Goal: Feedback & Contribution: Contribute content

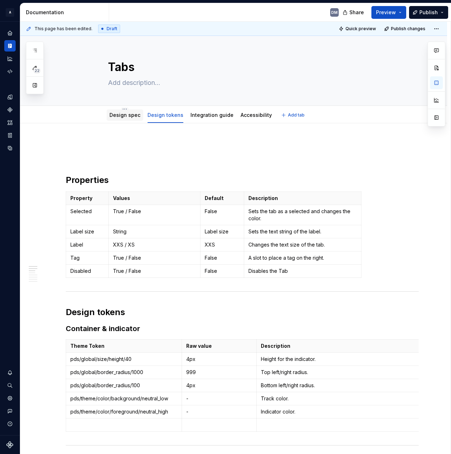
scroll to position [1, 0]
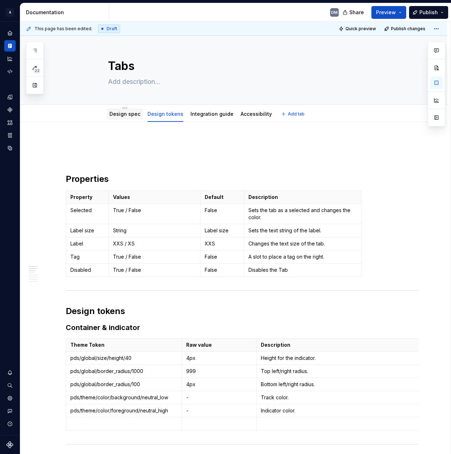
click at [120, 114] on link "Design spec" at bounding box center [124, 114] width 31 height 6
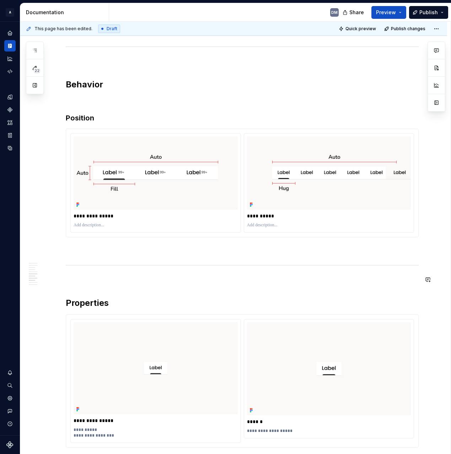
scroll to position [957, 0]
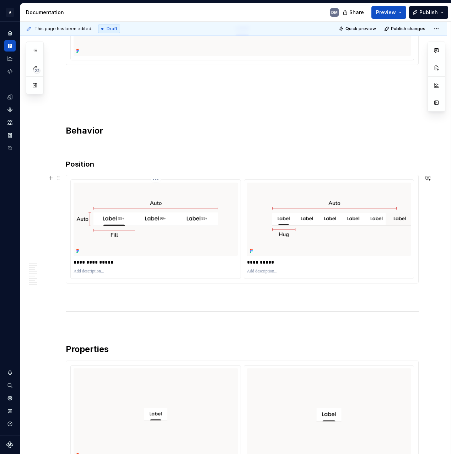
click at [152, 177] on html "A Pantry Design System DM Dataset Pantry Design System Documentation DM Share P…" at bounding box center [225, 227] width 451 height 454
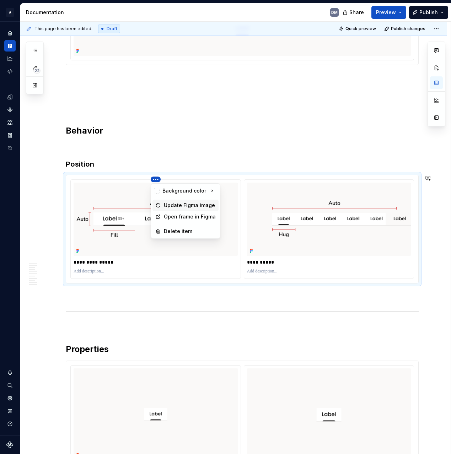
click at [174, 206] on div "Update Figma image" at bounding box center [190, 205] width 52 height 7
click at [323, 207] on img at bounding box center [329, 218] width 164 height 73
click at [58, 180] on span at bounding box center [59, 178] width 6 height 10
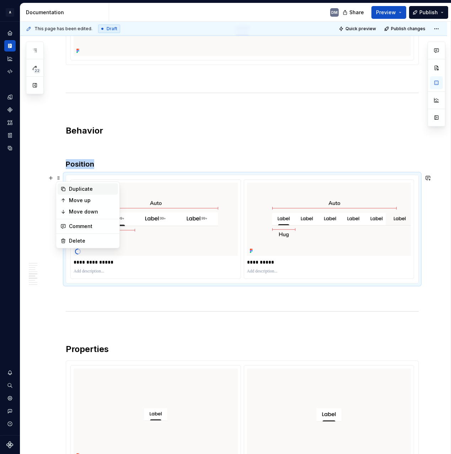
click at [97, 187] on div "Duplicate" at bounding box center [92, 188] width 46 height 7
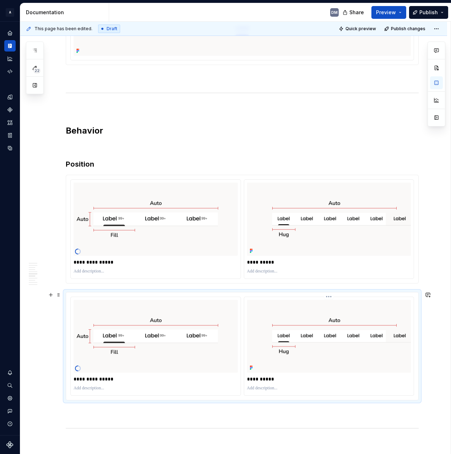
click at [295, 325] on img at bounding box center [329, 336] width 164 height 73
click at [328, 293] on html "A Pantry Design System DM Dataset Pantry Design System Documentation DM Share P…" at bounding box center [225, 227] width 451 height 454
click at [352, 322] on div "Update Figma image" at bounding box center [363, 321] width 52 height 7
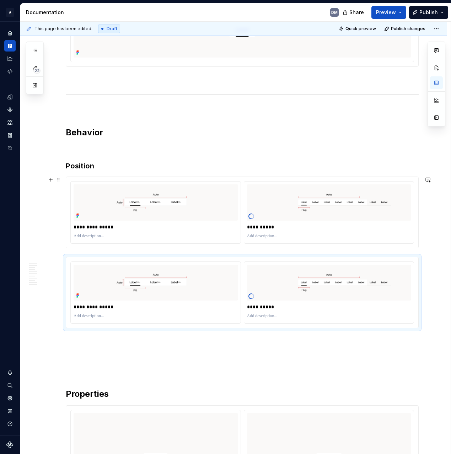
scroll to position [920, 0]
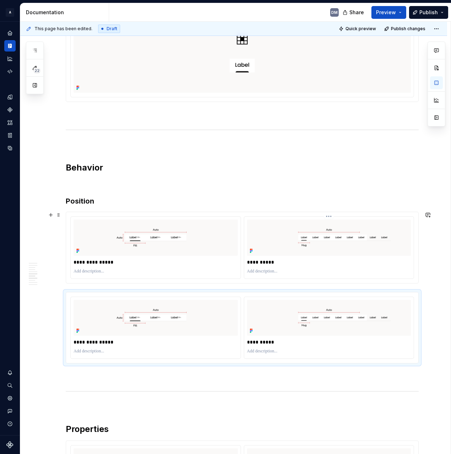
click at [326, 215] on html "A Pantry Design System DM Dataset Pantry Design System Documentation DM Share P…" at bounding box center [225, 227] width 451 height 454
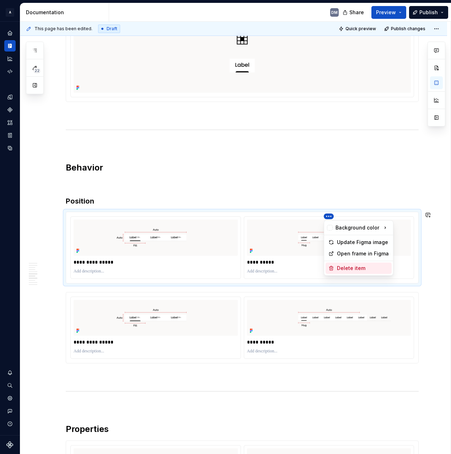
click at [348, 266] on div "Delete item" at bounding box center [363, 267] width 52 height 7
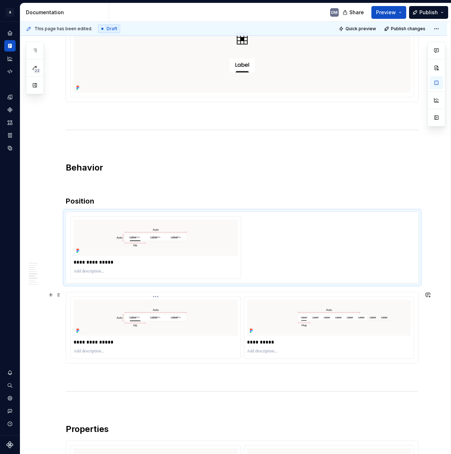
click at [157, 295] on html "A Pantry Design System DM Dataset Pantry Design System Documentation DM Share P…" at bounding box center [225, 227] width 451 height 454
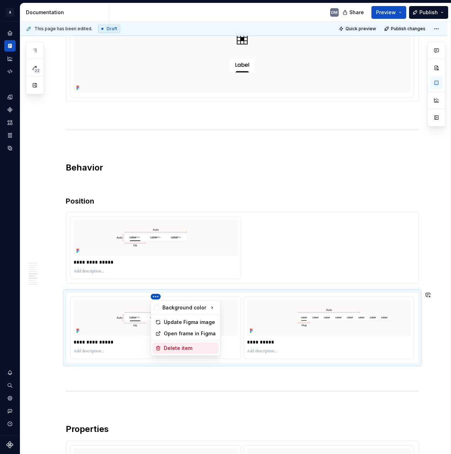
click at [189, 346] on div "Delete item" at bounding box center [190, 347] width 52 height 7
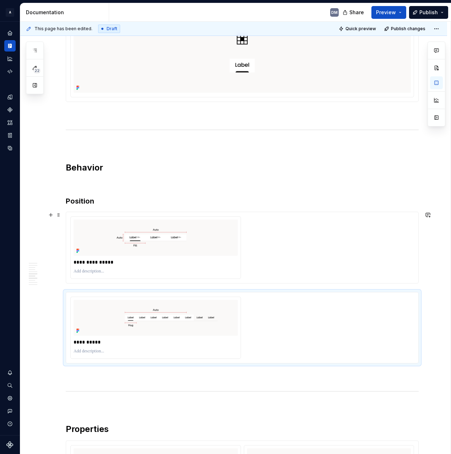
click at [296, 271] on div "**********" at bounding box center [241, 247] width 343 height 62
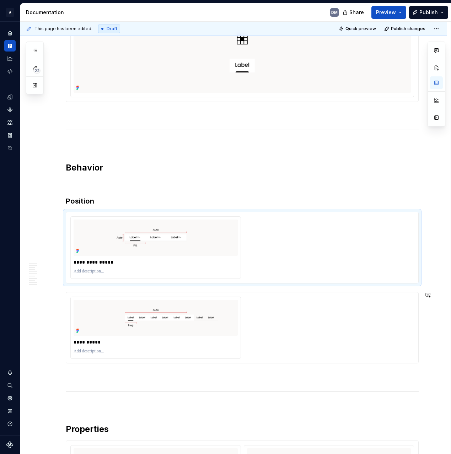
click at [342, 310] on div "**********" at bounding box center [241, 327] width 343 height 62
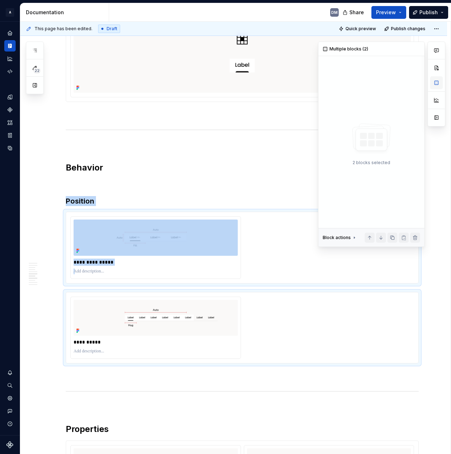
click at [436, 87] on button "button" at bounding box center [436, 82] width 13 height 13
click at [438, 83] on button "button" at bounding box center [436, 82] width 13 height 13
click at [362, 262] on div "**********" at bounding box center [241, 247] width 343 height 62
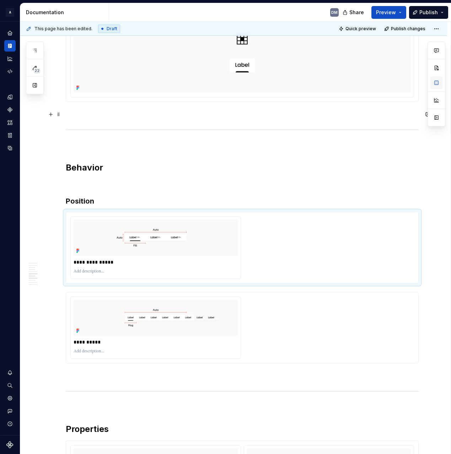
click at [434, 84] on button "button" at bounding box center [436, 82] width 13 height 13
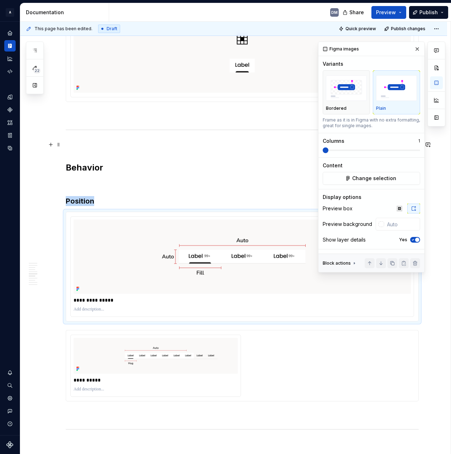
click at [322, 153] on span at bounding box center [325, 150] width 6 height 6
click at [322, 351] on div "**********" at bounding box center [241, 365] width 343 height 62
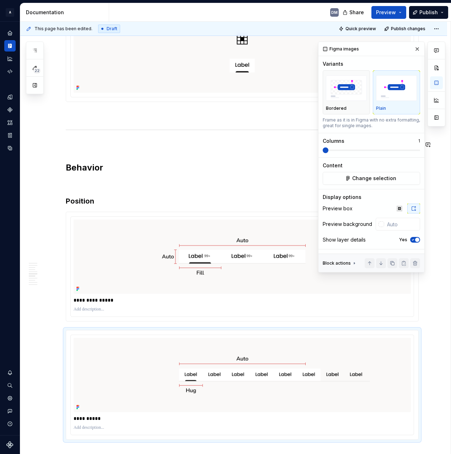
click at [322, 153] on span at bounding box center [325, 150] width 6 height 6
click at [419, 48] on button "button" at bounding box center [417, 49] width 10 height 10
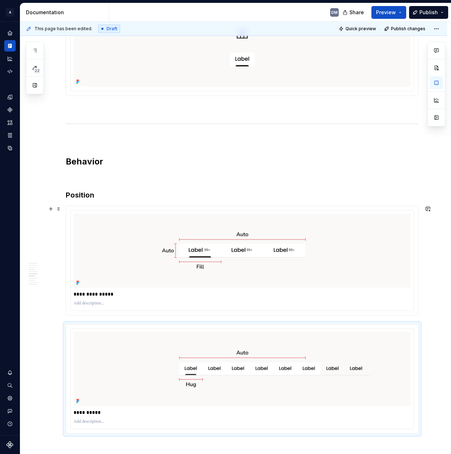
scroll to position [1016, 0]
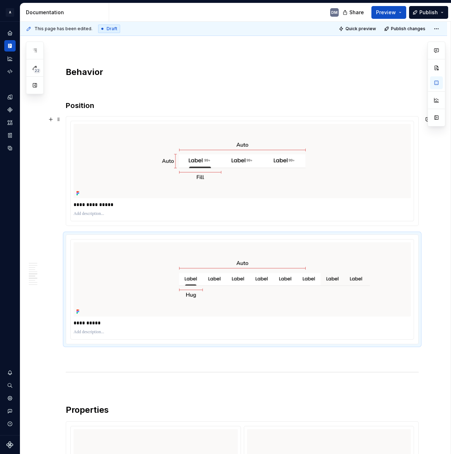
click at [435, 172] on div "**********" at bounding box center [233, 333] width 426 height 2451
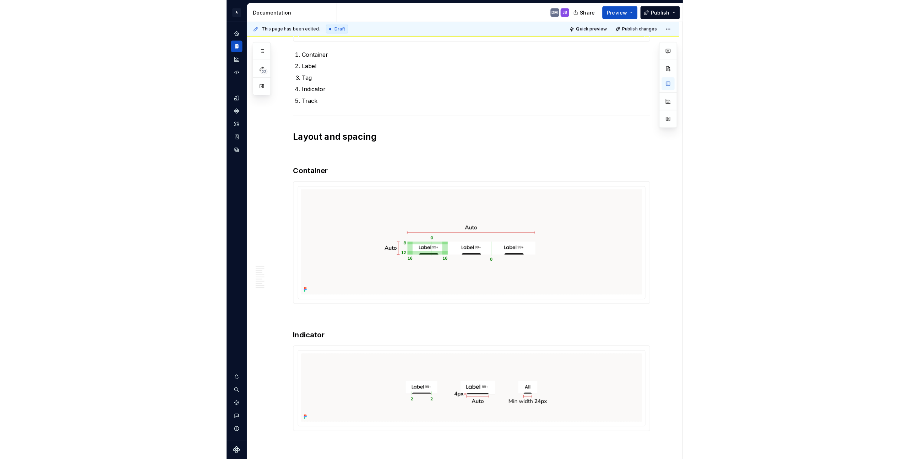
scroll to position [0, 0]
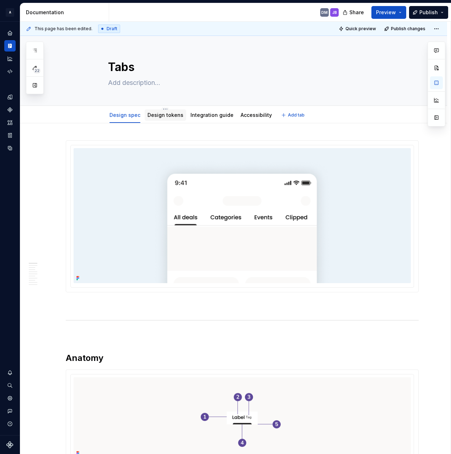
click at [154, 117] on link "Design tokens" at bounding box center [165, 115] width 36 height 6
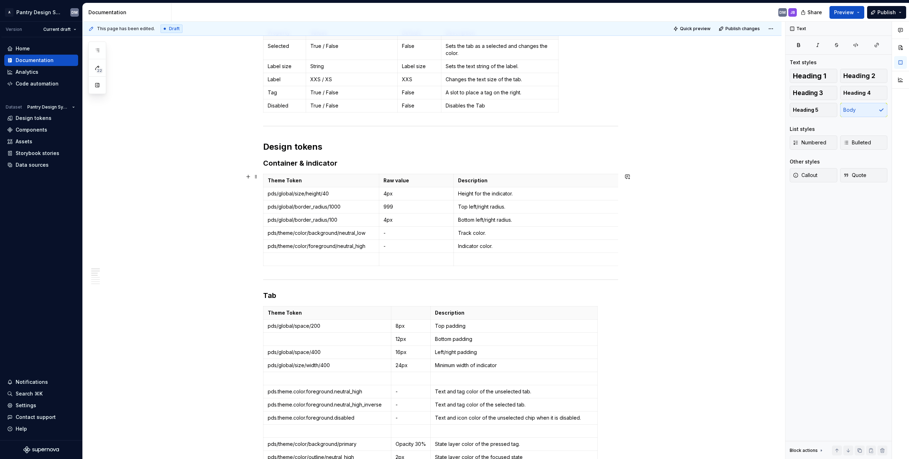
scroll to position [136, 0]
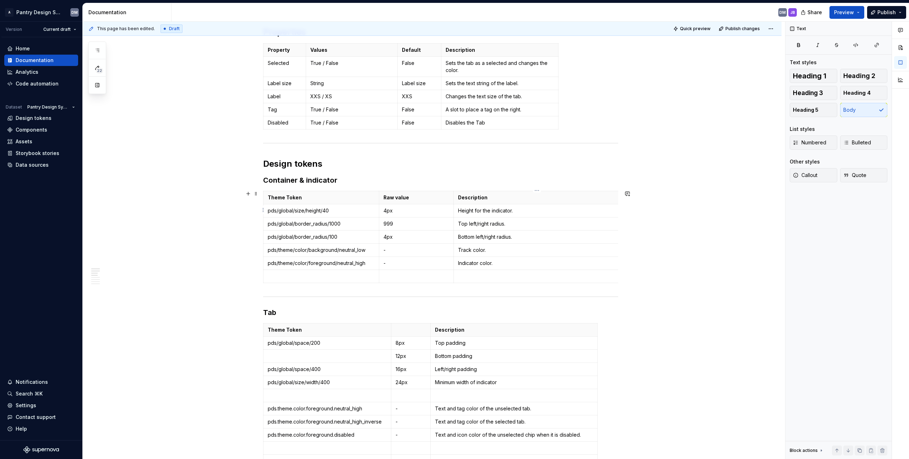
click at [450, 209] on p "Height for the indicator." at bounding box center [537, 210] width 158 height 7
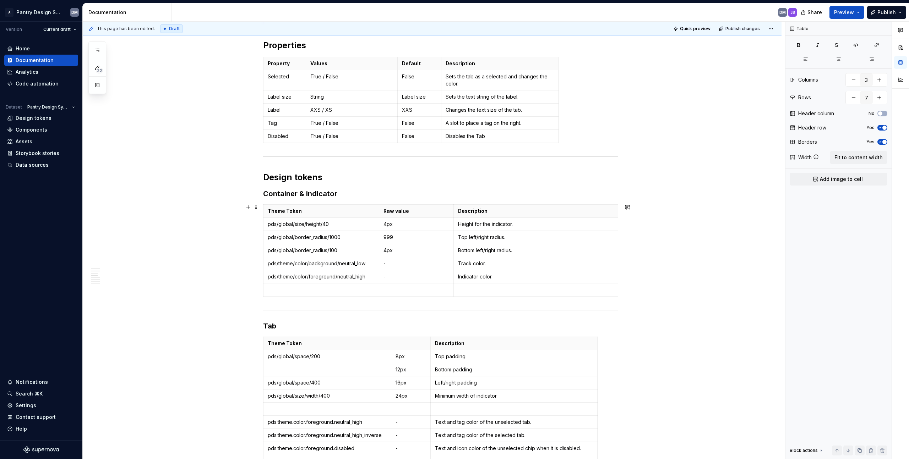
scroll to position [120, 0]
click at [407, 224] on p "4px" at bounding box center [416, 226] width 66 height 7
click at [406, 235] on td "999" at bounding box center [416, 239] width 75 height 13
click at [398, 258] on td "4px" at bounding box center [416, 252] width 75 height 13
click at [431, 266] on p "-" at bounding box center [416, 265] width 66 height 7
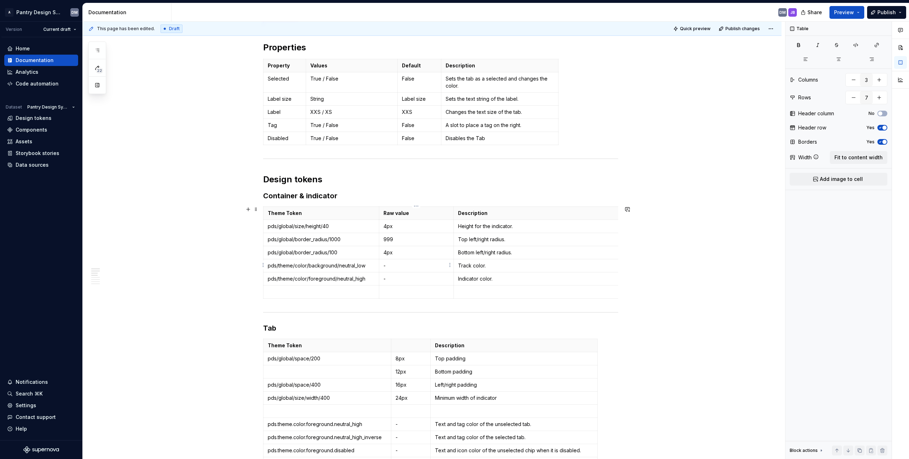
click at [410, 263] on p "-" at bounding box center [416, 265] width 66 height 7
click at [355, 260] on td "pds/theme/color/background/neutral_low" at bounding box center [321, 266] width 116 height 13
click at [353, 268] on p "pds/theme/color/background/neutral_low" at bounding box center [321, 265] width 107 height 7
type textarea "*"
drag, startPoint x: 367, startPoint y: 264, endPoint x: 338, endPoint y: 266, distance: 28.5
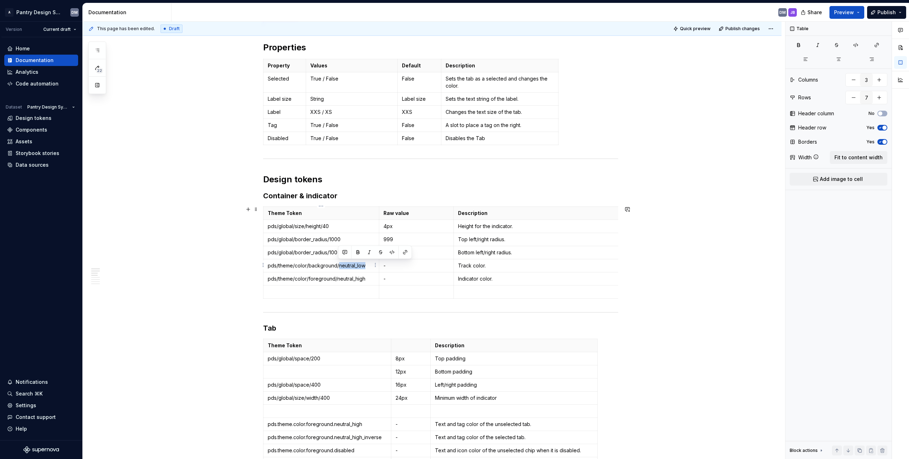
click at [338, 266] on p "pds/theme/color/background/neutral_low" at bounding box center [321, 265] width 107 height 7
click at [418, 280] on p "-" at bounding box center [416, 278] width 66 height 7
click at [450, 282] on td "Indicator color." at bounding box center [537, 279] width 167 height 13
click at [351, 224] on p "pds/global/size/height/40" at bounding box center [321, 226] width 107 height 7
click at [450, 231] on td "Height for the indicator." at bounding box center [537, 226] width 167 height 13
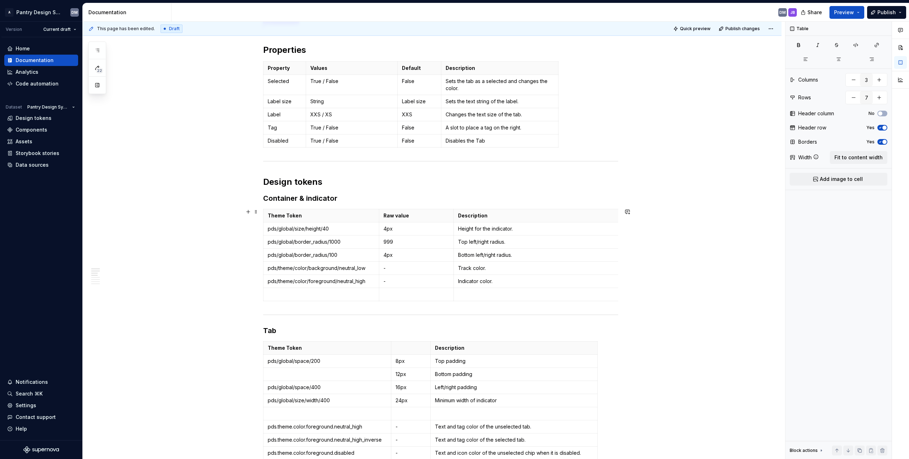
scroll to position [116, 0]
click at [450, 229] on p "Height for the indicator." at bounding box center [537, 230] width 158 height 7
click at [409, 231] on p "4px" at bounding box center [416, 230] width 66 height 7
click at [450, 255] on p "Bottom left/right radius." at bounding box center [537, 256] width 158 height 7
click at [450, 231] on p "Height for the indicator." at bounding box center [537, 230] width 158 height 7
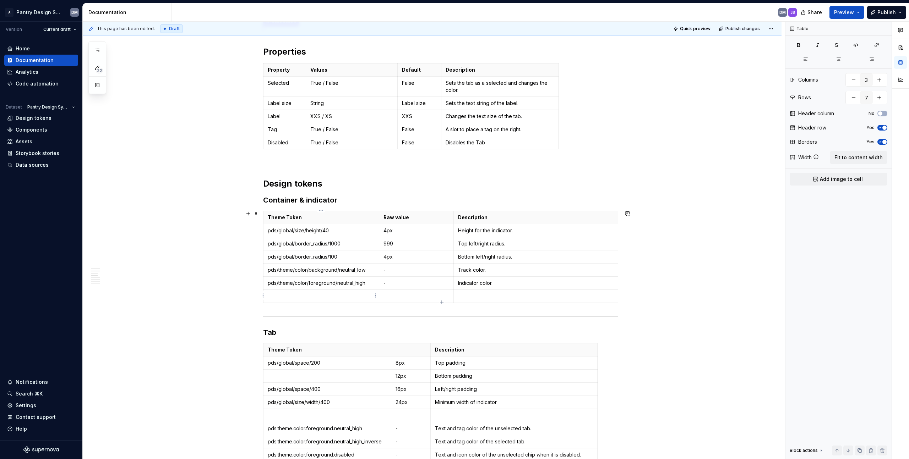
click at [324, 293] on p at bounding box center [321, 296] width 107 height 7
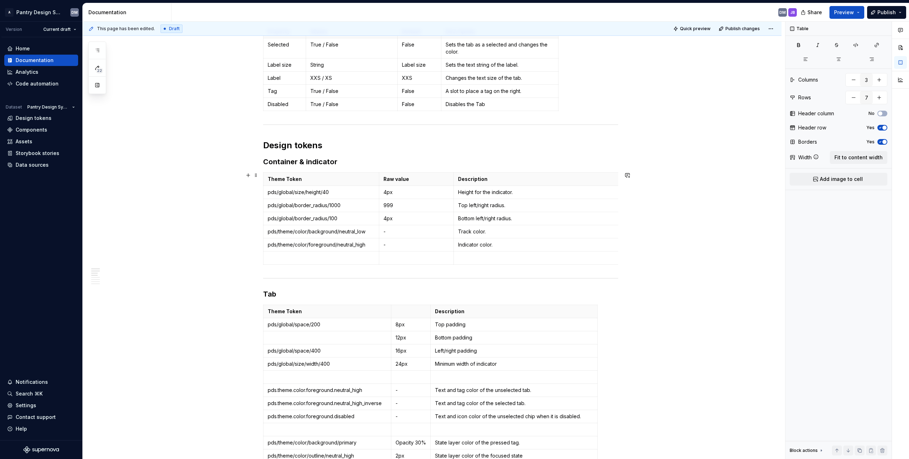
scroll to position [127, 0]
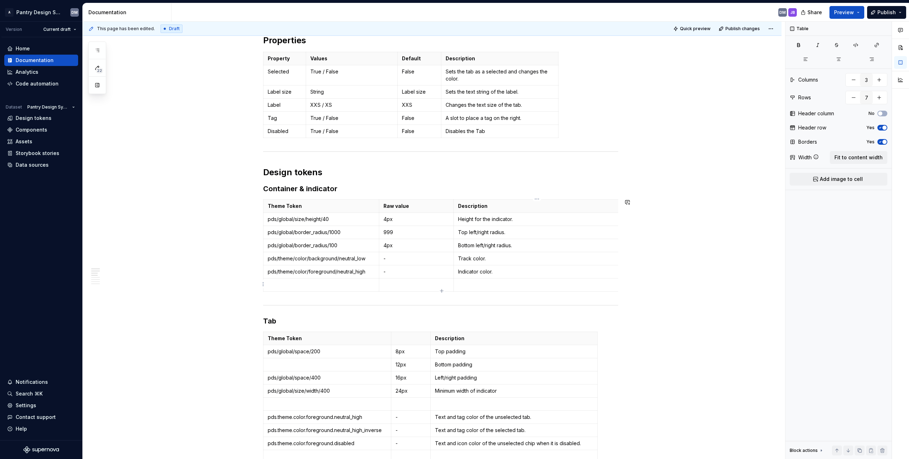
click at [450, 289] on td at bounding box center [537, 285] width 167 height 13
click at [325, 285] on p at bounding box center [321, 285] width 107 height 7
click at [450, 284] on p at bounding box center [537, 285] width 158 height 7
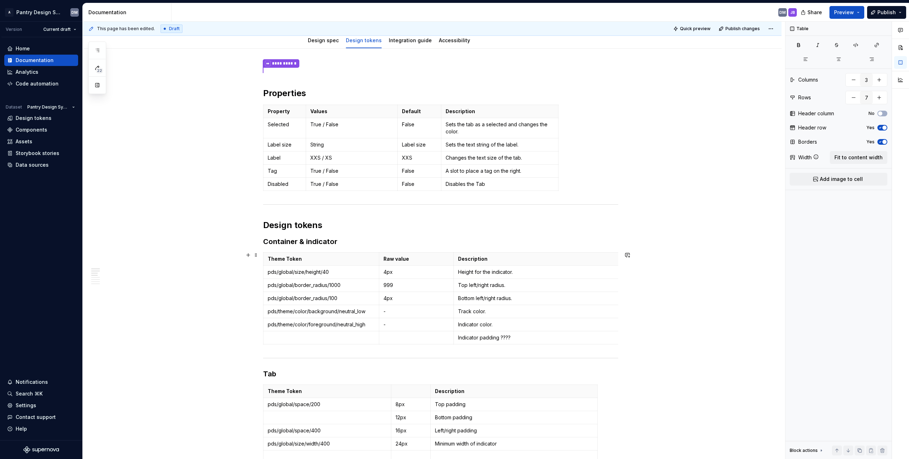
scroll to position [84, 0]
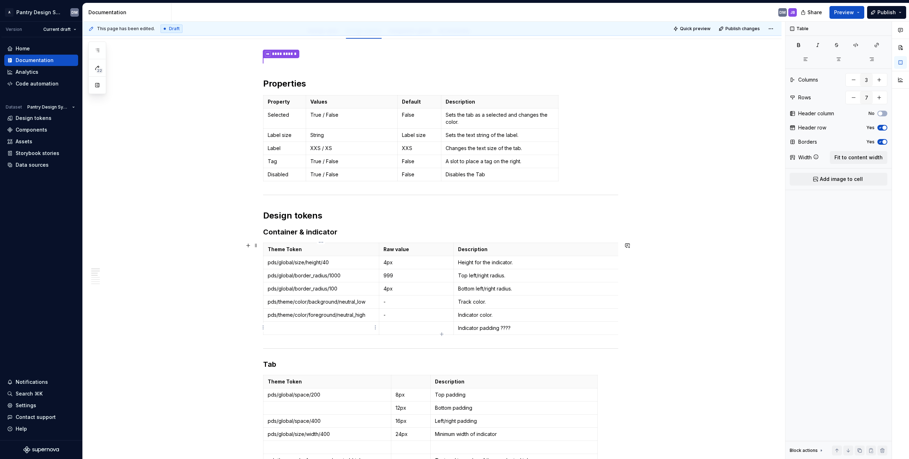
click at [337, 329] on p at bounding box center [321, 328] width 107 height 7
click at [409, 322] on td at bounding box center [416, 328] width 75 height 13
click at [450, 328] on p "Indicator padding ????" at bounding box center [537, 328] width 158 height 7
drag, startPoint x: 529, startPoint y: 326, endPoint x: 452, endPoint y: 325, distance: 76.7
click at [450, 325] on body "A Pantry Design System DM Version Current draft Home Documentation Analytics Co…" at bounding box center [454, 229] width 909 height 459
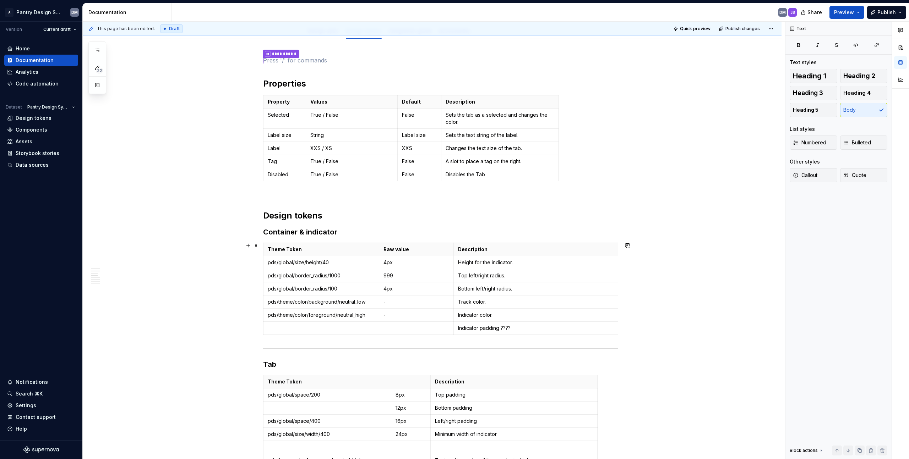
click at [450, 329] on p "Indicator padding ????" at bounding box center [537, 328] width 158 height 7
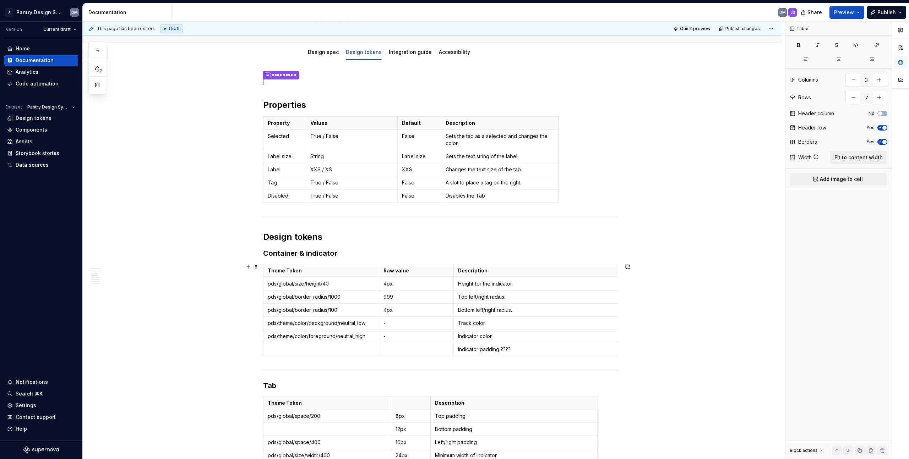
scroll to position [129, 0]
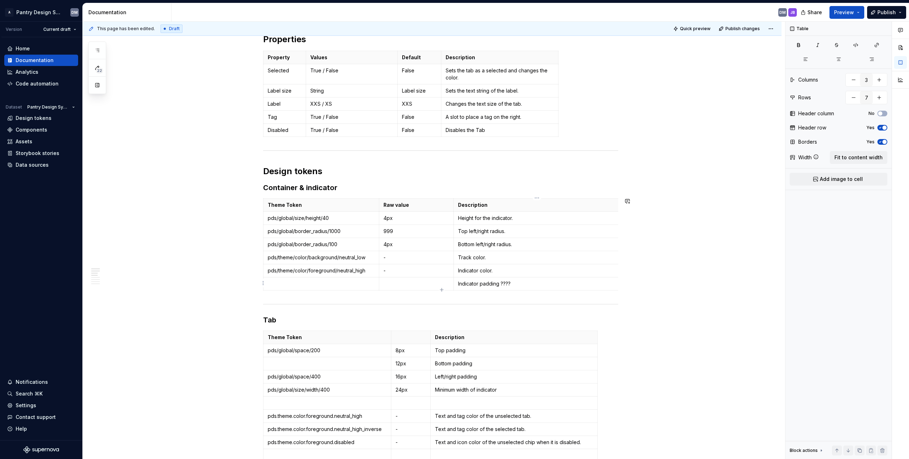
click at [450, 278] on td "Indicator padding ????" at bounding box center [537, 284] width 167 height 13
click at [450, 287] on td "Indicator padding ????" at bounding box center [537, 284] width 167 height 13
drag, startPoint x: 519, startPoint y: 283, endPoint x: 504, endPoint y: 280, distance: 15.2
click at [450, 283] on p "Indicator padding ????" at bounding box center [537, 283] width 158 height 7
click at [450, 285] on p "Indicator should be smaller than the label by 2px on each side." at bounding box center [537, 283] width 158 height 7
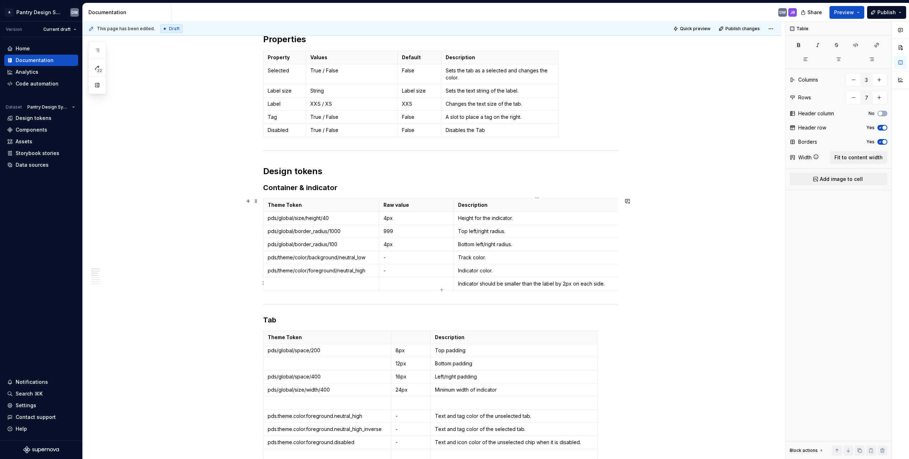
click at [450, 284] on p "Indicator should be smaller than the label by 2px on each side." at bounding box center [537, 283] width 158 height 7
click at [344, 284] on p at bounding box center [321, 283] width 107 height 7
click at [414, 283] on p at bounding box center [416, 283] width 66 height 7
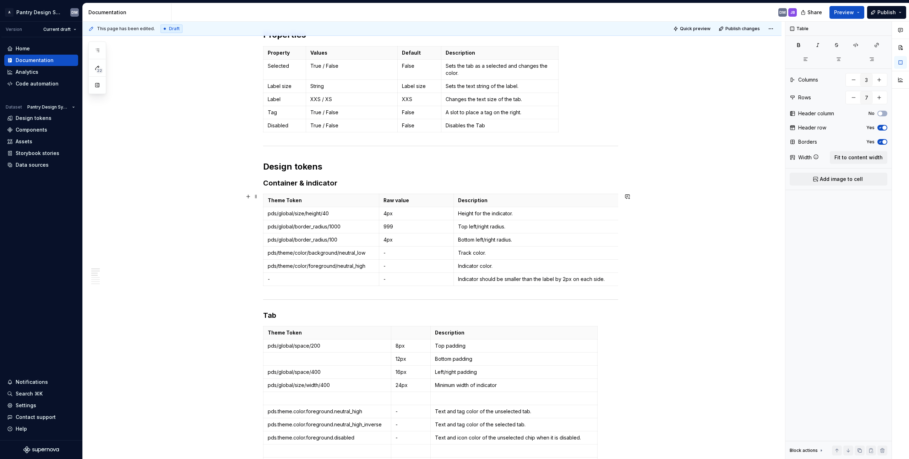
scroll to position [126, 0]
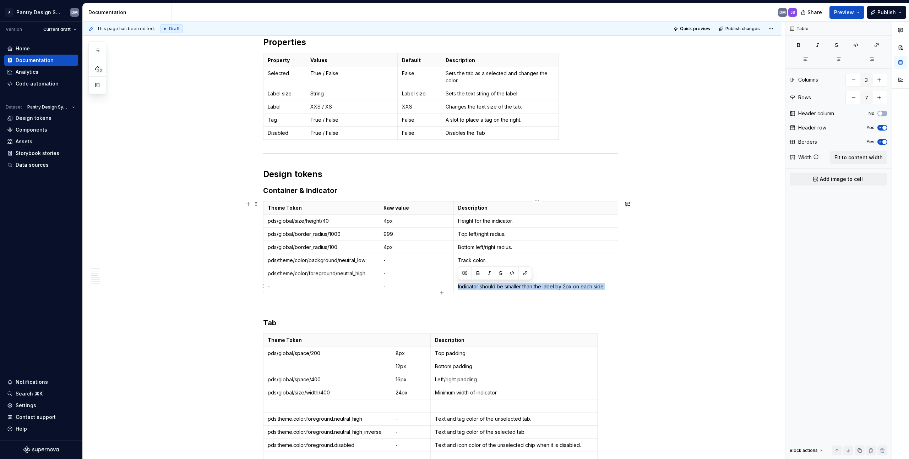
drag, startPoint x: 610, startPoint y: 285, endPoint x: 455, endPoint y: 288, distance: 155.5
click at [450, 288] on td "Indicator should be smaller than the label by 2px on each side." at bounding box center [537, 286] width 167 height 13
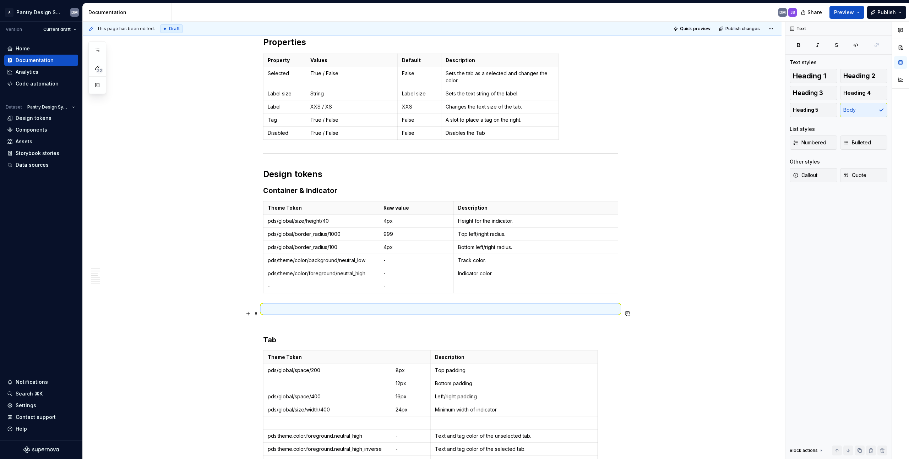
click at [289, 313] on p at bounding box center [440, 309] width 355 height 9
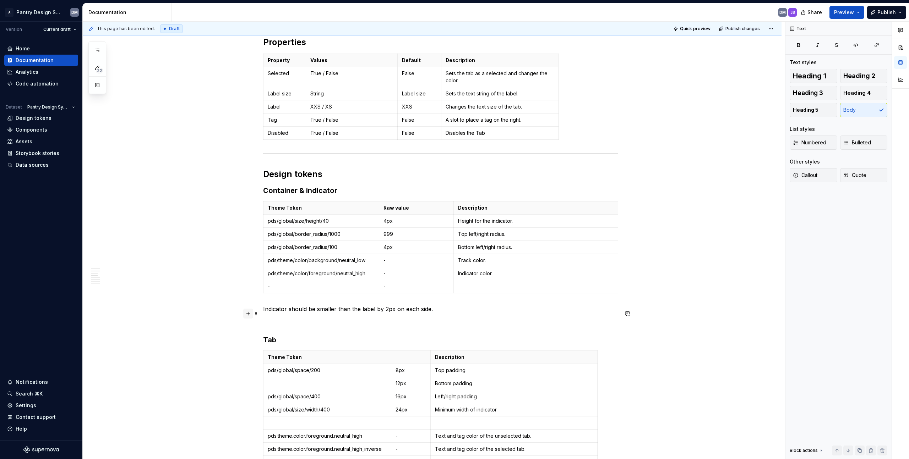
click at [252, 314] on button "button" at bounding box center [248, 314] width 10 height 10
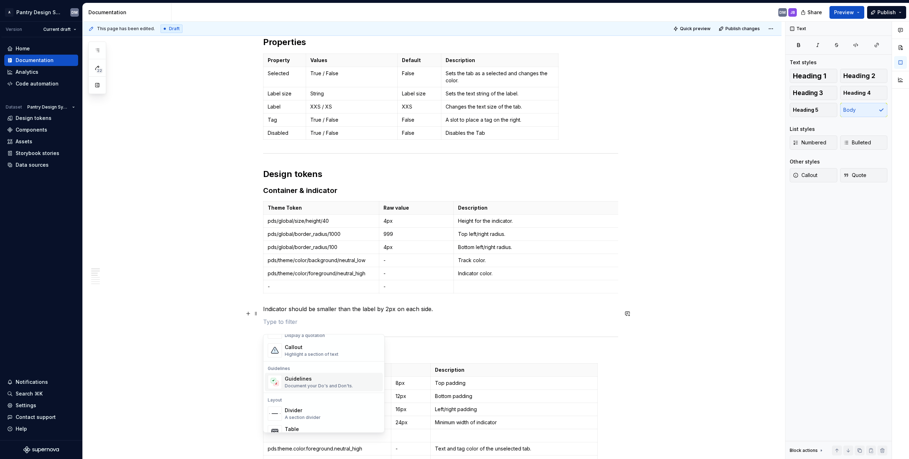
scroll to position [173, 0]
click at [316, 382] on div "Guidelines" at bounding box center [319, 379] width 68 height 7
click at [257, 312] on span at bounding box center [256, 314] width 6 height 10
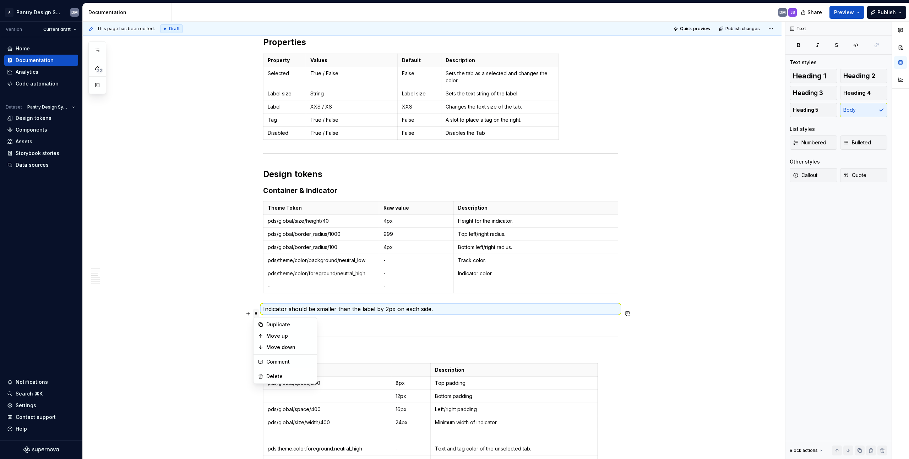
click at [257, 312] on span at bounding box center [256, 314] width 6 height 10
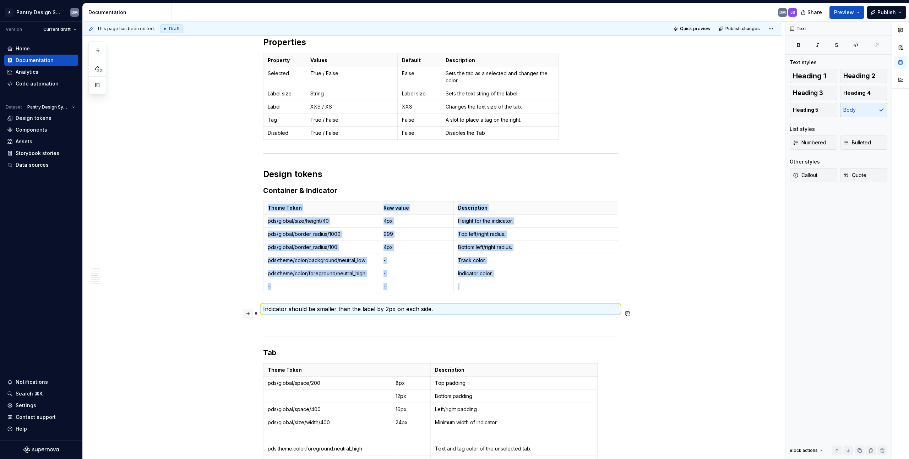
click at [246, 309] on button "button" at bounding box center [248, 314] width 10 height 10
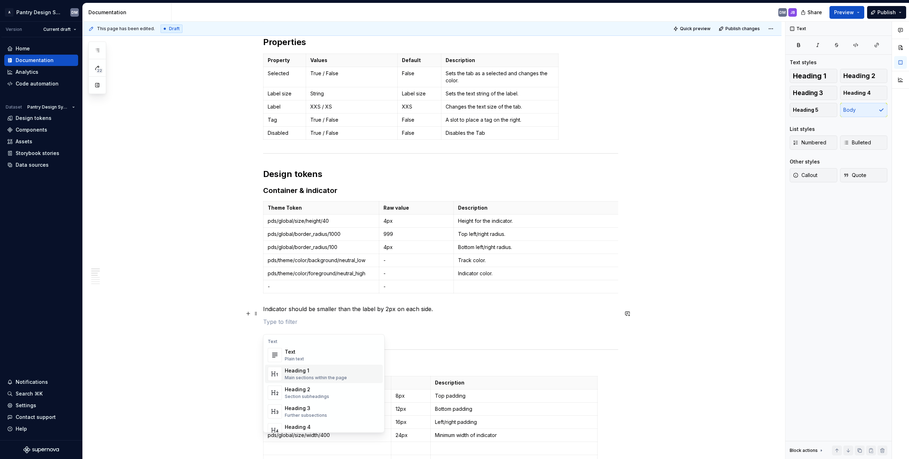
scroll to position [166, 0]
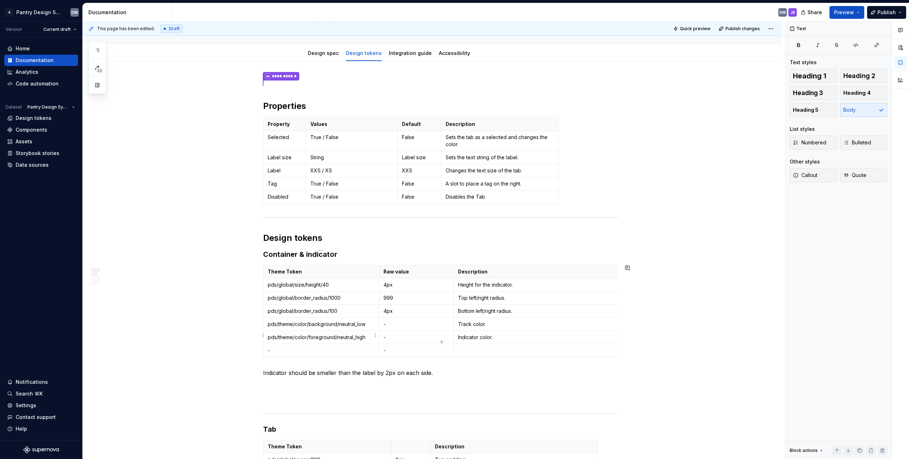
scroll to position [81, 0]
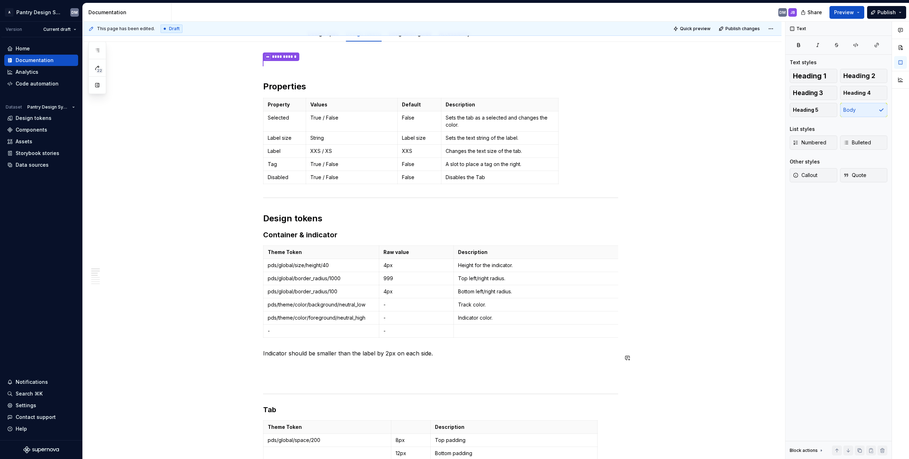
click at [282, 358] on p "Indicator should be smaller than the label by 2px on each side." at bounding box center [440, 353] width 355 height 9
drag, startPoint x: 433, startPoint y: 361, endPoint x: 237, endPoint y: 360, distance: 196.0
click at [450, 175] on button "Callout" at bounding box center [814, 175] width 48 height 14
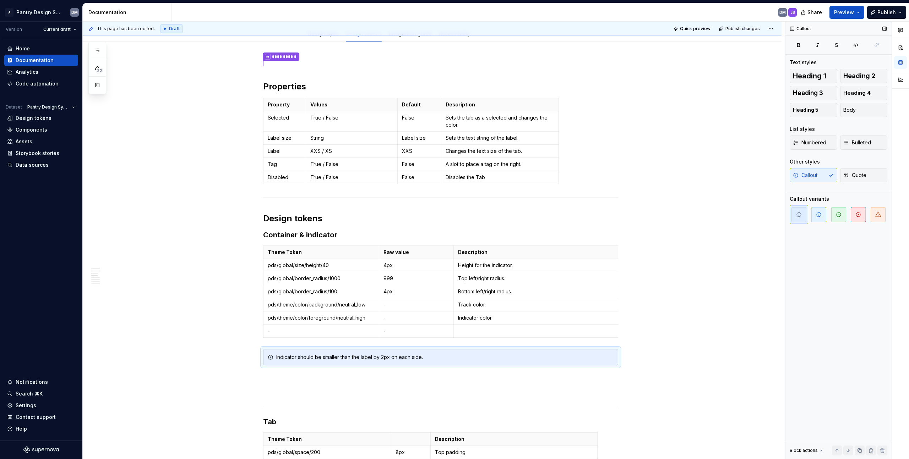
click at [450, 180] on div "Callout Quote" at bounding box center [839, 175] width 98 height 14
click at [450, 179] on button "Quote" at bounding box center [864, 175] width 48 height 14
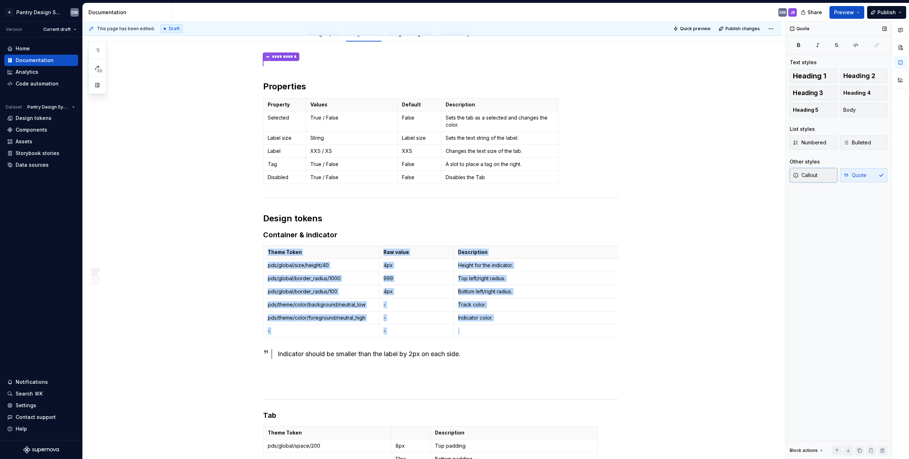
click at [450, 178] on span "Callout" at bounding box center [805, 175] width 24 height 7
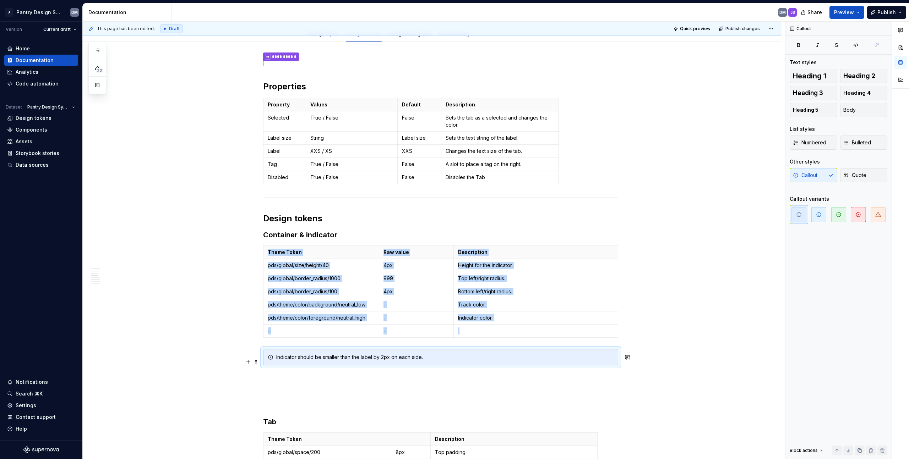
click at [306, 361] on div "Indicator should be smaller than the label by 2px on each side." at bounding box center [444, 357] width 337 height 7
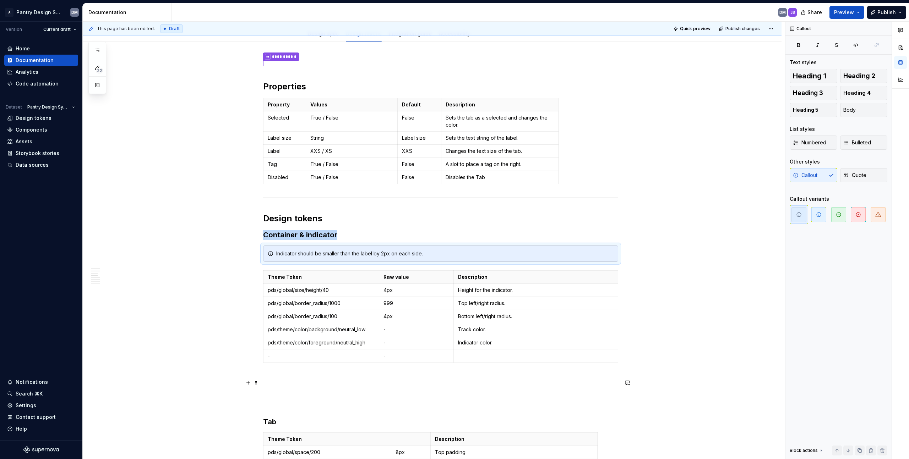
click at [367, 383] on p at bounding box center [440, 378] width 355 height 9
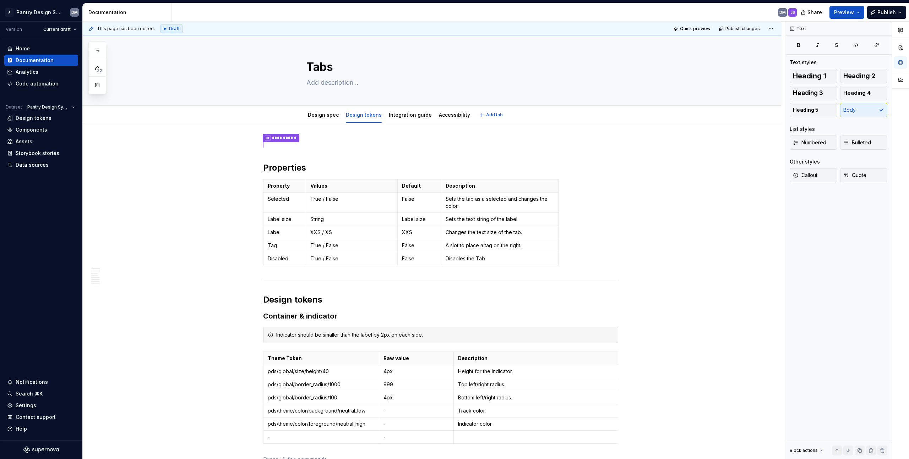
scroll to position [14, 0]
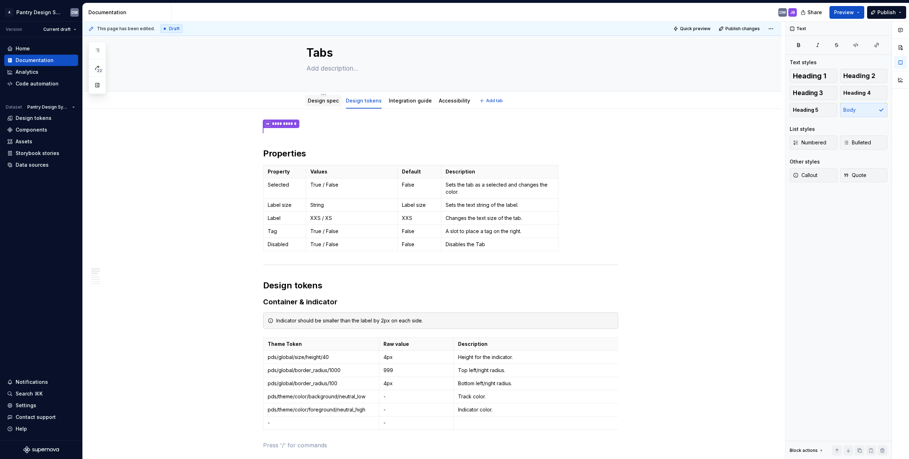
click at [322, 103] on link "Design spec" at bounding box center [323, 101] width 31 height 6
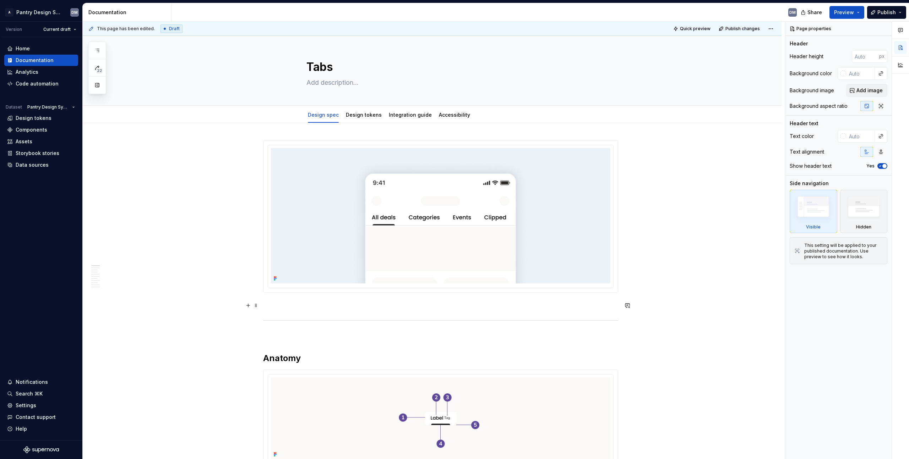
click at [301, 307] on p at bounding box center [440, 305] width 355 height 9
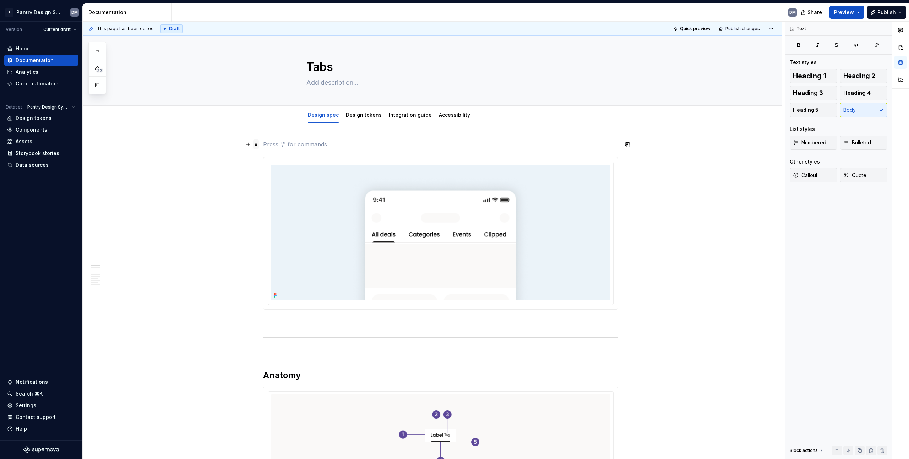
click at [254, 148] on span at bounding box center [256, 145] width 6 height 10
click at [248, 148] on button "button" at bounding box center [248, 145] width 10 height 10
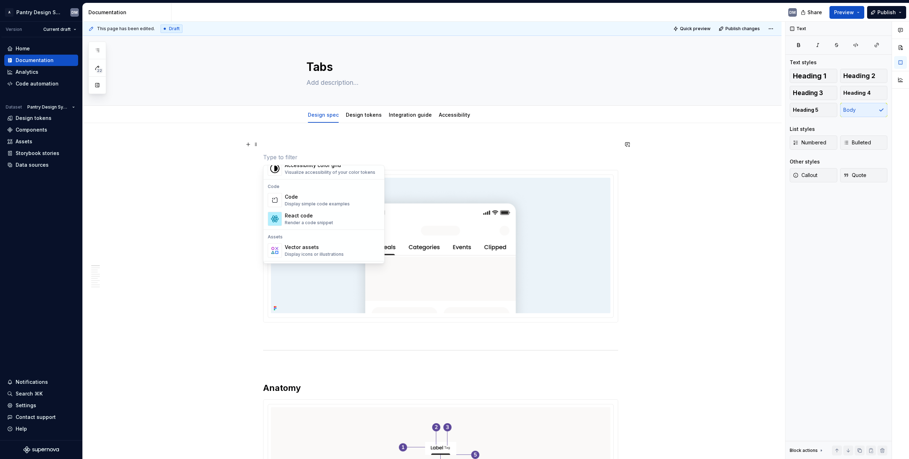
scroll to position [707, 0]
click at [316, 255] on div "Show component health and other attributes" at bounding box center [331, 257] width 93 height 6
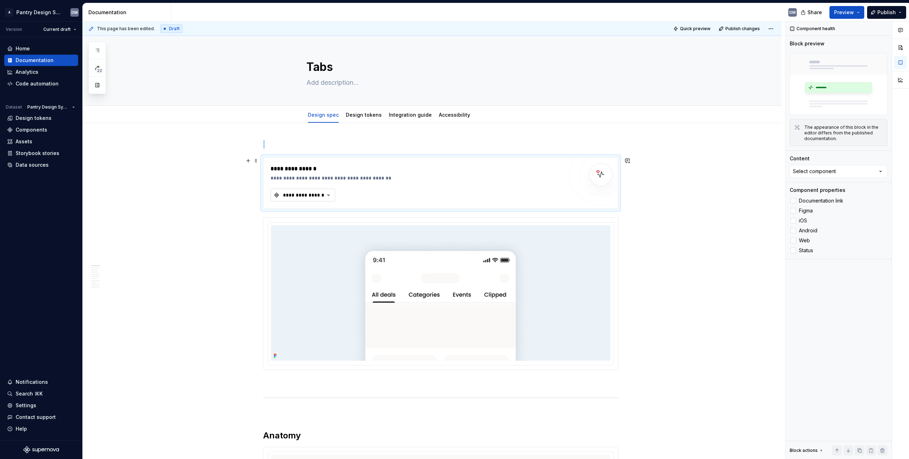
click at [315, 198] on div "**********" at bounding box center [303, 195] width 43 height 7
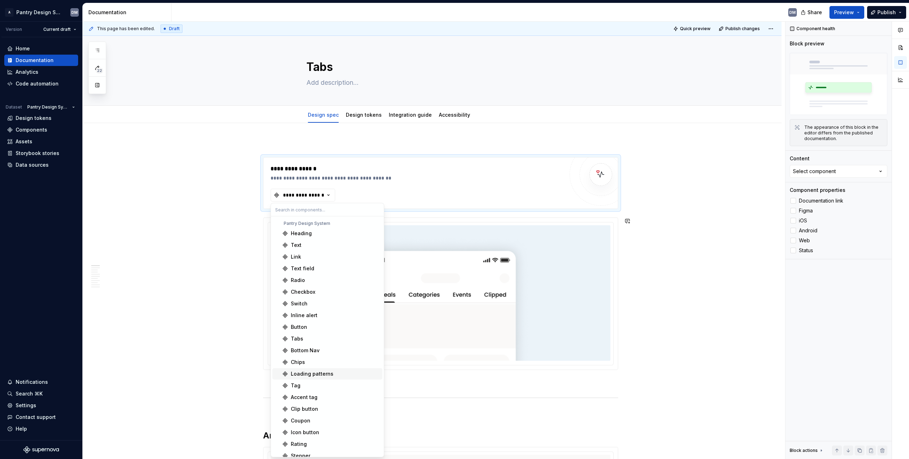
scroll to position [111, 0]
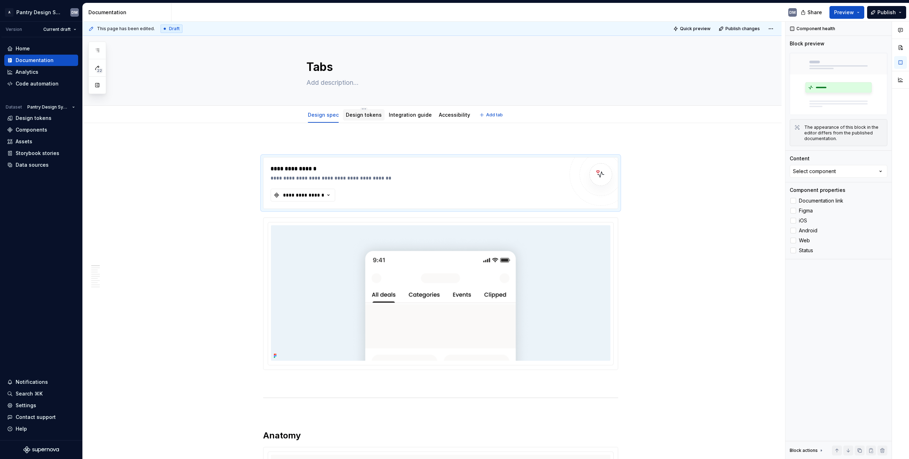
click at [360, 114] on link "Design tokens" at bounding box center [364, 115] width 36 height 6
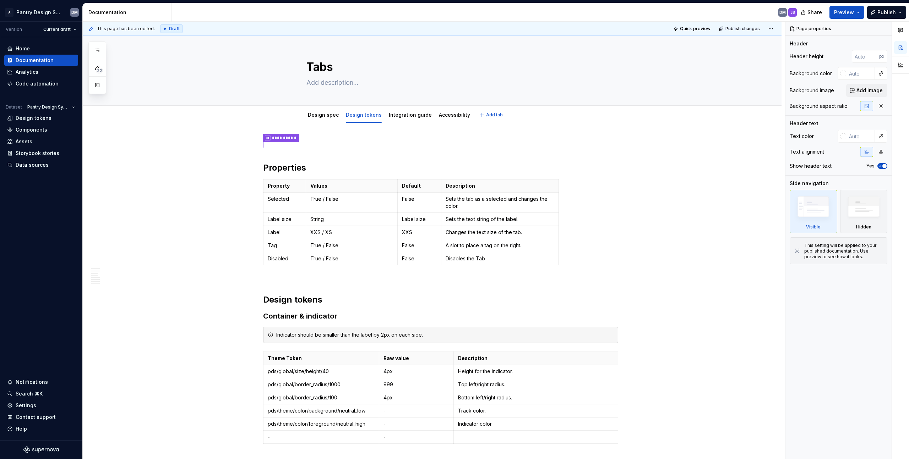
type textarea "*"
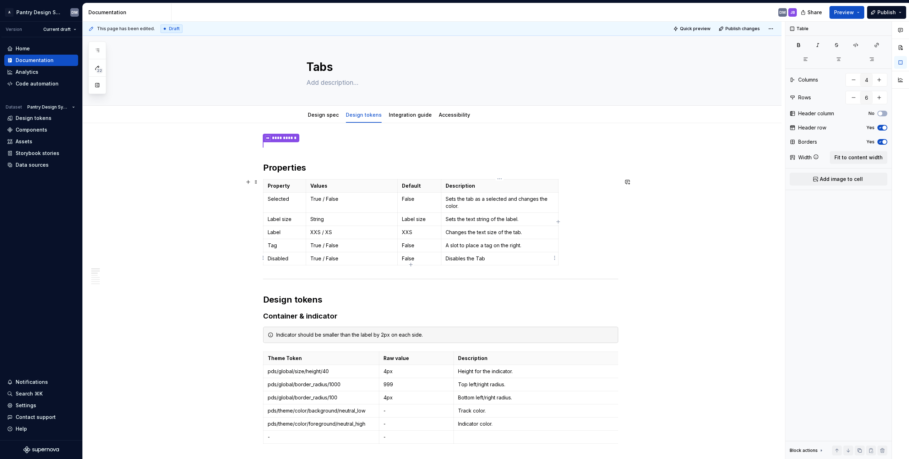
click at [450, 258] on p "Disables the Tab" at bounding box center [500, 258] width 108 height 7
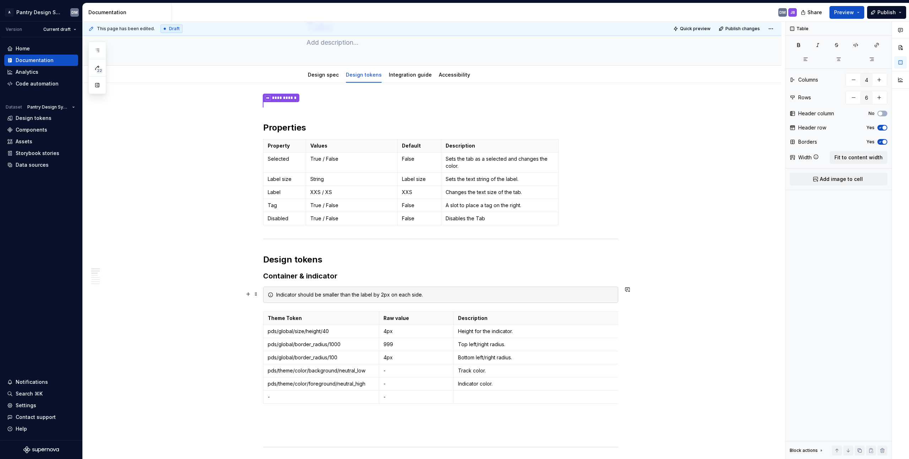
scroll to position [57, 0]
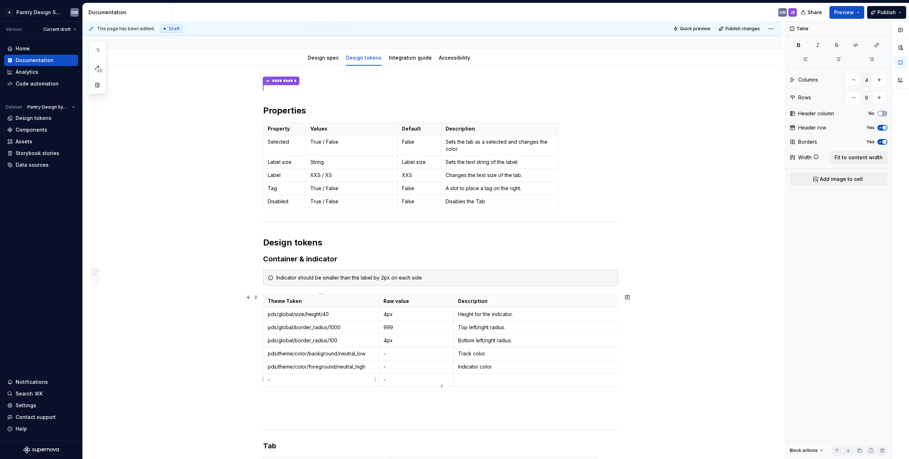
type input "3"
type input "7"
click at [346, 375] on td "-" at bounding box center [321, 380] width 116 height 13
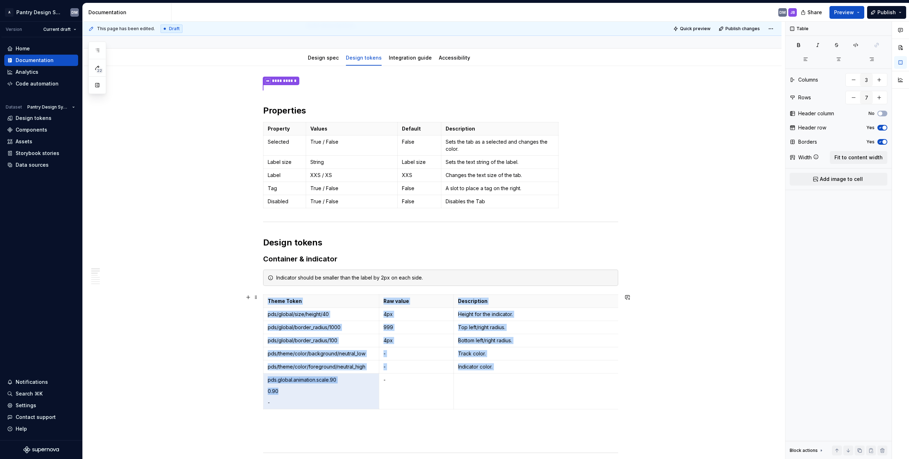
drag, startPoint x: 329, startPoint y: 389, endPoint x: 267, endPoint y: 388, distance: 61.8
click at [264, 391] on body "A Pantry Design System DM Version Current draft Home Documentation Analytics Co…" at bounding box center [454, 229] width 909 height 459
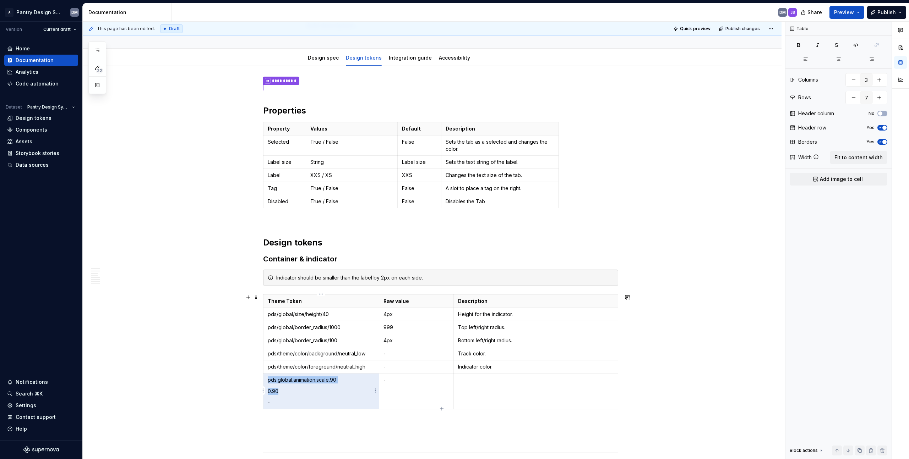
click at [274, 387] on td "pds.global.animation.scale.90 0.90 -" at bounding box center [321, 392] width 116 height 36
drag, startPoint x: 280, startPoint y: 393, endPoint x: 269, endPoint y: 393, distance: 11.4
click at [269, 393] on p "0.90" at bounding box center [321, 391] width 107 height 7
click at [416, 386] on td "-" at bounding box center [416, 392] width 75 height 36
click at [345, 379] on p "pds.global.animation.scale.90" at bounding box center [321, 380] width 107 height 7
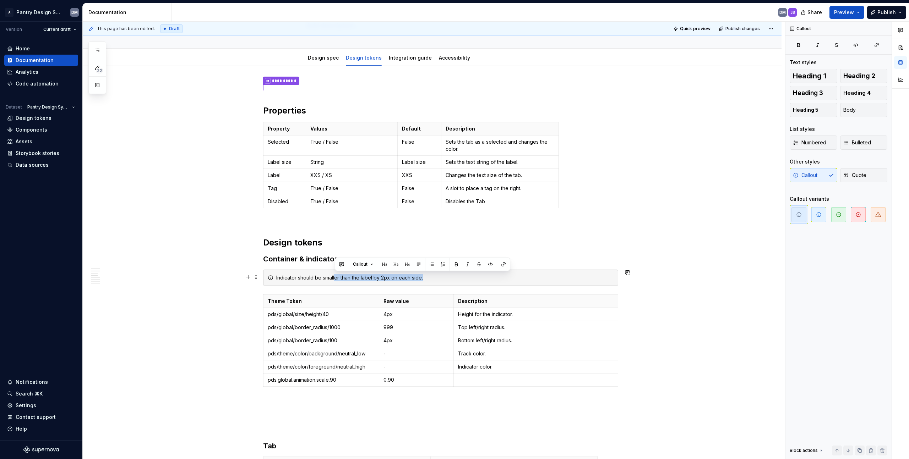
drag, startPoint x: 426, startPoint y: 279, endPoint x: 335, endPoint y: 275, distance: 91.0
click at [335, 275] on div "Indicator should be smaller than the label by 2px on each side." at bounding box center [444, 277] width 337 height 7
drag, startPoint x: 277, startPoint y: 276, endPoint x: 399, endPoint y: 279, distance: 121.4
click at [399, 279] on div "Indicator should be smaller than the label by 2px on each side." at bounding box center [444, 277] width 337 height 7
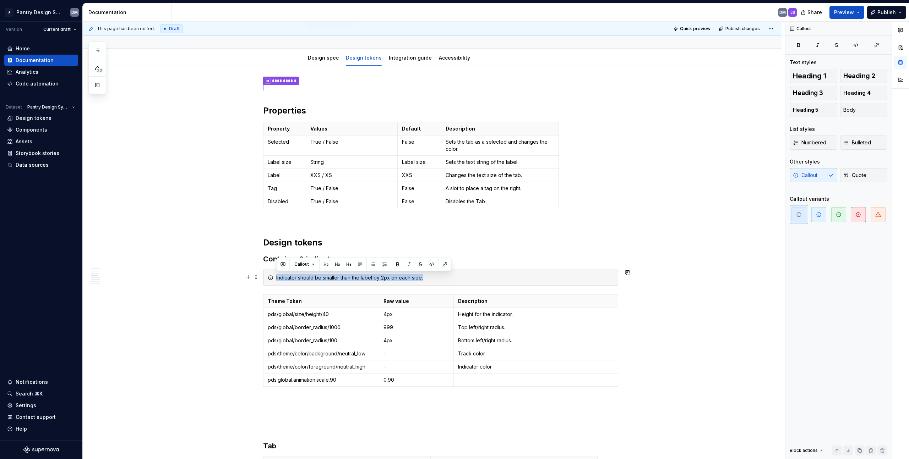
drag, startPoint x: 438, startPoint y: 278, endPoint x: 298, endPoint y: 279, distance: 140.6
click at [276, 279] on div "Indicator should be smaller than the label by 2px on each side." at bounding box center [444, 277] width 337 height 7
copy div "Indicator should be smaller than the label by 2px on each side."
click at [450, 379] on p at bounding box center [537, 380] width 158 height 7
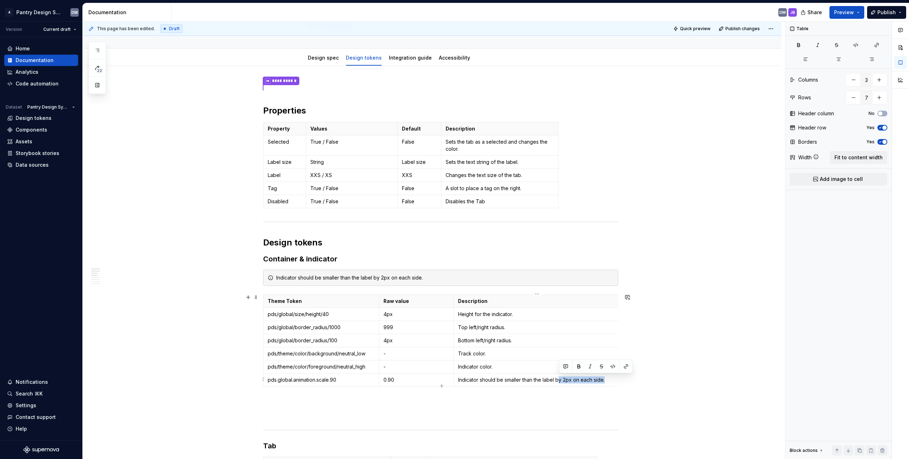
drag, startPoint x: 558, startPoint y: 379, endPoint x: 607, endPoint y: 379, distance: 49.0
click at [450, 379] on p "Indicator should be smaller than the label by 2px on each side." at bounding box center [537, 380] width 158 height 7
click at [258, 279] on span at bounding box center [256, 277] width 6 height 10
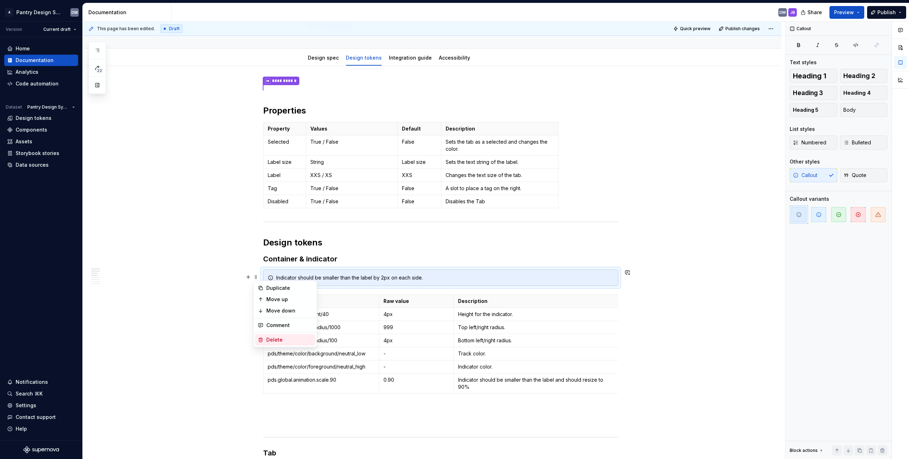
click at [272, 334] on div "Delete" at bounding box center [285, 339] width 60 height 11
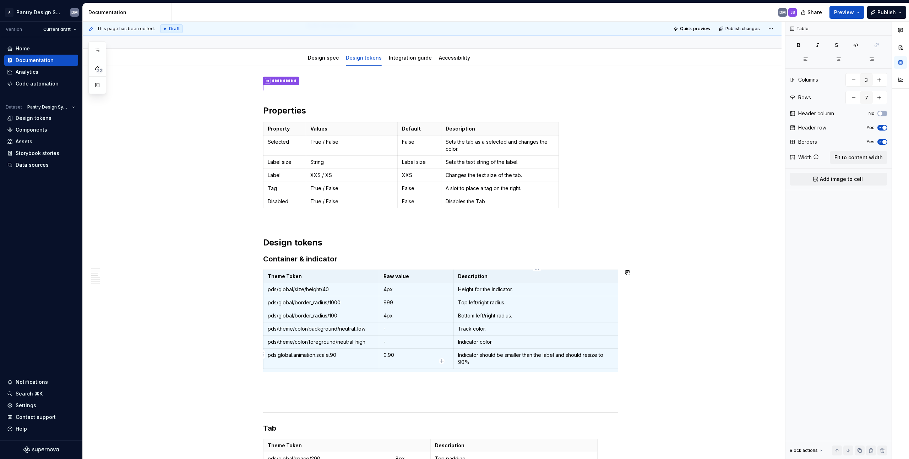
click at [450, 364] on div "Theme Token Raw value Description pds/global/size/height/40 4px Height for the …" at bounding box center [440, 321] width 355 height 102
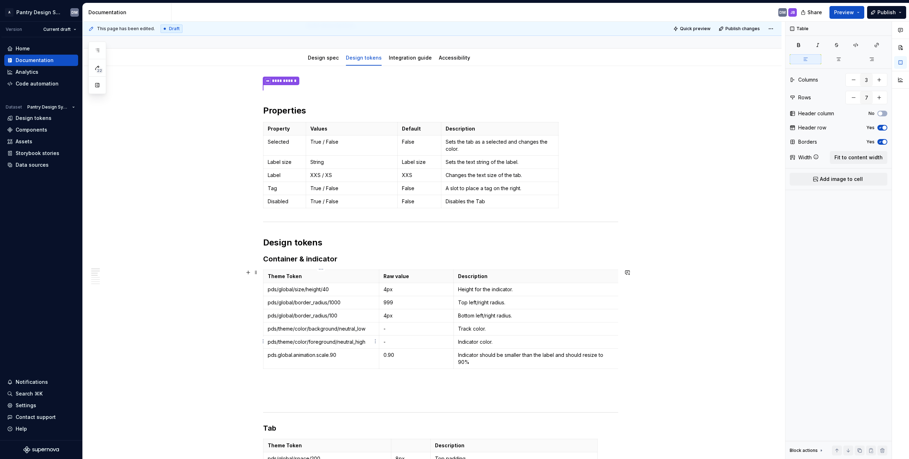
click at [350, 344] on p "pds/theme/color/foreground/neutral_high" at bounding box center [321, 342] width 107 height 7
click at [450, 323] on td "Track color." at bounding box center [537, 329] width 167 height 13
click at [450, 157] on span "Fit to content width" at bounding box center [858, 157] width 48 height 7
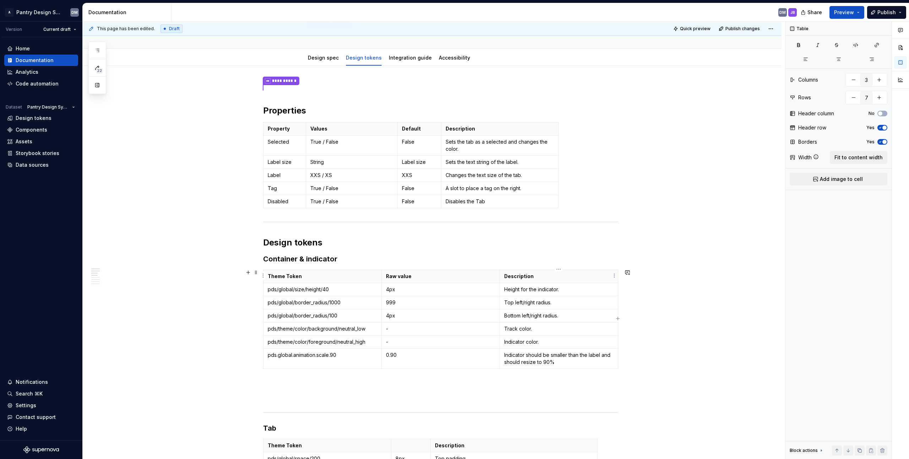
type textarea "*"
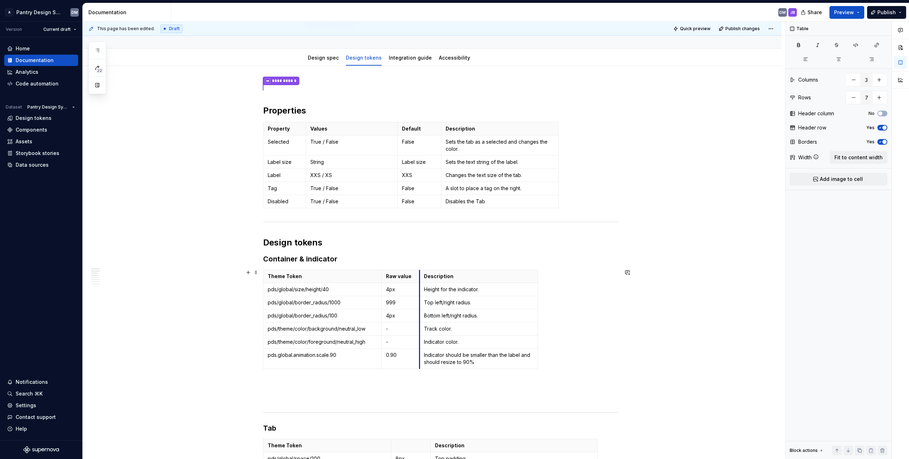
drag, startPoint x: 498, startPoint y: 273, endPoint x: 418, endPoint y: 282, distance: 80.7
drag, startPoint x: 536, startPoint y: 278, endPoint x: 615, endPoint y: 278, distance: 78.8
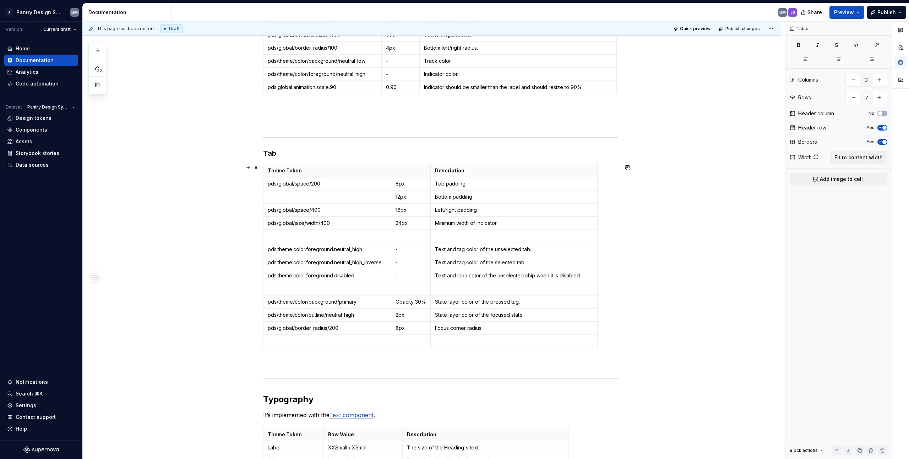
scroll to position [301, 0]
type input "14"
click at [335, 202] on p at bounding box center [327, 199] width 119 height 7
click at [345, 182] on td "pds/global/space/200" at bounding box center [327, 186] width 128 height 13
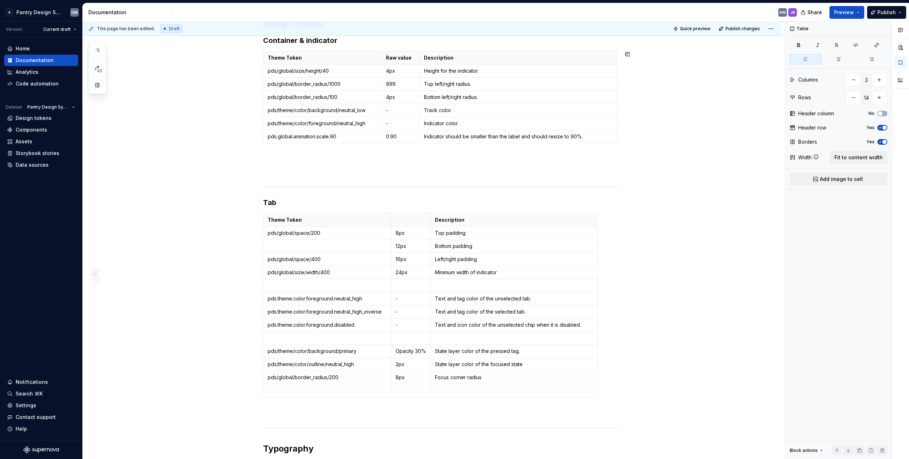
scroll to position [259, 0]
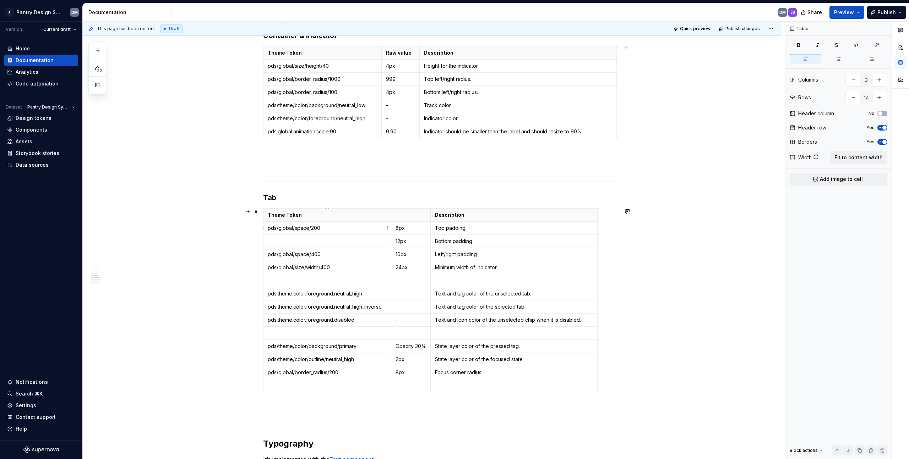
click at [344, 227] on p "pds/global/space/200" at bounding box center [327, 228] width 119 height 7
click at [409, 230] on p "8px" at bounding box center [410, 228] width 31 height 7
click at [399, 245] on td "12px" at bounding box center [410, 241] width 39 height 13
drag, startPoint x: 409, startPoint y: 243, endPoint x: 393, endPoint y: 244, distance: 16.3
click at [393, 244] on td "12px" at bounding box center [410, 241] width 39 height 13
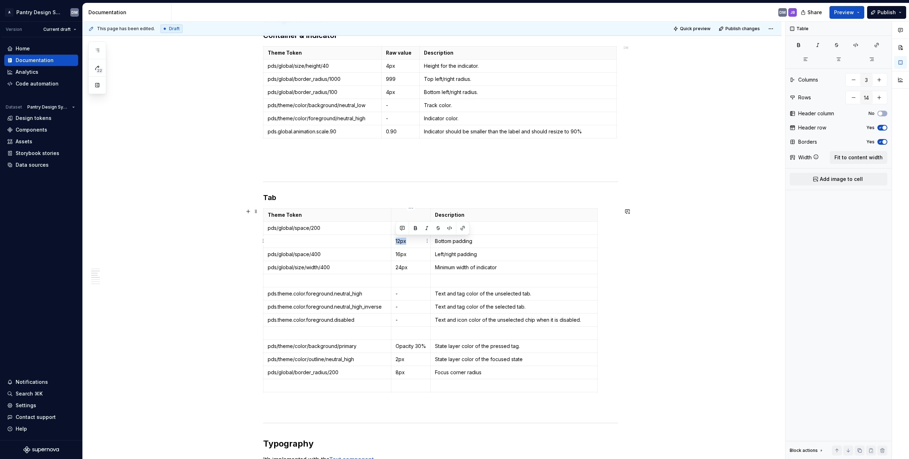
click at [404, 245] on td "12px" at bounding box center [410, 241] width 39 height 13
click at [450, 244] on p "Bottom padding" at bounding box center [514, 241] width 158 height 7
drag, startPoint x: 404, startPoint y: 244, endPoint x: 392, endPoint y: 243, distance: 12.1
click at [392, 243] on td "12px" at bounding box center [410, 241] width 39 height 13
click at [450, 246] on td "Bottom padding" at bounding box center [514, 241] width 167 height 13
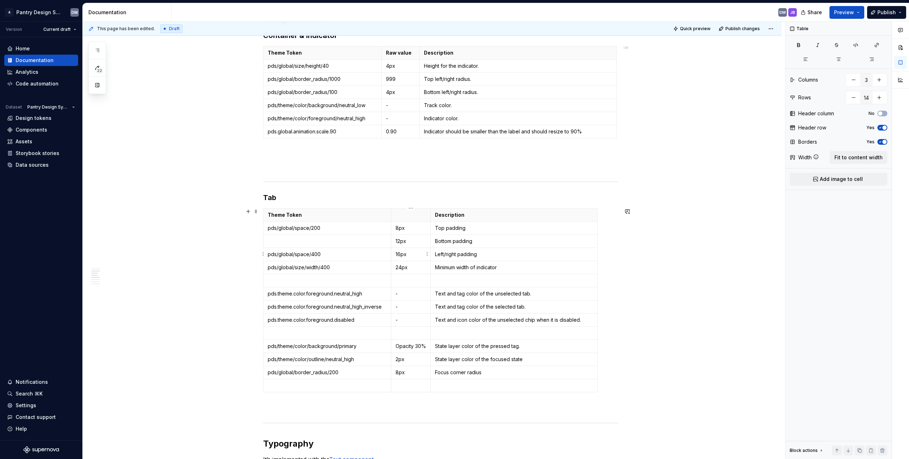
click at [404, 253] on p "16px" at bounding box center [410, 254] width 31 height 7
click at [407, 254] on p "16px" at bounding box center [410, 254] width 31 height 7
click at [410, 267] on p "24px" at bounding box center [410, 267] width 31 height 7
click at [320, 238] on p at bounding box center [327, 241] width 119 height 7
drag, startPoint x: 500, startPoint y: 240, endPoint x: 275, endPoint y: 244, distance: 225.1
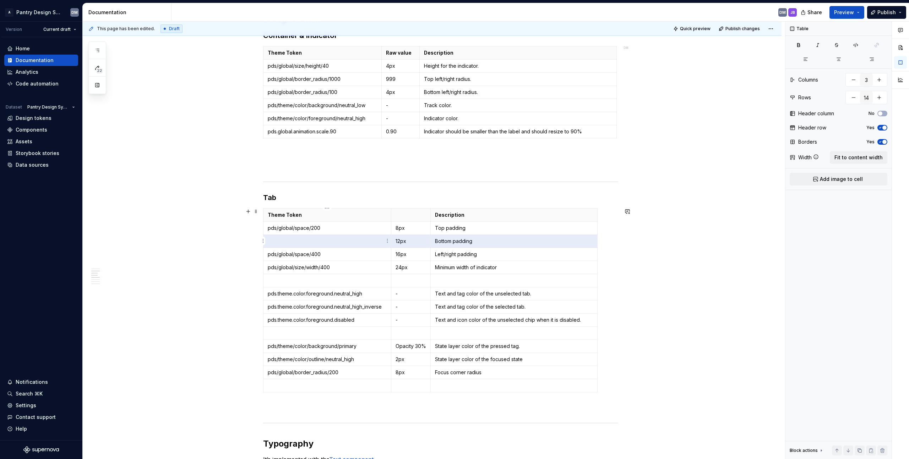
click at [275, 244] on tr "12px Bottom padding" at bounding box center [430, 241] width 334 height 13
click at [347, 260] on td "pds/global/space/400" at bounding box center [327, 254] width 128 height 13
click at [372, 271] on p "pds/global/size/width/400" at bounding box center [327, 267] width 119 height 7
click at [450, 266] on p "Minimum width of indicator" at bounding box center [514, 267] width 158 height 7
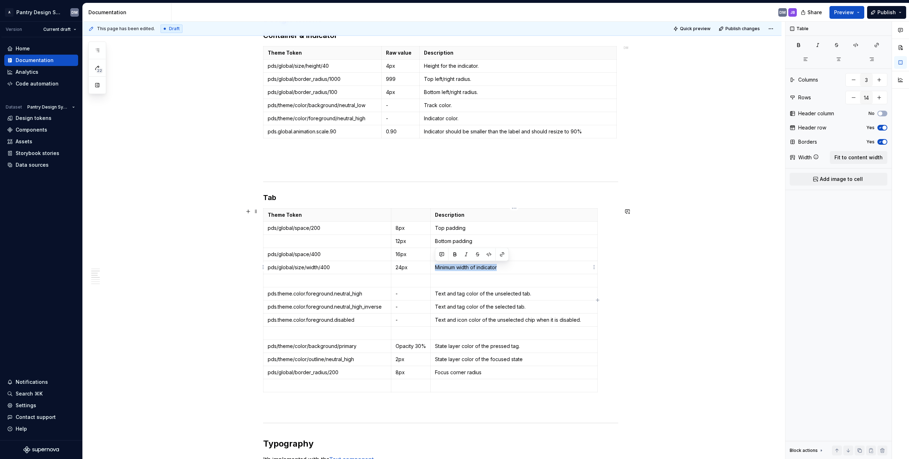
drag, startPoint x: 504, startPoint y: 269, endPoint x: 435, endPoint y: 270, distance: 69.6
click at [435, 270] on p "Minimum width of indicator" at bounding box center [514, 267] width 158 height 7
click at [362, 271] on p "pds/global/size/width/400" at bounding box center [327, 267] width 119 height 7
click at [335, 265] on p "pds/global/size/width/400" at bounding box center [327, 267] width 119 height 7
drag, startPoint x: 347, startPoint y: 267, endPoint x: 266, endPoint y: 265, distance: 81.0
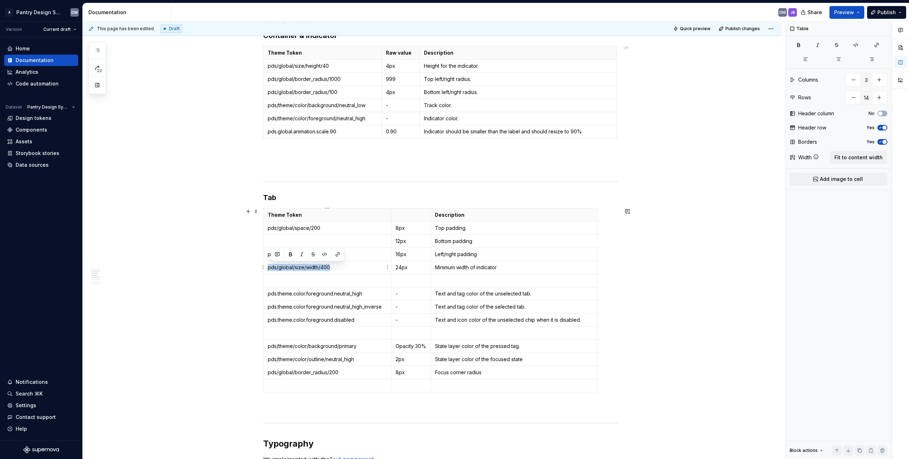
click at [266, 265] on td "pds/global/size/width/400" at bounding box center [327, 267] width 128 height 13
click at [363, 266] on p "pds/global/size/width/400" at bounding box center [327, 267] width 119 height 7
click at [224, 253] on div "**********" at bounding box center [432, 419] width 699 height 1110
click at [450, 255] on p "Left/right padding" at bounding box center [514, 254] width 158 height 7
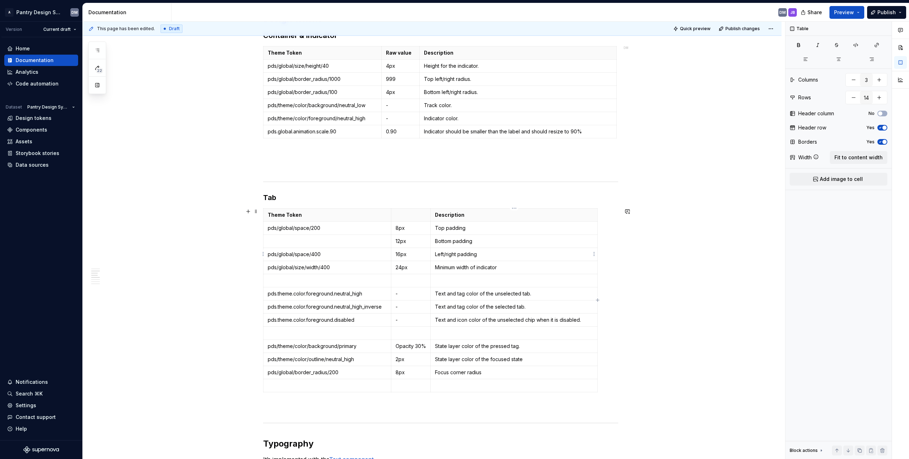
click at [450, 254] on p "Left/right padding" at bounding box center [514, 254] width 158 height 7
click at [338, 272] on td "pds/global/size/width/400" at bounding box center [327, 267] width 128 height 13
click at [331, 269] on p "pds/global/size/width/400####" at bounding box center [327, 267] width 119 height 7
click at [234, 242] on div "**********" at bounding box center [432, 419] width 699 height 1110
click at [367, 276] on td at bounding box center [327, 280] width 128 height 13
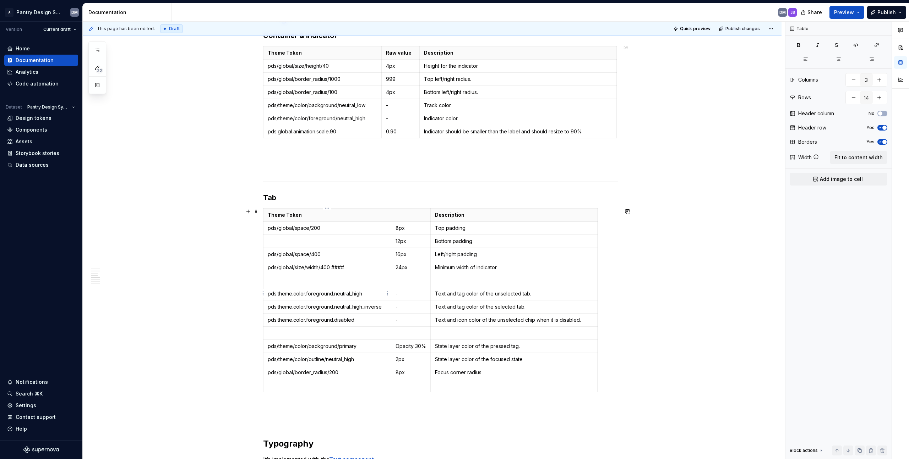
click at [373, 292] on p "pds.theme.color.foreground.neutral_high" at bounding box center [327, 293] width 119 height 7
click at [450, 292] on p "Text and tag color of the unselected tab." at bounding box center [514, 293] width 158 height 7
drag, startPoint x: 547, startPoint y: 295, endPoint x: 452, endPoint y: 299, distance: 95.2
click at [450, 299] on td "Text and tag color of the unselected tab." at bounding box center [514, 294] width 167 height 13
click at [437, 292] on p "Text and tag color of the unselected tab." at bounding box center [514, 293] width 158 height 7
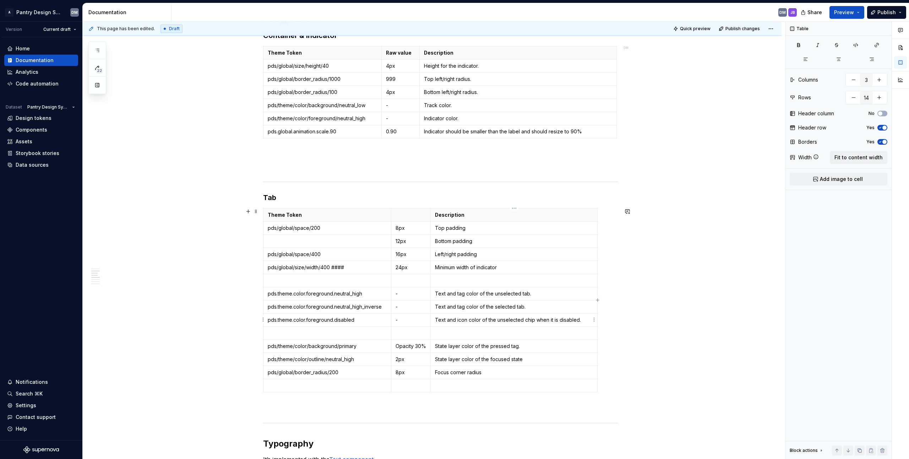
click at [450, 319] on p "Text and icon color of the unselected chip when it is disabled." at bounding box center [514, 320] width 158 height 7
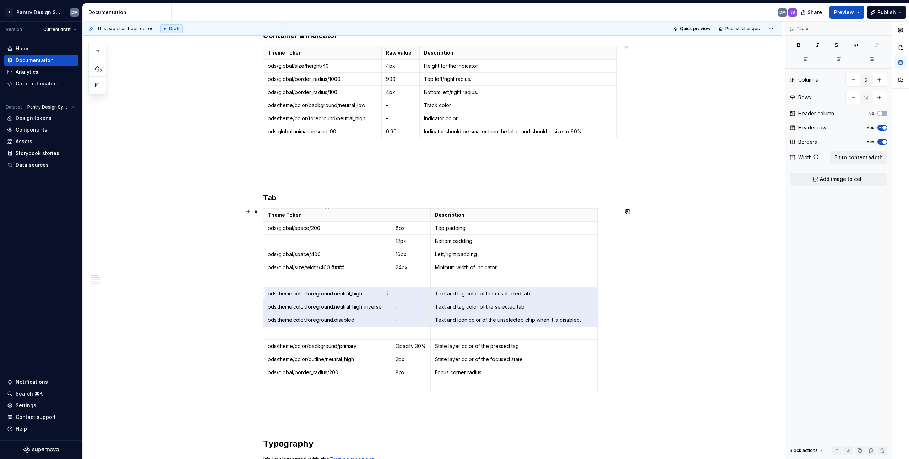
drag, startPoint x: 578, startPoint y: 321, endPoint x: 295, endPoint y: 288, distance: 285.3
click at [295, 288] on tbody "Theme Token Description pds/global/space/200 8px Top padding 12px Bottom paddin…" at bounding box center [430, 301] width 334 height 184
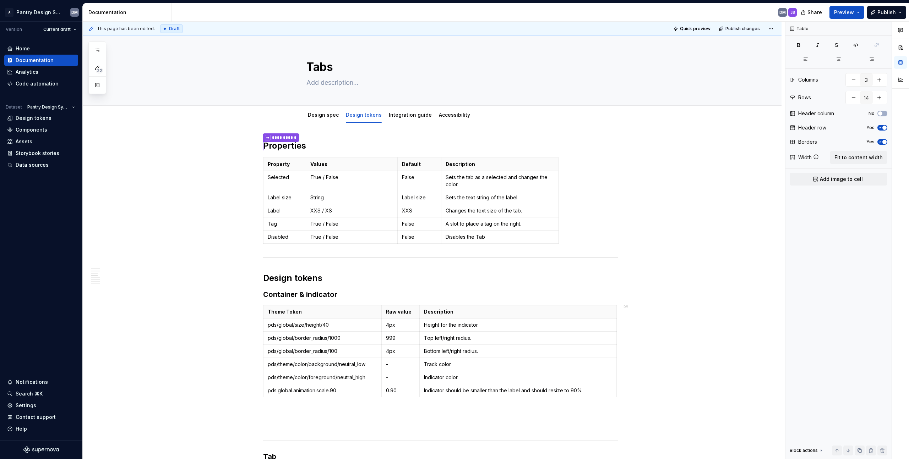
scroll to position [10, 0]
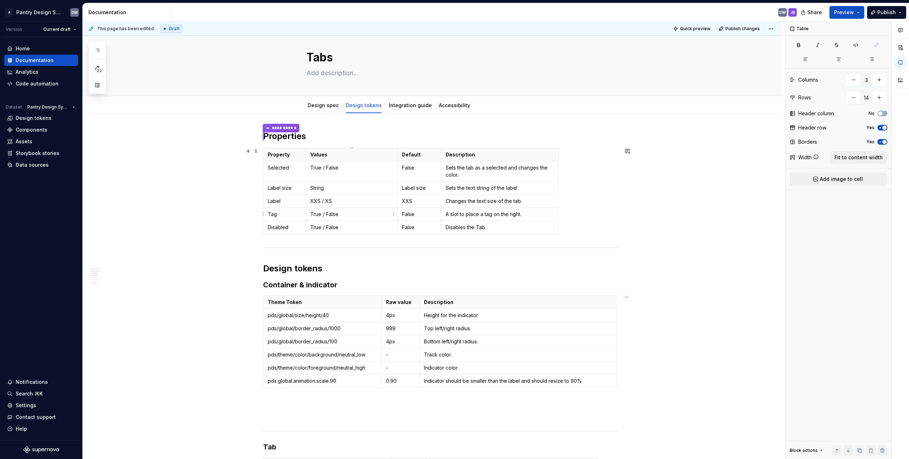
type input "4"
type input "6"
click at [345, 214] on p "True / False" at bounding box center [351, 214] width 83 height 7
click at [270, 215] on p "Tag" at bounding box center [285, 214] width 34 height 7
click at [350, 216] on p "True / False" at bounding box center [351, 214] width 83 height 7
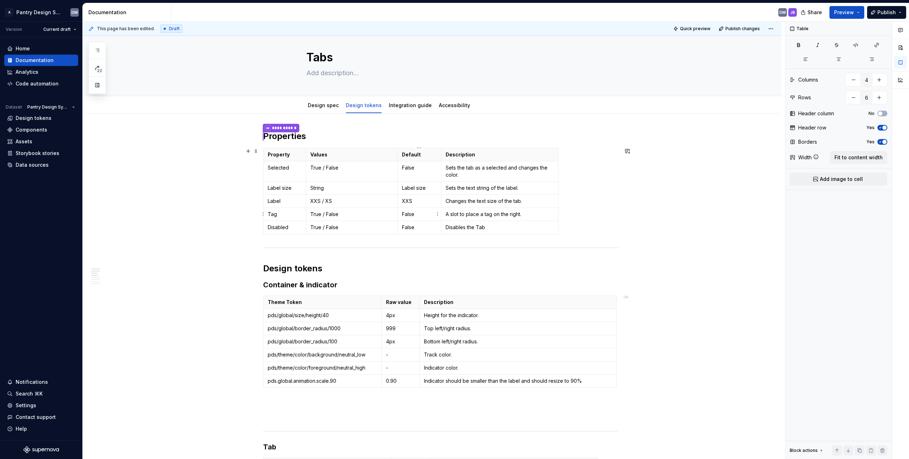
click at [414, 211] on p "False" at bounding box center [419, 214] width 35 height 7
click at [450, 216] on p "A slot to place a tag on the right." at bounding box center [500, 214] width 108 height 7
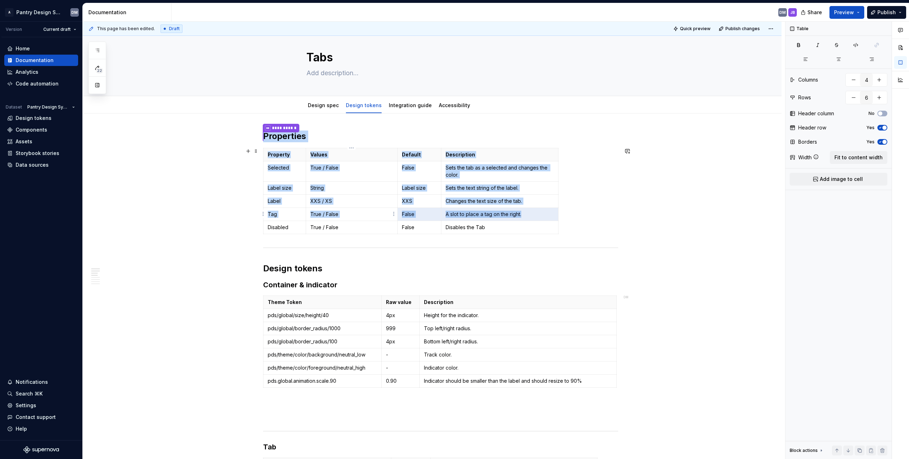
drag, startPoint x: 529, startPoint y: 214, endPoint x: 372, endPoint y: 211, distance: 157.6
click at [392, 213] on body "A Pantry Design System DM Version Current draft Home Documentation Analytics Co…" at bounding box center [454, 229] width 909 height 459
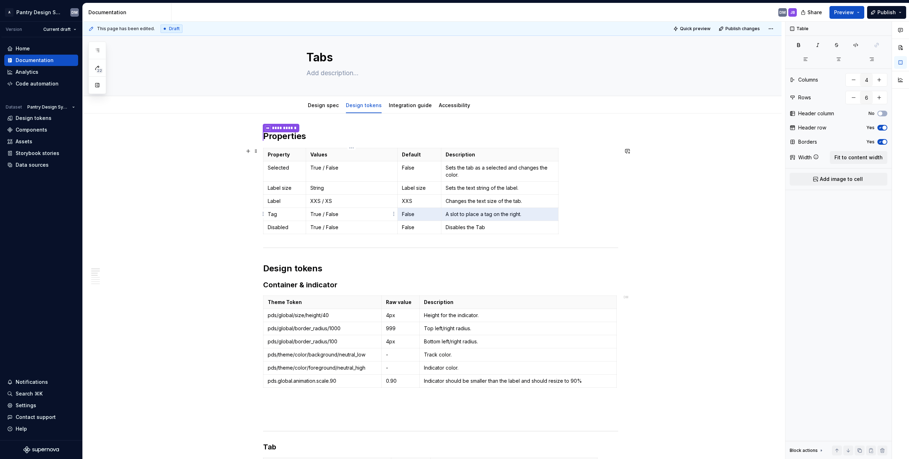
click at [361, 212] on p "True / False" at bounding box center [351, 214] width 83 height 7
click at [343, 214] on p "True / False" at bounding box center [351, 214] width 83 height 7
drag, startPoint x: 326, startPoint y: 213, endPoint x: 316, endPoint y: 213, distance: 10.7
click at [316, 213] on p "True / False" at bounding box center [351, 214] width 83 height 7
click at [419, 217] on p "False" at bounding box center [419, 214] width 35 height 7
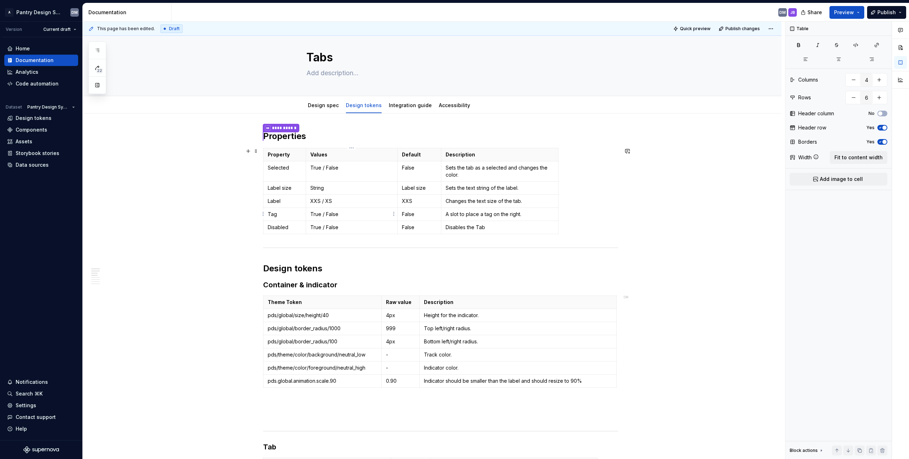
click at [355, 217] on p "True / False" at bounding box center [351, 214] width 83 height 7
click at [450, 213] on p "A slot to place a tag on the right." at bounding box center [500, 214] width 108 height 7
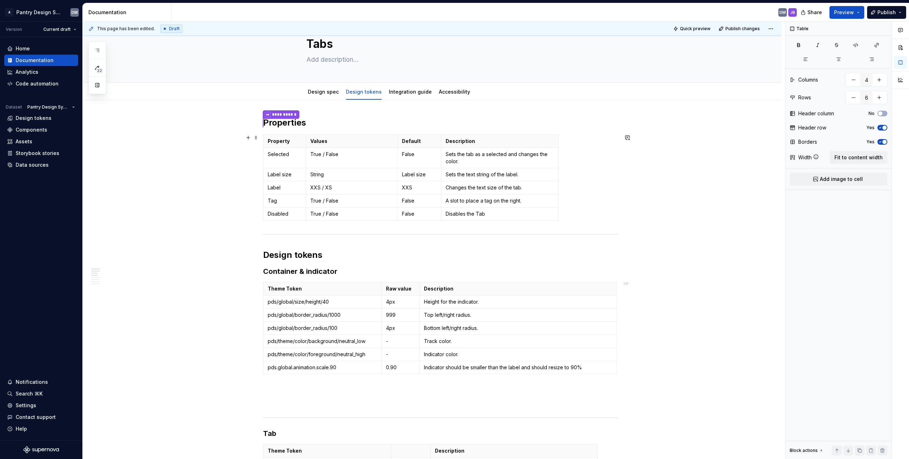
scroll to position [24, 0]
click at [450, 197] on p "A slot to place a tag on the right." at bounding box center [500, 200] width 108 height 7
click at [450, 202] on p "A slot to place a tag on the right." at bounding box center [500, 200] width 108 height 7
drag, startPoint x: 537, startPoint y: 202, endPoint x: 448, endPoint y: 200, distance: 89.5
click at [448, 200] on p "A slot to place a tag on the right." at bounding box center [500, 200] width 108 height 7
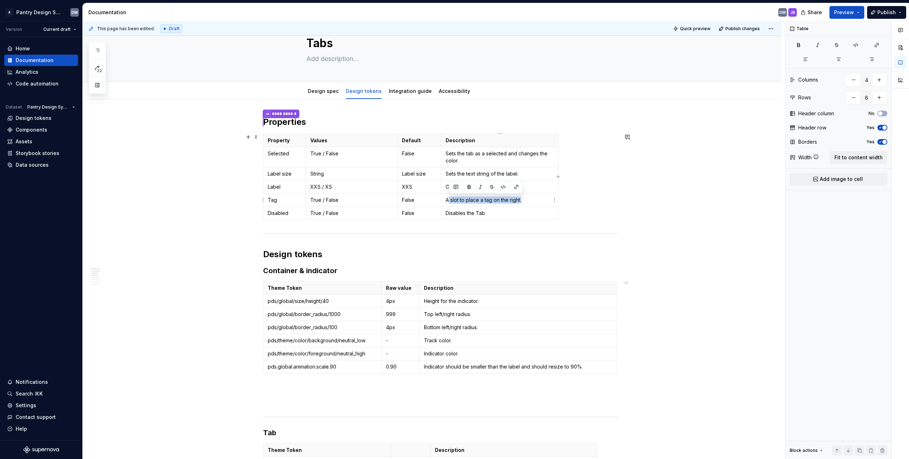
click at [448, 201] on p "A slot to place a tag on the right." at bounding box center [500, 200] width 108 height 7
click at [450, 201] on p "A slot to place a tag on the right." at bounding box center [500, 200] width 108 height 7
click at [444, 196] on td "A slot to place a tag on the right." at bounding box center [499, 200] width 117 height 13
drag, startPoint x: 535, startPoint y: 202, endPoint x: 430, endPoint y: 200, distance: 105.1
click at [430, 200] on tr "Tag True / False False A slot to place a tag on the right." at bounding box center [410, 200] width 295 height 13
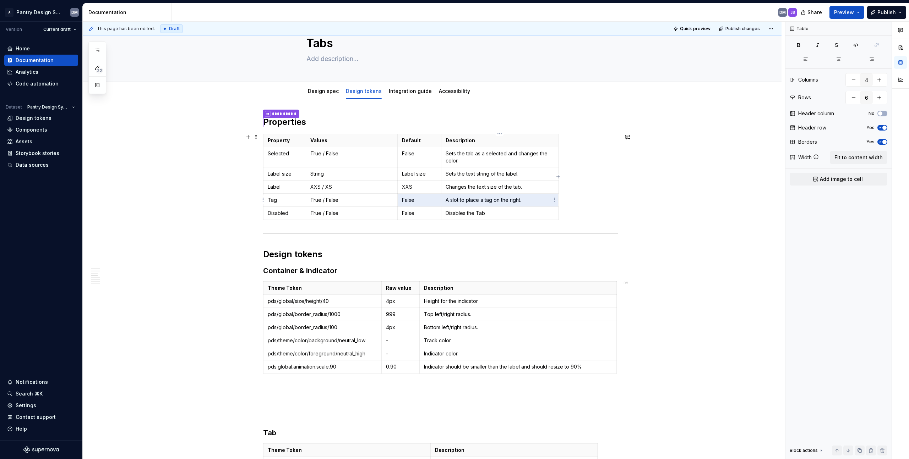
click at [450, 204] on td "A slot to place a tag on the right." at bounding box center [499, 200] width 117 height 13
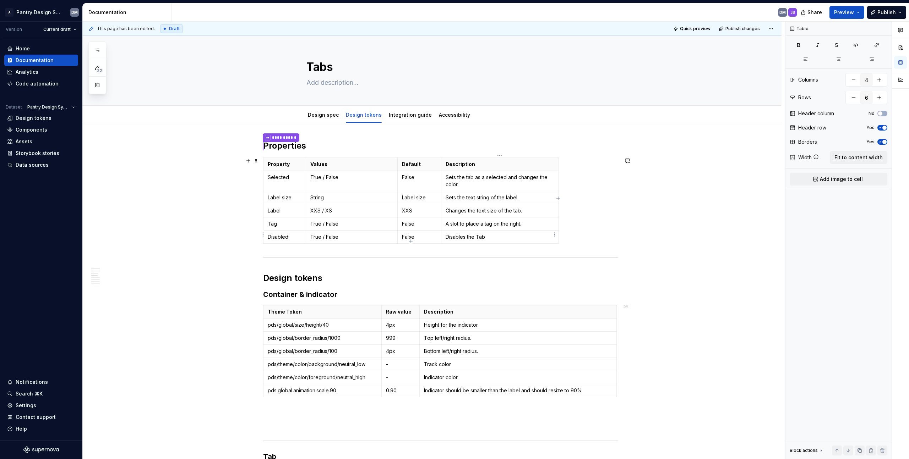
scroll to position [19, 0]
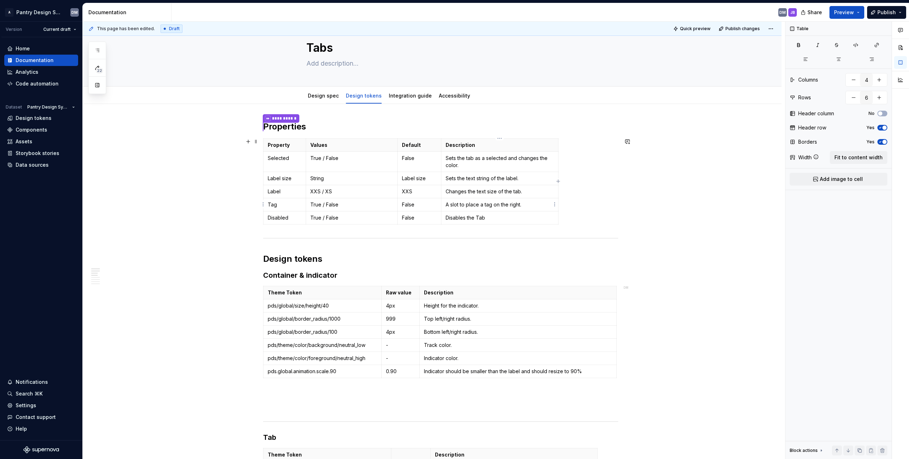
click at [450, 204] on p "A slot to place a tag on the right." at bounding box center [500, 204] width 108 height 7
click at [450, 207] on p "A slot to place a tag on the right." at bounding box center [500, 204] width 108 height 7
click at [428, 206] on p "False" at bounding box center [419, 204] width 35 height 7
click at [358, 204] on p "True / False" at bounding box center [351, 204] width 83 height 7
drag, startPoint x: 326, startPoint y: 203, endPoint x: 311, endPoint y: 203, distance: 14.2
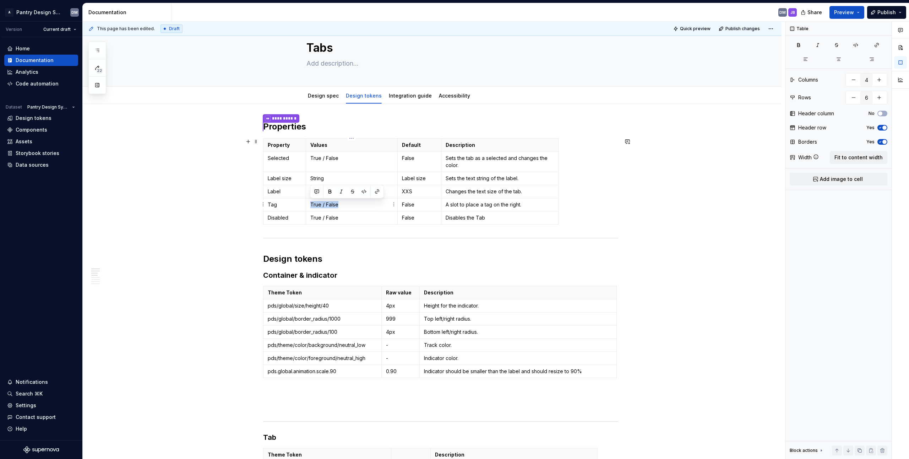
click at [311, 203] on p "True / False" at bounding box center [351, 204] width 83 height 7
click at [450, 202] on p "A slot to place a tag on the right." at bounding box center [500, 204] width 108 height 7
click at [450, 204] on p "A slot to place a tag on the right." at bounding box center [500, 204] width 108 height 7
click at [450, 216] on p "Disables the Tab" at bounding box center [500, 217] width 108 height 7
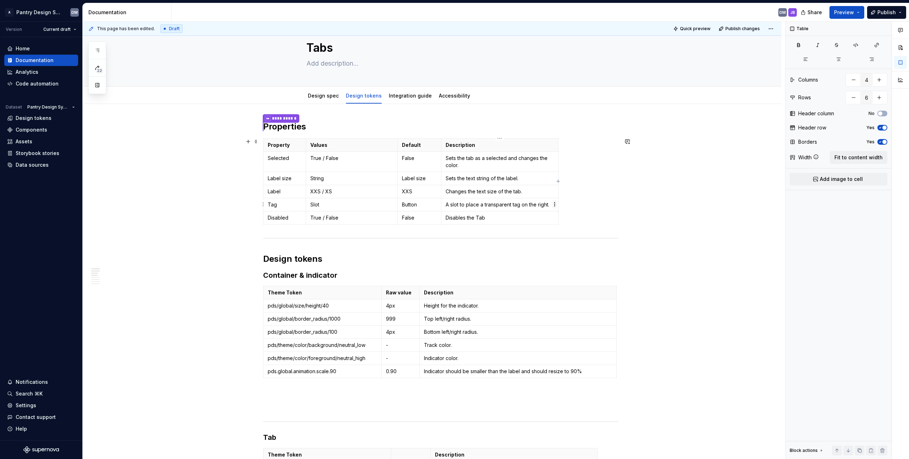
click at [450, 206] on html "A Pantry Design System DM Version Current draft Home Documentation Analytics Co…" at bounding box center [454, 229] width 909 height 459
click at [450, 204] on html "A Pantry Design System DM Version Current draft Home Documentation Analytics Co…" at bounding box center [454, 229] width 909 height 459
click at [450, 206] on p "A slot to place a transparent tag on the right." at bounding box center [500, 204] width 108 height 7
click at [316, 206] on p "Slot" at bounding box center [351, 204] width 83 height 7
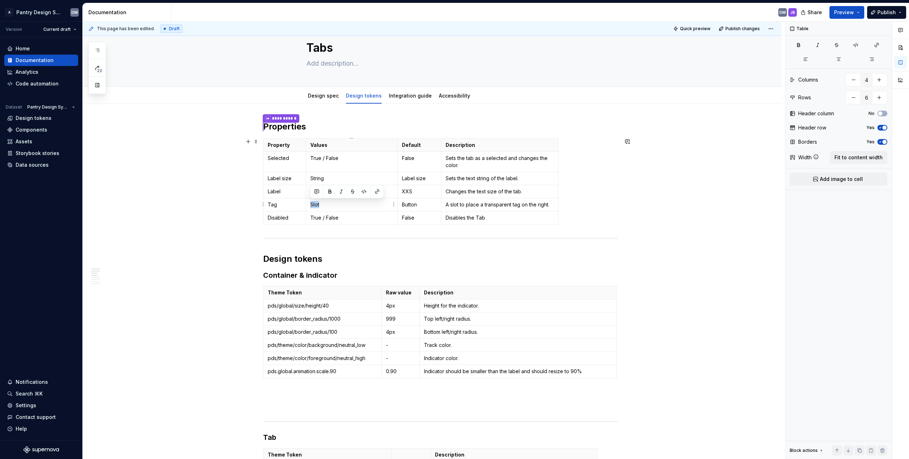
drag, startPoint x: 324, startPoint y: 204, endPoint x: 308, endPoint y: 204, distance: 16.3
click at [308, 204] on td "Slot" at bounding box center [352, 204] width 92 height 13
click at [411, 201] on p "Button" at bounding box center [419, 204] width 35 height 7
click at [450, 207] on p "A slot to place a transparent tag on the right." at bounding box center [500, 204] width 108 height 7
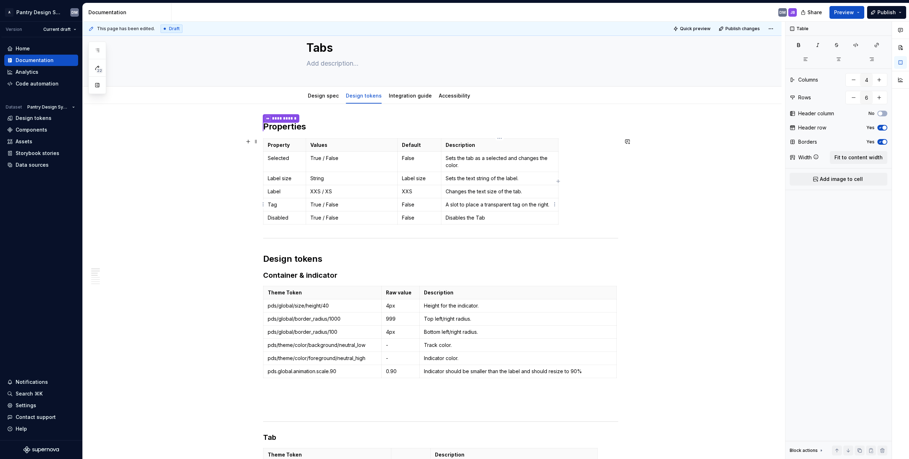
drag, startPoint x: 447, startPoint y: 205, endPoint x: 551, endPoint y: 206, distance: 103.7
click at [450, 206] on p "A slot to place a transparent tag on the right." at bounding box center [500, 204] width 108 height 7
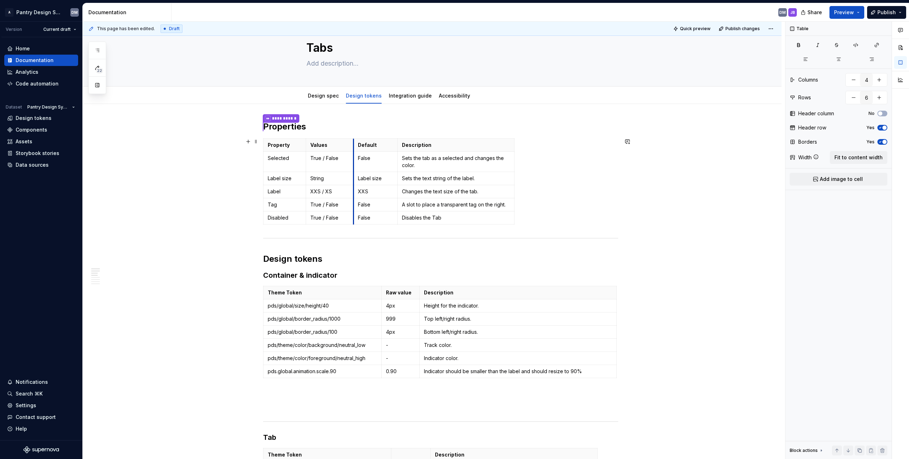
drag, startPoint x: 397, startPoint y: 146, endPoint x: 353, endPoint y: 158, distance: 45.5
click at [353, 158] on tbody "Property Values Default Description Selected True / False False Sets the tab as…" at bounding box center [388, 182] width 251 height 86
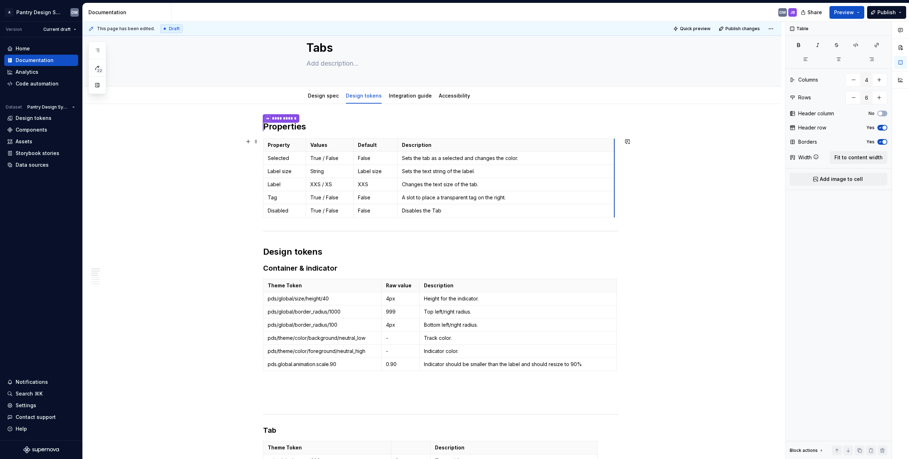
drag, startPoint x: 513, startPoint y: 144, endPoint x: 613, endPoint y: 162, distance: 101.7
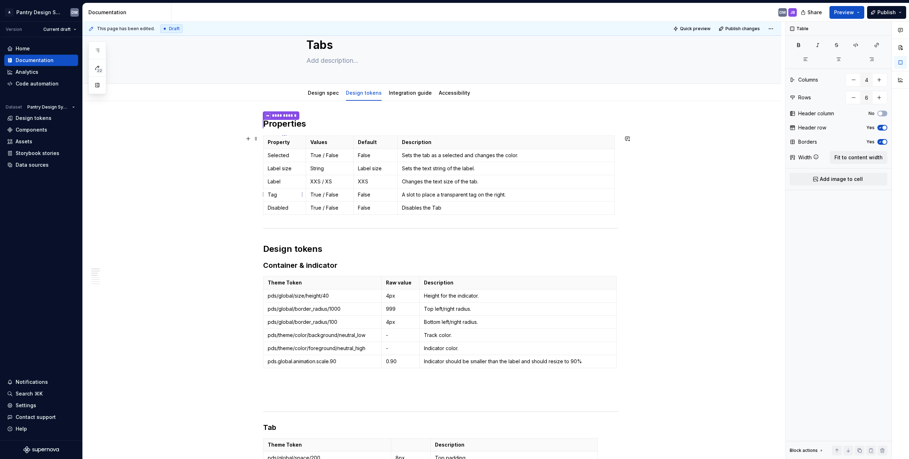
click at [284, 194] on p "Tag" at bounding box center [285, 194] width 34 height 7
click at [450, 197] on p "A slot to place a transparent tag on the right." at bounding box center [506, 194] width 208 height 7
drag, startPoint x: 529, startPoint y: 192, endPoint x: 524, endPoint y: 198, distance: 8.1
click at [450, 192] on p "A slot to place a transparent tag on the right." at bounding box center [506, 194] width 208 height 7
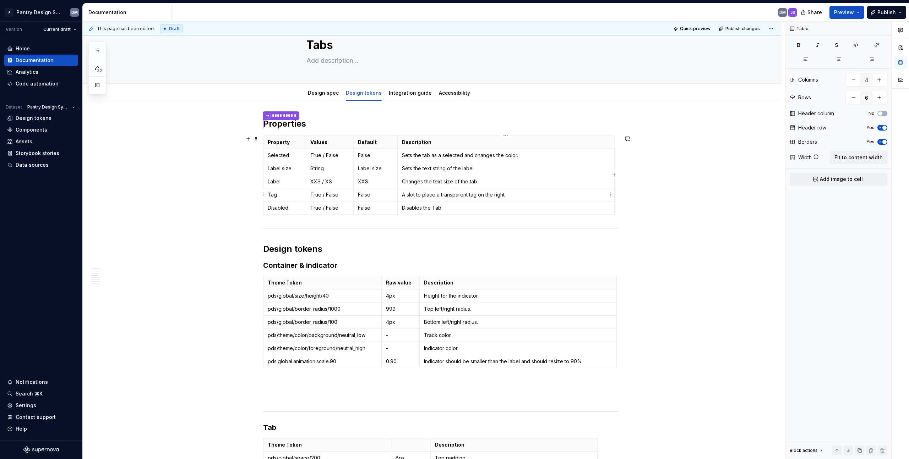
click at [450, 195] on p "A slot to place a transparent tag on the right." at bounding box center [506, 194] width 208 height 7
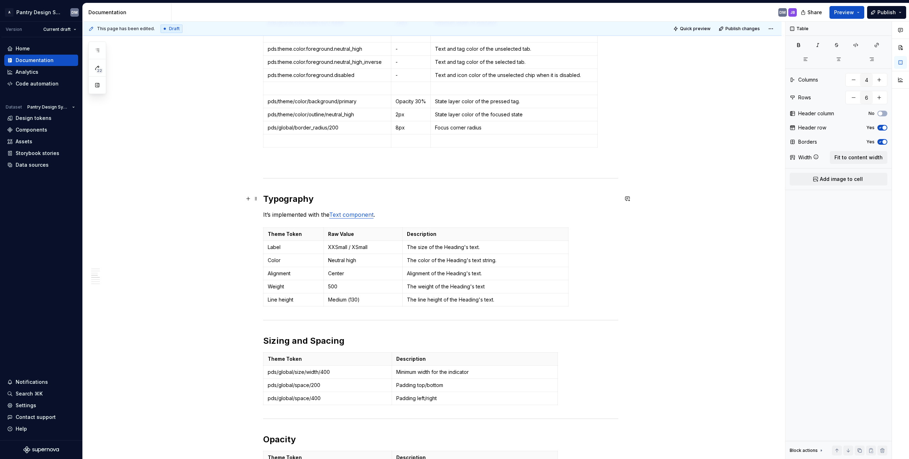
scroll to position [514, 0]
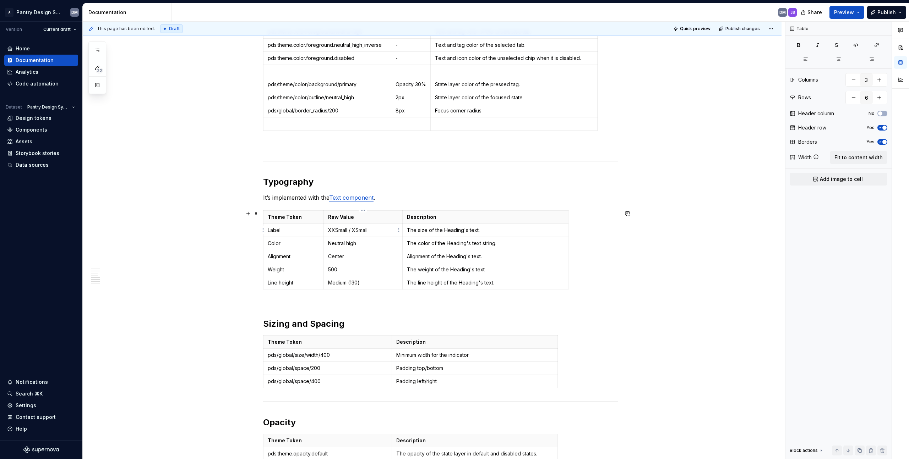
click at [385, 234] on td "XXSmall / XSmall" at bounding box center [362, 230] width 79 height 13
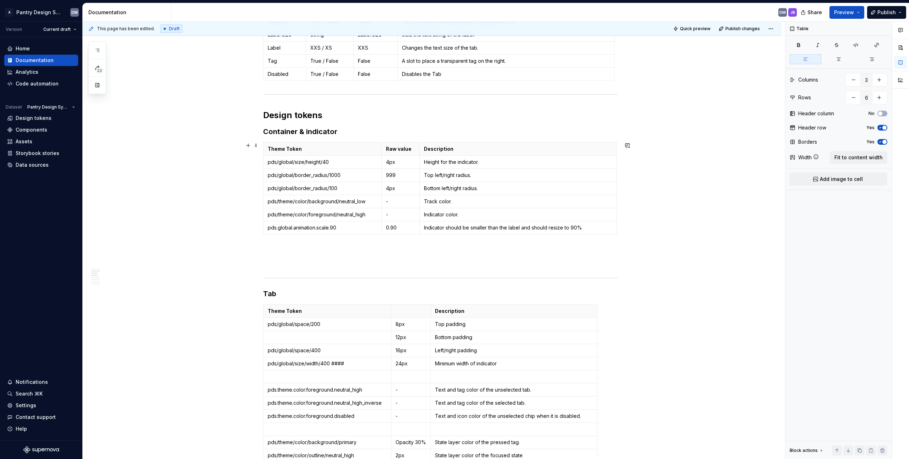
scroll to position [0, 0]
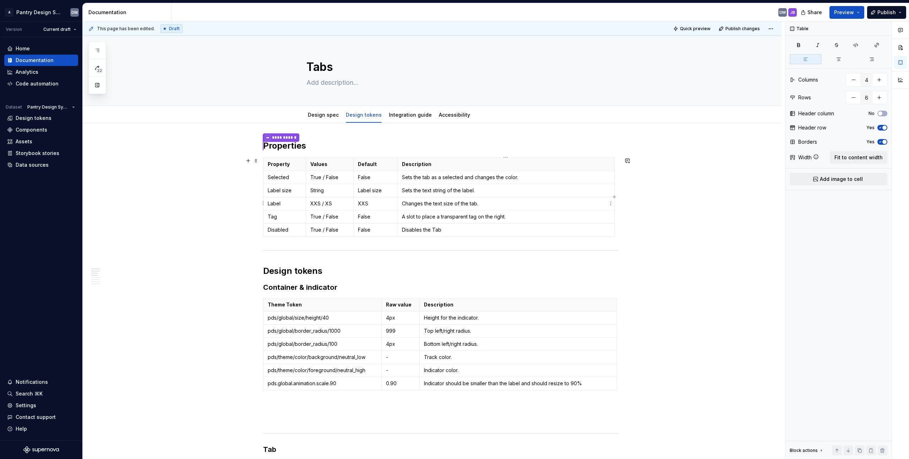
click at [450, 200] on td "Changes the text size of the tab." at bounding box center [505, 203] width 217 height 13
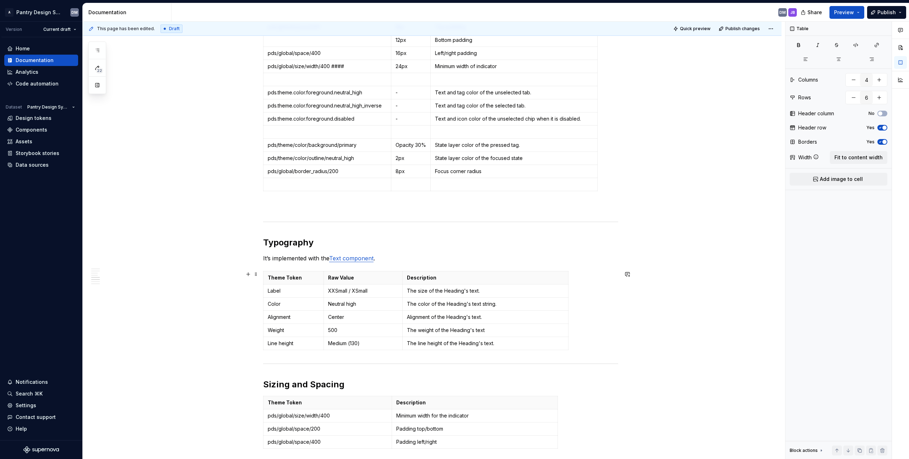
scroll to position [506, 0]
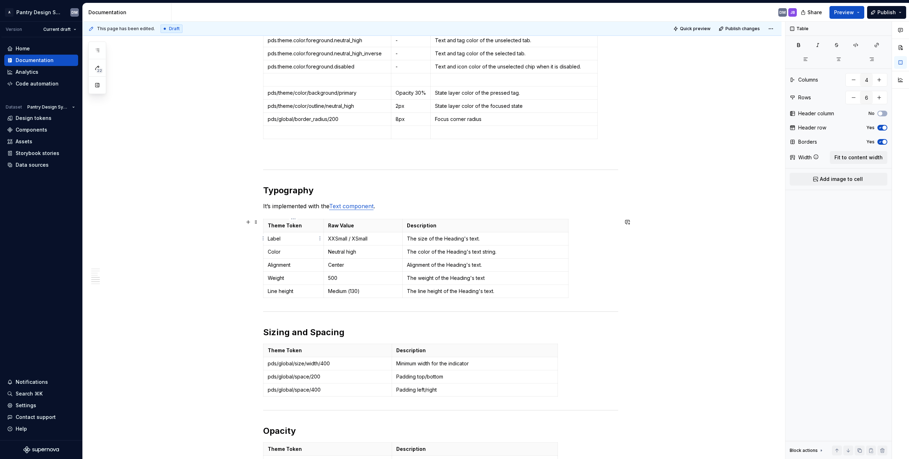
type input "3"
click at [296, 241] on p "Label" at bounding box center [293, 238] width 51 height 7
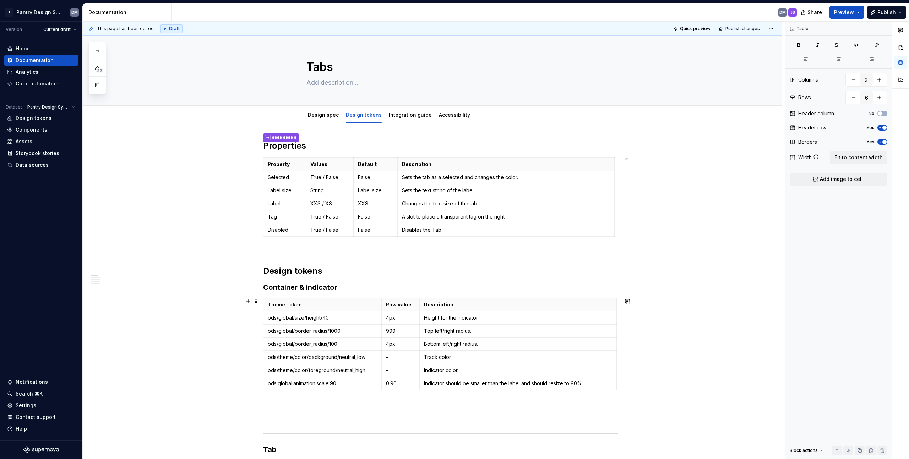
scroll to position [2, 0]
click at [296, 142] on h2 "**********" at bounding box center [440, 144] width 355 height 12
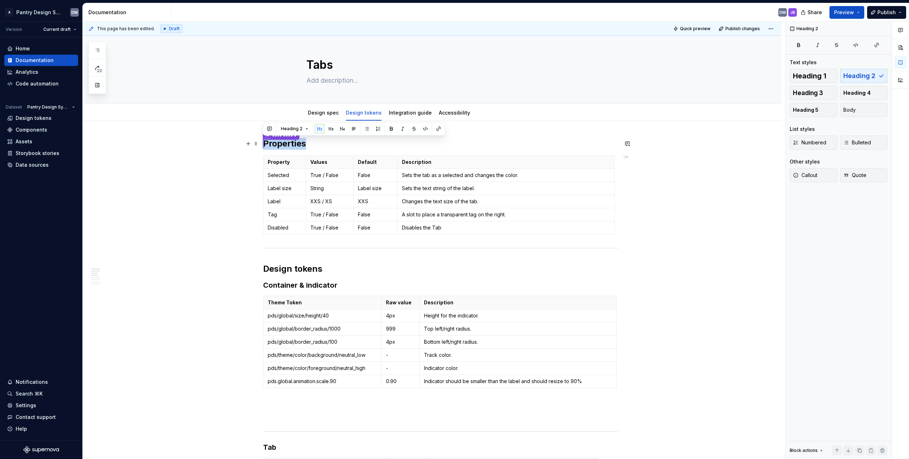
click at [296, 142] on h2 "**********" at bounding box center [440, 144] width 355 height 12
copy h2 "**********"
click at [255, 159] on span at bounding box center [256, 159] width 6 height 10
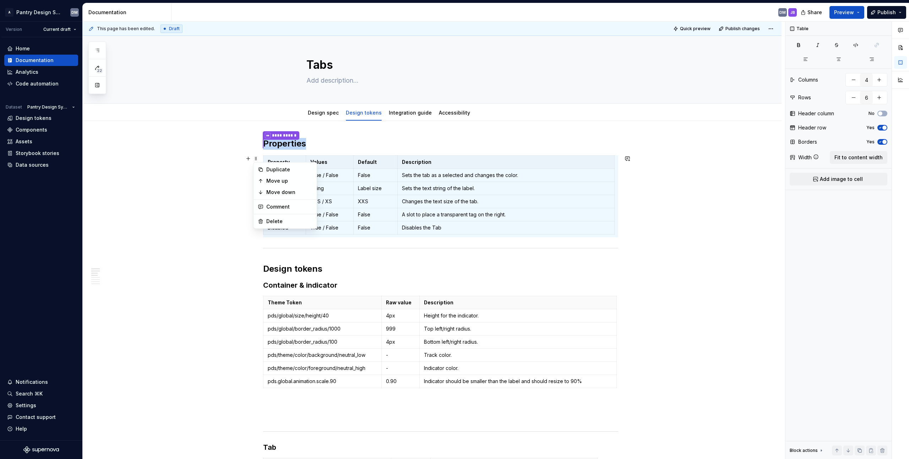
click at [404, 156] on th "Description" at bounding box center [505, 162] width 217 height 13
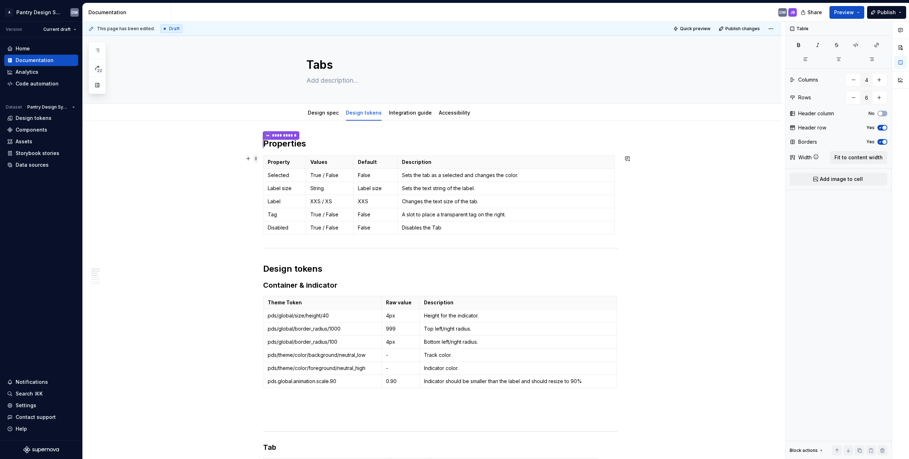
click at [255, 158] on span at bounding box center [256, 159] width 6 height 10
click at [421, 159] on p "Description" at bounding box center [506, 162] width 208 height 7
click at [257, 159] on span at bounding box center [256, 159] width 6 height 10
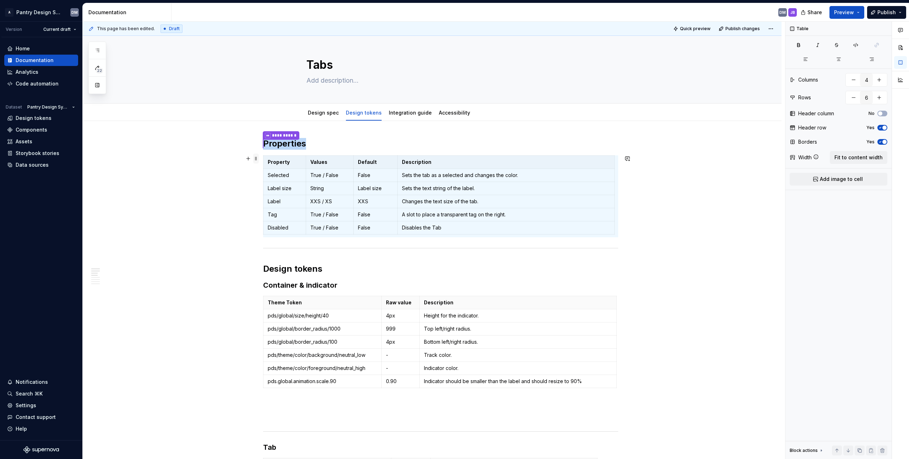
click at [257, 161] on span at bounding box center [256, 159] width 6 height 10
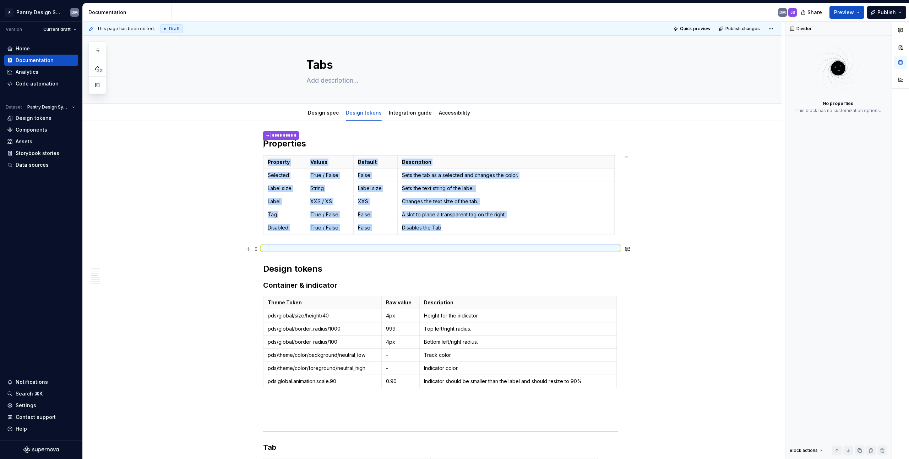
click at [267, 247] on div at bounding box center [440, 248] width 355 height 5
click at [263, 247] on div at bounding box center [440, 248] width 355 height 5
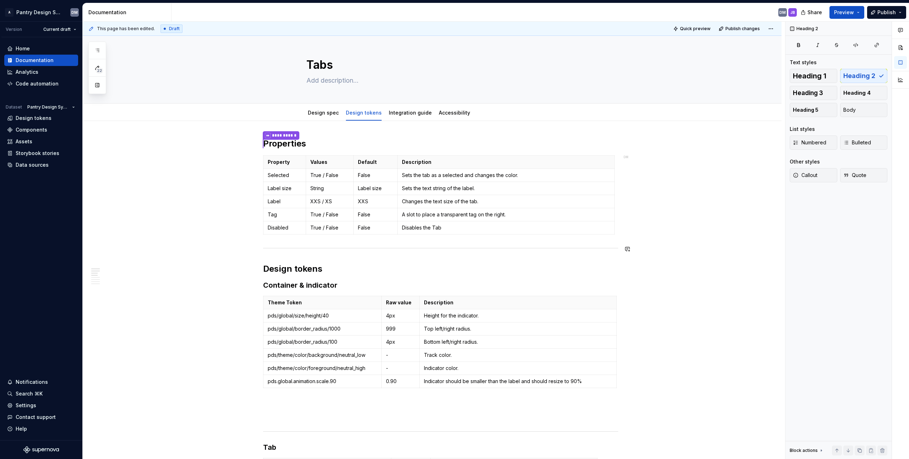
drag, startPoint x: 264, startPoint y: 249, endPoint x: 267, endPoint y: 245, distance: 5.5
click at [263, 249] on div at bounding box center [440, 248] width 355 height 5
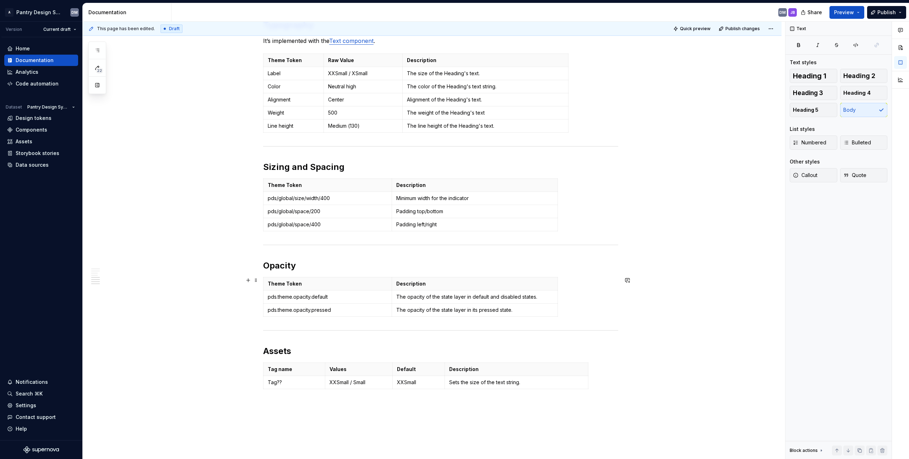
scroll to position [687, 0]
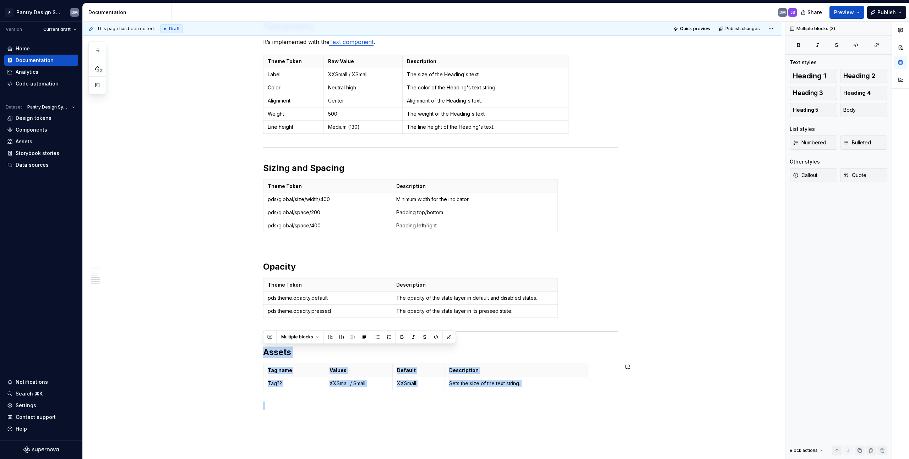
drag, startPoint x: 264, startPoint y: 344, endPoint x: 616, endPoint y: 394, distance: 355.8
copy div "Assets Tag name Values Default Description Tag?? XXSmall / Small XXSmall Sets t…"
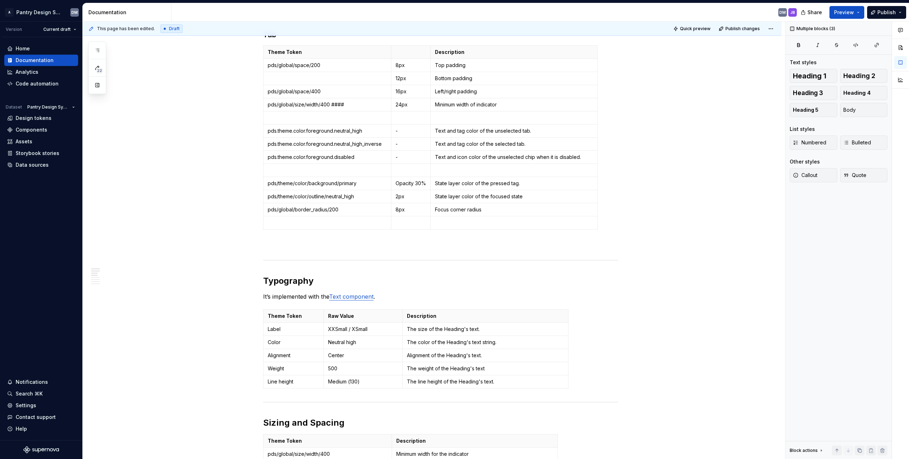
scroll to position [0, 0]
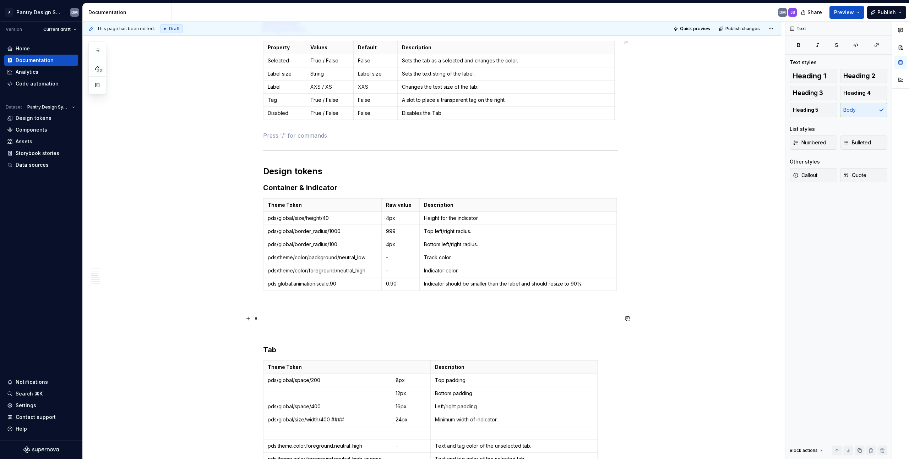
scroll to position [121, 0]
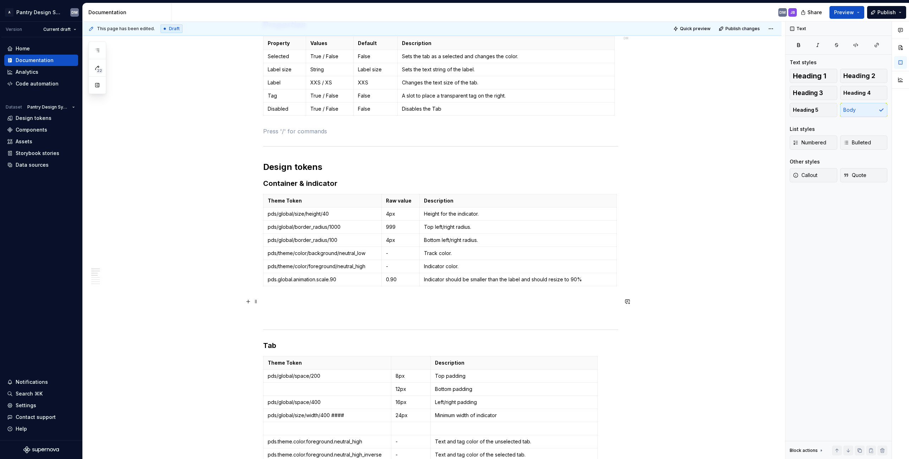
click at [289, 300] on p at bounding box center [440, 302] width 355 height 9
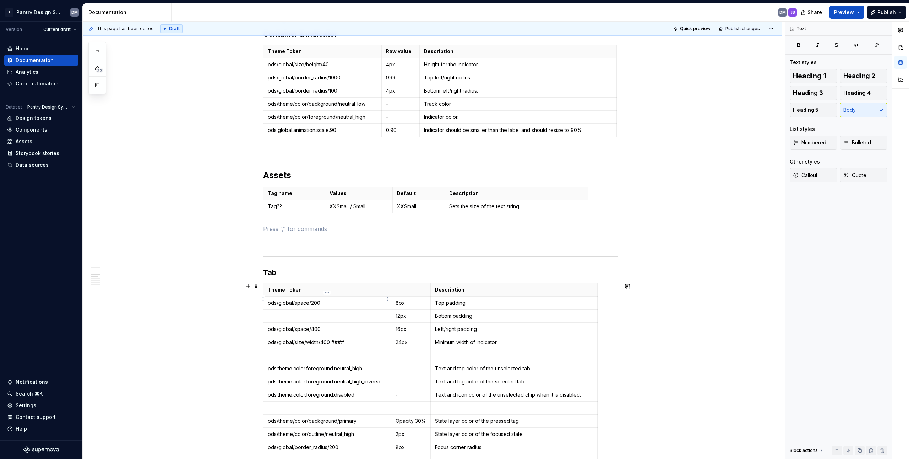
scroll to position [261, 0]
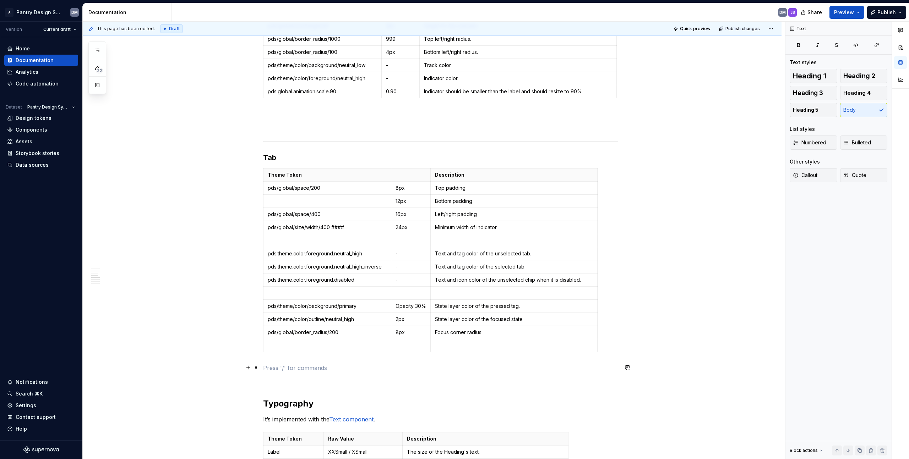
click at [296, 364] on p at bounding box center [440, 368] width 355 height 9
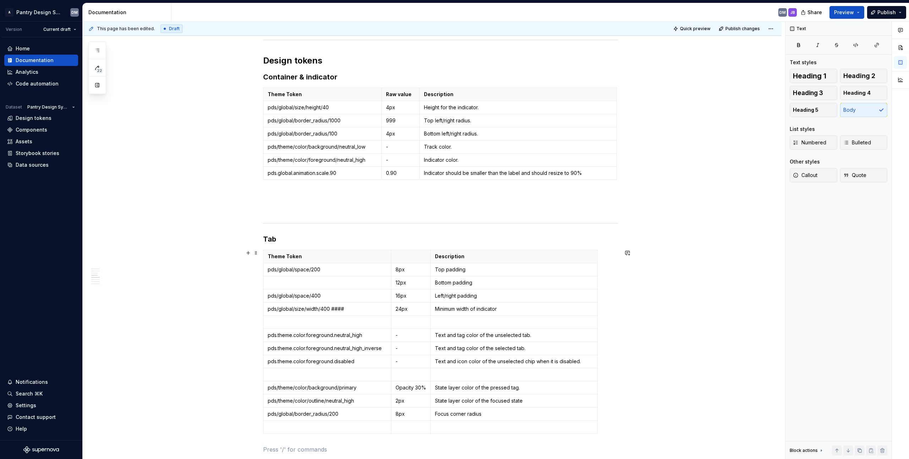
scroll to position [367, 0]
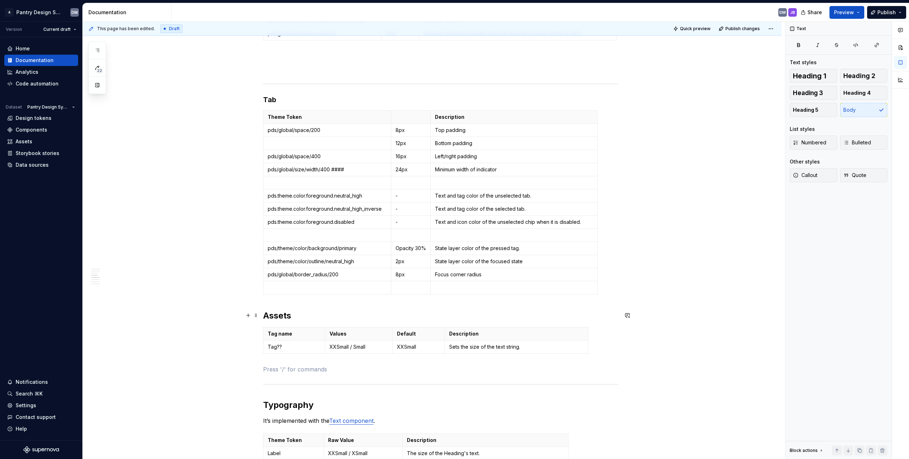
click at [278, 313] on h2 "Assets" at bounding box center [440, 315] width 355 height 11
click at [272, 317] on h2 "Tag" at bounding box center [440, 315] width 355 height 11
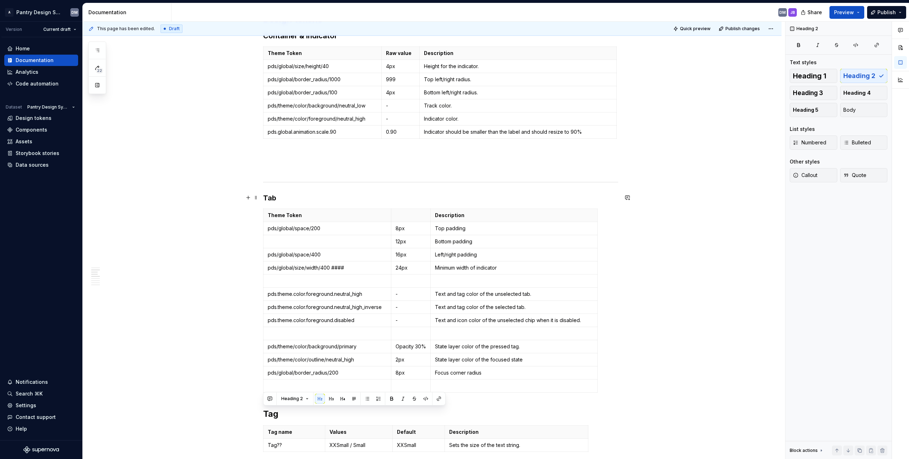
click at [273, 196] on h3 "Tab" at bounding box center [440, 198] width 355 height 10
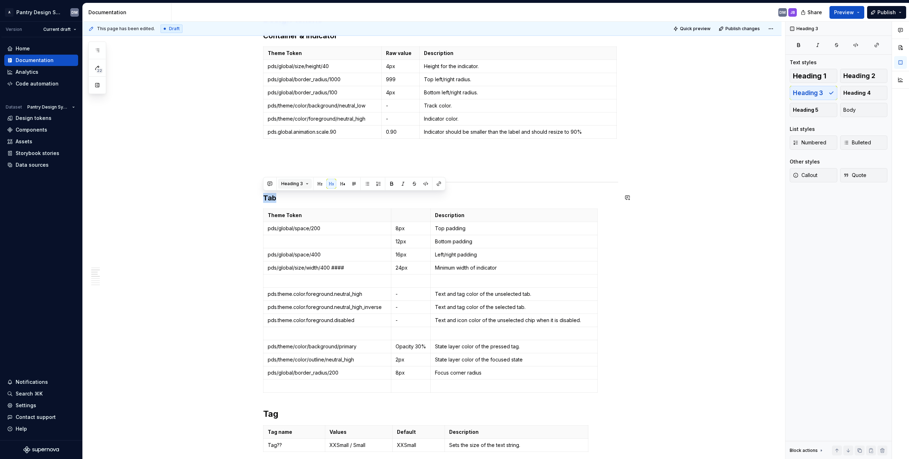
click at [308, 186] on button "Heading 3" at bounding box center [295, 184] width 34 height 10
click at [328, 246] on div "Heading 3" at bounding box center [317, 244] width 39 height 7
click at [267, 414] on h2 "Tag" at bounding box center [440, 414] width 355 height 11
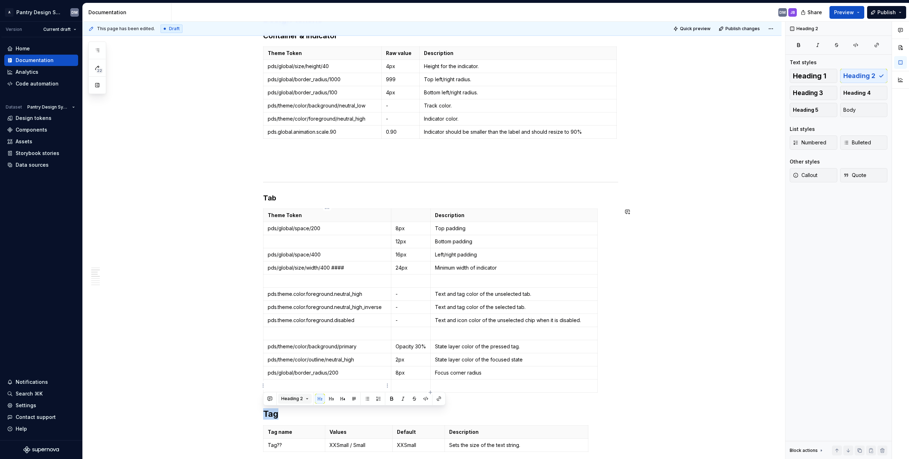
click at [296, 398] on span "Heading 2" at bounding box center [292, 399] width 22 height 6
click at [326, 307] on div "Heading 2" at bounding box center [317, 305] width 39 height 7
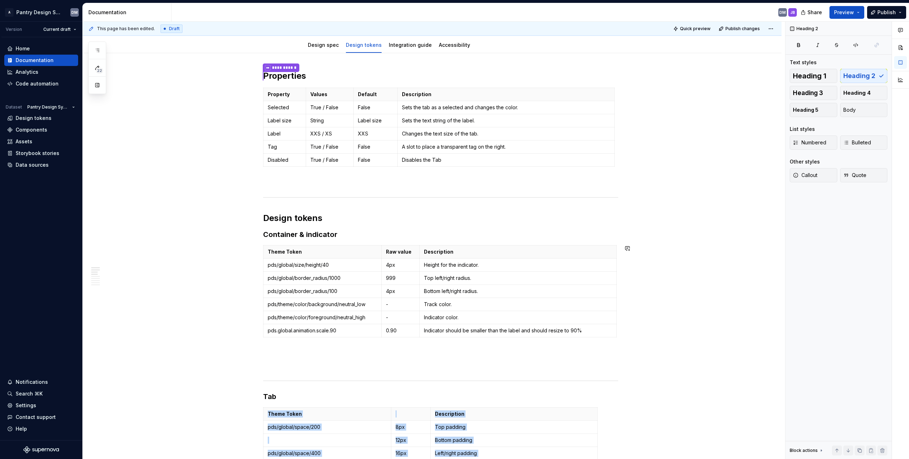
scroll to position [0, 0]
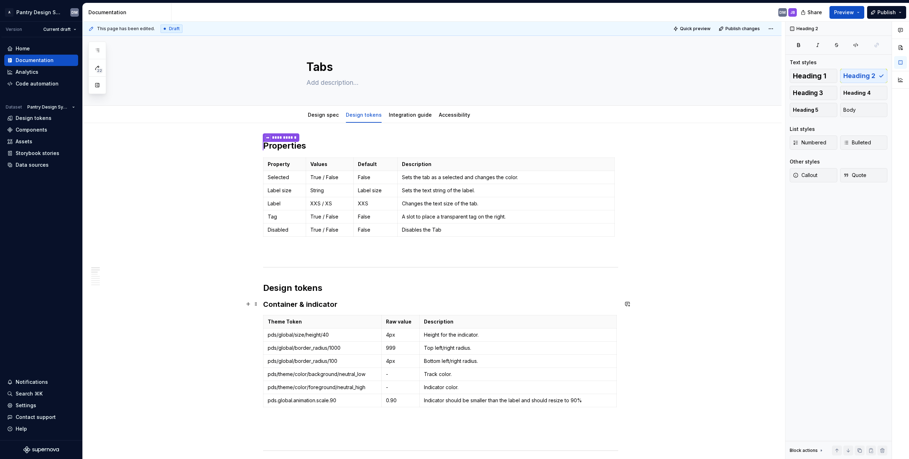
click at [304, 307] on h3 "Container & indicator" at bounding box center [440, 305] width 355 height 10
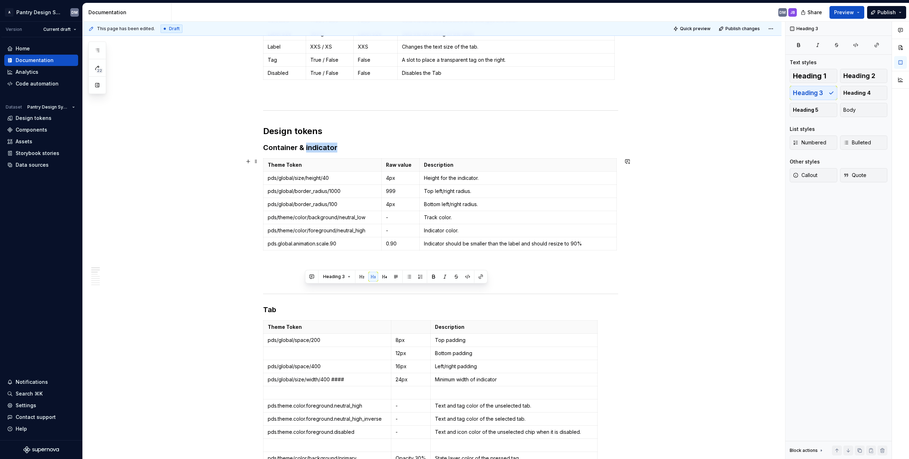
scroll to position [203, 0]
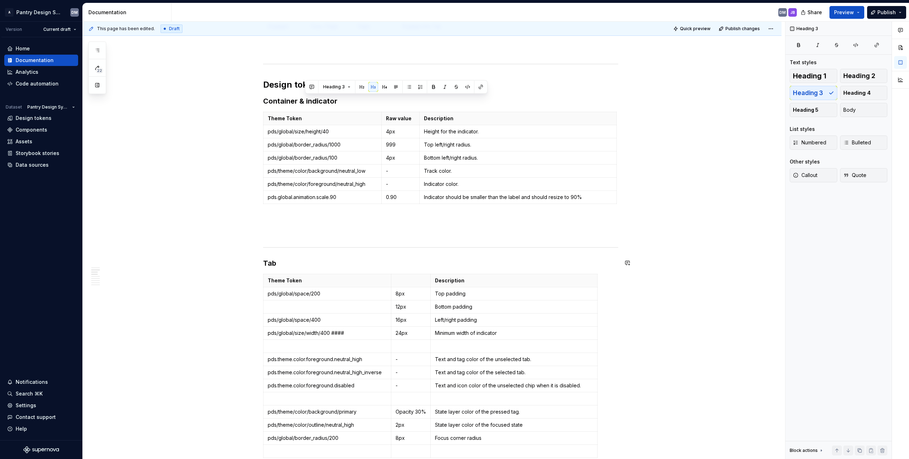
click at [269, 261] on h3 "Tab" at bounding box center [440, 263] width 355 height 10
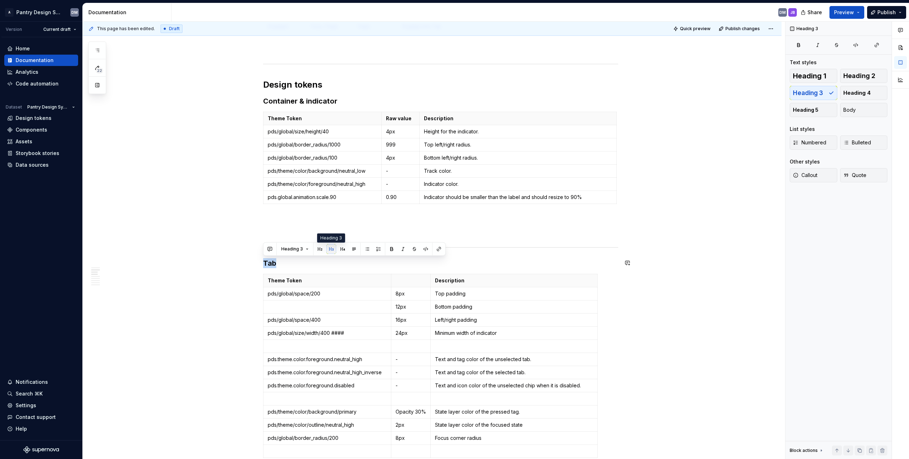
click at [330, 249] on button "button" at bounding box center [331, 249] width 10 height 10
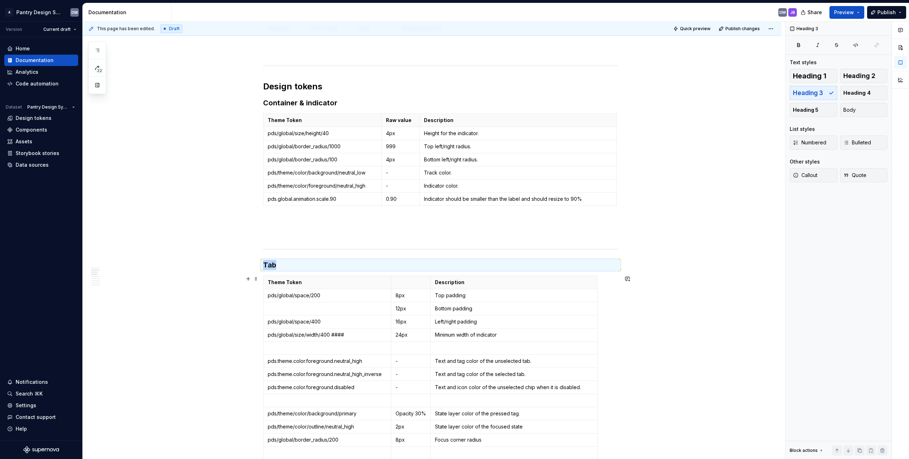
scroll to position [283, 0]
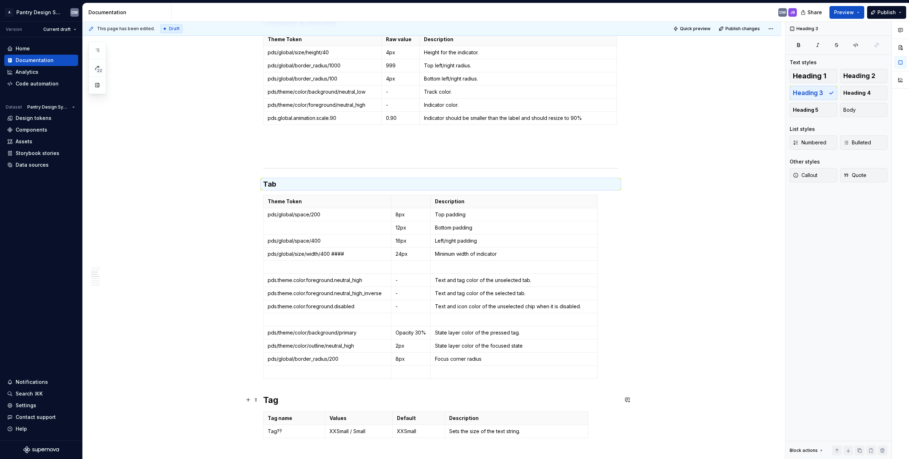
click at [275, 400] on h2 "Tag" at bounding box center [440, 400] width 355 height 11
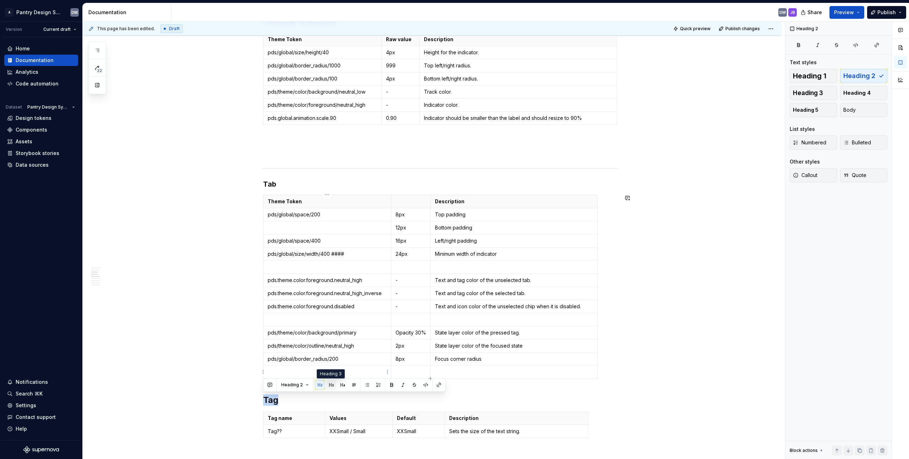
click at [333, 386] on button "button" at bounding box center [331, 385] width 10 height 10
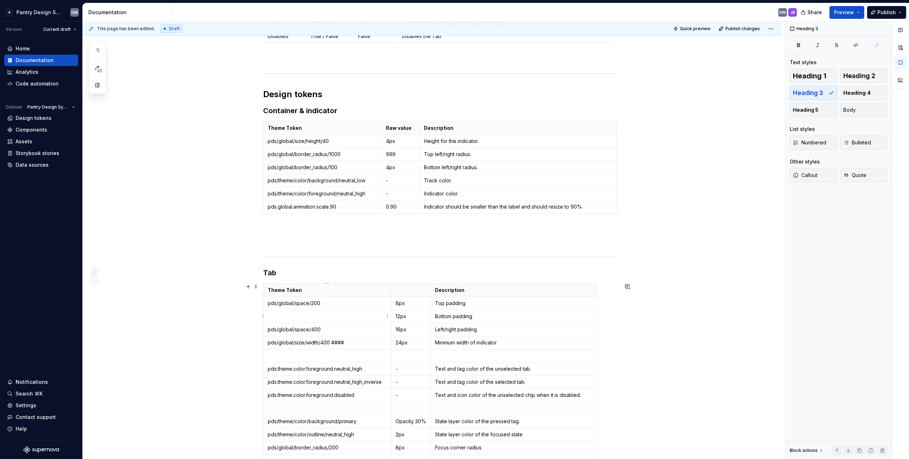
scroll to position [185, 0]
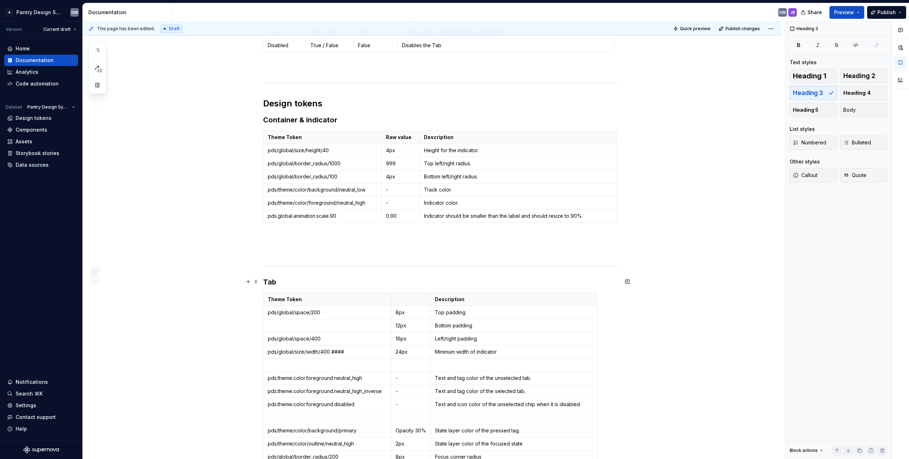
click at [274, 279] on h3 "Tab" at bounding box center [440, 282] width 355 height 10
click at [271, 277] on h3 "Tab" at bounding box center [440, 282] width 355 height 10
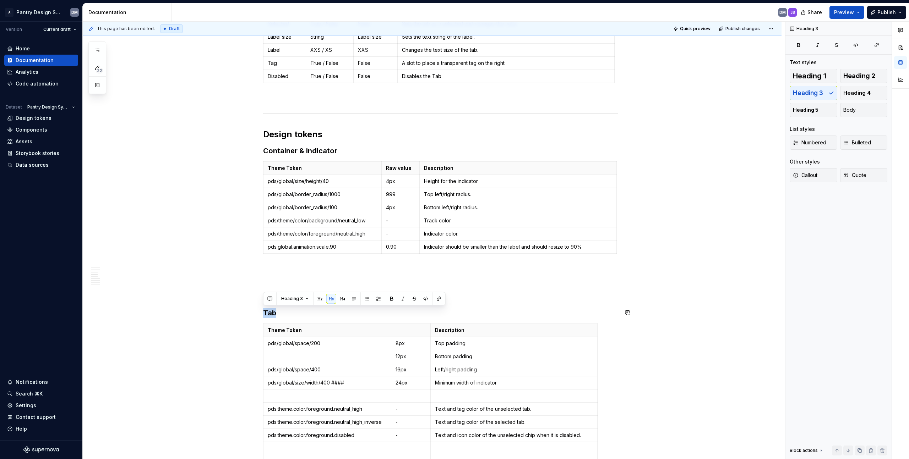
scroll to position [374, 0]
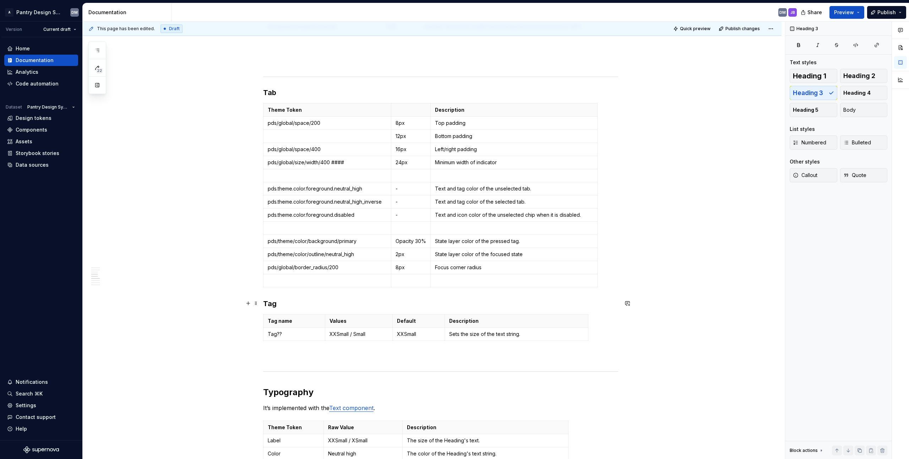
click at [284, 303] on h3 "Tag" at bounding box center [440, 304] width 355 height 10
click at [299, 334] on p "Tag??" at bounding box center [294, 334] width 53 height 7
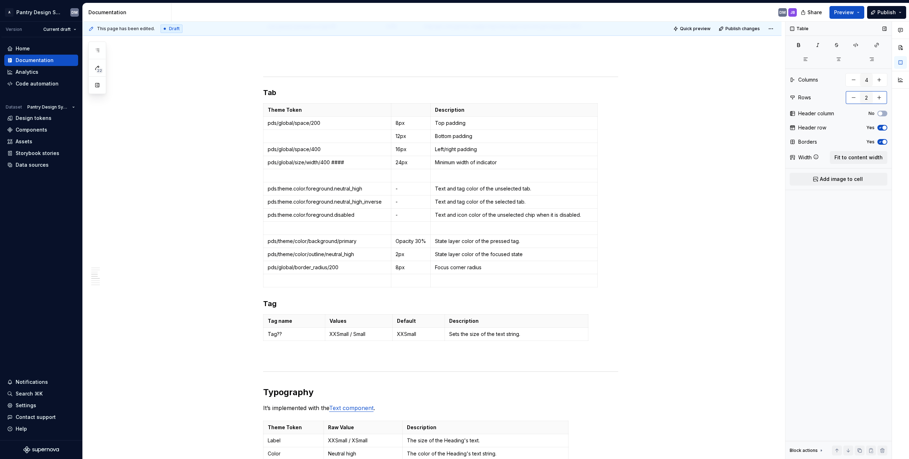
click at [450, 97] on button "button" at bounding box center [879, 97] width 13 height 13
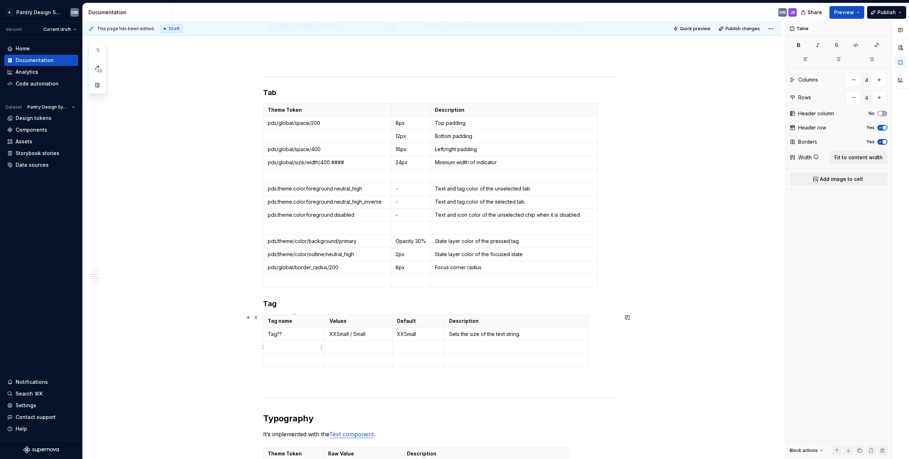
click at [287, 335] on p "Tag??" at bounding box center [294, 334] width 53 height 7
click at [278, 334] on p "Tag??" at bounding box center [294, 334] width 53 height 7
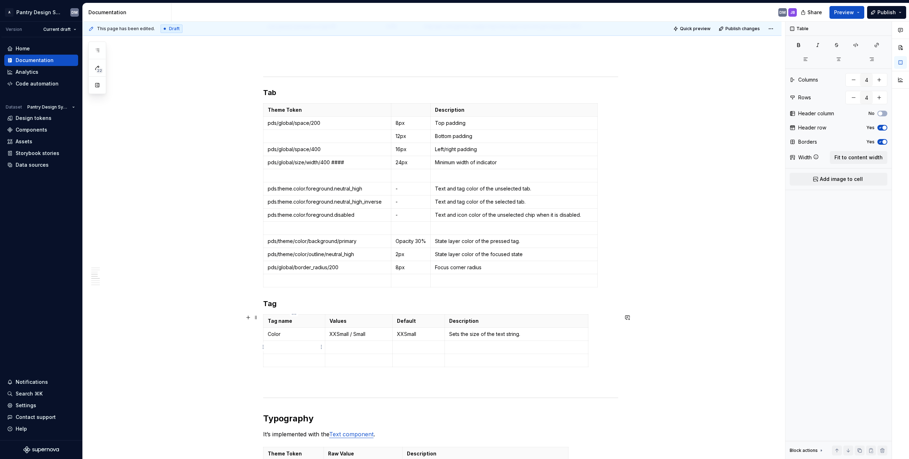
click at [282, 342] on td at bounding box center [294, 347] width 62 height 13
click at [299, 362] on p at bounding box center [294, 360] width 53 height 7
click at [450, 95] on button "button" at bounding box center [879, 97] width 13 height 13
type input "5"
click at [282, 373] on p at bounding box center [294, 373] width 53 height 7
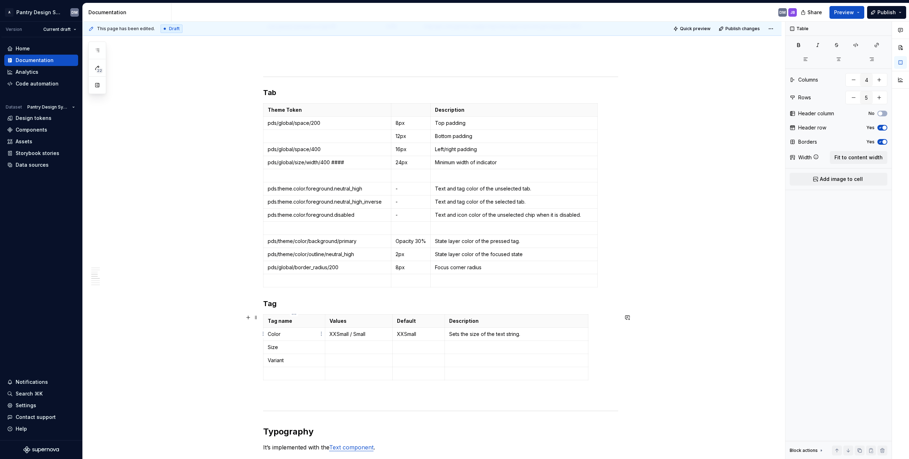
click at [271, 338] on td "Color" at bounding box center [294, 334] width 62 height 13
click at [276, 335] on p "Color" at bounding box center [294, 334] width 53 height 7
click at [274, 346] on p "Size" at bounding box center [294, 347] width 53 height 7
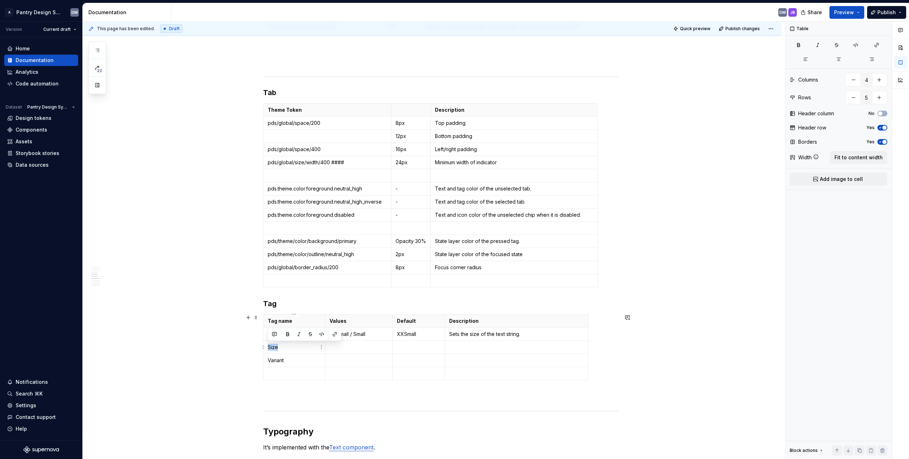
click at [274, 346] on p "Size" at bounding box center [294, 347] width 53 height 7
click at [276, 336] on p "Color" at bounding box center [294, 334] width 53 height 7
click at [334, 351] on td at bounding box center [358, 347] width 67 height 13
click at [259, 347] on div "**********" at bounding box center [432, 355] width 699 height 1213
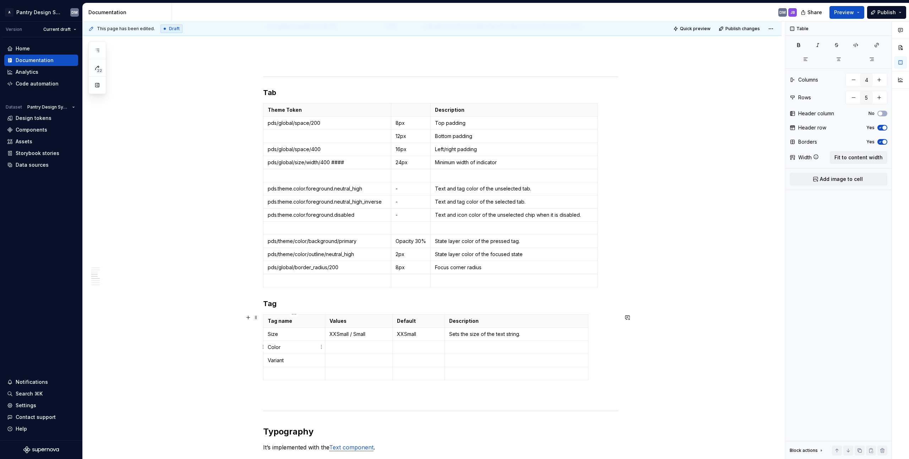
click at [265, 347] on td "Color" at bounding box center [294, 347] width 62 height 13
click at [262, 347] on html "A Pantry Design System DM Version Current draft Home Documentation Analytics Co…" at bounding box center [454, 229] width 909 height 459
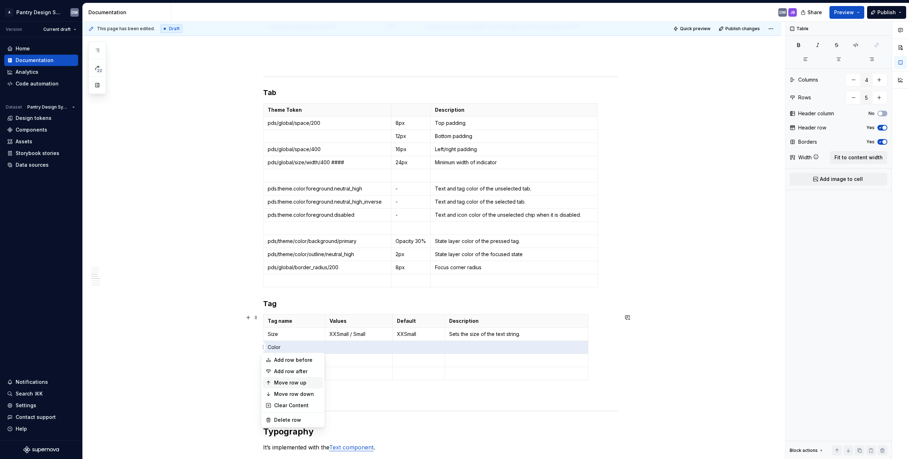
click at [294, 383] on div "Move row up" at bounding box center [297, 383] width 46 height 7
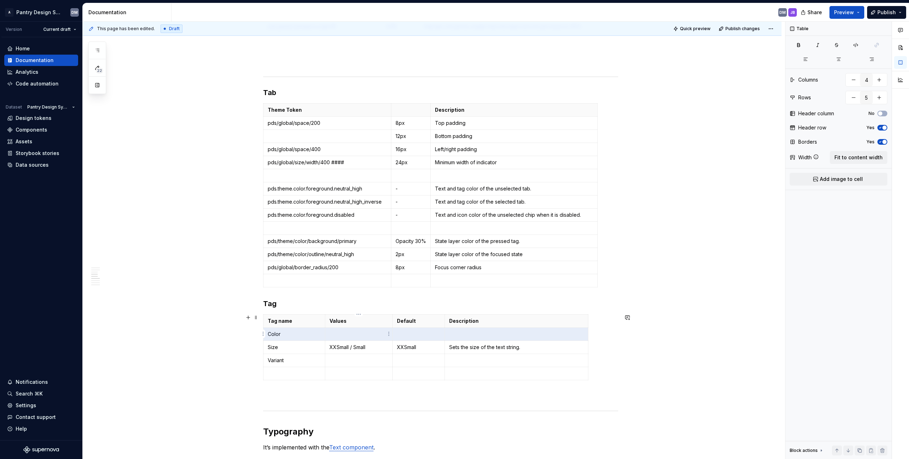
click at [345, 334] on p at bounding box center [358, 334] width 59 height 7
click at [428, 339] on td at bounding box center [418, 334] width 53 height 13
click at [450, 339] on td at bounding box center [516, 334] width 143 height 13
click at [348, 357] on p at bounding box center [358, 360] width 59 height 7
click at [391, 362] on td "Label" at bounding box center [358, 360] width 67 height 13
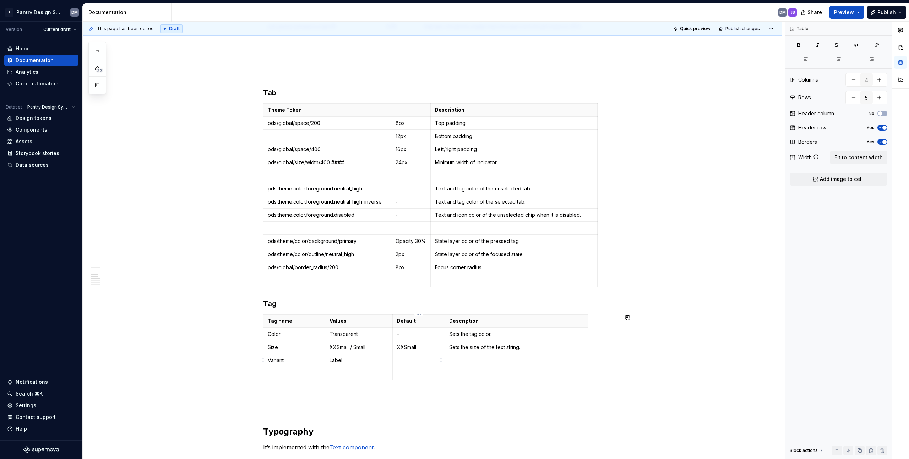
click at [409, 357] on p at bounding box center [419, 360] width 44 height 7
click at [450, 360] on p at bounding box center [516, 360] width 135 height 7
click at [450, 360] on p "Lets other name the tab" at bounding box center [516, 360] width 135 height 7
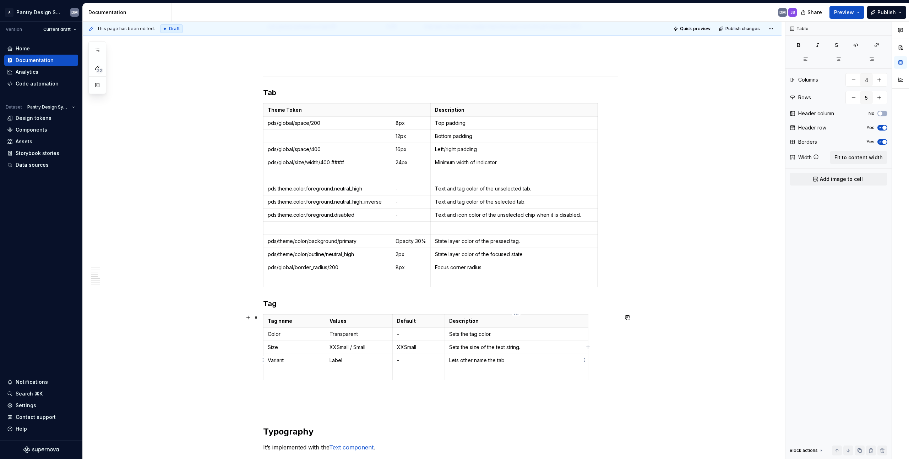
click at [450, 358] on p "Lets other name the tab" at bounding box center [516, 360] width 135 height 7
drag, startPoint x: 519, startPoint y: 360, endPoint x: 473, endPoint y: 359, distance: 46.2
click at [450, 359] on p "Lets other name the tab" at bounding box center [516, 360] width 135 height 7
click at [294, 364] on td "Variant" at bounding box center [294, 360] width 62 height 13
click at [288, 370] on p at bounding box center [294, 373] width 53 height 7
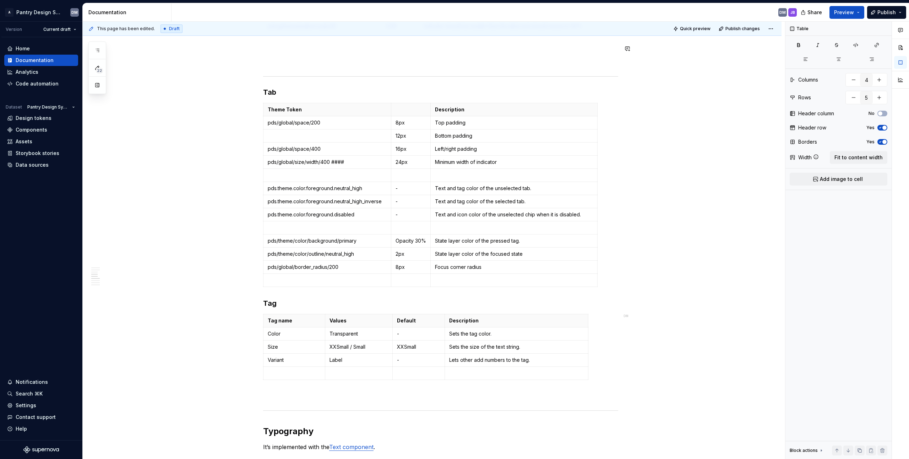
type textarea "*"
click at [275, 357] on p "Variant" at bounding box center [294, 360] width 53 height 7
click at [425, 240] on html "A Pantry Design System DM Version Current draft Home Documentation Analytics Co…" at bounding box center [454, 229] width 909 height 459
type input "3"
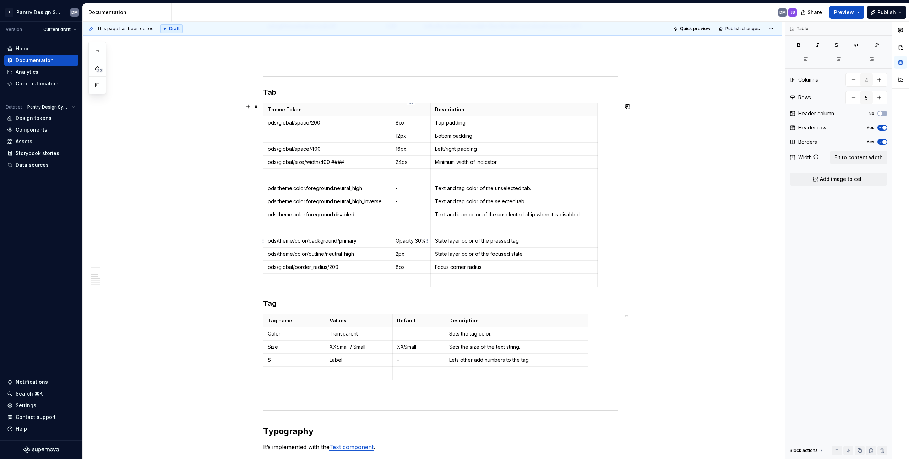
type input "14"
click at [421, 241] on html "A Pantry Design System DM Version Current draft Home Documentation Analytics Co…" at bounding box center [454, 229] width 909 height 459
click at [421, 241] on p "Opacity 30%" at bounding box center [410, 240] width 31 height 7
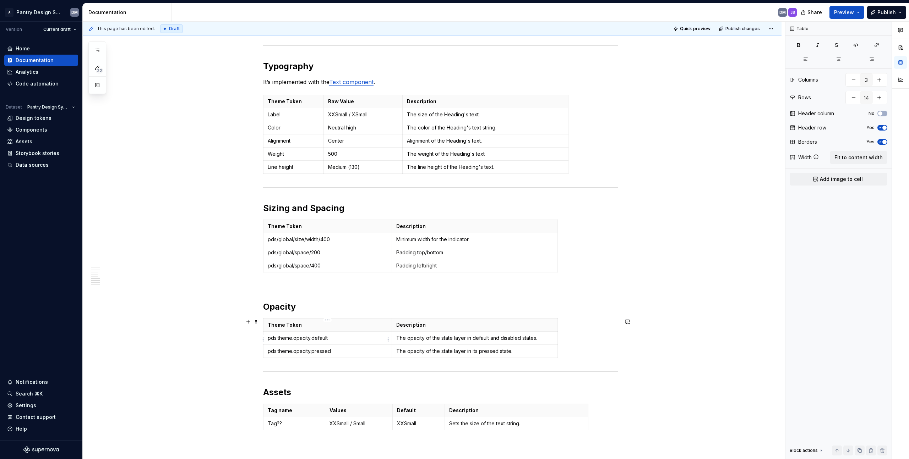
scroll to position [741, 0]
type input "2"
type input "3"
click at [447, 335] on p "The opacity of the state layer in default and disabled states." at bounding box center [474, 336] width 157 height 7
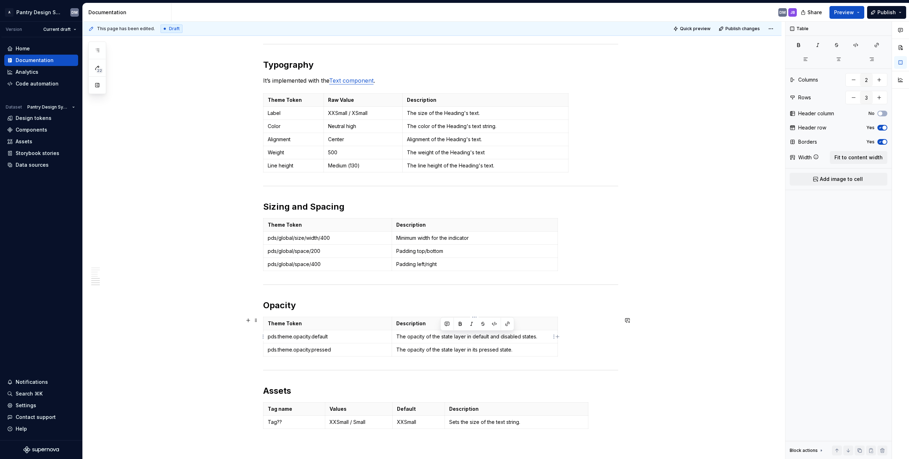
click at [450, 337] on p "The opacity of the state layer in default and disabled states." at bounding box center [474, 336] width 157 height 7
drag, startPoint x: 541, startPoint y: 339, endPoint x: 416, endPoint y: 338, distance: 124.3
click at [416, 338] on p "The opacity of the state layer in default and disabled states." at bounding box center [474, 336] width 157 height 7
click at [404, 336] on p "The opacity of the state layer in default and disabled states." at bounding box center [474, 336] width 157 height 7
click at [364, 335] on p "pds.theme.opacity.default" at bounding box center [328, 336] width 120 height 7
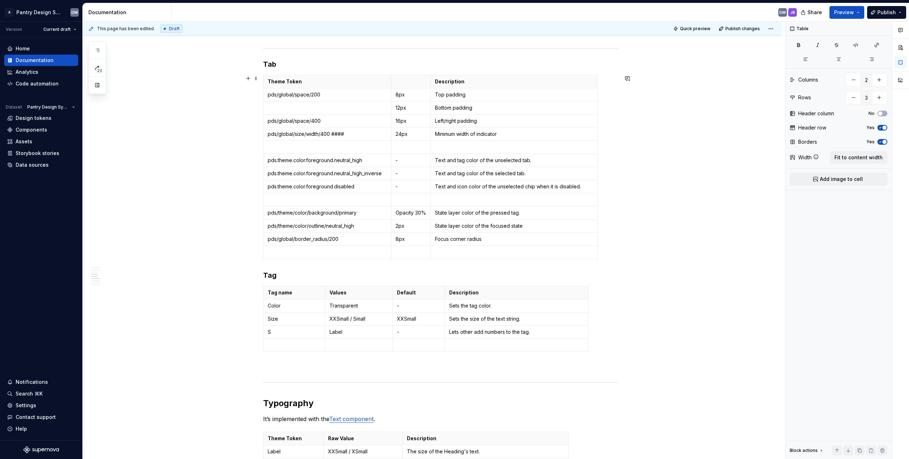
scroll to position [349, 0]
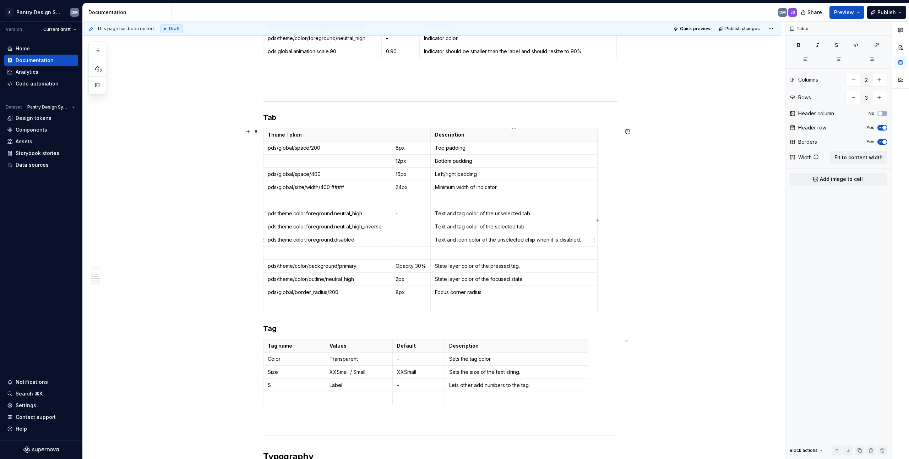
type input "3"
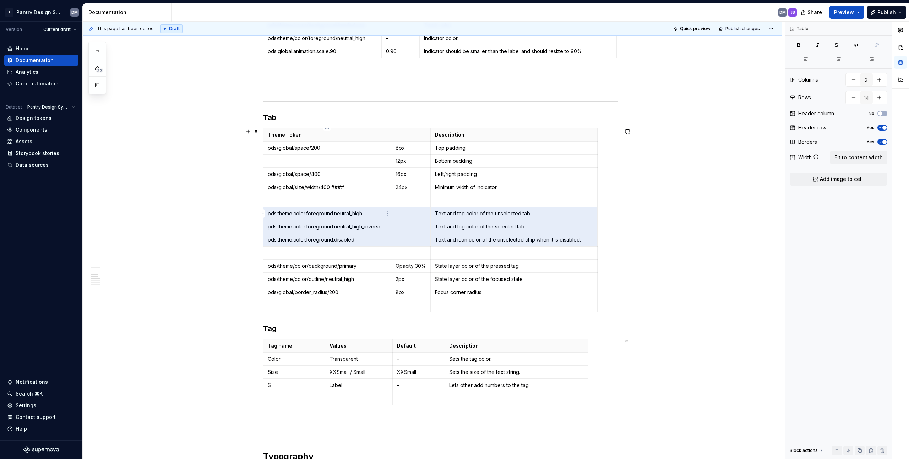
drag, startPoint x: 585, startPoint y: 239, endPoint x: 282, endPoint y: 217, distance: 304.0
click at [282, 217] on tbody "Theme Token Description pds/global/space/200 8px Top padding 12px Bottom paddin…" at bounding box center [430, 221] width 334 height 184
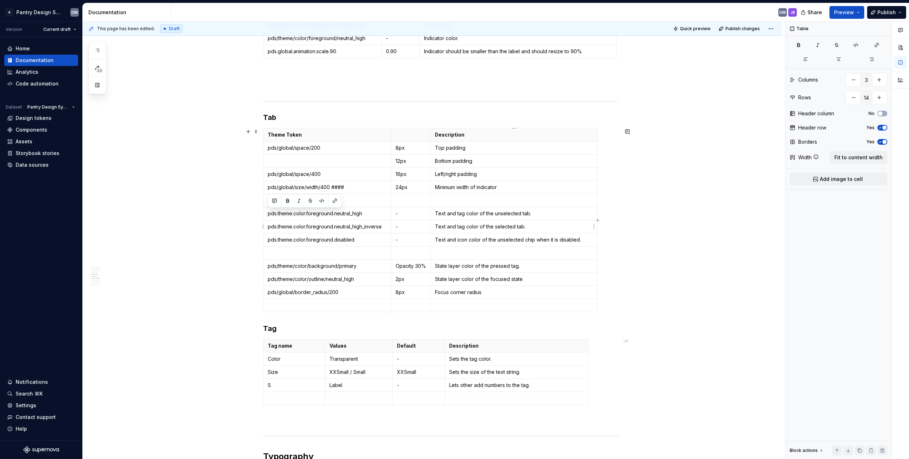
click at [450, 225] on p "Text and tag color of the selected tab." at bounding box center [514, 226] width 158 height 7
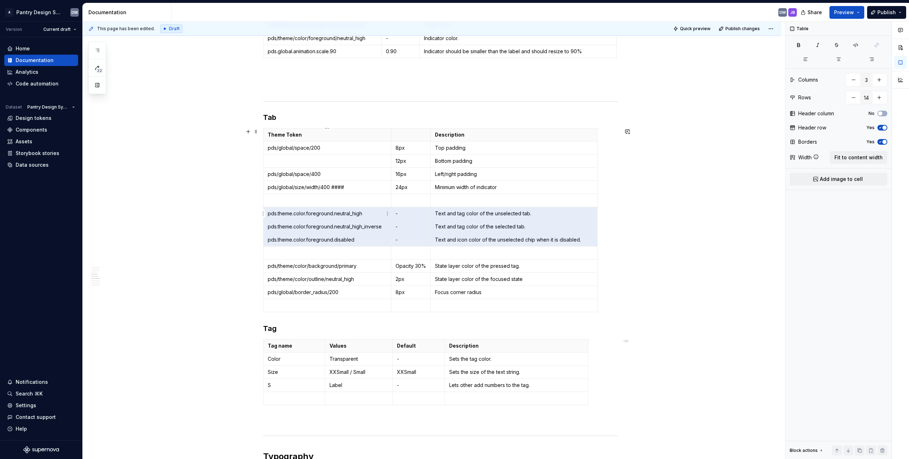
drag, startPoint x: 572, startPoint y: 237, endPoint x: 276, endPoint y: 212, distance: 297.1
click at [276, 212] on tbody "Theme Token Description pds/global/space/200 8px Top padding 12px Bottom paddin…" at bounding box center [430, 221] width 334 height 184
click at [450, 234] on td "Text and icon color of the unselected chip when it is disabled." at bounding box center [514, 240] width 167 height 13
drag, startPoint x: 582, startPoint y: 240, endPoint x: 264, endPoint y: 213, distance: 318.5
click at [264, 213] on body "A Pantry Design System DM Version Current draft Home Documentation Analytics Co…" at bounding box center [454, 229] width 909 height 459
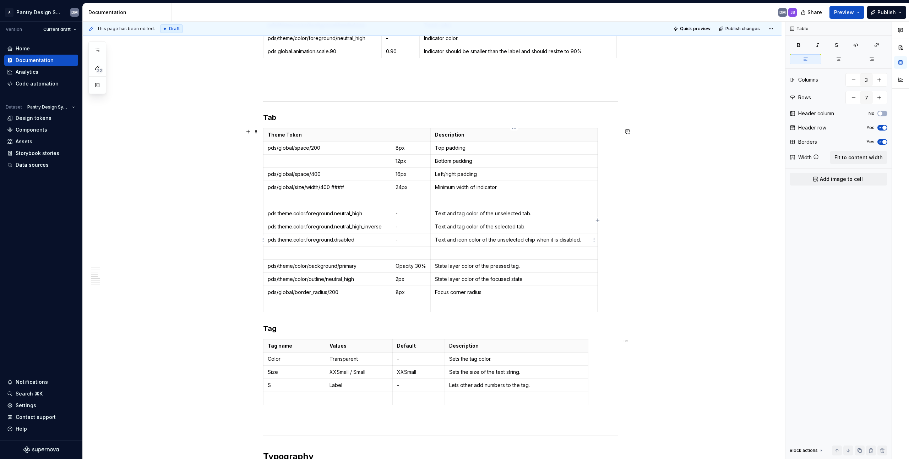
type input "14"
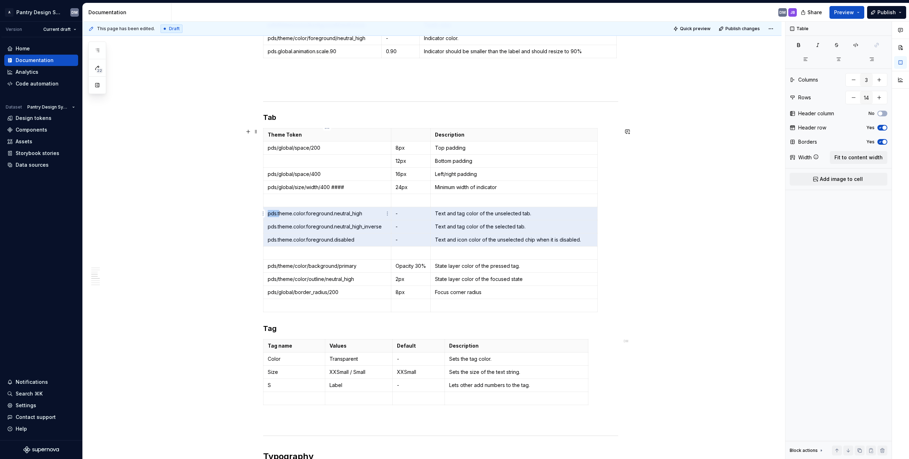
drag, startPoint x: 585, startPoint y: 240, endPoint x: 279, endPoint y: 213, distance: 307.3
click at [279, 213] on tbody "Theme Token Description pds/global/space/200 8px Top padding 12px Bottom paddin…" at bounding box center [430, 221] width 334 height 184
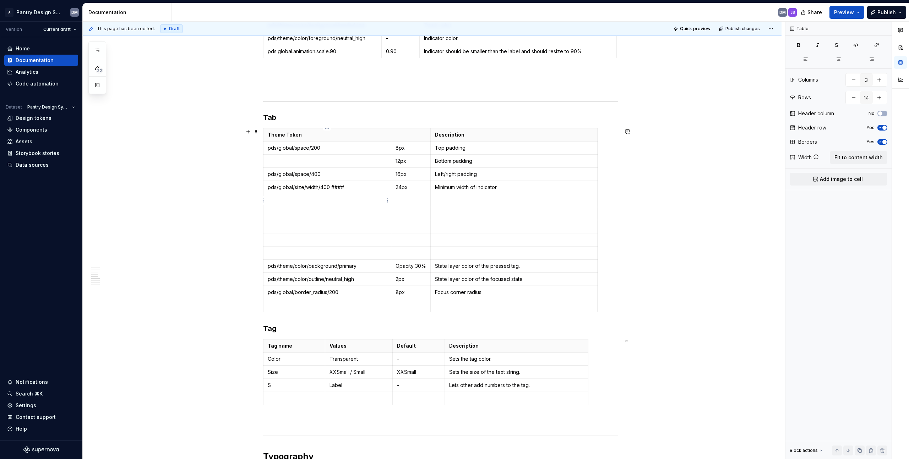
click at [364, 201] on p at bounding box center [327, 200] width 119 height 7
click at [450, 254] on p at bounding box center [514, 253] width 158 height 7
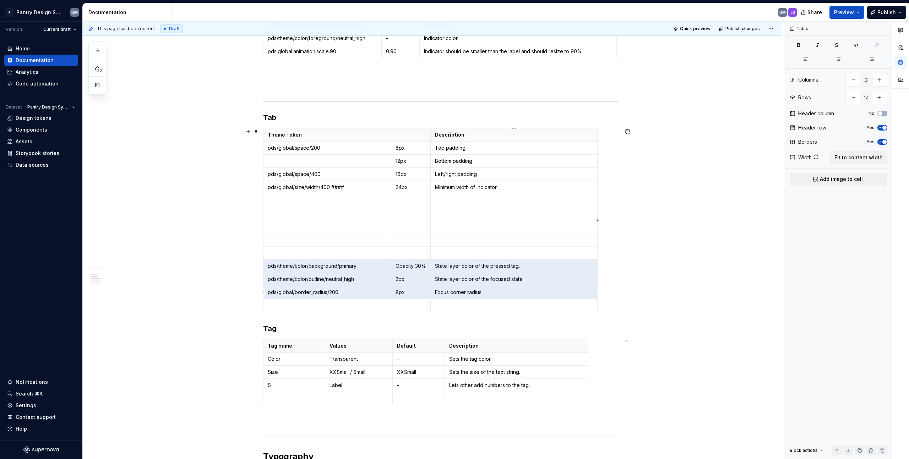
drag, startPoint x: 269, startPoint y: 266, endPoint x: 498, endPoint y: 289, distance: 229.8
click at [450, 289] on tbody "Theme Token Description pds/global/space/200 8px Top padding 12px Bottom paddin…" at bounding box center [430, 221] width 334 height 184
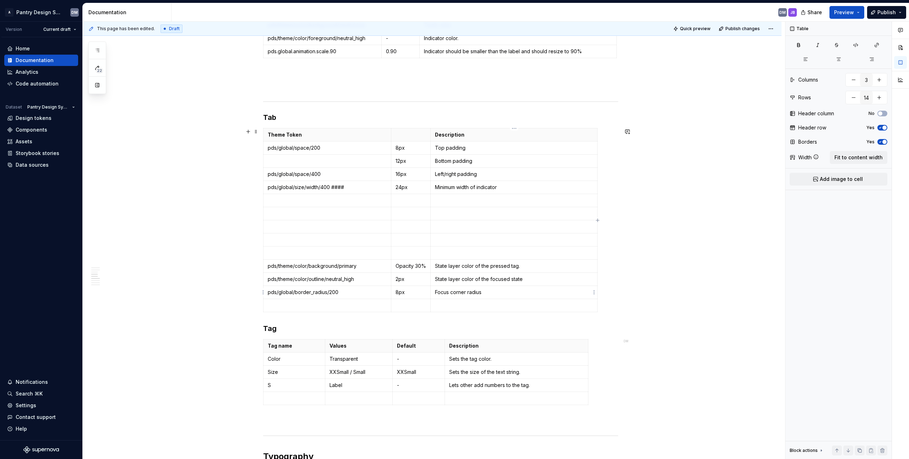
drag, startPoint x: 496, startPoint y: 294, endPoint x: 515, endPoint y: 293, distance: 19.2
click at [450, 294] on p "Focus corner radius" at bounding box center [514, 292] width 158 height 7
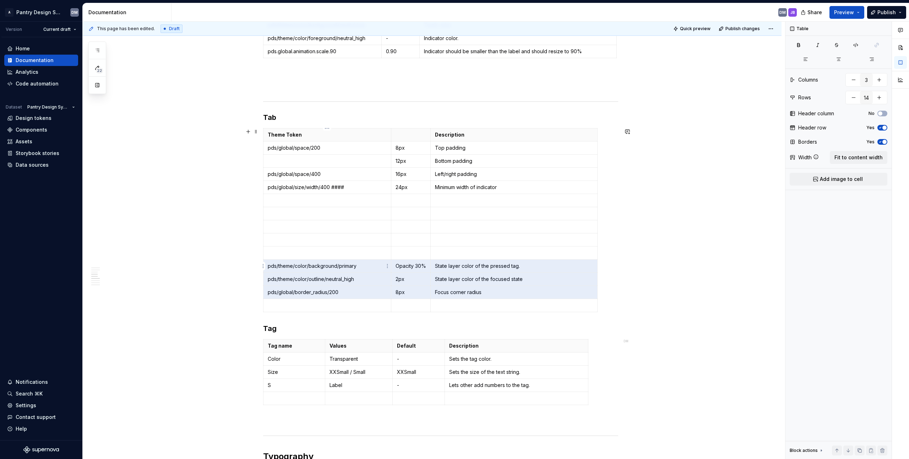
drag, startPoint x: 507, startPoint y: 294, endPoint x: 275, endPoint y: 264, distance: 233.4
click at [275, 264] on tbody "Theme Token Description pds/global/space/200 8px Top padding 12px Bottom paddin…" at bounding box center [430, 221] width 334 height 184
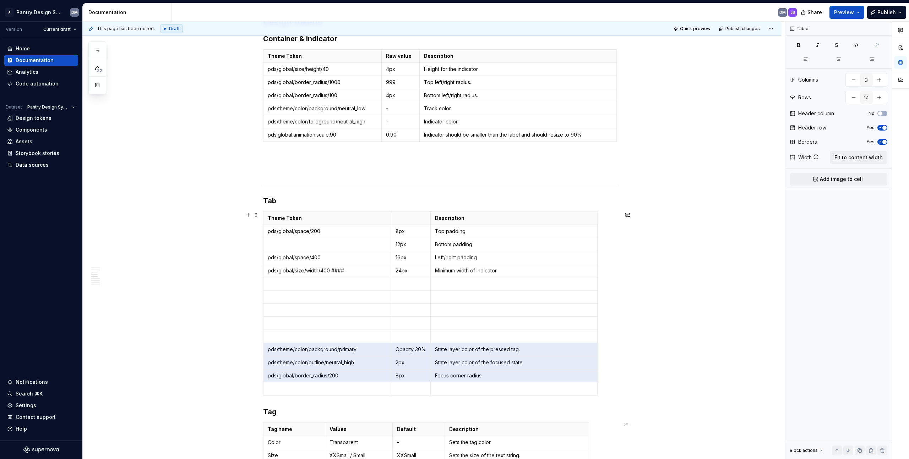
scroll to position [267, 0]
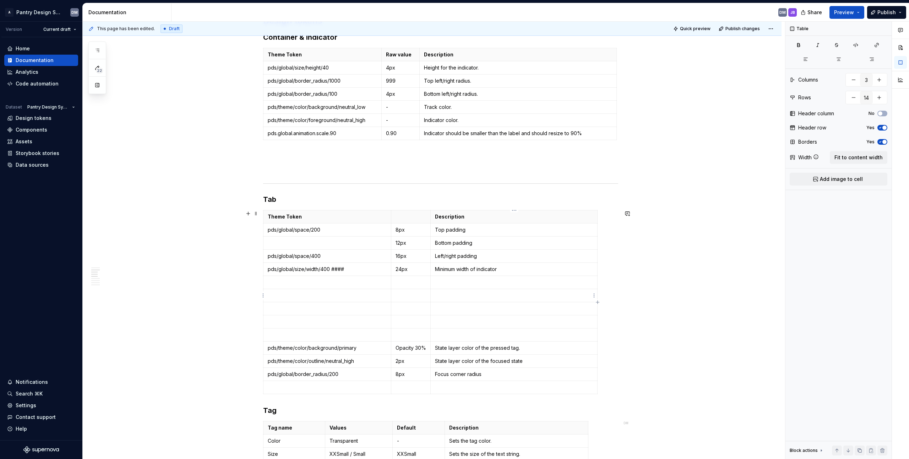
click at [442, 294] on p at bounding box center [514, 295] width 158 height 7
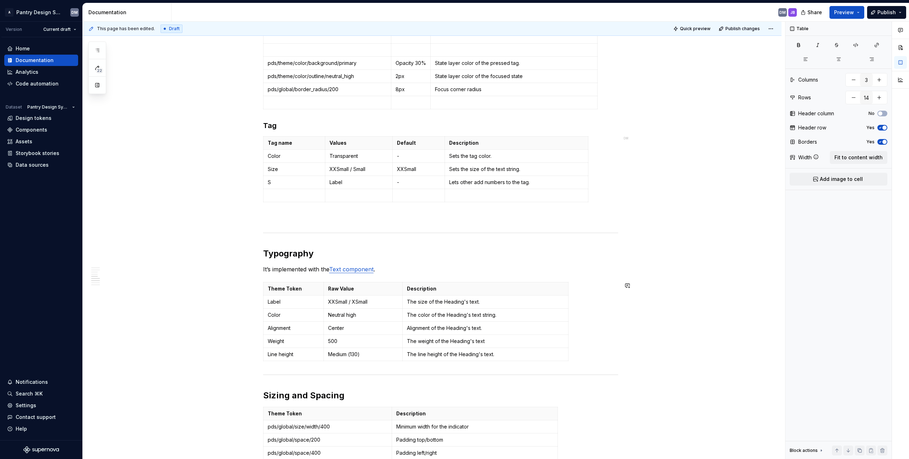
scroll to position [488, 0]
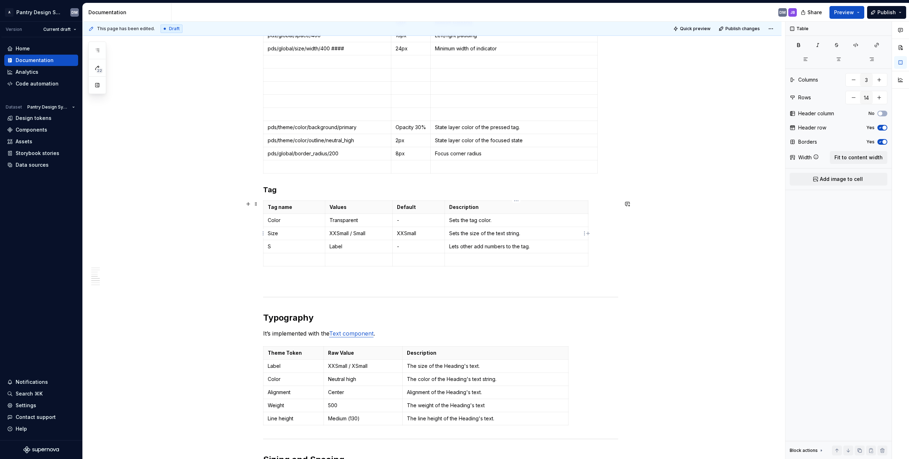
type input "4"
type input "5"
click at [450, 238] on td "Sets the size of the text string." at bounding box center [516, 233] width 143 height 13
drag, startPoint x: 534, startPoint y: 235, endPoint x: 447, endPoint y: 236, distance: 87.3
click at [447, 236] on td "Sets the size of the text string." at bounding box center [516, 233] width 143 height 13
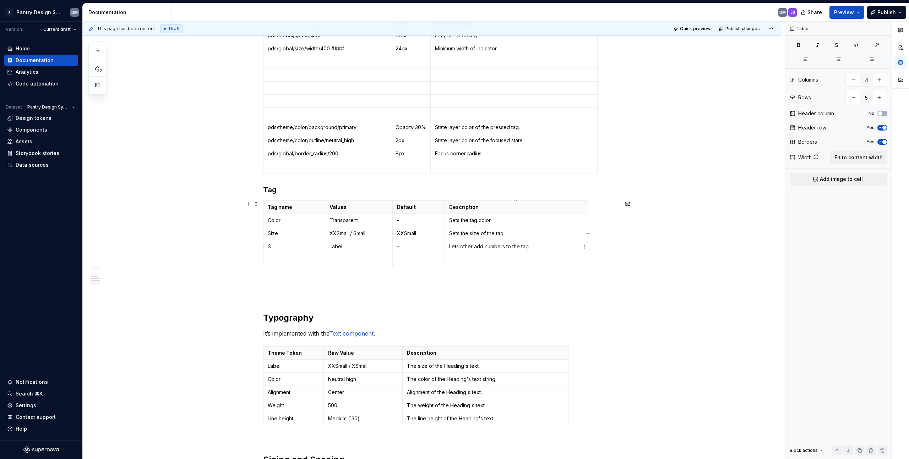
click at [450, 247] on p "Lets other add numbers to the tag." at bounding box center [516, 246] width 135 height 7
drag, startPoint x: 562, startPoint y: 247, endPoint x: 447, endPoint y: 248, distance: 115.0
click at [447, 248] on td "Lets other add numbers to the tag." at bounding box center [516, 246] width 143 height 13
click at [276, 242] on td "S" at bounding box center [294, 246] width 62 height 13
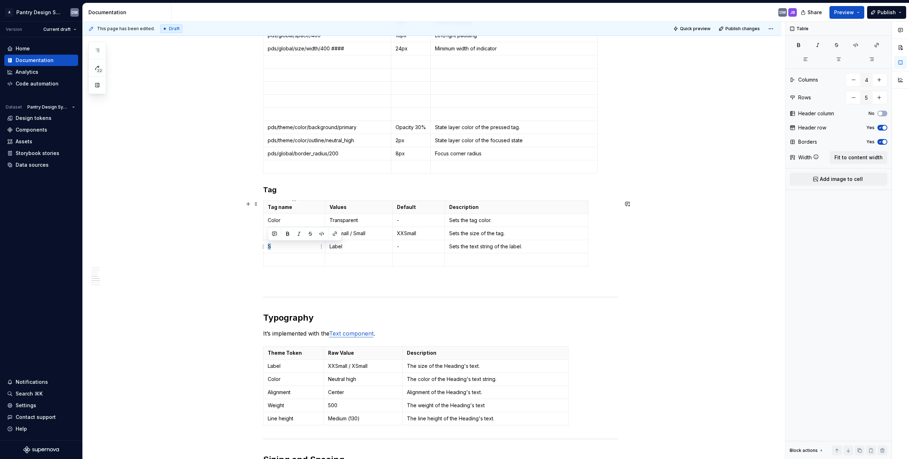
click at [276, 242] on td "S" at bounding box center [294, 246] width 62 height 13
click at [272, 247] on p "S" at bounding box center [294, 246] width 53 height 7
click at [334, 247] on p "Label" at bounding box center [358, 246] width 59 height 7
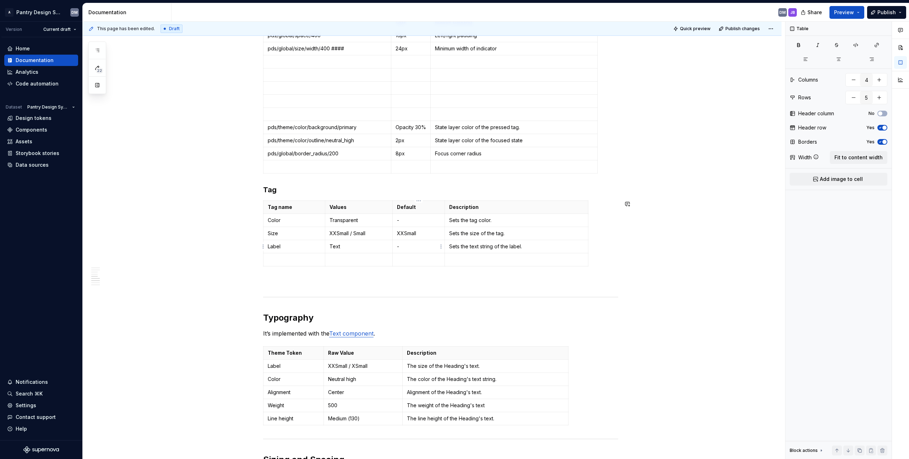
click at [417, 250] on td "-" at bounding box center [418, 246] width 53 height 13
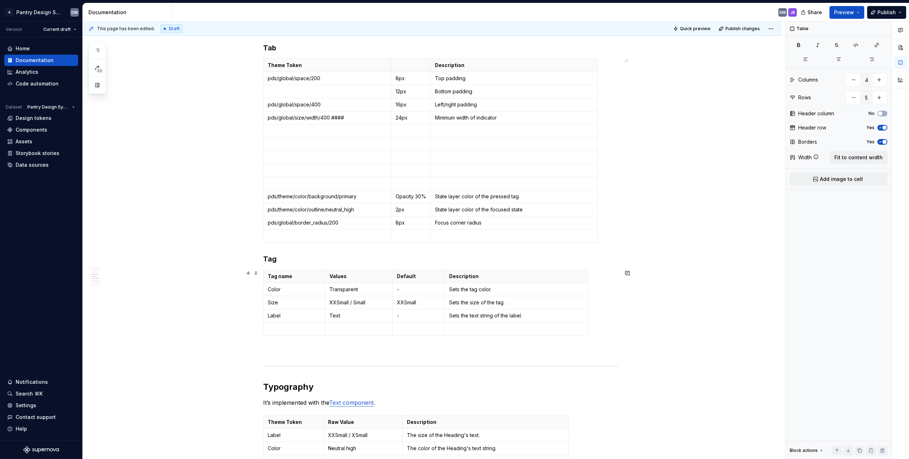
scroll to position [428, 0]
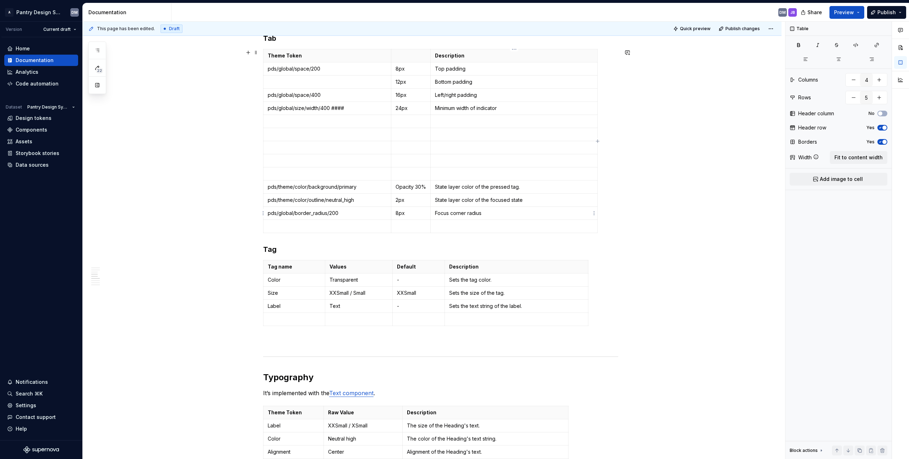
type input "3"
type input "14"
drag, startPoint x: 500, startPoint y: 219, endPoint x: 463, endPoint y: 222, distance: 37.7
click at [357, 214] on tr "pds/global/border_radius/200 8px Focus corner radius" at bounding box center [430, 213] width 334 height 13
click at [450, 225] on p at bounding box center [514, 226] width 158 height 7
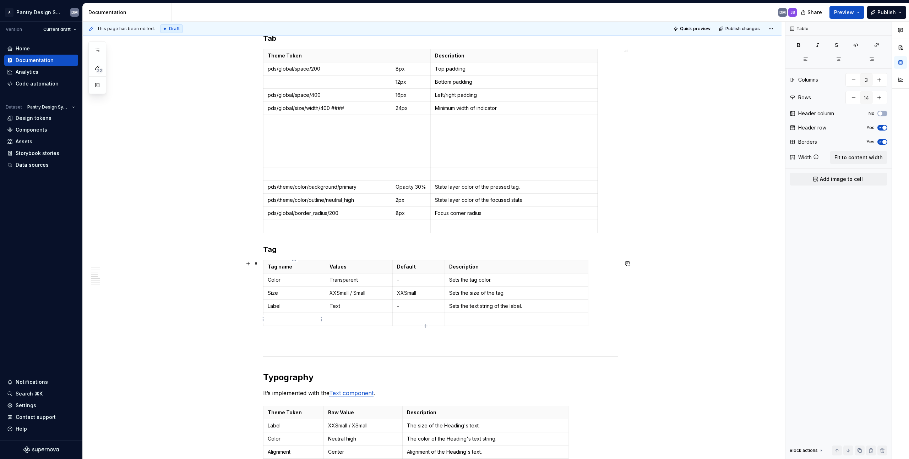
click at [322, 323] on html "A Pantry Design System DM Version Current draft Home Documentation Analytics Co…" at bounding box center [454, 229] width 909 height 459
type input "4"
type input "5"
drag, startPoint x: 474, startPoint y: 316, endPoint x: 518, endPoint y: 317, distance: 44.0
click at [450, 316] on html "A Pantry Design System DM Version Current draft Home Documentation Analytics Co…" at bounding box center [454, 229] width 909 height 459
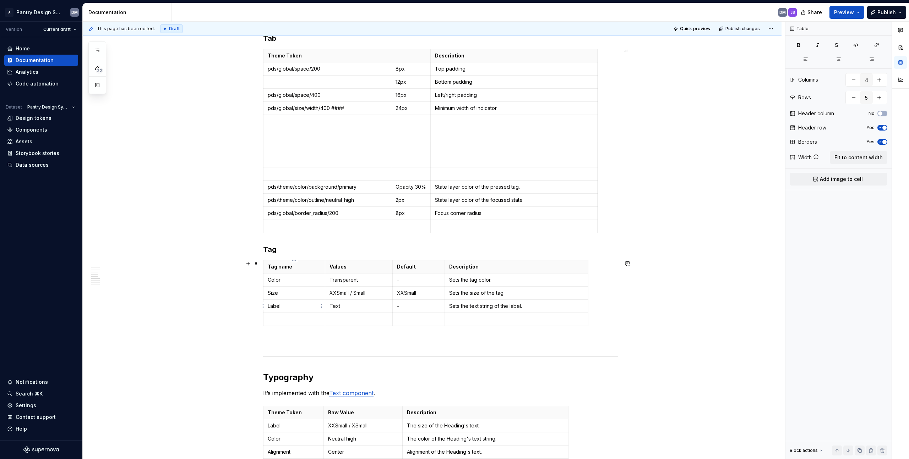
click at [285, 309] on p "Label" at bounding box center [294, 306] width 53 height 7
click at [264, 306] on html "A Pantry Design System DM Version Current draft Home Documentation Analytics Co…" at bounding box center [454, 229] width 909 height 459
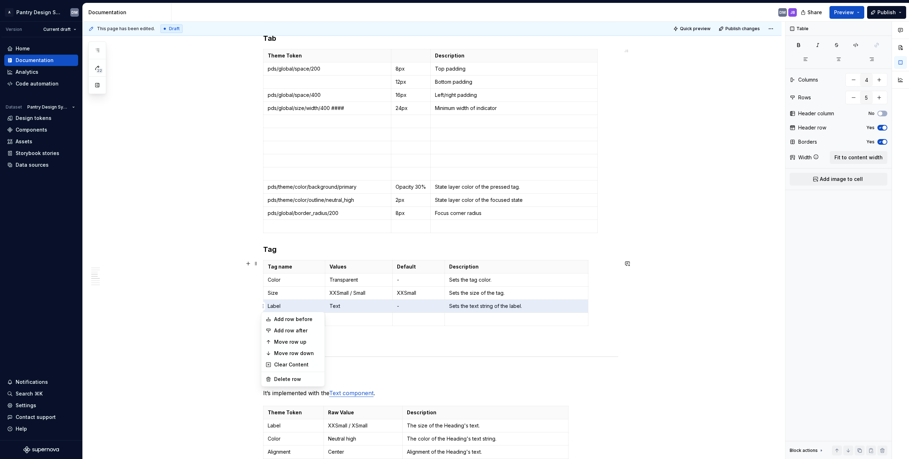
click at [284, 306] on html "A Pantry Design System DM Version Current draft Home Documentation Analytics Co…" at bounding box center [454, 229] width 909 height 459
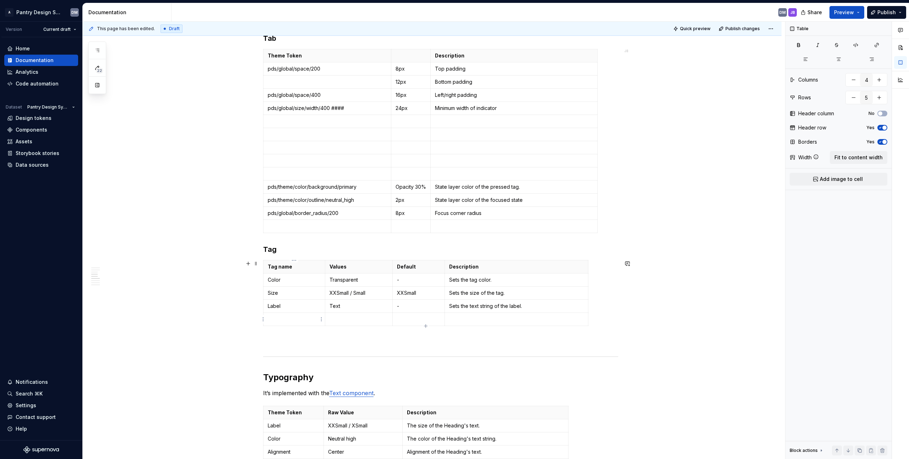
click at [292, 319] on p at bounding box center [294, 319] width 53 height 7
click at [270, 309] on p "Label" at bounding box center [294, 306] width 53 height 7
copy p "Label"
click at [338, 305] on p "Text" at bounding box center [358, 306] width 59 height 7
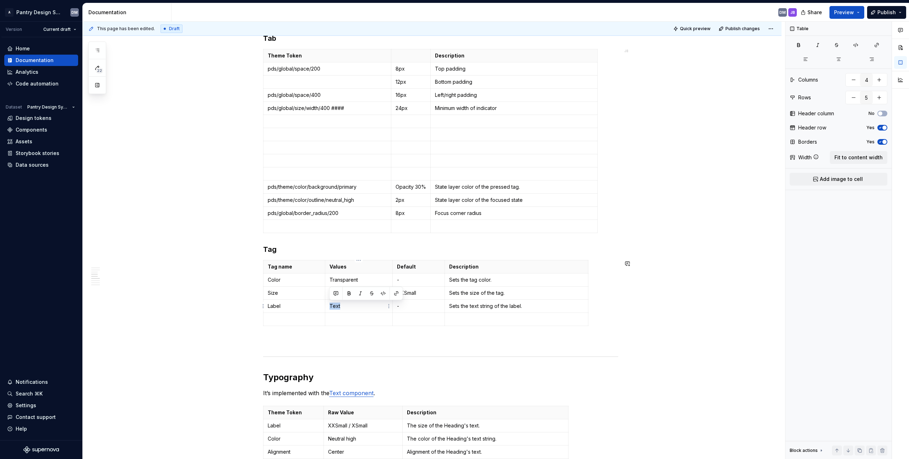
click at [338, 305] on p "Text" at bounding box center [358, 306] width 59 height 7
click at [270, 305] on p "Label" at bounding box center [294, 306] width 53 height 7
click at [416, 306] on p "-" at bounding box center [419, 306] width 44 height 7
click at [450, 306] on p "Sets the text string of the label." at bounding box center [516, 306] width 135 height 7
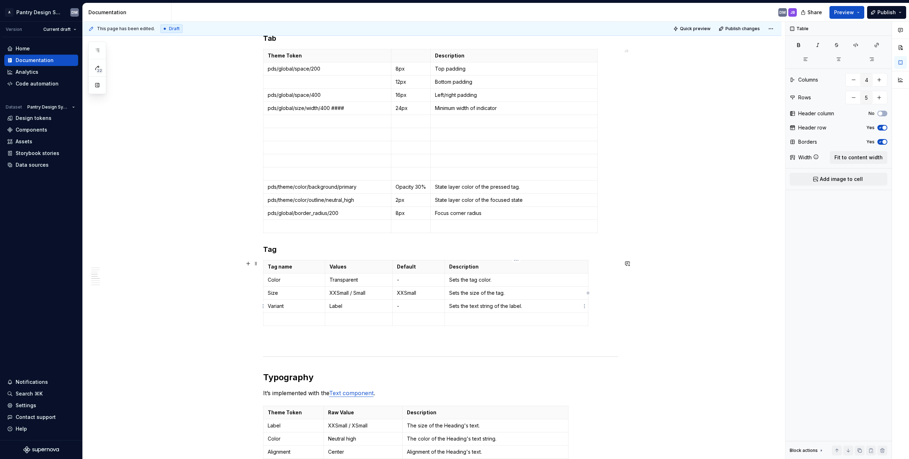
click at [450, 301] on td "Sets the text string of the label." at bounding box center [516, 306] width 143 height 13
click at [450, 308] on p "Sets the text string of the label." at bounding box center [516, 306] width 135 height 7
drag, startPoint x: 494, startPoint y: 306, endPoint x: 449, endPoint y: 308, distance: 44.8
click at [449, 308] on p "Sets the text string of the label." at bounding box center [516, 306] width 135 height 7
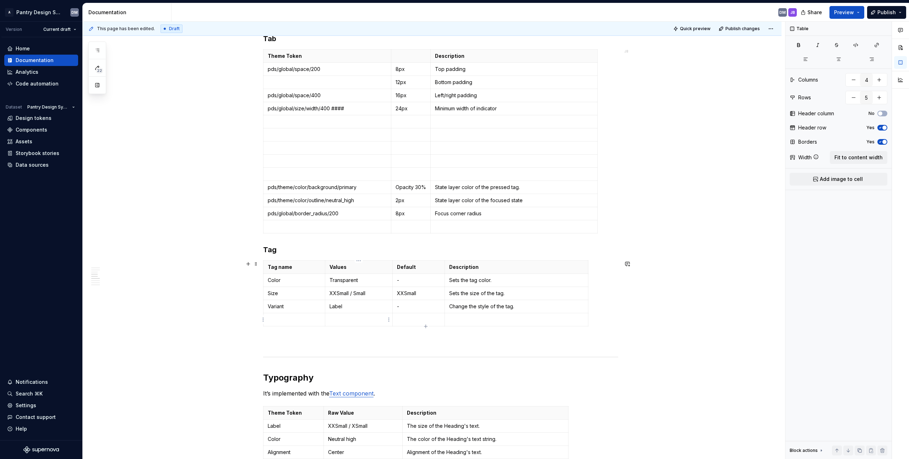
click at [382, 318] on p at bounding box center [358, 319] width 59 height 7
click at [450, 98] on button "button" at bounding box center [853, 97] width 13 height 13
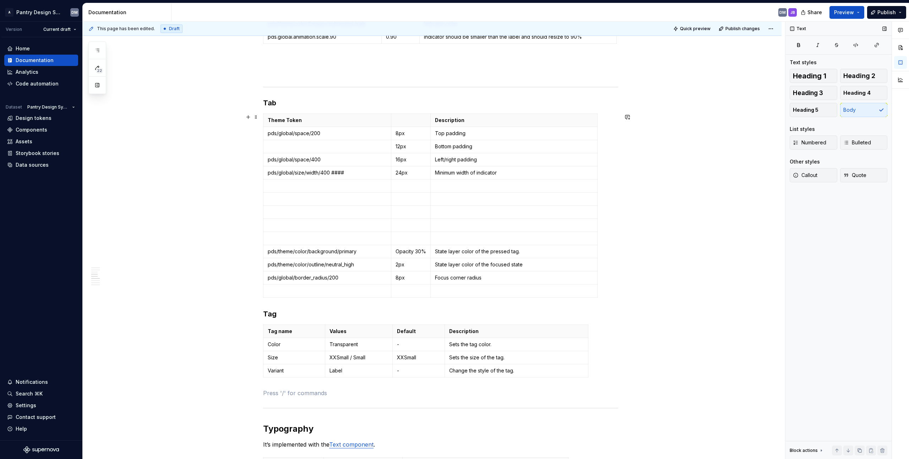
scroll to position [359, 0]
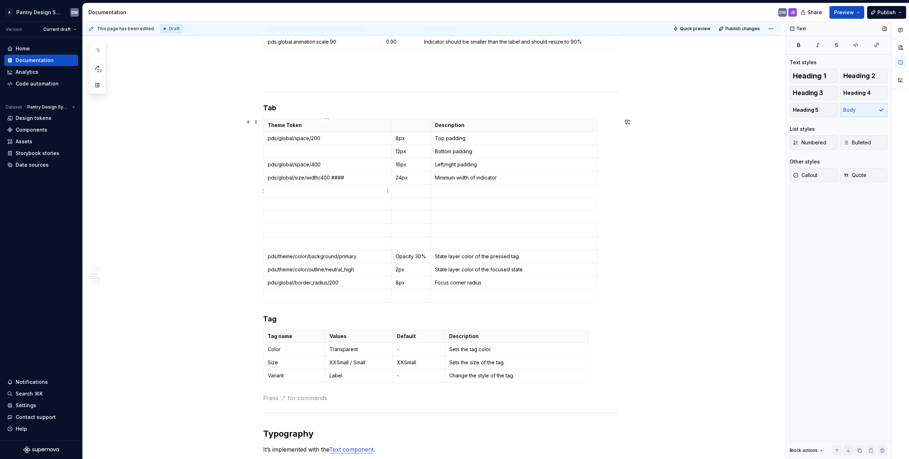
click at [327, 194] on p at bounding box center [327, 190] width 119 height 7
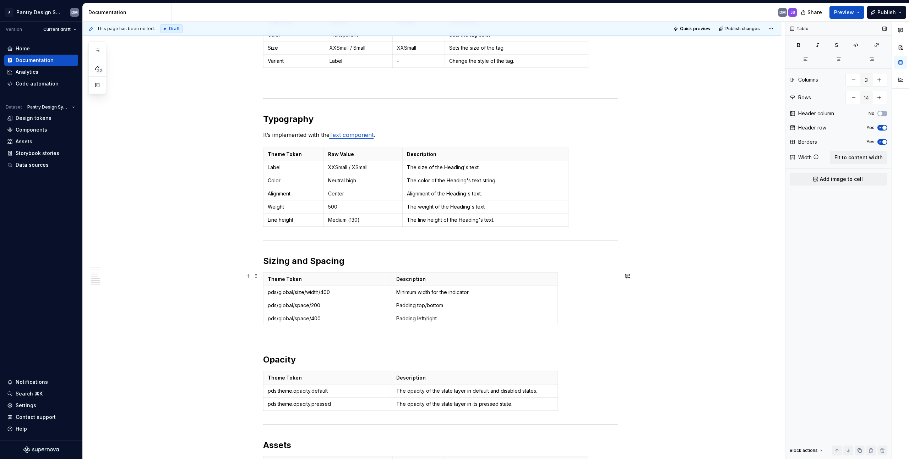
scroll to position [669, 0]
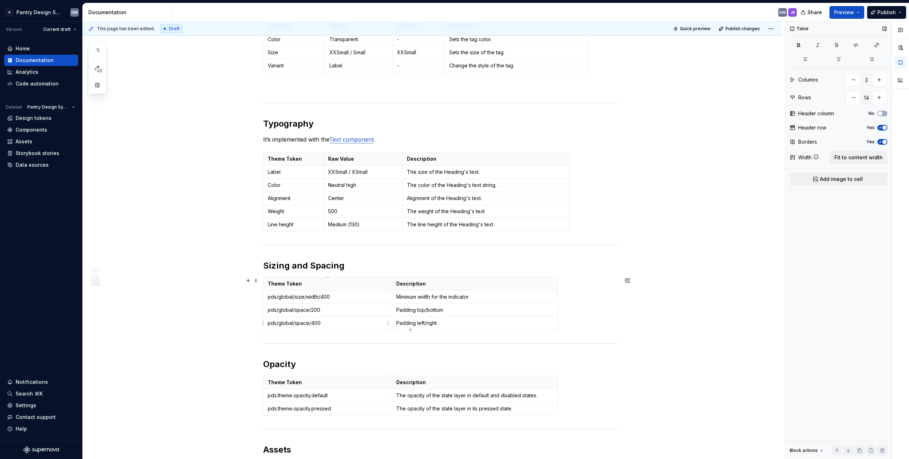
type input "2"
type input "4"
click at [302, 316] on td "pds/global/space/200" at bounding box center [327, 310] width 129 height 13
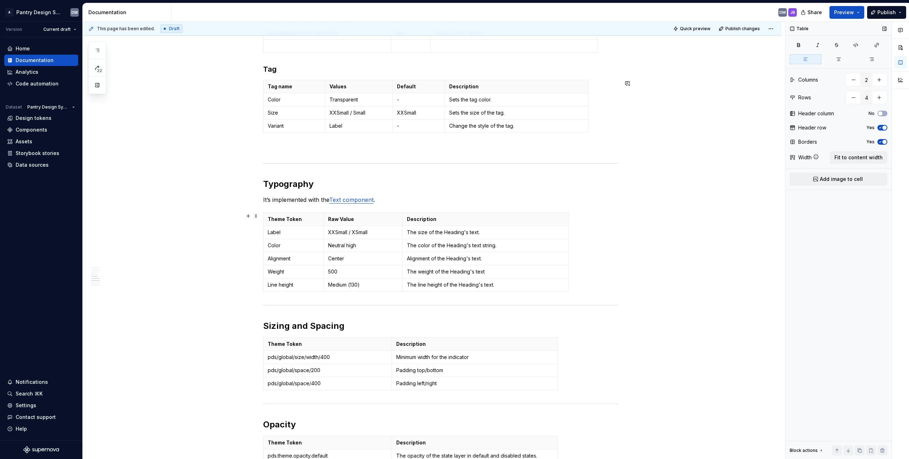
scroll to position [626, 0]
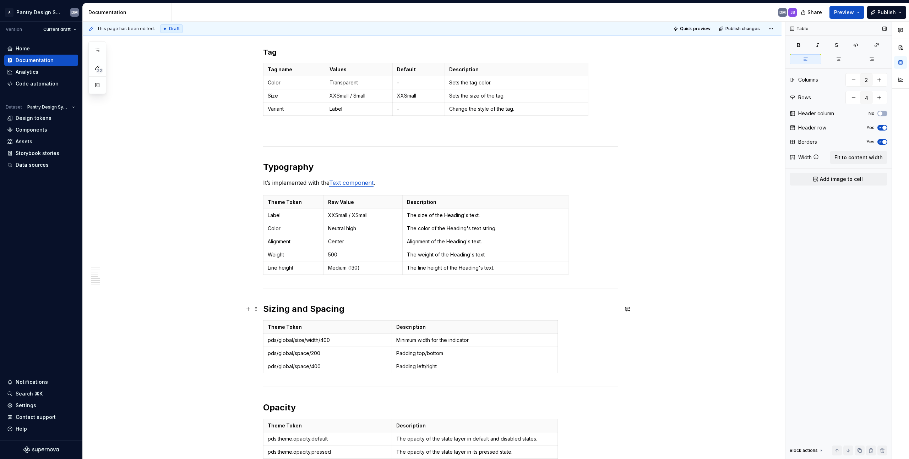
click at [304, 311] on h2 "Sizing and Spacing" at bounding box center [440, 309] width 355 height 11
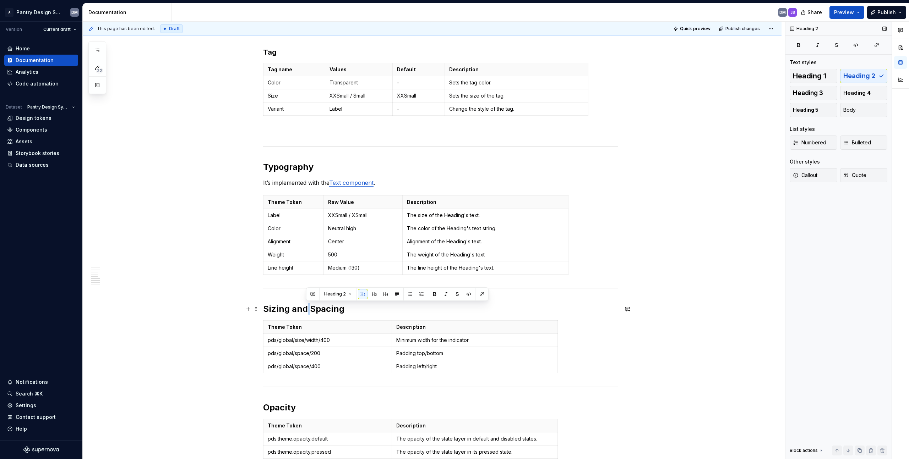
click at [304, 311] on h2 "Sizing and Spacing" at bounding box center [440, 309] width 355 height 11
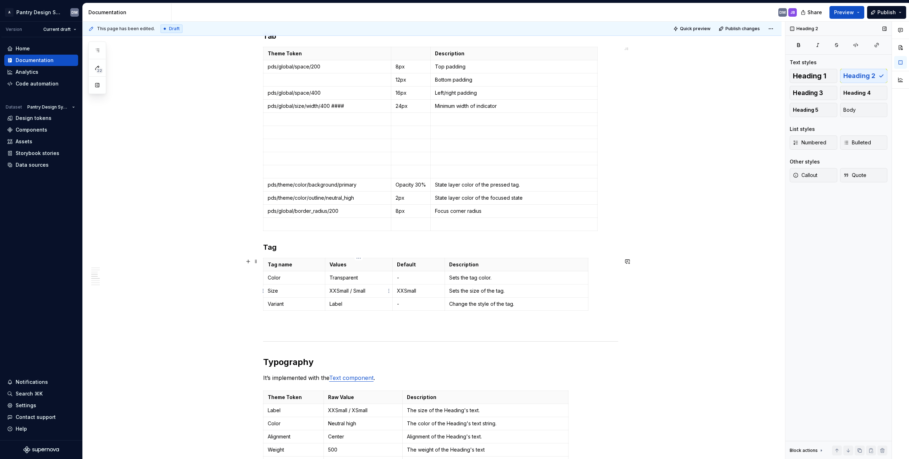
scroll to position [359, 0]
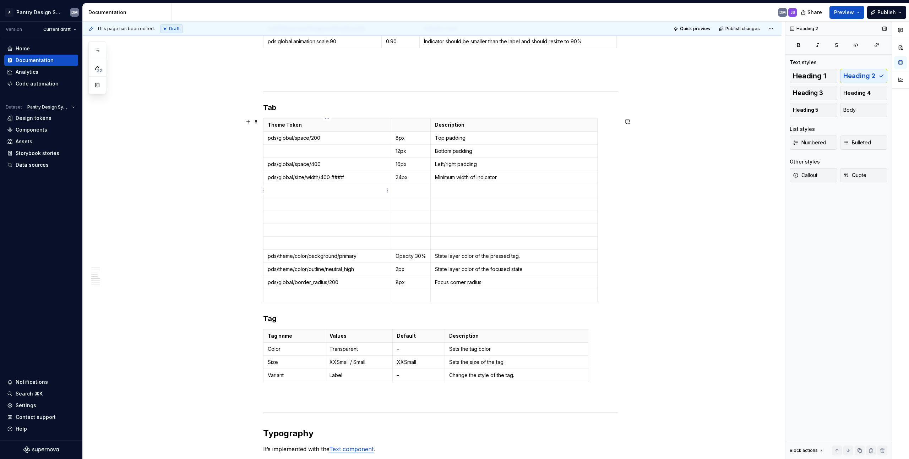
click at [343, 186] on td at bounding box center [327, 190] width 128 height 13
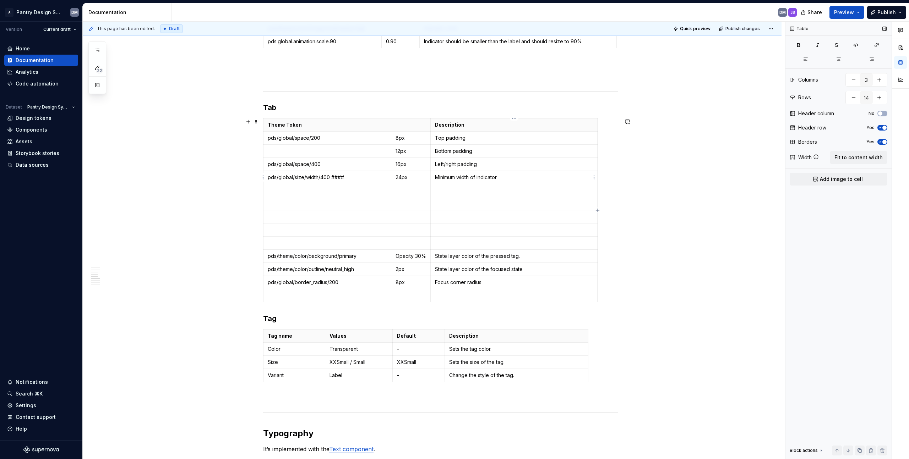
click at [450, 181] on p "Minimum width of indicator" at bounding box center [514, 177] width 158 height 7
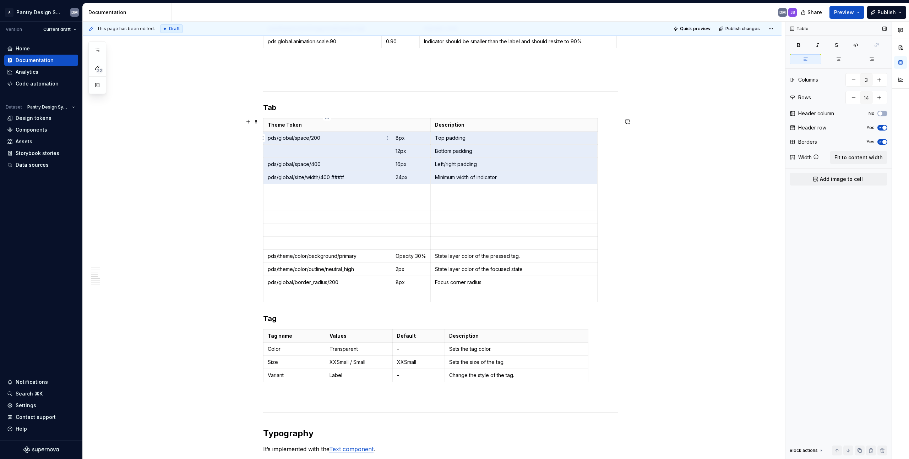
drag, startPoint x: 510, startPoint y: 177, endPoint x: 271, endPoint y: 143, distance: 241.7
click at [271, 143] on tbody "Theme Token Description pds/global/space/200 8px Top padding 12px Bottom paddin…" at bounding box center [430, 211] width 334 height 184
click at [450, 196] on td at bounding box center [514, 190] width 167 height 13
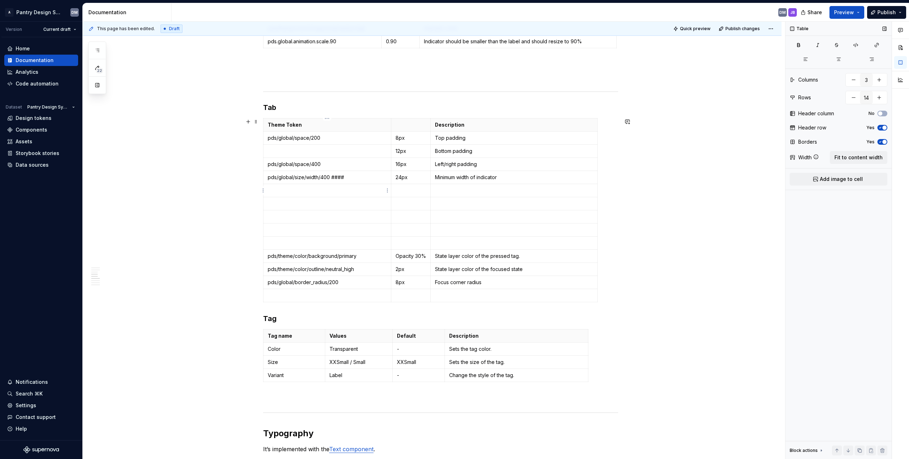
click at [349, 194] on td at bounding box center [327, 190] width 128 height 13
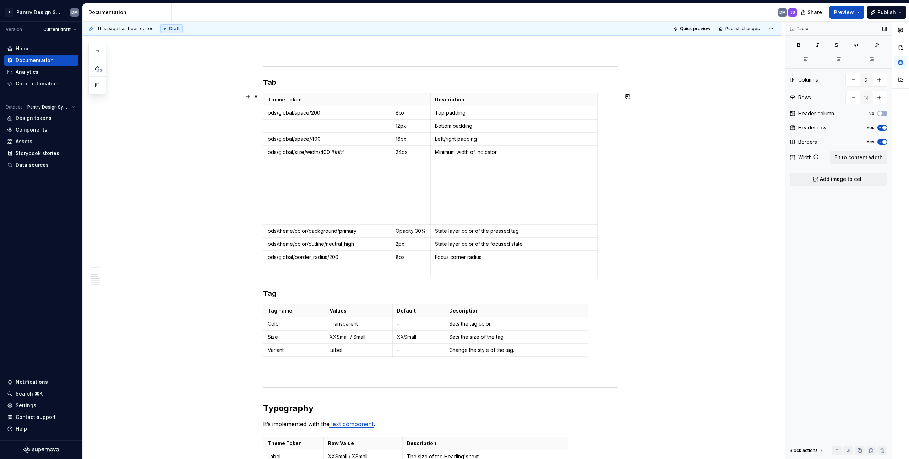
scroll to position [358, 0]
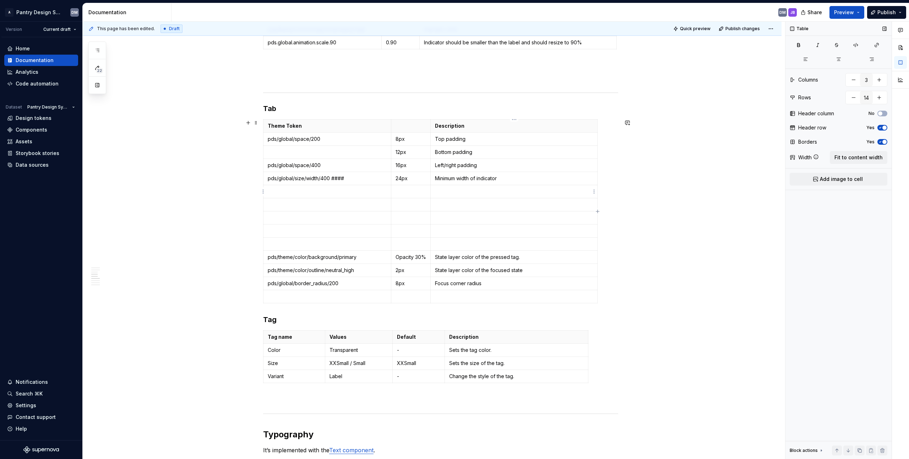
click at [449, 191] on p at bounding box center [514, 191] width 158 height 7
click at [450, 203] on p at bounding box center [514, 204] width 158 height 7
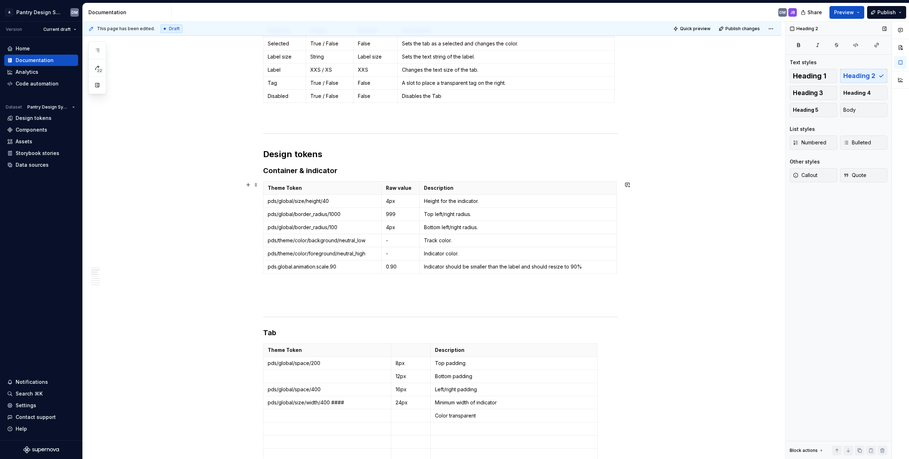
scroll to position [133, 0]
click at [450, 235] on td "Track color." at bounding box center [518, 241] width 197 height 13
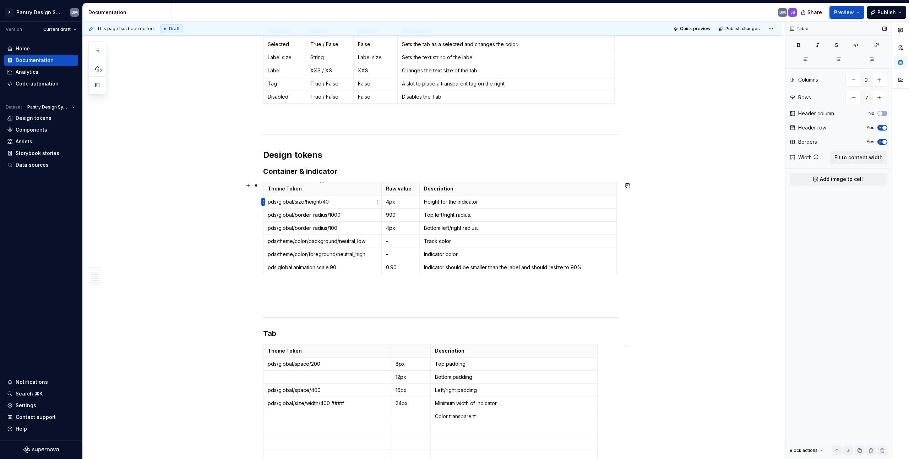
click at [262, 201] on html "A Pantry Design System DM Version Current draft Home Documentation Analytics Co…" at bounding box center [454, 229] width 909 height 459
click at [306, 218] on div "Add row before" at bounding box center [297, 215] width 46 height 7
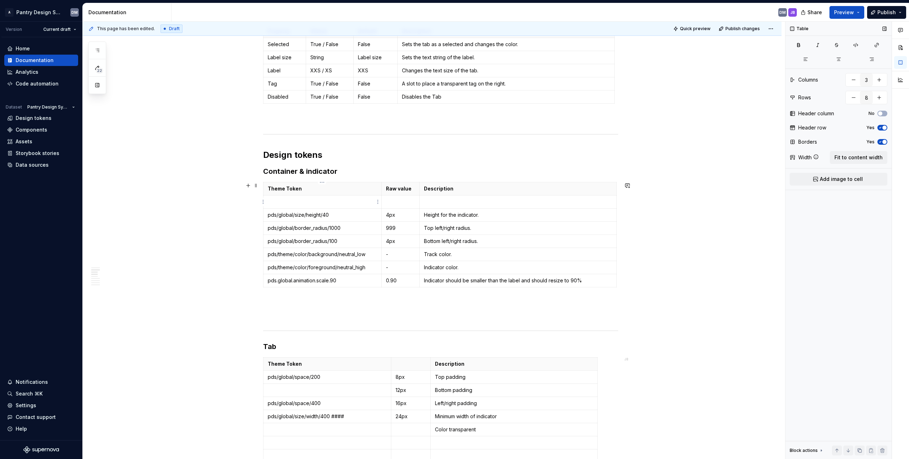
click at [333, 201] on p at bounding box center [322, 201] width 109 height 7
drag, startPoint x: 407, startPoint y: 203, endPoint x: 453, endPoint y: 205, distance: 46.2
click at [408, 203] on p at bounding box center [400, 201] width 29 height 7
click at [450, 205] on p at bounding box center [518, 201] width 188 height 7
click at [409, 203] on p at bounding box center [400, 201] width 29 height 7
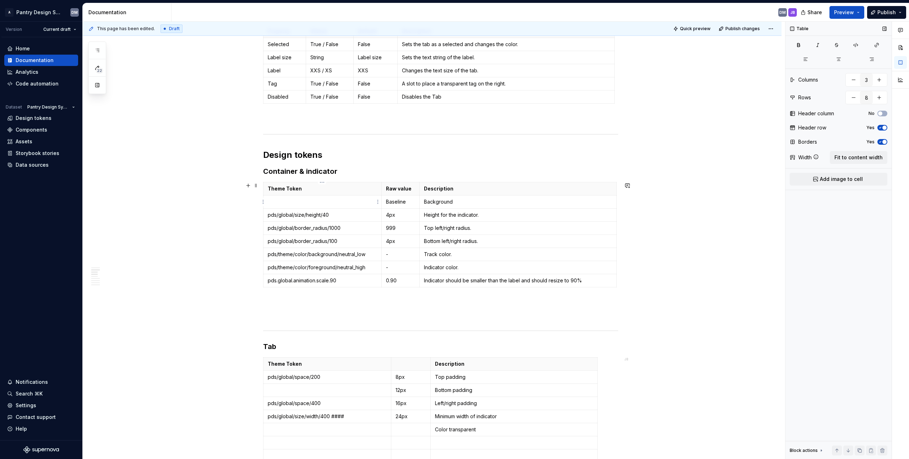
click at [337, 197] on td at bounding box center [322, 202] width 118 height 13
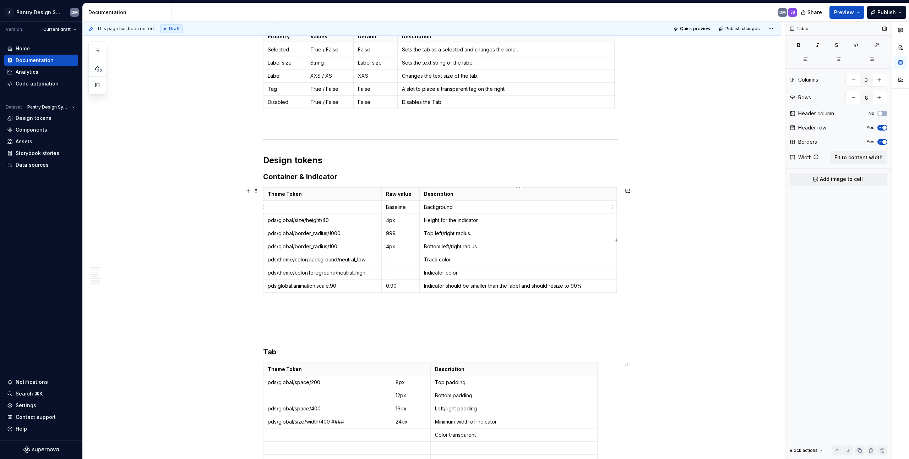
click at [450, 209] on p "Background" at bounding box center [518, 207] width 188 height 7
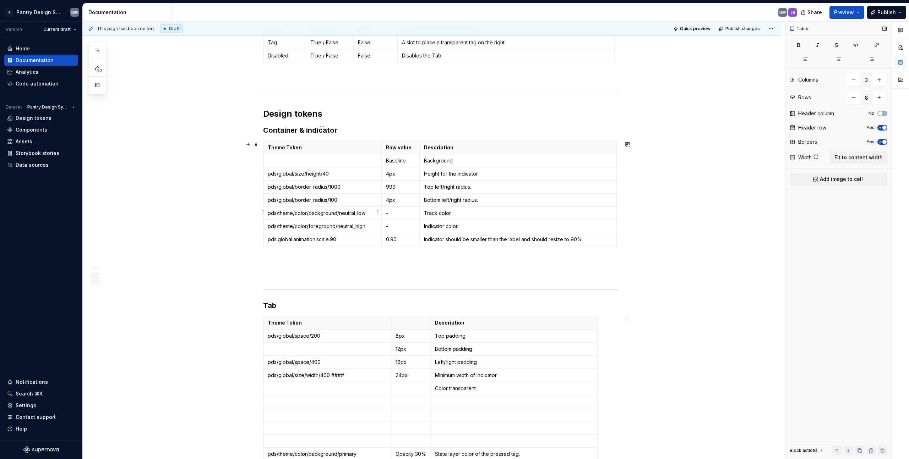
scroll to position [198, 0]
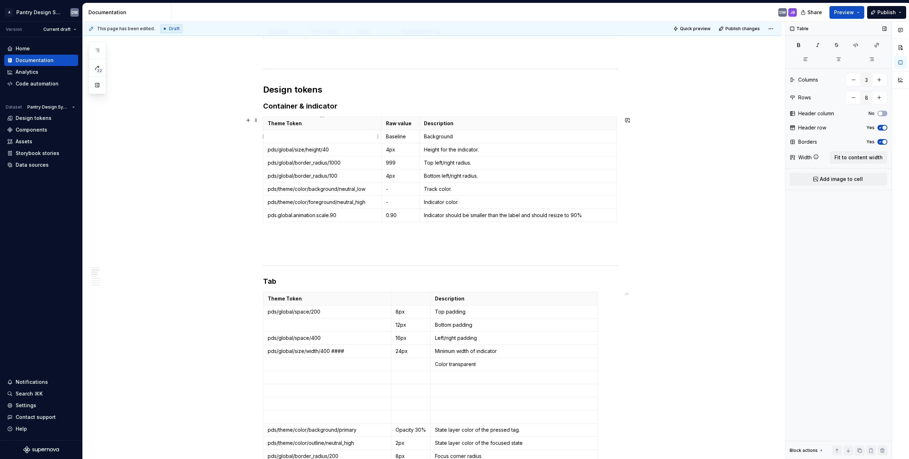
drag, startPoint x: 326, startPoint y: 137, endPoint x: 345, endPoint y: 142, distance: 20.3
click at [325, 137] on p at bounding box center [322, 136] width 109 height 7
click at [262, 137] on html "A Pantry Design System DM Version Current draft Home Documentation Analytics Co…" at bounding box center [454, 229] width 909 height 459
click at [309, 159] on div "Add row after" at bounding box center [297, 161] width 46 height 7
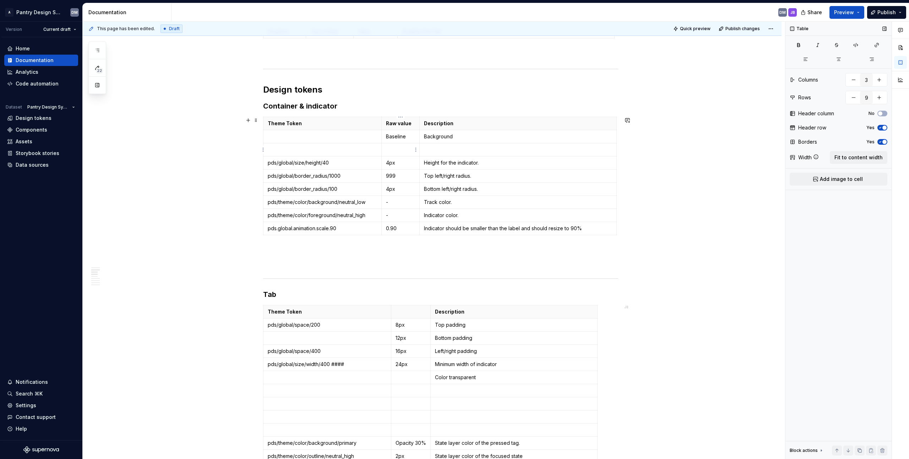
click at [405, 147] on p at bounding box center [400, 149] width 29 height 7
click at [344, 152] on p at bounding box center [322, 149] width 109 height 7
drag, startPoint x: 372, startPoint y: 201, endPoint x: 268, endPoint y: 204, distance: 104.4
click at [268, 204] on p "pds/theme/color/background/neutral_low" at bounding box center [322, 202] width 109 height 7
copy p "pds/theme/color/background/neutral_low"
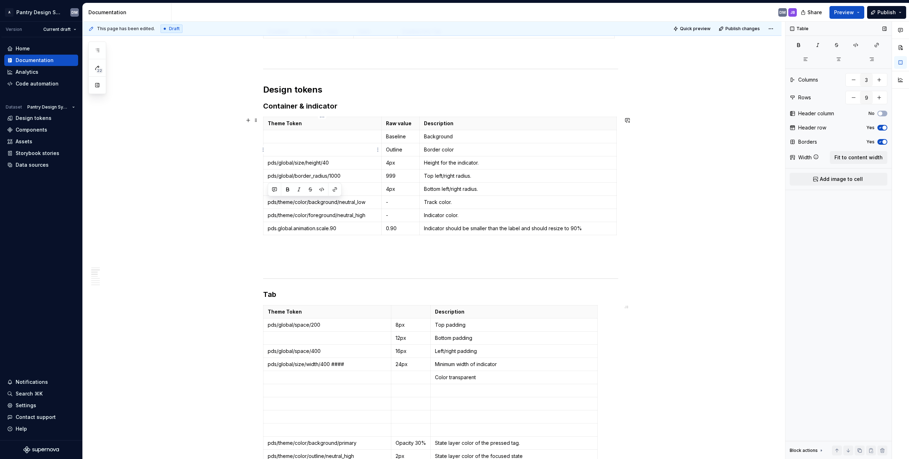
click at [334, 146] on td at bounding box center [322, 149] width 118 height 13
click at [289, 152] on p "pds/theme/color/background/neutral_low" at bounding box center [322, 149] width 109 height 7
click at [301, 150] on p "pds/theme/color/background/neutral_low" at bounding box center [322, 149] width 109 height 7
click at [450, 140] on p "Background" at bounding box center [518, 136] width 188 height 7
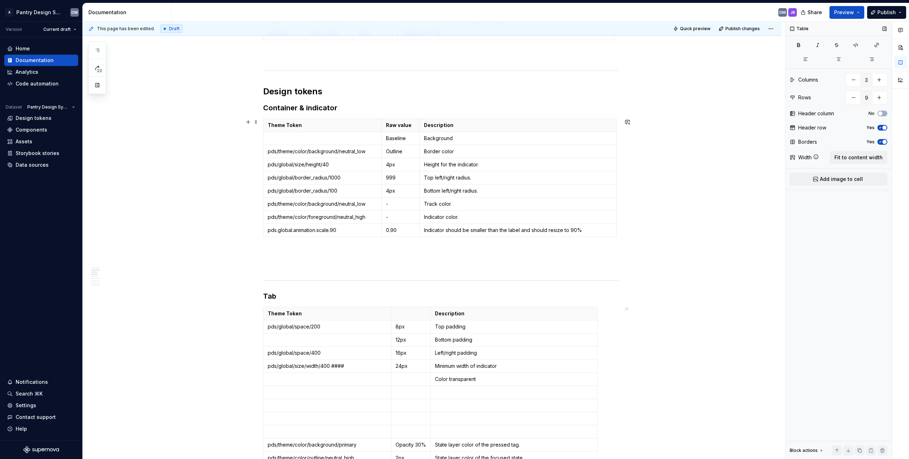
scroll to position [195, 0]
click at [430, 152] on p "Border color" at bounding box center [518, 152] width 188 height 7
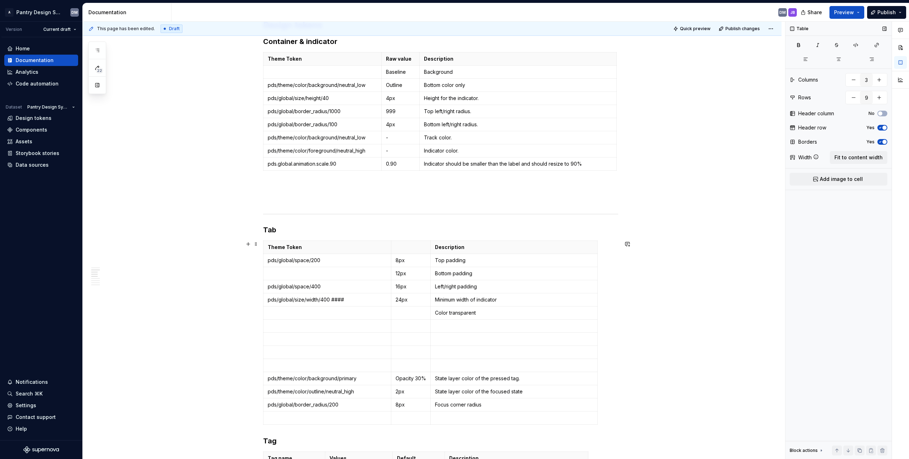
scroll to position [268, 0]
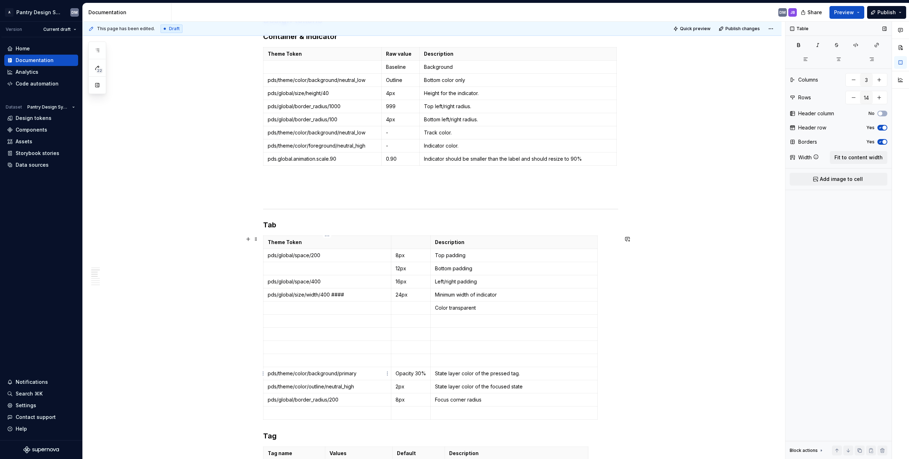
click at [365, 377] on td "pds/theme/color/background/pri [PERSON_NAME]" at bounding box center [327, 373] width 128 height 13
drag, startPoint x: 372, startPoint y: 375, endPoint x: 268, endPoint y: 371, distance: 103.7
click at [268, 371] on p "pds/theme/color/background/pri [PERSON_NAME]" at bounding box center [327, 373] width 119 height 7
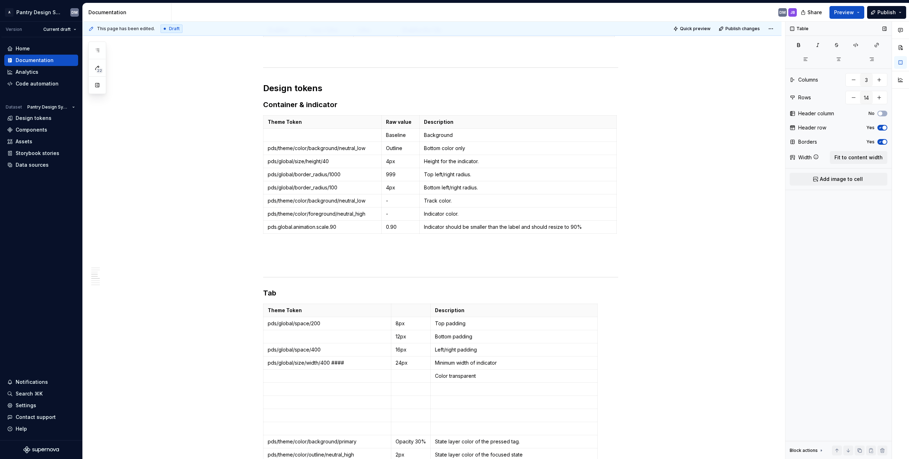
scroll to position [187, 0]
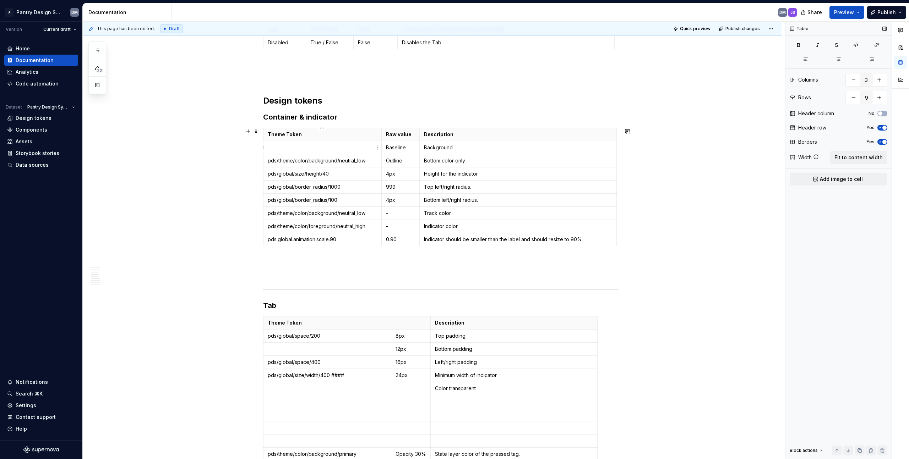
click at [352, 144] on p at bounding box center [322, 147] width 109 height 7
click at [363, 215] on p "pds/theme/color/background/neutral_low" at bounding box center [322, 213] width 109 height 7
drag, startPoint x: 369, startPoint y: 213, endPoint x: 267, endPoint y: 211, distance: 101.6
click at [268, 211] on p "pds/theme/color/background/neutral_low" at bounding box center [322, 213] width 109 height 7
click at [450, 208] on td "Track color." at bounding box center [518, 213] width 197 height 13
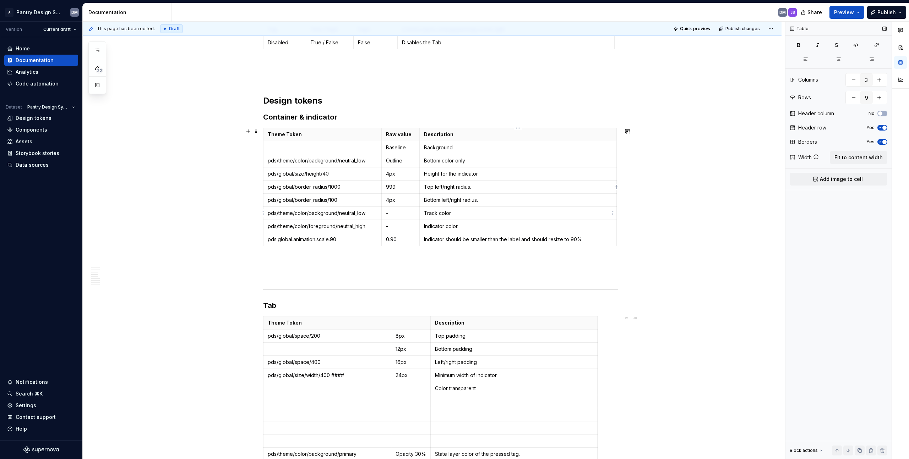
click at [450, 216] on p "Track color." at bounding box center [518, 213] width 188 height 7
drag, startPoint x: 498, startPoint y: 217, endPoint x: 452, endPoint y: 218, distance: 46.2
click at [450, 218] on td "Track color." at bounding box center [518, 213] width 197 height 13
click at [450, 213] on p "Track color." at bounding box center [518, 213] width 188 height 7
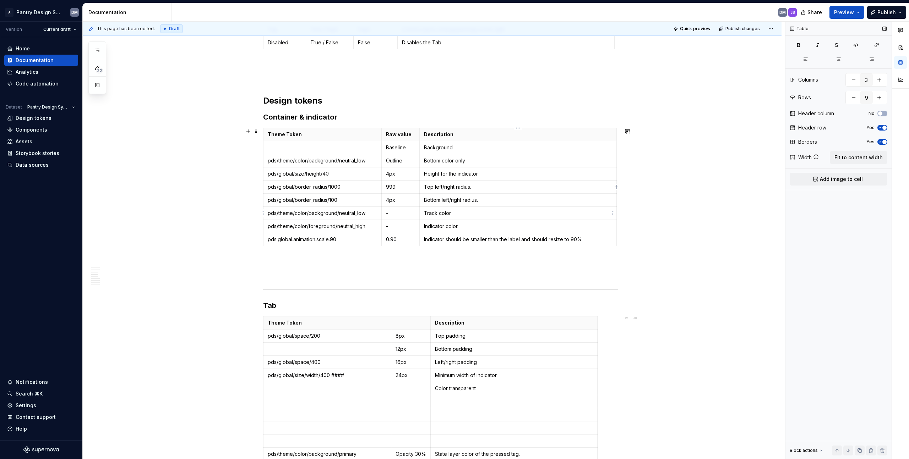
click at [450, 213] on p "Track color." at bounding box center [518, 213] width 188 height 7
click at [404, 212] on p "-" at bounding box center [400, 213] width 29 height 7
click at [361, 226] on p "pds/theme/color/foreground/neutral_high" at bounding box center [322, 226] width 109 height 7
click at [372, 227] on p "pds/theme/color/foreground/neutral_high" at bounding box center [322, 226] width 109 height 7
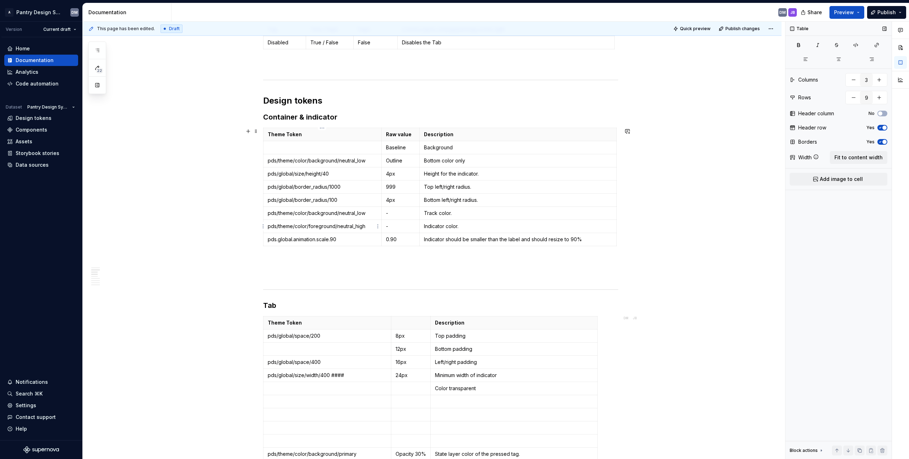
click at [370, 226] on p "pds/theme/color/foreground/neutral_high" at bounding box center [322, 226] width 109 height 7
click at [329, 226] on p "pds/theme/color/foreground/neutral_high" at bounding box center [322, 226] width 109 height 7
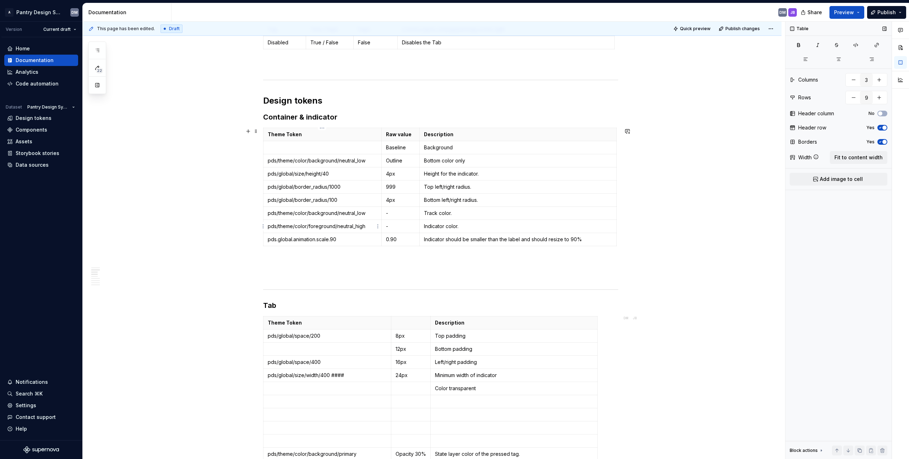
click at [358, 228] on p "pds/theme/color/foreground/neutral_high" at bounding box center [322, 226] width 109 height 7
click at [400, 225] on p "-" at bounding box center [400, 226] width 29 height 7
click at [321, 225] on p "pds/theme/color/foreground/neutral_high" at bounding box center [322, 226] width 109 height 7
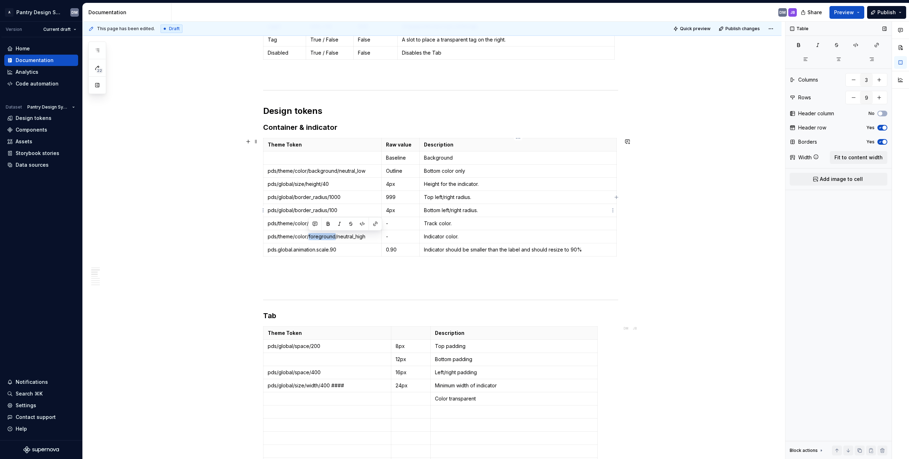
scroll to position [174, 0]
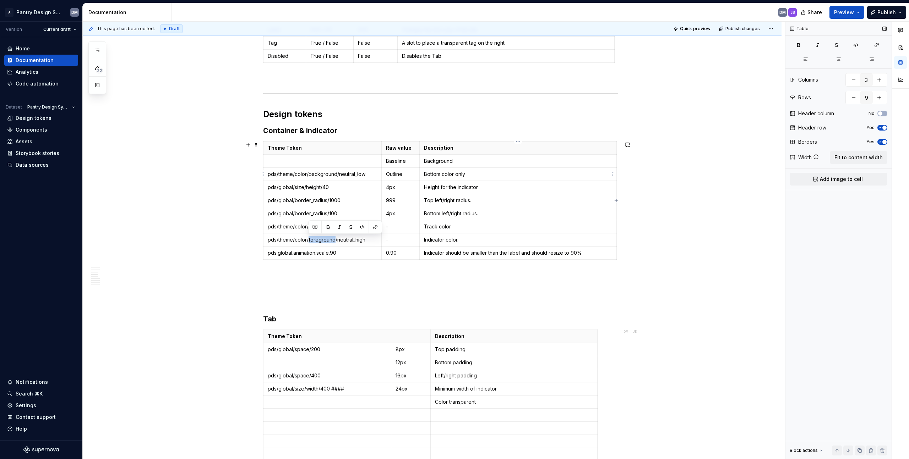
click at [450, 169] on td "Bottom color only" at bounding box center [518, 174] width 197 height 13
click at [450, 174] on p "Bottom color only" at bounding box center [518, 174] width 188 height 7
click at [262, 176] on html "A Pantry Design System DM Version Current draft Home Documentation Analytics Co…" at bounding box center [454, 229] width 909 height 459
click at [284, 199] on div "Add row after" at bounding box center [297, 198] width 46 height 7
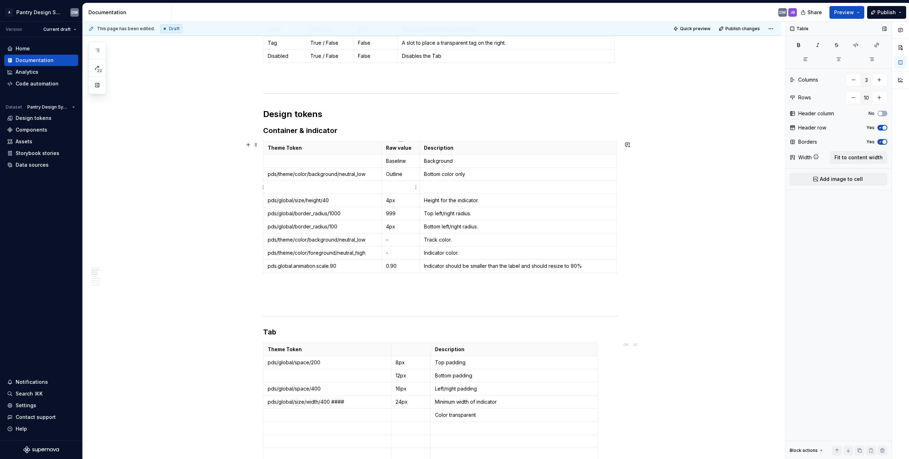
click at [397, 190] on p at bounding box center [400, 187] width 29 height 7
click at [439, 191] on td at bounding box center [518, 187] width 197 height 13
click at [335, 197] on td "pds/global/size/height/40" at bounding box center [322, 202] width 118 height 13
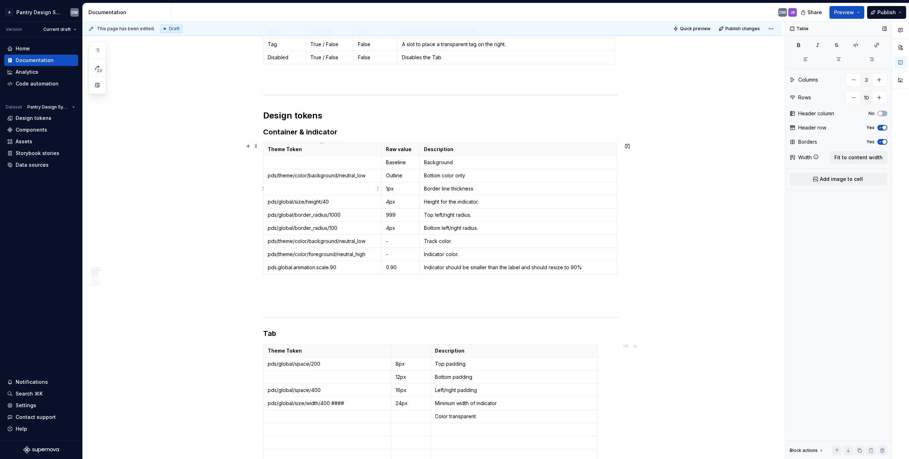
click at [339, 190] on p at bounding box center [322, 188] width 109 height 7
click at [344, 186] on p at bounding box center [322, 188] width 109 height 7
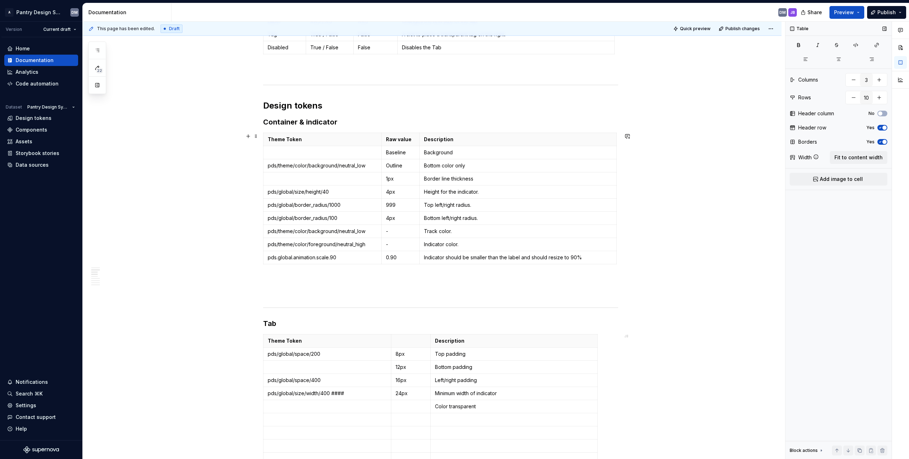
scroll to position [183, 0]
click at [450, 177] on p "Border line thickness" at bounding box center [518, 178] width 188 height 7
click at [338, 181] on p at bounding box center [322, 178] width 109 height 7
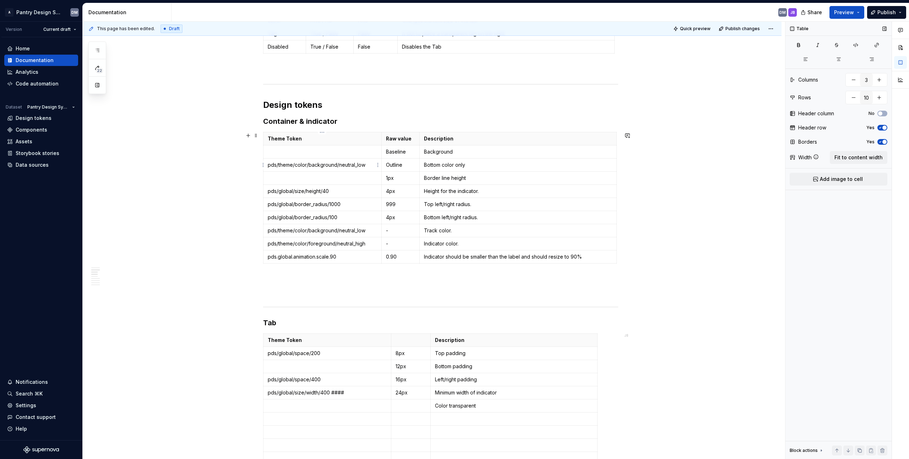
click at [360, 166] on p "pds/theme/color/background/neutral_low" at bounding box center [322, 165] width 109 height 7
click at [362, 229] on p "pds/theme/color/background/neutral_low" at bounding box center [322, 230] width 109 height 7
click at [263, 230] on html "A Pantry Design System DM Version Current draft Home Documentation Analytics Co…" at bounding box center [454, 229] width 909 height 459
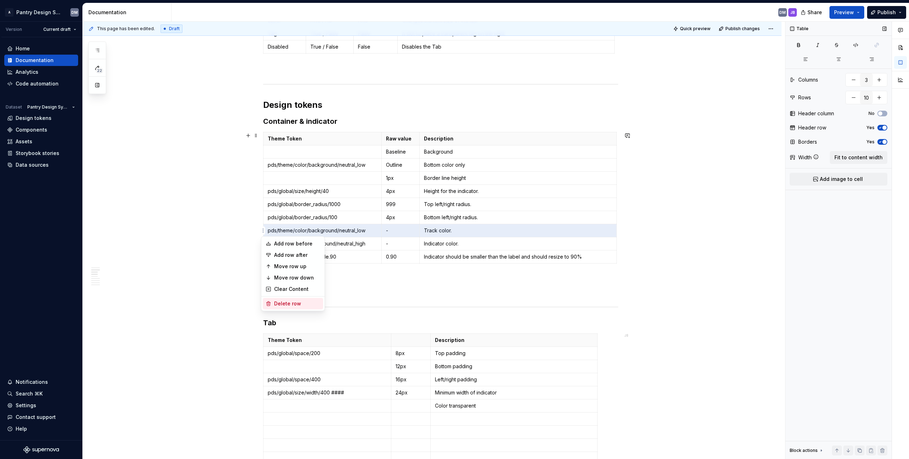
click at [294, 301] on div "Delete row" at bounding box center [297, 303] width 46 height 7
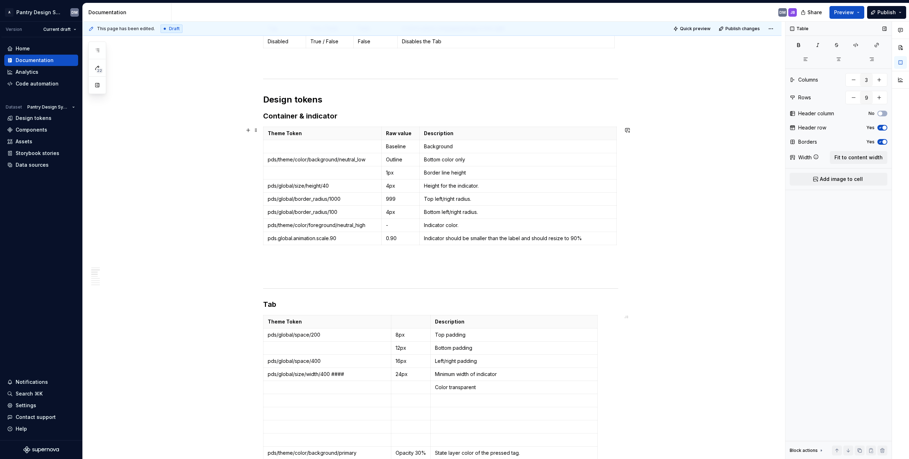
scroll to position [189, 0]
click at [357, 229] on td "pds/theme/color/foreground/neutral_high" at bounding box center [322, 224] width 118 height 13
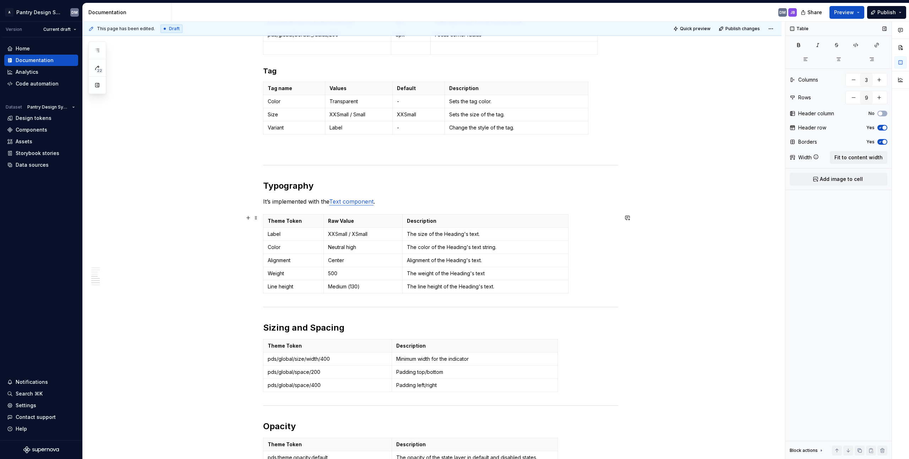
scroll to position [628, 0]
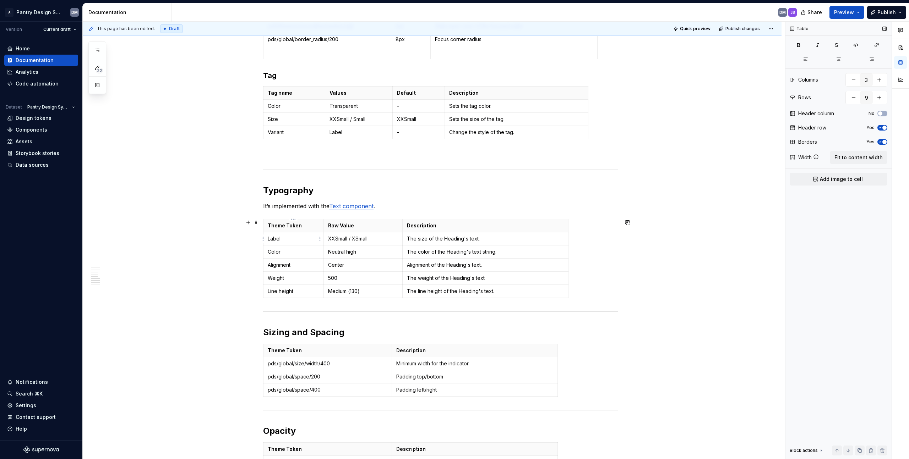
type input "6"
click at [272, 241] on p "Label" at bounding box center [293, 238] width 51 height 7
type textarea "*"
click at [302, 224] on p "Theme Token" at bounding box center [293, 225] width 51 height 7
drag, startPoint x: 300, startPoint y: 225, endPoint x: 272, endPoint y: 227, distance: 27.7
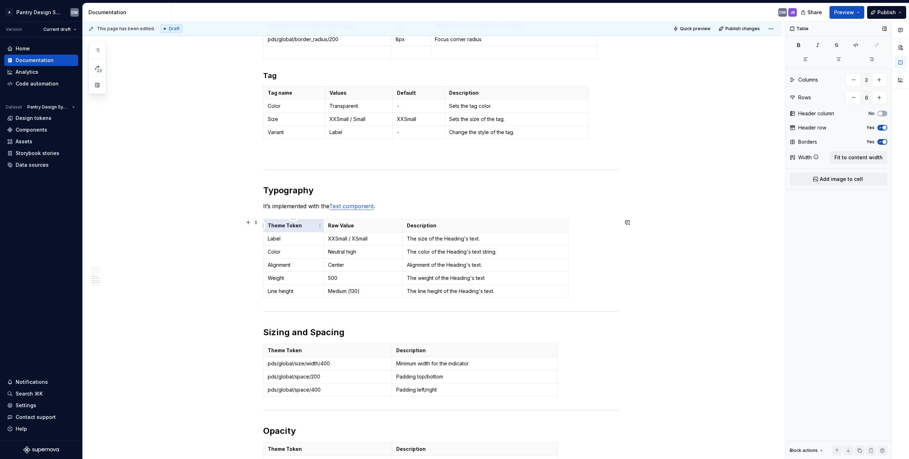
click at [272, 227] on p "Theme Token" at bounding box center [293, 225] width 51 height 7
click at [273, 227] on p "Theme Token" at bounding box center [293, 225] width 51 height 7
click at [304, 227] on p "Theme Token" at bounding box center [293, 225] width 51 height 7
click at [371, 229] on p "Raw Value" at bounding box center [363, 225] width 70 height 7
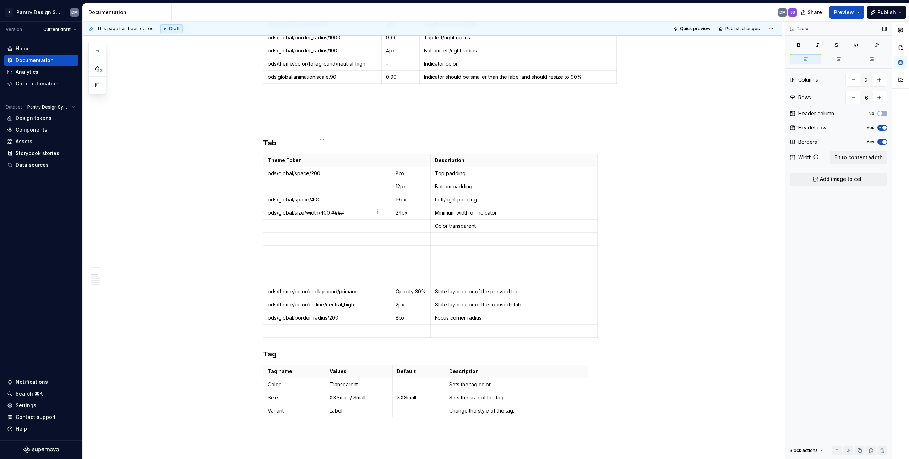
scroll to position [362, 0]
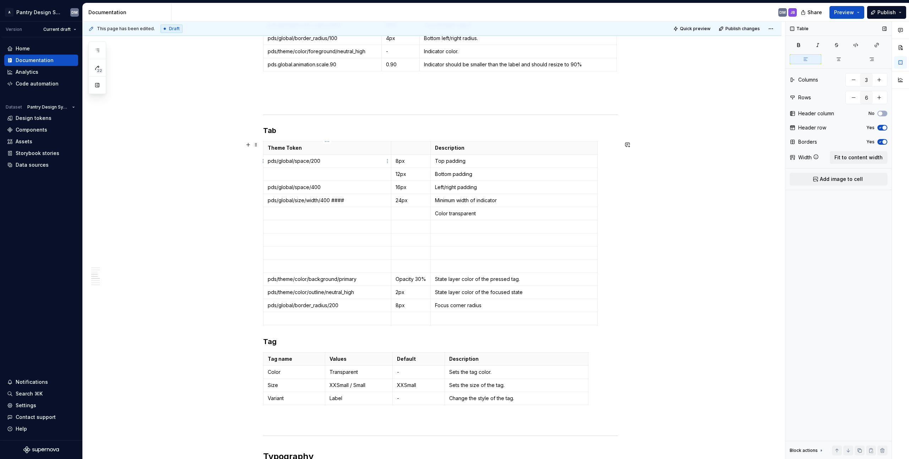
type input "14"
click at [317, 154] on th "Theme Token" at bounding box center [327, 148] width 128 height 13
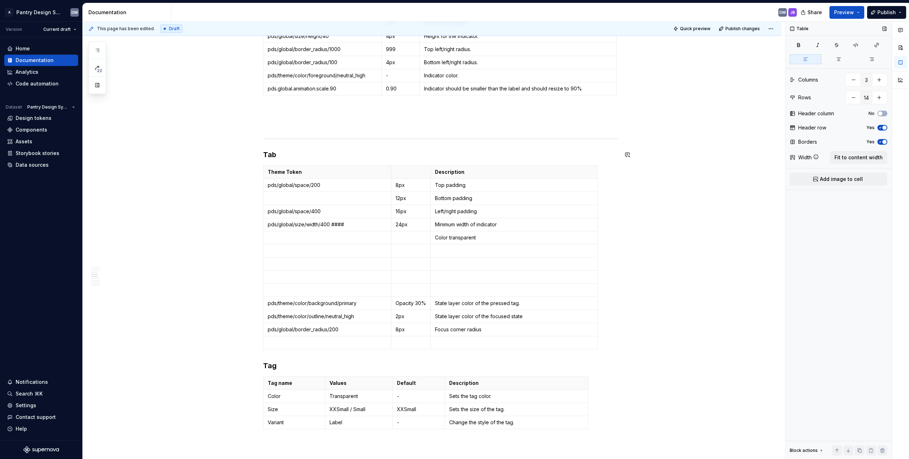
scroll to position [337, 0]
type input "4"
click at [291, 382] on p "Tag name" at bounding box center [294, 384] width 53 height 7
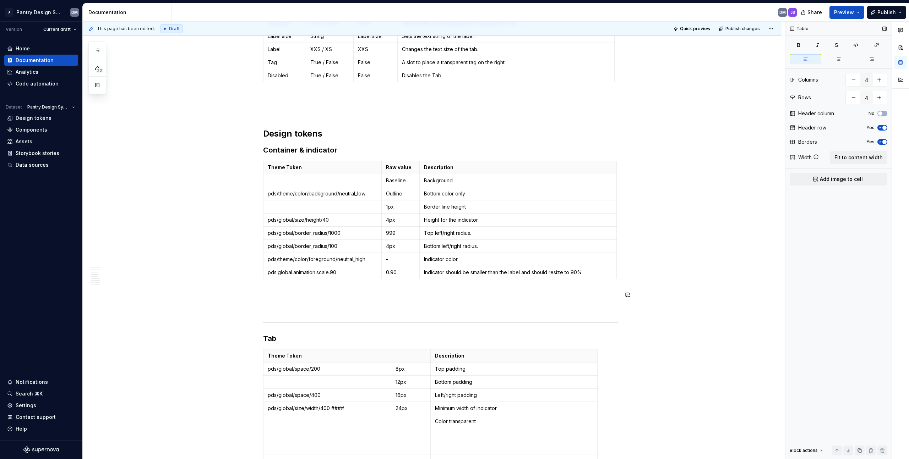
scroll to position [130, 0]
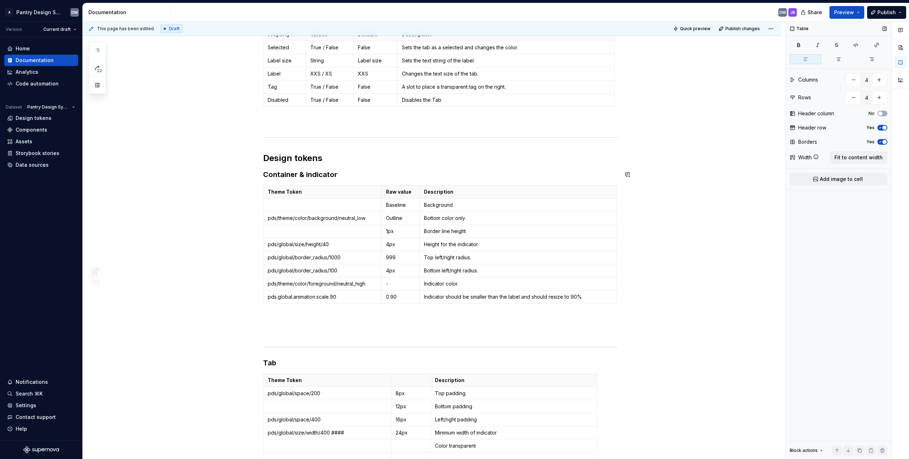
type input "3"
type input "9"
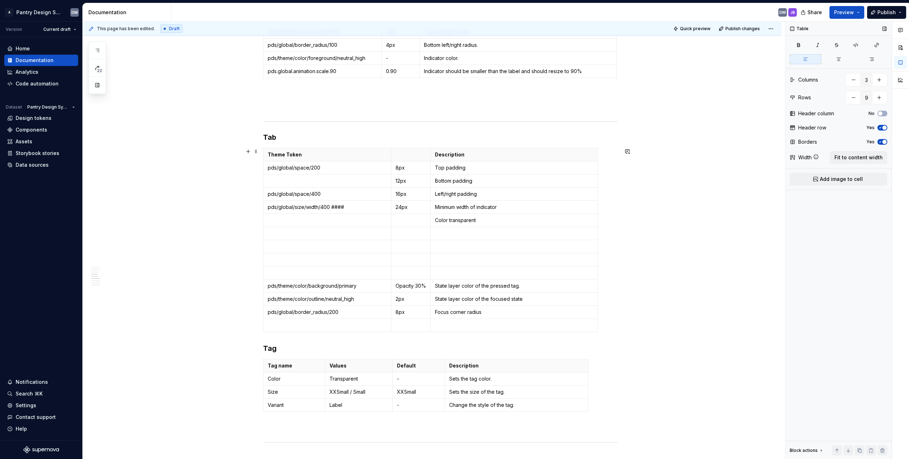
scroll to position [346, 0]
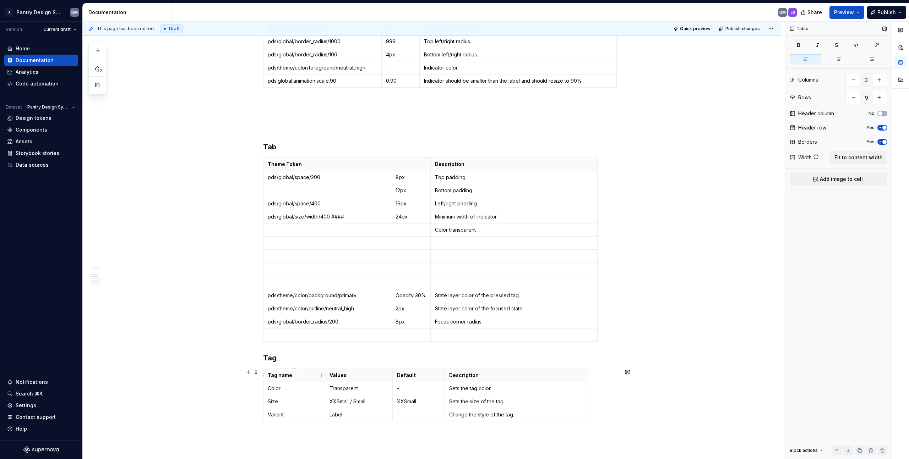
type input "4"
click at [282, 371] on th "Tag name" at bounding box center [294, 375] width 62 height 13
click at [287, 377] on p "Tag name" at bounding box center [294, 375] width 53 height 7
drag, startPoint x: 295, startPoint y: 378, endPoint x: 265, endPoint y: 375, distance: 30.0
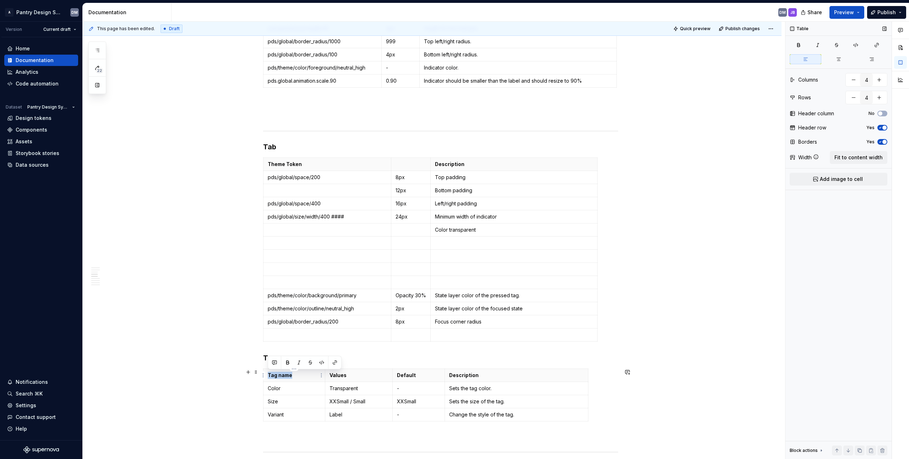
click at [265, 375] on th "Tag name" at bounding box center [294, 375] width 62 height 13
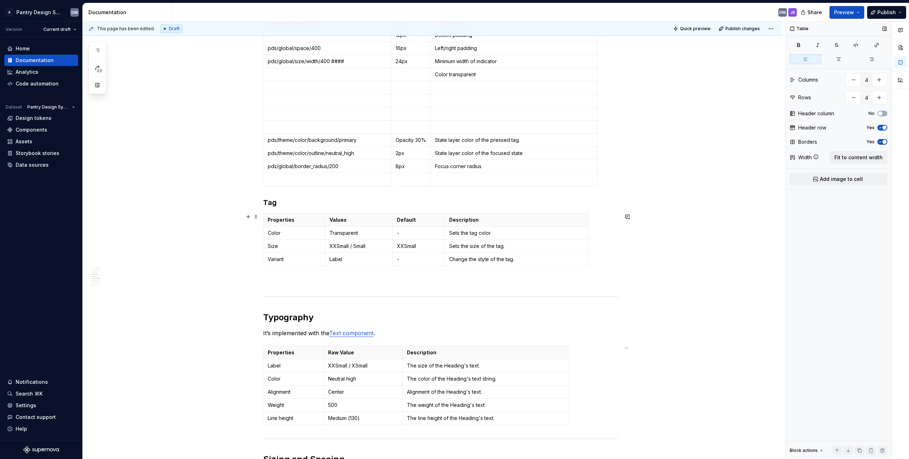
scroll to position [395, 0]
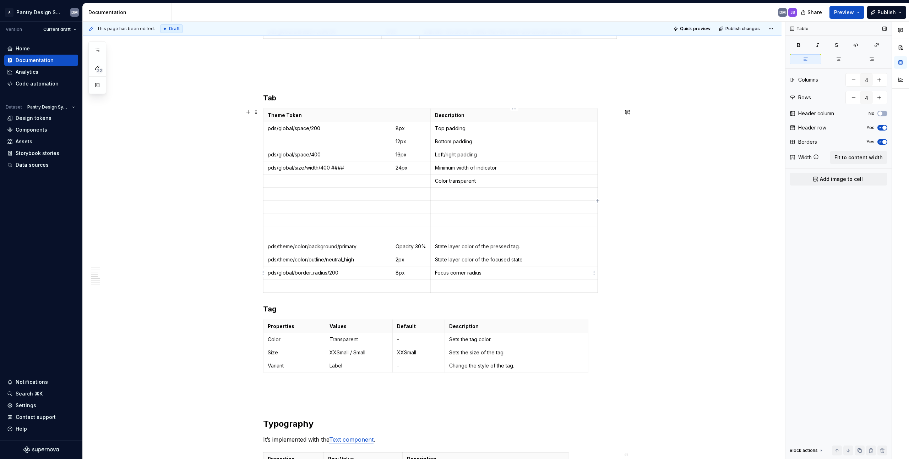
drag, startPoint x: 517, startPoint y: 272, endPoint x: 534, endPoint y: 279, distance: 19.4
click at [450, 272] on p "Focus corner radius" at bounding box center [514, 272] width 158 height 7
type input "3"
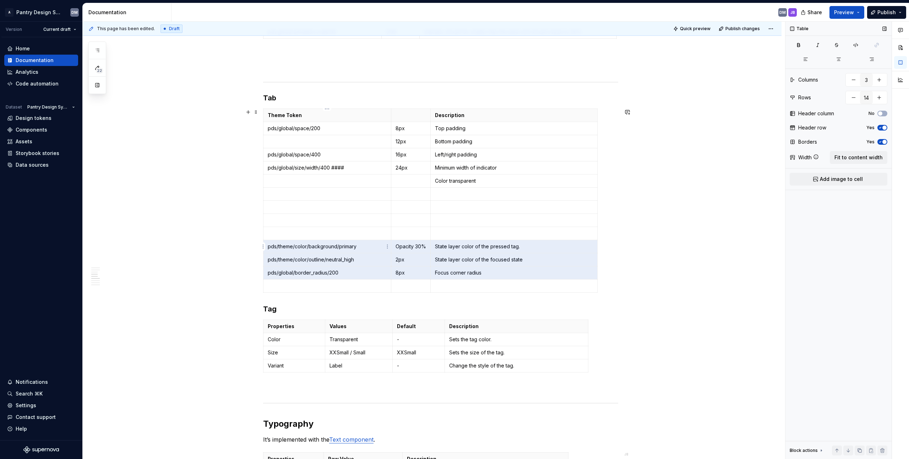
drag, startPoint x: 485, startPoint y: 274, endPoint x: 272, endPoint y: 248, distance: 215.3
click at [272, 248] on tbody "Theme Token Description pds/global/space/200 8px Top padding 12px Bottom paddin…" at bounding box center [430, 201] width 334 height 184
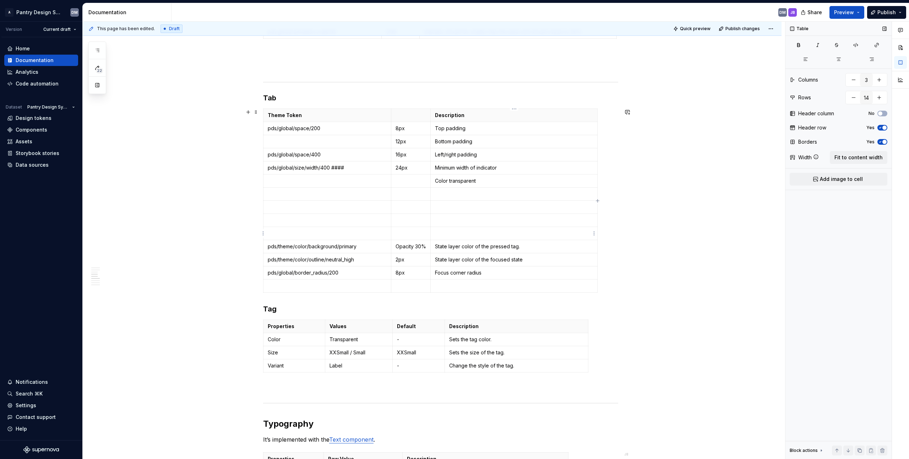
click at [450, 231] on p at bounding box center [514, 233] width 158 height 7
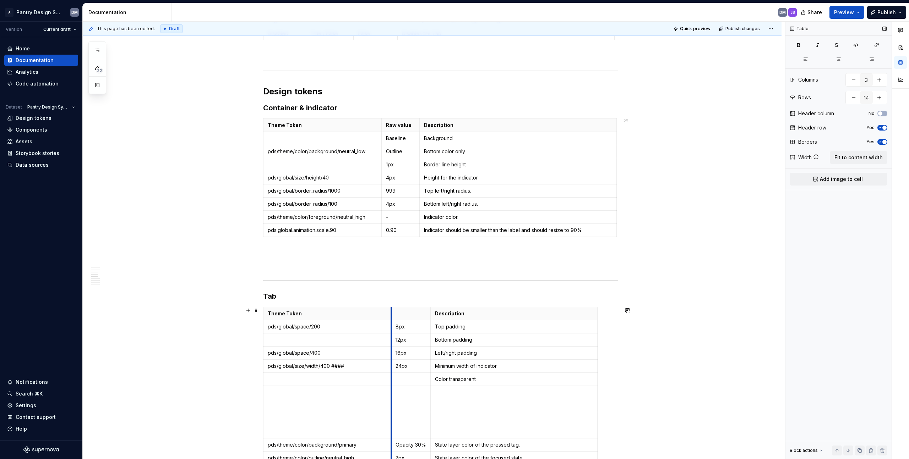
scroll to position [408, 0]
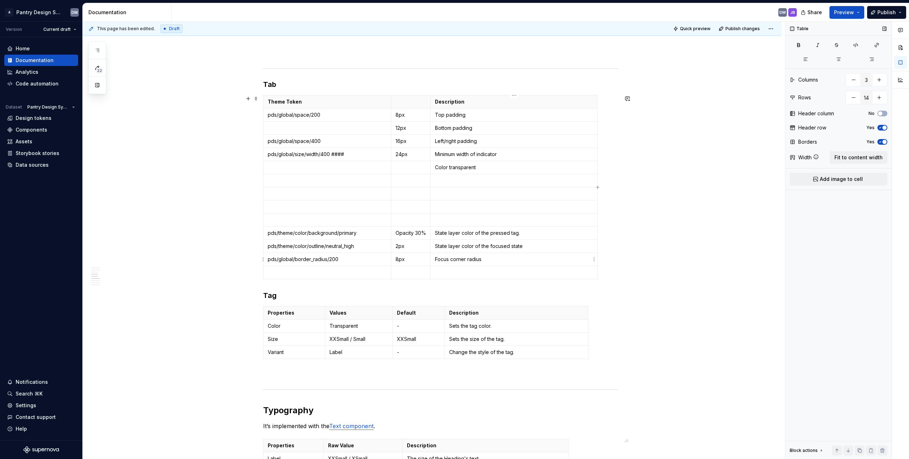
click at [450, 255] on td "Focus corner radius" at bounding box center [514, 259] width 167 height 13
click at [450, 263] on td "Focus corner radius" at bounding box center [514, 259] width 167 height 13
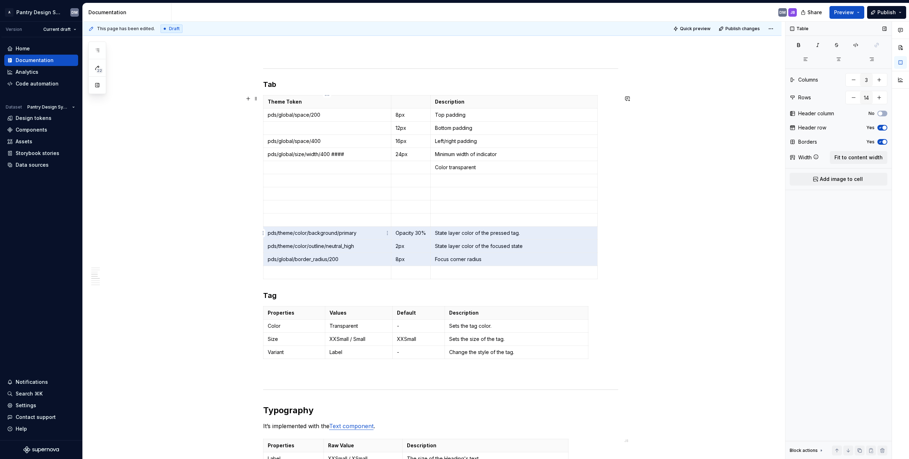
drag, startPoint x: 491, startPoint y: 258, endPoint x: 279, endPoint y: 231, distance: 214.0
click at [279, 231] on tbody "Theme Token Description pds/global/space/200 8px Top padding 12px Bottom paddin…" at bounding box center [430, 187] width 334 height 184
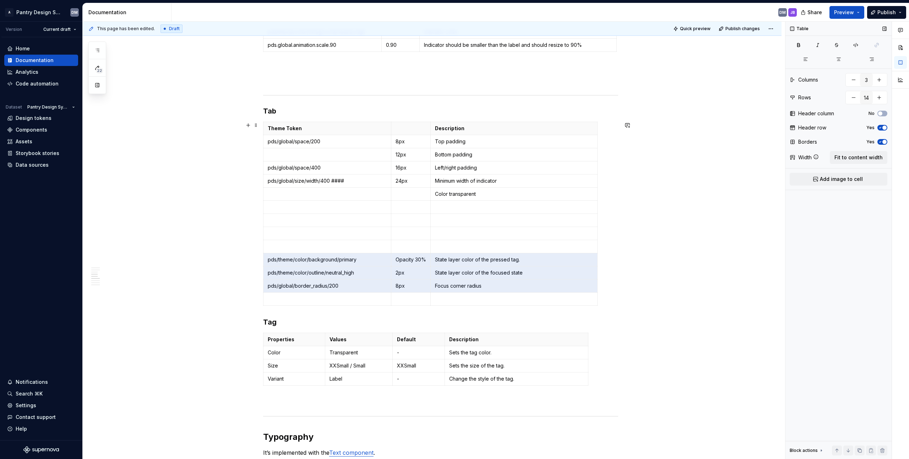
scroll to position [383, 0]
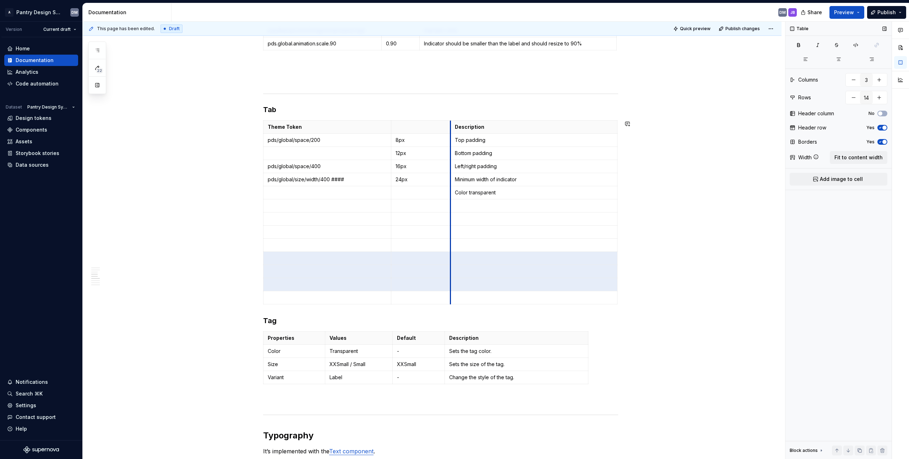
drag, startPoint x: 411, startPoint y: 125, endPoint x: 451, endPoint y: 120, distance: 39.4
click at [450, 118] on div "Properties Property Values Default Description Selected True / False False Sets…" at bounding box center [440, 288] width 355 height 1063
click at [323, 213] on td at bounding box center [327, 219] width 128 height 13
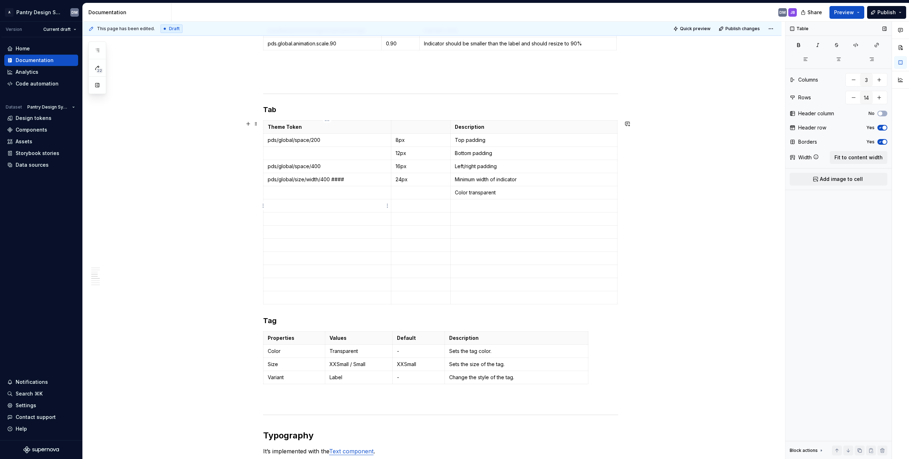
click at [346, 205] on p at bounding box center [327, 205] width 119 height 7
click at [450, 98] on button "button" at bounding box center [853, 97] width 13 height 13
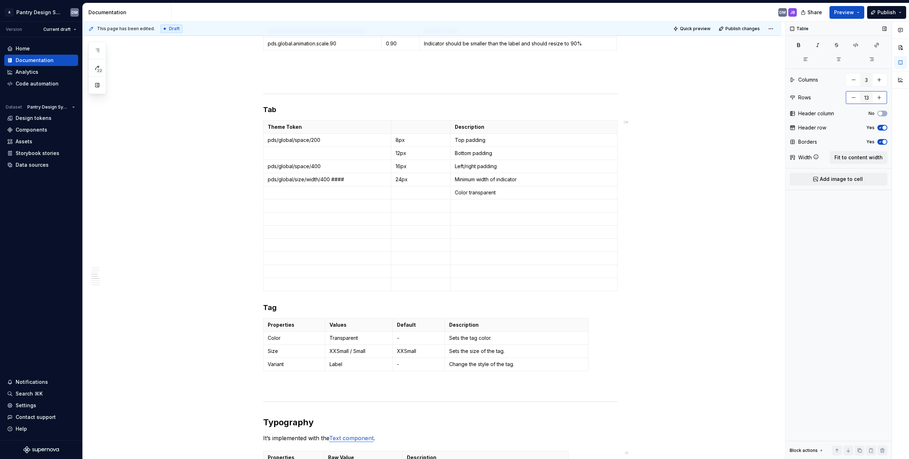
click at [450, 98] on button "button" at bounding box center [853, 97] width 13 height 13
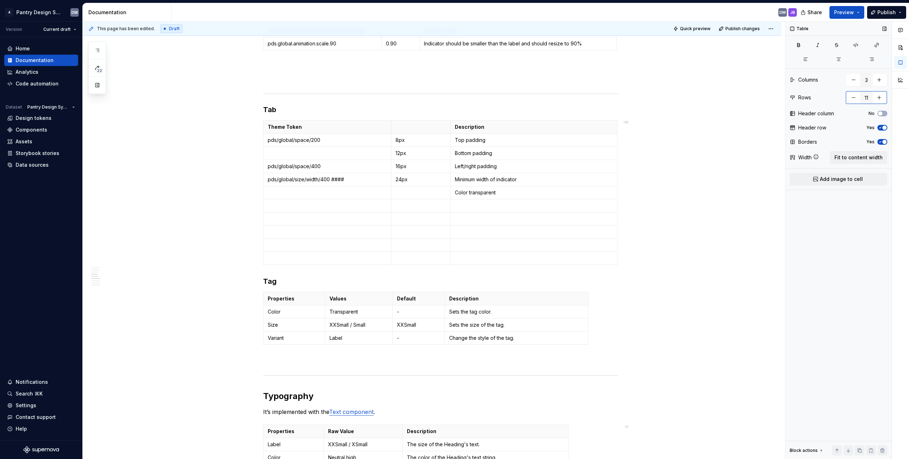
click at [450, 98] on button "button" at bounding box center [853, 97] width 13 height 13
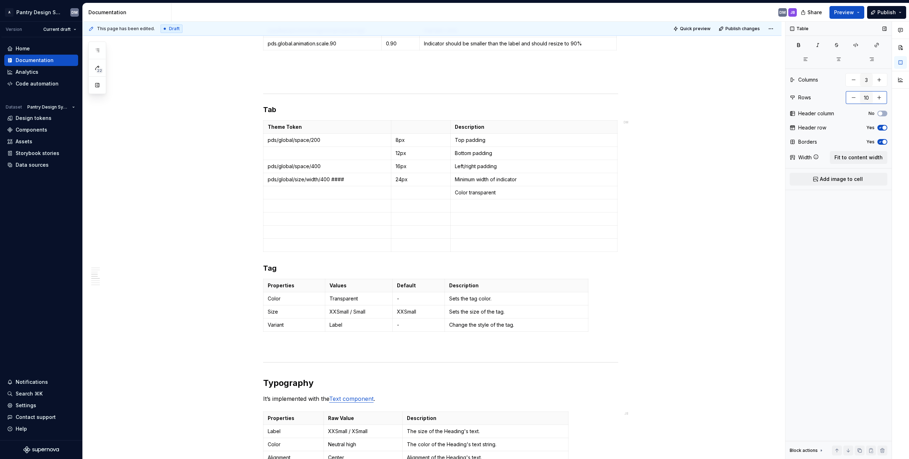
click at [450, 98] on button "button" at bounding box center [853, 97] width 13 height 13
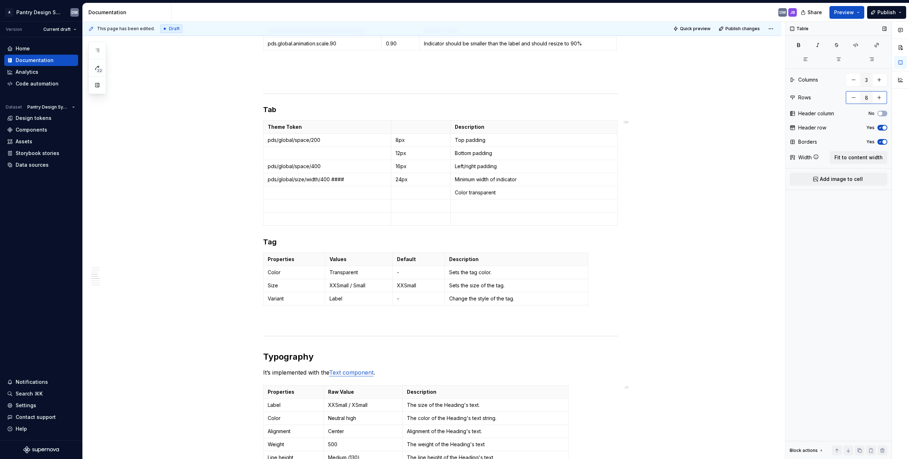
click at [450, 98] on button "button" at bounding box center [853, 97] width 13 height 13
type input "7"
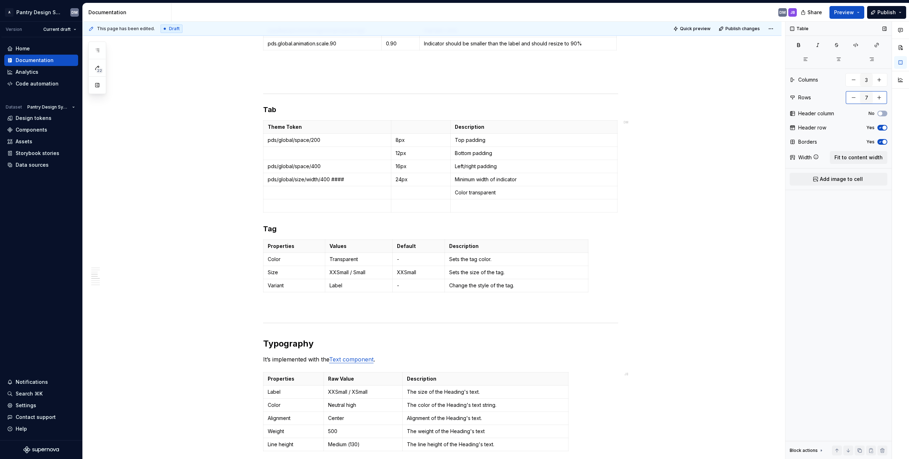
click at [450, 98] on button "button" at bounding box center [853, 97] width 13 height 13
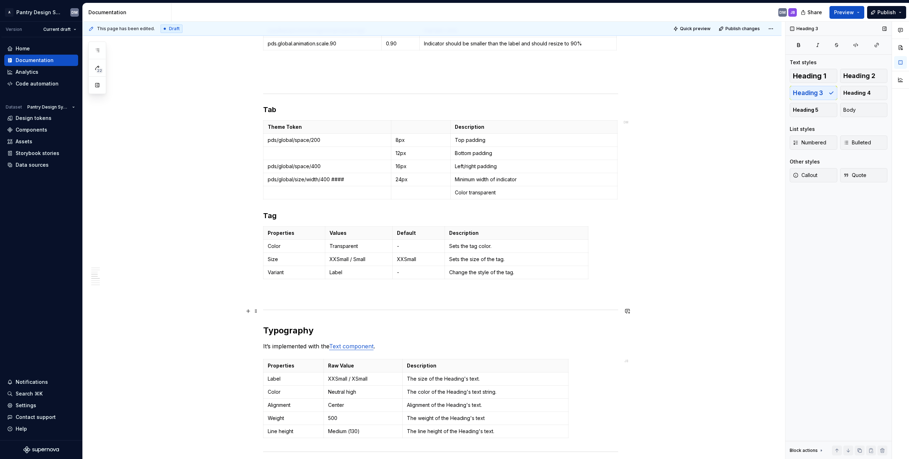
click at [256, 309] on span at bounding box center [256, 311] width 6 height 10
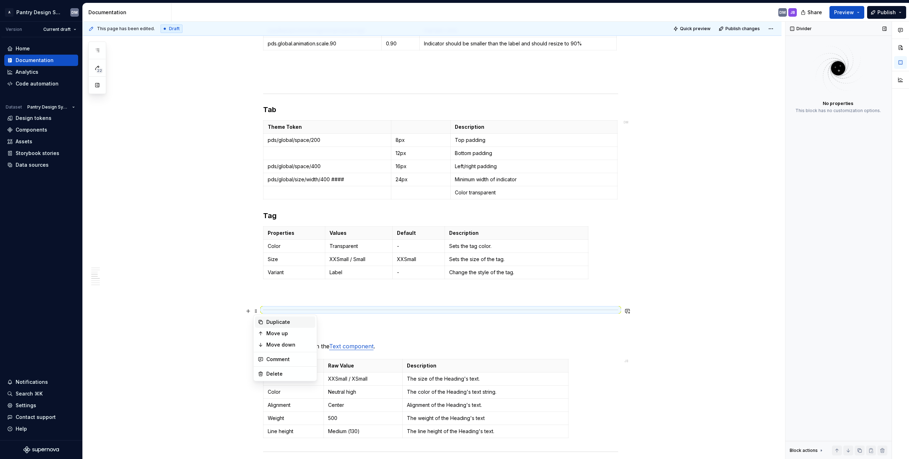
click at [284, 323] on div "Duplicate" at bounding box center [289, 322] width 46 height 7
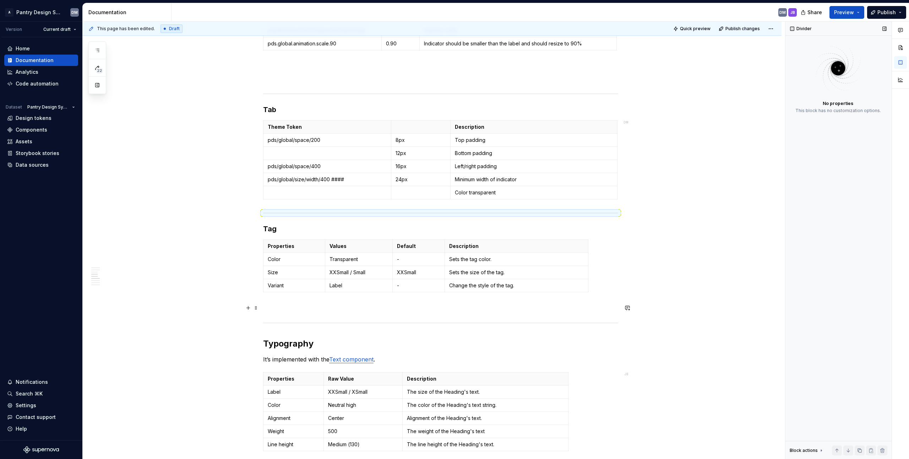
click at [398, 308] on p at bounding box center [440, 308] width 355 height 9
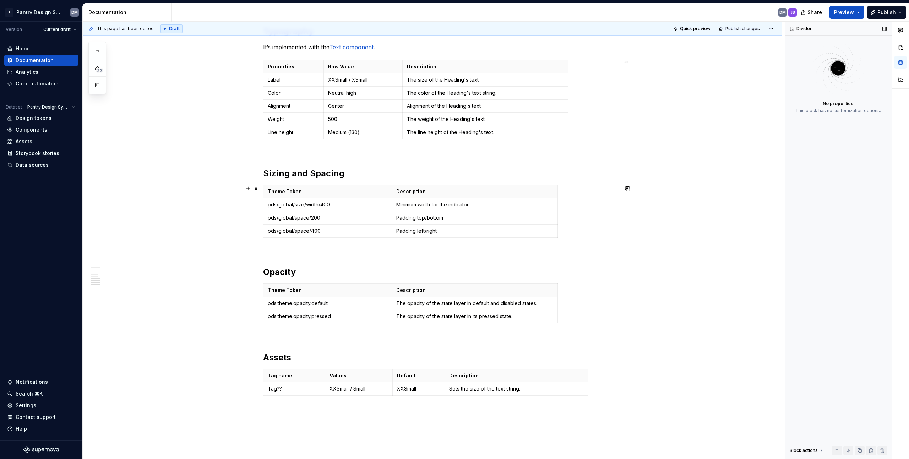
scroll to position [683, 0]
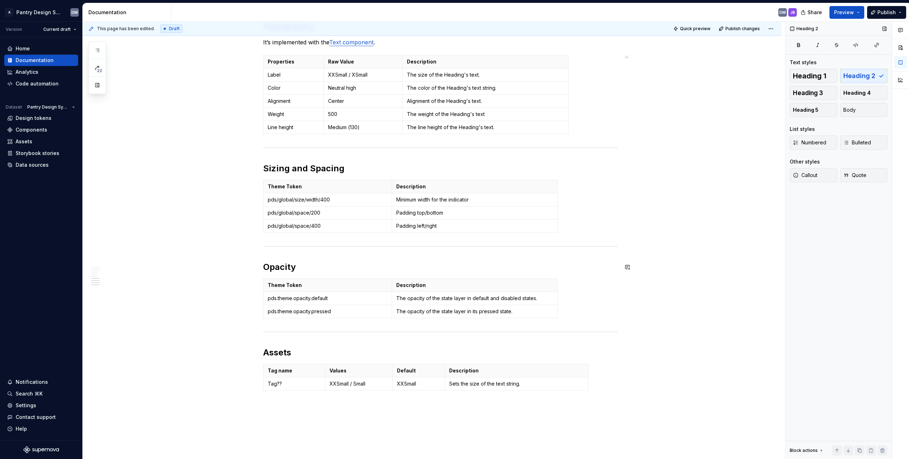
click at [376, 272] on h2 "Opacity" at bounding box center [440, 267] width 355 height 11
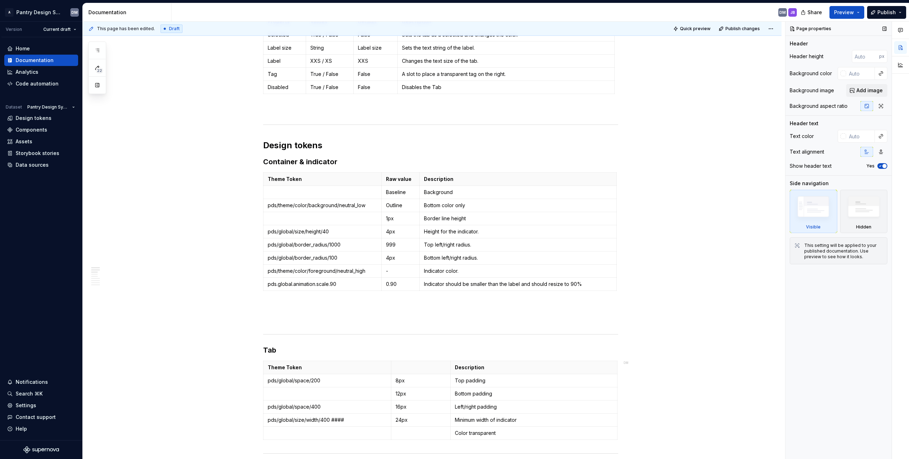
scroll to position [0, 0]
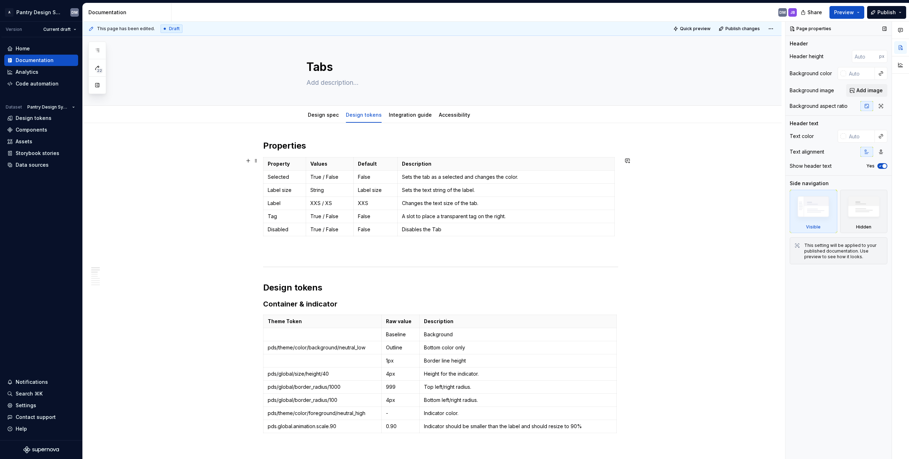
type textarea "*"
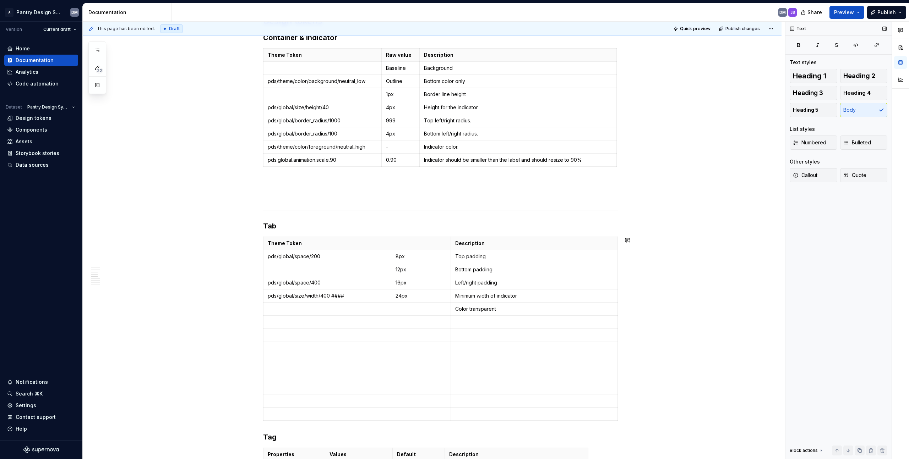
scroll to position [267, 0]
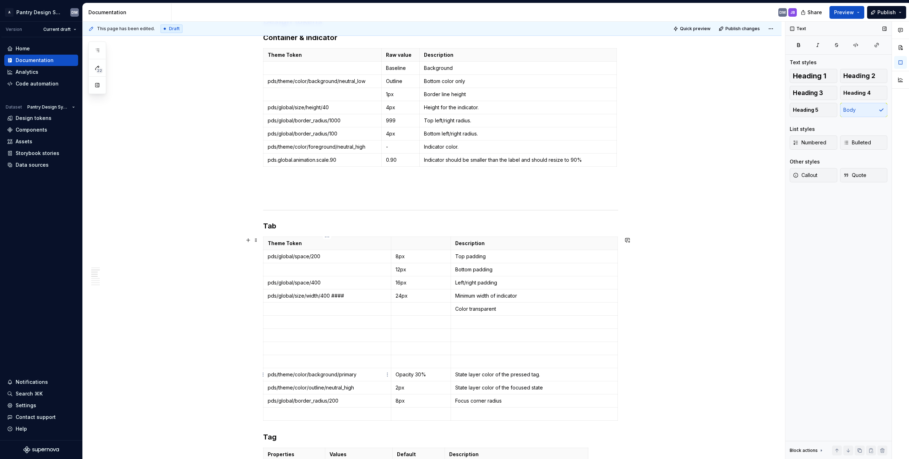
click at [276, 372] on p "pds/theme/color/background/primary" at bounding box center [327, 374] width 119 height 7
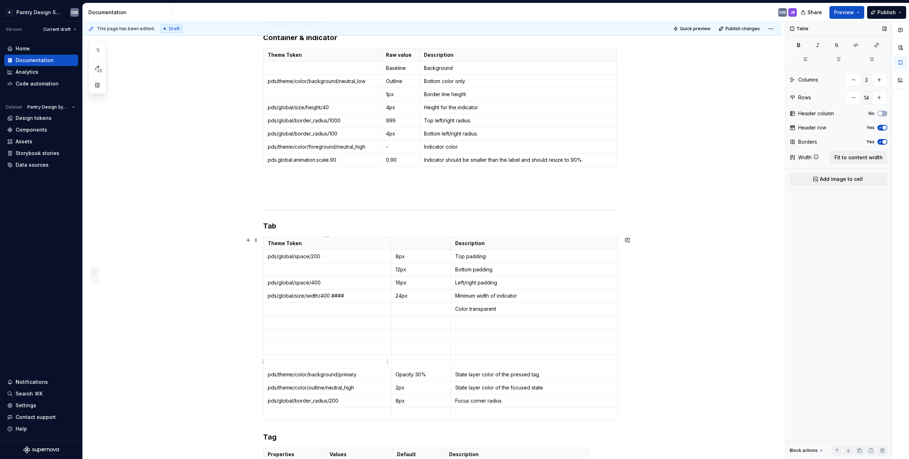
scroll to position [353, 0]
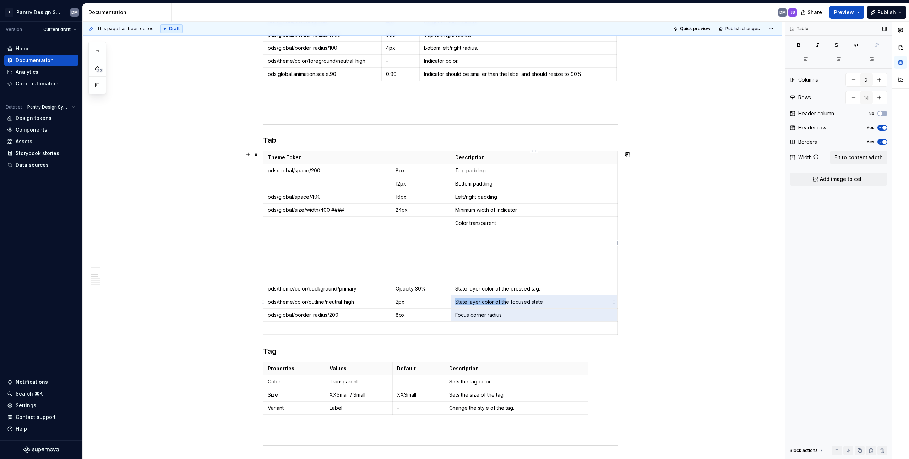
drag, startPoint x: 521, startPoint y: 315, endPoint x: 504, endPoint y: 304, distance: 19.5
click at [450, 304] on tbody "Theme Token Description pds/global/space/200 8px Top padding 12px Bottom paddin…" at bounding box center [440, 243] width 354 height 184
click at [450, 304] on p "State layer color of the focused state" at bounding box center [534, 302] width 158 height 7
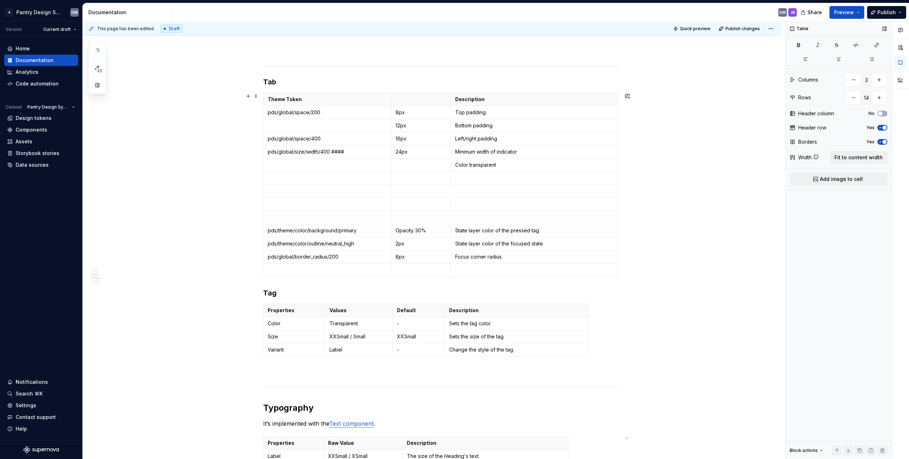
scroll to position [399, 0]
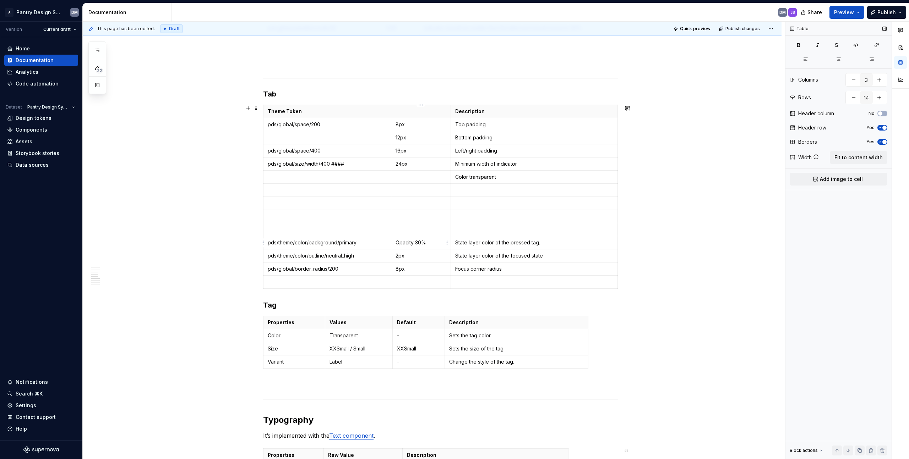
click at [414, 245] on p "Opacity 30%" at bounding box center [420, 242] width 51 height 7
click at [428, 242] on p "Opacity 30%" at bounding box center [420, 242] width 51 height 7
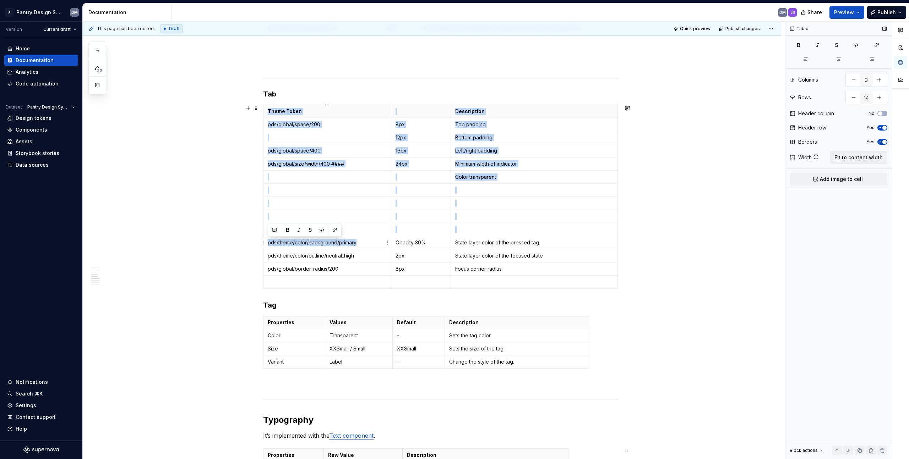
drag, startPoint x: 362, startPoint y: 244, endPoint x: 259, endPoint y: 243, distance: 103.7
click at [259, 243] on div "Properties Property Values Default Description Selected True / False False Sets…" at bounding box center [432, 338] width 699 height 1226
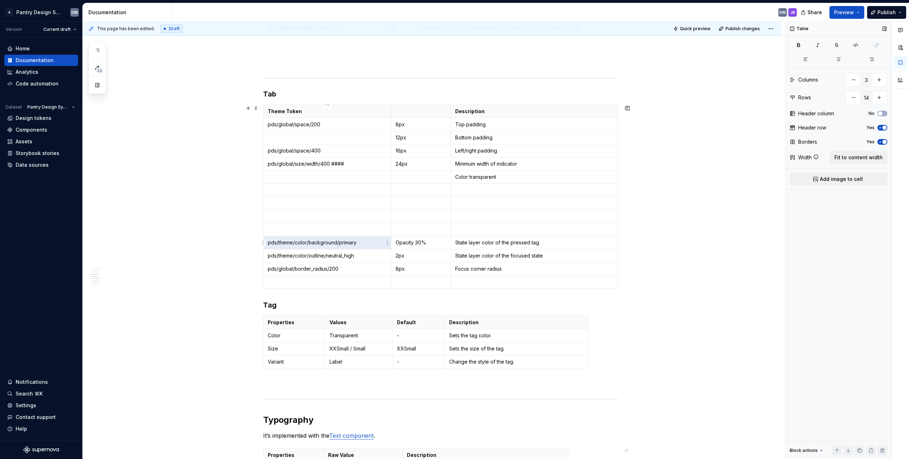
click at [314, 246] on p "pds/theme/color/background/primary" at bounding box center [327, 242] width 119 height 7
drag, startPoint x: 377, startPoint y: 242, endPoint x: 268, endPoint y: 245, distance: 109.4
click at [268, 245] on p "pds/theme/color/background/primary" at bounding box center [327, 242] width 119 height 7
copy p "pds/theme/color/background/primary"
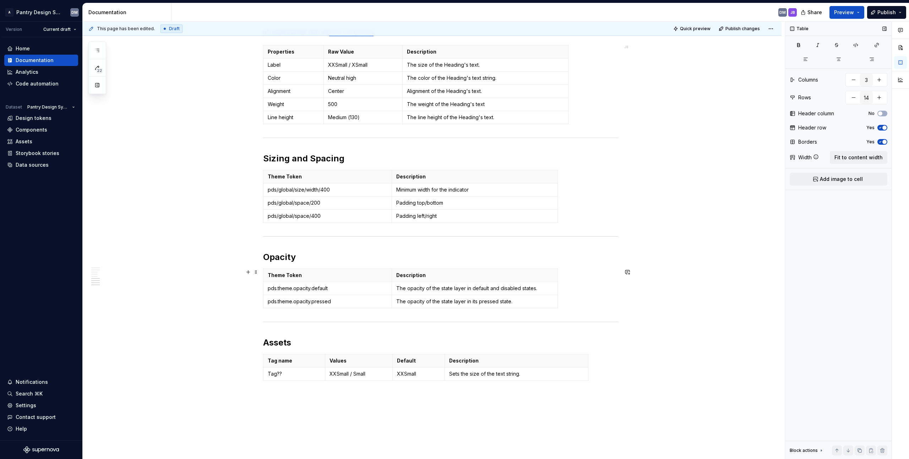
scroll to position [801, 0]
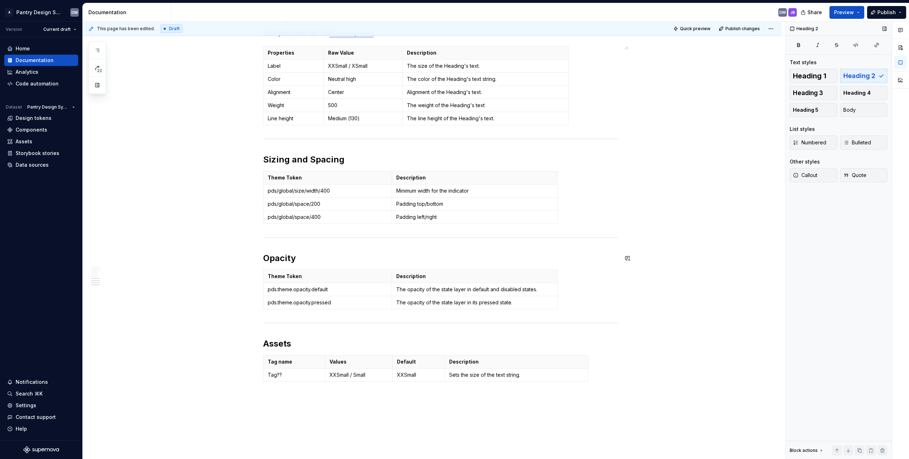
click at [284, 257] on h2 "Opacity" at bounding box center [440, 258] width 355 height 11
click at [292, 262] on h2 "Opacity" at bounding box center [440, 258] width 355 height 11
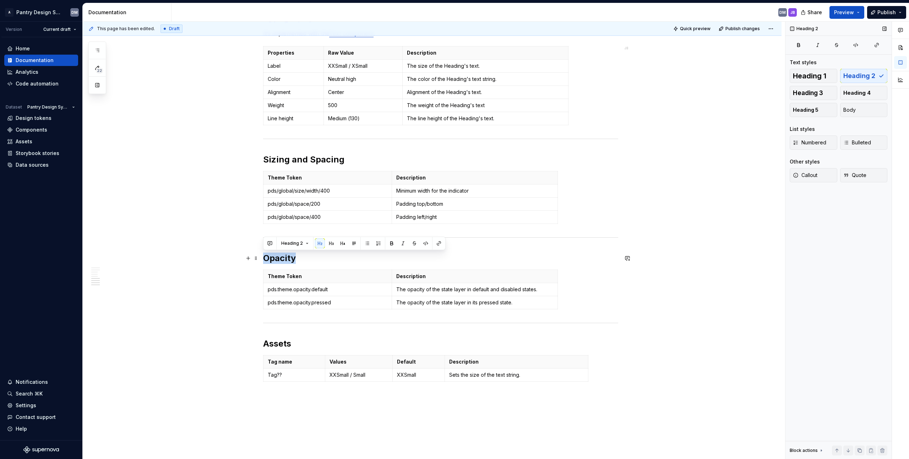
click at [345, 260] on h2 "Opacity" at bounding box center [440, 258] width 355 height 11
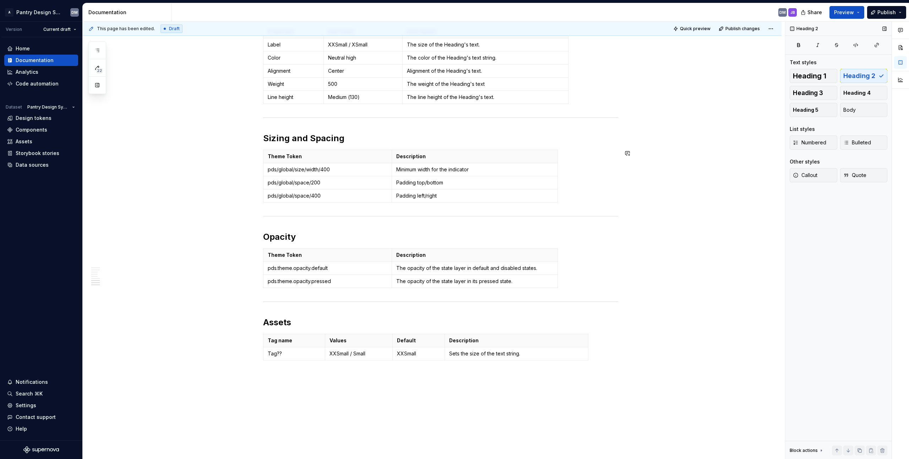
scroll to position [821, 0]
click at [450, 283] on p "The opacity of the state layer in its pressed state." at bounding box center [474, 282] width 157 height 7
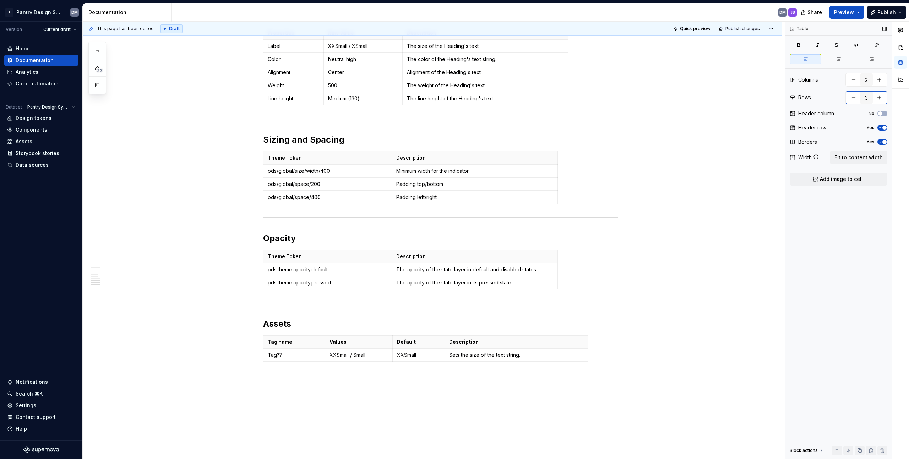
click at [450, 102] on button "button" at bounding box center [879, 97] width 13 height 13
type input "4"
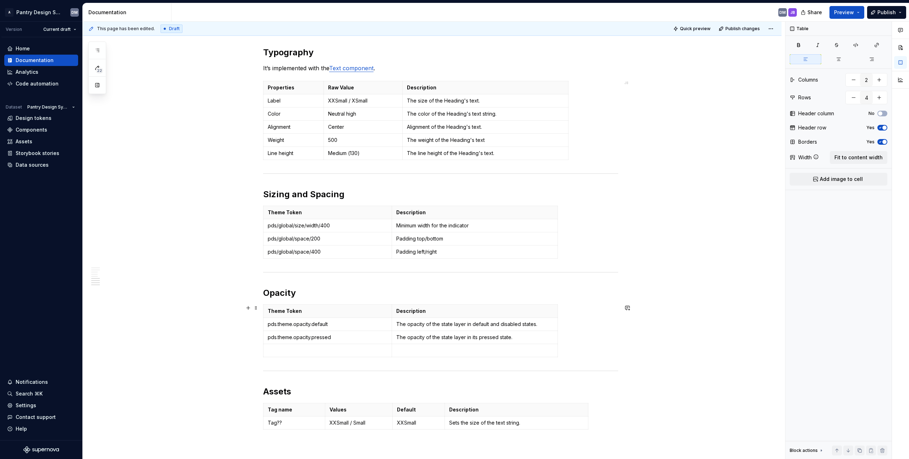
scroll to position [788, 0]
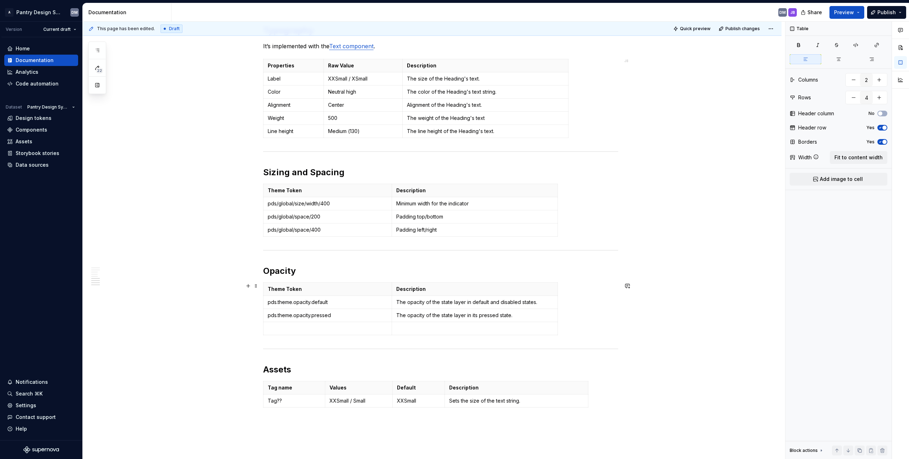
click at [367, 335] on div "Theme Token Description pds.theme.opacity.default The opacity of the state laye…" at bounding box center [440, 311] width 355 height 56
click at [325, 333] on td at bounding box center [327, 328] width 129 height 13
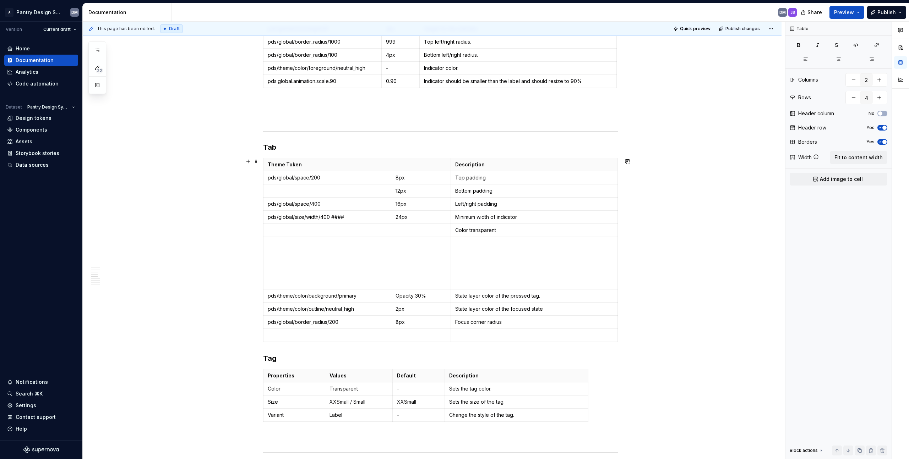
scroll to position [365, 0]
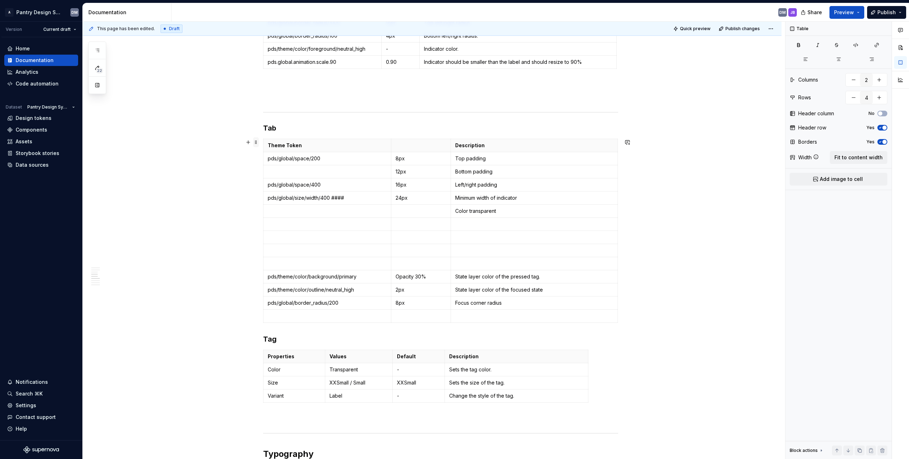
click at [256, 141] on span at bounding box center [256, 142] width 6 height 10
type input "3"
type input "14"
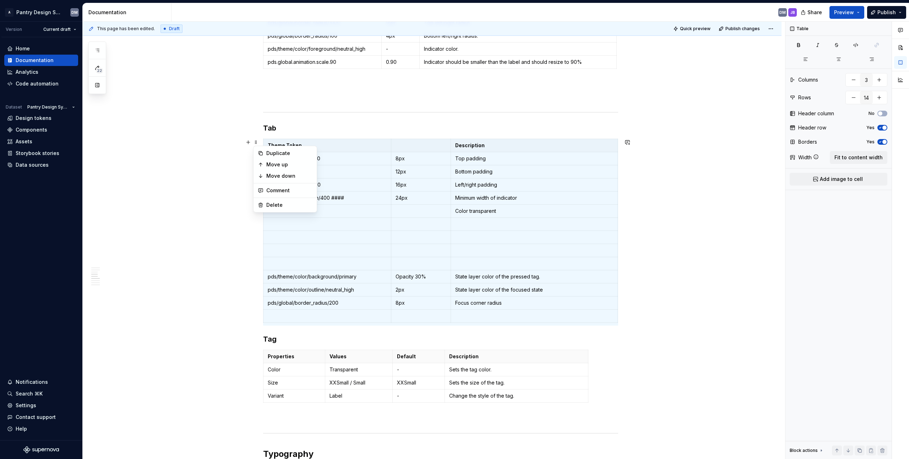
click at [367, 148] on p "Theme Token" at bounding box center [327, 145] width 119 height 7
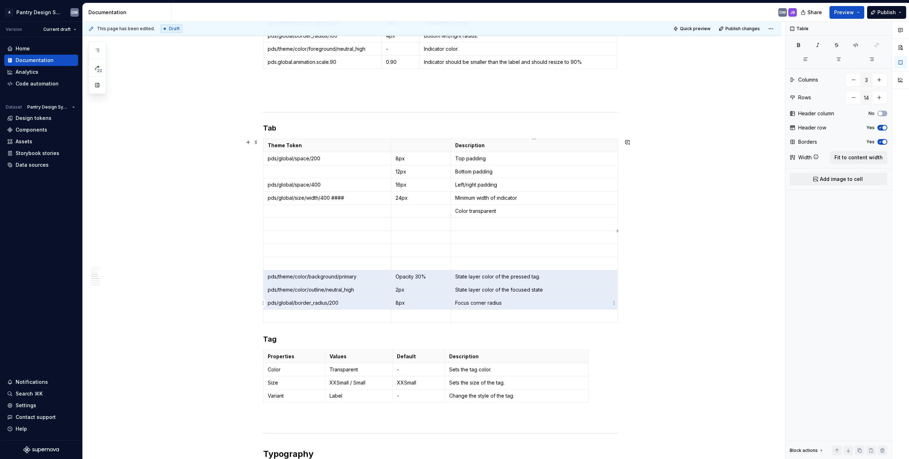
drag, startPoint x: 268, startPoint y: 275, endPoint x: 508, endPoint y: 299, distance: 241.2
click at [450, 299] on tbody "Theme Token Description pds/global/space/200 8px Top padding 12px Bottom paddin…" at bounding box center [440, 231] width 354 height 184
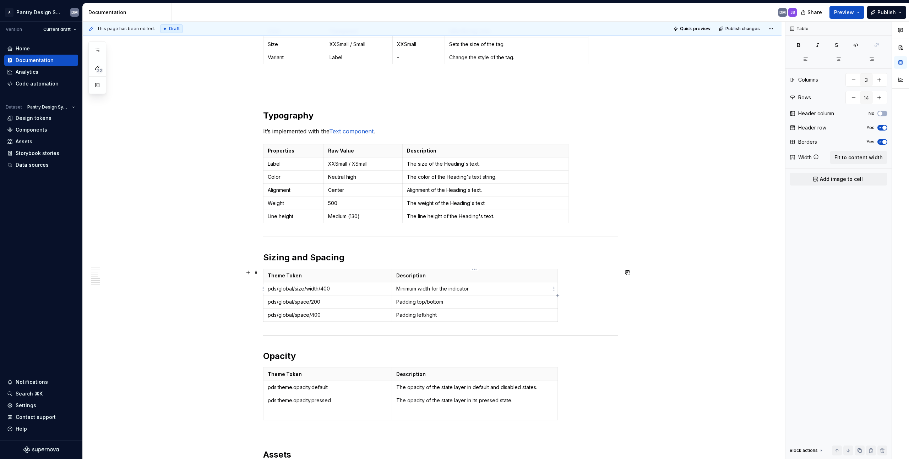
scroll to position [903, 0]
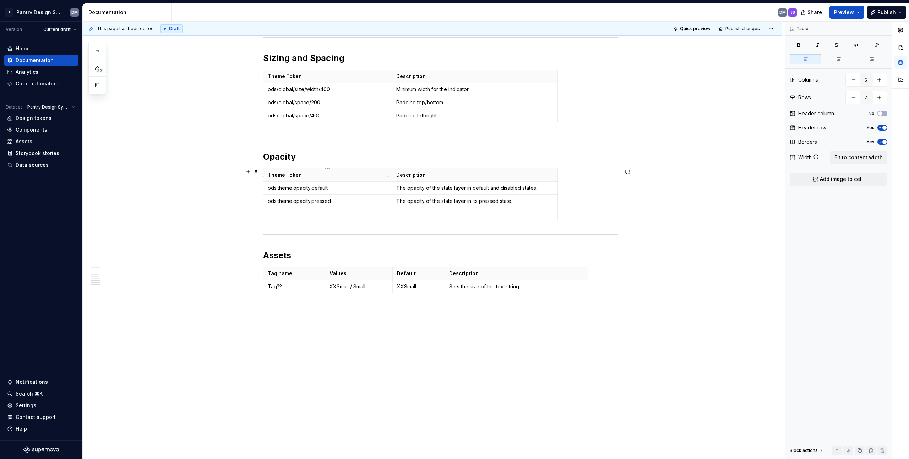
click at [308, 169] on th "Theme Token" at bounding box center [327, 175] width 129 height 13
click at [306, 161] on h2 "Opacity" at bounding box center [440, 156] width 355 height 11
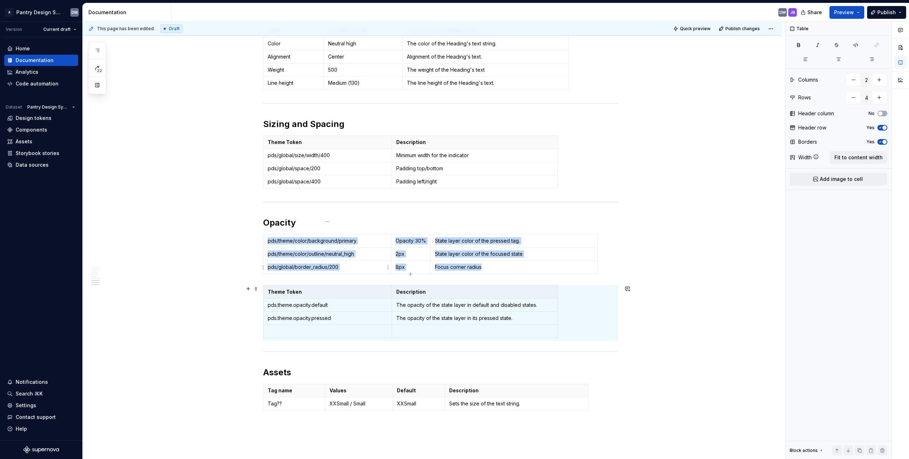
scroll to position [832, 0]
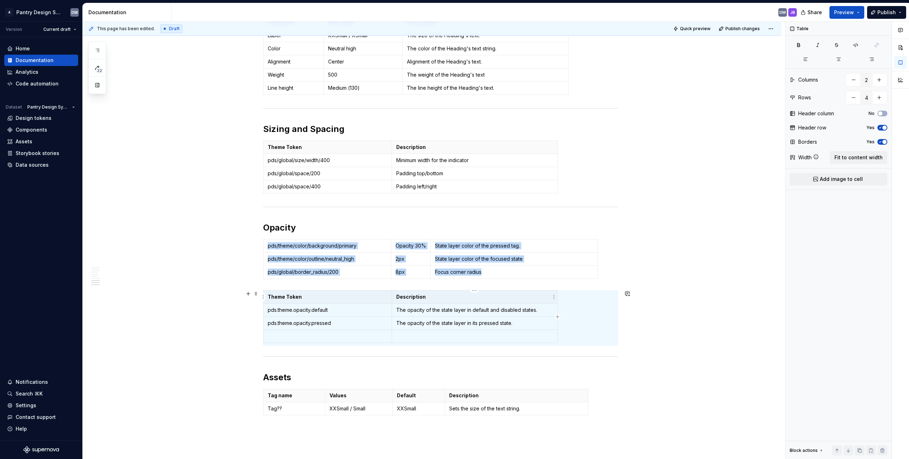
click at [450, 295] on p "Description" at bounding box center [474, 297] width 157 height 7
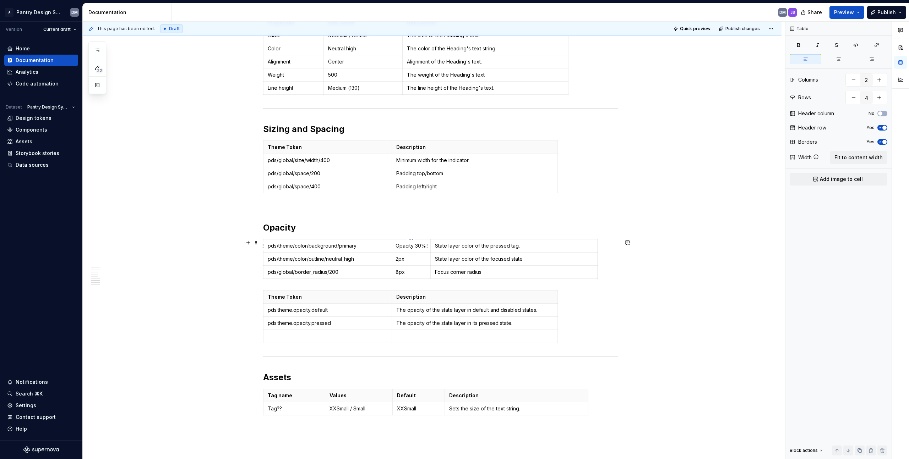
type input "3"
click at [420, 246] on p "Opacity 30%" at bounding box center [410, 245] width 31 height 7
click at [422, 248] on p "Opacity 30%" at bounding box center [410, 245] width 31 height 7
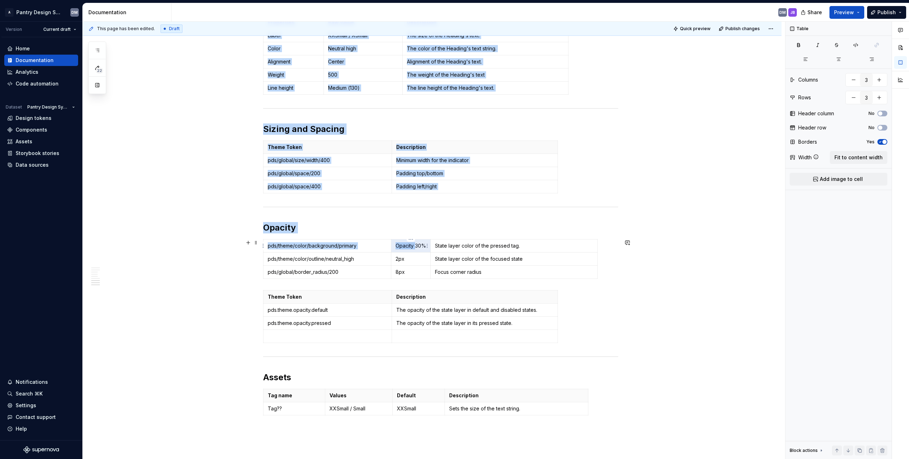
drag, startPoint x: 416, startPoint y: 247, endPoint x: 425, endPoint y: 250, distance: 9.5
click at [425, 250] on body "A Pantry Design System DM Version Current draft Home Documentation Analytics Co…" at bounding box center [454, 229] width 909 height 459
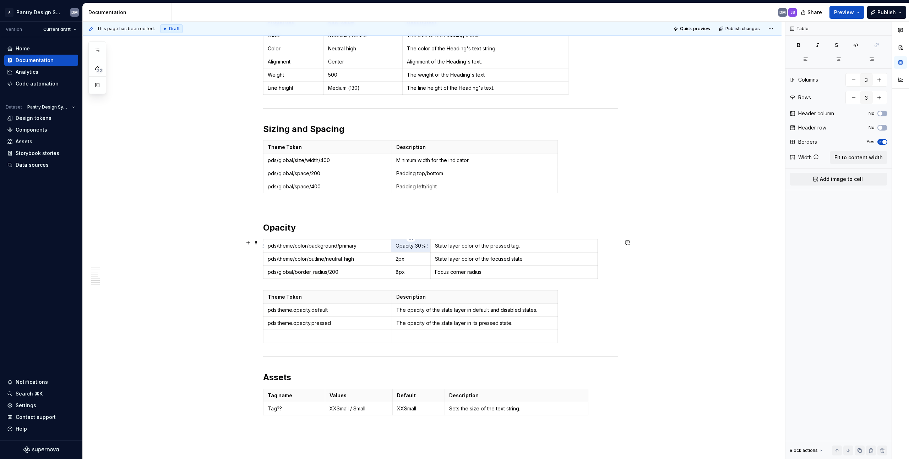
click at [424, 249] on p "Opacity 30%" at bounding box center [410, 245] width 31 height 7
click at [284, 230] on h2 "Opacity" at bounding box center [440, 227] width 355 height 11
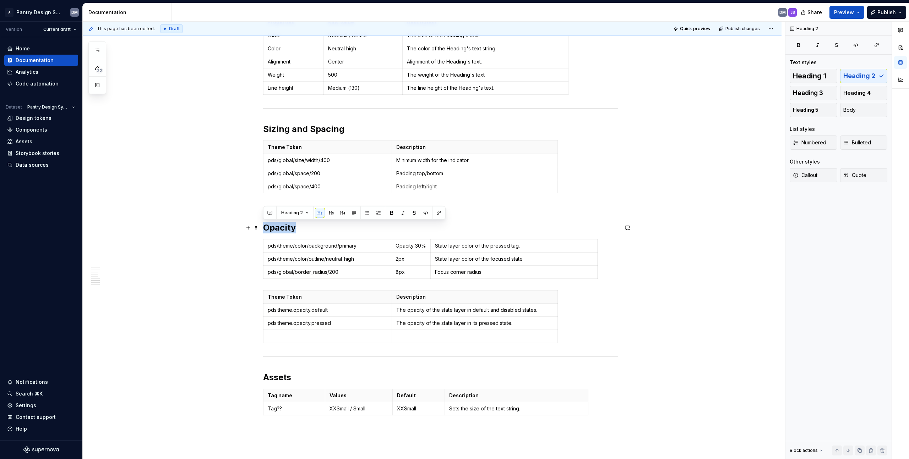
click at [282, 229] on h2 "Opacity" at bounding box center [440, 227] width 355 height 11
click at [284, 231] on h2 "Opacity" at bounding box center [440, 227] width 355 height 11
click at [274, 231] on h2 "Opacity" at bounding box center [440, 227] width 355 height 11
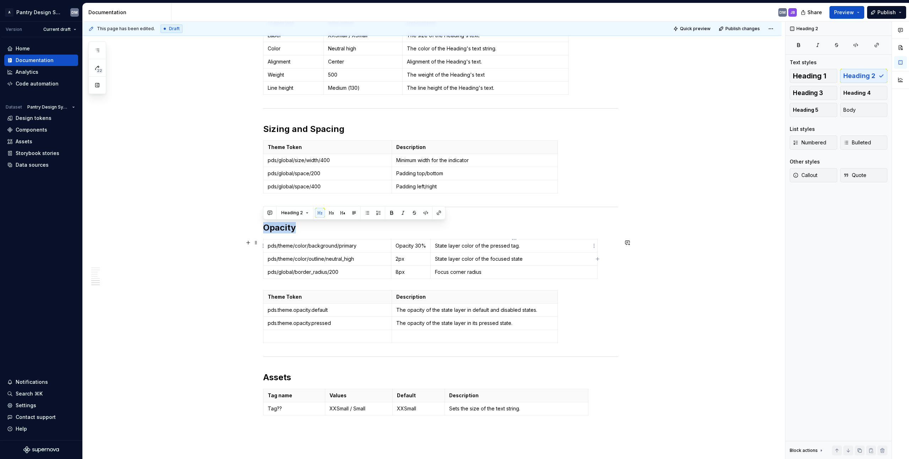
click at [274, 231] on h2 "Opacity" at bounding box center [440, 227] width 355 height 11
click at [289, 231] on h2 "Opacity" at bounding box center [440, 227] width 355 height 11
click at [343, 322] on p "pds.theme.opacity.pressed" at bounding box center [328, 323] width 120 height 7
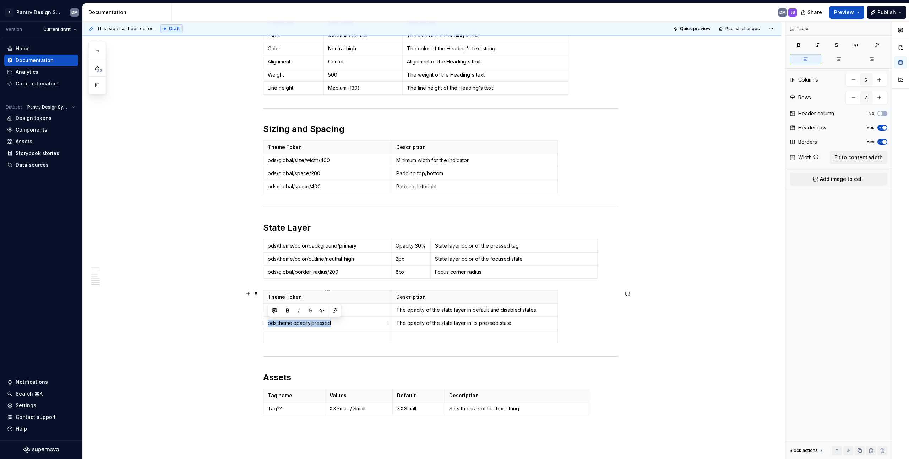
drag, startPoint x: 341, startPoint y: 322, endPoint x: 266, endPoint y: 325, distance: 75.3
click at [266, 325] on td "pds.theme.opacity.pressed" at bounding box center [327, 323] width 129 height 13
click at [354, 334] on p at bounding box center [328, 336] width 120 height 7
click at [450, 325] on p "The opacity of the state layer in its pressed state." at bounding box center [474, 323] width 157 height 7
type input "3"
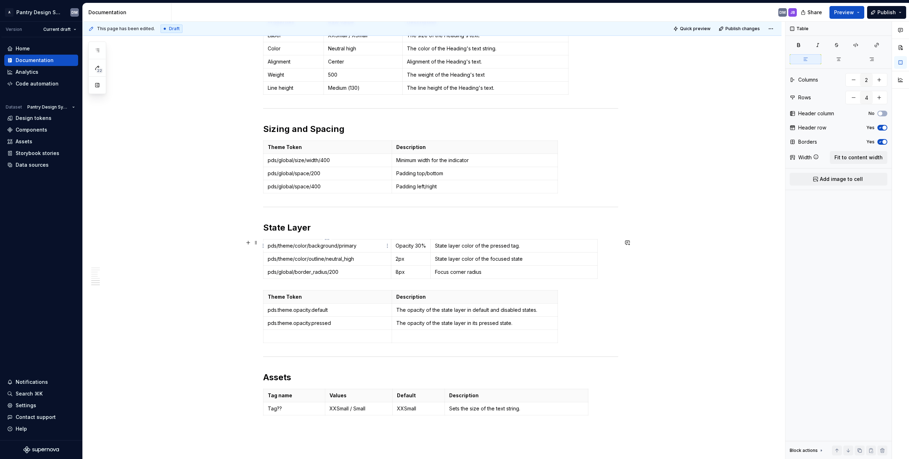
type input "3"
click at [319, 246] on p "pds/theme/color/background/primary" at bounding box center [327, 245] width 119 height 7
click at [450, 241] on td "State layer color of the pressed tag." at bounding box center [514, 246] width 167 height 13
click at [450, 244] on p "State layer color of the pressed tag." at bounding box center [514, 245] width 158 height 7
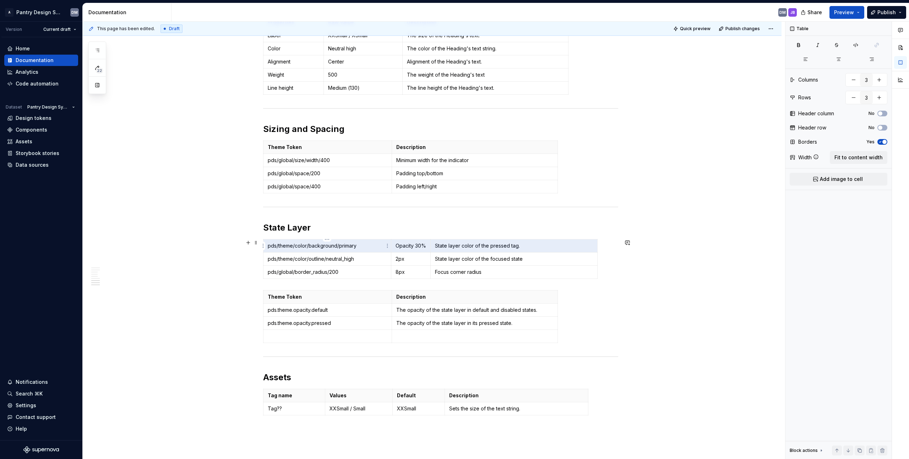
drag, startPoint x: 531, startPoint y: 244, endPoint x: 262, endPoint y: 241, distance: 269.8
type input "2"
type input "4"
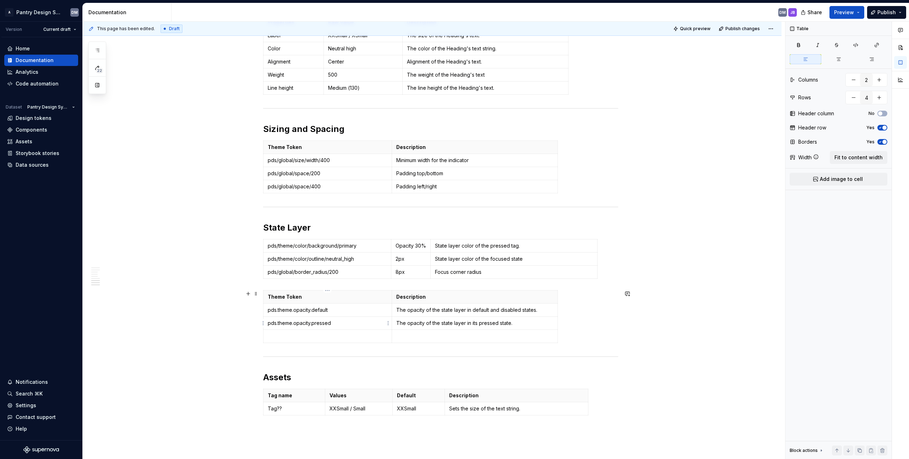
click at [348, 325] on p "pds.theme.opacity.pressed" at bounding box center [328, 323] width 120 height 7
click at [283, 324] on p "pds.theme.opacity.pressed" at bounding box center [328, 323] width 120 height 7
click at [283, 323] on p "pds.theme.opacity.pressed" at bounding box center [328, 323] width 120 height 7
click at [346, 321] on p "pds.theme.opacity.pressed" at bounding box center [328, 323] width 120 height 7
drag, startPoint x: 343, startPoint y: 322, endPoint x: 278, endPoint y: 323, distance: 65.3
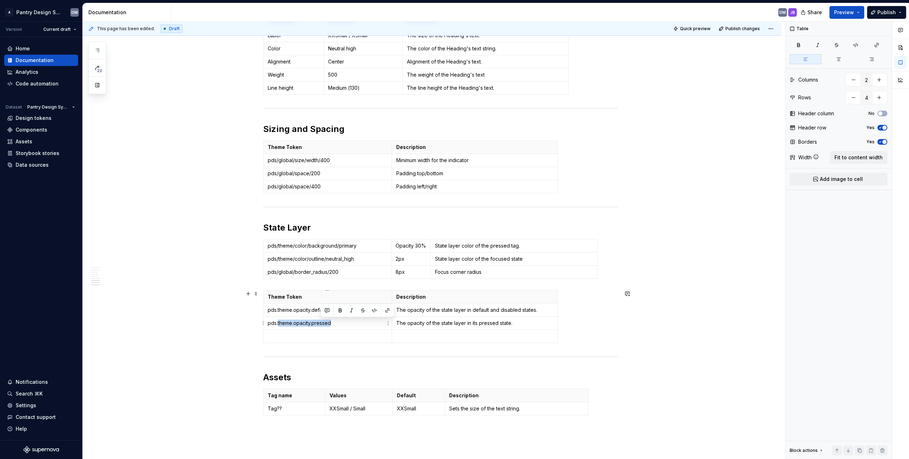
click at [278, 323] on p "pds.theme.opacity.pressed" at bounding box center [328, 323] width 120 height 7
click at [441, 315] on td "The opacity of the state layer in default and disabled states." at bounding box center [475, 310] width 166 height 13
type input "3"
click at [450, 250] on td "State layer color of the pressed tag." at bounding box center [514, 246] width 167 height 13
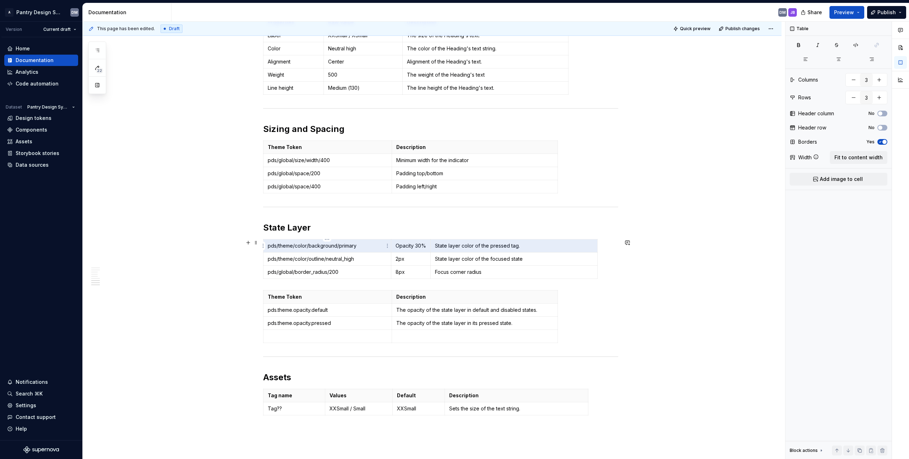
drag, startPoint x: 536, startPoint y: 249, endPoint x: 285, endPoint y: 249, distance: 251.3
click at [285, 249] on tr "pds/theme/color/background/primary Opacity 30% State layer color of the pressed…" at bounding box center [430, 246] width 334 height 13
click at [450, 256] on p "State layer color of the focused state" at bounding box center [493, 259] width 158 height 7
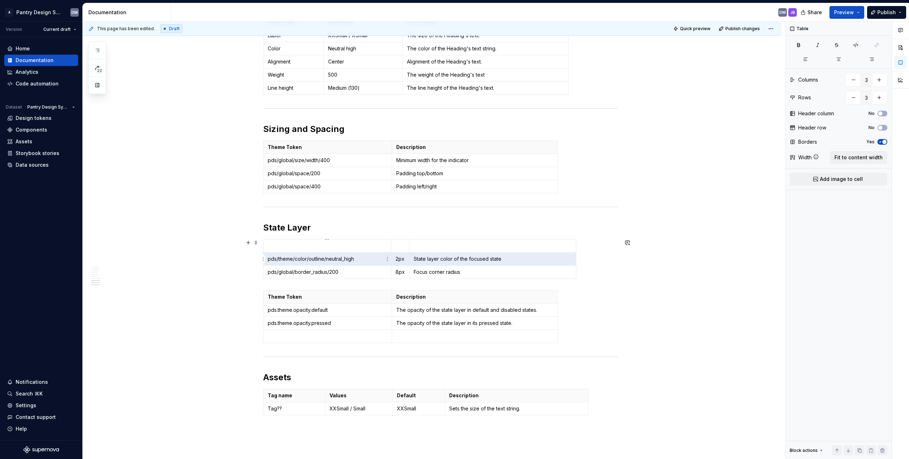
drag, startPoint x: 514, startPoint y: 261, endPoint x: 293, endPoint y: 261, distance: 221.5
click at [292, 261] on tr "pds/theme/color/outline/neutral_high 2px State layer color of the focused state" at bounding box center [419, 259] width 313 height 13
click at [311, 262] on p "pds/theme/color/outline/neutral_high" at bounding box center [327, 259] width 119 height 7
click at [383, 257] on p "pds/theme/color/outline/neutral_high" at bounding box center [327, 259] width 119 height 7
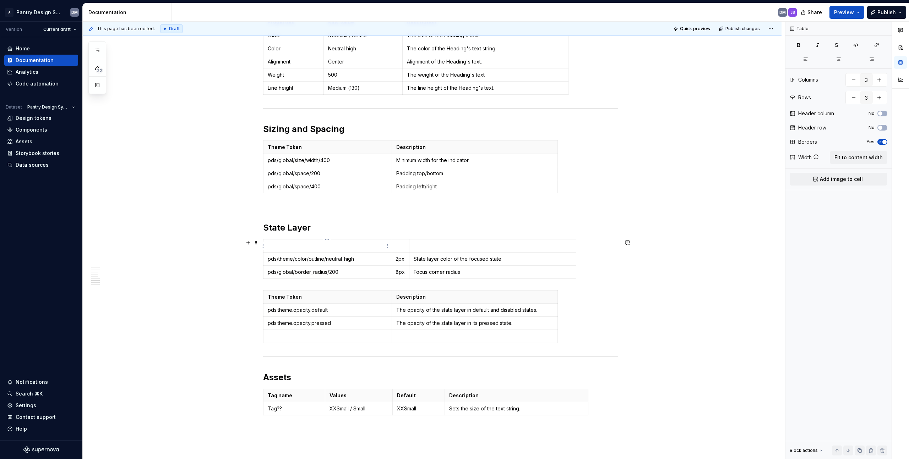
click at [299, 244] on p at bounding box center [327, 245] width 119 height 7
click at [450, 114] on button "No" at bounding box center [882, 114] width 10 height 6
click at [450, 113] on span "button" at bounding box center [884, 113] width 4 height 4
click at [450, 127] on span "button" at bounding box center [880, 128] width 4 height 4
click at [450, 127] on icon "button" at bounding box center [880, 128] width 6 height 4
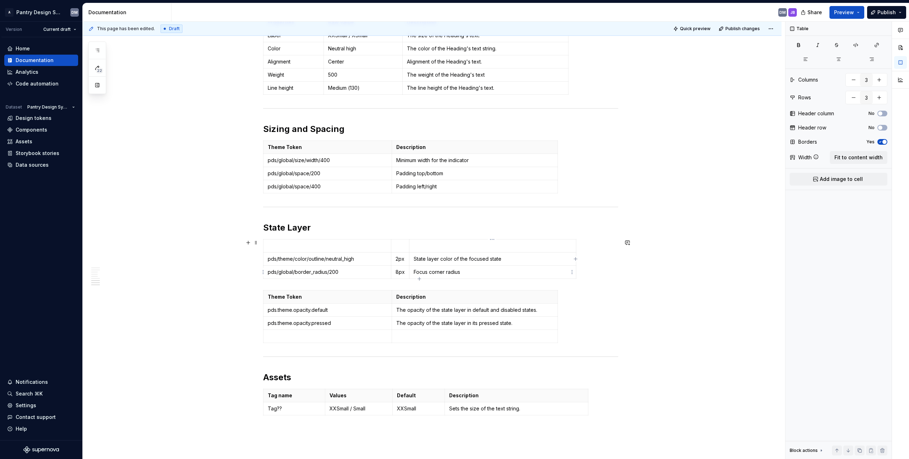
click at [450, 275] on p "Focus corner radius" at bounding box center [493, 272] width 158 height 7
click at [450, 269] on p "Focus corner radius" at bounding box center [493, 272] width 158 height 7
click at [370, 261] on p "pds/theme/color/outline/neutral_high" at bounding box center [327, 259] width 119 height 7
click at [450, 260] on p "State layer color of the focused state" at bounding box center [493, 259] width 158 height 7
drag, startPoint x: 513, startPoint y: 261, endPoint x: 414, endPoint y: 259, distance: 99.4
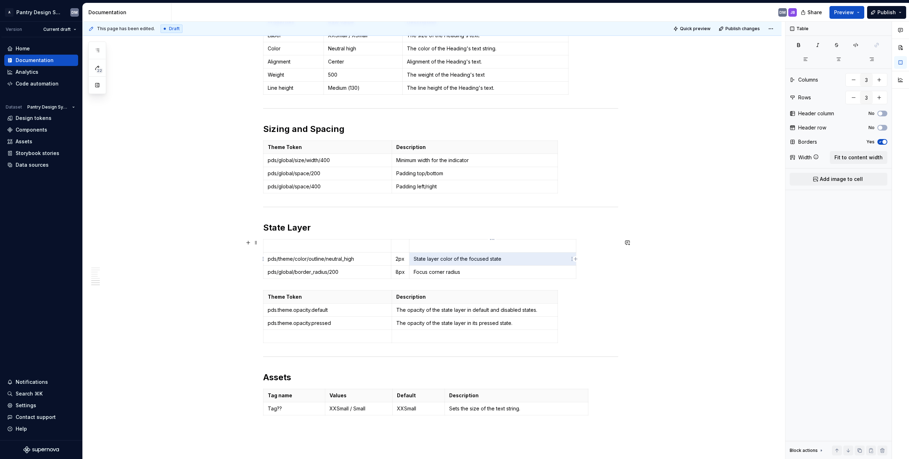
click at [414, 259] on p "State layer color of the focused state" at bounding box center [493, 259] width 158 height 7
click at [415, 258] on p "State layer color of the focused state" at bounding box center [493, 259] width 158 height 7
click at [416, 256] on p "State layer color of the focused state" at bounding box center [493, 259] width 158 height 7
click at [420, 261] on p "State layer color of the focused state" at bounding box center [493, 259] width 158 height 7
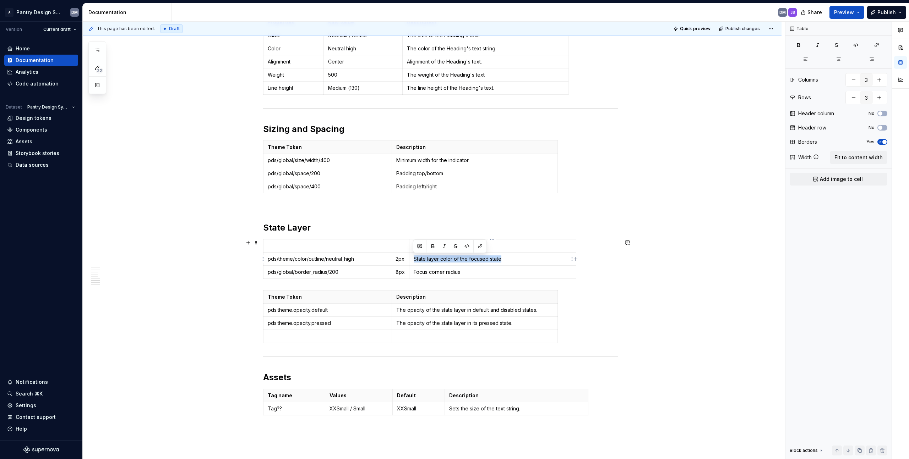
click at [450, 258] on p "State layer color of the focused state" at bounding box center [493, 259] width 158 height 7
click at [450, 273] on p "Focus corner radius" at bounding box center [493, 272] width 158 height 7
click at [450, 259] on p "Focused state border thickness" at bounding box center [493, 259] width 158 height 7
click at [450, 273] on p "Focus corner radius" at bounding box center [493, 272] width 158 height 7
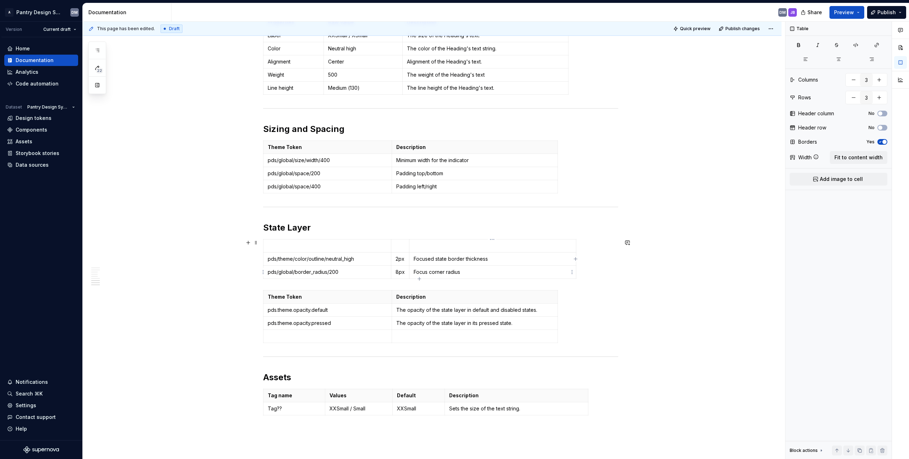
click at [450, 273] on p "Focus corner radius" at bounding box center [493, 272] width 158 height 7
type input "2"
type input "4"
click at [450, 311] on p "The opacity of the state layer in default and disabled states." at bounding box center [474, 310] width 157 height 7
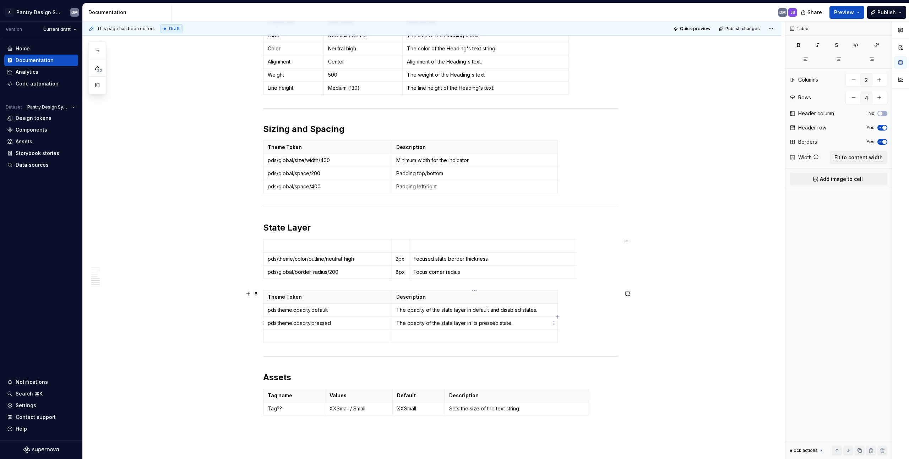
click at [450, 327] on p "The opacity of the state layer in its pressed state." at bounding box center [474, 323] width 157 height 7
click at [450, 337] on p at bounding box center [474, 336] width 157 height 7
click at [370, 336] on p at bounding box center [328, 336] width 120 height 7
type input "3"
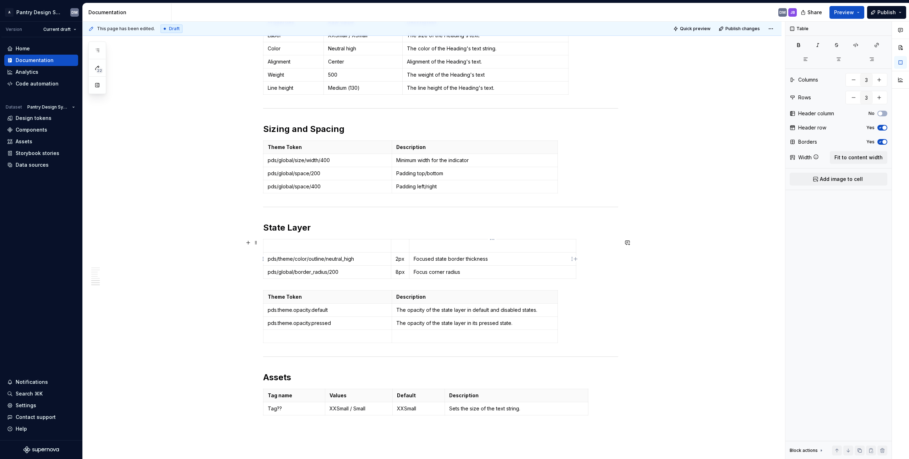
click at [450, 260] on p "Focused state border thickness" at bounding box center [493, 259] width 158 height 7
drag, startPoint x: 473, startPoint y: 261, endPoint x: 279, endPoint y: 262, distance: 193.8
click at [279, 262] on tr "pds/theme/color/outline/neutral_high 2px Focused state border thickness" at bounding box center [419, 259] width 313 height 13
click at [334, 271] on p "pds/global/border_radius/200" at bounding box center [327, 272] width 119 height 7
drag, startPoint x: 267, startPoint y: 259, endPoint x: 507, endPoint y: 258, distance: 240.0
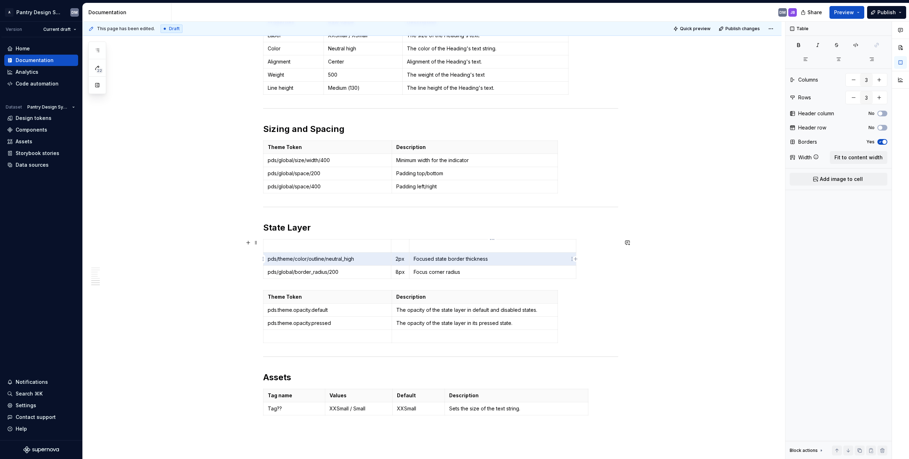
click at [450, 258] on tr "pds/theme/color/outline/neutral_high 2px Focused state border thickness" at bounding box center [419, 259] width 313 height 13
type input "2"
type input "4"
click at [354, 332] on td at bounding box center [327, 336] width 129 height 13
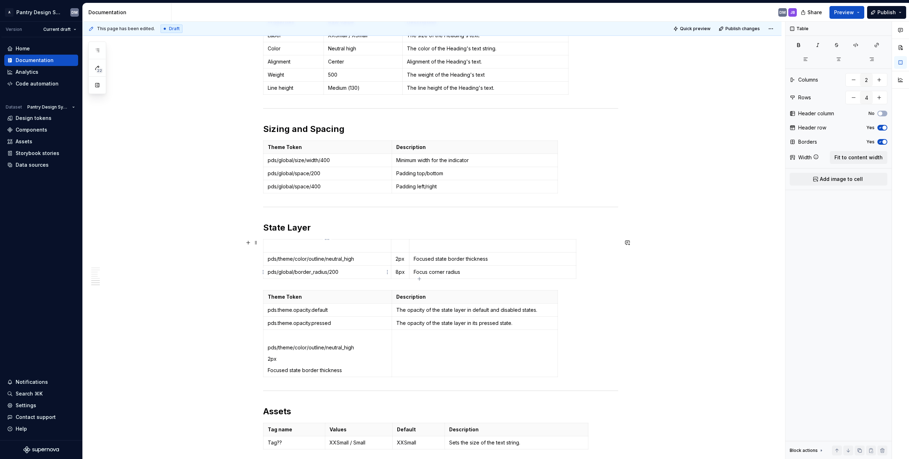
type input "3"
drag, startPoint x: 269, startPoint y: 272, endPoint x: 447, endPoint y: 278, distance: 178.3
click at [440, 277] on tr "pds/global/border_radius/200 8px Focus corner radius" at bounding box center [419, 272] width 313 height 13
type input "2"
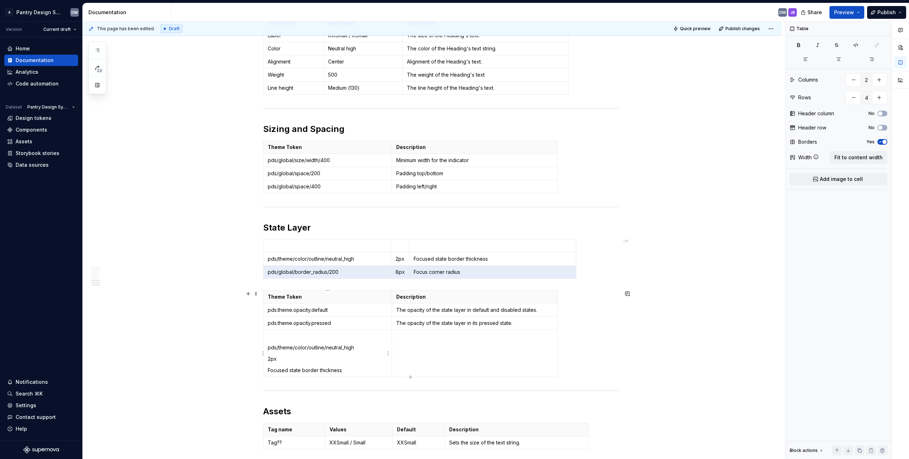
click at [395, 356] on td at bounding box center [475, 353] width 166 height 47
click at [450, 343] on td at bounding box center [475, 353] width 166 height 47
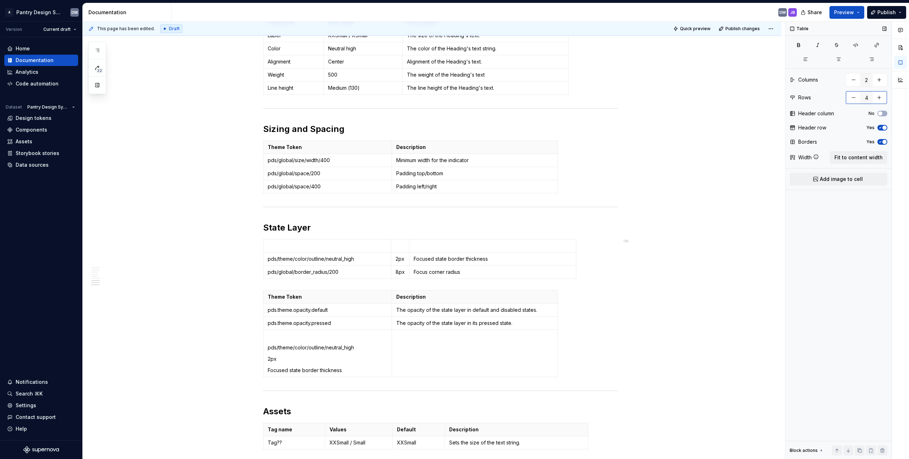
click at [450, 102] on button "button" at bounding box center [879, 97] width 13 height 13
type input "5"
click at [345, 387] on p at bounding box center [328, 383] width 120 height 7
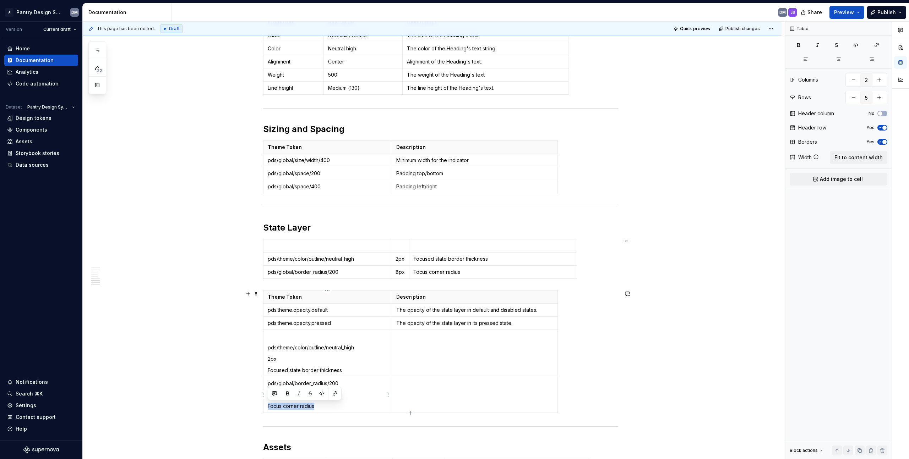
drag, startPoint x: 327, startPoint y: 408, endPoint x: 268, endPoint y: 409, distance: 58.9
click at [268, 409] on p "Focus corner radius" at bounding box center [328, 406] width 120 height 7
click at [436, 392] on td at bounding box center [475, 395] width 166 height 36
drag, startPoint x: 286, startPoint y: 397, endPoint x: 268, endPoint y: 397, distance: 18.5
click at [268, 397] on p "8px" at bounding box center [328, 395] width 120 height 7
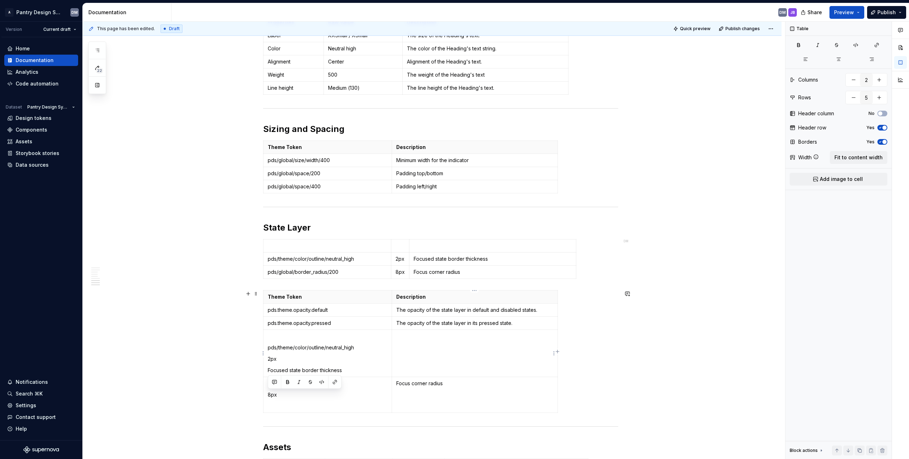
click at [360, 364] on td "pds/theme/color/outline/neutral_high 2px Focused state border thickness" at bounding box center [327, 353] width 129 height 47
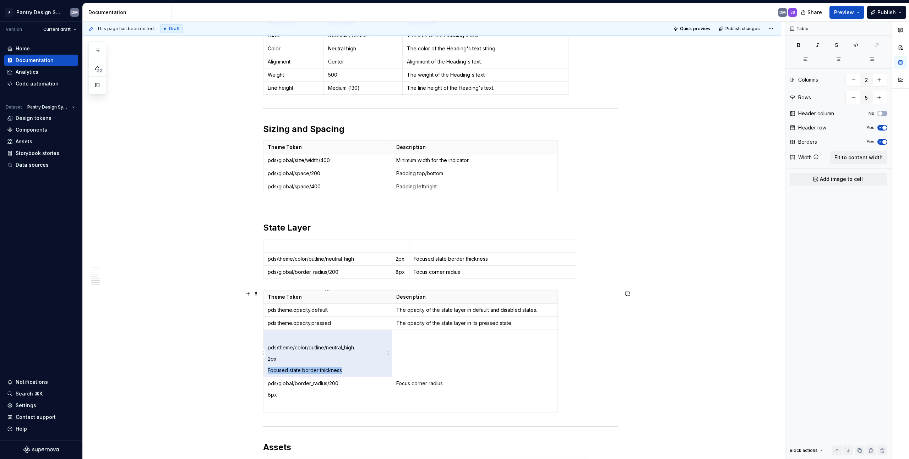
drag, startPoint x: 311, startPoint y: 372, endPoint x: 269, endPoint y: 373, distance: 41.9
click at [269, 373] on p "Focused state border thickness" at bounding box center [328, 370] width 120 height 7
click at [360, 368] on p "Focused state border thickness" at bounding box center [328, 370] width 120 height 7
drag, startPoint x: 347, startPoint y: 371, endPoint x: 269, endPoint y: 371, distance: 78.1
click at [269, 371] on p "Focused state border thickness" at bounding box center [328, 370] width 120 height 7
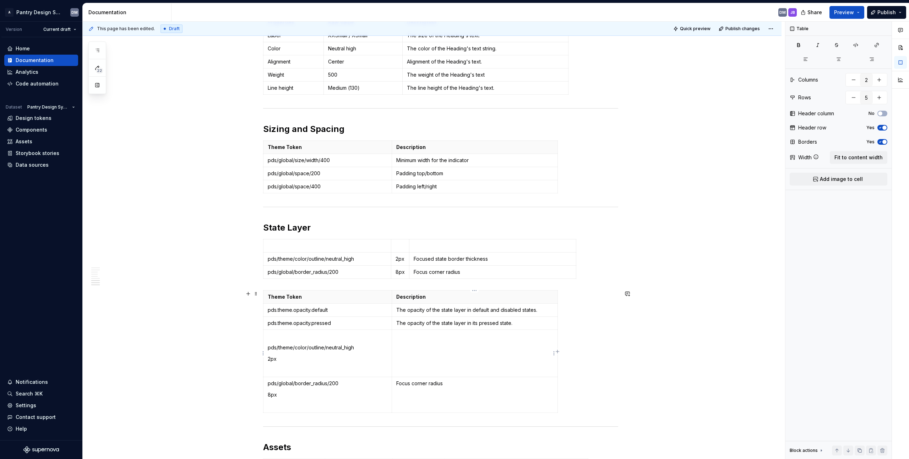
click at [428, 359] on td at bounding box center [475, 353] width 166 height 47
click at [353, 365] on td "pds/theme/color/outline/neutral_high 2px" at bounding box center [327, 353] width 129 height 47
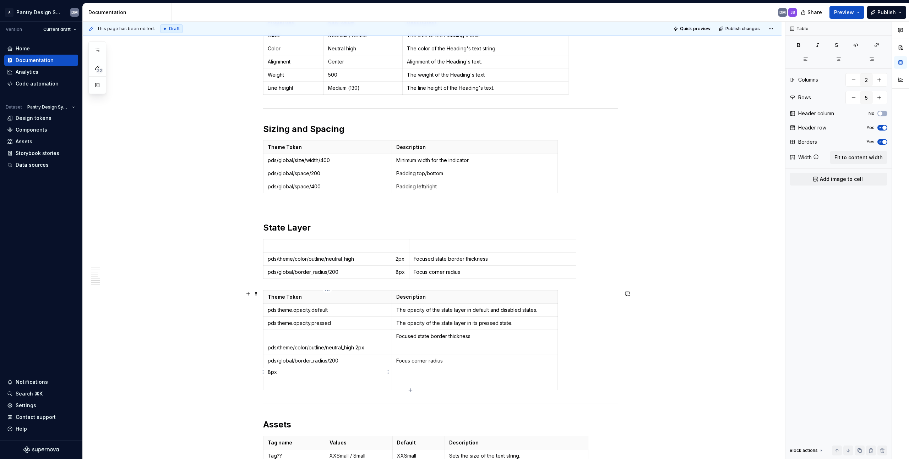
click at [353, 369] on p "8px" at bounding box center [328, 372] width 120 height 7
click at [356, 364] on p "pds/global/border_radius/200" at bounding box center [328, 360] width 120 height 7
click at [257, 241] on span at bounding box center [256, 243] width 6 height 10
type input "3"
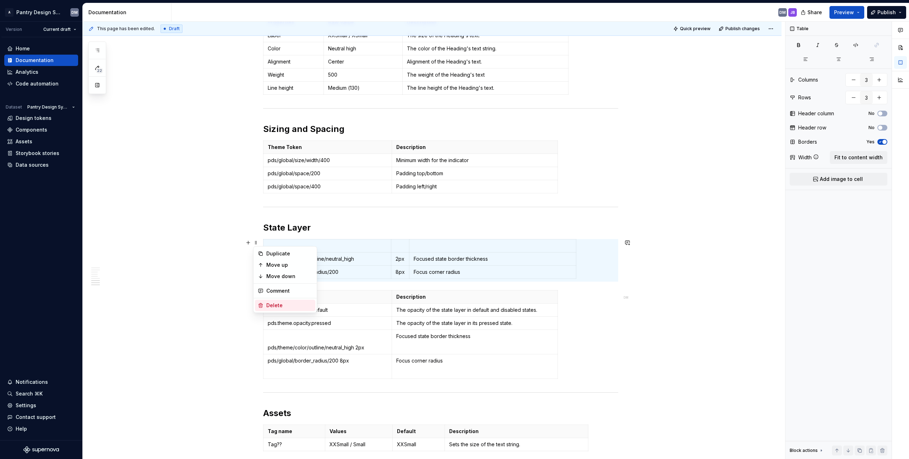
click at [279, 302] on div "Delete" at bounding box center [289, 305] width 46 height 7
type input "2"
type input "5"
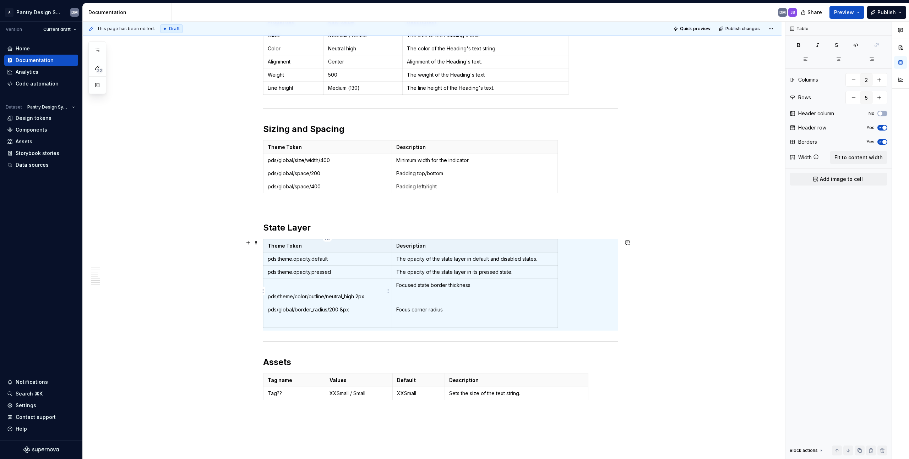
click at [387, 295] on td "pds/theme/color/outline/neutral_high 2px" at bounding box center [327, 291] width 129 height 24
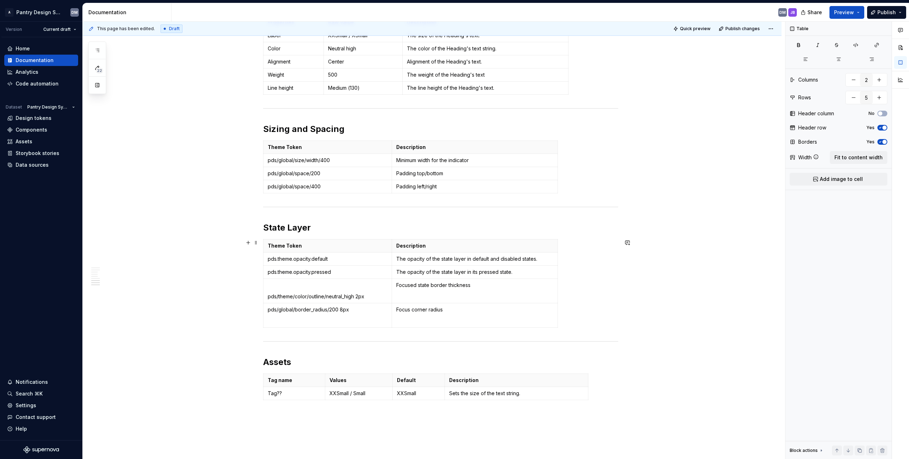
scroll to position [827, 0]
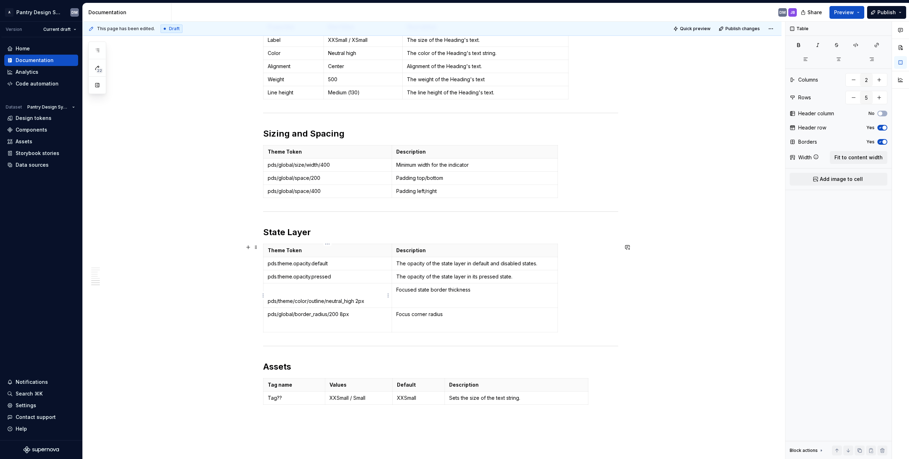
click at [359, 300] on p "pds/theme/color/outline/neutral_high 2px" at bounding box center [328, 301] width 120 height 7
click at [355, 302] on p "pds/theme/color/outline/neutral_high 2px" at bounding box center [328, 301] width 120 height 7
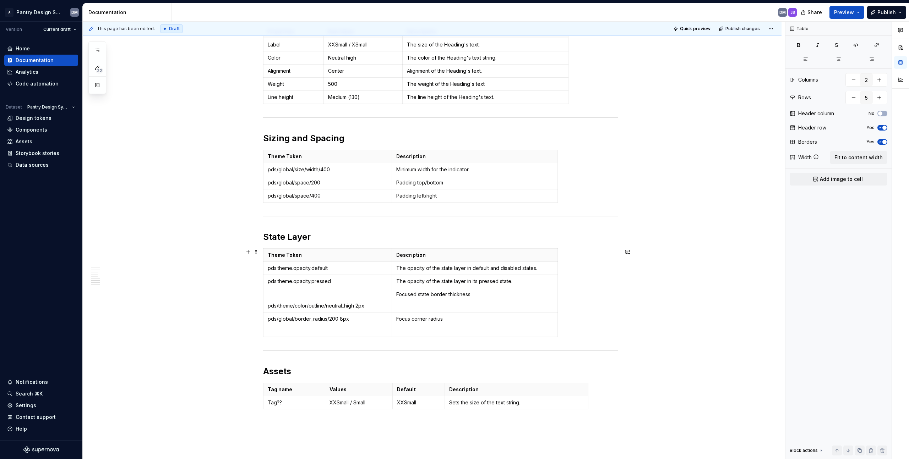
scroll to position [822, 0]
click at [450, 249] on html "A Pantry Design System DM Version Current draft Home Documentation Analytics Co…" at bounding box center [454, 229] width 909 height 459
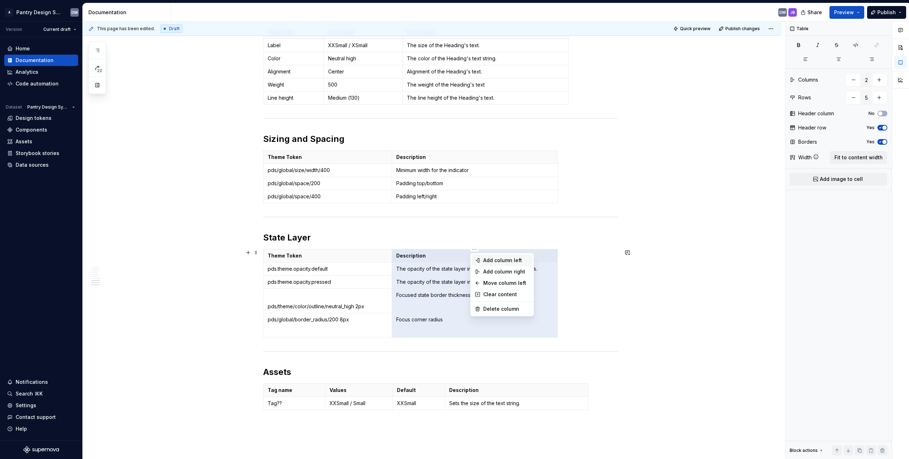
click at [450, 261] on div "Add column left" at bounding box center [506, 260] width 46 height 7
type input "3"
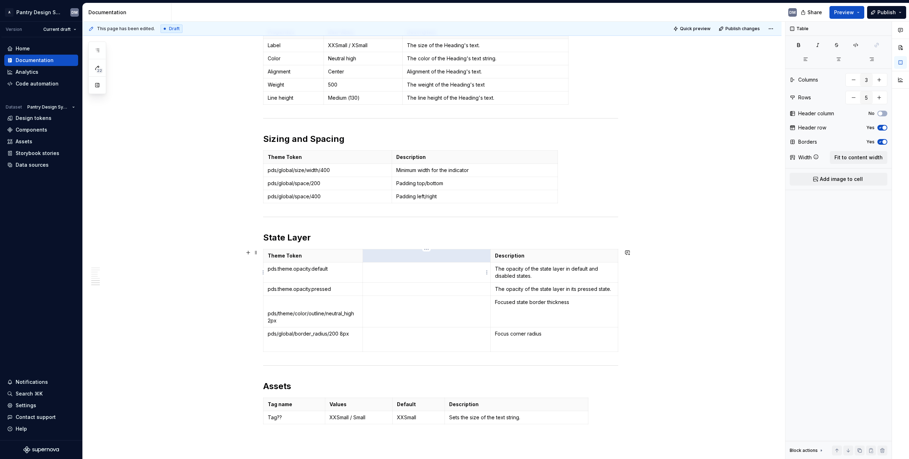
click at [450, 260] on th at bounding box center [426, 256] width 127 height 13
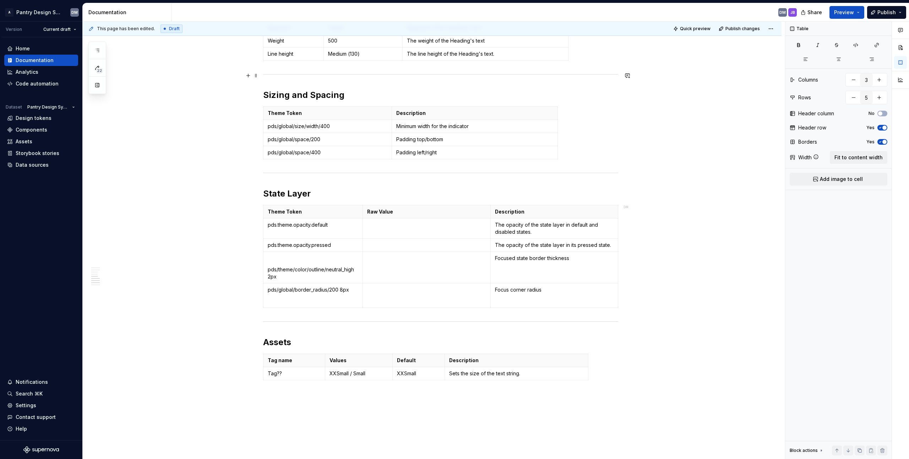
scroll to position [871, 0]
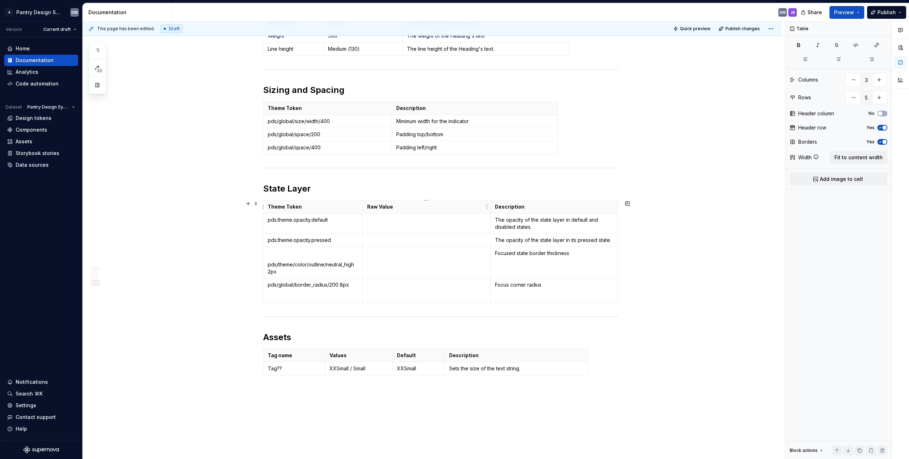
click at [371, 209] on p "Raw Value" at bounding box center [426, 206] width 119 height 7
click at [380, 208] on p "Raw Value" at bounding box center [426, 206] width 119 height 7
click at [391, 268] on td at bounding box center [427, 263] width 128 height 32
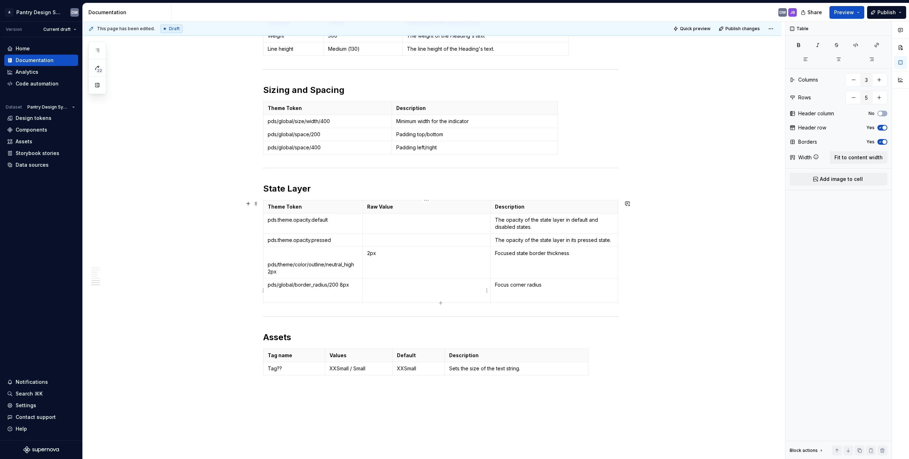
click at [389, 288] on p at bounding box center [426, 285] width 119 height 7
click at [295, 269] on p "pds/theme/color/outline/neutral_high 2px" at bounding box center [313, 268] width 91 height 14
click at [353, 282] on td "pds/global/border_radius/200 8px" at bounding box center [312, 284] width 99 height 24
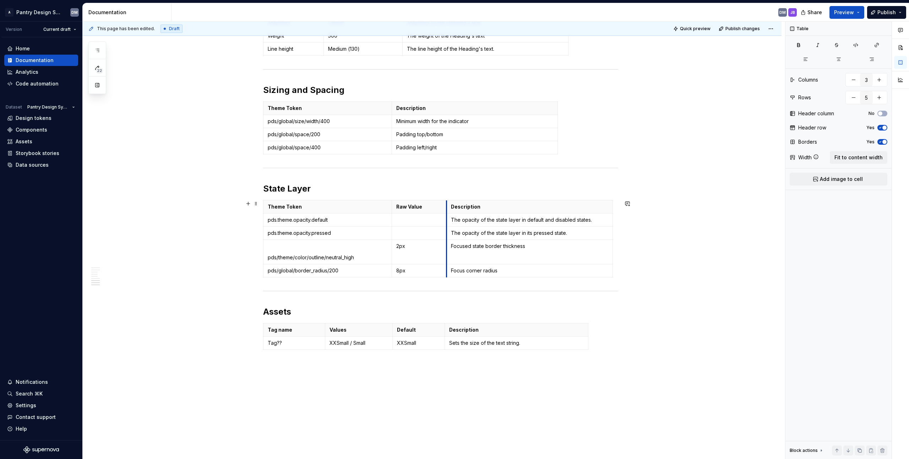
drag, startPoint x: 490, startPoint y: 206, endPoint x: 416, endPoint y: 217, distance: 74.6
drag, startPoint x: 392, startPoint y: 207, endPoint x: 393, endPoint y: 204, distance: 3.6
click at [393, 204] on th "Raw Value" at bounding box center [419, 207] width 54 height 13
drag, startPoint x: 557, startPoint y: 113, endPoint x: 612, endPoint y: 117, distance: 55.5
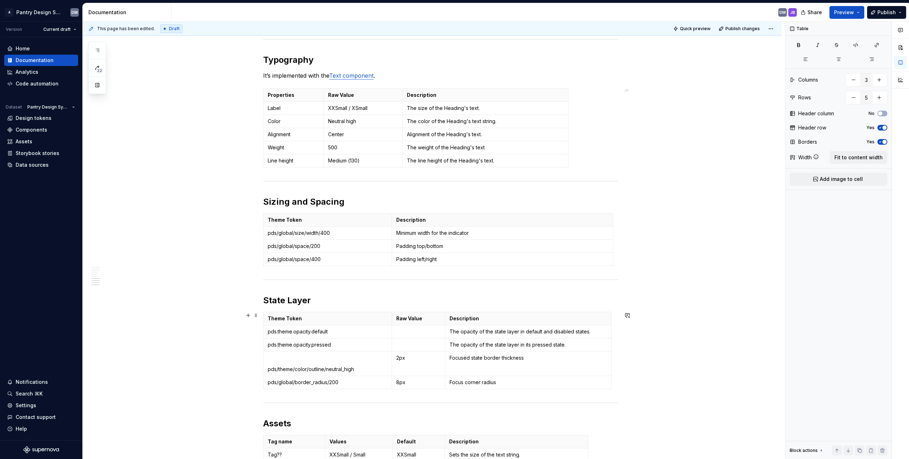
scroll to position [730, 0]
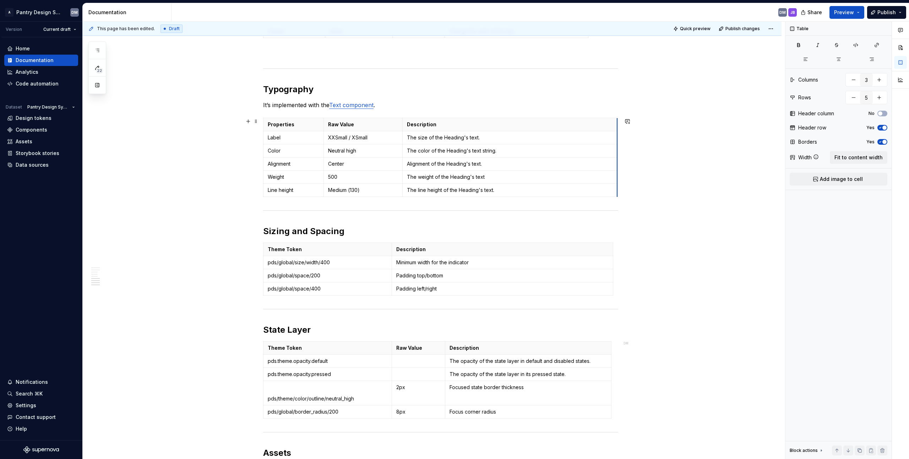
drag, startPoint x: 568, startPoint y: 133, endPoint x: 617, endPoint y: 139, distance: 49.3
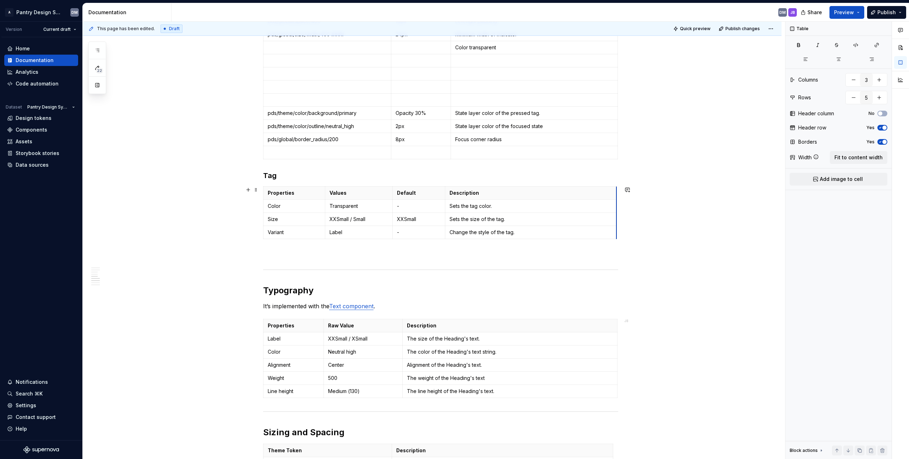
drag, startPoint x: 587, startPoint y: 200, endPoint x: 615, endPoint y: 196, distance: 28.7
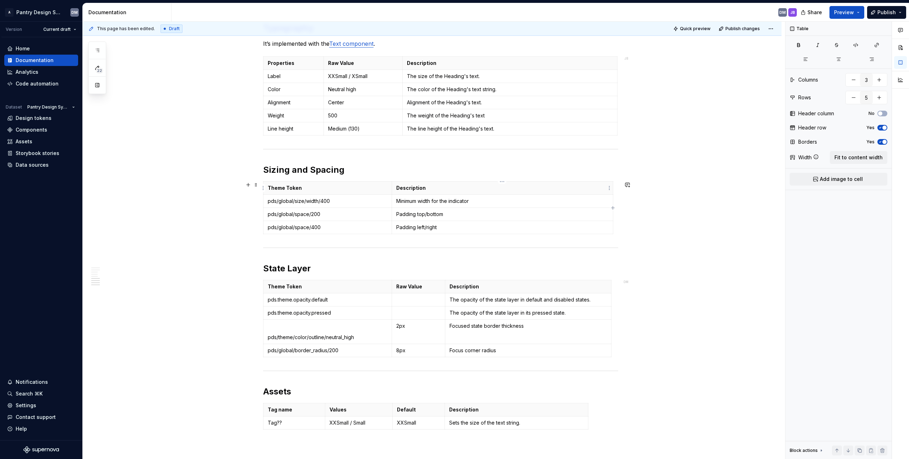
scroll to position [916, 0]
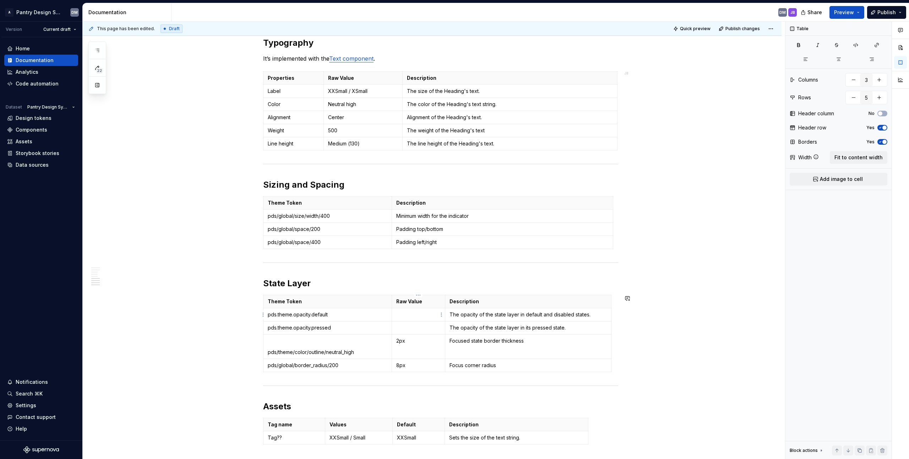
click at [407, 317] on p at bounding box center [418, 314] width 45 height 7
click at [418, 325] on p at bounding box center [418, 327] width 45 height 7
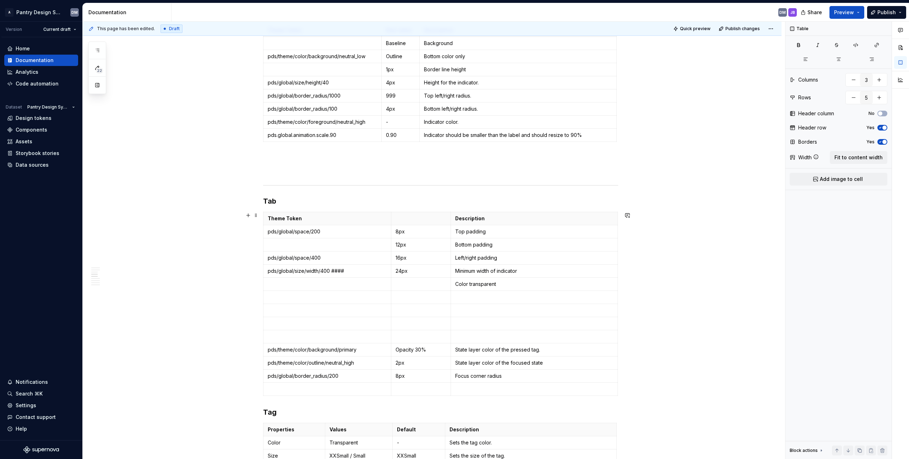
scroll to position [322, 0]
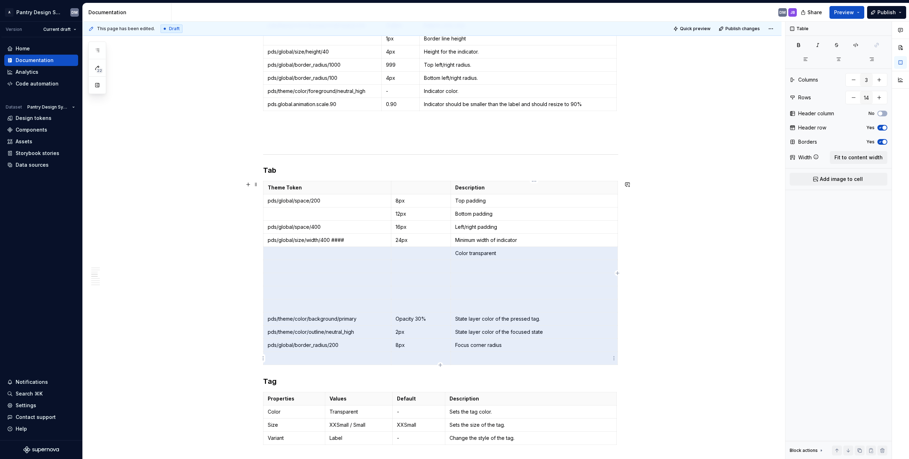
drag, startPoint x: 316, startPoint y: 254, endPoint x: 519, endPoint y: 354, distance: 226.1
click at [450, 354] on tbody "Theme Token Description pds/global/space/200 8px Top padding 12px Bottom paddin…" at bounding box center [440, 273] width 354 height 184
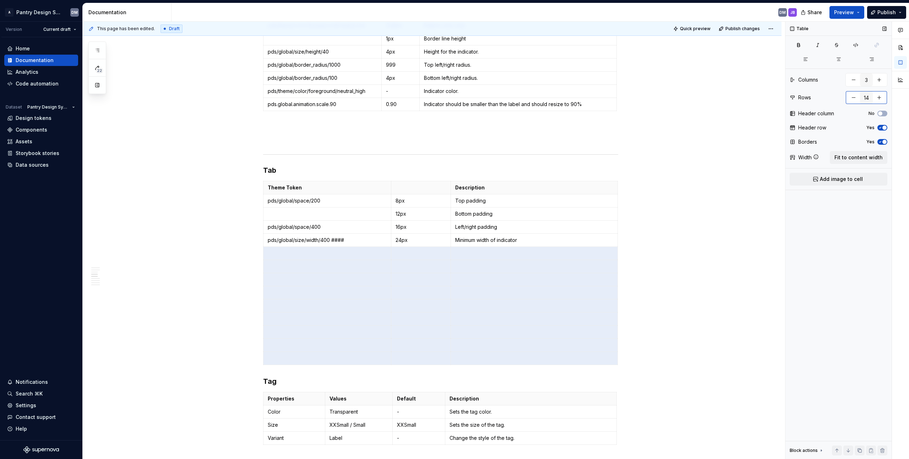
click at [450, 98] on button "button" at bounding box center [853, 97] width 13 height 13
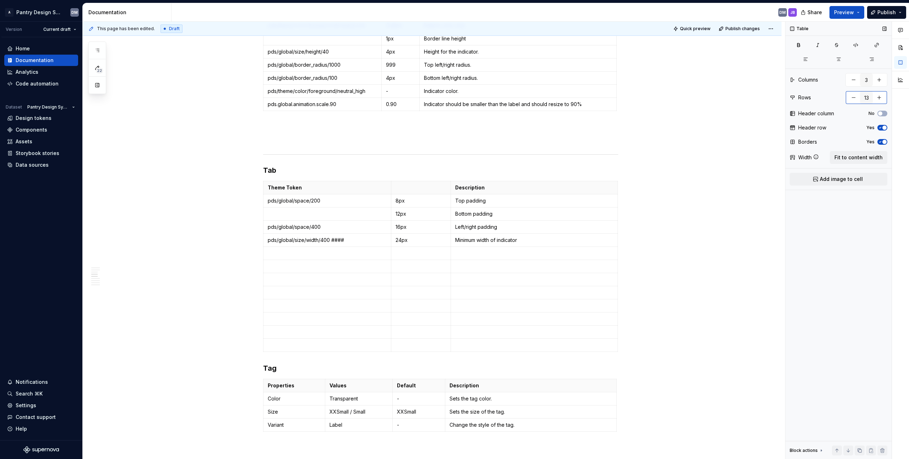
click at [450, 98] on button "button" at bounding box center [853, 97] width 13 height 13
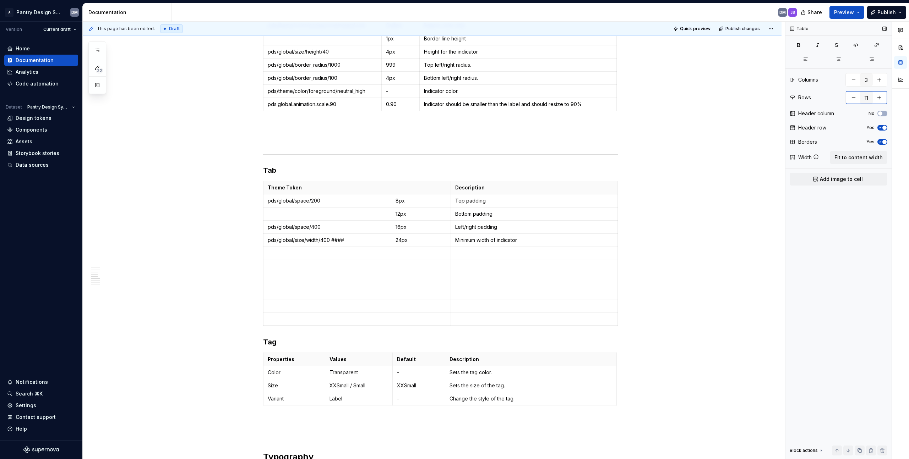
click at [450, 98] on button "button" at bounding box center [853, 97] width 13 height 13
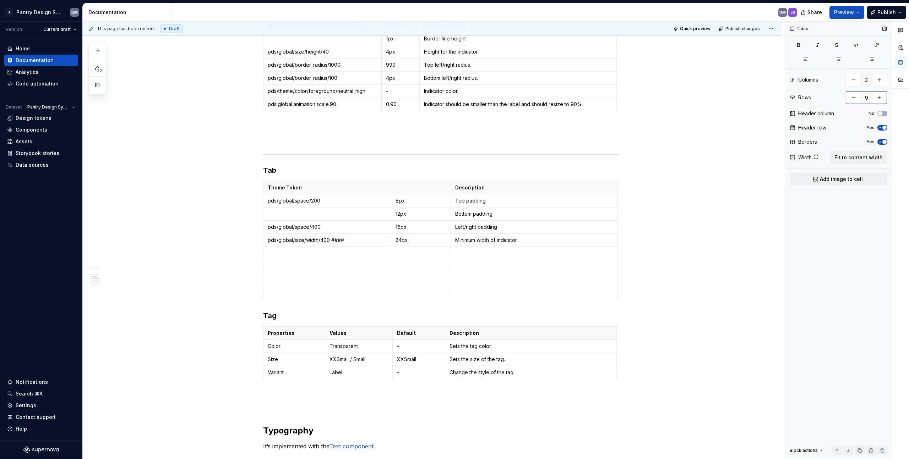
click at [450, 98] on button "button" at bounding box center [853, 97] width 13 height 13
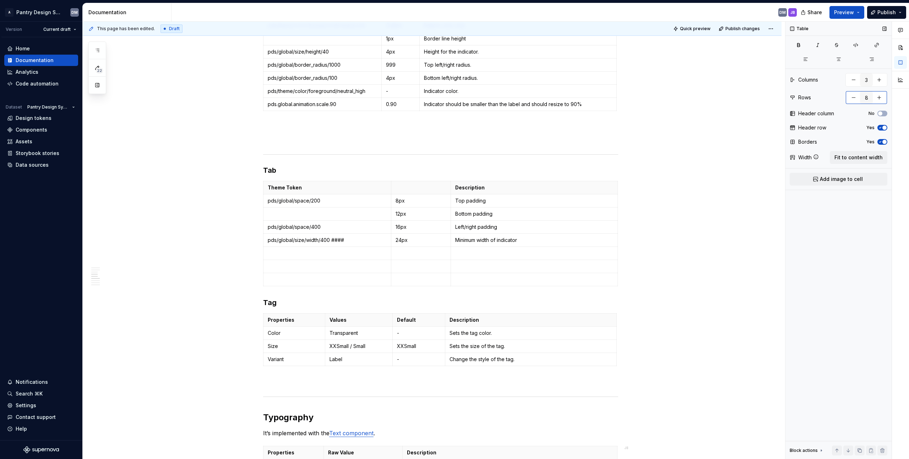
click at [450, 97] on button "button" at bounding box center [853, 97] width 13 height 13
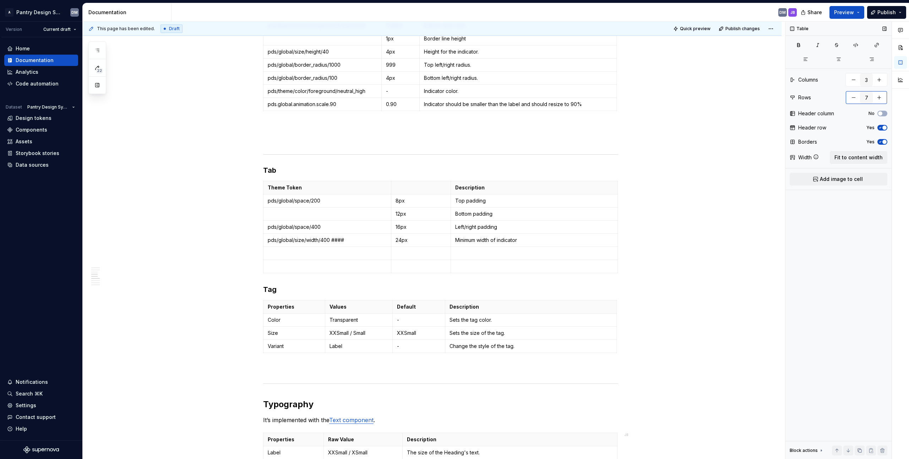
click at [450, 97] on button "button" at bounding box center [853, 97] width 13 height 13
type input "6"
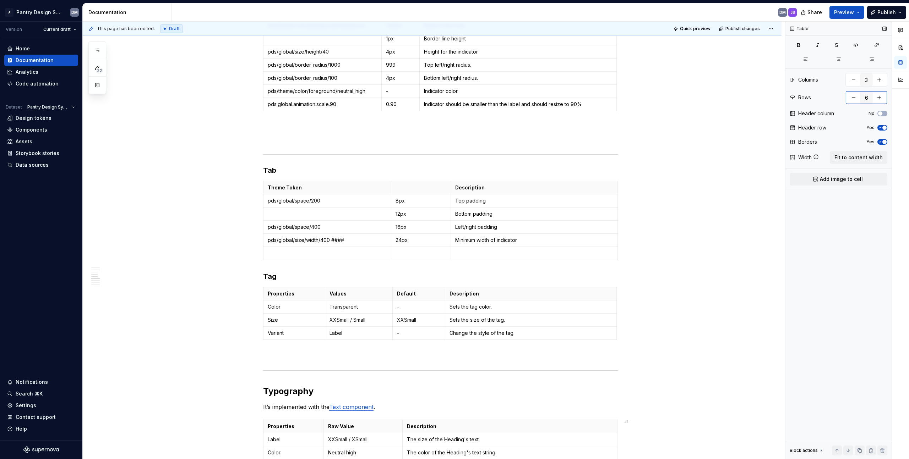
click at [450, 97] on button "button" at bounding box center [853, 97] width 13 height 13
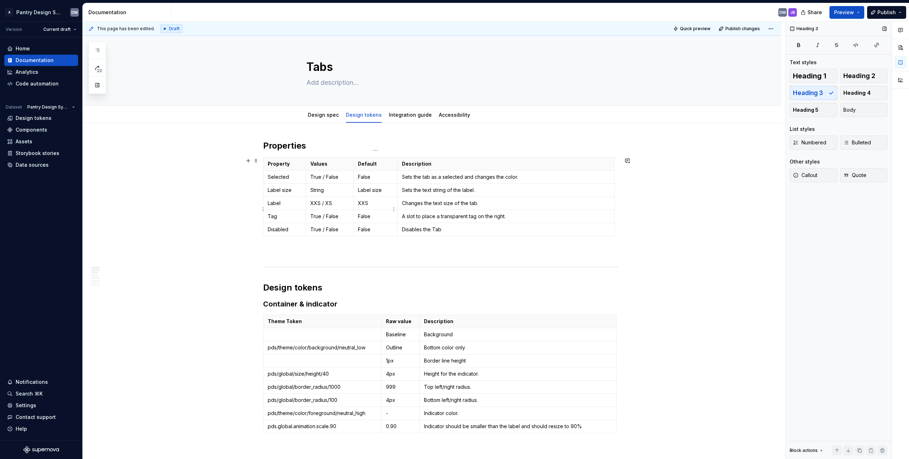
scroll to position [17, 0]
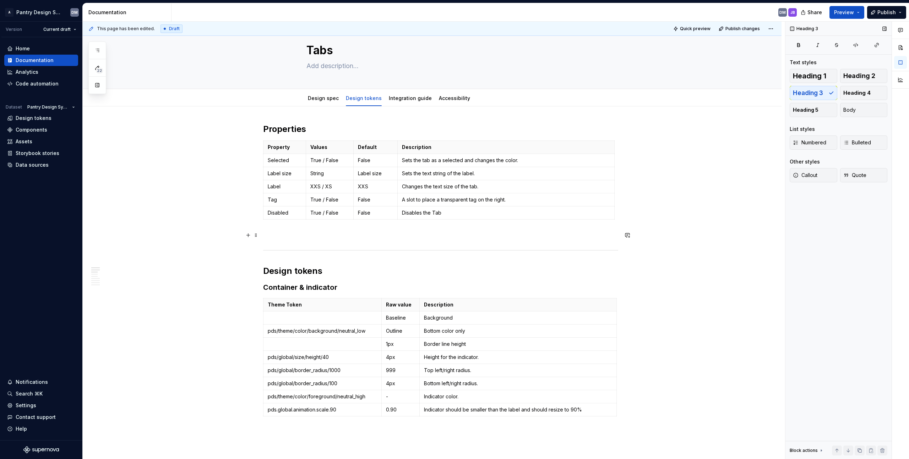
click at [342, 238] on p at bounding box center [440, 235] width 355 height 9
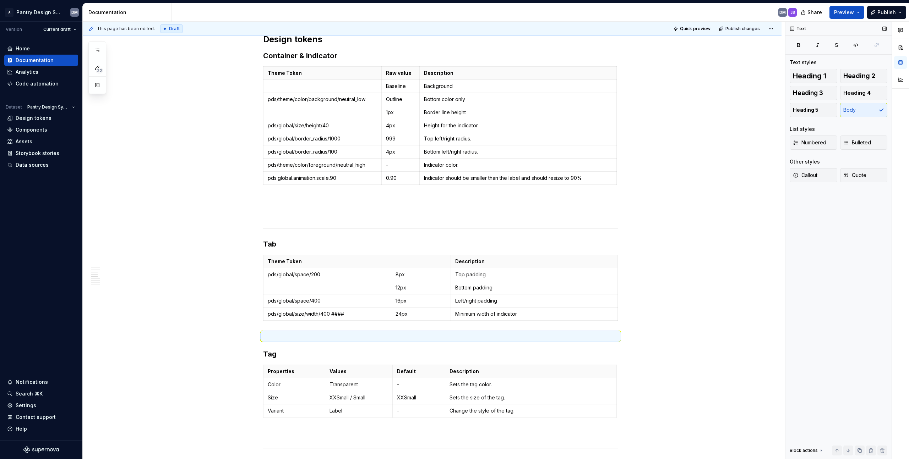
scroll to position [214, 0]
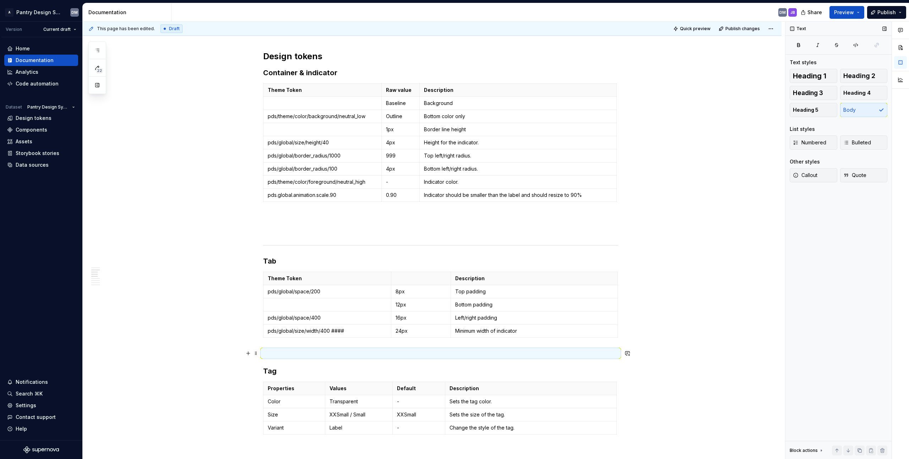
click at [297, 355] on p at bounding box center [440, 353] width 355 height 9
drag, startPoint x: 370, startPoint y: 217, endPoint x: 373, endPoint y: 220, distance: 4.5
click at [370, 218] on p at bounding box center [440, 217] width 355 height 9
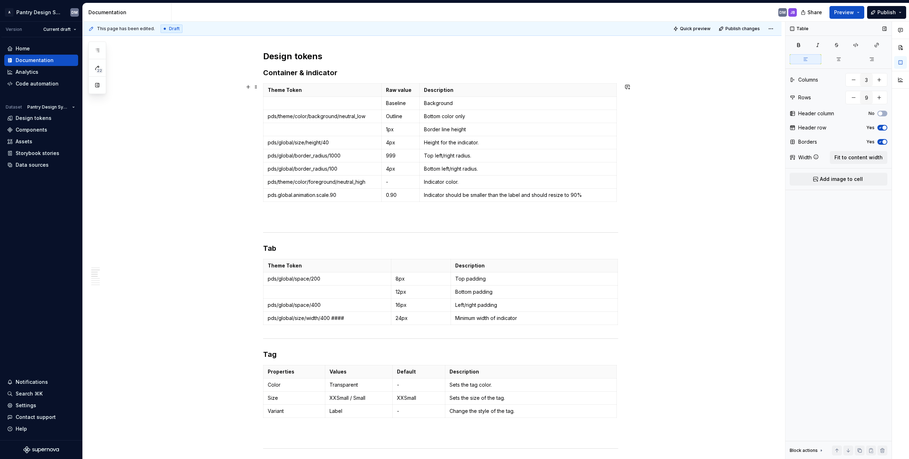
click at [289, 204] on div "Theme Token Raw value Description Baseline Background pds/theme/color/backgroun…" at bounding box center [440, 143] width 355 height 121
click at [286, 224] on div "Properties Property Values Default Description Selected True / False False Sets…" at bounding box center [440, 409] width 355 height 966
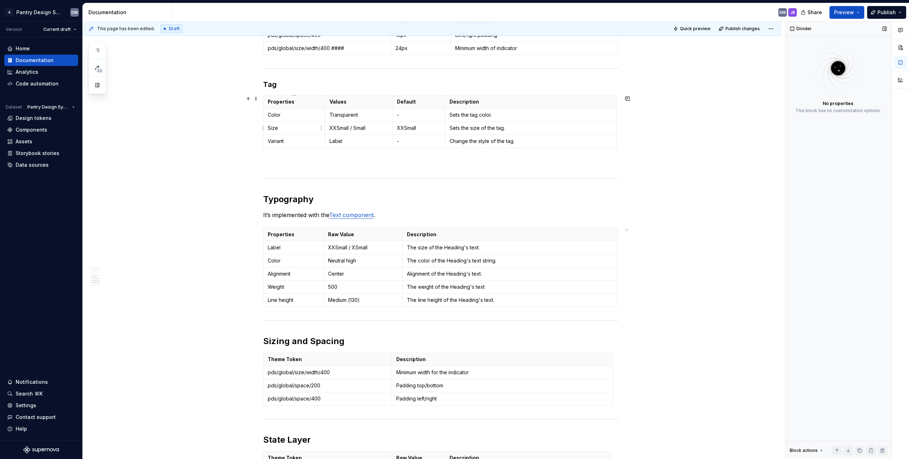
scroll to position [466, 0]
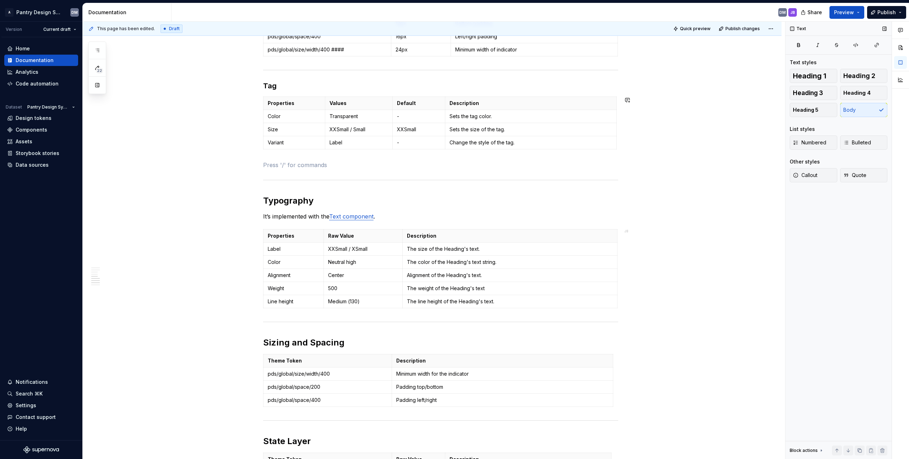
click at [282, 158] on div "Properties Property Values Default Description Selected True / False False Sets…" at bounding box center [440, 148] width 355 height 949
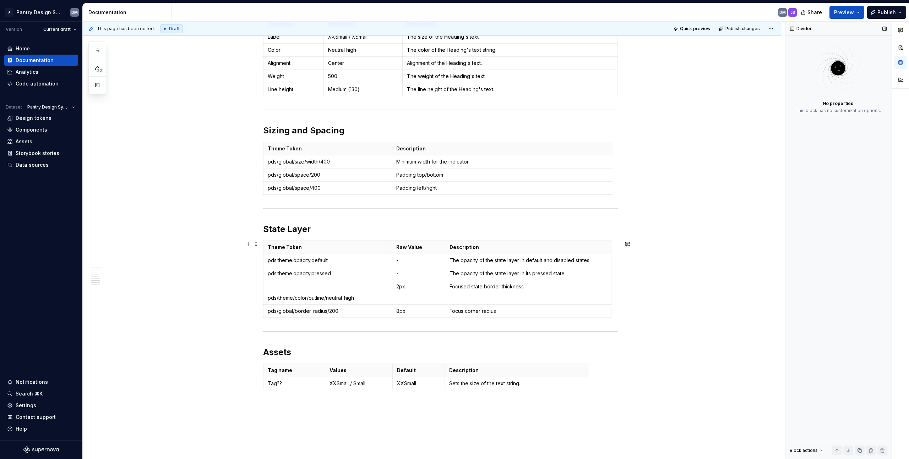
scroll to position [758, 0]
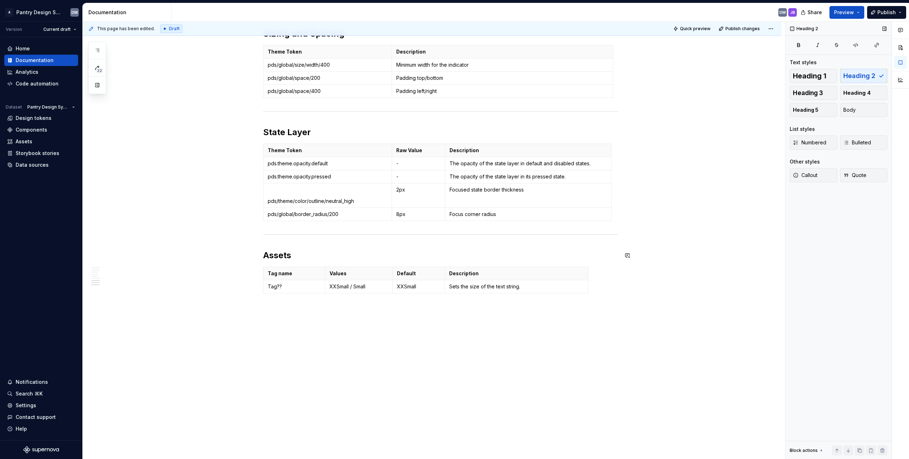
click at [284, 250] on h2 "Assets" at bounding box center [440, 255] width 355 height 11
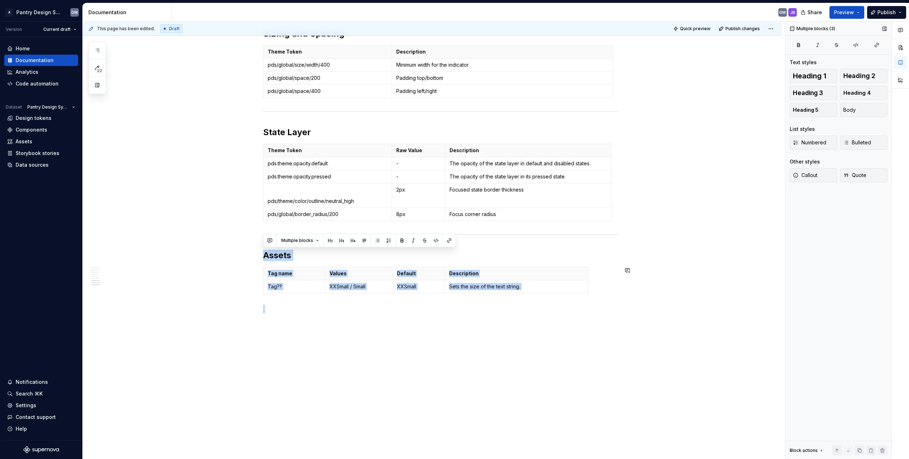
drag, startPoint x: 270, startPoint y: 248, endPoint x: 593, endPoint y: 299, distance: 327.0
drag, startPoint x: 294, startPoint y: 304, endPoint x: 264, endPoint y: 252, distance: 59.5
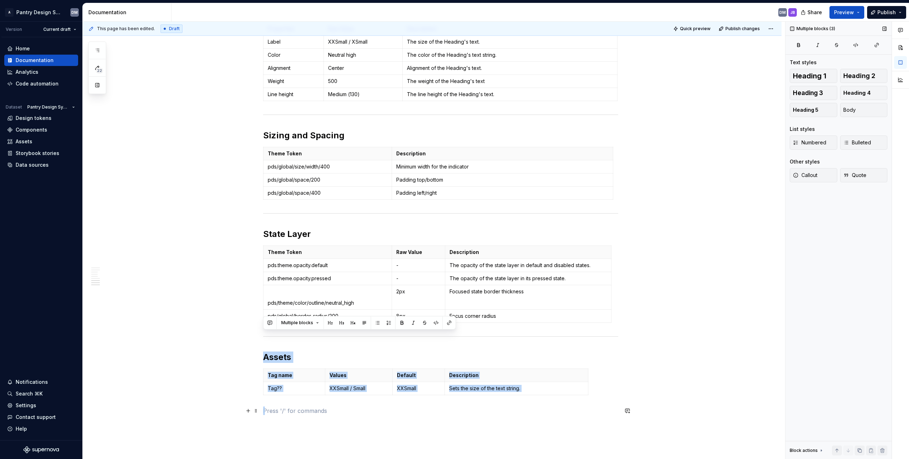
scroll to position [747, 0]
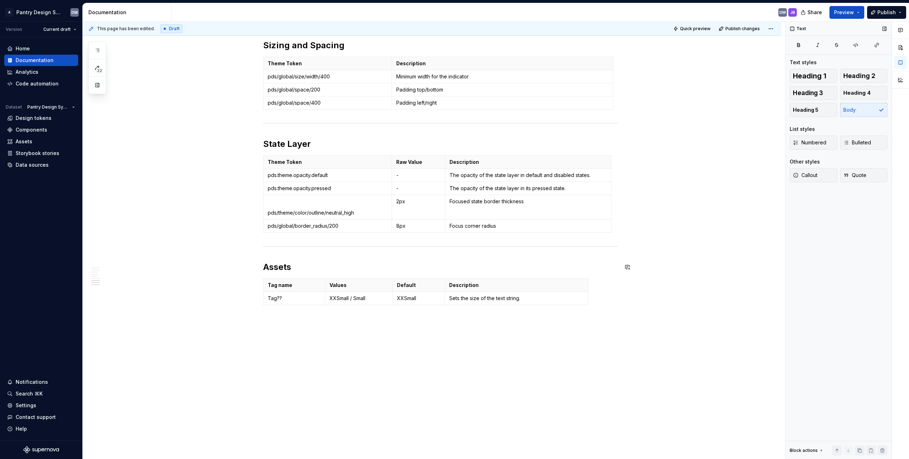
drag, startPoint x: 281, startPoint y: 326, endPoint x: 269, endPoint y: 252, distance: 74.8
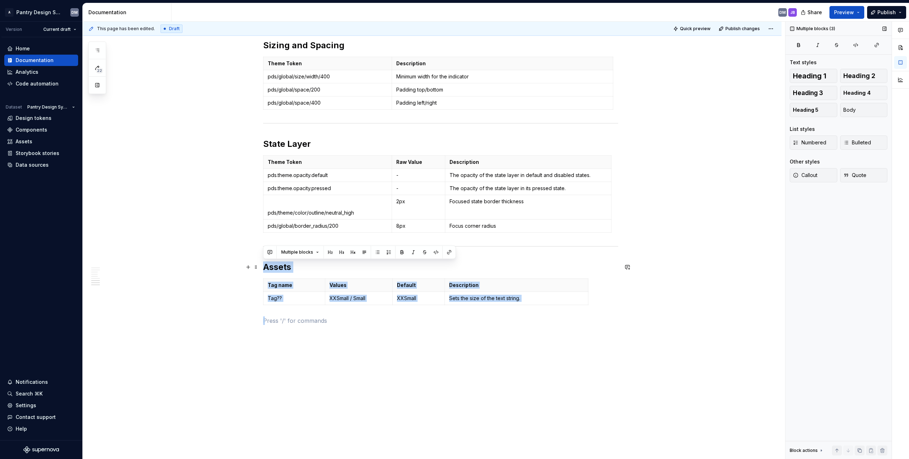
drag, startPoint x: 288, startPoint y: 321, endPoint x: 263, endPoint y: 262, distance: 63.3
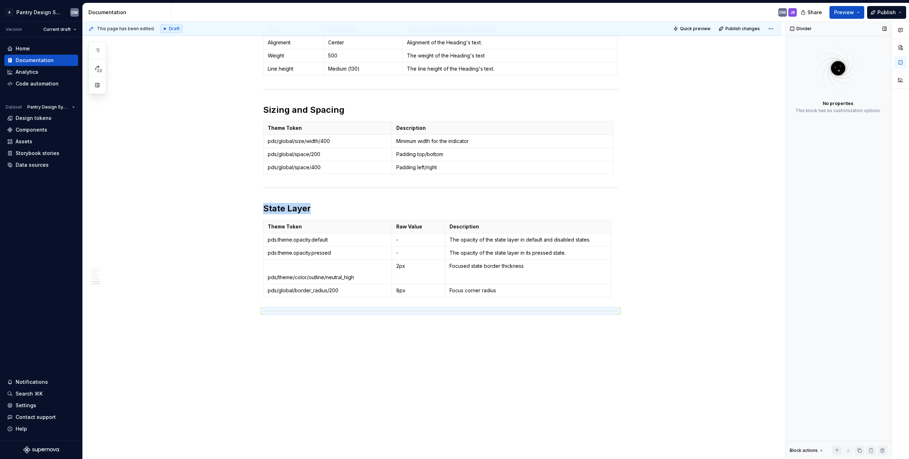
scroll to position [674, 0]
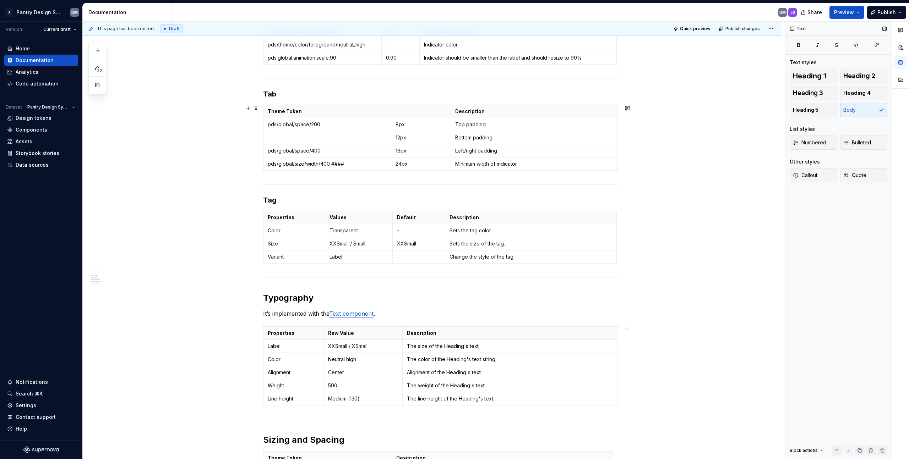
scroll to position [350, 0]
click at [310, 201] on h3 "Tag" at bounding box center [440, 202] width 355 height 10
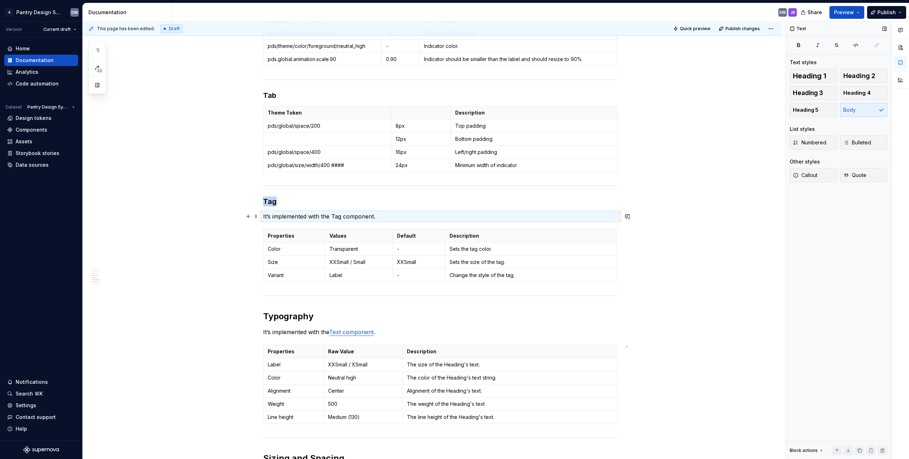
click at [377, 218] on p "It’s implemented with the Tag component." at bounding box center [440, 216] width 355 height 9
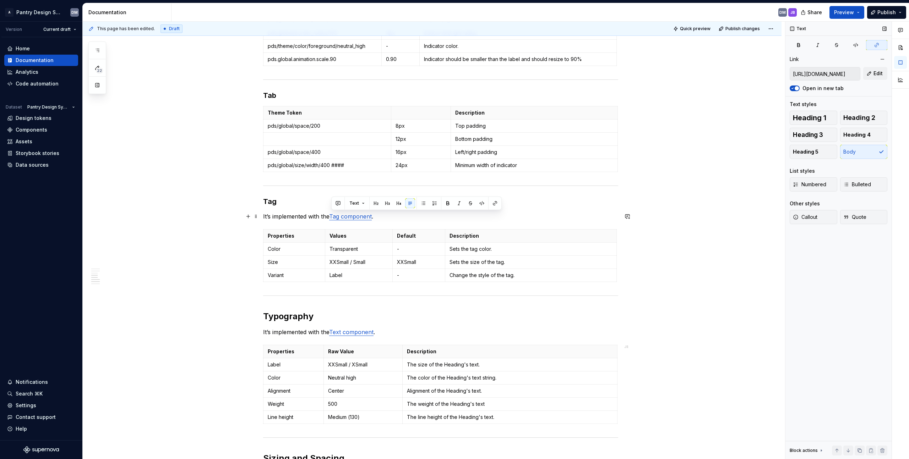
click at [296, 211] on div "Properties Property Values Default Description Selected True / False False Sets…" at bounding box center [440, 228] width 355 height 876
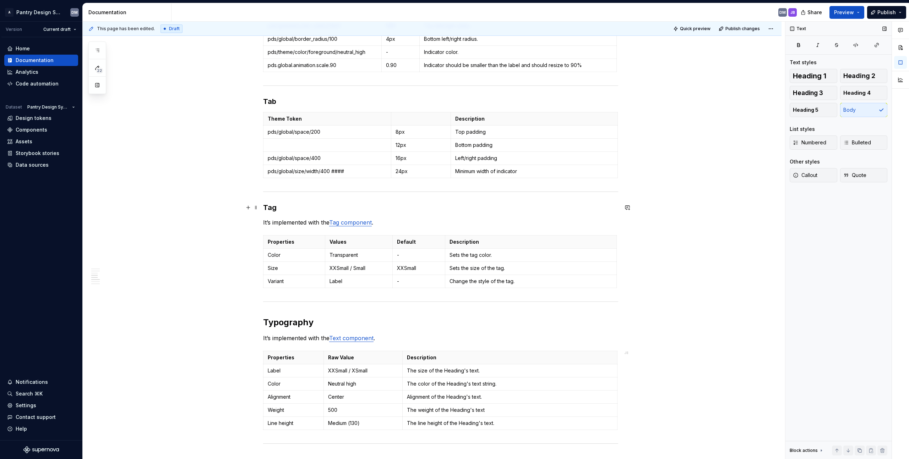
scroll to position [191, 0]
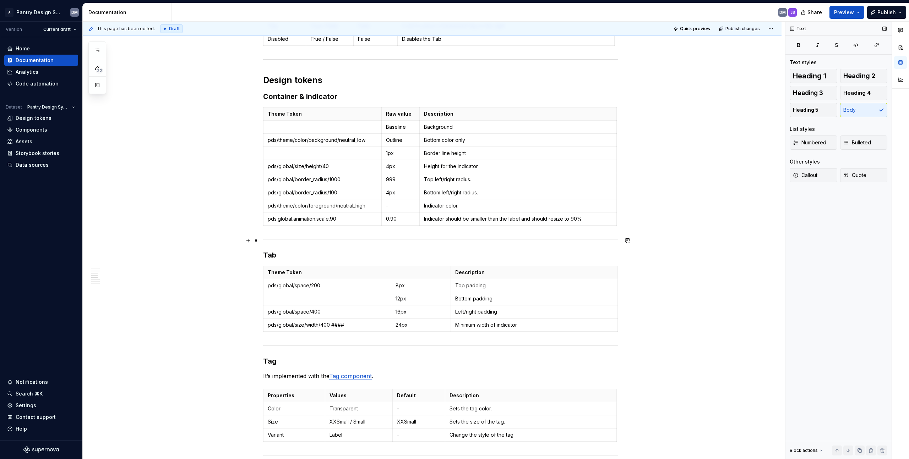
click at [257, 241] on span at bounding box center [256, 241] width 6 height 10
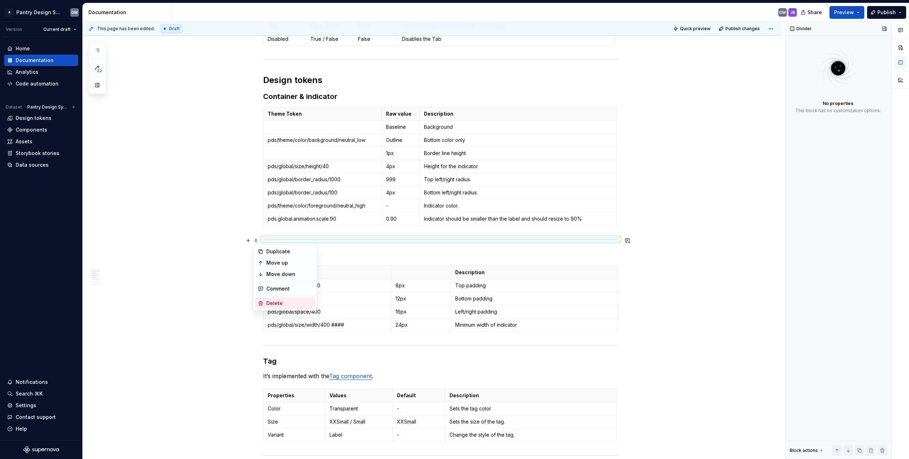
click at [277, 300] on div "Delete" at bounding box center [289, 303] width 46 height 7
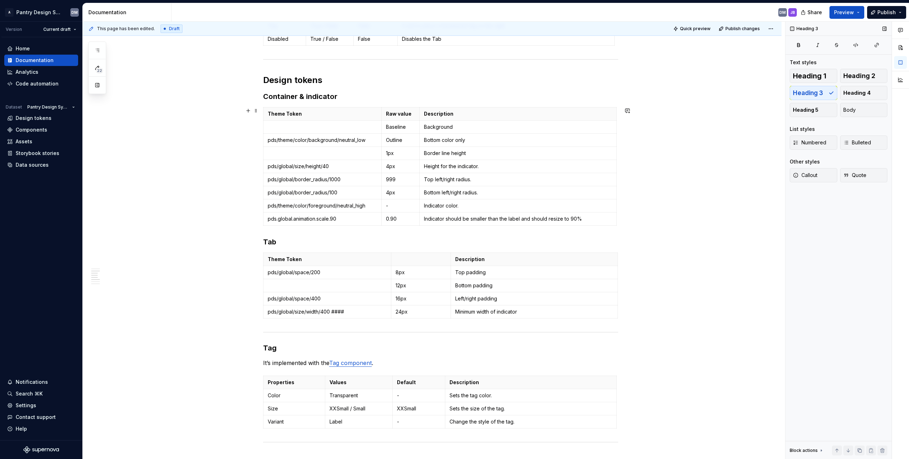
scroll to position [301, 0]
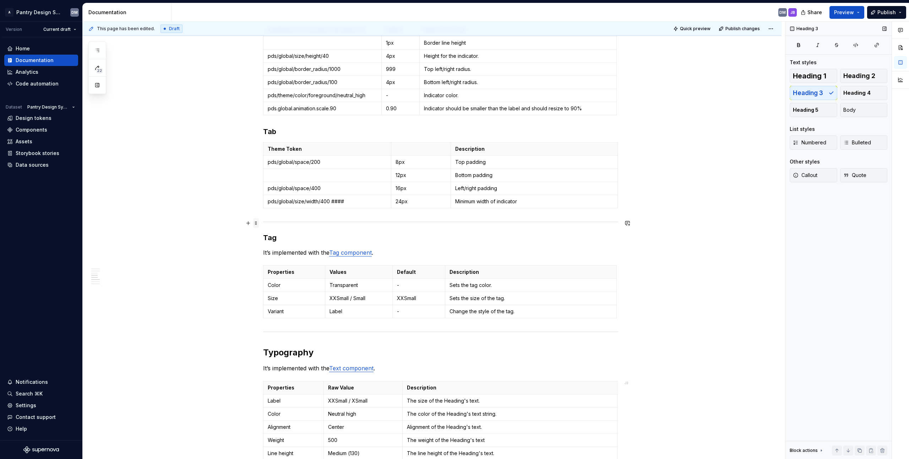
click at [257, 221] on span at bounding box center [256, 223] width 6 height 10
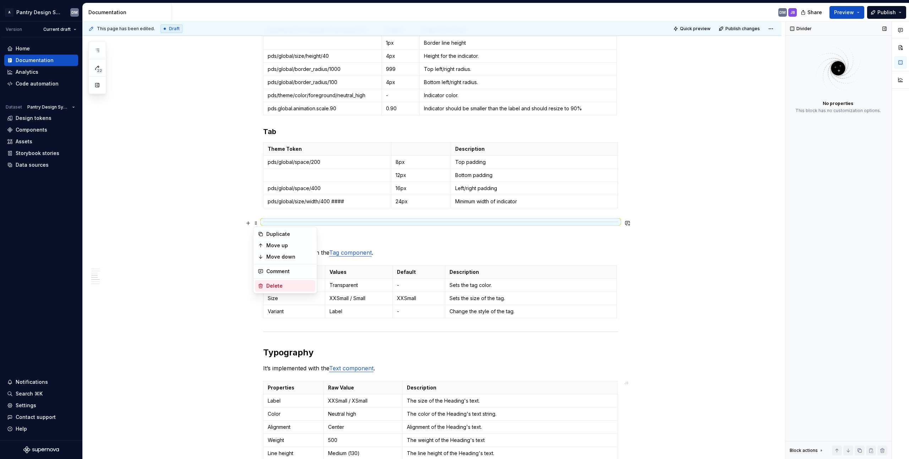
click at [261, 283] on div "Delete" at bounding box center [285, 285] width 60 height 11
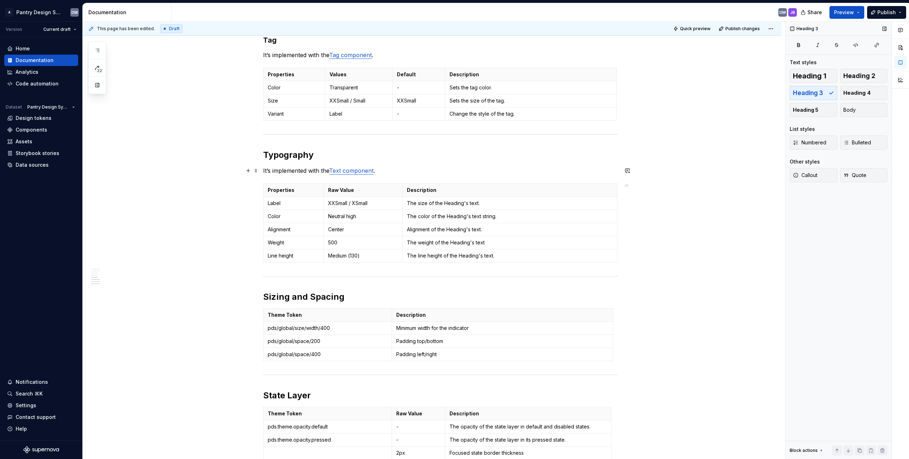
scroll to position [677, 0]
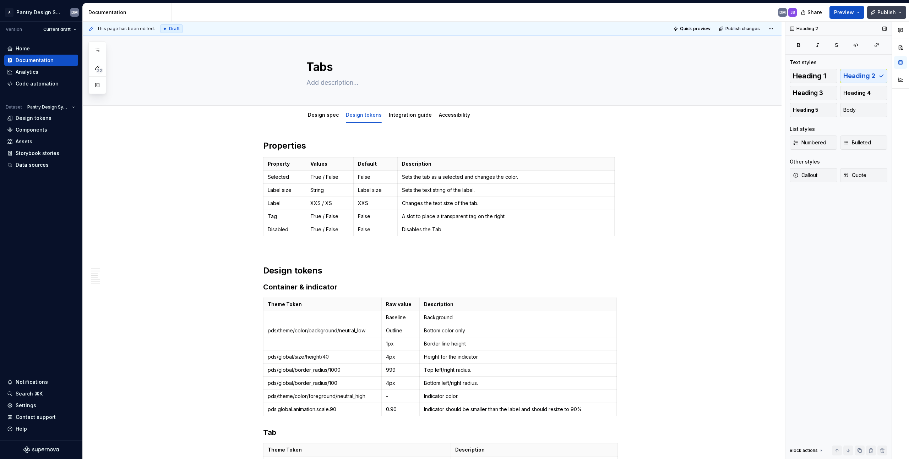
click at [450, 13] on span "Publish" at bounding box center [886, 12] width 18 height 7
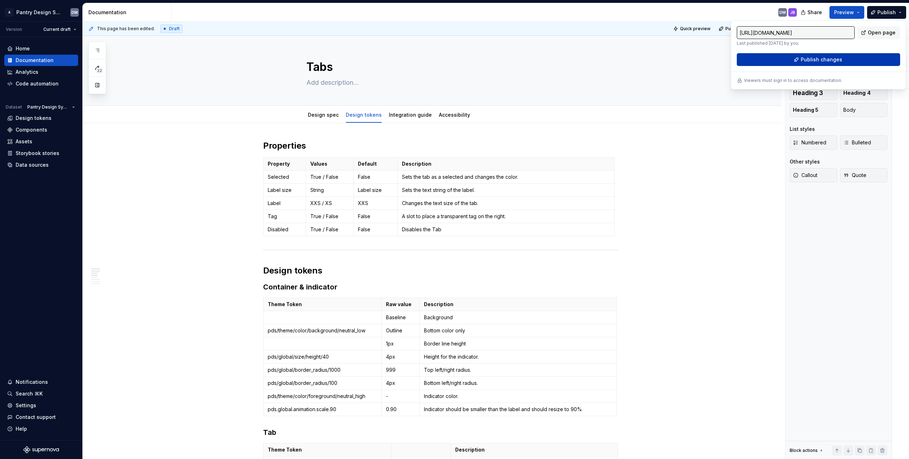
click at [450, 57] on button "Publish changes" at bounding box center [818, 59] width 163 height 13
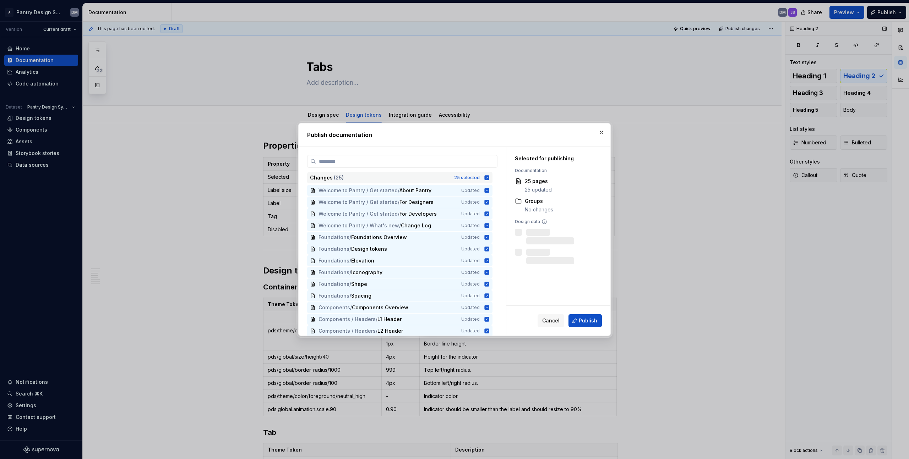
click at [450, 178] on icon at bounding box center [487, 177] width 5 height 5
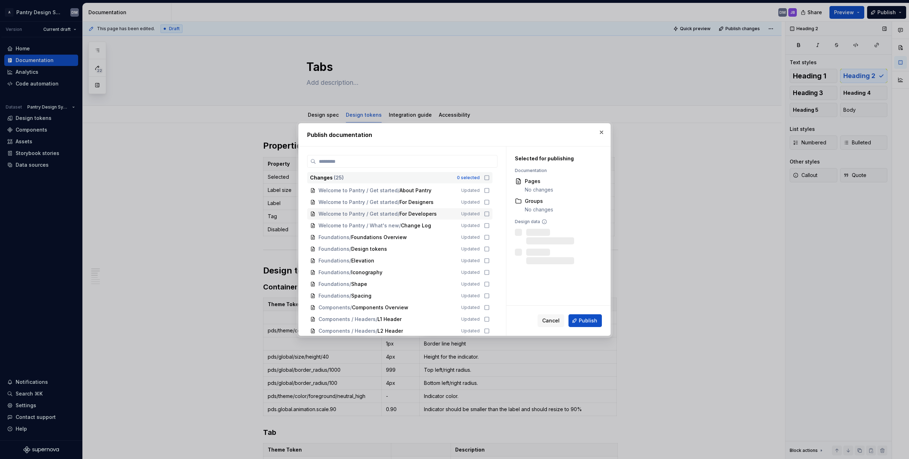
scroll to position [142, 0]
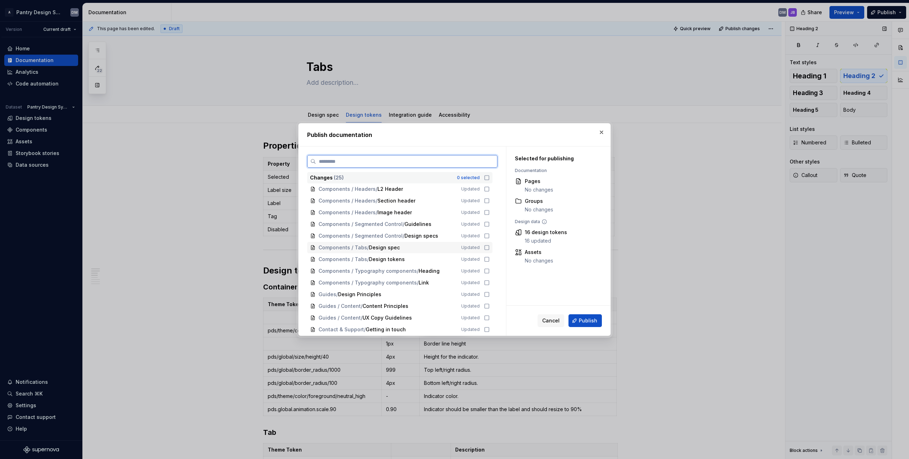
click at [450, 248] on icon at bounding box center [487, 248] width 4 height 4
click at [450, 258] on icon at bounding box center [487, 260] width 6 height 6
click at [450, 317] on span "Publish" at bounding box center [588, 320] width 18 height 7
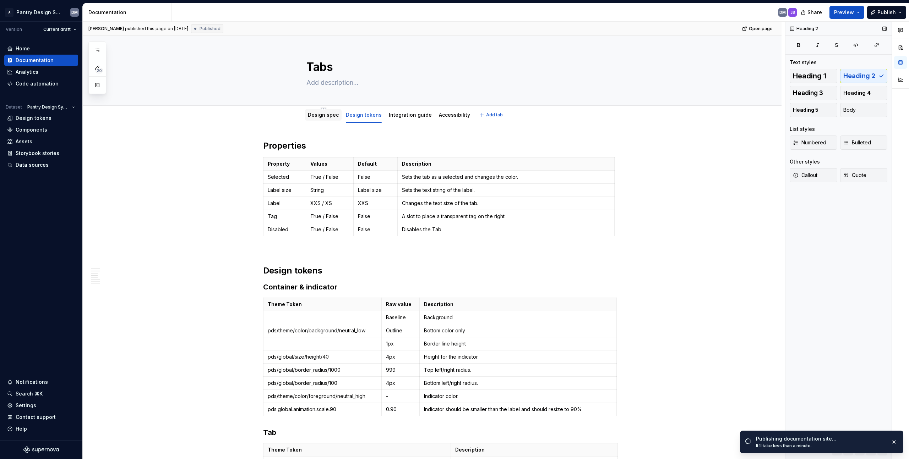
click at [330, 114] on link "Design spec" at bounding box center [323, 115] width 31 height 6
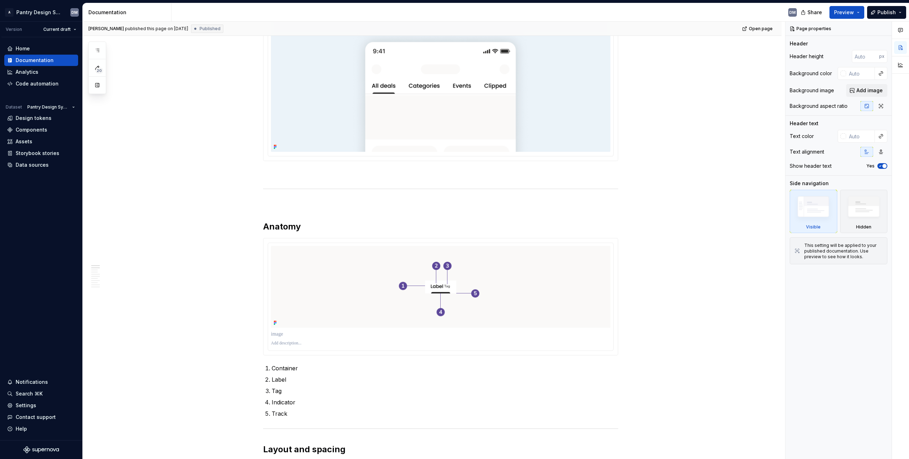
click at [450, 114] on img at bounding box center [440, 84] width 339 height 136
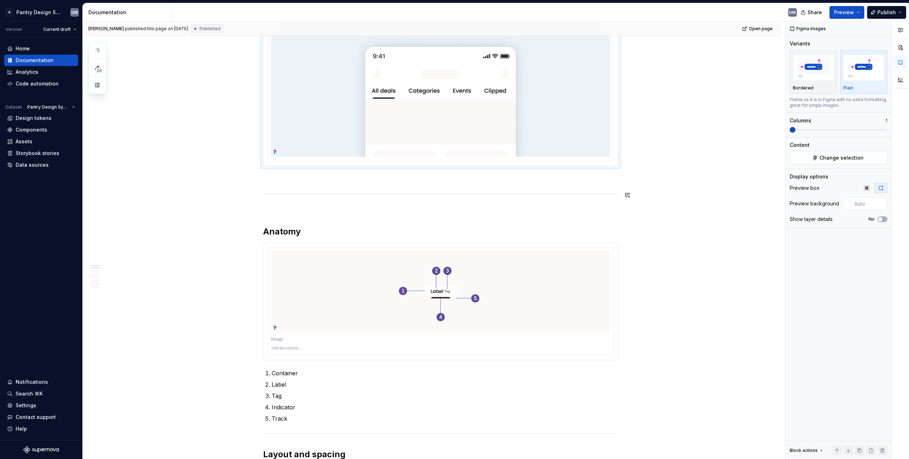
scroll to position [214, 0]
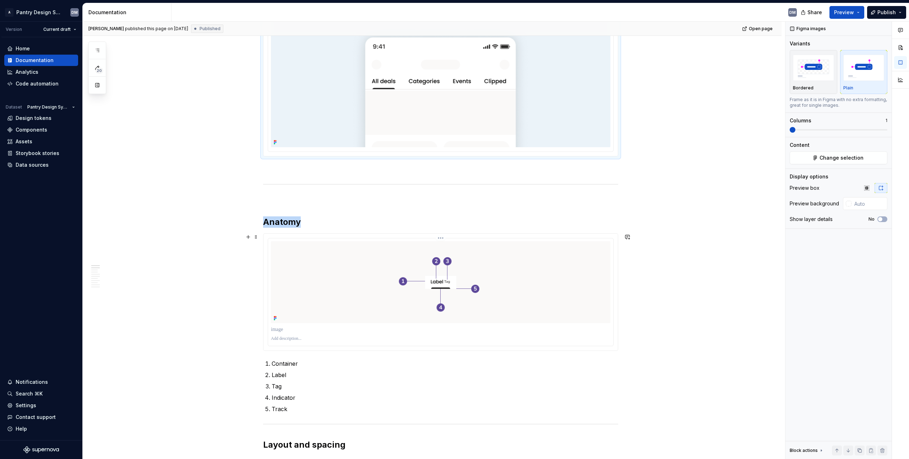
click at [402, 285] on img at bounding box center [440, 282] width 339 height 82
click at [450, 73] on img "button" at bounding box center [863, 68] width 41 height 26
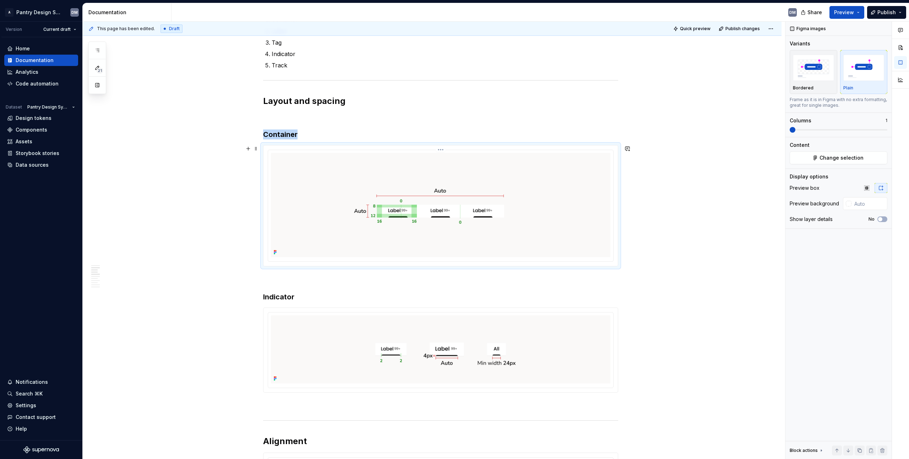
click at [450, 181] on img at bounding box center [440, 205] width 339 height 104
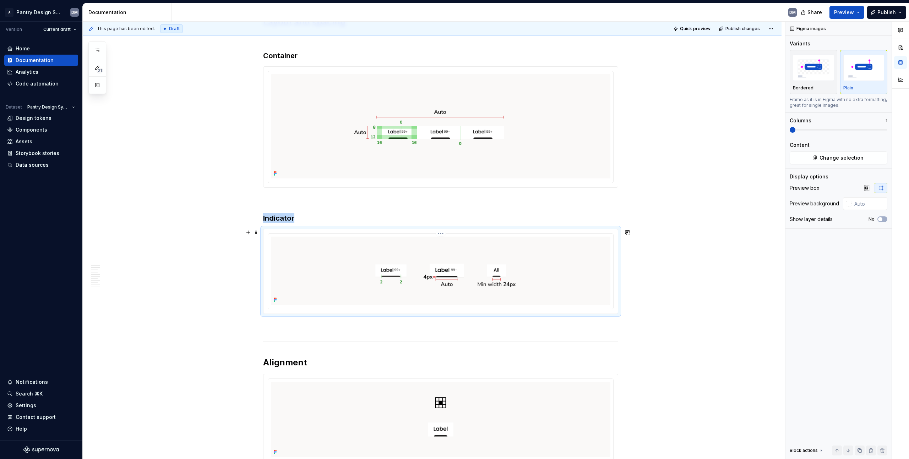
click at [450, 258] on img at bounding box center [440, 271] width 339 height 68
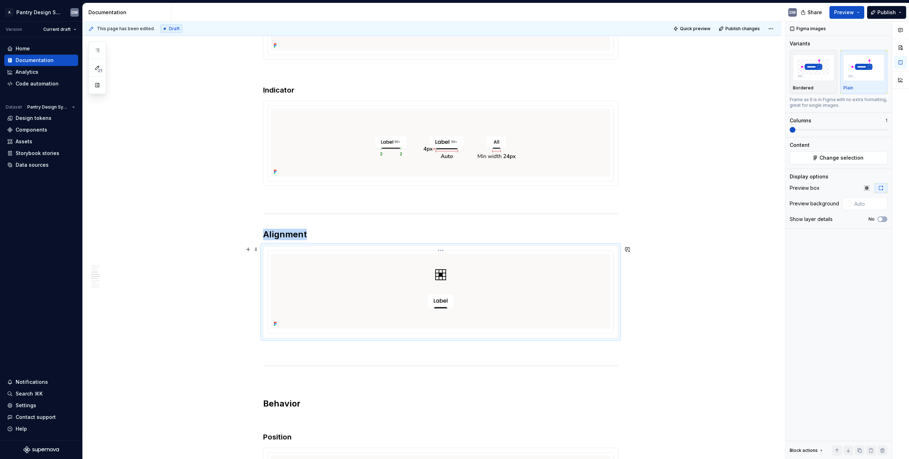
click at [450, 277] on img at bounding box center [440, 291] width 339 height 75
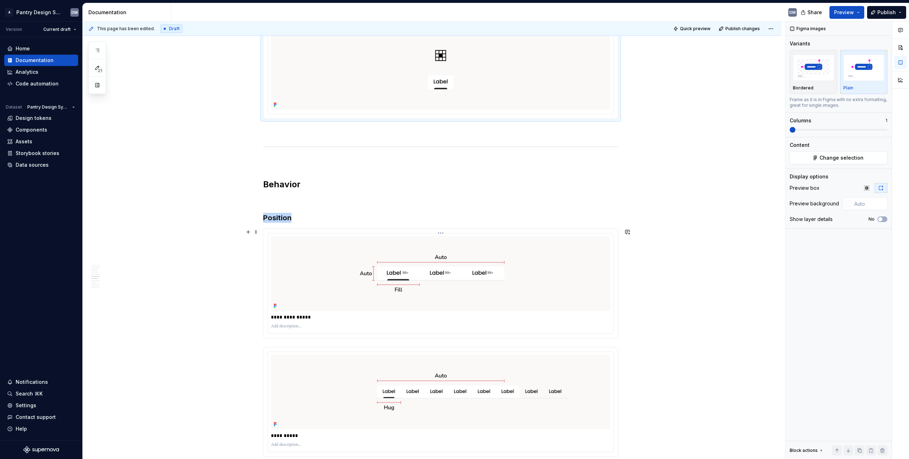
click at [450, 280] on img at bounding box center [440, 273] width 339 height 75
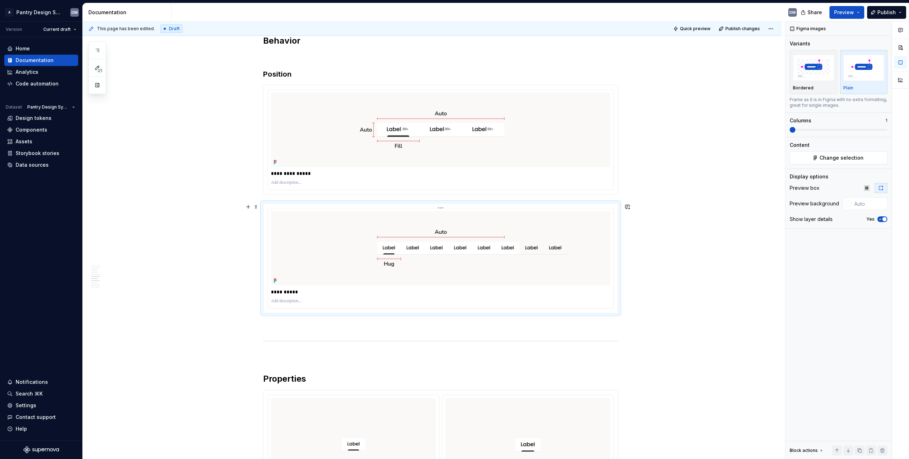
click at [450, 245] on img at bounding box center [440, 248] width 339 height 75
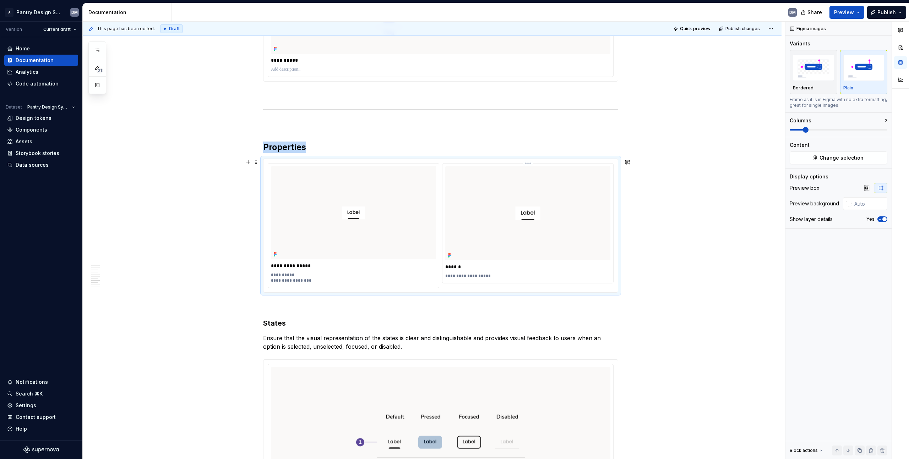
click at [450, 232] on img at bounding box center [527, 213] width 165 height 94
click at [404, 222] on img at bounding box center [353, 212] width 165 height 93
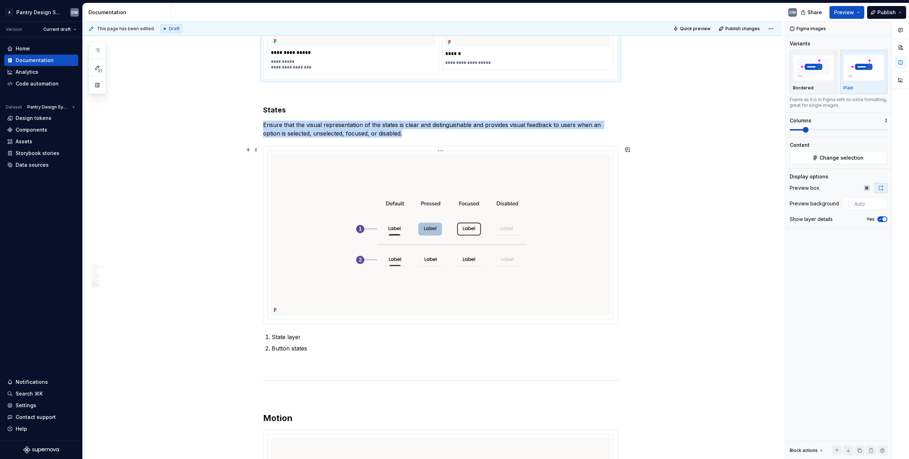
click at [450, 238] on img at bounding box center [440, 234] width 339 height 161
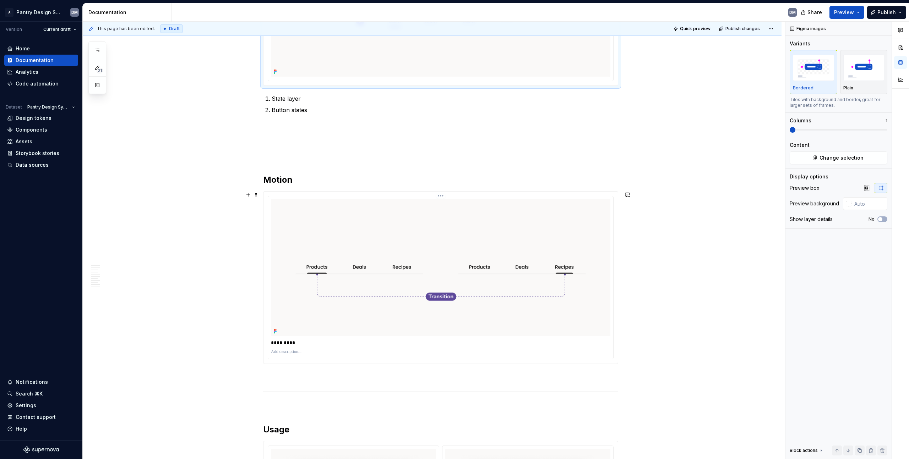
scroll to position [1625, 0]
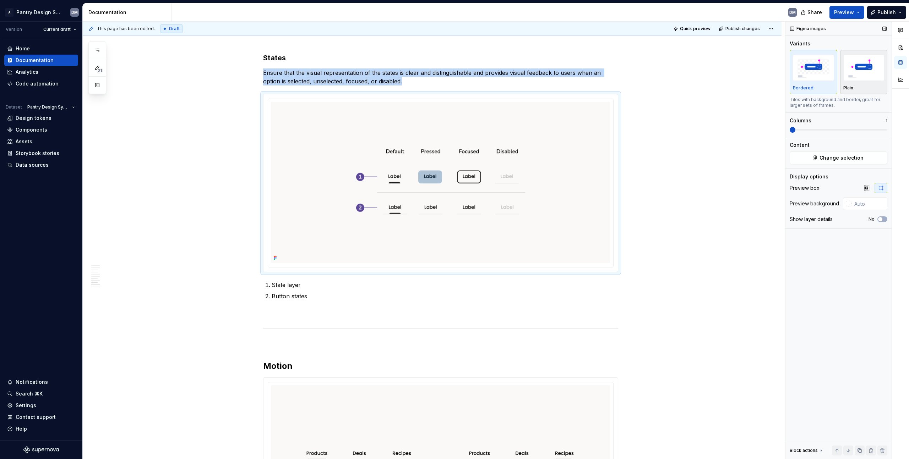
click at [450, 58] on img "button" at bounding box center [863, 68] width 41 height 26
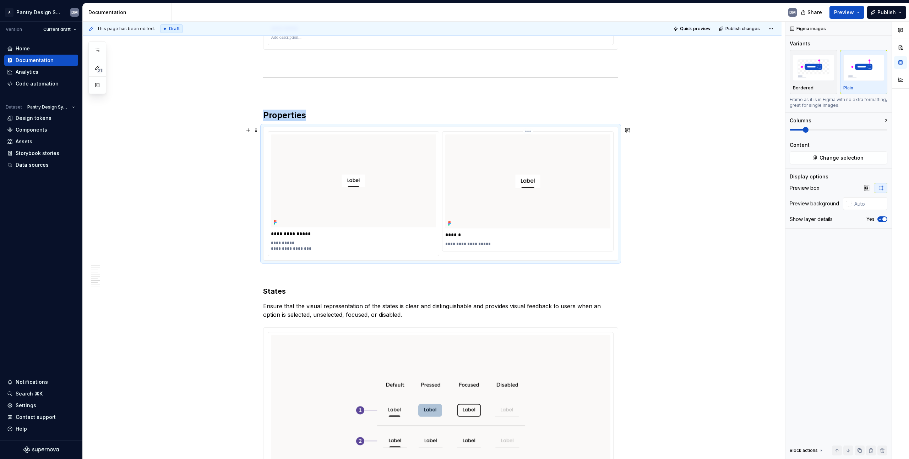
click at [450, 181] on img at bounding box center [527, 182] width 165 height 94
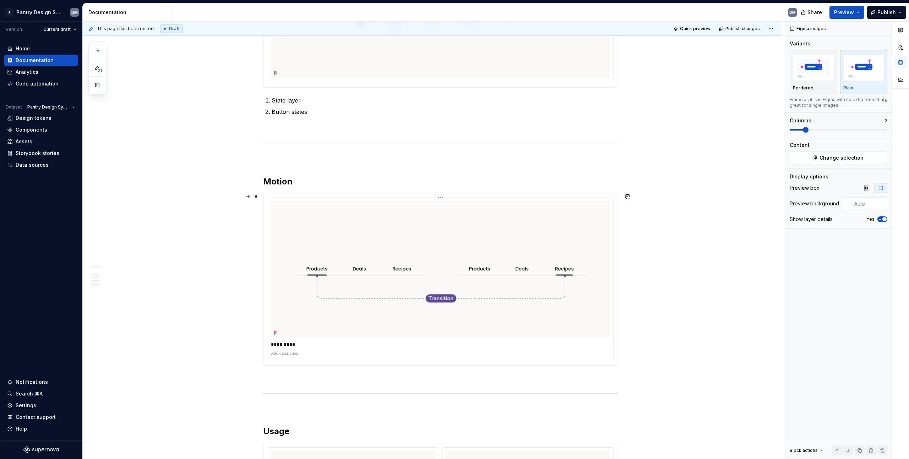
scroll to position [1822, 0]
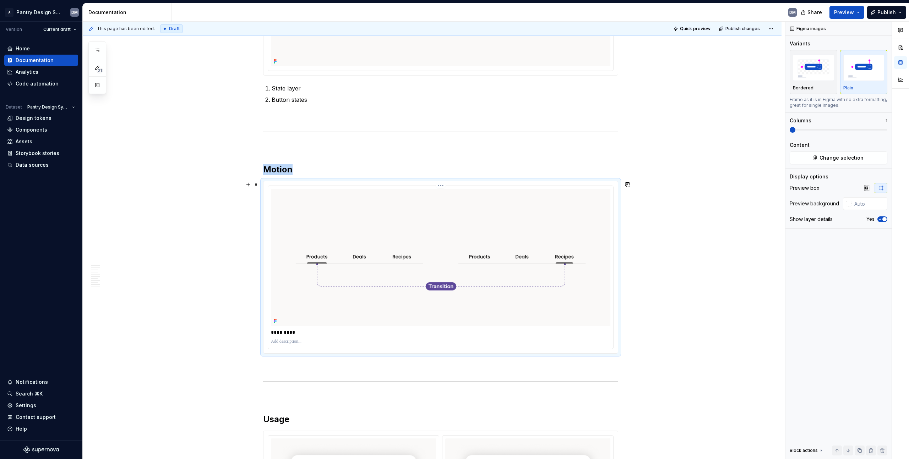
click at [450, 261] on img at bounding box center [440, 257] width 339 height 137
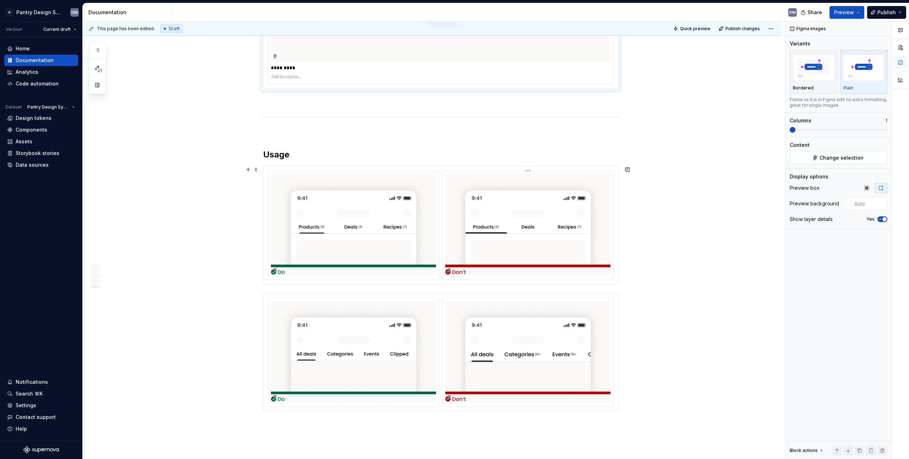
scroll to position [2096, 0]
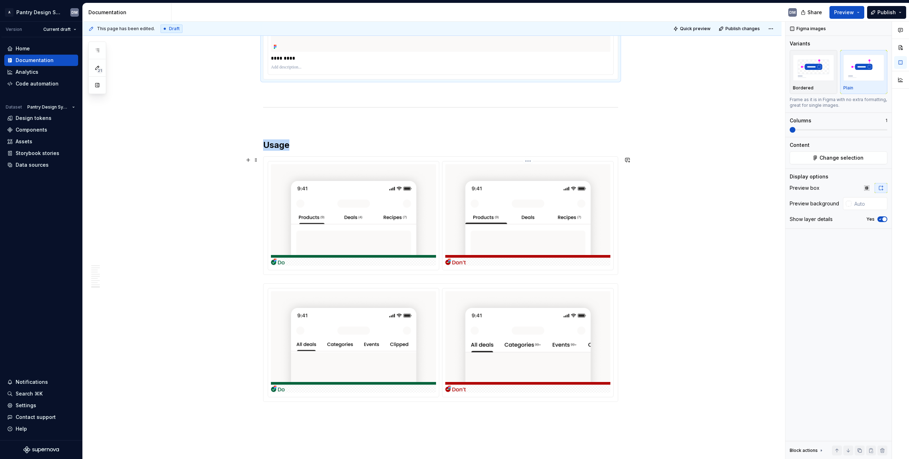
click at [450, 217] on img at bounding box center [527, 215] width 165 height 102
click at [404, 222] on img at bounding box center [353, 215] width 165 height 102
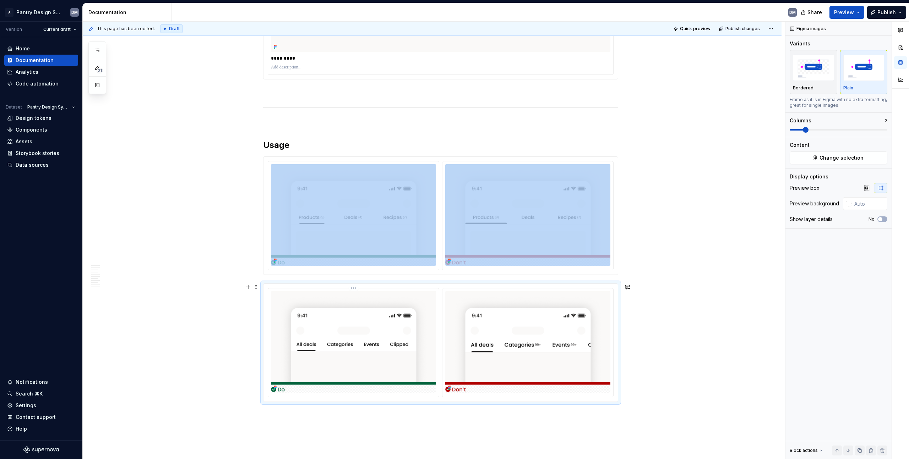
click at [412, 297] on img at bounding box center [353, 342] width 165 height 102
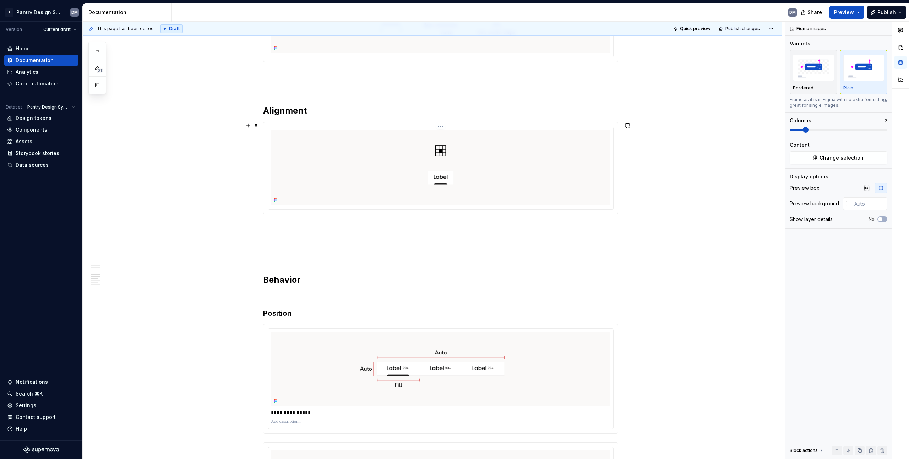
scroll to position [0, 0]
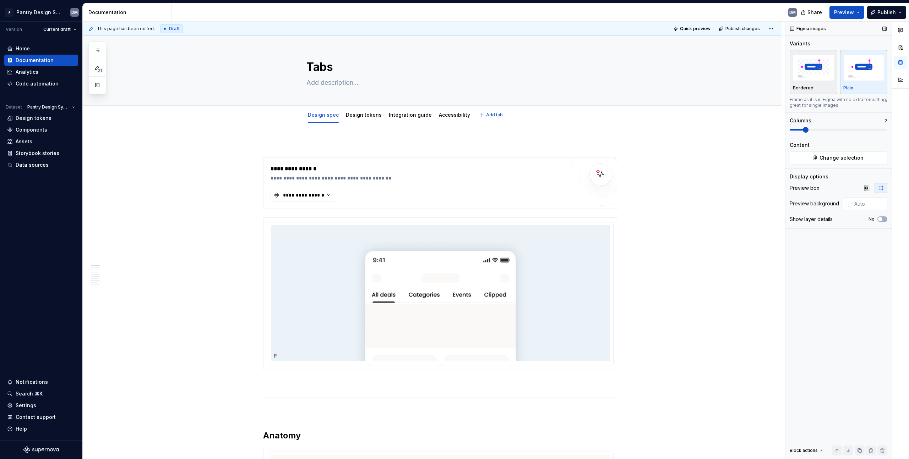
type textarea "*"
click at [450, 11] on button "Publish" at bounding box center [886, 12] width 39 height 13
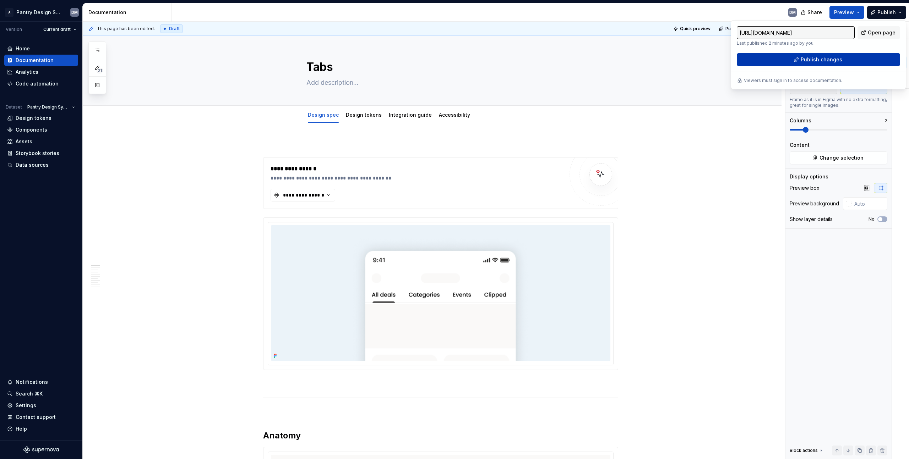
click at [450, 62] on span "Publish changes" at bounding box center [822, 59] width 42 height 7
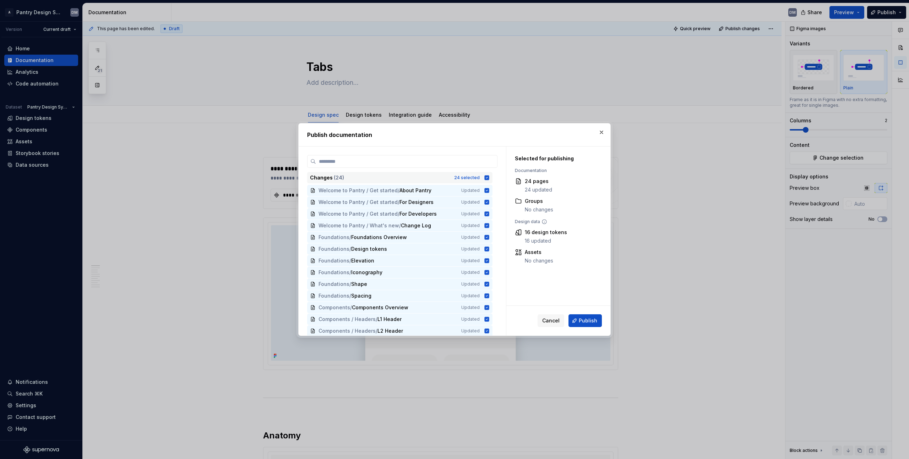
click at [450, 182] on div "Changes ( 24 ) 24 selected" at bounding box center [399, 177] width 185 height 11
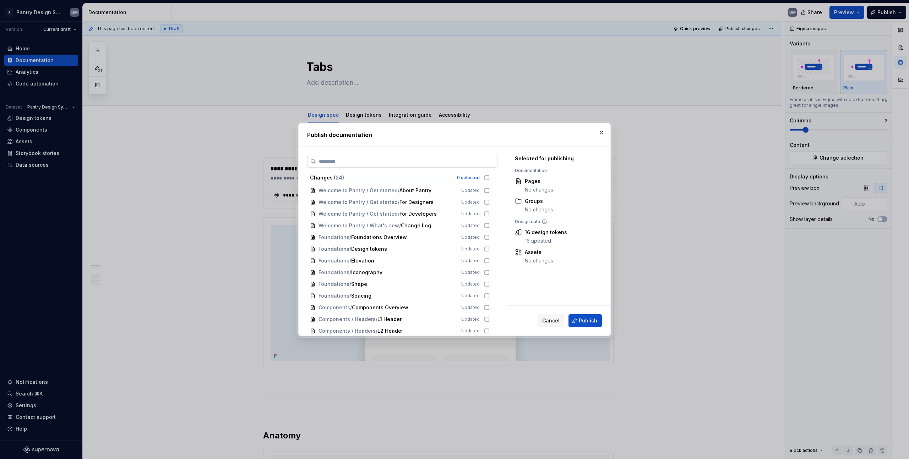
click at [430, 168] on label at bounding box center [402, 161] width 190 height 13
click at [430, 165] on input "search" at bounding box center [406, 161] width 181 height 7
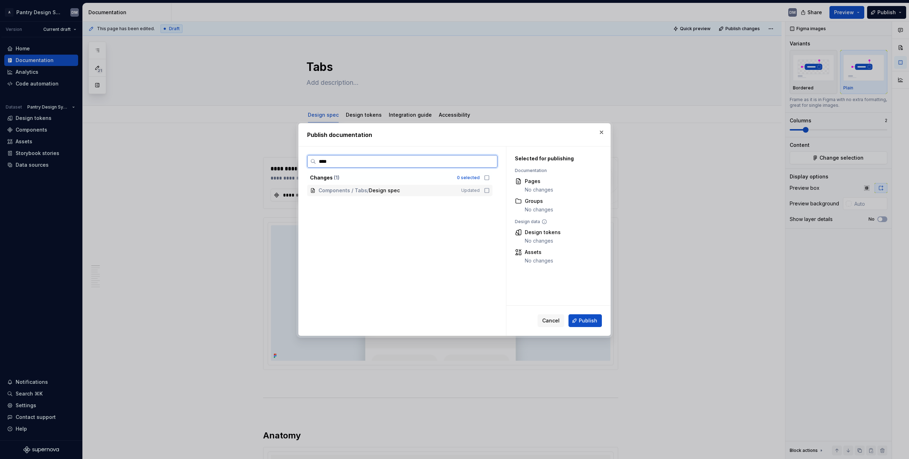
type input "***"
click at [450, 191] on icon at bounding box center [487, 191] width 6 height 6
click at [450, 328] on div "Cancel Publish" at bounding box center [558, 321] width 104 height 30
click at [450, 323] on span "Publish" at bounding box center [588, 320] width 18 height 7
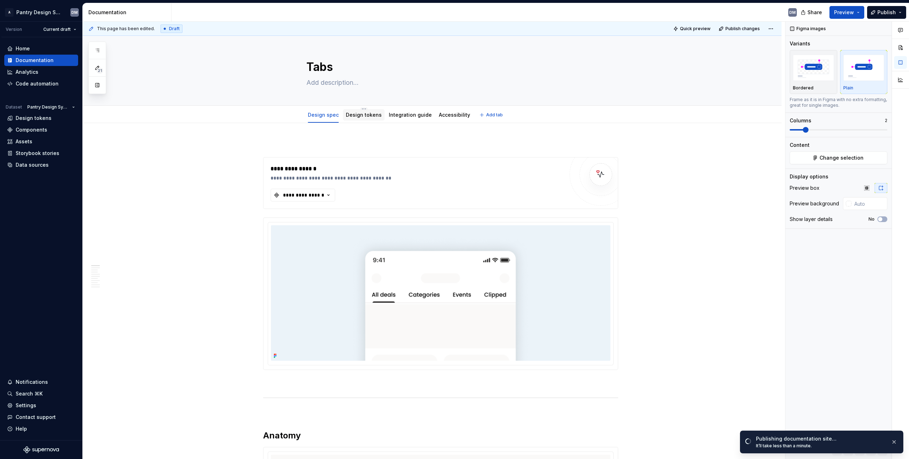
click at [358, 119] on div "Design tokens" at bounding box center [364, 114] width 42 height 11
click at [366, 105] on div "Tabs" at bounding box center [440, 71] width 268 height 70
click at [364, 116] on link "Design tokens" at bounding box center [364, 115] width 36 height 6
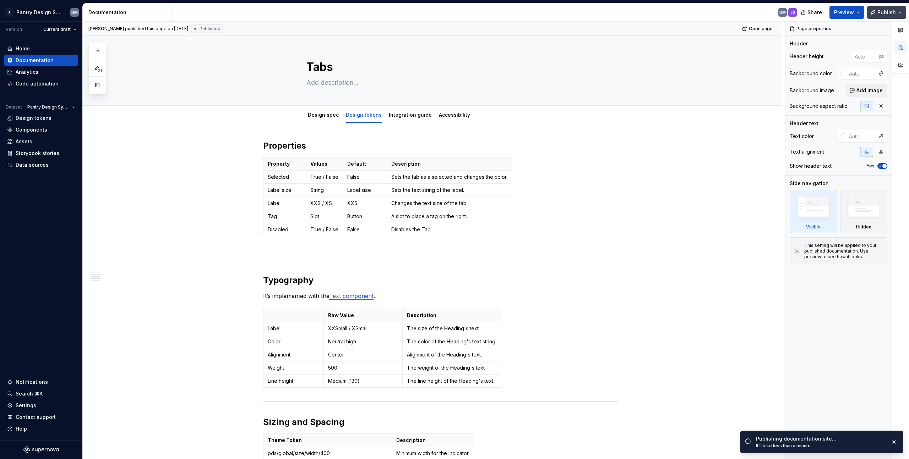
click at [450, 13] on span "Publish" at bounding box center [886, 12] width 18 height 7
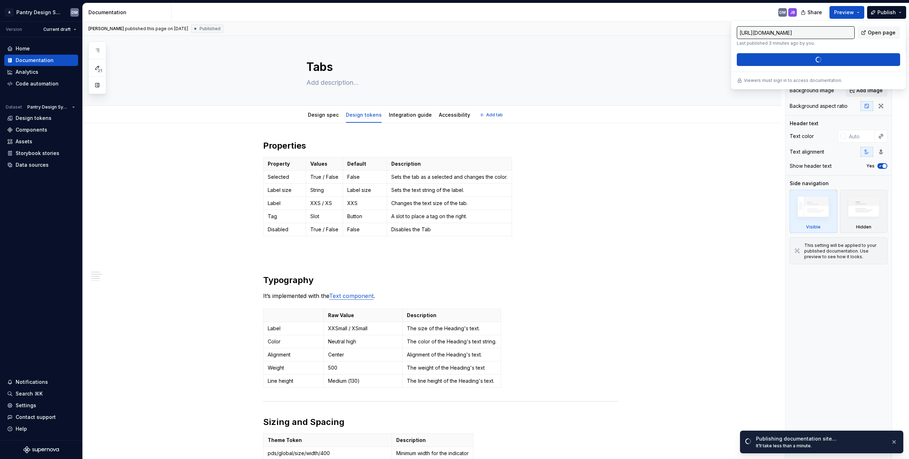
click at [450, 106] on div "Design spec Design tokens Integration guide Accessibility Add tab" at bounding box center [432, 114] width 699 height 17
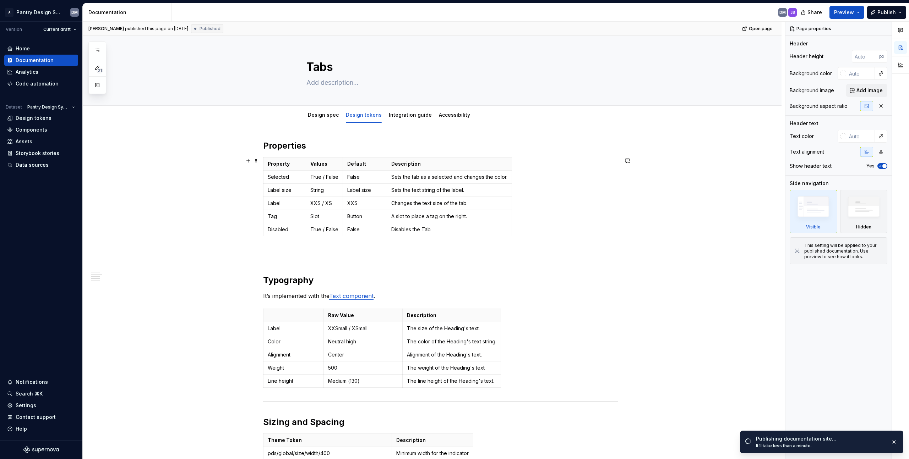
scroll to position [262, 0]
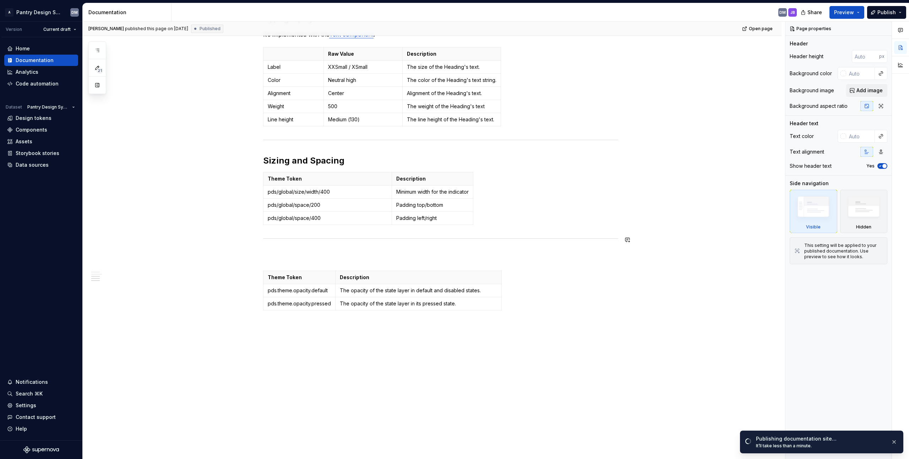
click at [311, 263] on h2 at bounding box center [440, 259] width 355 height 11
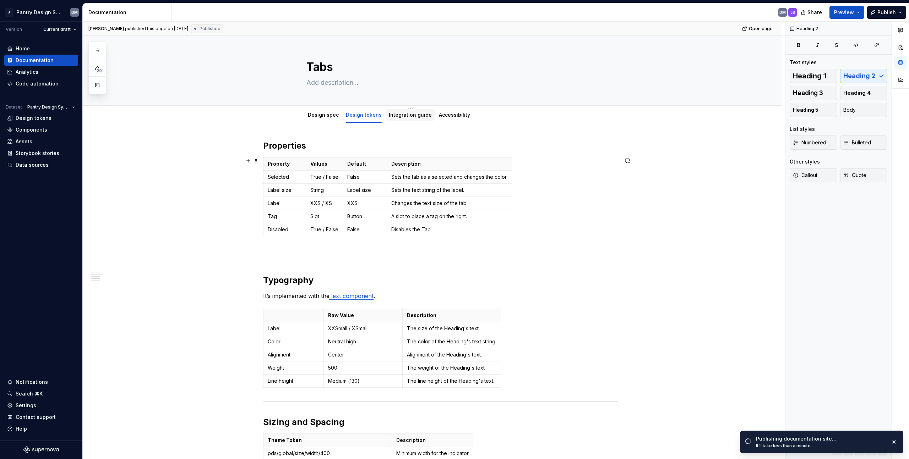
scroll to position [7, 0]
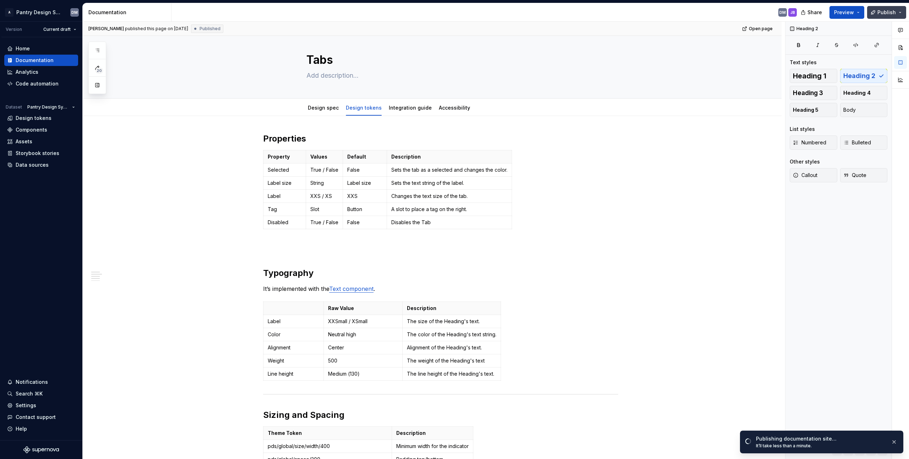
click at [450, 13] on span "Publish" at bounding box center [886, 12] width 18 height 7
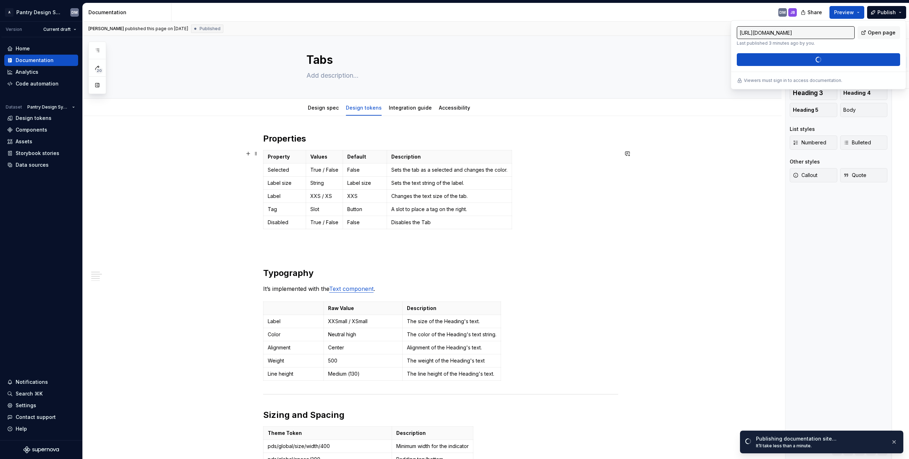
click at [450, 182] on div "Properties Property Values Default Description Selected True / False False Sets…" at bounding box center [432, 415] width 699 height 598
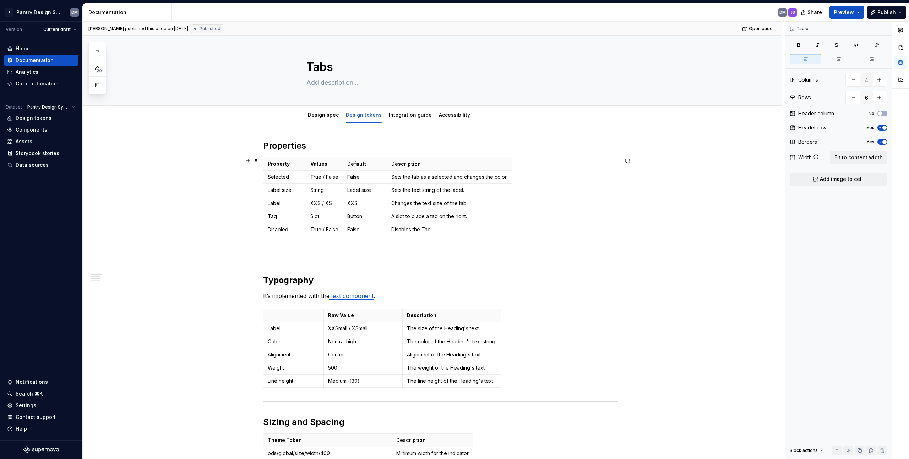
scroll to position [262, 0]
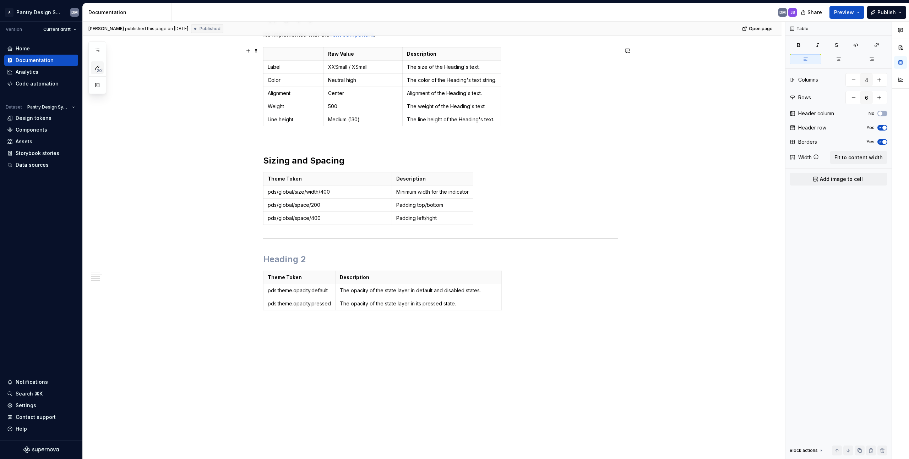
click at [99, 69] on span "20" at bounding box center [98, 71] width 7 height 6
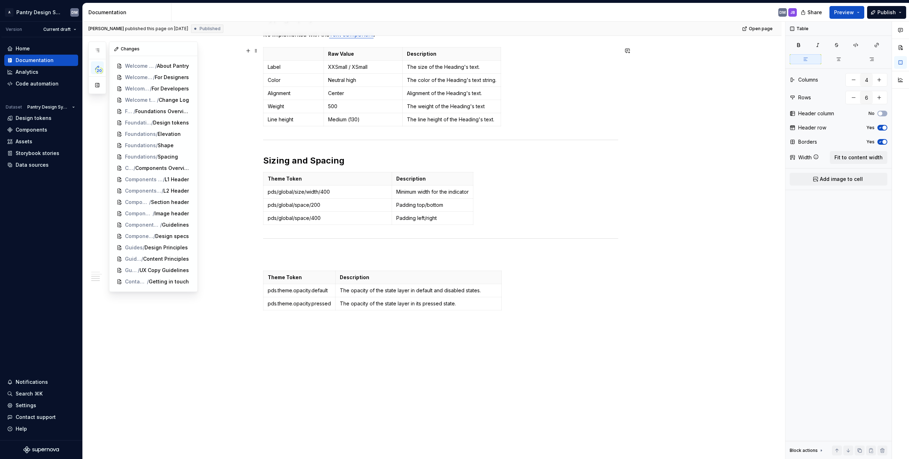
click at [95, 71] on span "20" at bounding box center [98, 71] width 7 height 6
click at [101, 51] on button "button" at bounding box center [97, 50] width 13 height 13
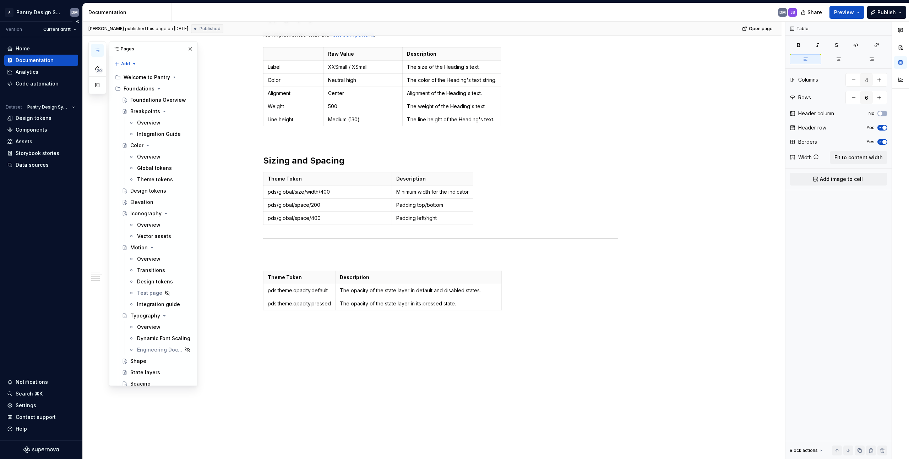
click at [46, 191] on div "Home Documentation Analytics Code automation Dataset Pantry Design System Desig…" at bounding box center [41, 238] width 82 height 403
click at [347, 158] on h2 "Sizing and Spacing" at bounding box center [440, 160] width 355 height 11
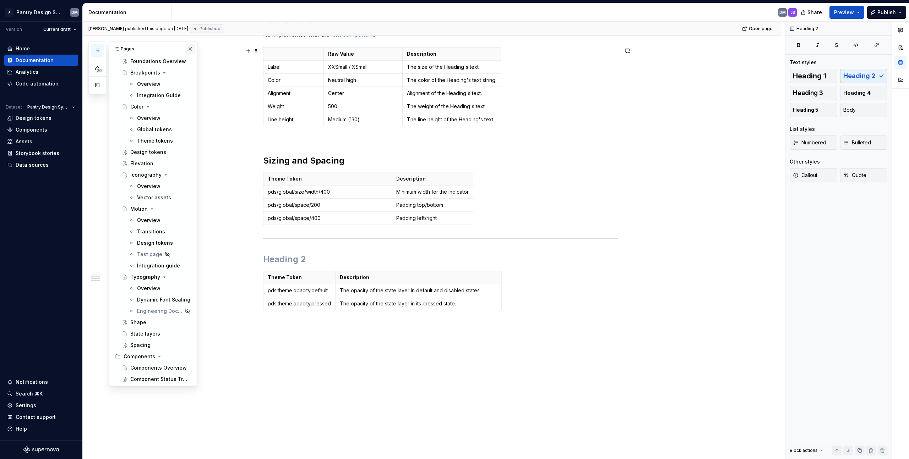
scroll to position [46, 0]
click at [186, 50] on button "button" at bounding box center [190, 49] width 10 height 10
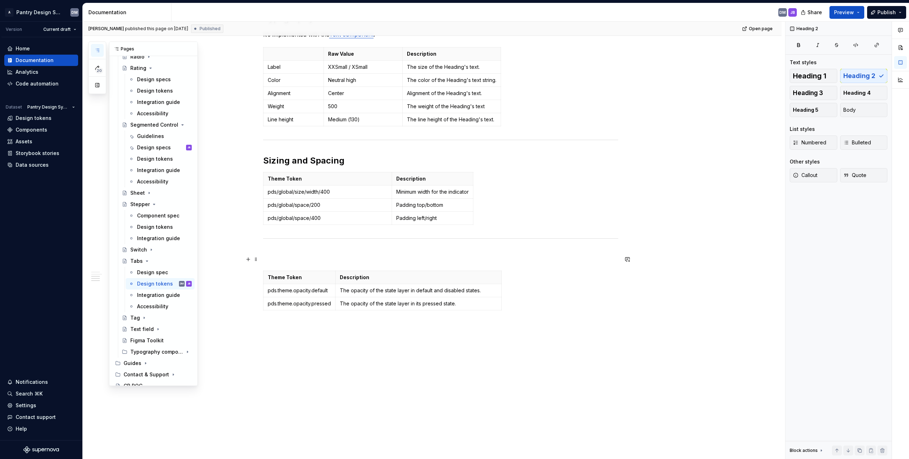
scroll to position [698, 0]
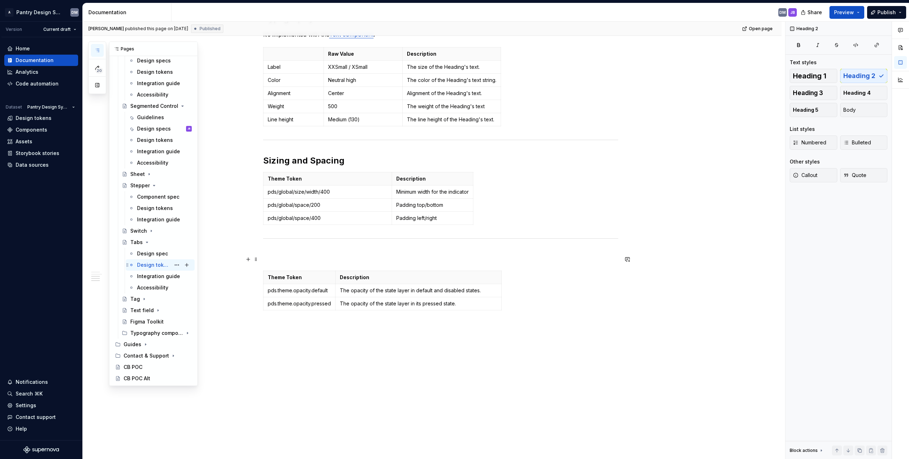
click at [159, 265] on div "Design tokens" at bounding box center [153, 265] width 33 height 7
click at [174, 263] on button "Page tree" at bounding box center [177, 265] width 10 height 10
click at [173, 265] on div "20 Pages Add Accessibility guide for tree Page tree. Navigate the tree with the…" at bounding box center [142, 214] width 109 height 345
click at [159, 249] on div "Design spec" at bounding box center [164, 254] width 55 height 10
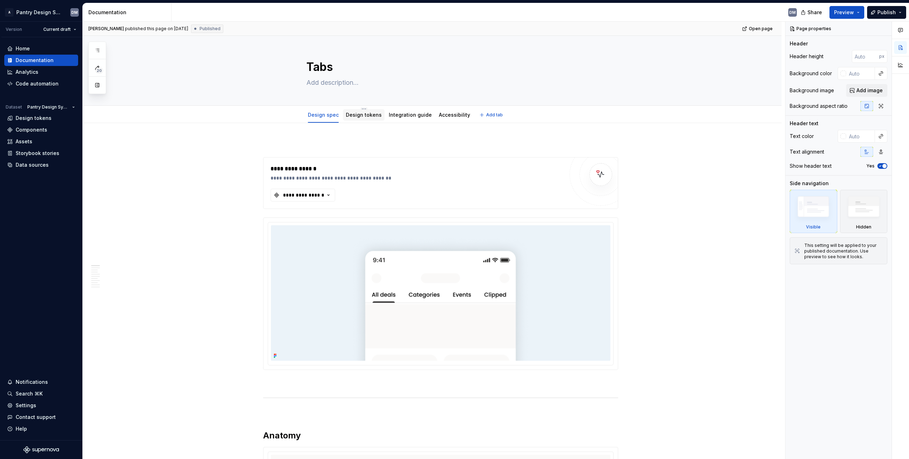
click at [360, 114] on link "Design tokens" at bounding box center [364, 115] width 36 height 6
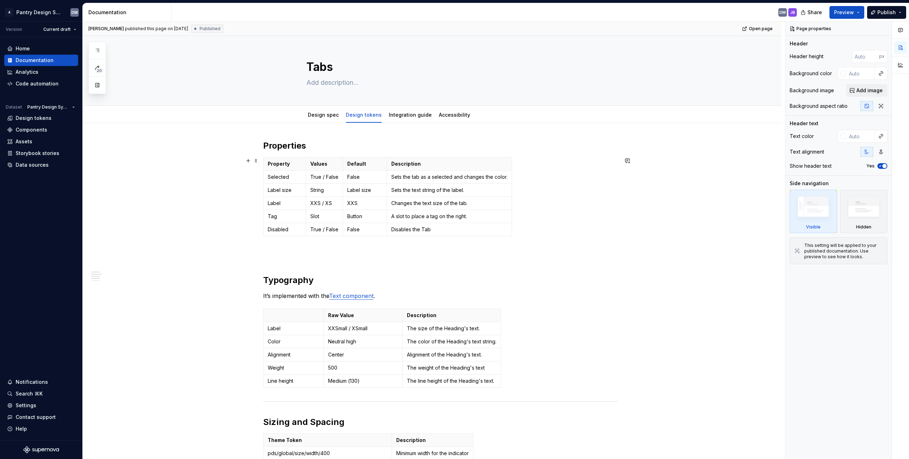
scroll to position [262, 0]
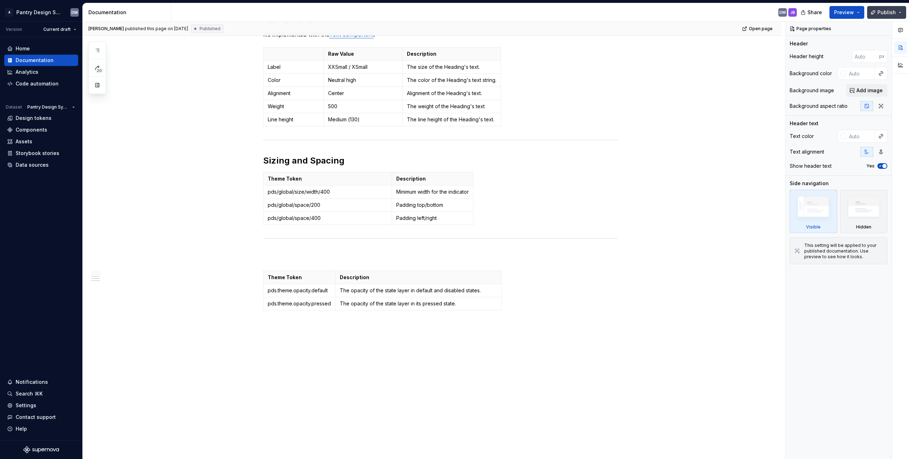
click at [450, 13] on button "Publish" at bounding box center [886, 12] width 39 height 13
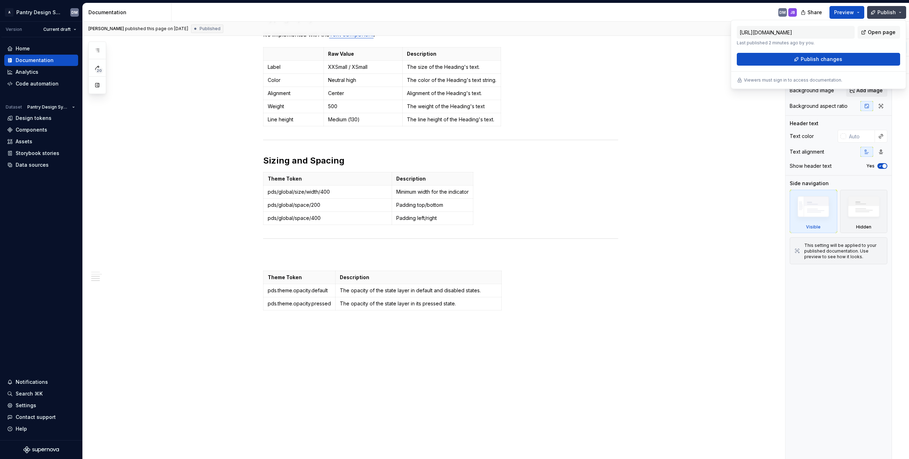
click at [450, 13] on button "Publish" at bounding box center [886, 12] width 39 height 13
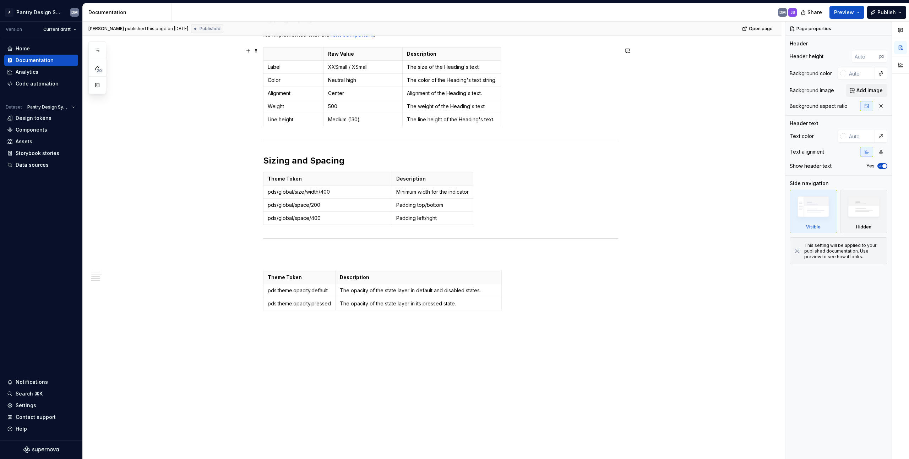
scroll to position [0, 0]
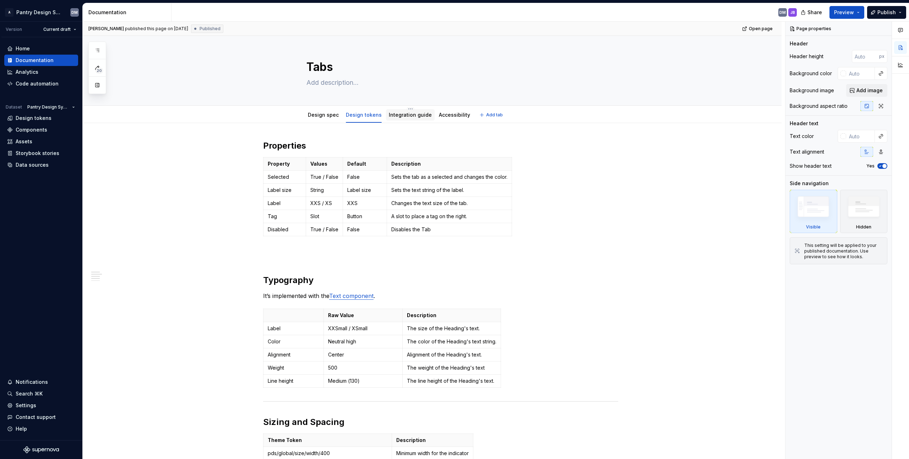
click at [420, 114] on link "Integration guide" at bounding box center [410, 115] width 43 height 6
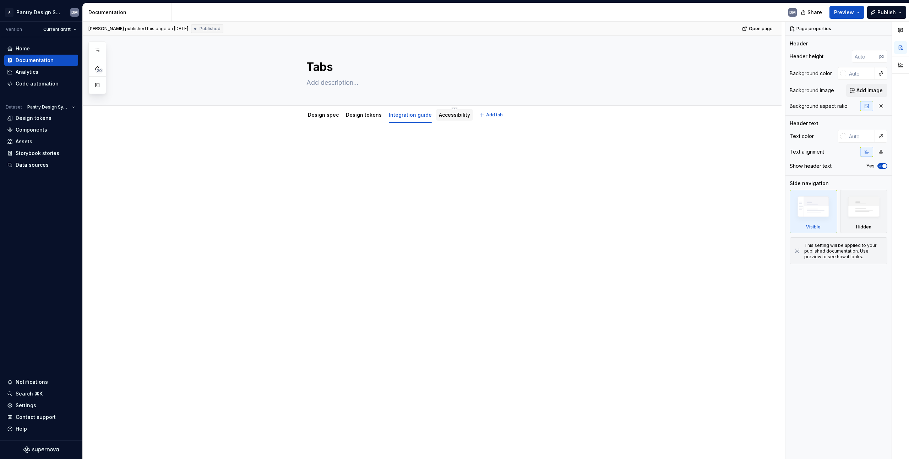
click at [450, 117] on link "Accessibility" at bounding box center [454, 115] width 31 height 6
click at [365, 115] on link "Design tokens" at bounding box center [364, 115] width 36 height 6
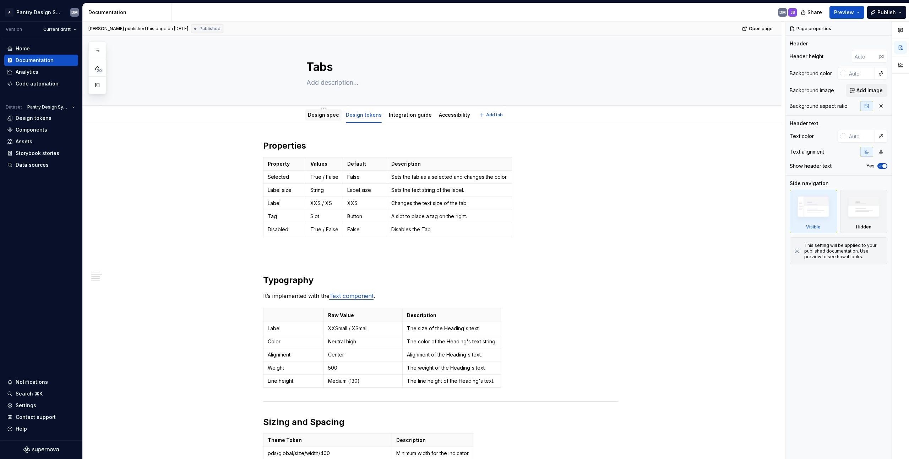
click at [316, 116] on link "Design spec" at bounding box center [323, 115] width 31 height 6
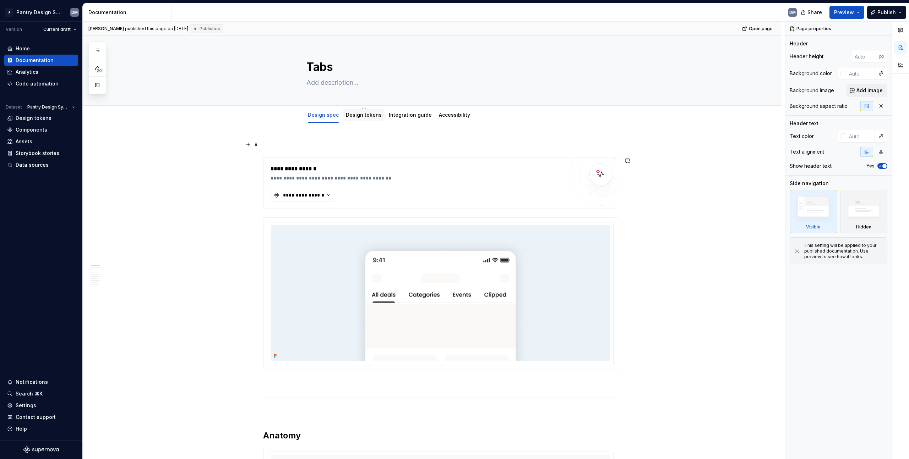
scroll to position [7, 0]
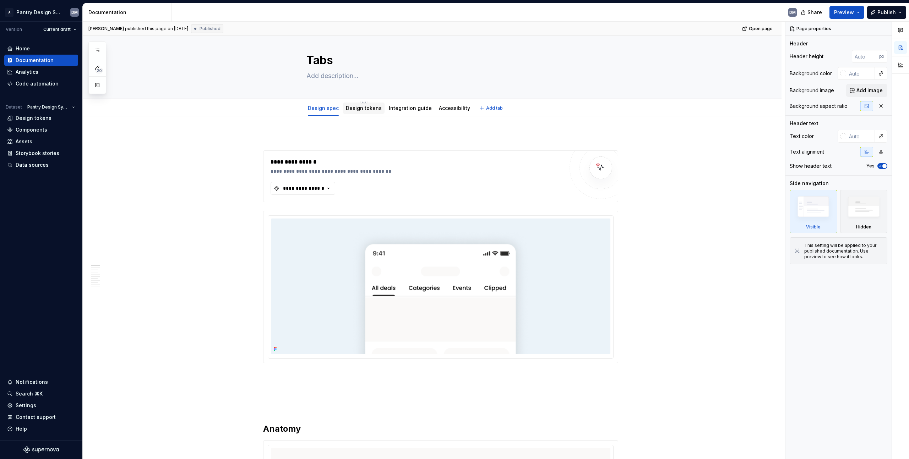
click at [357, 111] on link "Design tokens" at bounding box center [364, 108] width 36 height 6
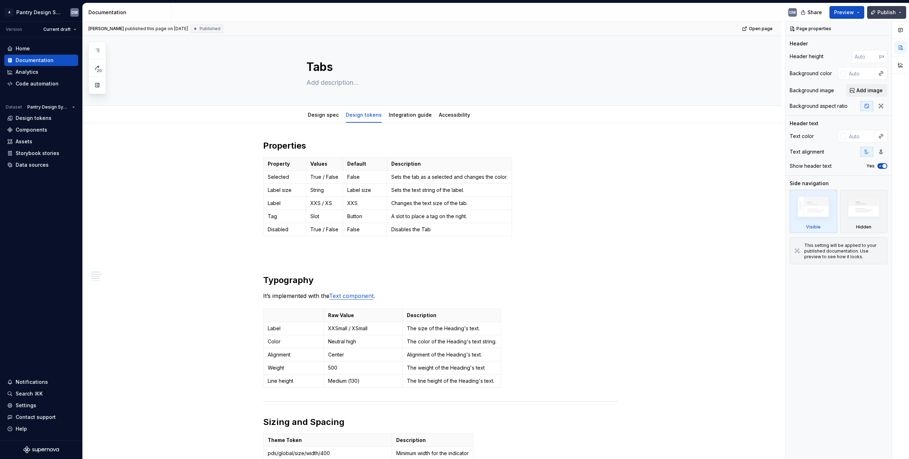
click at [450, 15] on button "Publish" at bounding box center [886, 12] width 39 height 13
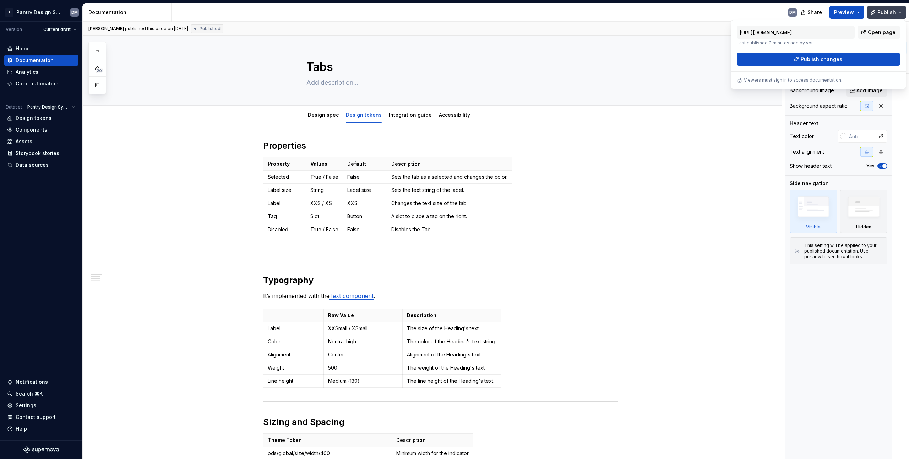
click at [450, 14] on button "Publish" at bounding box center [886, 12] width 39 height 13
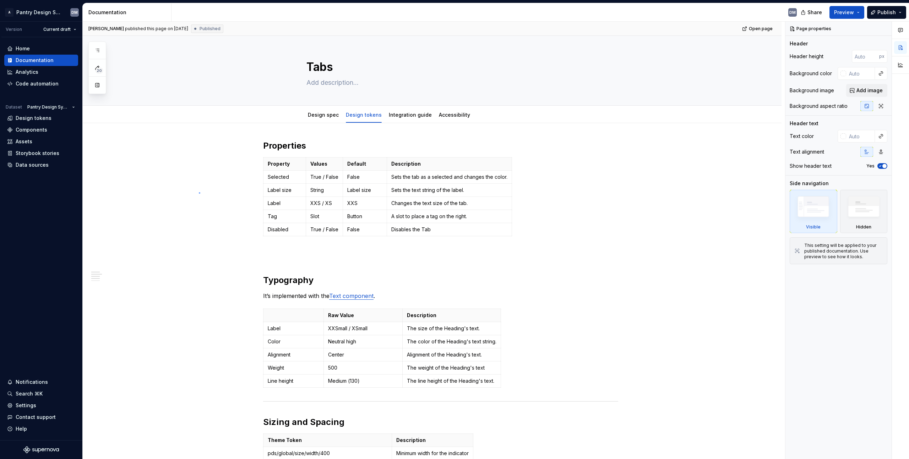
click at [199, 192] on div "[PERSON_NAME] published this page on [DATE] Published Open page Tabs Edit heade…" at bounding box center [434, 241] width 702 height 438
drag, startPoint x: 305, startPoint y: 168, endPoint x: 299, endPoint y: 175, distance: 10.1
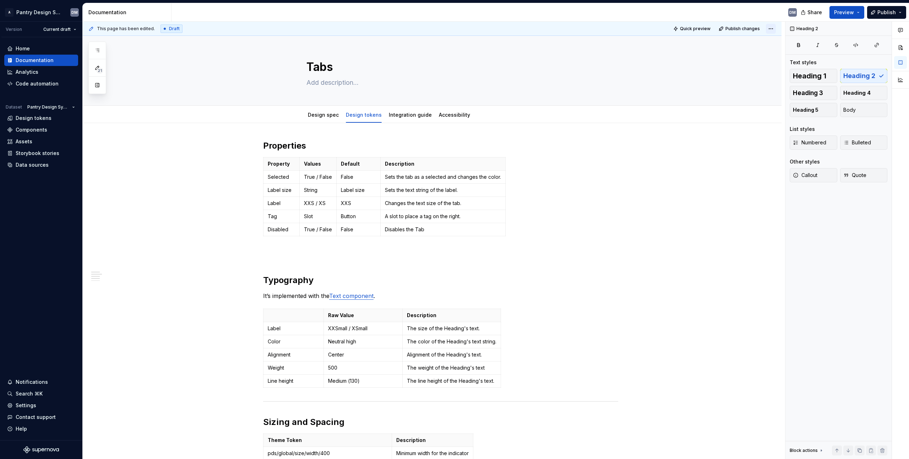
click at [450, 28] on html "A Pantry Design System DM Version Current draft Home Documentation Analytics Co…" at bounding box center [454, 229] width 909 height 459
click at [169, 26] on span "Draft" at bounding box center [174, 29] width 11 height 6
click at [150, 143] on div "Properties Property Values Default Description Selected True / False False Sets…" at bounding box center [432, 422] width 699 height 598
click at [98, 71] on span "21" at bounding box center [100, 71] width 6 height 6
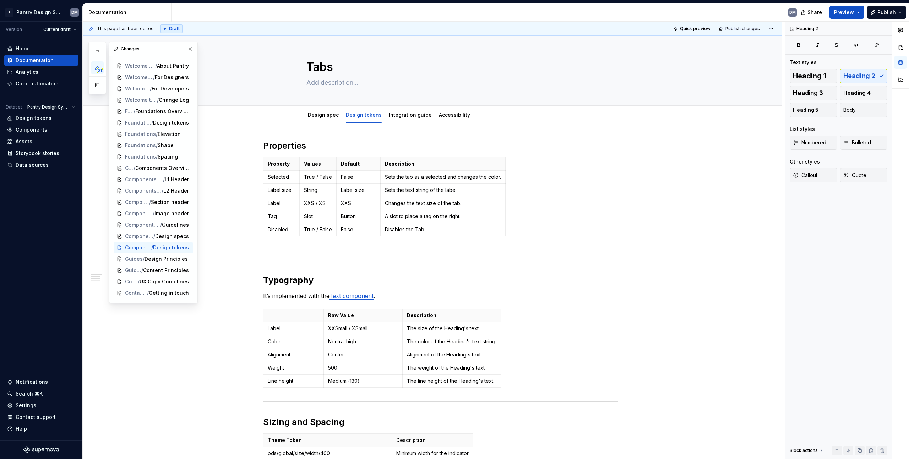
click at [98, 71] on span "21" at bounding box center [100, 71] width 6 height 6
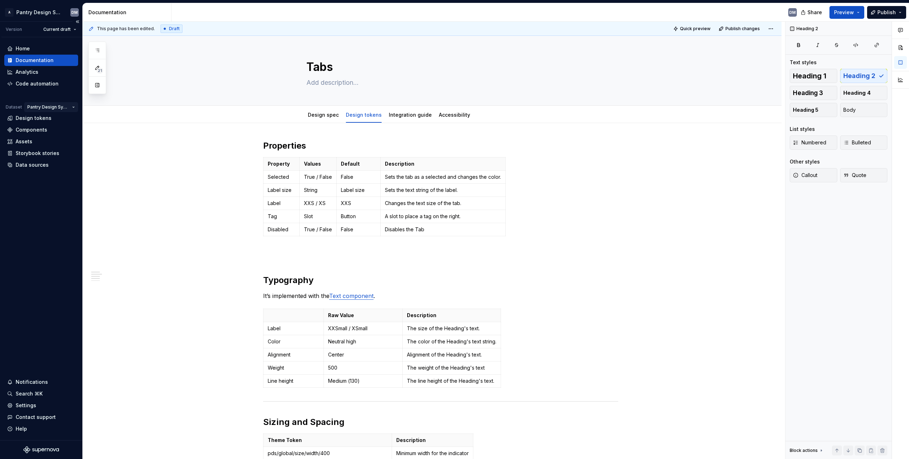
click at [75, 108] on html "A Pantry Design System DM Version Current draft Home Documentation Analytics Co…" at bounding box center [454, 229] width 909 height 459
click at [450, 26] on html "A Pantry Design System DM Version Current draft Home Documentation Analytics Co…" at bounding box center [454, 229] width 909 height 459
click at [450, 13] on button "Preview" at bounding box center [846, 12] width 35 height 13
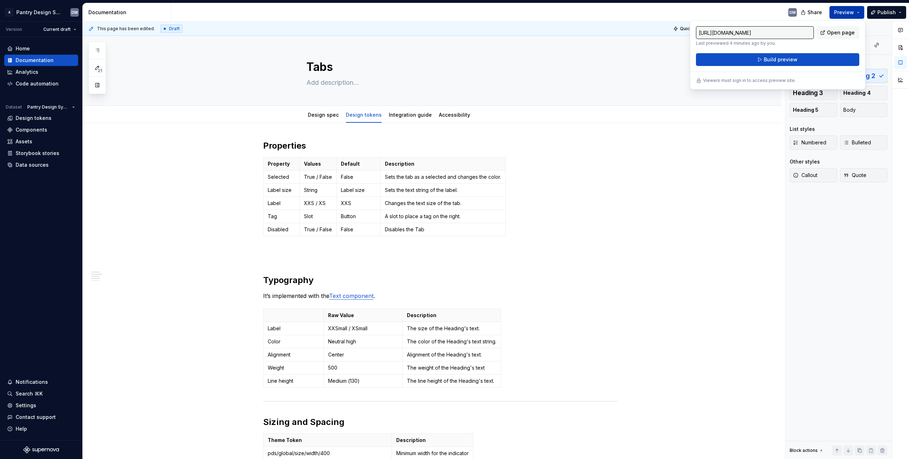
click at [450, 13] on button "Preview" at bounding box center [846, 12] width 35 height 13
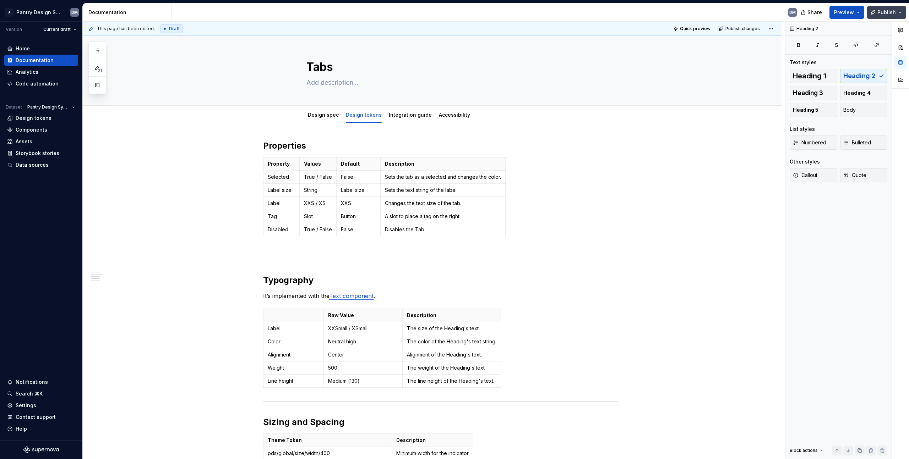
click at [450, 12] on button "Publish" at bounding box center [886, 12] width 39 height 13
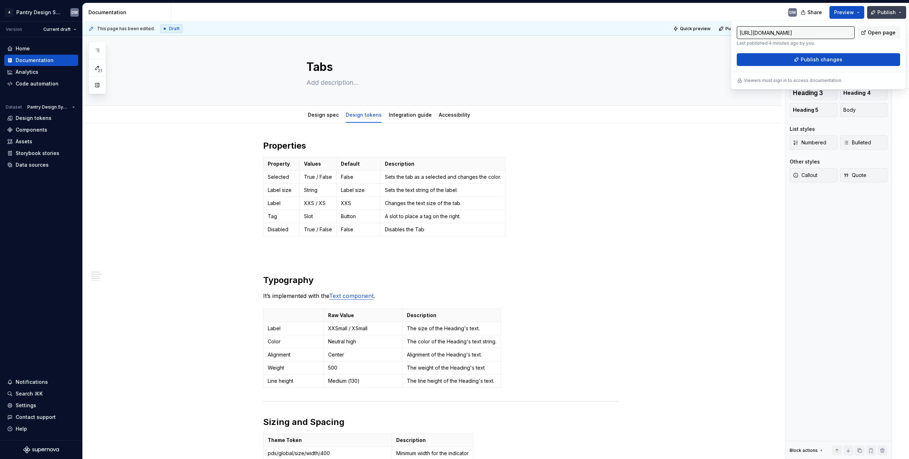
click at [450, 12] on button "Publish" at bounding box center [886, 12] width 39 height 13
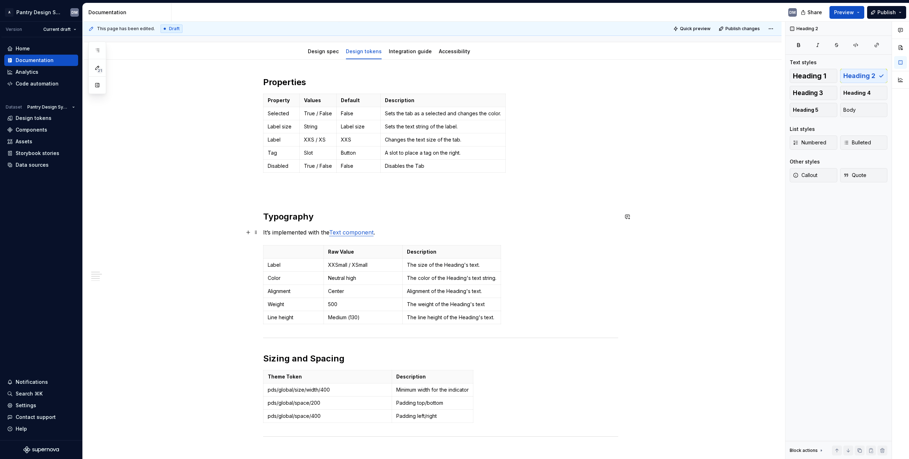
scroll to position [95, 0]
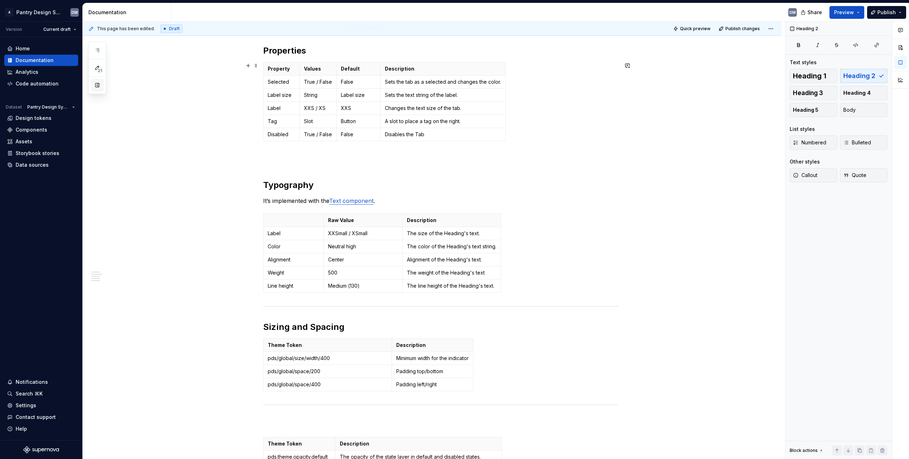
click at [96, 85] on button "button" at bounding box center [97, 85] width 13 height 13
type textarea "*"
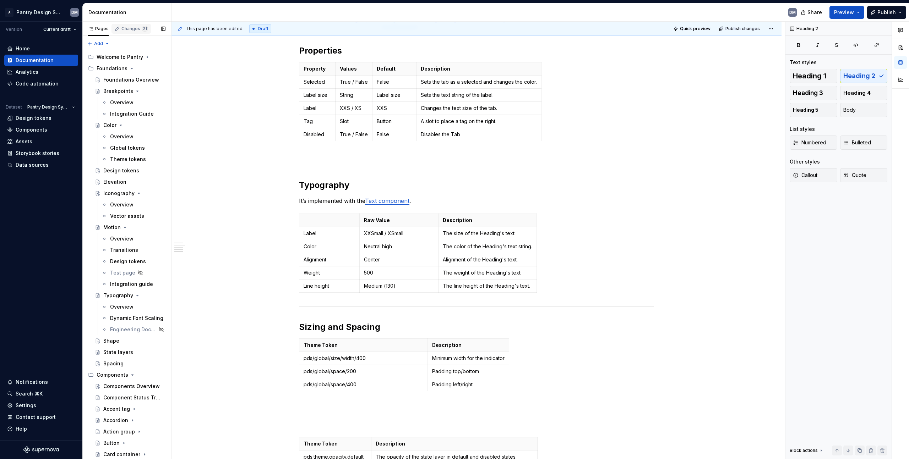
click at [134, 29] on div "Changes 21" at bounding box center [134, 29] width 27 height 6
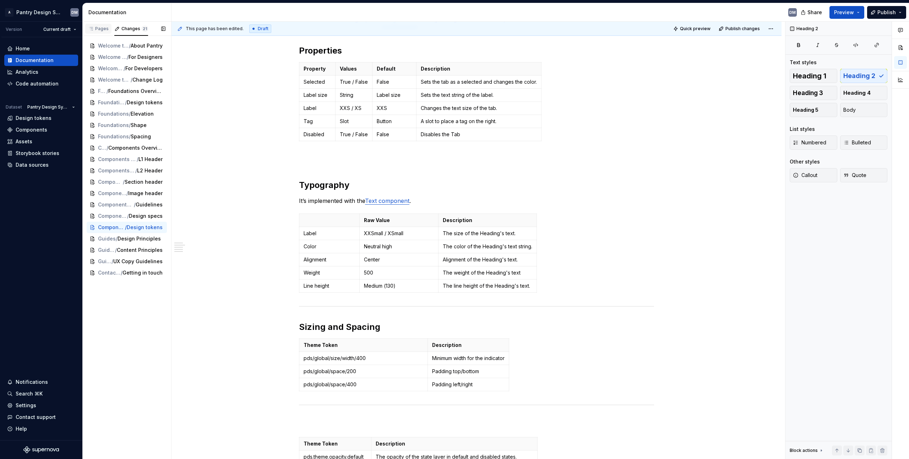
click at [105, 32] on div "Pages" at bounding box center [98, 29] width 26 height 10
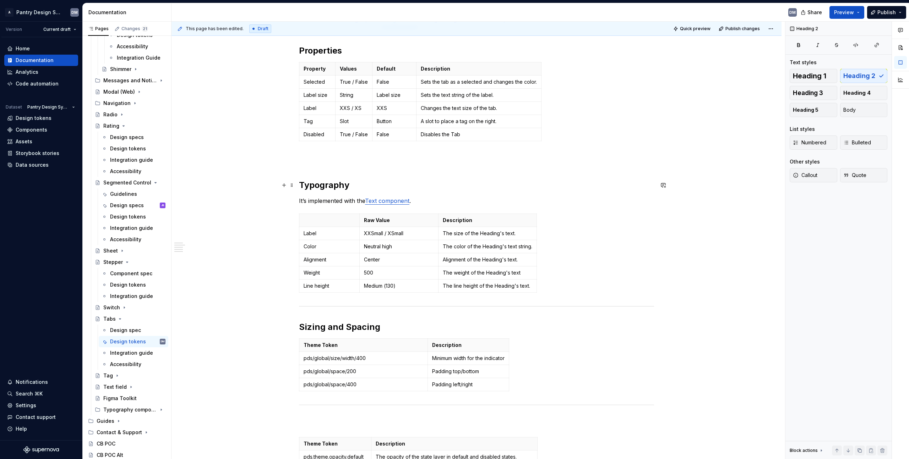
scroll to position [0, 0]
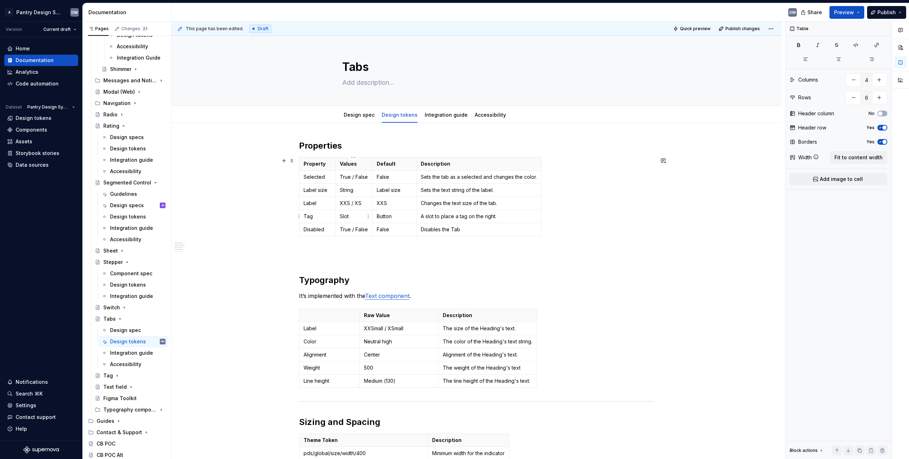
click at [351, 221] on td "Slot" at bounding box center [353, 216] width 37 height 13
click at [353, 216] on p "Slot" at bounding box center [354, 216] width 28 height 7
click at [345, 219] on p "Slot" at bounding box center [354, 216] width 28 height 7
click at [344, 219] on p "Slot" at bounding box center [354, 216] width 28 height 7
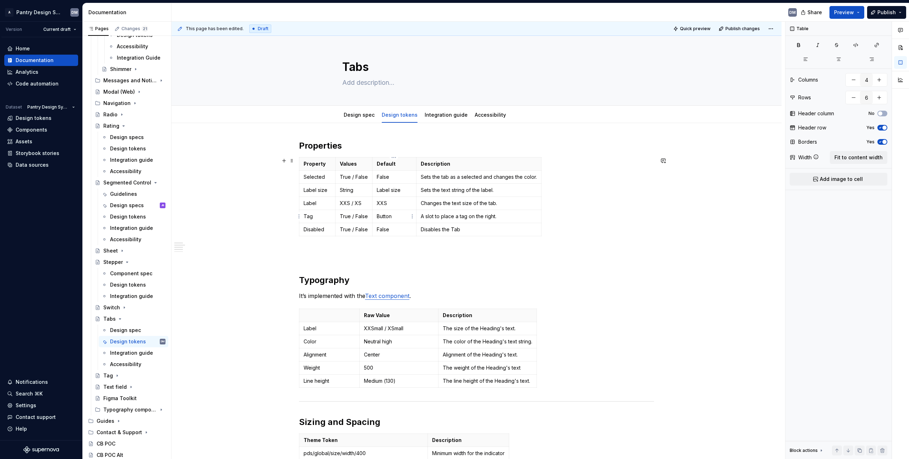
click at [378, 222] on td "Button" at bounding box center [394, 216] width 44 height 13
type textarea "*"
click at [378, 222] on td "Button" at bounding box center [394, 216] width 44 height 13
click at [381, 217] on p "Button" at bounding box center [394, 216] width 35 height 7
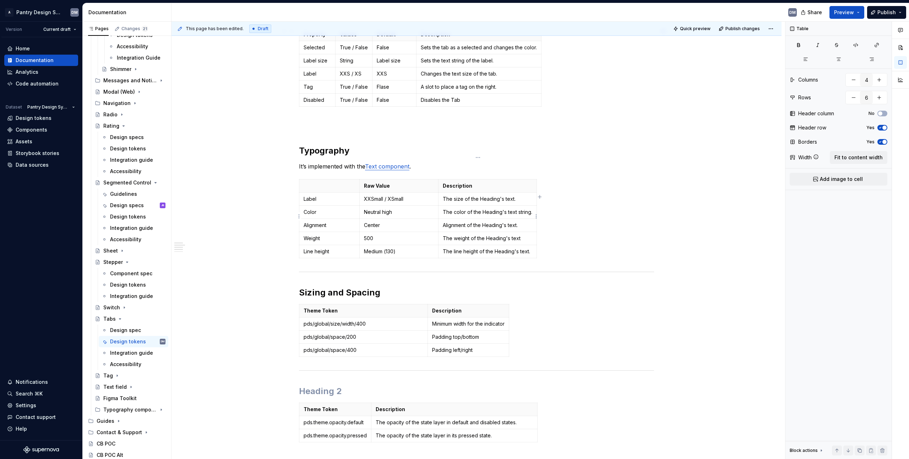
scroll to position [147, 0]
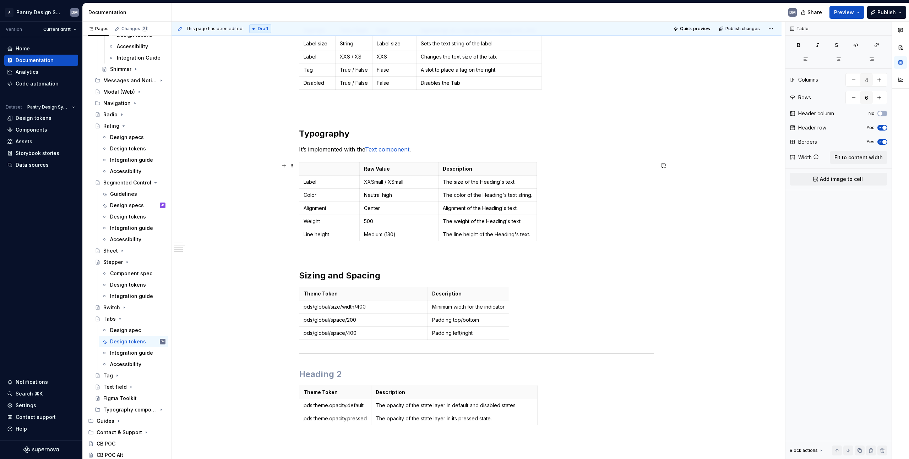
type input "3"
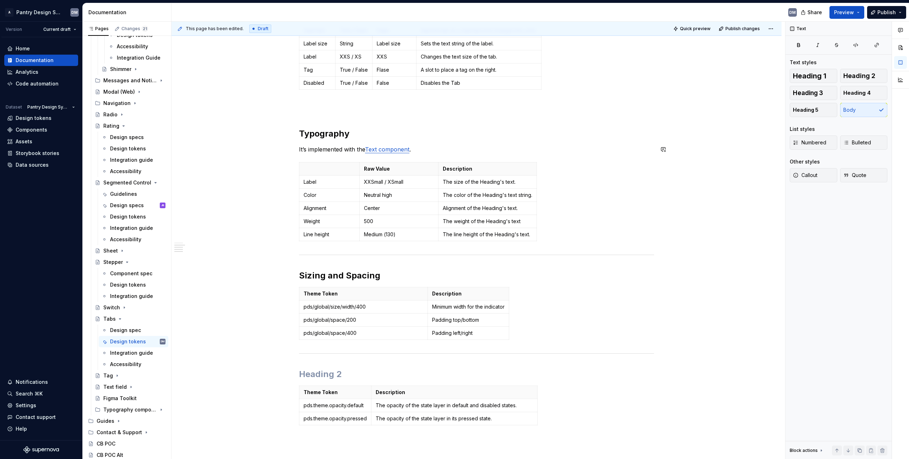
click at [299, 131] on div "Properties Property Values Default Description Selected True / False False Sets…" at bounding box center [476, 215] width 355 height 443
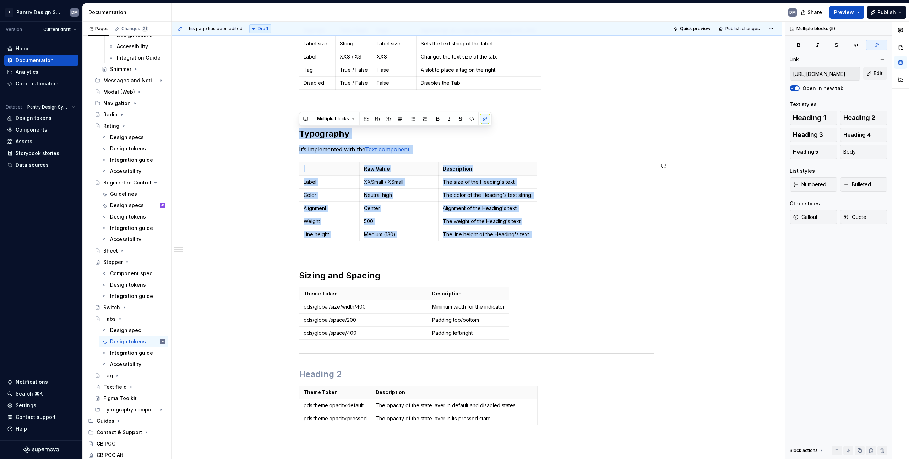
drag, startPoint x: 301, startPoint y: 133, endPoint x: 577, endPoint y: 246, distance: 298.4
click at [450, 246] on div "Properties Property Values Default Description Selected True / False False Sets…" at bounding box center [476, 211] width 355 height 435
copy div "Typography It’s implemented with the Text component . Raw Value Description Lab…"
click at [324, 105] on div "Properties Property Values Default Description Selected True / False False Sets…" at bounding box center [476, 211] width 355 height 435
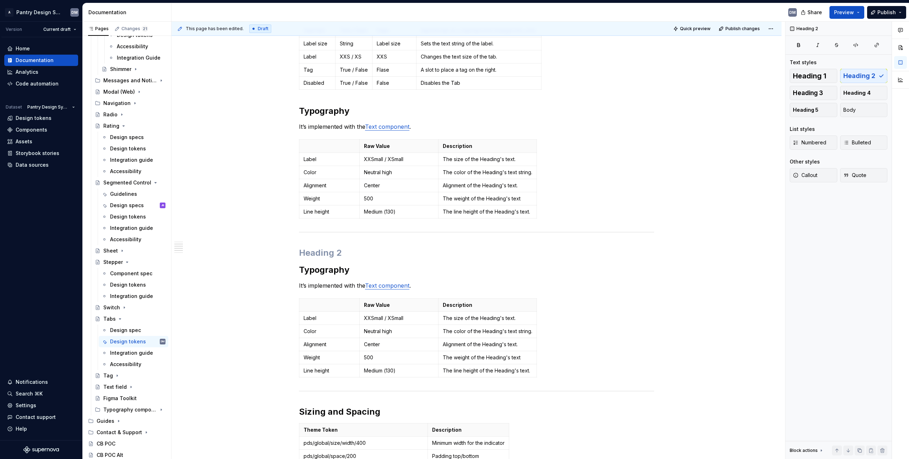
type textarea "*"
click at [325, 109] on h2 "Typography" at bounding box center [476, 110] width 355 height 11
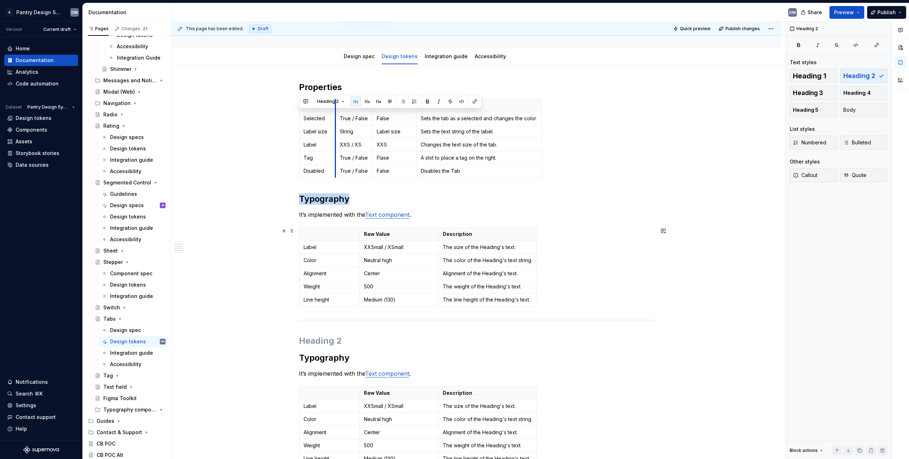
scroll to position [47, 0]
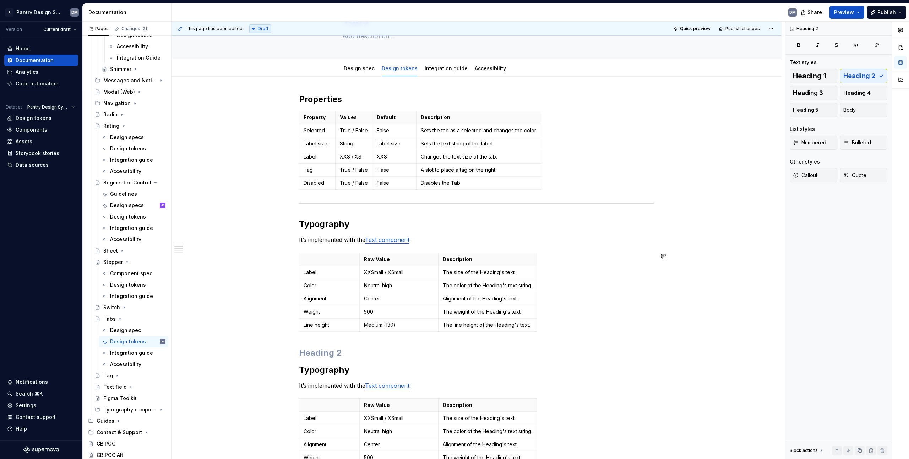
click at [316, 339] on div "Properties Property Values Default Description Selected True / False False Sets…" at bounding box center [476, 379] width 355 height 571
click at [333, 224] on h2 "Typography" at bounding box center [476, 224] width 355 height 11
click at [307, 224] on h2 "Tab" at bounding box center [476, 224] width 355 height 11
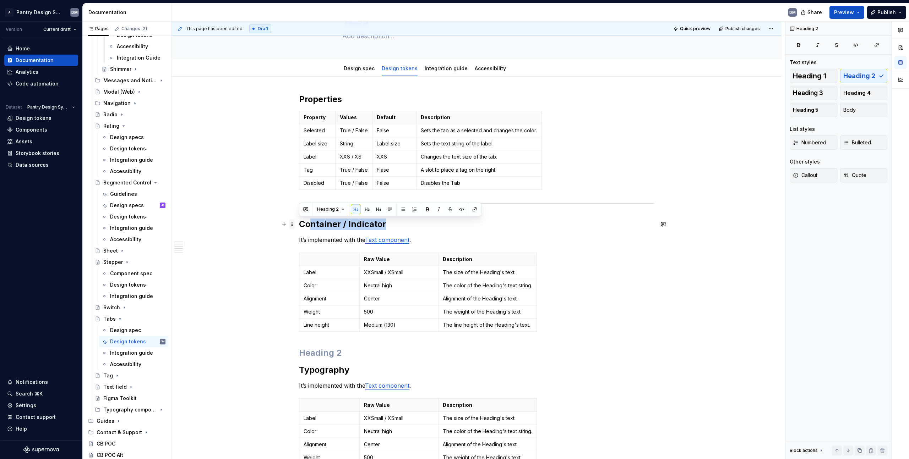
drag, startPoint x: 387, startPoint y: 226, endPoint x: 293, endPoint y: 224, distance: 93.7
click at [299, 224] on div "Properties Property Values Default Description Selected True / False False Sets…" at bounding box center [476, 384] width 355 height 580
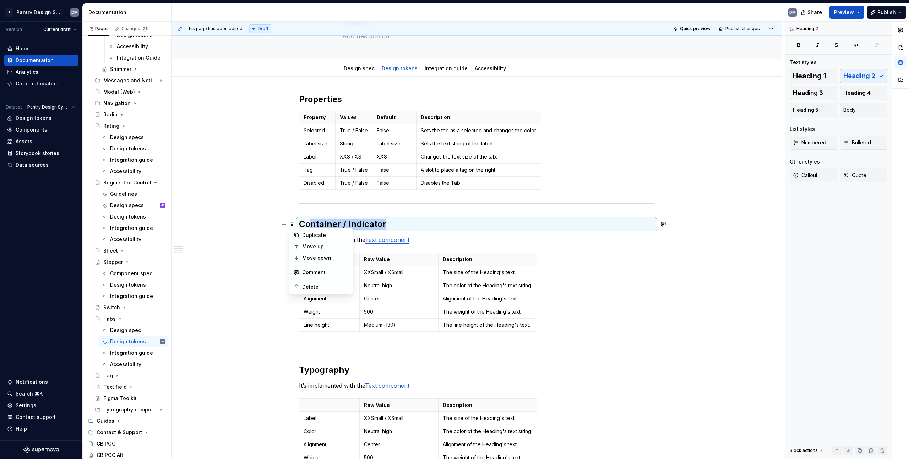
click at [434, 224] on h2 "Container / Indicator" at bounding box center [476, 224] width 355 height 11
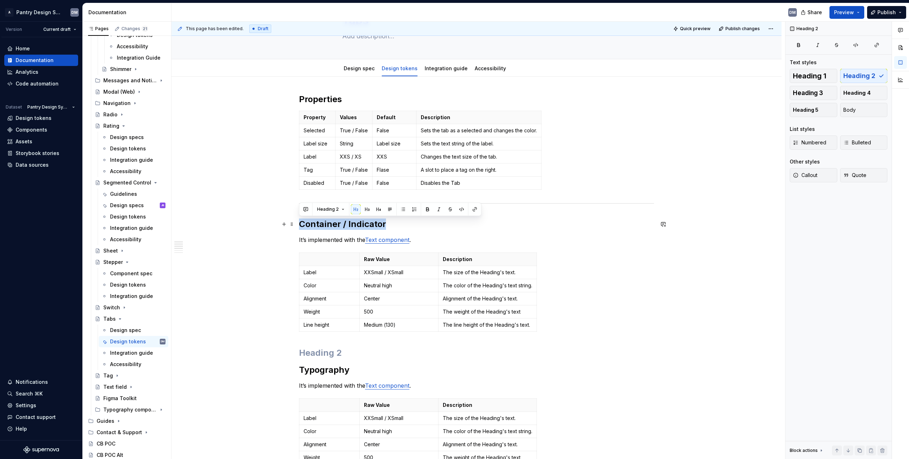
drag, startPoint x: 408, startPoint y: 222, endPoint x: 297, endPoint y: 229, distance: 111.7
click at [297, 229] on div "Properties Property Values Default Description Selected True / False False Sets…" at bounding box center [476, 444] width 610 height 735
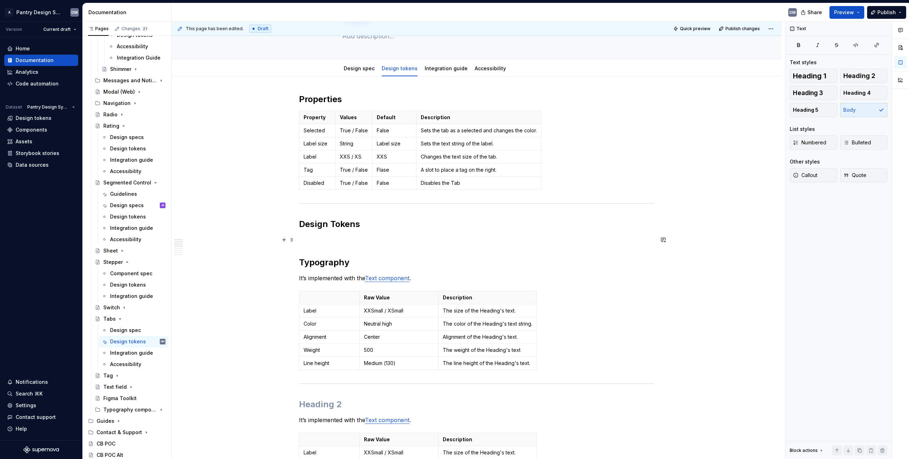
click at [321, 260] on h2 "Typography" at bounding box center [476, 262] width 355 height 11
click at [366, 249] on button "button" at bounding box center [367, 248] width 10 height 10
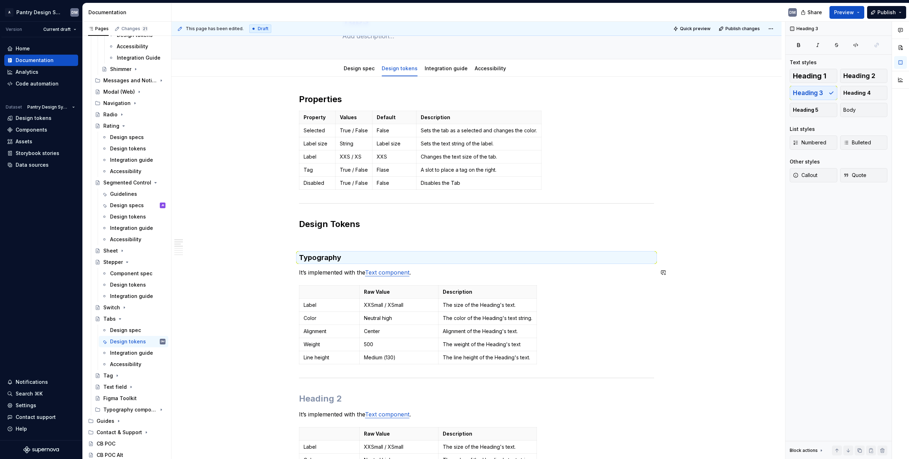
click at [324, 261] on h3 "Typography" at bounding box center [476, 258] width 355 height 10
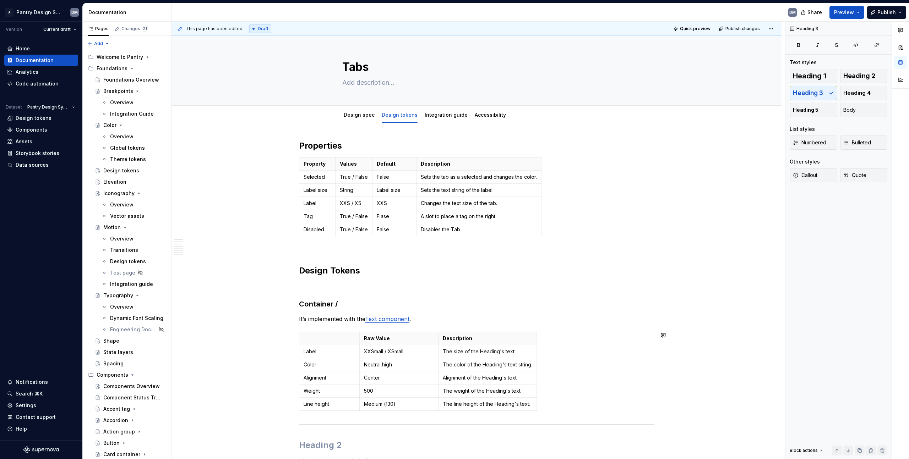
scroll to position [47, 0]
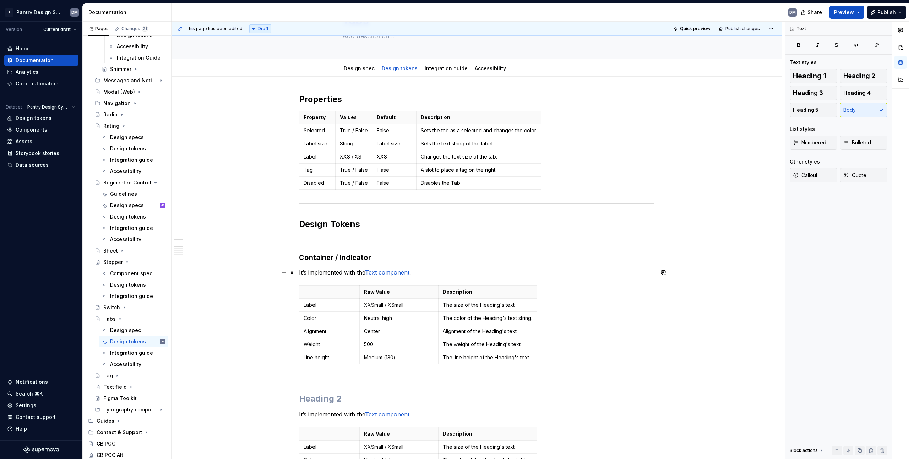
click at [436, 275] on div "Properties Property Values Default Description Selected True / False False Sets…" at bounding box center [476, 467] width 355 height 746
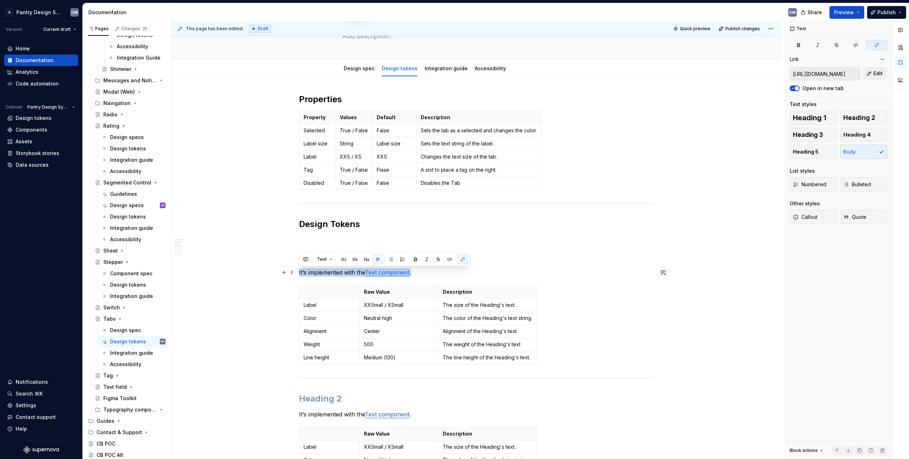
drag, startPoint x: 439, startPoint y: 271, endPoint x: 298, endPoint y: 273, distance: 141.3
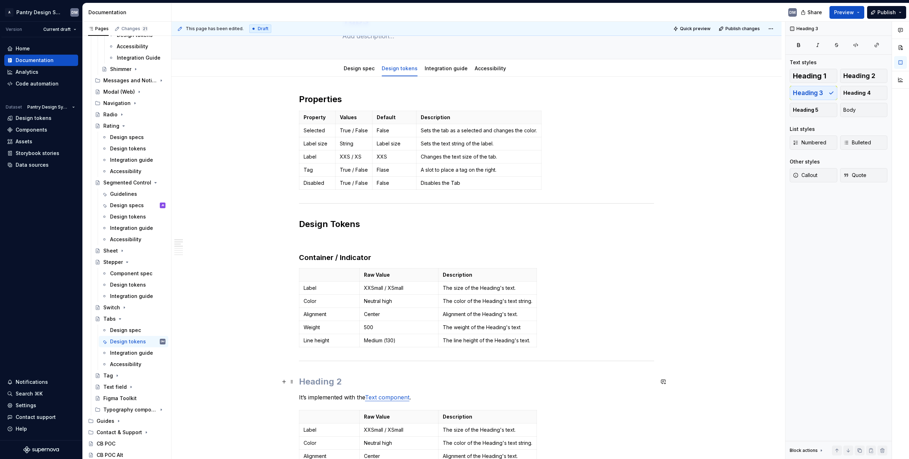
click at [329, 381] on h2 at bounding box center [476, 381] width 355 height 11
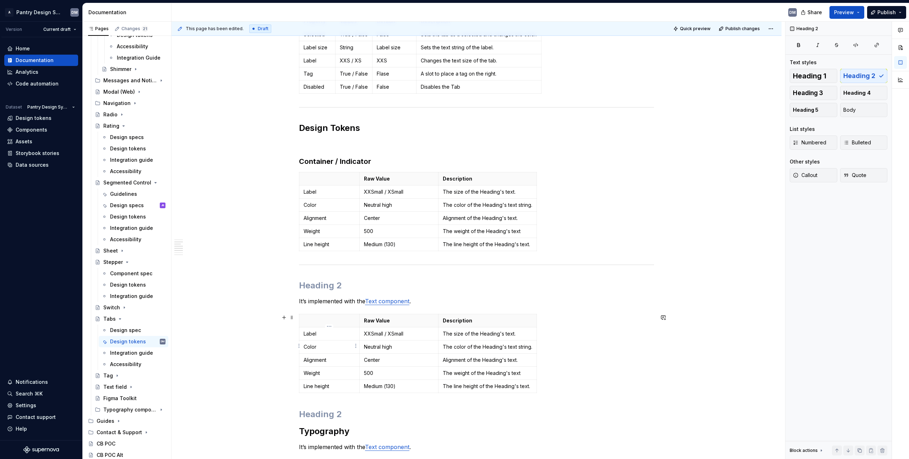
scroll to position [131, 0]
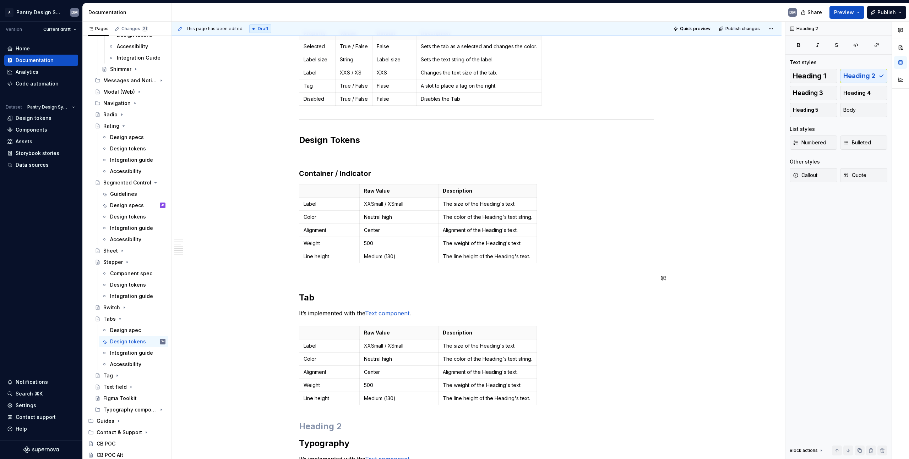
click at [312, 277] on hr at bounding box center [476, 277] width 355 height 0
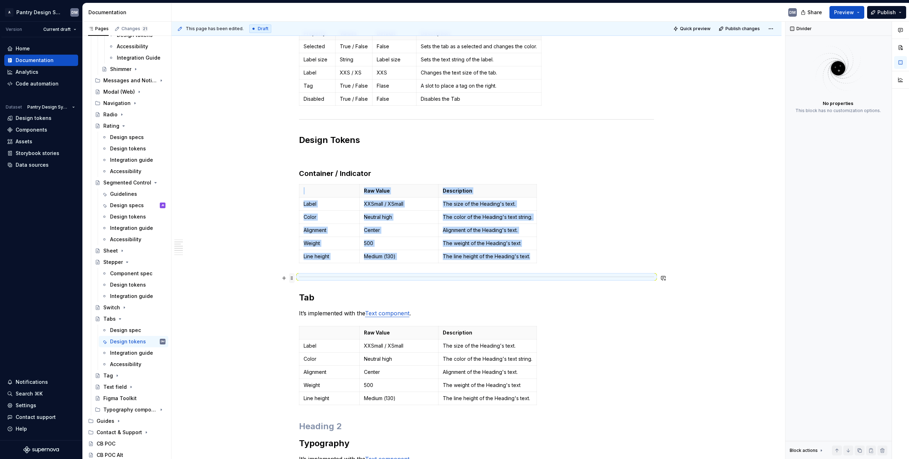
click at [292, 277] on span at bounding box center [292, 278] width 6 height 10
click at [318, 345] on div "Delete" at bounding box center [321, 340] width 60 height 11
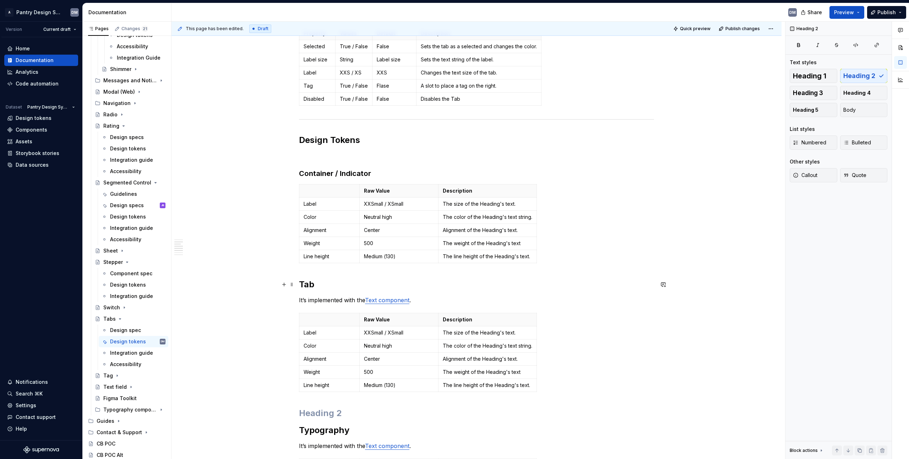
scroll to position [206, 0]
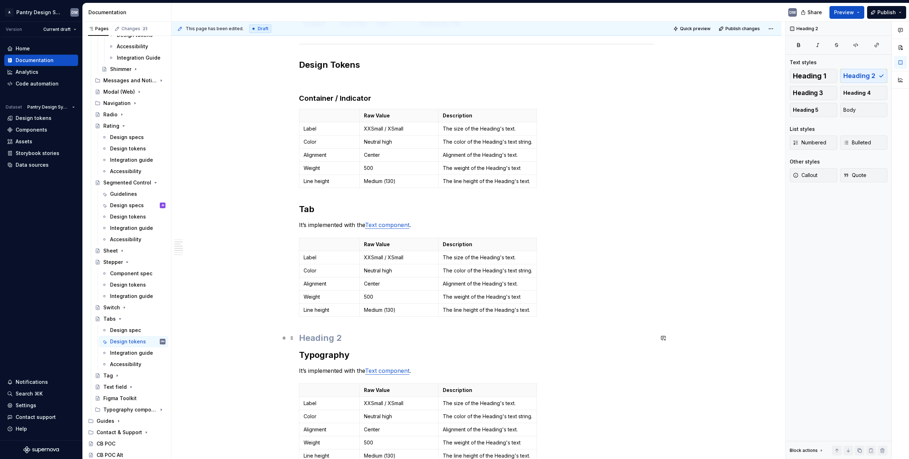
click at [324, 334] on h2 at bounding box center [476, 338] width 355 height 11
click at [310, 205] on h2 "Tab" at bounding box center [476, 209] width 355 height 11
click at [312, 209] on h2 "Tab" at bounding box center [476, 209] width 355 height 11
click at [376, 197] on button "button" at bounding box center [377, 195] width 10 height 10
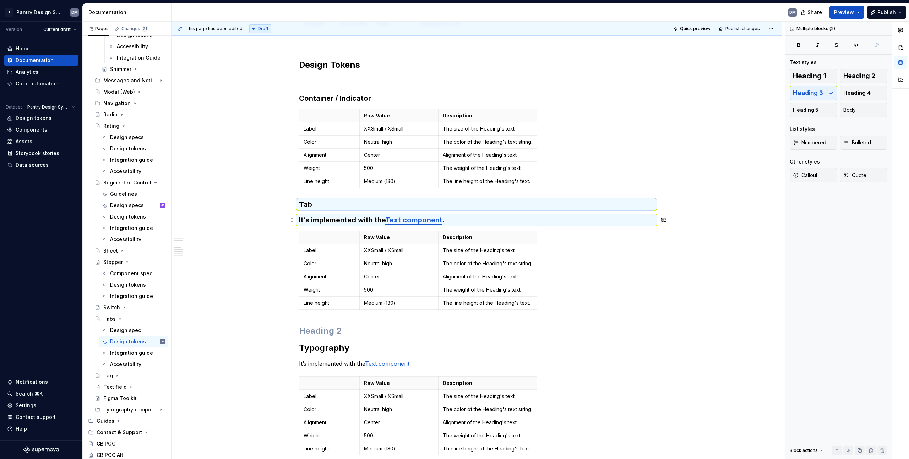
click at [316, 218] on h3 "It’s implemented with the Text component ." at bounding box center [476, 220] width 355 height 10
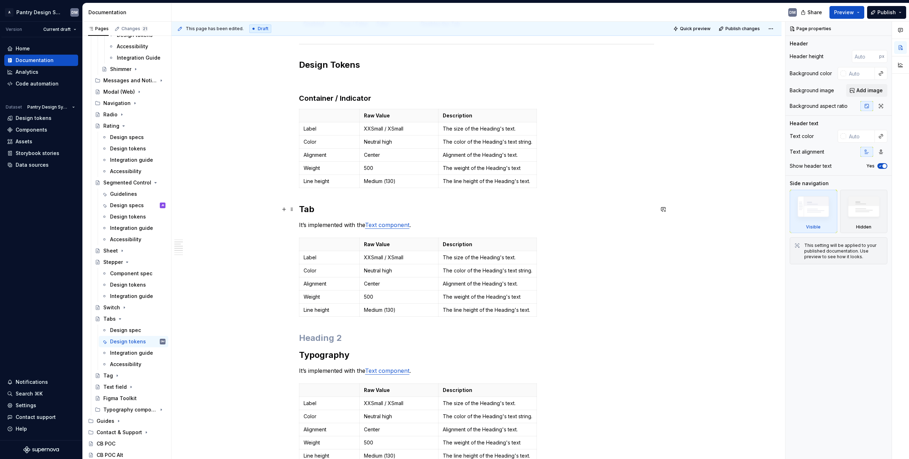
drag, startPoint x: 322, startPoint y: 207, endPoint x: 310, endPoint y: 208, distance: 12.8
click at [322, 207] on h2 "Tab" at bounding box center [476, 209] width 355 height 11
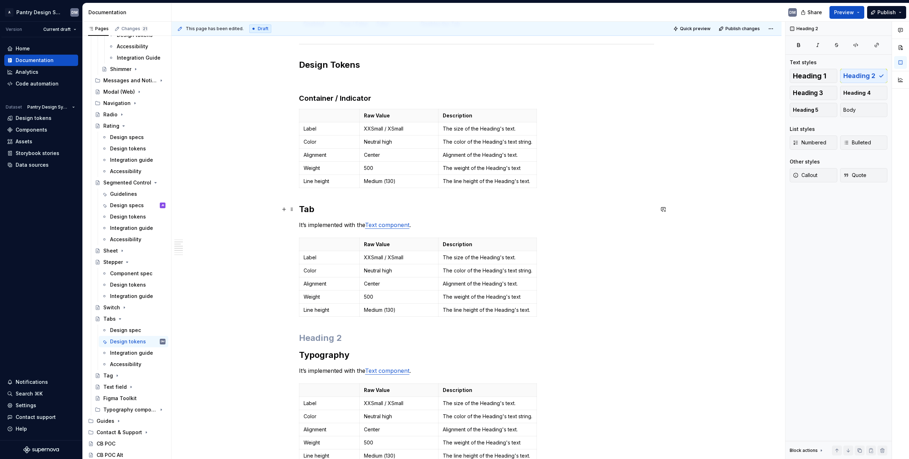
click at [303, 211] on h2 "Tab" at bounding box center [476, 209] width 355 height 11
click at [293, 210] on span at bounding box center [292, 209] width 6 height 10
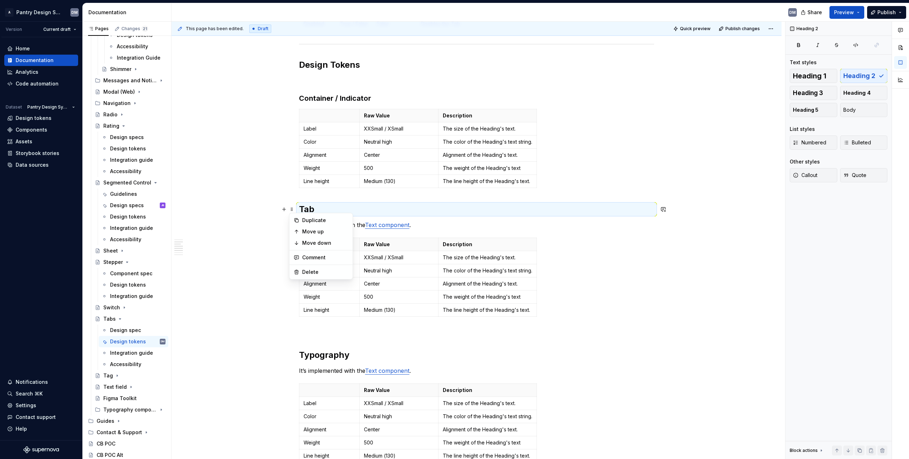
drag, startPoint x: 337, startPoint y: 208, endPoint x: 322, endPoint y: 207, distance: 14.9
click at [337, 207] on h2 "Tab" at bounding box center [476, 209] width 355 height 11
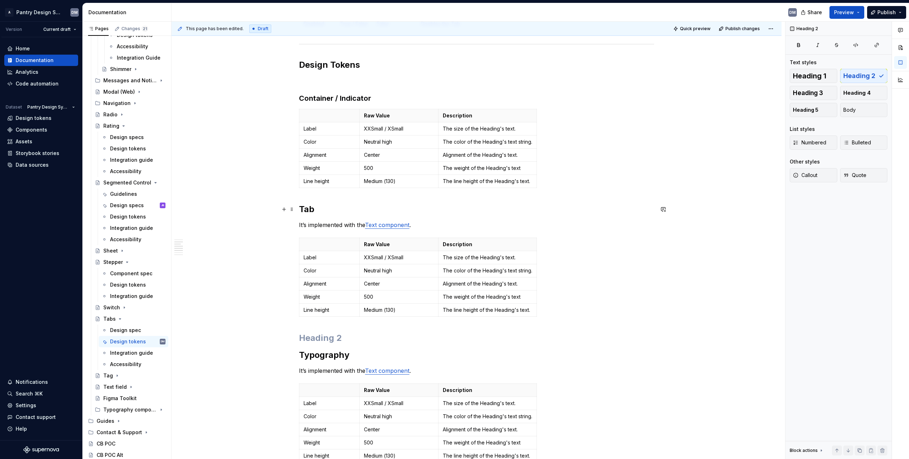
click at [320, 207] on h2 "Tab" at bounding box center [476, 209] width 355 height 11
click at [354, 194] on button "Multiple blocks" at bounding box center [336, 195] width 44 height 10
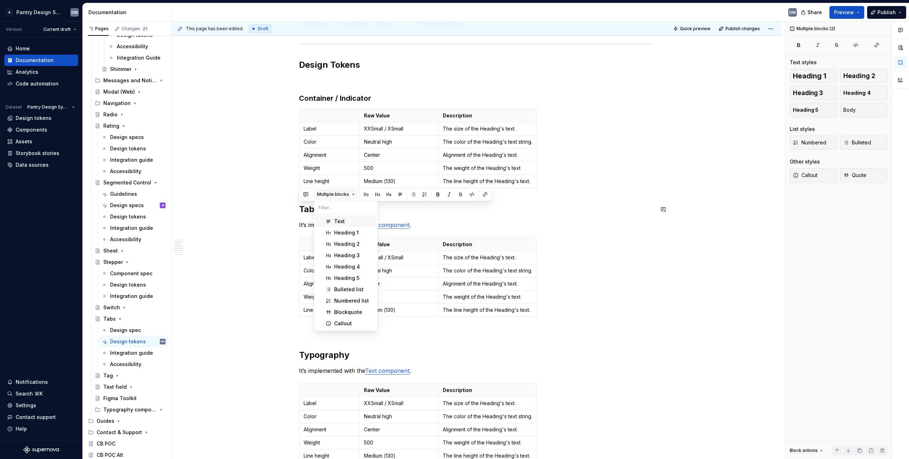
click at [352, 195] on button "Multiple blocks" at bounding box center [336, 195] width 44 height 10
click at [354, 246] on div "Heading 2" at bounding box center [347, 244] width 26 height 7
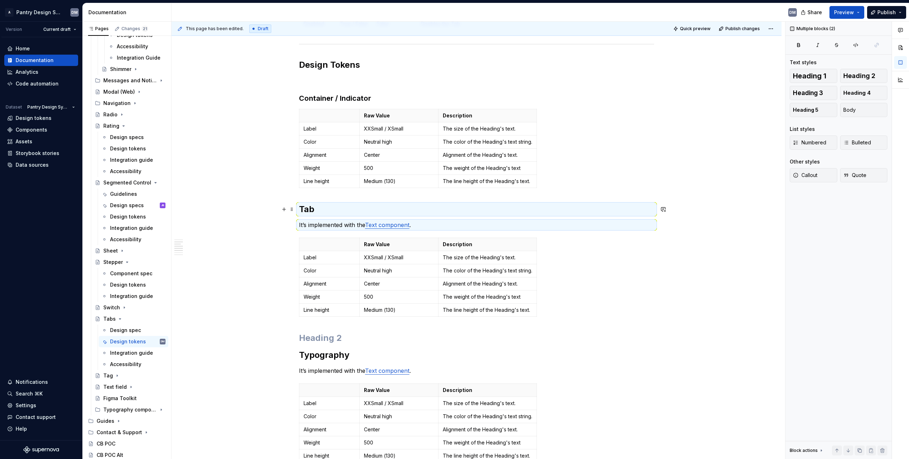
click at [324, 208] on h2 "Tab" at bounding box center [476, 209] width 355 height 11
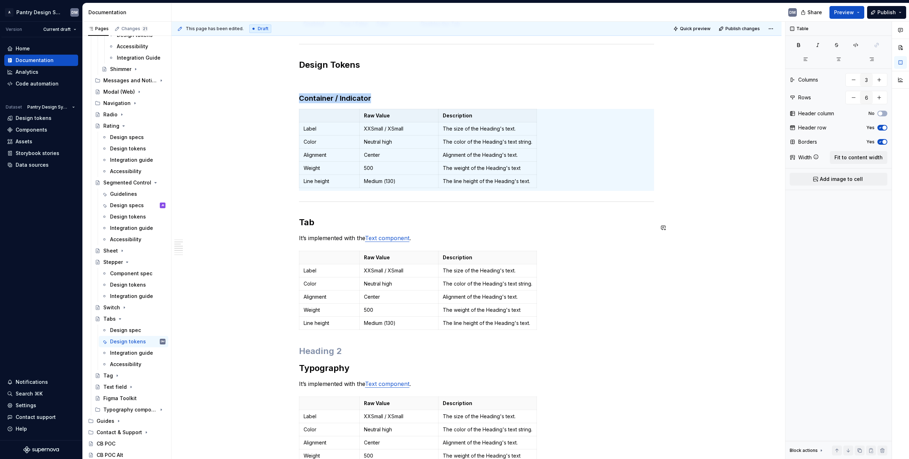
click at [321, 219] on div "Properties Property Values Default Description Selected True / False False Sets…" at bounding box center [476, 298] width 355 height 729
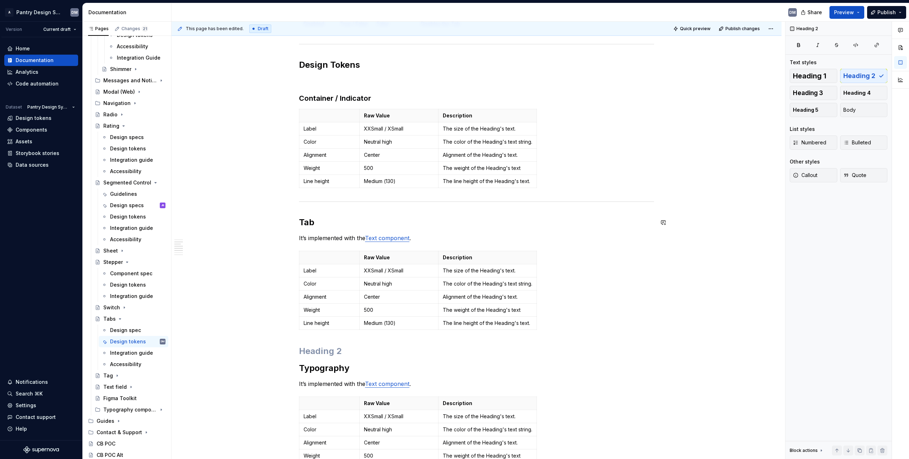
click at [293, 199] on div "This page has been edited. Draft Quick preview Publish changes Tabs Edit header…" at bounding box center [477, 241] width 613 height 438
click at [293, 200] on span at bounding box center [292, 203] width 6 height 10
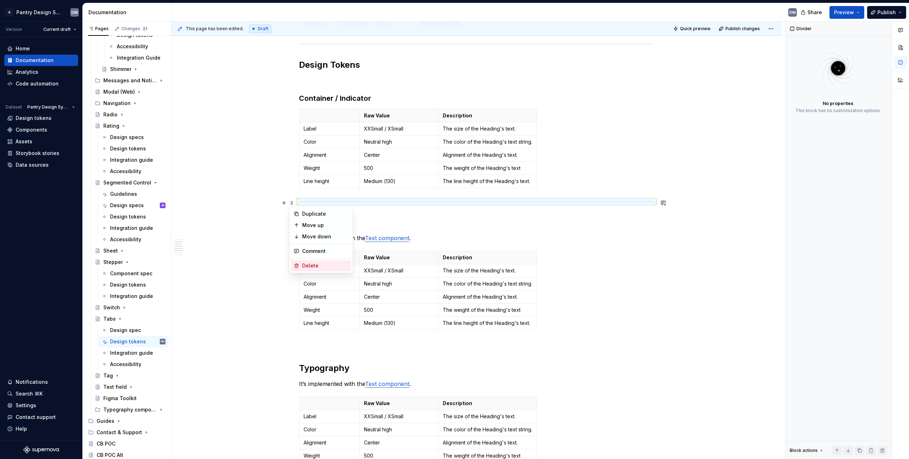
click at [321, 262] on div "Delete" at bounding box center [321, 265] width 60 height 11
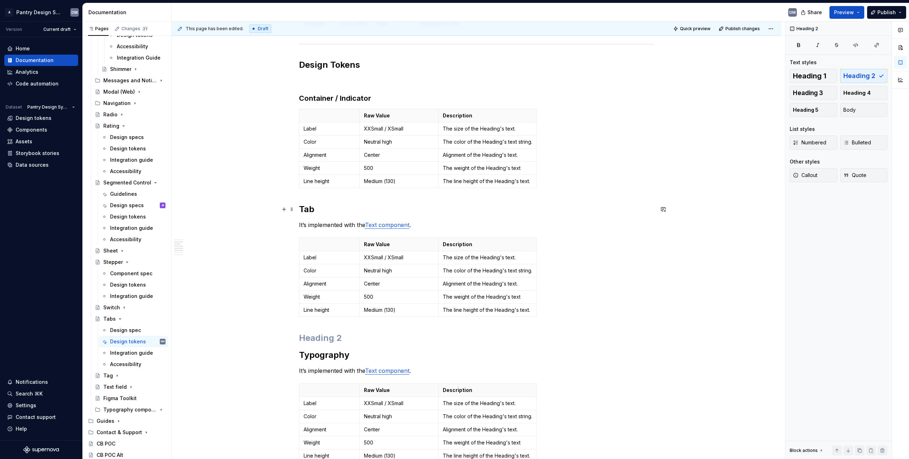
click at [308, 204] on h2 "Tab" at bounding box center [476, 209] width 355 height 11
click at [327, 208] on h2 "Tab" at bounding box center [476, 209] width 355 height 11
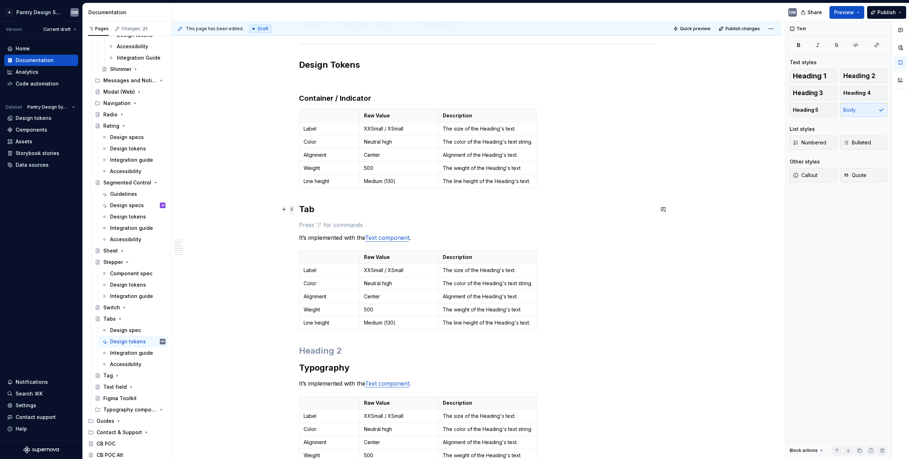
click at [293, 207] on span at bounding box center [292, 209] width 6 height 10
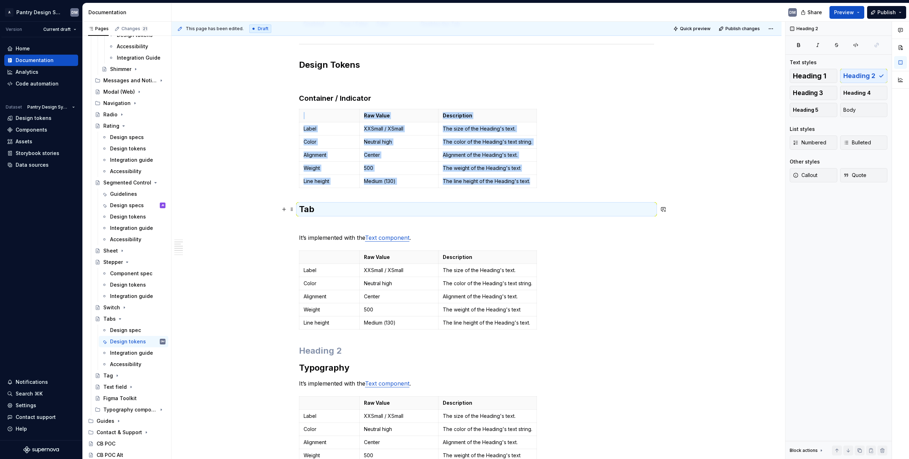
click at [304, 208] on h2 "Tab" at bounding box center [476, 209] width 355 height 11
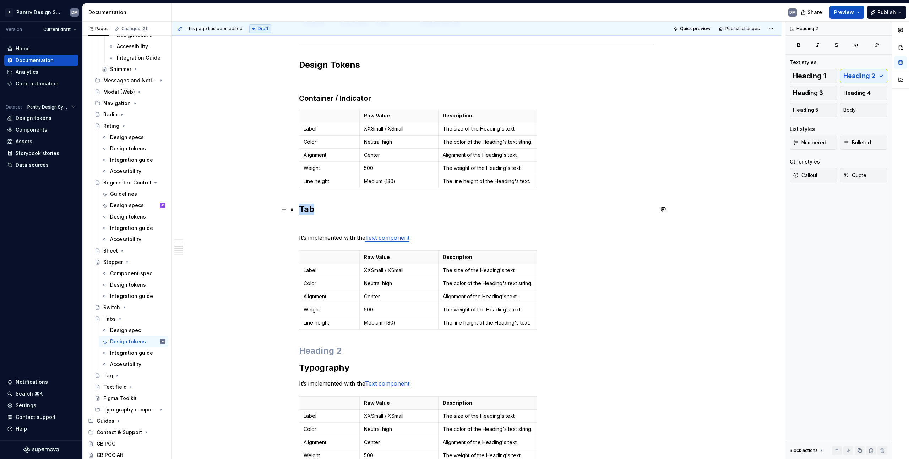
click at [304, 208] on h2 "Tab" at bounding box center [476, 209] width 355 height 11
click at [331, 192] on span "Heading 2" at bounding box center [328, 195] width 22 height 6
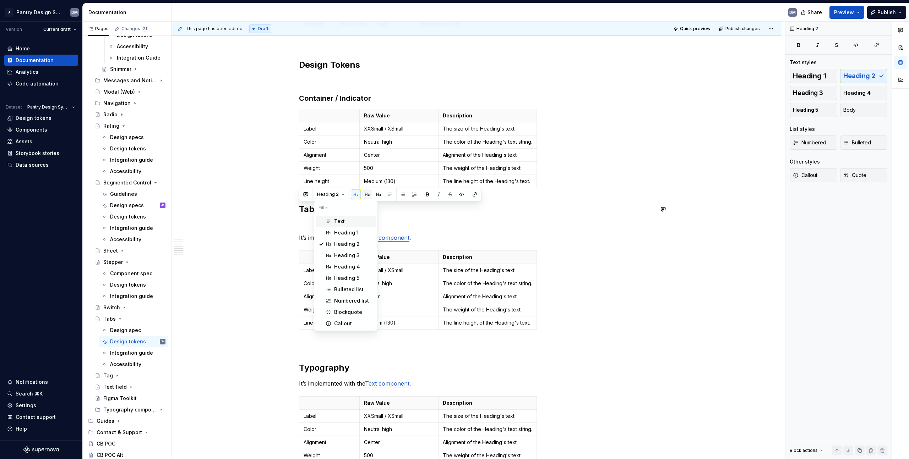
click at [369, 191] on button "button" at bounding box center [367, 195] width 10 height 10
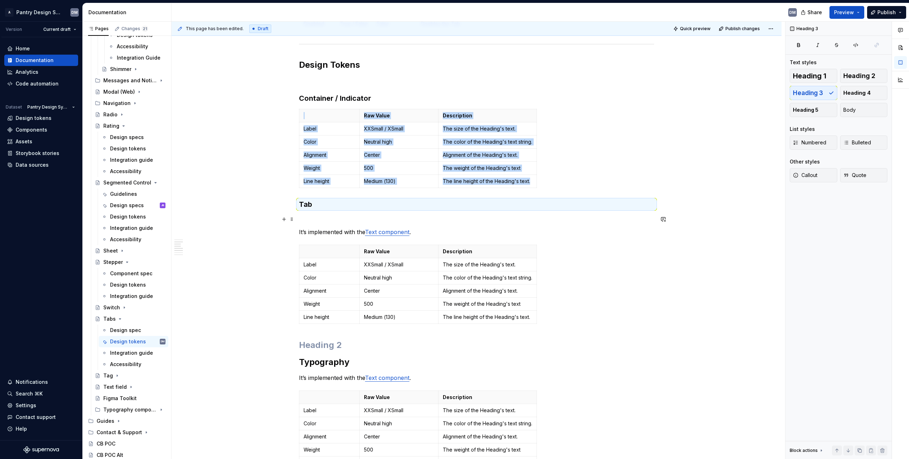
click at [351, 217] on p at bounding box center [476, 219] width 355 height 9
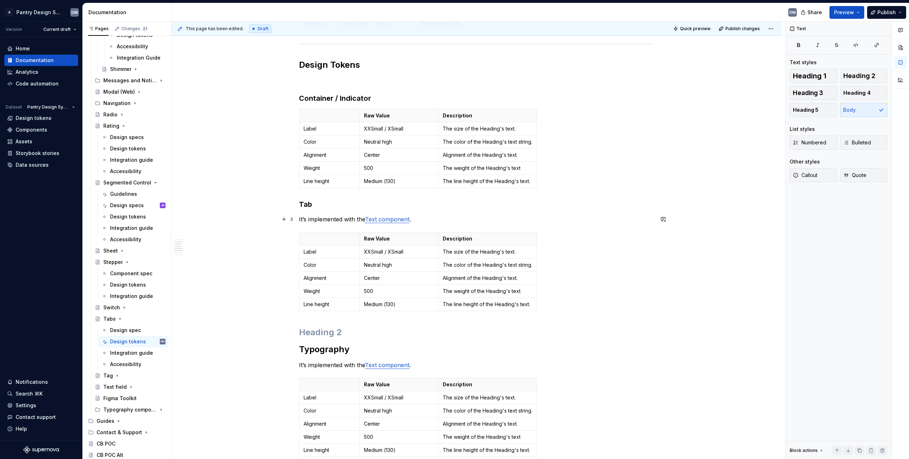
click at [431, 219] on p "It’s implemented with the Text component ." at bounding box center [476, 219] width 355 height 9
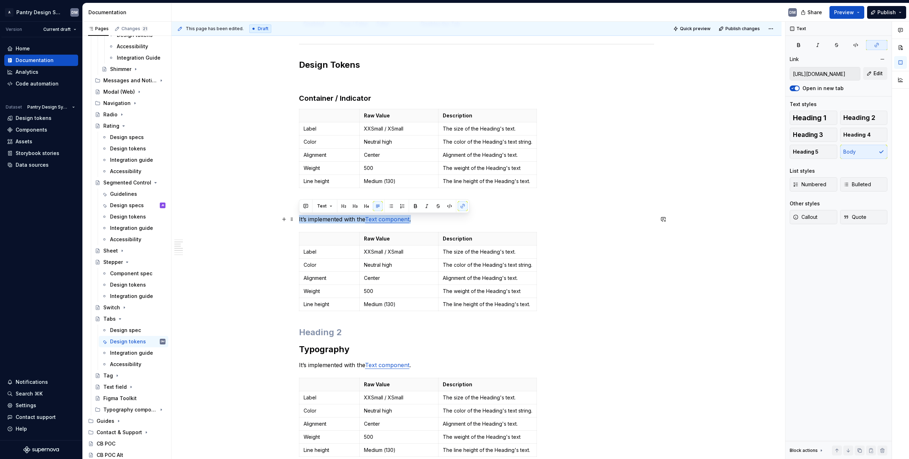
drag, startPoint x: 434, startPoint y: 217, endPoint x: 299, endPoint y: 221, distance: 134.9
click at [299, 221] on p "It’s implemented with the Text component ." at bounding box center [476, 219] width 355 height 9
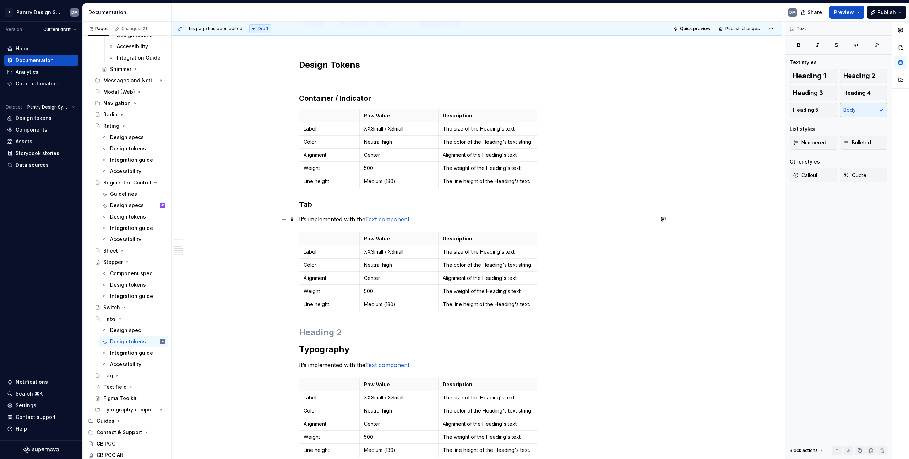
click at [429, 222] on p "It’s implemented with the Text component ." at bounding box center [476, 219] width 355 height 9
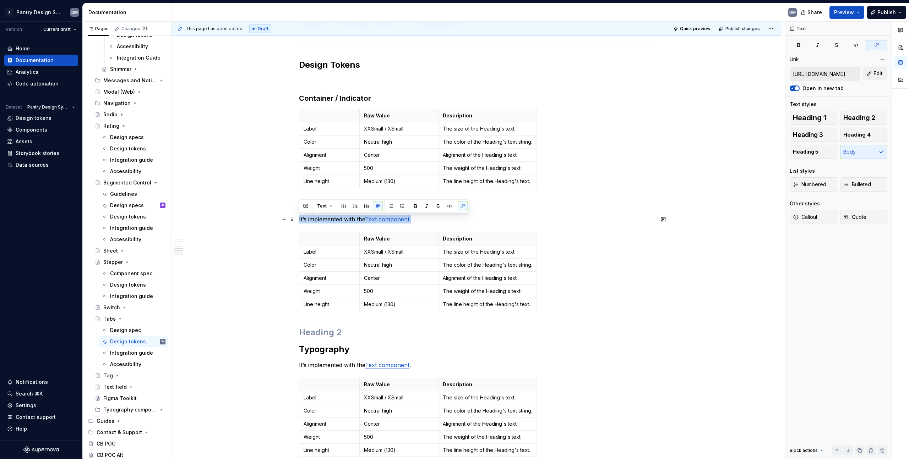
drag, startPoint x: 434, startPoint y: 222, endPoint x: 297, endPoint y: 218, distance: 137.1
click at [297, 218] on div "Properties Property Values Default Description Selected True / False False Sets…" at bounding box center [476, 353] width 610 height 873
click at [428, 220] on p "It’s implemented with the Text component ." at bounding box center [476, 219] width 355 height 9
drag, startPoint x: 398, startPoint y: 221, endPoint x: 367, endPoint y: 222, distance: 31.3
click at [367, 222] on p "It’s implemented with the Text component ." at bounding box center [476, 219] width 355 height 9
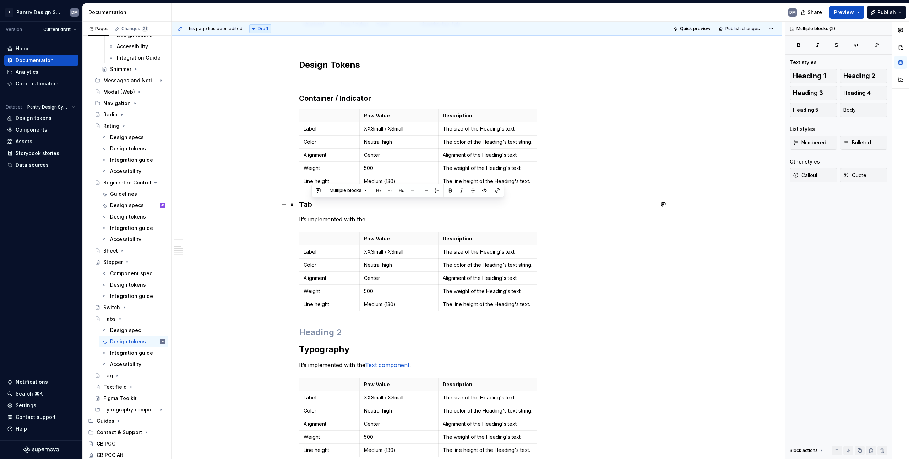
drag, startPoint x: 378, startPoint y: 219, endPoint x: 295, endPoint y: 202, distance: 84.3
click at [295, 202] on div "Properties Property Values Default Description Selected True / False False Sets…" at bounding box center [476, 353] width 610 height 873
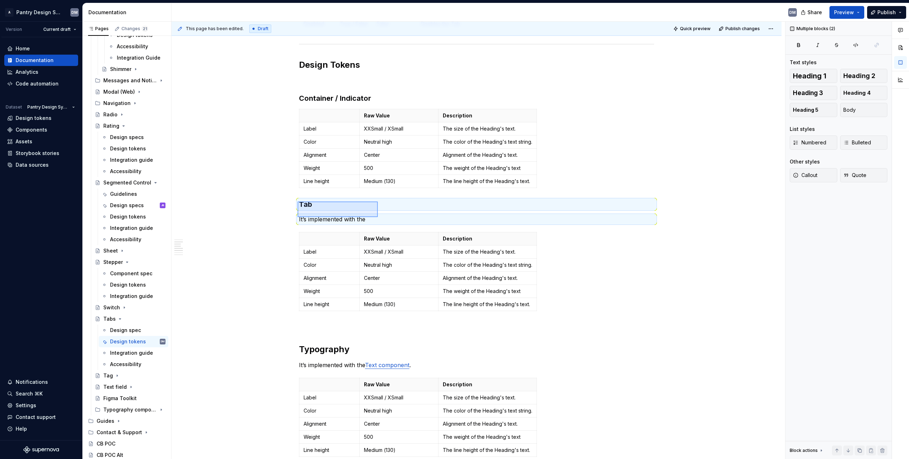
drag, startPoint x: 297, startPoint y: 202, endPoint x: 386, endPoint y: 220, distance: 90.0
click at [385, 219] on div "This page has been edited. Draft Quick preview Publish changes Tabs Edit header…" at bounding box center [477, 241] width 613 height 438
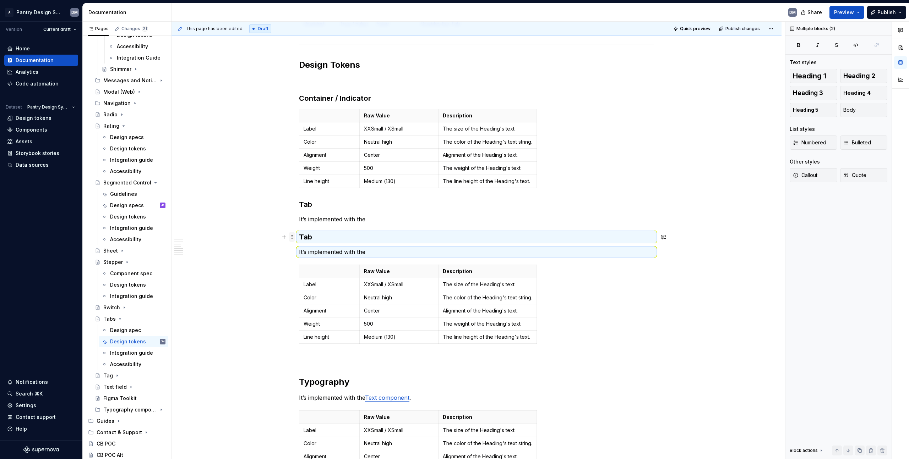
click at [292, 237] on span at bounding box center [292, 237] width 6 height 10
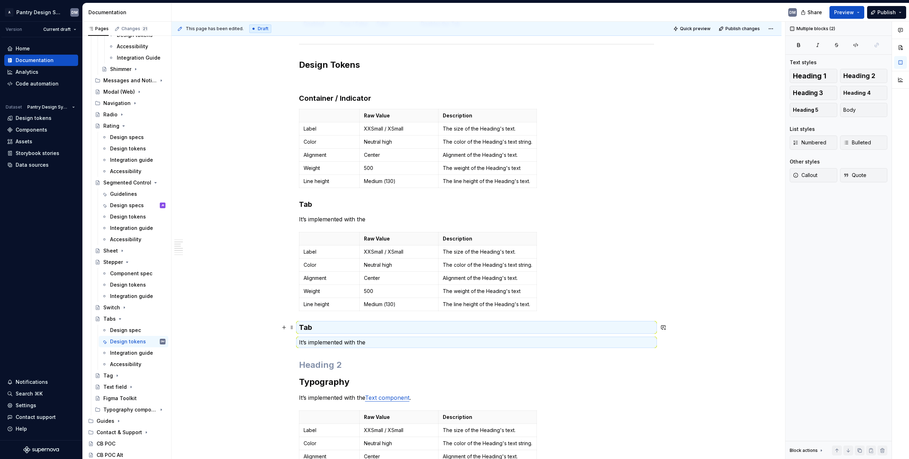
click at [320, 327] on h3 "Tab" at bounding box center [476, 328] width 355 height 10
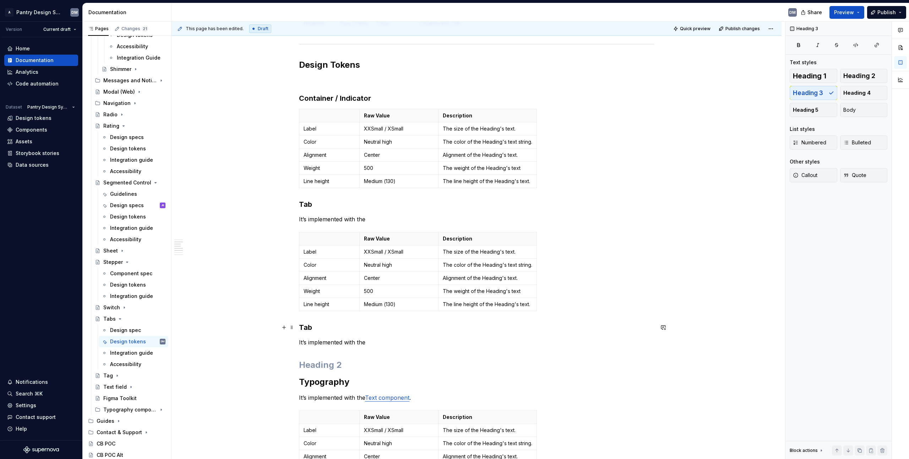
click at [310, 327] on h3 "Tab" at bounding box center [476, 328] width 355 height 10
click at [333, 369] on h2 at bounding box center [476, 365] width 355 height 11
click at [292, 236] on span at bounding box center [292, 236] width 6 height 10
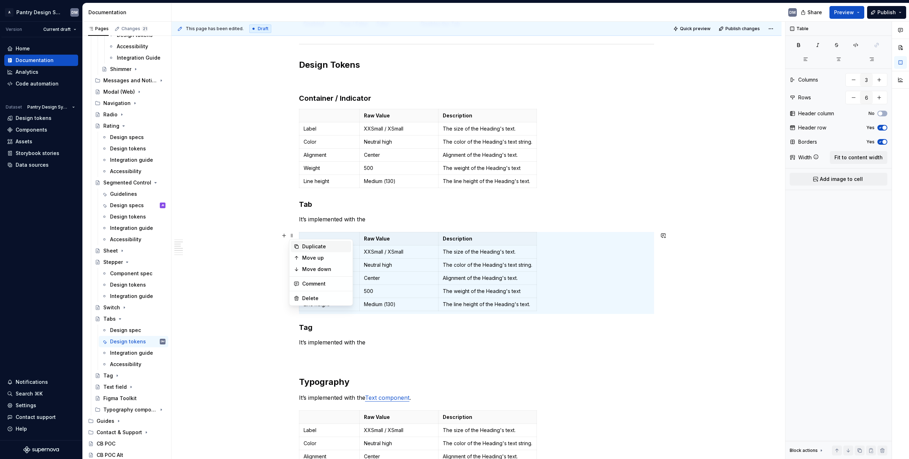
click at [328, 246] on div "Duplicate" at bounding box center [325, 246] width 46 height 7
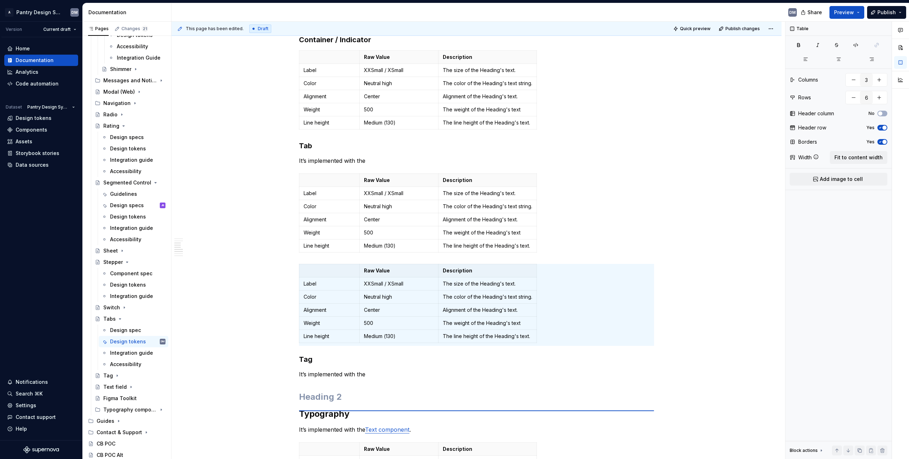
scroll to position [268, 0]
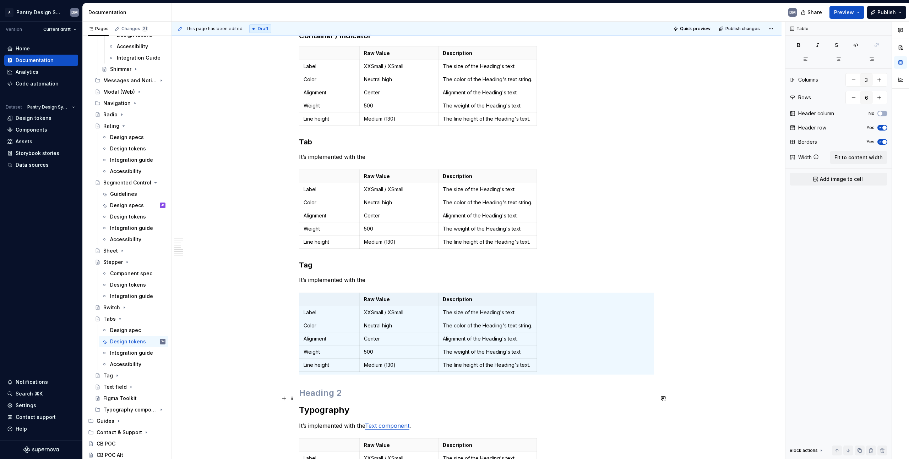
click at [354, 393] on h2 at bounding box center [476, 393] width 355 height 11
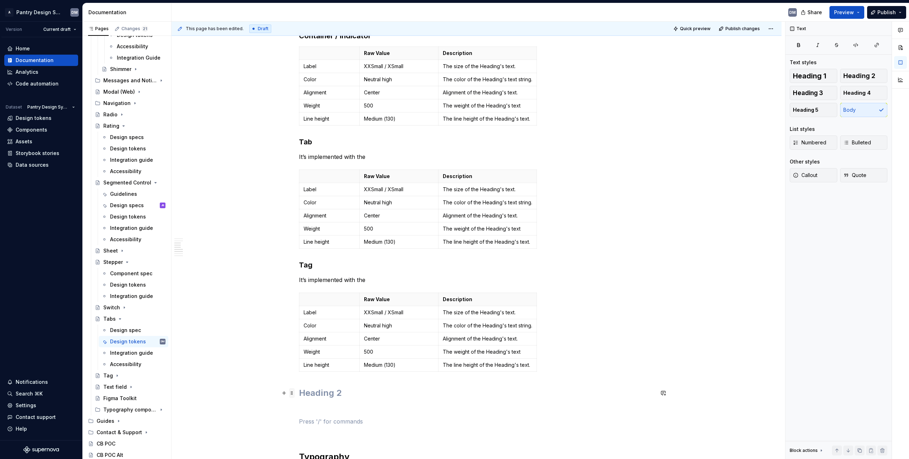
click at [291, 392] on span at bounding box center [292, 393] width 6 height 10
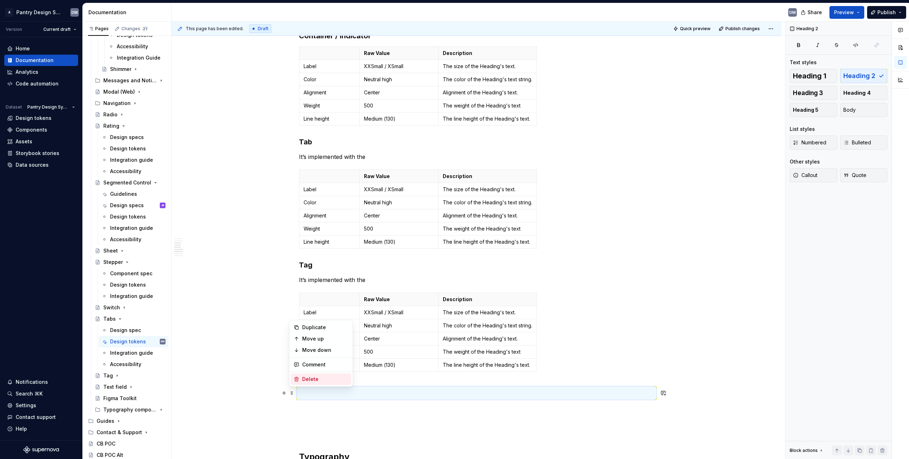
click at [325, 378] on div "Delete" at bounding box center [325, 379] width 46 height 7
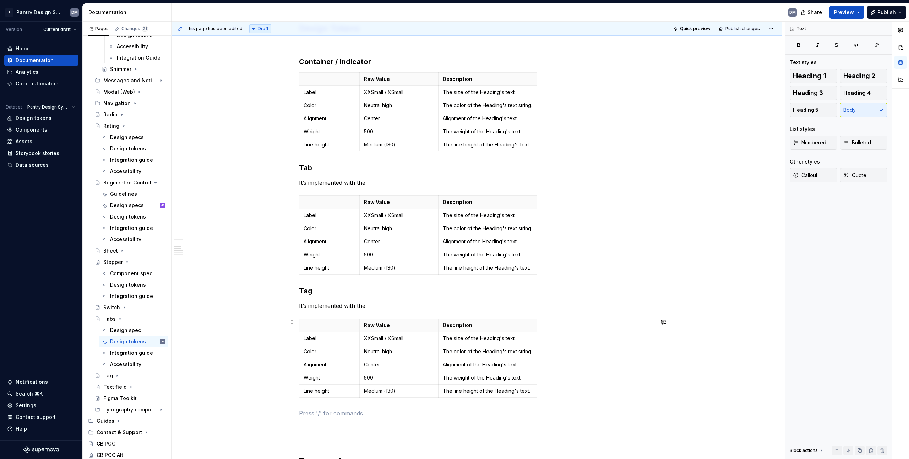
scroll to position [203, 0]
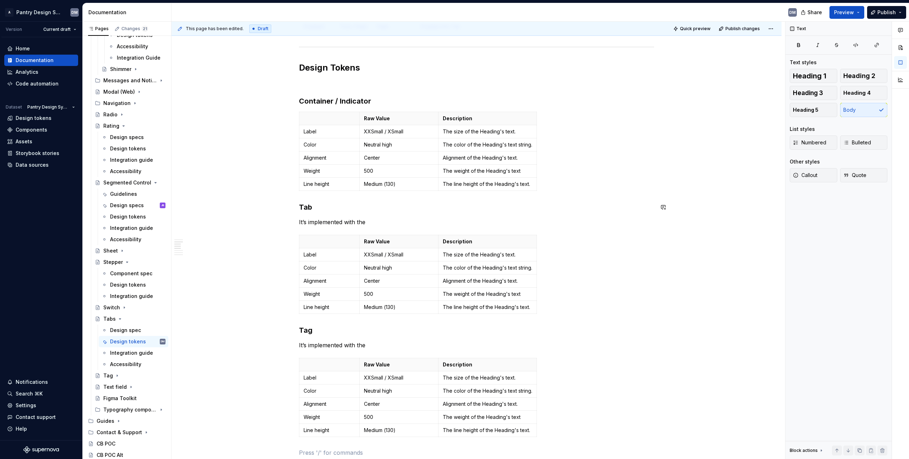
click at [306, 212] on div "Properties Property Values Default Description Selected True / False False Sets…" at bounding box center [476, 366] width 355 height 859
click at [306, 327] on h3 "Tag" at bounding box center [476, 331] width 355 height 10
click at [340, 324] on div "Properties Property Values Default Description Selected True / False False Sets…" at bounding box center [476, 366] width 355 height 859
click at [310, 334] on h3 "Tag" at bounding box center [476, 331] width 355 height 10
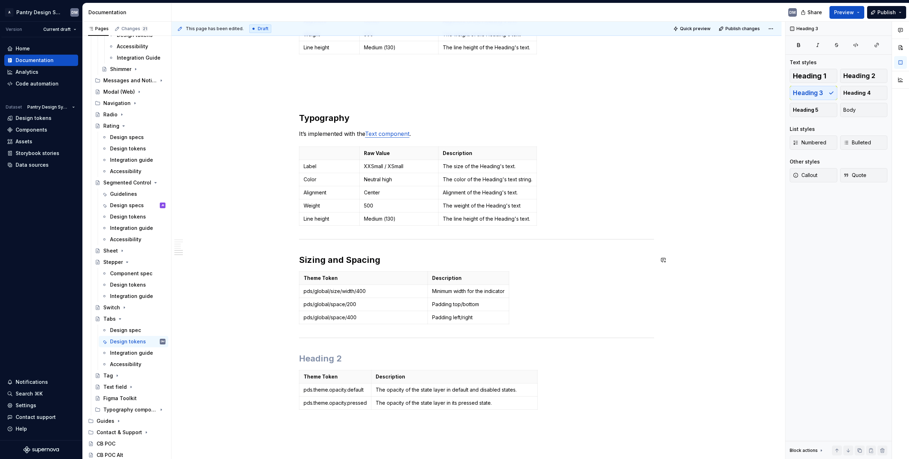
scroll to position [613, 0]
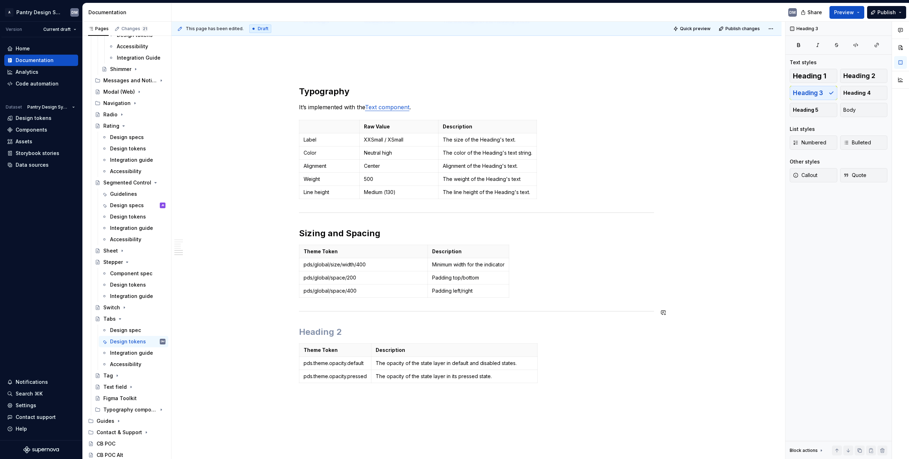
drag, startPoint x: 311, startPoint y: 332, endPoint x: 545, endPoint y: 382, distance: 239.7
click at [545, 382] on div "Theme Token Description pds.theme.opacity.default The opacity of the state laye…" at bounding box center [476, 365] width 355 height 43
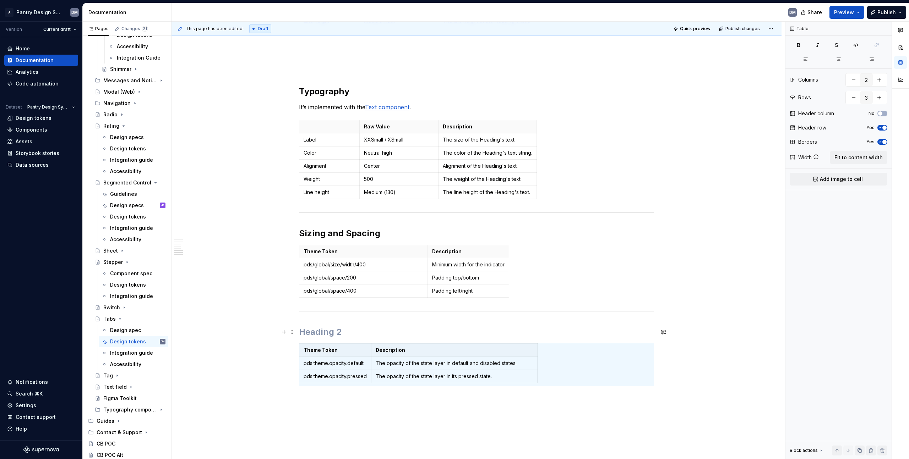
click at [330, 329] on h2 at bounding box center [476, 332] width 355 height 11
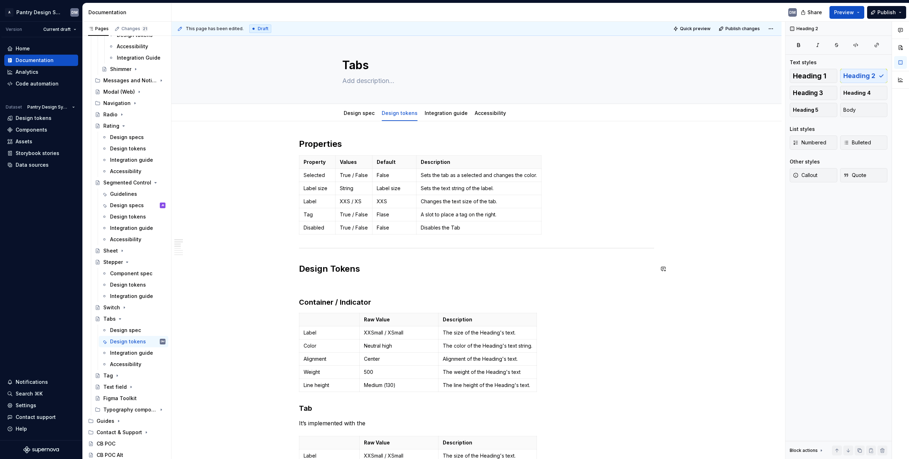
scroll to position [117, 0]
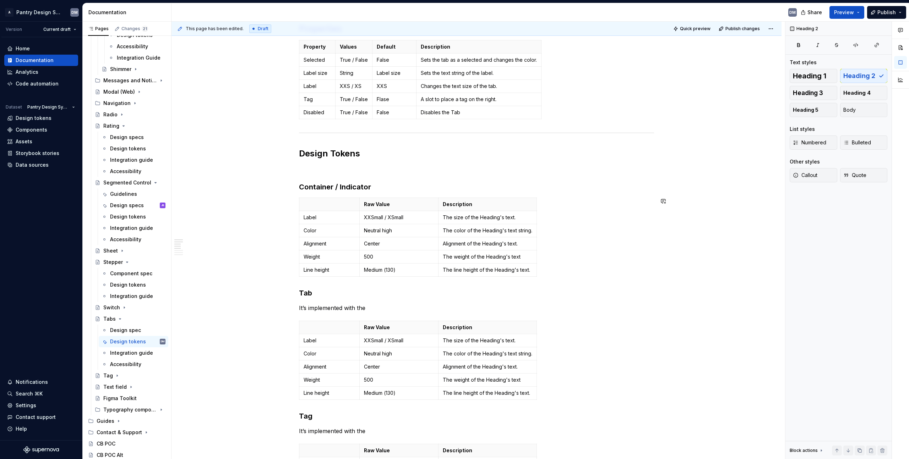
click at [352, 285] on div "Properties Property Values Default Description Selected True / False False Sets…" at bounding box center [476, 452] width 355 height 859
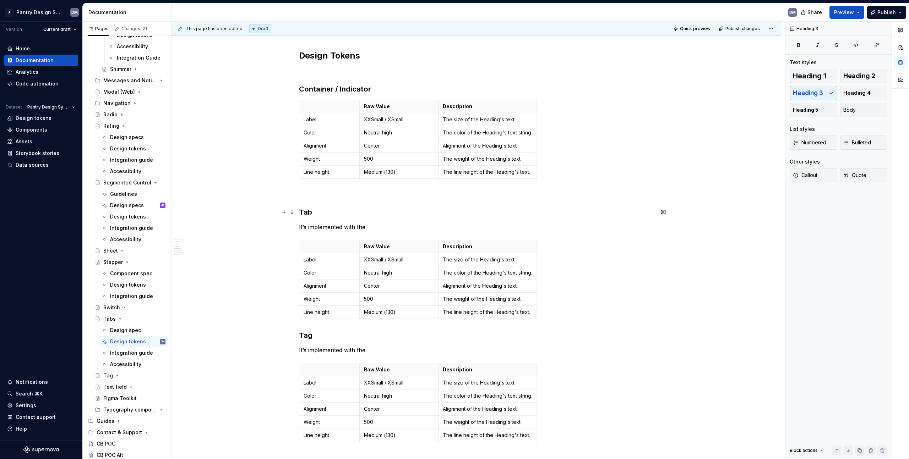
scroll to position [235, 0]
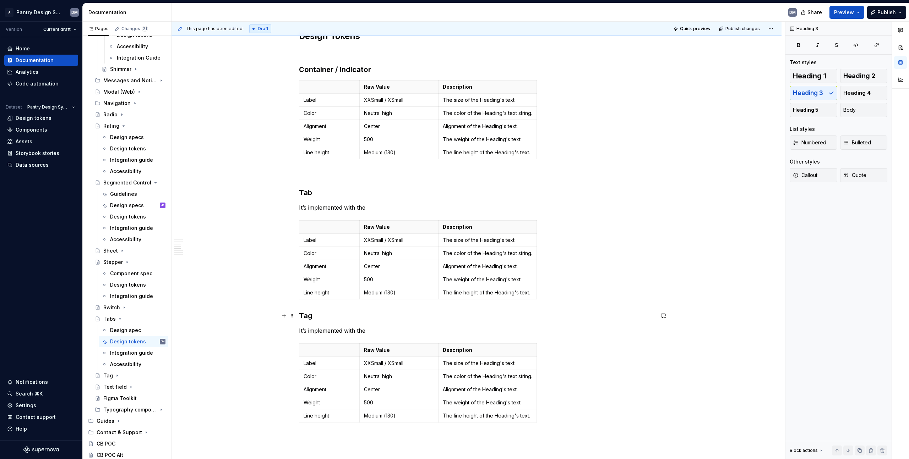
drag, startPoint x: 297, startPoint y: 320, endPoint x: 300, endPoint y: 319, distance: 3.8
click at [296, 320] on div "This page has been edited. Draft Quick preview Publish changes Tabs Edit header…" at bounding box center [477, 241] width 613 height 438
click at [301, 315] on h3 "Tag" at bounding box center [476, 316] width 355 height 10
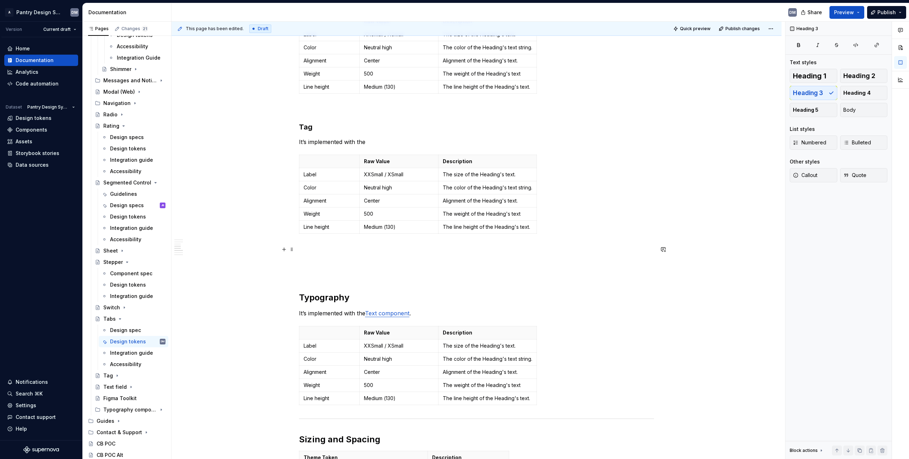
scroll to position [453, 0]
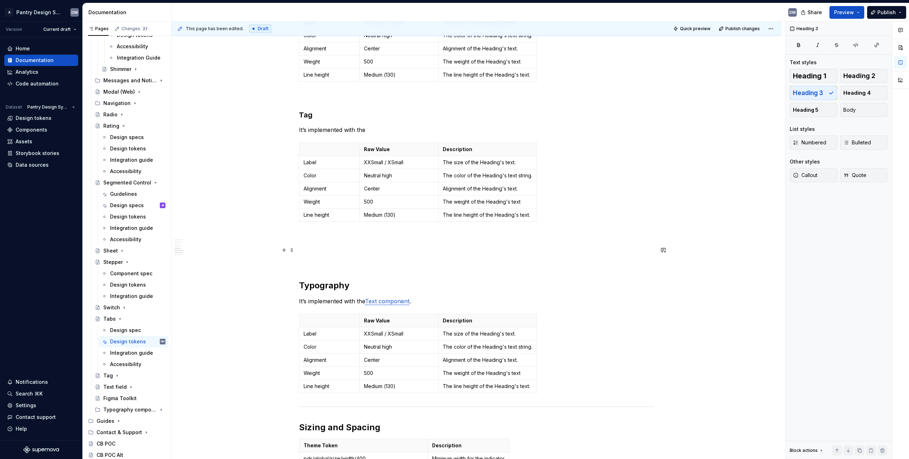
click at [321, 256] on div "Properties Property Values Default Description Selected True / False False Sets…" at bounding box center [476, 134] width 355 height 893
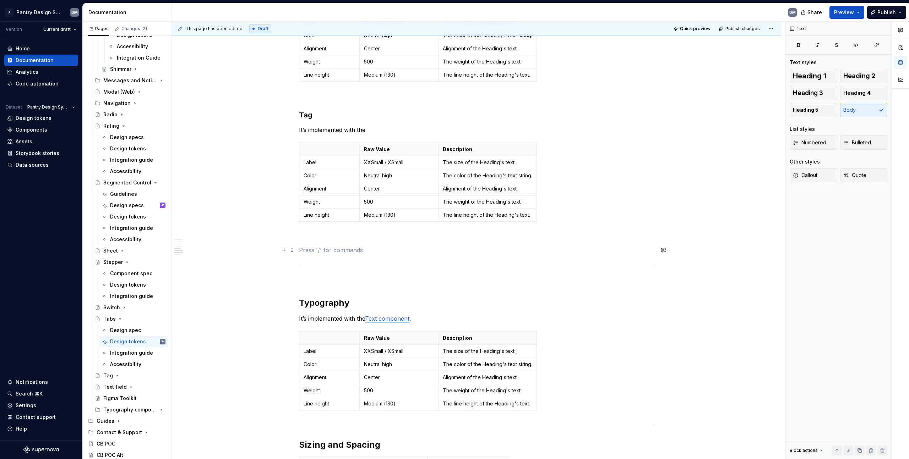
click at [377, 246] on p at bounding box center [476, 250] width 355 height 9
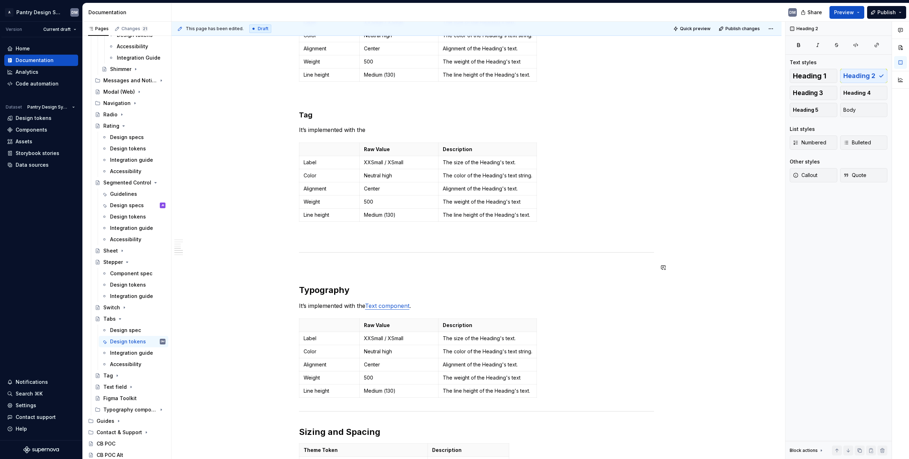
click at [332, 283] on div "Properties Property Values Default Description Selected True / False False Sets…" at bounding box center [476, 136] width 355 height 897
click at [341, 273] on div "Properties Property Values Default Description Selected True / False False Sets…" at bounding box center [476, 136] width 355 height 897
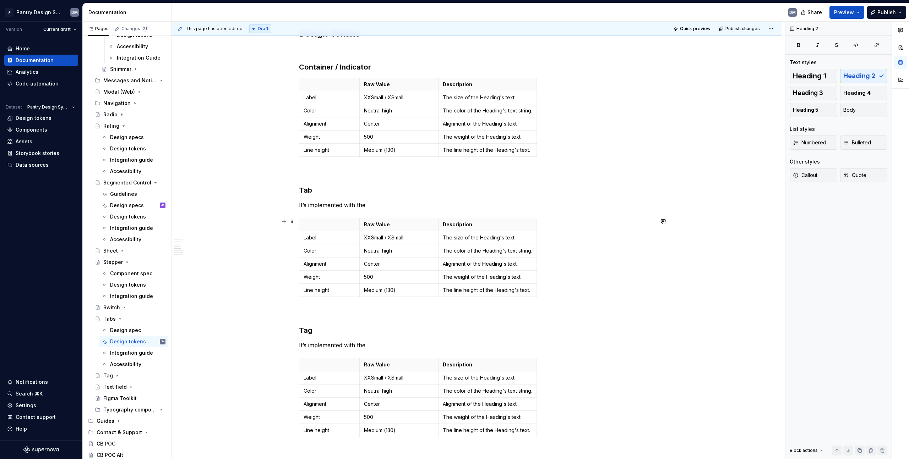
scroll to position [97, 0]
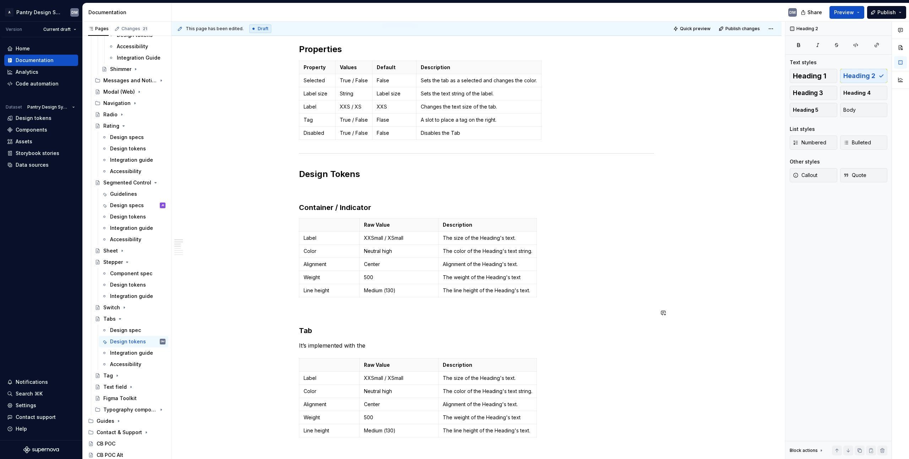
click at [306, 329] on h3 "Tab" at bounding box center [476, 331] width 355 height 10
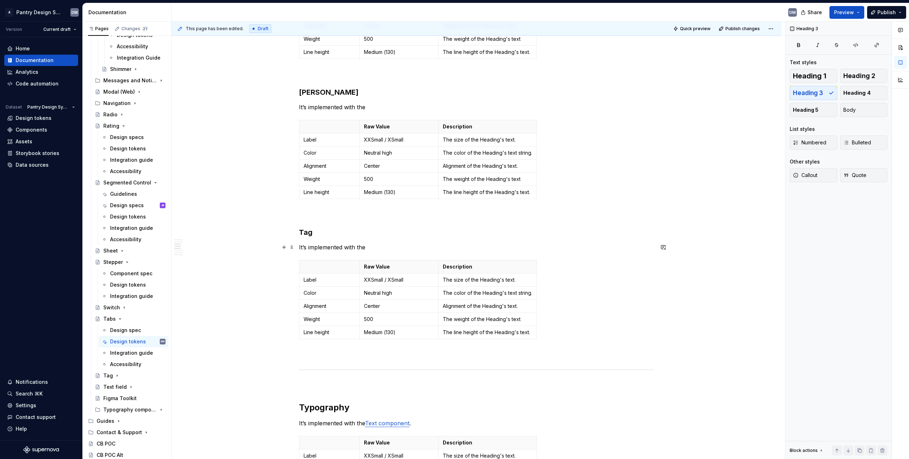
scroll to position [262, 0]
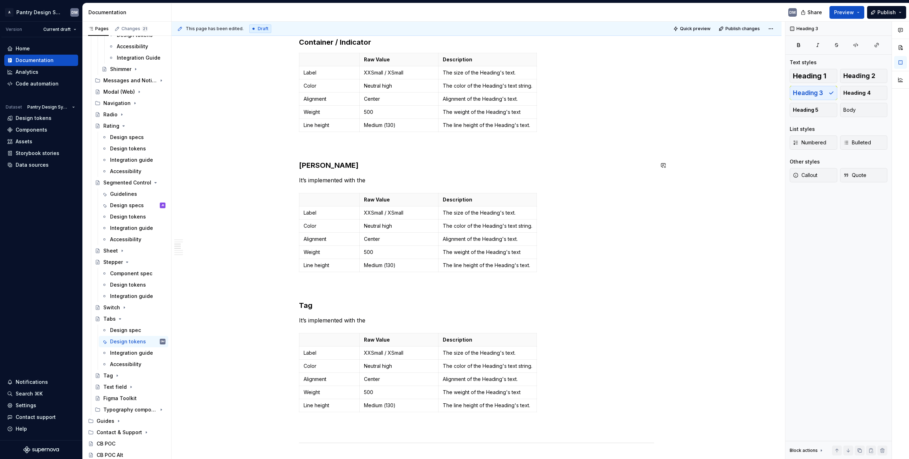
click at [328, 170] on div "Properties Property Values Default Description Selected True / False False Sets…" at bounding box center [476, 326] width 355 height 897
click at [383, 187] on div "Properties Property Values Default Description Selected True / False False Sets…" at bounding box center [476, 326] width 355 height 897
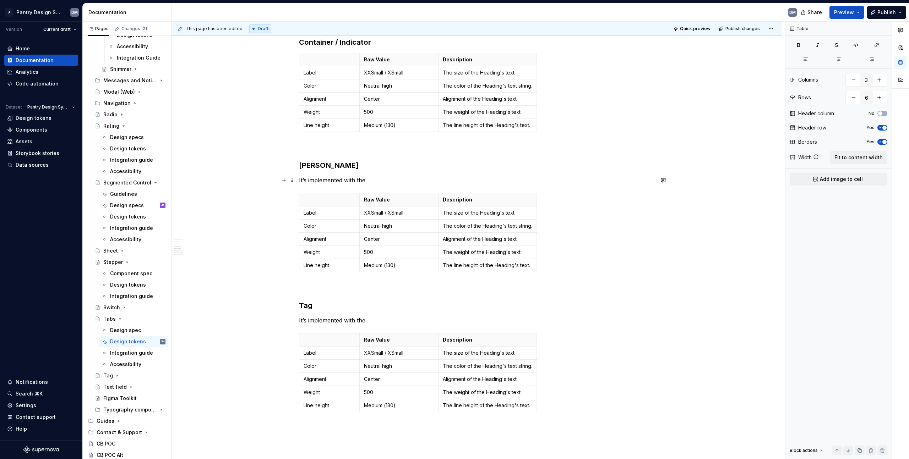
click at [393, 182] on p "It’s implemented with the" at bounding box center [476, 180] width 355 height 9
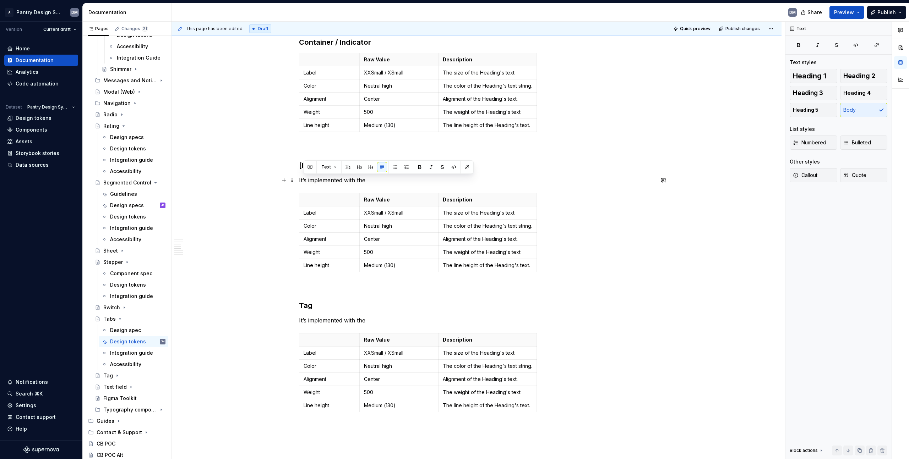
drag, startPoint x: 398, startPoint y: 180, endPoint x: 309, endPoint y: 180, distance: 89.5
click at [297, 181] on div "Properties Property Values Default Description Selected True / False False Sets…" at bounding box center [476, 391] width 610 height 1061
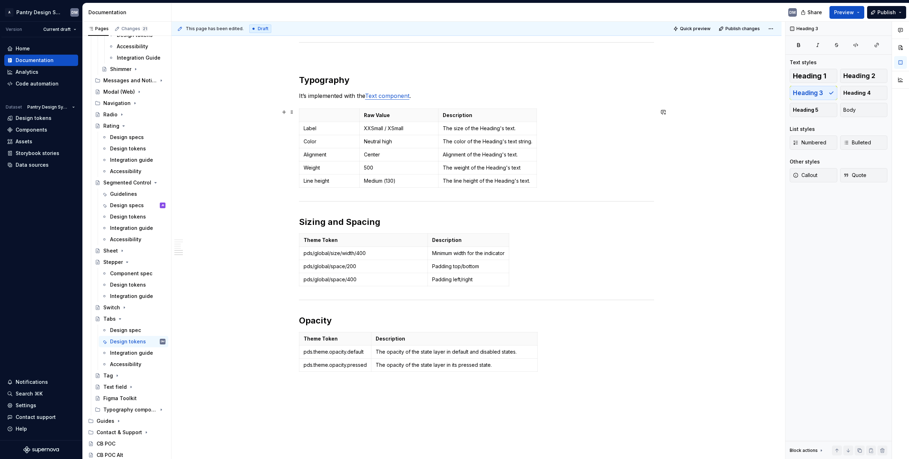
scroll to position [646, 0]
click at [321, 324] on h2 "Opacity" at bounding box center [476, 320] width 355 height 11
click at [300, 353] on html "A Pantry Design System DM Version Current draft Home Documentation Analytics Co…" at bounding box center [454, 229] width 909 height 459
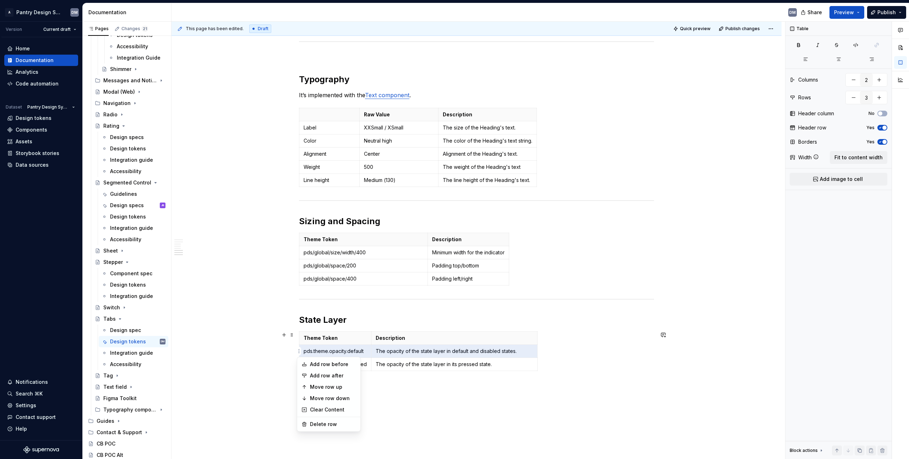
click at [318, 351] on html "A Pantry Design System DM Version Current draft Home Documentation Analytics Co…" at bounding box center [454, 229] width 909 height 459
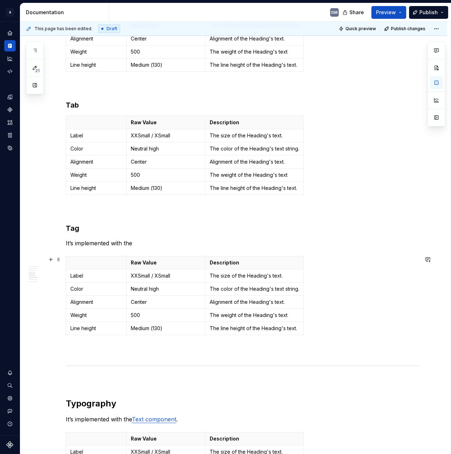
scroll to position [317, 0]
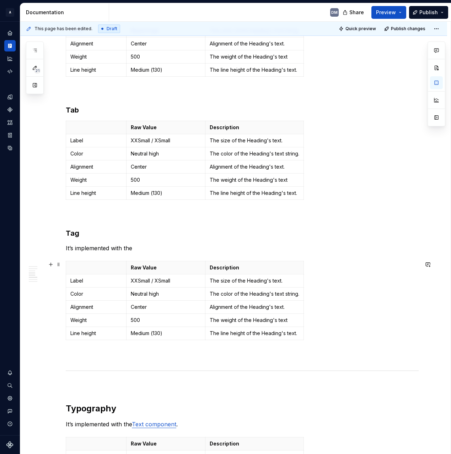
click at [83, 283] on p "Label" at bounding box center [95, 280] width 51 height 7
drag, startPoint x: 71, startPoint y: 282, endPoint x: 85, endPoint y: 281, distance: 13.5
click at [85, 281] on p "Label" at bounding box center [95, 280] width 51 height 7
click at [76, 283] on p "Label" at bounding box center [95, 280] width 51 height 7
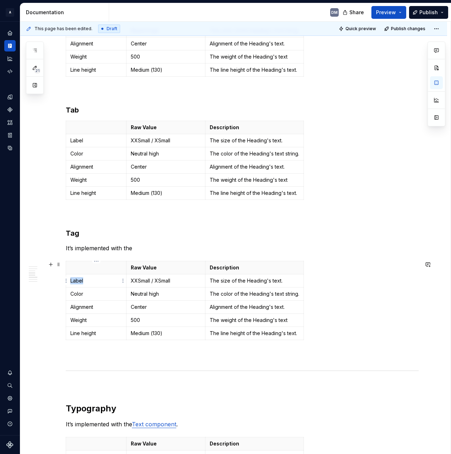
click at [76, 283] on p "Label" at bounding box center [95, 280] width 51 height 7
click at [93, 268] on p at bounding box center [95, 267] width 51 height 7
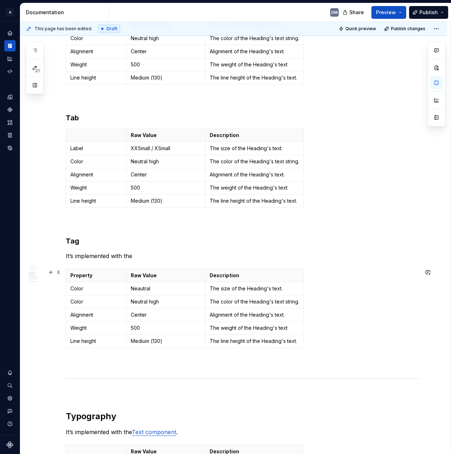
scroll to position [314, 0]
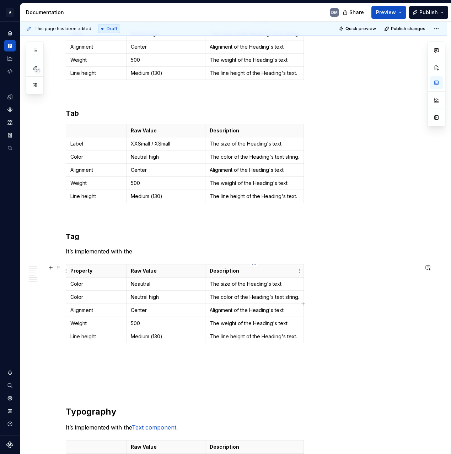
click at [242, 271] on p "Description" at bounding box center [253, 270] width 89 height 7
click at [248, 271] on p "Description" at bounding box center [253, 270] width 89 height 7
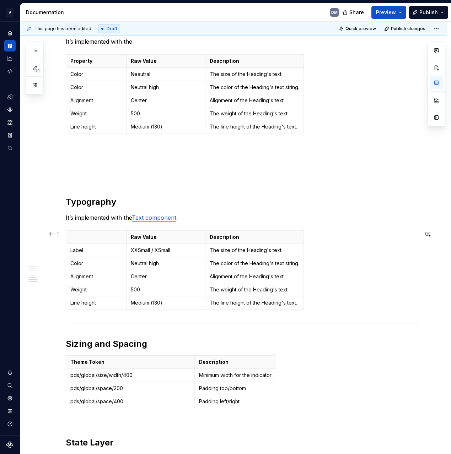
scroll to position [340, 0]
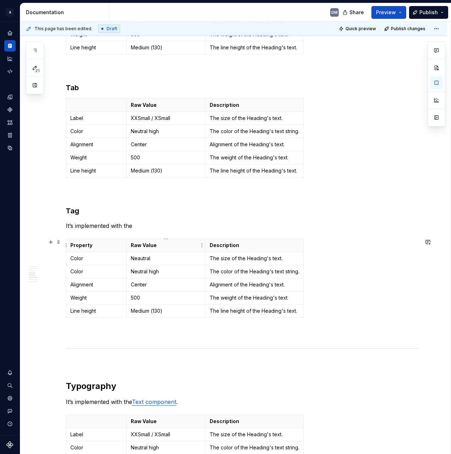
click at [140, 245] on p "Raw Value" at bounding box center [166, 245] width 70 height 7
click at [159, 260] on p "Neautral" at bounding box center [166, 258] width 70 height 7
click at [92, 272] on p "Color" at bounding box center [95, 271] width 51 height 7
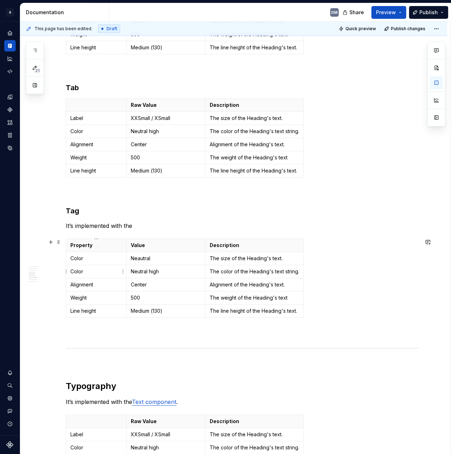
click at [73, 273] on p "Color" at bounding box center [95, 271] width 51 height 7
drag, startPoint x: 162, startPoint y: 273, endPoint x: 127, endPoint y: 274, distance: 34.8
click at [127, 274] on td "Neutral high" at bounding box center [165, 271] width 79 height 13
click at [114, 287] on p "Alignment" at bounding box center [95, 284] width 51 height 7
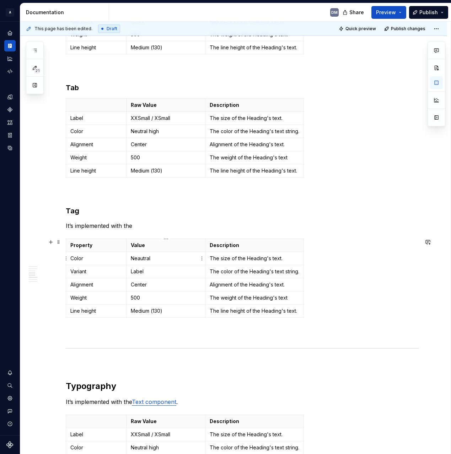
click at [140, 260] on p "Neautral" at bounding box center [166, 258] width 70 height 7
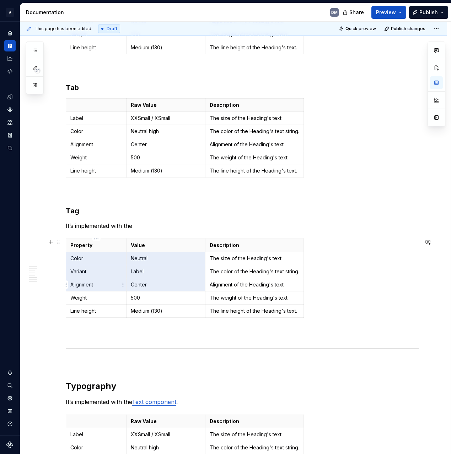
click at [77, 288] on td "Alignment" at bounding box center [96, 284] width 60 height 13
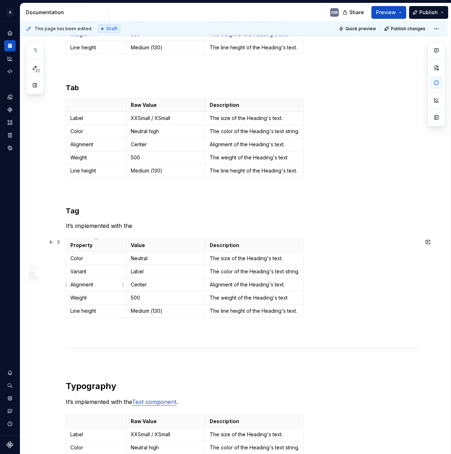
click at [92, 283] on p "Alignment" at bounding box center [95, 284] width 51 height 7
click at [140, 285] on p "Center" at bounding box center [166, 284] width 70 height 7
drag, startPoint x: 239, startPoint y: 253, endPoint x: 244, endPoint y: 252, distance: 5.0
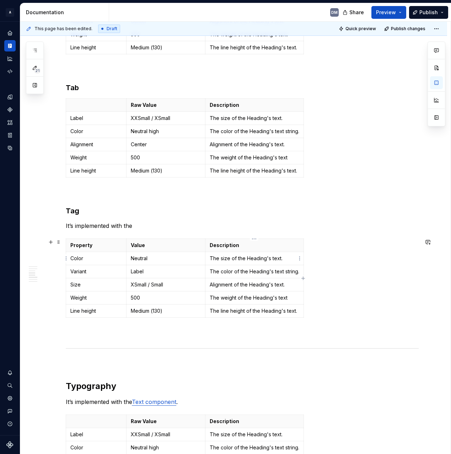
click at [240, 253] on td "The size of the Heading's text." at bounding box center [254, 258] width 98 height 13
click at [253, 239] on html "A Pantry Design System DM Dataset Pantry Design System Documentation DM Share P…" at bounding box center [225, 227] width 451 height 454
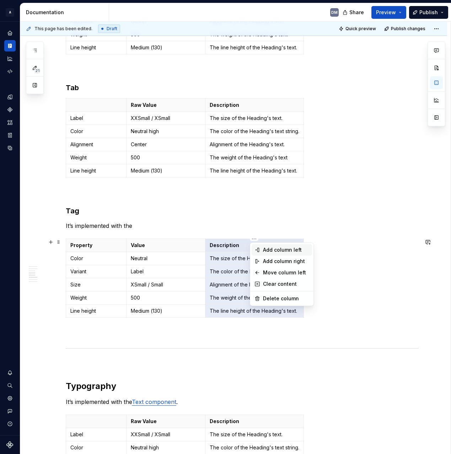
click at [280, 252] on div "Add column left" at bounding box center [286, 249] width 46 height 7
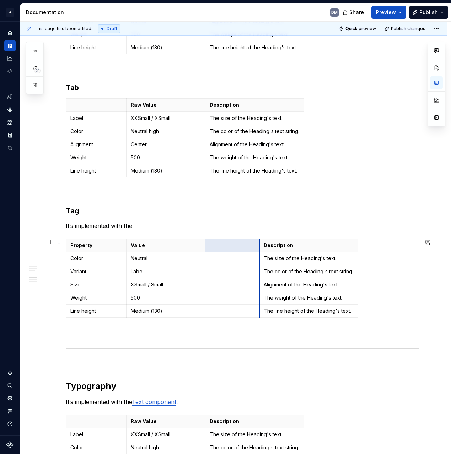
drag, startPoint x: 218, startPoint y: 240, endPoint x: 256, endPoint y: 251, distance: 39.1
click at [259, 251] on th "Description" at bounding box center [308, 245] width 98 height 13
click at [222, 256] on p at bounding box center [230, 258] width 42 height 7
click at [241, 248] on p at bounding box center [230, 245] width 42 height 7
click at [226, 266] on td at bounding box center [230, 271] width 50 height 13
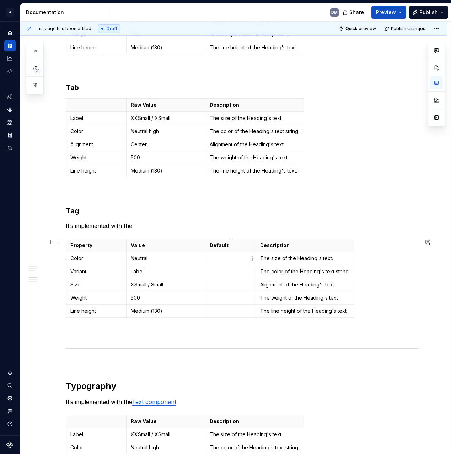
click at [235, 259] on p at bounding box center [230, 258] width 42 height 7
click at [286, 273] on p "The color of the Heading's text string." at bounding box center [304, 271] width 89 height 7
click at [338, 258] on p "The size of the Heading's text." at bounding box center [304, 258] width 89 height 7
drag, startPoint x: 335, startPoint y: 256, endPoint x: 260, endPoint y: 256, distance: 75.3
click at [260, 256] on p "The size of the Heading's text." at bounding box center [304, 258] width 89 height 7
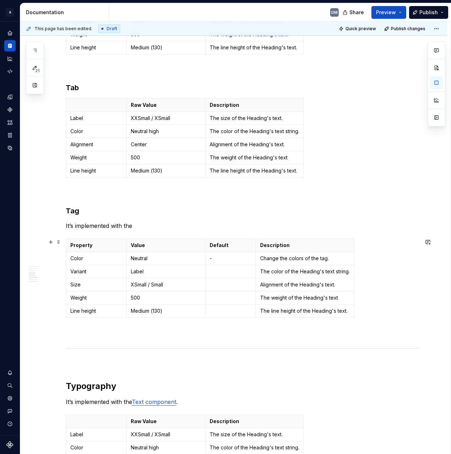
click at [279, 273] on p "The color of the Heading's text string." at bounding box center [304, 271] width 89 height 7
click at [294, 274] on p "The color of the Heading's text string." at bounding box center [304, 271] width 89 height 7
click at [295, 273] on p "The color of the Heading's text string." at bounding box center [304, 271] width 89 height 7
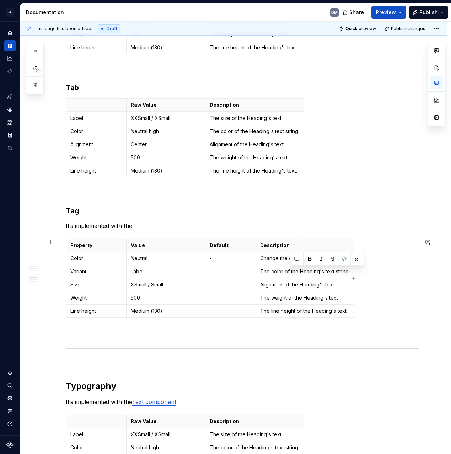
click at [295, 273] on p "The color of the Heading's text string." at bounding box center [304, 271] width 89 height 7
click at [316, 287] on p "Alignment of the Heading's text." at bounding box center [303, 284] width 87 height 7
click at [220, 271] on p at bounding box center [230, 271] width 42 height 7
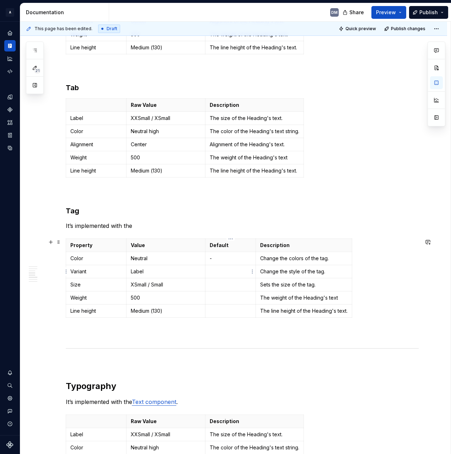
click at [242, 273] on p at bounding box center [230, 271] width 42 height 7
click at [223, 290] on td at bounding box center [230, 284] width 50 height 13
click at [140, 310] on p "Medium (130)" at bounding box center [166, 310] width 70 height 7
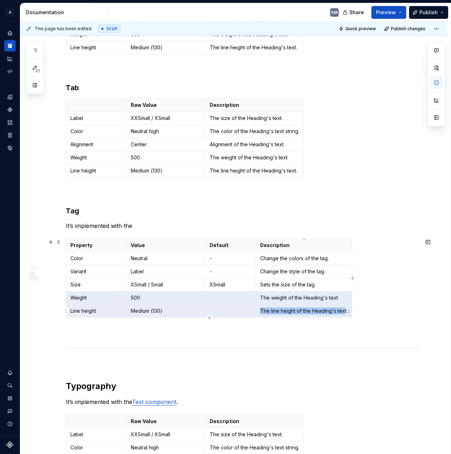
drag, startPoint x: 70, startPoint y: 298, endPoint x: 344, endPoint y: 311, distance: 274.4
click at [344, 311] on tbody "Property Value Default Description Color Neutral - Change the colors of the tag…" at bounding box center [209, 278] width 286 height 79
click at [439, 77] on button "button" at bounding box center [436, 82] width 13 height 13
type textarea "*"
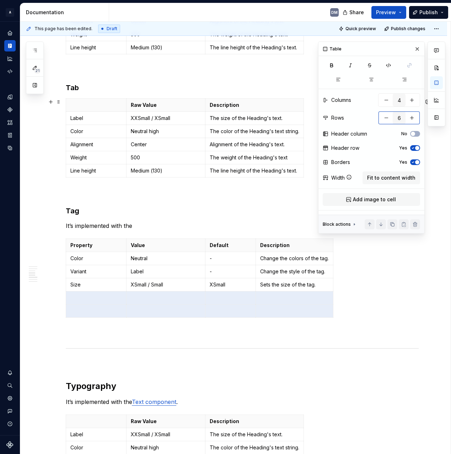
click at [385, 120] on button "button" at bounding box center [386, 117] width 13 height 13
type input "5"
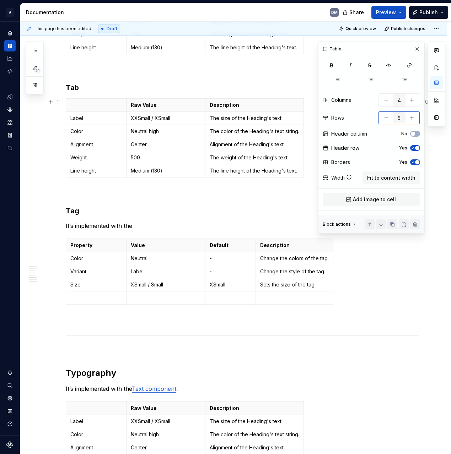
click at [385, 120] on button "button" at bounding box center [386, 117] width 13 height 13
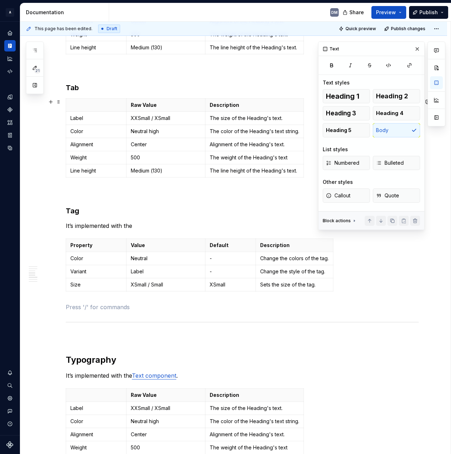
type textarea "*"
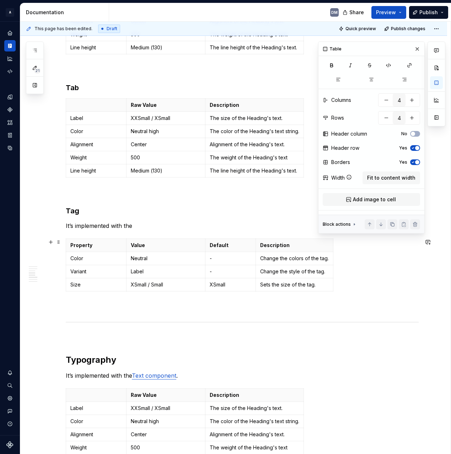
click at [372, 293] on div "Property Value Default Description Color Neutral - Change the colors of the tag…" at bounding box center [242, 267] width 353 height 56
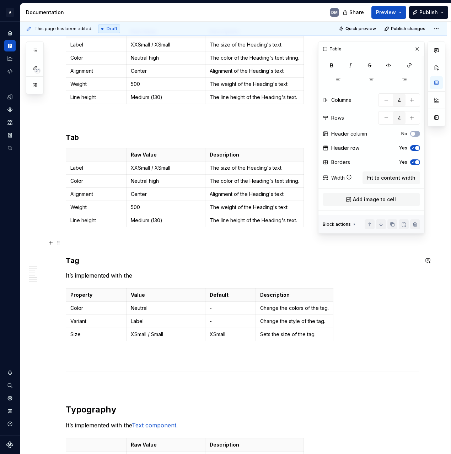
scroll to position [258, 0]
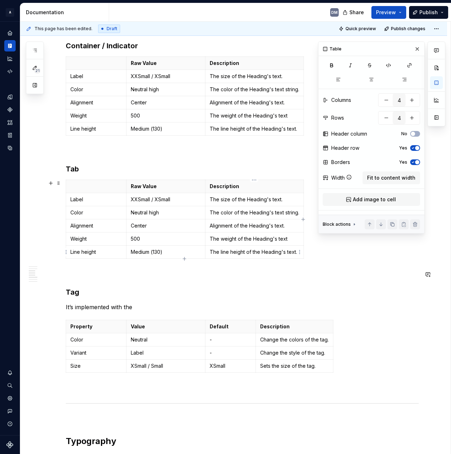
type input "3"
type input "6"
click at [245, 248] on td "The line height of the Heading's text." at bounding box center [254, 252] width 98 height 13
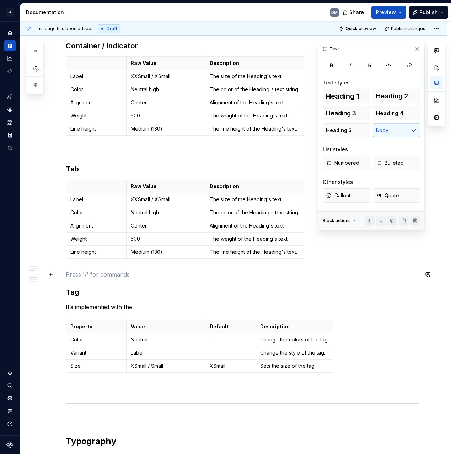
click at [278, 275] on p at bounding box center [242, 274] width 353 height 9
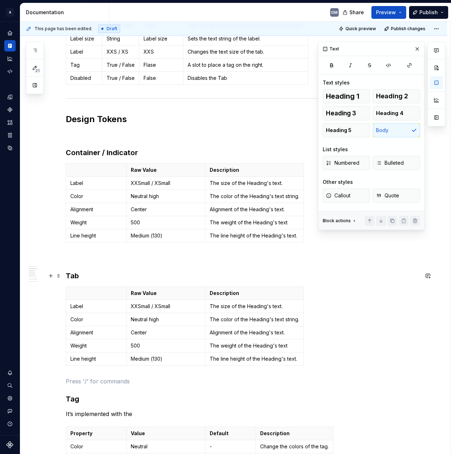
scroll to position [147, 0]
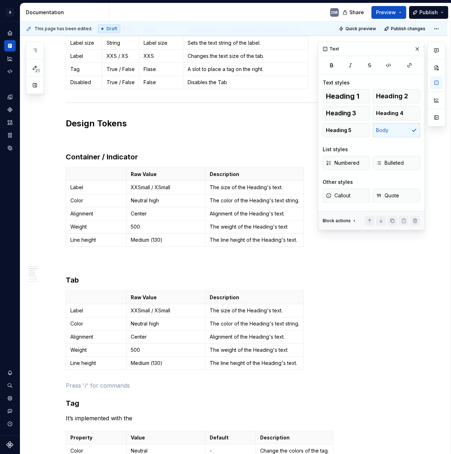
click at [93, 188] on p "Label" at bounding box center [95, 187] width 51 height 7
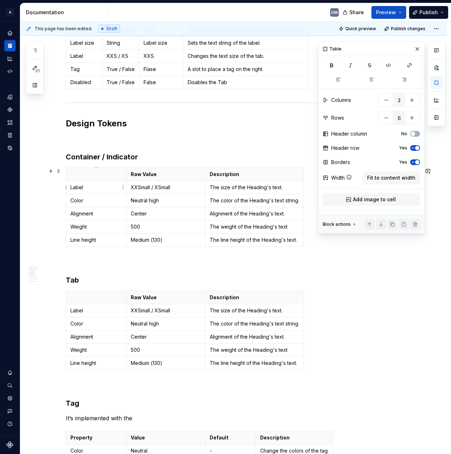
click at [76, 188] on p "Label" at bounding box center [95, 187] width 51 height 7
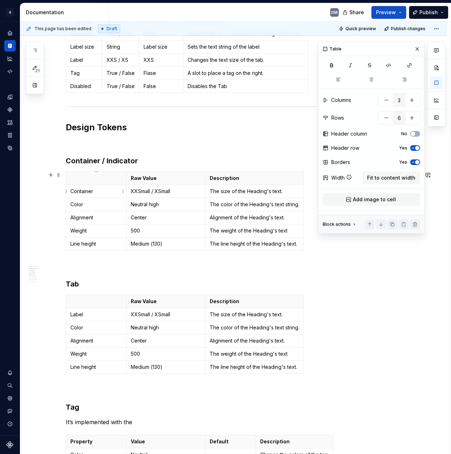
click at [103, 194] on p "Container" at bounding box center [95, 191] width 51 height 7
click at [104, 180] on p at bounding box center [95, 178] width 51 height 7
click at [86, 189] on p "Container" at bounding box center [95, 191] width 51 height 7
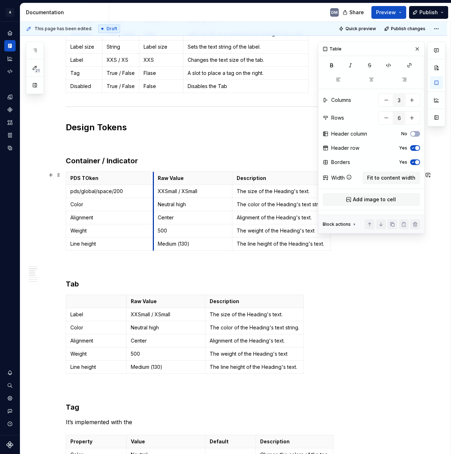
drag, startPoint x: 126, startPoint y: 179, endPoint x: 166, endPoint y: 177, distance: 40.5
click at [161, 178] on th "Raw Value" at bounding box center [192, 178] width 79 height 13
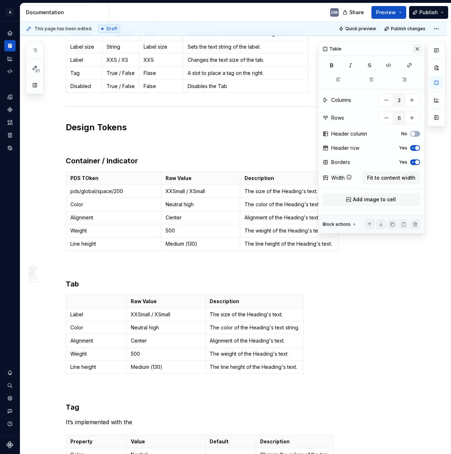
click at [419, 47] on button "button" at bounding box center [417, 49] width 10 height 10
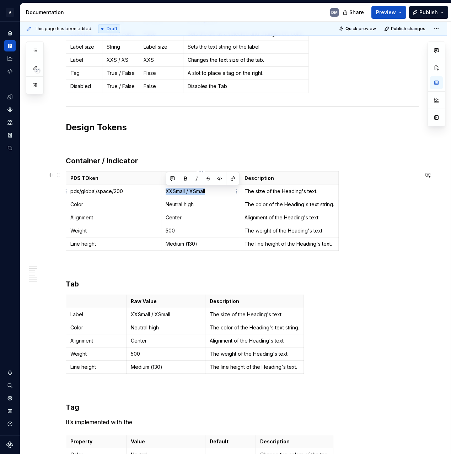
drag, startPoint x: 216, startPoint y: 191, endPoint x: 165, endPoint y: 192, distance: 51.1
click at [165, 192] on td "XXSmall / XSmall" at bounding box center [200, 191] width 79 height 13
click at [119, 203] on p "Color" at bounding box center [113, 204] width 86 height 7
click at [206, 203] on p "Neutral high" at bounding box center [200, 204] width 70 height 7
drag, startPoint x: 186, startPoint y: 205, endPoint x: 163, endPoint y: 205, distance: 22.7
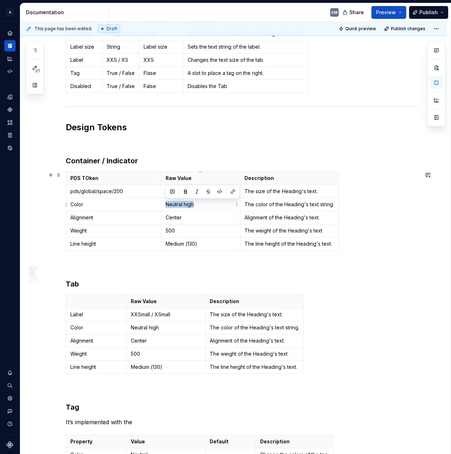
click at [163, 205] on td "Neutral high" at bounding box center [200, 204] width 79 height 13
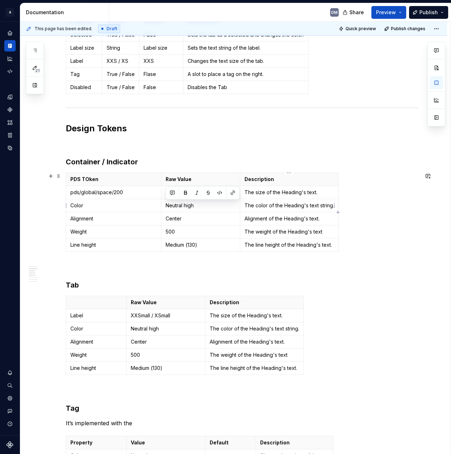
click at [247, 200] on td "The color of the Heading's text string." at bounding box center [289, 205] width 98 height 13
click at [245, 205] on p "The color of the Heading's text string." at bounding box center [288, 205] width 89 height 7
drag, startPoint x: 313, startPoint y: 192, endPoint x: 249, endPoint y: 187, distance: 64.8
click at [249, 187] on td "The size of the Heading's text." at bounding box center [289, 192] width 98 height 13
click at [248, 191] on p "Set." at bounding box center [288, 192] width 89 height 7
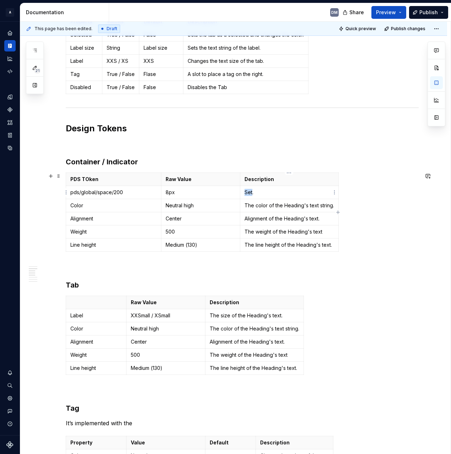
click at [248, 191] on p "Set." at bounding box center [288, 192] width 89 height 7
click at [98, 315] on p "Label" at bounding box center [95, 315] width 51 height 7
click at [78, 315] on p "Label" at bounding box center [95, 315] width 51 height 7
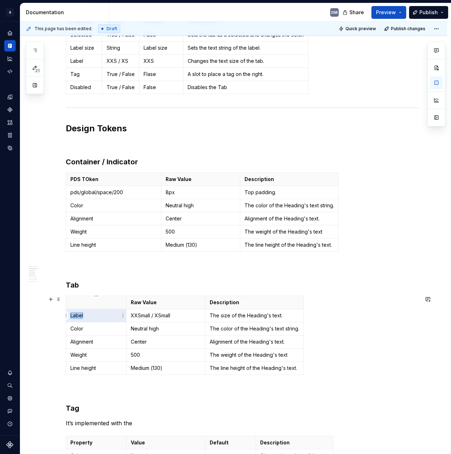
click at [78, 315] on p "Label" at bounding box center [95, 315] width 51 height 7
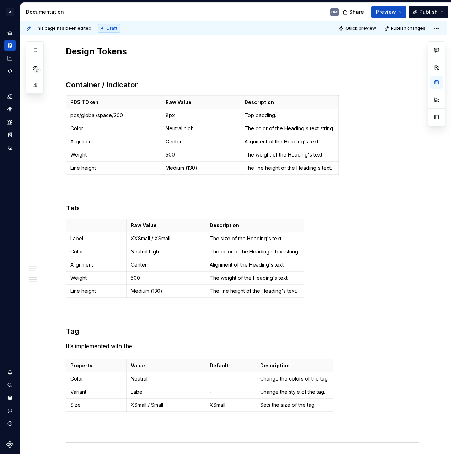
scroll to position [207, 0]
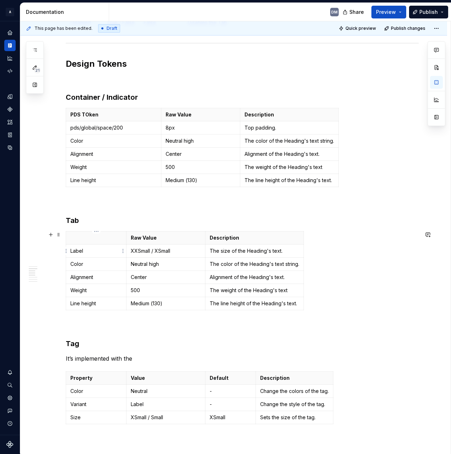
click at [96, 248] on p "Label" at bounding box center [95, 250] width 51 height 7
click at [81, 249] on p "Label" at bounding box center [95, 250] width 51 height 7
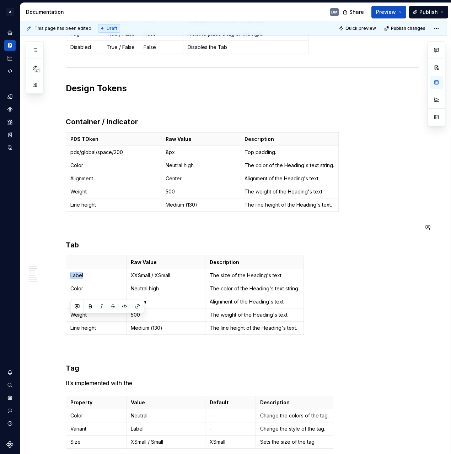
scroll to position [138, 0]
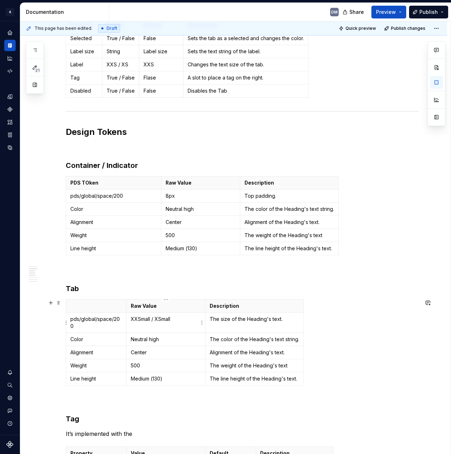
click at [176, 317] on p "XXSmall / XSmall" at bounding box center [166, 319] width 70 height 7
click at [69, 305] on th at bounding box center [96, 306] width 60 height 13
click at [126, 182] on p "PDS TOken" at bounding box center [113, 182] width 86 height 7
click at [90, 185] on p "PDS TOken" at bounding box center [113, 182] width 86 height 7
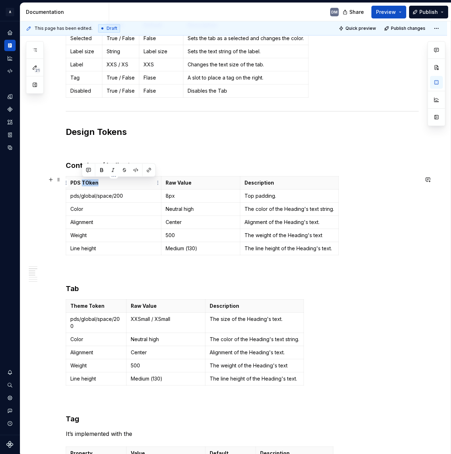
click at [90, 185] on p "PDS TOken" at bounding box center [113, 182] width 86 height 7
click at [94, 195] on p "pds/global/space/200" at bounding box center [113, 195] width 86 height 7
click at [185, 321] on p "XXSmall / XSmall" at bounding box center [166, 319] width 70 height 7
drag, startPoint x: 187, startPoint y: 321, endPoint x: 129, endPoint y: 320, distance: 58.2
click at [129, 320] on td "XXSmall / XSmall" at bounding box center [165, 323] width 79 height 20
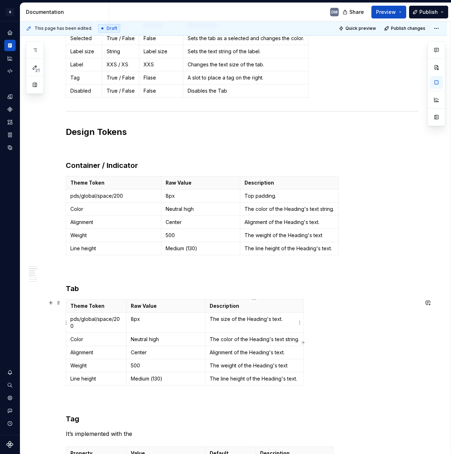
click at [296, 317] on p "The size of the Heading's text." at bounding box center [253, 319] width 89 height 7
drag, startPoint x: 288, startPoint y: 322, endPoint x: 209, endPoint y: 320, distance: 78.9
click at [209, 320] on td "The size of the Heading's text." at bounding box center [254, 323] width 98 height 20
click at [98, 342] on p "Color" at bounding box center [95, 339] width 51 height 7
click at [116, 322] on p "pds/global/space/200" at bounding box center [95, 323] width 51 height 14
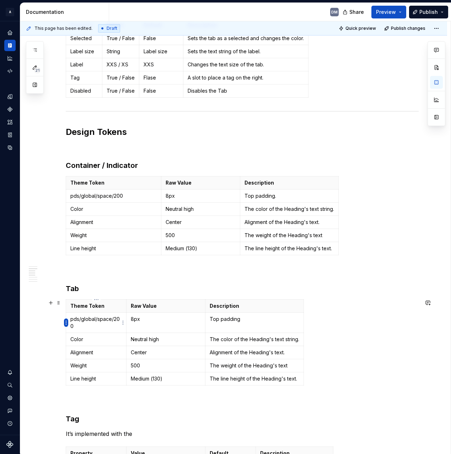
click at [64, 324] on html "A Pantry Design System DM Dataset Pantry Design System Documentation DM Share P…" at bounding box center [225, 227] width 451 height 454
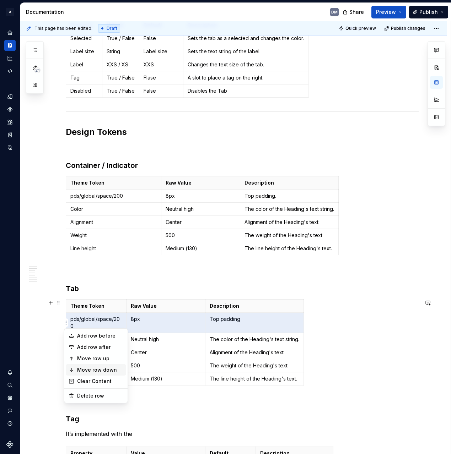
drag, startPoint x: 116, startPoint y: 369, endPoint x: 100, endPoint y: 359, distance: 19.1
click at [116, 368] on div "Move row down" at bounding box center [100, 369] width 46 height 7
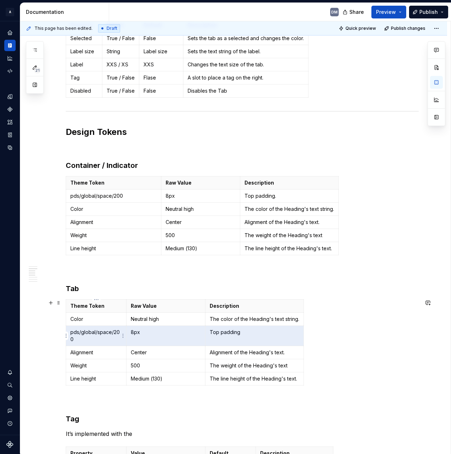
click at [90, 338] on p "pds/global/space/200" at bounding box center [95, 336] width 51 height 14
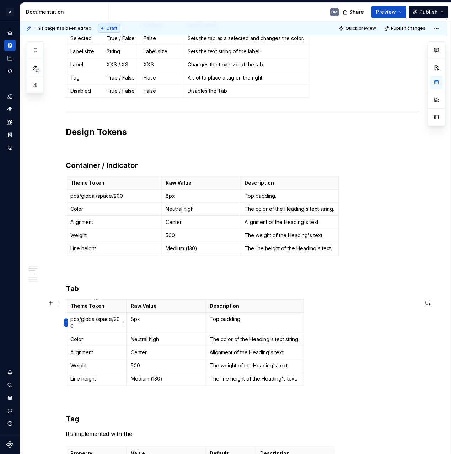
click at [66, 324] on html "A Pantry Design System DM Dataset Pantry Design System Documentation DM Share P…" at bounding box center [225, 227] width 451 height 454
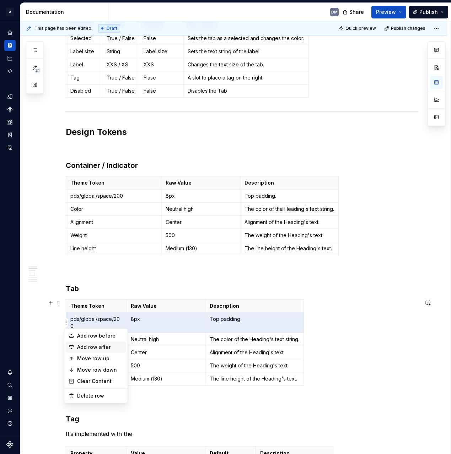
click at [95, 344] on div "Add row after" at bounding box center [100, 347] width 46 height 7
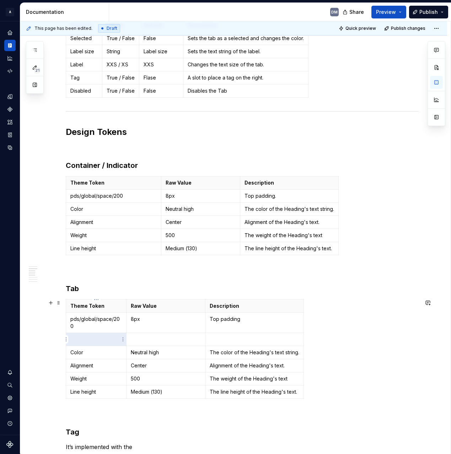
click at [131, 335] on td at bounding box center [165, 339] width 79 height 13
click at [234, 338] on p at bounding box center [253, 339] width 89 height 7
click at [76, 354] on p "Color" at bounding box center [95, 352] width 51 height 7
click at [71, 349] on td "Color" at bounding box center [96, 352] width 60 height 13
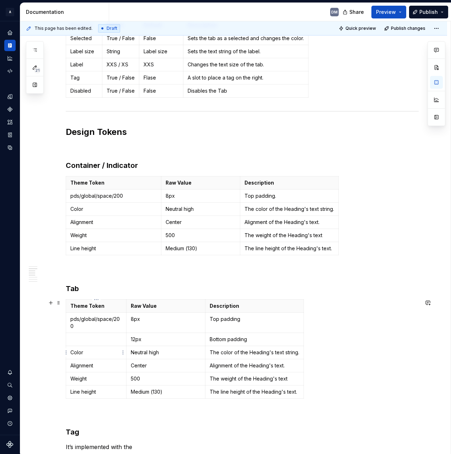
click at [73, 355] on p "Color" at bounding box center [95, 352] width 51 height 7
click at [83, 347] on td "16" at bounding box center [96, 352] width 60 height 13
click at [78, 355] on p "16" at bounding box center [95, 352] width 51 height 7
click at [76, 355] on p "16" at bounding box center [95, 352] width 51 height 7
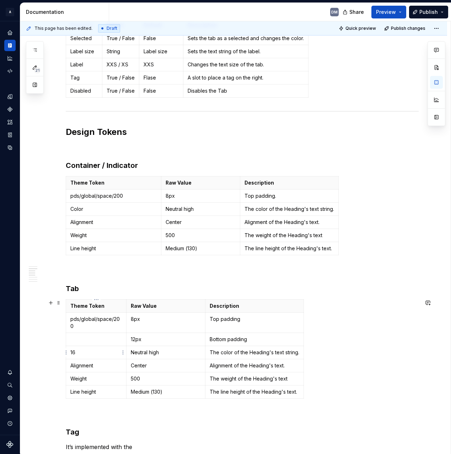
click at [76, 355] on p "16" at bounding box center [95, 352] width 51 height 7
click at [73, 353] on p "16" at bounding box center [95, 352] width 51 height 7
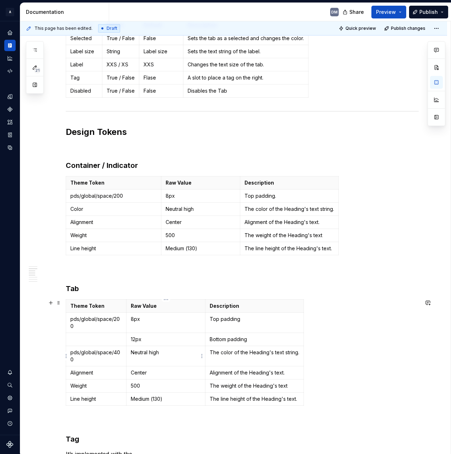
click at [160, 355] on p "Neutral high" at bounding box center [166, 352] width 70 height 7
drag, startPoint x: 170, startPoint y: 353, endPoint x: 128, endPoint y: 353, distance: 41.9
click at [128, 353] on td "Neutral high" at bounding box center [165, 356] width 79 height 20
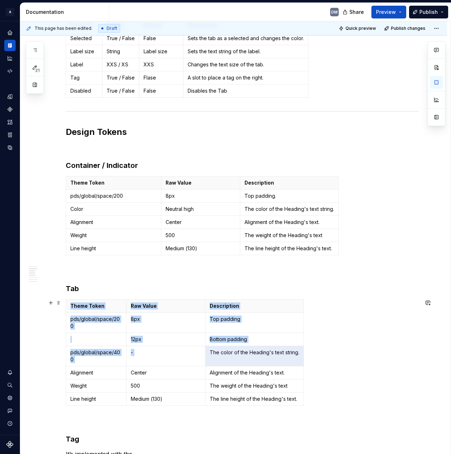
drag, startPoint x: 209, startPoint y: 351, endPoint x: 322, endPoint y: 359, distance: 113.1
click at [322, 359] on div "Theme Token Raw Value Description pds/global/space/200 8px Top padding 12px Bot…" at bounding box center [242, 353] width 353 height 109
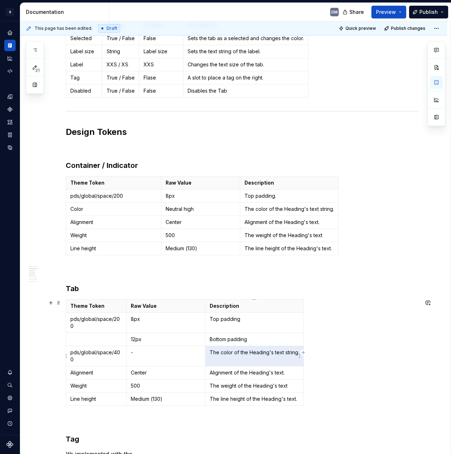
click at [247, 347] on td "The color of the Heading's text string." at bounding box center [254, 356] width 98 height 20
click at [215, 353] on p "The color of the Heading's text string." at bounding box center [253, 352] width 89 height 7
drag, startPoint x: 209, startPoint y: 353, endPoint x: 294, endPoint y: 357, distance: 85.3
click at [294, 357] on td "The color of the Heading's text string." at bounding box center [254, 356] width 98 height 20
click at [286, 358] on td "The color of the Heading's text string." at bounding box center [254, 356] width 98 height 20
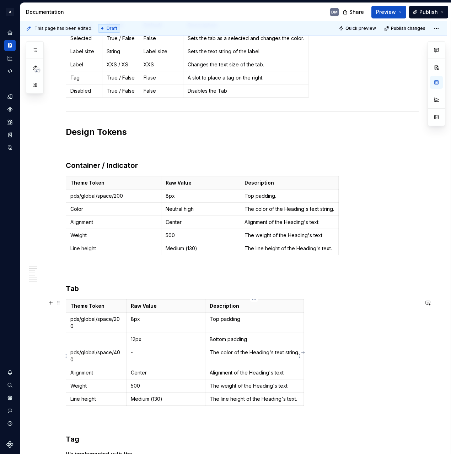
click at [286, 359] on td "The color of the Heading's text string." at bounding box center [254, 356] width 98 height 20
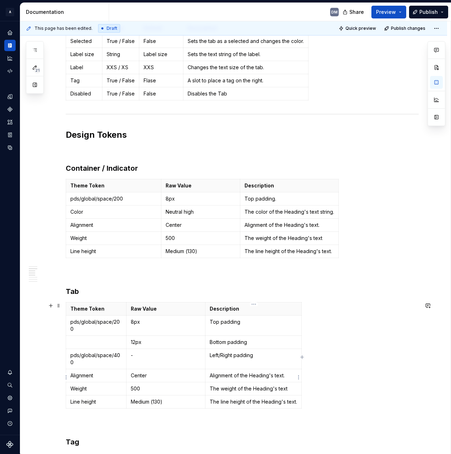
scroll to position [134, 0]
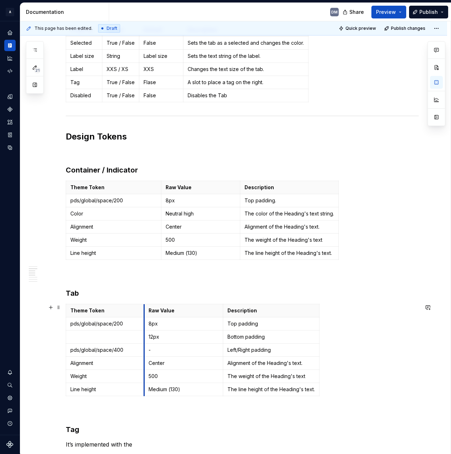
drag, startPoint x: 127, startPoint y: 313, endPoint x: 145, endPoint y: 319, distance: 18.6
click at [145, 319] on tbody "Theme Token Raw Value Description pds/global/space/200 8px Top padding 12px Bot…" at bounding box center [192, 350] width 253 height 92
drag, startPoint x: 224, startPoint y: 314, endPoint x: 273, endPoint y: 308, distance: 49.3
click at [235, 313] on th "Description" at bounding box center [274, 310] width 96 height 13
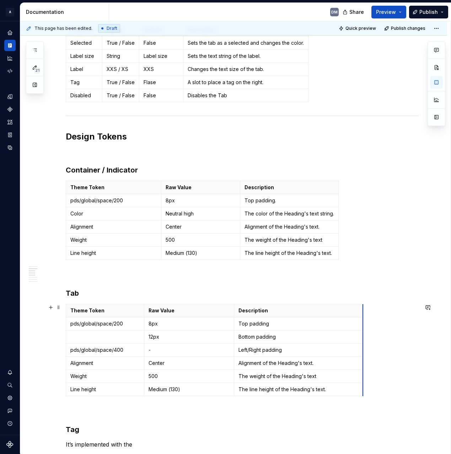
drag, startPoint x: 331, startPoint y: 312, endPoint x: 362, endPoint y: 312, distance: 32.0
click at [113, 364] on p "Alignment" at bounding box center [104, 363] width 69 height 7
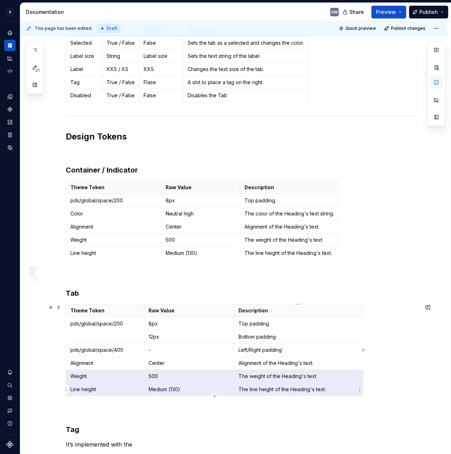
drag, startPoint x: 72, startPoint y: 377, endPoint x: 279, endPoint y: 388, distance: 207.6
click at [279, 388] on tbody "Theme Token Raw Value Description pds/global/space/200 8px Top padding 12px Bot…" at bounding box center [214, 350] width 297 height 92
click at [310, 358] on td "Alignment of the Heading's text." at bounding box center [298, 363] width 129 height 13
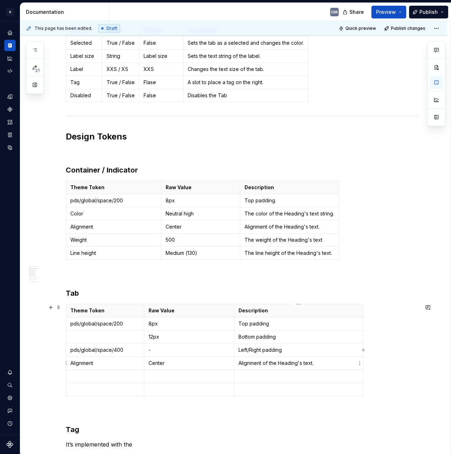
click at [338, 366] on p "Alignment of the Heading's text." at bounding box center [298, 363] width 120 height 7
click at [342, 364] on p "Alignment of the Heading's text." at bounding box center [298, 363] width 120 height 7
click at [438, 80] on button "button" at bounding box center [436, 82] width 13 height 13
type textarea "*"
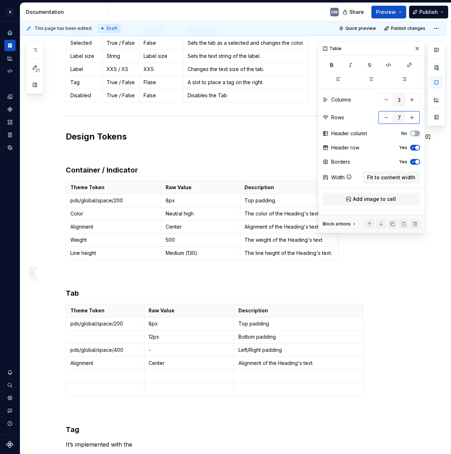
click at [387, 123] on button "button" at bounding box center [386, 117] width 13 height 13
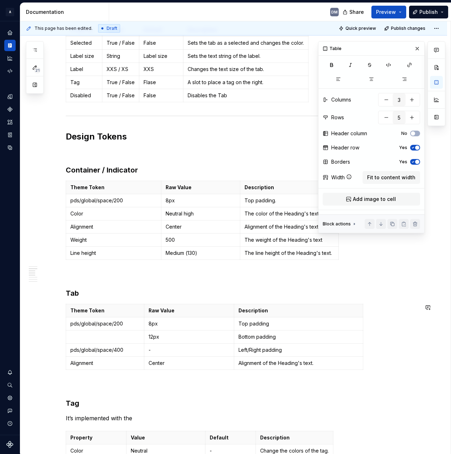
click at [164, 299] on div "Properties Property Values Default Description Selected True / False False Sets…" at bounding box center [242, 426] width 353 height 841
click at [114, 228] on p "Alignment" at bounding box center [113, 226] width 86 height 7
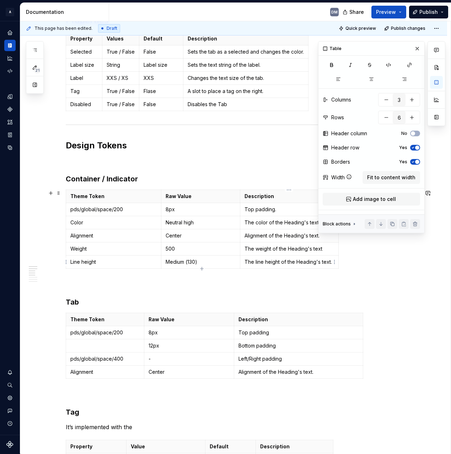
click at [331, 263] on p "The line height of the Heading's text." at bounding box center [288, 261] width 89 height 7
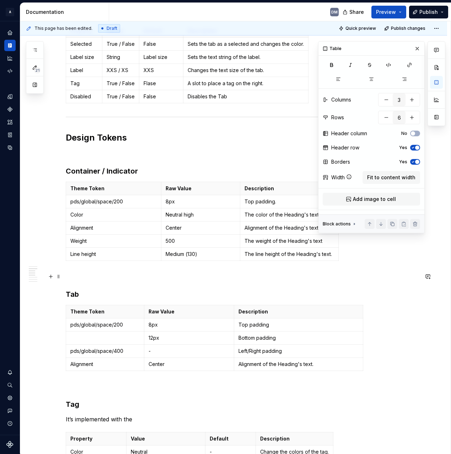
scroll to position [110, 0]
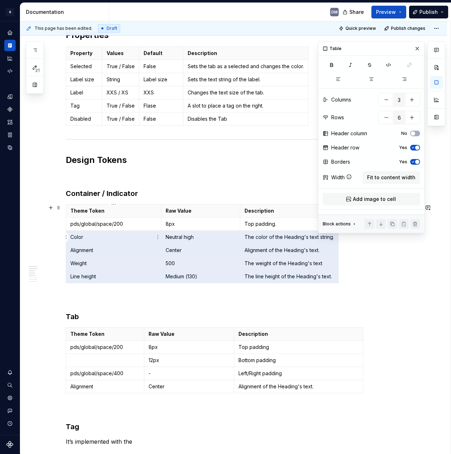
drag, startPoint x: 331, startPoint y: 275, endPoint x: 84, endPoint y: 235, distance: 249.7
click at [84, 235] on tbody "Theme Token Raw Value Description pds/global/space/200 8px Top padding. Color N…" at bounding box center [202, 243] width 272 height 79
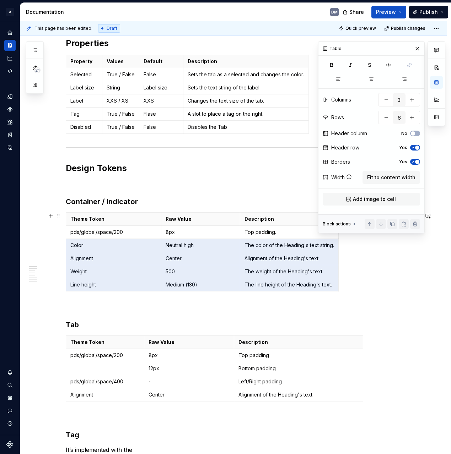
scroll to position [81, 0]
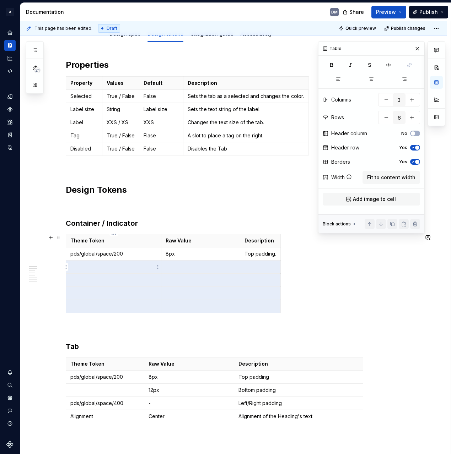
click at [105, 266] on p at bounding box center [113, 266] width 86 height 7
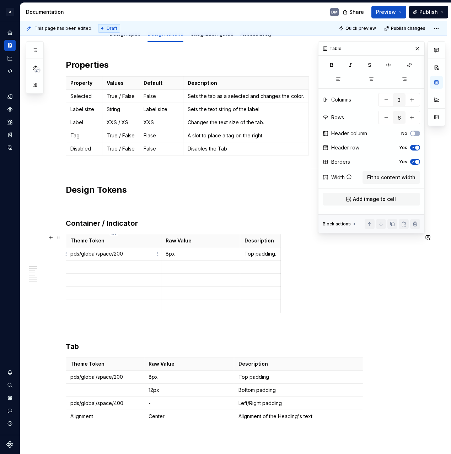
click at [71, 252] on p "pds/global/space/200" at bounding box center [113, 253] width 86 height 7
click at [67, 254] on html "A Pantry Design System DM Dataset Pantry Design System Documentation DM Share P…" at bounding box center [225, 227] width 451 height 454
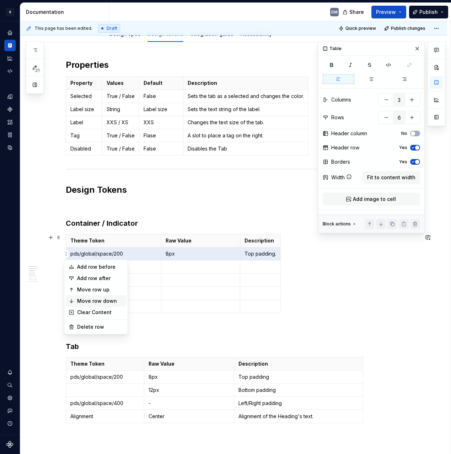
click at [95, 300] on div "Move row down" at bounding box center [100, 300] width 46 height 7
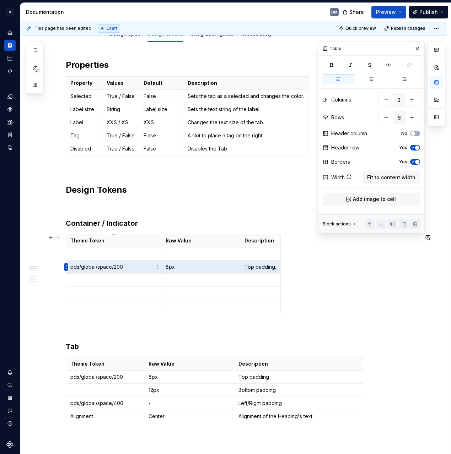
click at [67, 267] on html "A Pantry Design System DM Dataset Pantry Design System Documentation DM Share P…" at bounding box center [225, 227] width 451 height 454
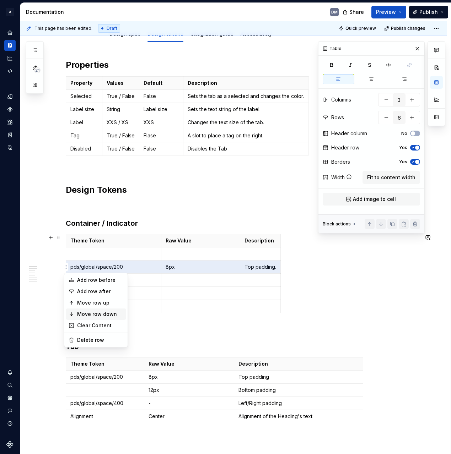
click at [100, 315] on div "Move row down" at bounding box center [100, 314] width 46 height 7
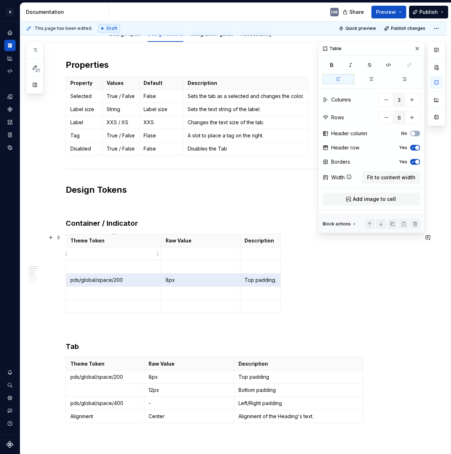
click at [110, 258] on td at bounding box center [113, 253] width 95 height 13
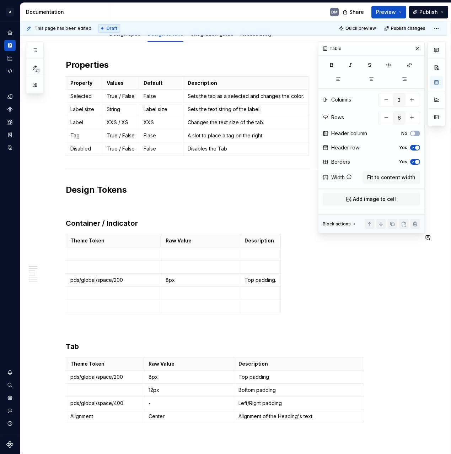
click at [100, 254] on p at bounding box center [113, 253] width 86 height 7
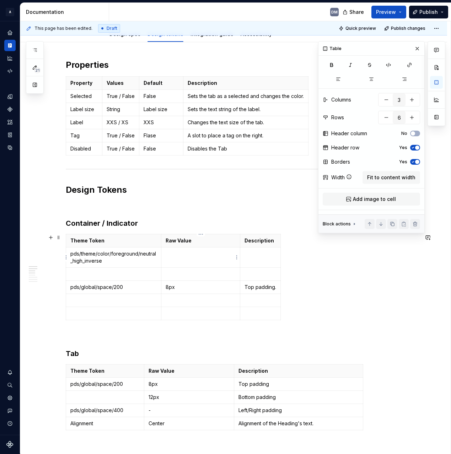
click at [202, 253] on p at bounding box center [200, 253] width 70 height 7
drag, startPoint x: 257, startPoint y: 254, endPoint x: 245, endPoint y: 256, distance: 13.0
click at [245, 256] on p "Tab background color" at bounding box center [270, 253] width 53 height 7
click at [95, 282] on td "pds/global/space/200" at bounding box center [113, 287] width 95 height 13
click at [110, 274] on p at bounding box center [113, 274] width 86 height 7
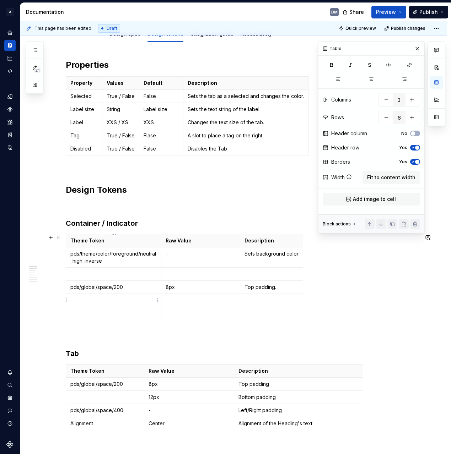
click at [83, 303] on p at bounding box center [113, 300] width 86 height 7
click at [190, 303] on p at bounding box center [200, 300] width 70 height 7
click at [285, 297] on p at bounding box center [271, 300] width 54 height 7
click at [187, 410] on p "-" at bounding box center [188, 410] width 81 height 7
click at [139, 300] on p "pds/global/space/400" at bounding box center [113, 300] width 86 height 7
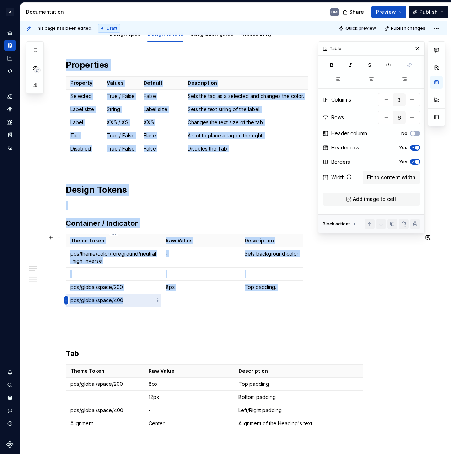
drag, startPoint x: 134, startPoint y: 300, endPoint x: 65, endPoint y: 302, distance: 68.9
click at [65, 302] on body "A Pantry Design System DM Dataset Pantry Design System Documentation DM Share P…" at bounding box center [225, 227] width 451 height 454
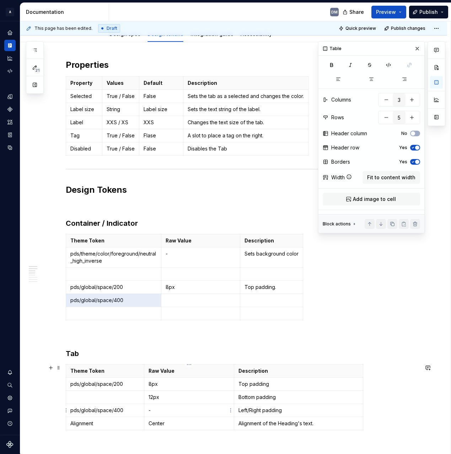
click at [176, 408] on p "-" at bounding box center [188, 410] width 81 height 7
type input "6"
click at [105, 298] on p "pds/global/space/400" at bounding box center [113, 300] width 86 height 7
click at [138, 301] on p "pds/global/space/400" at bounding box center [113, 300] width 86 height 7
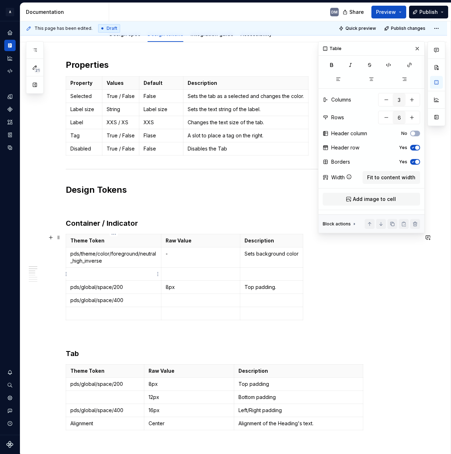
click at [121, 276] on p at bounding box center [113, 274] width 86 height 7
click at [127, 272] on p at bounding box center [113, 274] width 86 height 7
click at [271, 311] on p at bounding box center [271, 313] width 54 height 7
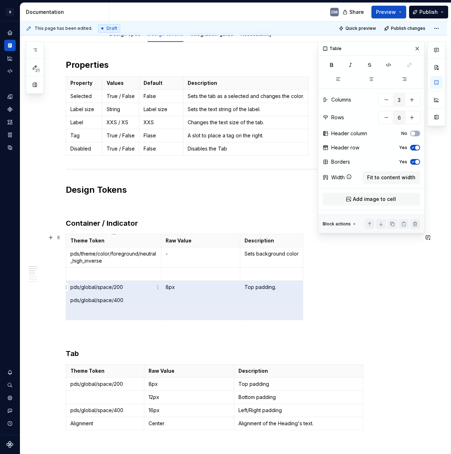
drag, startPoint x: 264, startPoint y: 314, endPoint x: 97, endPoint y: 289, distance: 168.7
click at [97, 289] on tbody "Theme Token Raw Value Description pds/theme/color/foreground/neutral_high_inver…" at bounding box center [184, 277] width 237 height 86
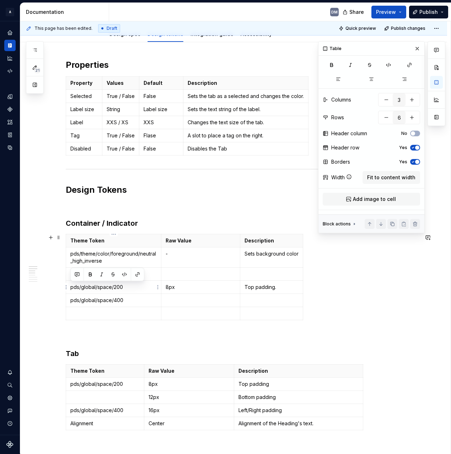
click at [76, 291] on td "pds/global/space/200" at bounding box center [113, 287] width 95 height 13
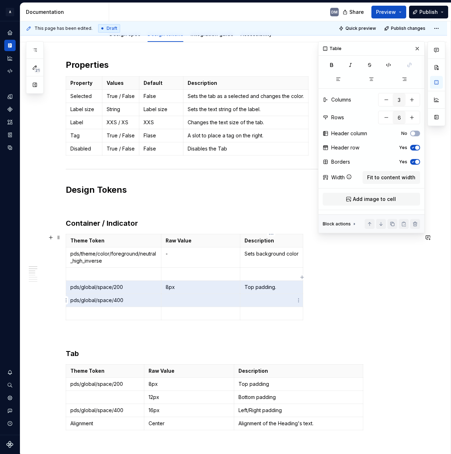
drag, startPoint x: 71, startPoint y: 289, endPoint x: 258, endPoint y: 301, distance: 187.8
click at [258, 301] on tbody "Theme Token Raw Value Description pds/theme/color/foreground/neutral_high_inver…" at bounding box center [184, 277] width 237 height 86
click at [103, 272] on p at bounding box center [113, 274] width 86 height 7
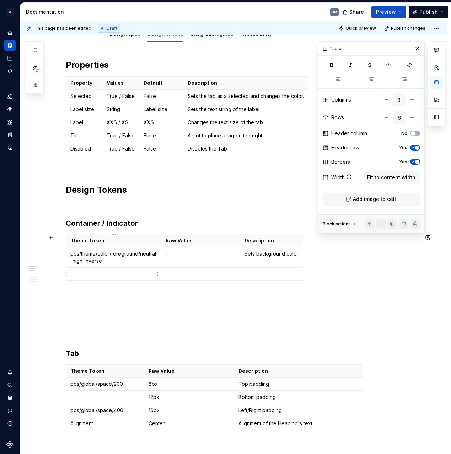
click at [104, 271] on p at bounding box center [113, 274] width 86 height 7
click at [99, 286] on p at bounding box center [113, 287] width 86 height 7
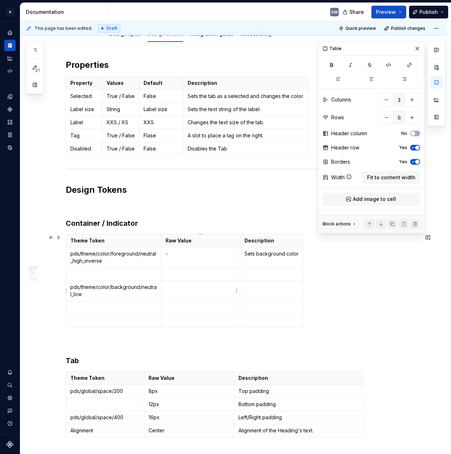
click at [196, 288] on p at bounding box center [200, 287] width 70 height 7
click at [127, 275] on p at bounding box center [113, 274] width 86 height 7
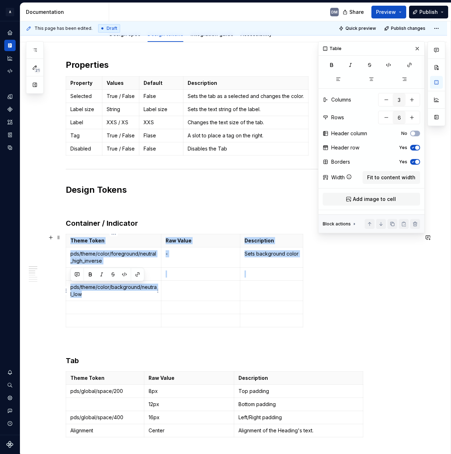
drag, startPoint x: 122, startPoint y: 295, endPoint x: 63, endPoint y: 285, distance: 59.8
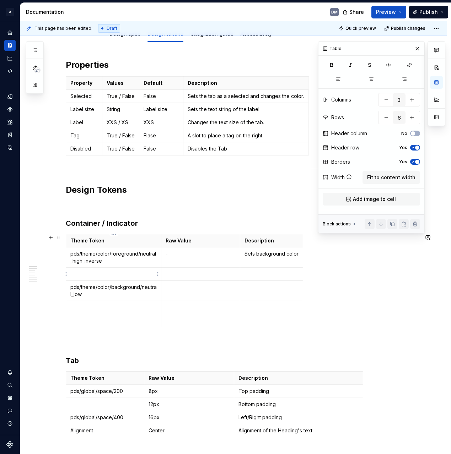
click at [94, 274] on p at bounding box center [113, 274] width 86 height 7
click at [131, 277] on p at bounding box center [113, 274] width 86 height 7
click at [115, 289] on p "pds/theme/color/background/neutral_low" at bounding box center [113, 291] width 86 height 14
click at [200, 289] on p at bounding box center [200, 287] width 70 height 7
click at [254, 291] on td at bounding box center [271, 291] width 63 height 20
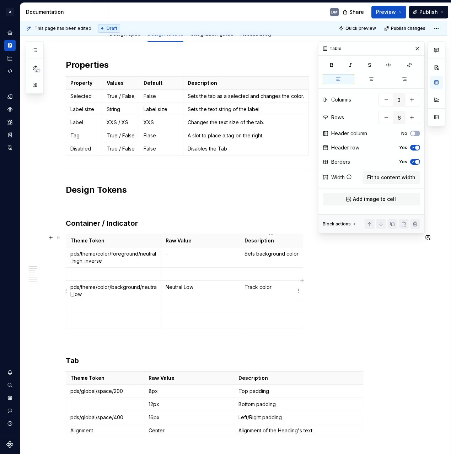
click at [267, 277] on p at bounding box center [271, 274] width 54 height 7
click at [65, 289] on html "A Pantry Design System DM Dataset Pantry Design System Documentation DM Share P…" at bounding box center [225, 227] width 451 height 454
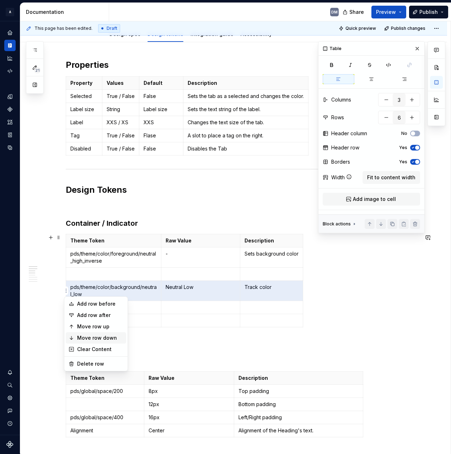
click at [81, 335] on div "Move row down" at bounding box center [100, 337] width 46 height 7
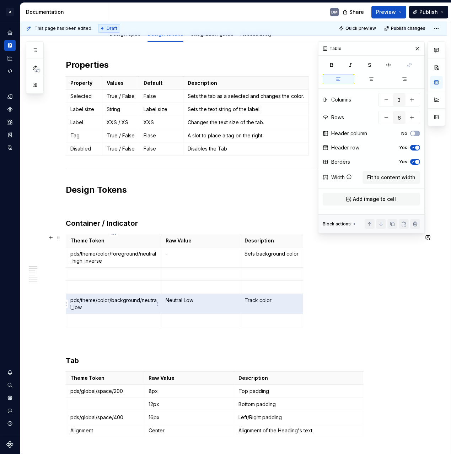
click at [103, 286] on p at bounding box center [113, 287] width 86 height 7
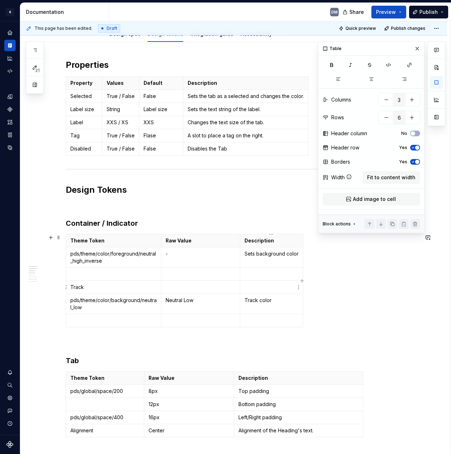
click at [257, 287] on p at bounding box center [271, 287] width 54 height 7
click at [116, 286] on p "Track" at bounding box center [113, 287] width 86 height 7
click at [295, 284] on p "Track" at bounding box center [271, 287] width 54 height 7
click at [177, 290] on p at bounding box center [200, 287] width 70 height 7
click at [143, 286] on p at bounding box center [113, 287] width 86 height 7
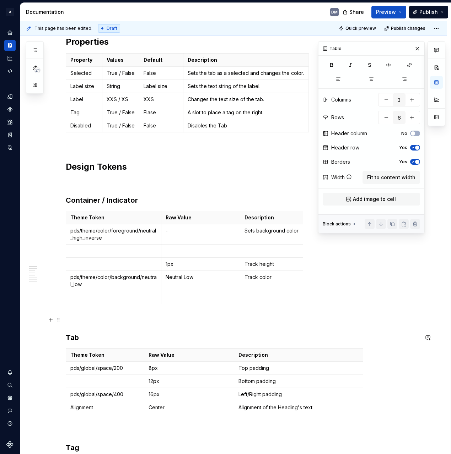
scroll to position [97, 0]
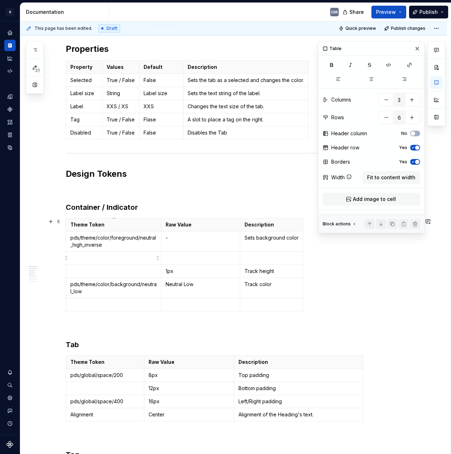
click at [142, 262] on td at bounding box center [113, 258] width 95 height 13
click at [136, 268] on p at bounding box center [113, 271] width 86 height 7
click at [127, 261] on p at bounding box center [113, 258] width 86 height 7
click at [122, 271] on p at bounding box center [113, 271] width 86 height 7
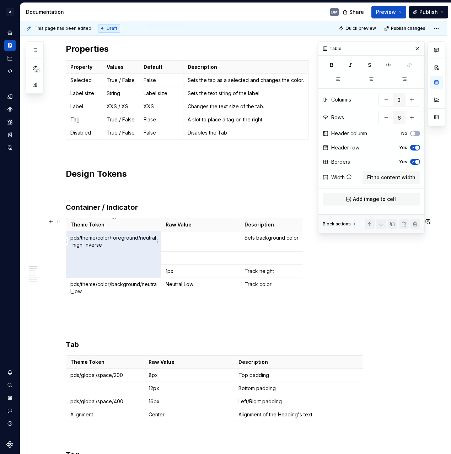
click at [122, 239] on p "pds/theme/color/foreground/neutral_high_inverse" at bounding box center [113, 241] width 86 height 14
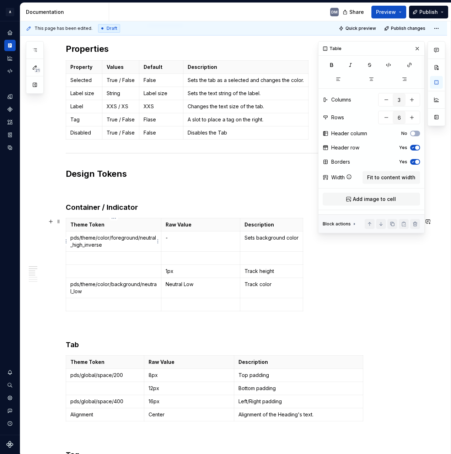
click at [118, 239] on p "pds/theme/color/foreground/neutral_high_inverse" at bounding box center [113, 241] width 86 height 14
click at [119, 239] on p "pds/theme/color/foreground/neutral_high_inverse" at bounding box center [113, 241] width 86 height 14
click at [105, 258] on p at bounding box center [113, 258] width 86 height 7
click at [124, 274] on p at bounding box center [113, 271] width 86 height 7
click at [86, 256] on p at bounding box center [113, 258] width 86 height 7
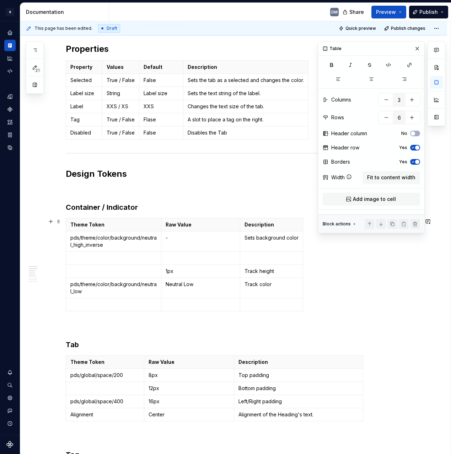
type textarea "*"
drag, startPoint x: 71, startPoint y: 283, endPoint x: 96, endPoint y: 283, distance: 25.6
click at [96, 283] on p "pds/theme/color/background/neutral_low" at bounding box center [113, 288] width 86 height 14
click at [262, 288] on td "Track color" at bounding box center [271, 288] width 63 height 20
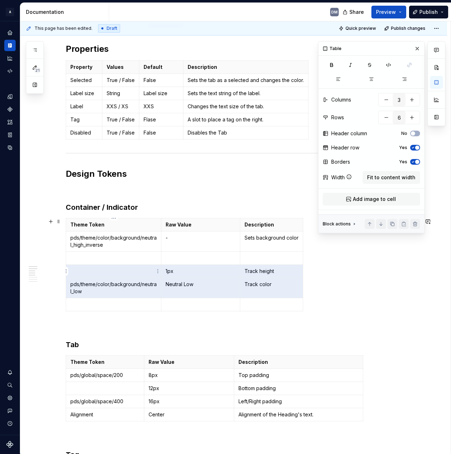
drag, startPoint x: 282, startPoint y: 290, endPoint x: 77, endPoint y: 273, distance: 206.0
click at [77, 273] on tbody "Theme Token Raw Value Description pds/theme/color/background/neutral_high_inver…" at bounding box center [184, 264] width 237 height 93
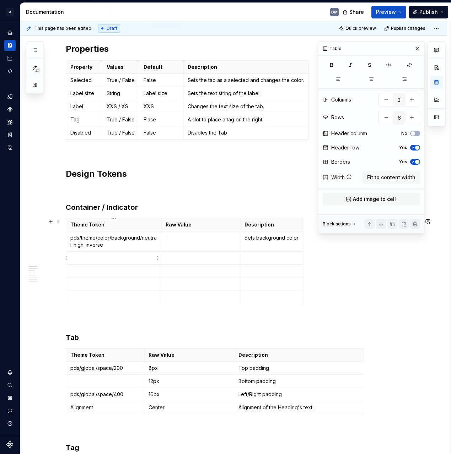
click at [115, 256] on p at bounding box center [113, 258] width 86 height 7
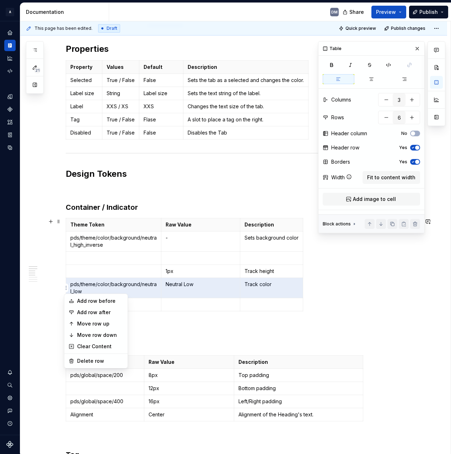
click at [72, 261] on html "A Pantry Design System DM Dataset Pantry Design System Documentation DM Share P…" at bounding box center [225, 227] width 451 height 454
click at [93, 322] on div "Move row up" at bounding box center [100, 323] width 46 height 7
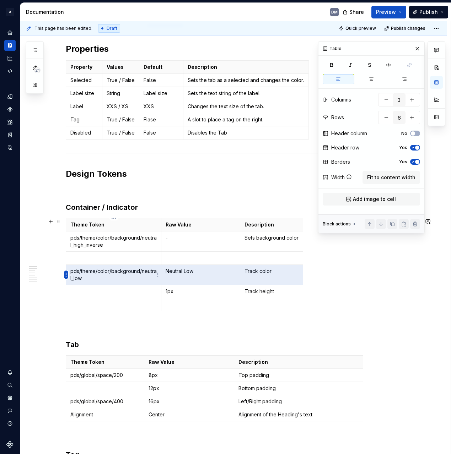
click at [65, 274] on html "A Pantry Design System DM Dataset Pantry Design System Documentation DM Share P…" at bounding box center [225, 227] width 451 height 454
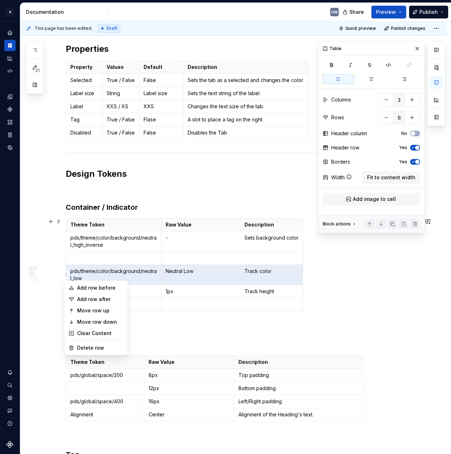
click at [178, 268] on html "A Pantry Design System DM Dataset Pantry Design System Documentation DM Share P…" at bounding box center [225, 227] width 451 height 454
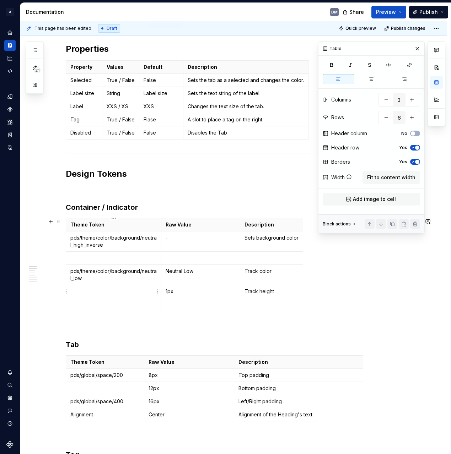
click at [77, 290] on p at bounding box center [113, 291] width 86 height 7
click at [66, 293] on html "A Pantry Design System DM Dataset Pantry Design System Documentation DM Share P…" at bounding box center [225, 227] width 451 height 454
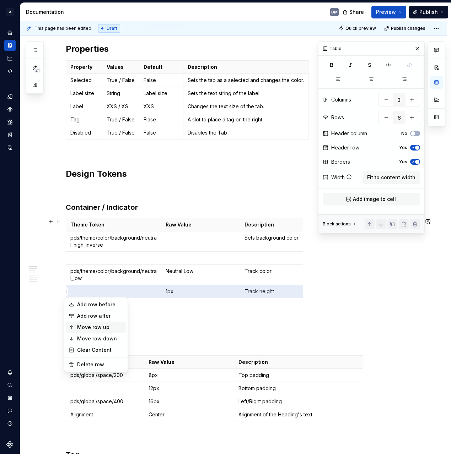
click at [88, 324] on div "Move row up" at bounding box center [100, 327] width 46 height 7
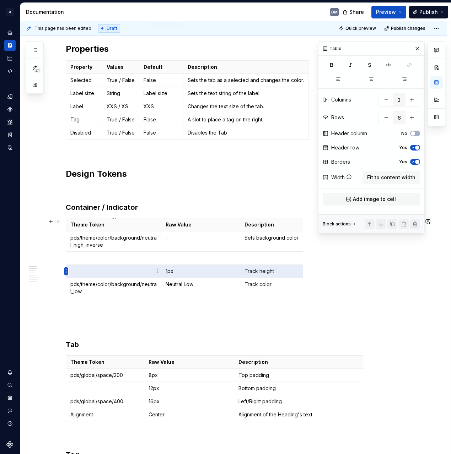
click at [65, 273] on html "A Pantry Design System DM Dataset Pantry Design System Documentation DM Share P…" at bounding box center [225, 227] width 451 height 454
click at [95, 305] on div "Move row up" at bounding box center [100, 307] width 46 height 7
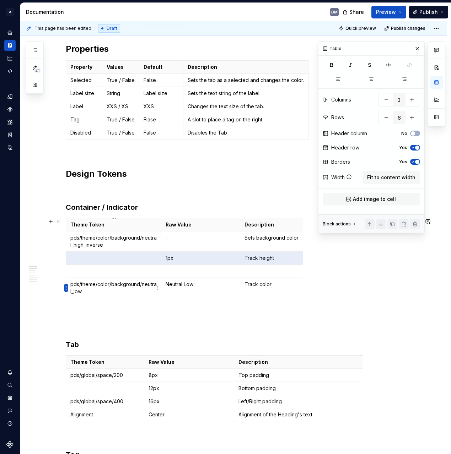
click at [65, 288] on html "A Pantry Design System DM Dataset Pantry Design System Documentation DM Share P…" at bounding box center [225, 227] width 451 height 454
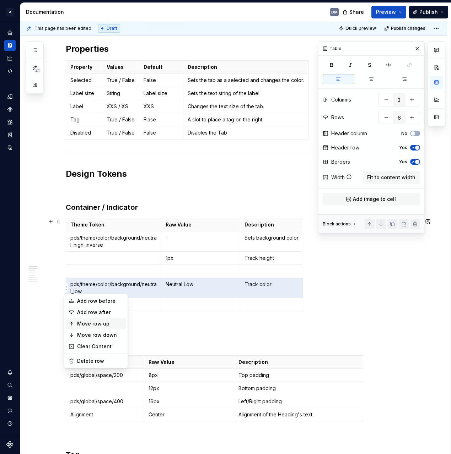
click at [97, 324] on div "Move row up" at bounding box center [100, 323] width 46 height 7
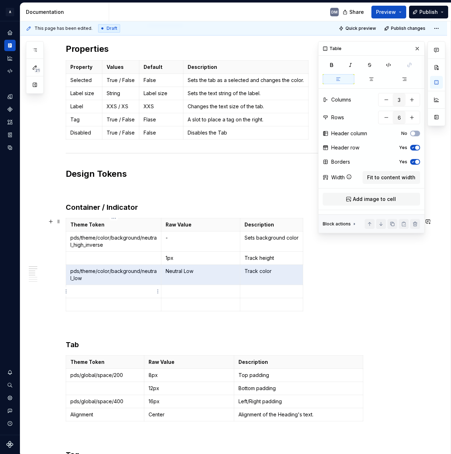
click at [179, 295] on td at bounding box center [200, 291] width 79 height 13
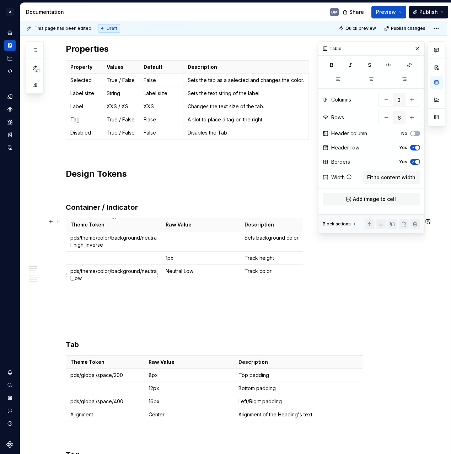
click at [85, 261] on p at bounding box center [113, 258] width 86 height 7
click at [107, 257] on p at bounding box center [113, 258] width 86 height 7
click at [168, 258] on p "1px" at bounding box center [200, 258] width 70 height 7
click at [277, 262] on td "Track height" at bounding box center [271, 258] width 63 height 13
click at [64, 256] on html "A Pantry Design System DM Dataset Pantry Design System Documentation DM Share P…" at bounding box center [225, 227] width 451 height 454
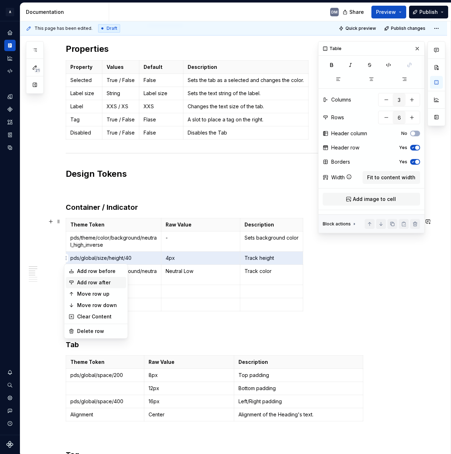
click at [94, 282] on div "Add row after" at bounding box center [100, 282] width 46 height 7
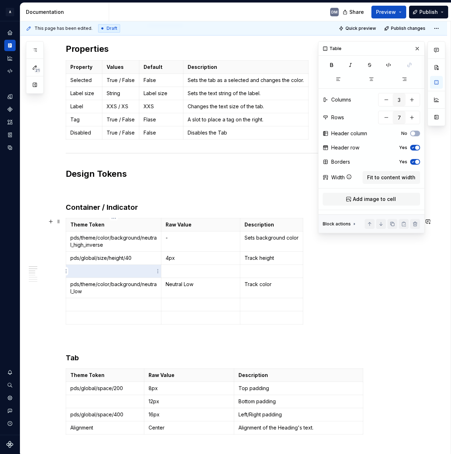
click at [84, 273] on p at bounding box center [113, 271] width 86 height 7
click at [216, 261] on p "4px" at bounding box center [200, 258] width 70 height 7
click at [196, 268] on p at bounding box center [200, 271] width 70 height 7
click at [266, 275] on td at bounding box center [271, 271] width 63 height 13
click at [65, 273] on html "A Pantry Design System DM Dataset Pantry Design System Documentation DM Share P…" at bounding box center [225, 227] width 451 height 454
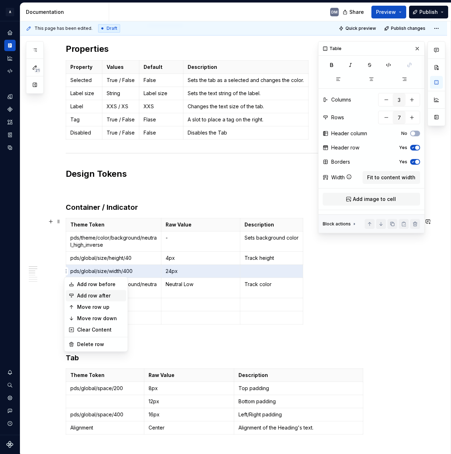
click at [113, 296] on div "Add row after" at bounding box center [100, 295] width 46 height 7
type input "8"
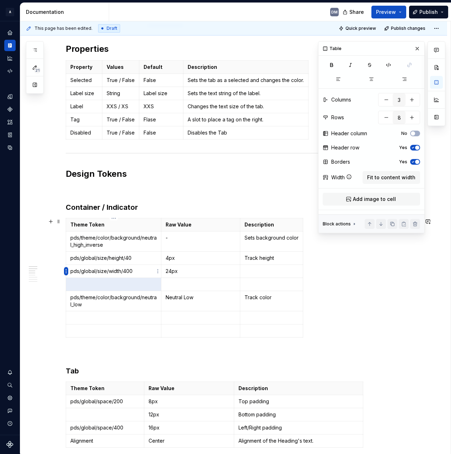
click at [67, 273] on html "A Pantry Design System DM Dataset Pantry Design System Documentation DM Share P…" at bounding box center [225, 227] width 451 height 454
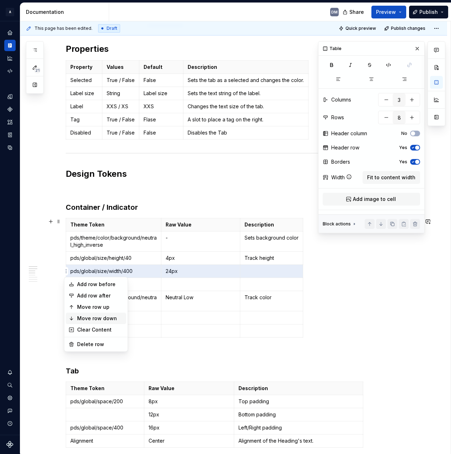
click at [107, 316] on div "Move row down" at bounding box center [100, 318] width 46 height 7
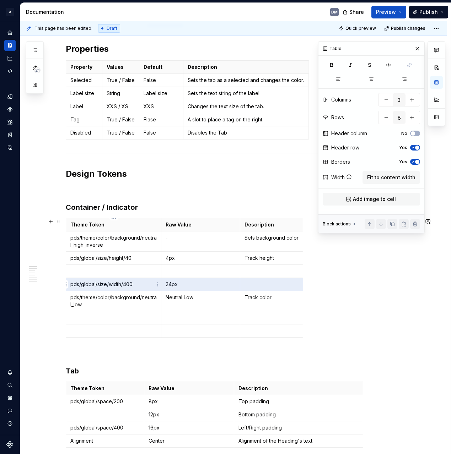
click at [66, 284] on html "A Pantry Design System DM Dataset Pantry Design System Documentation DM Share P…" at bounding box center [225, 227] width 451 height 454
click at [108, 332] on div "Move row down" at bounding box center [100, 331] width 46 height 7
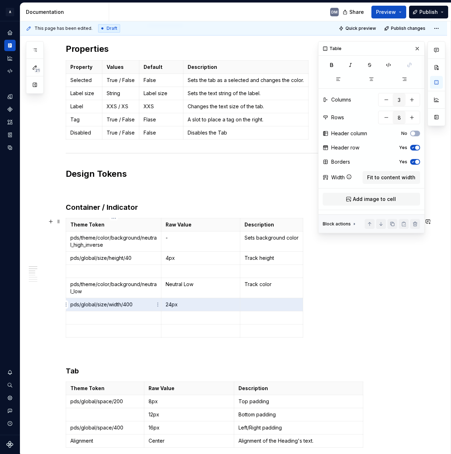
click at [70, 304] on td "pds/global/size/width/400" at bounding box center [113, 304] width 95 height 13
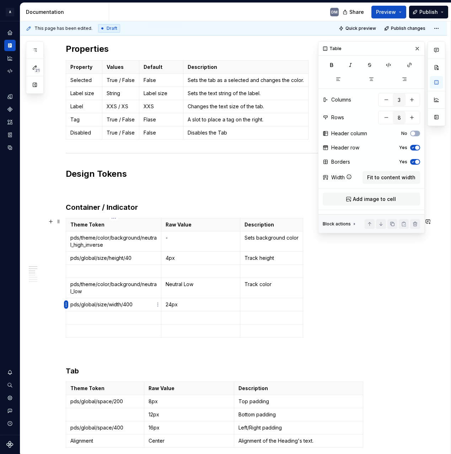
click at [64, 305] on html "A Pantry Design System DM Dataset Pantry Design System Documentation DM Share P…" at bounding box center [225, 227] width 451 height 454
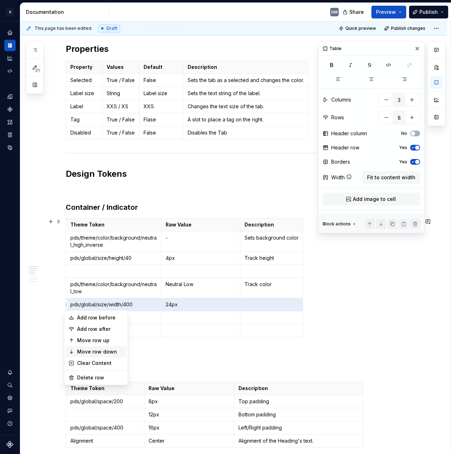
click at [114, 346] on div "Move row down" at bounding box center [96, 351] width 60 height 11
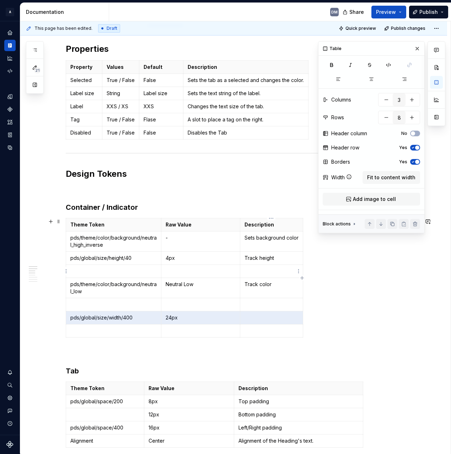
click at [274, 267] on td at bounding box center [271, 271] width 63 height 13
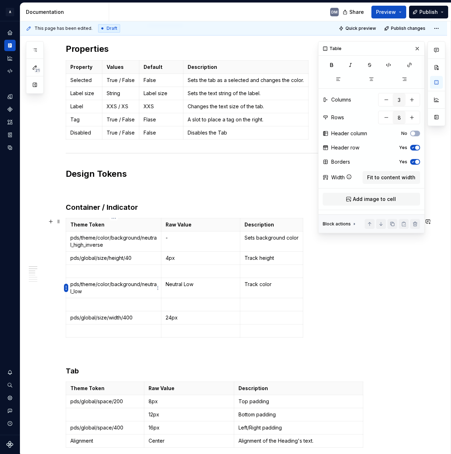
click at [66, 287] on html "A Pantry Design System DM Dataset Pantry Design System Documentation DM Share P…" at bounding box center [225, 227] width 451 height 454
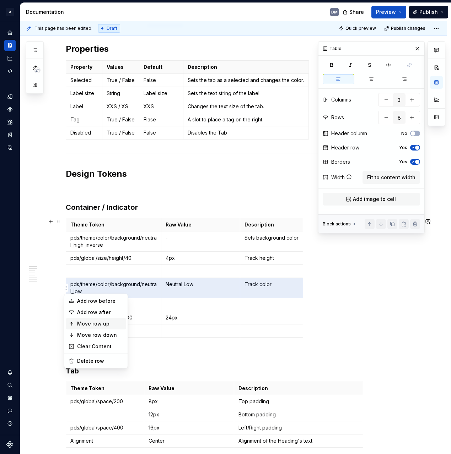
click at [96, 324] on div "Move row up" at bounding box center [100, 323] width 46 height 7
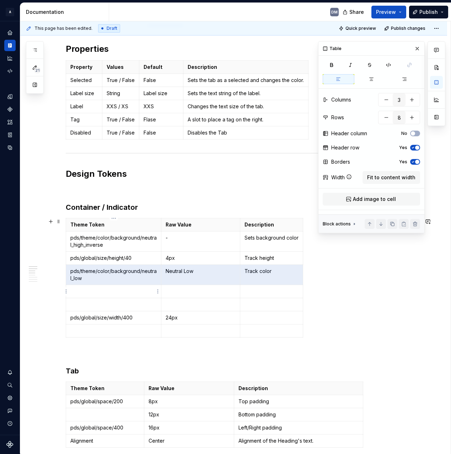
click at [98, 285] on td at bounding box center [113, 291] width 95 height 13
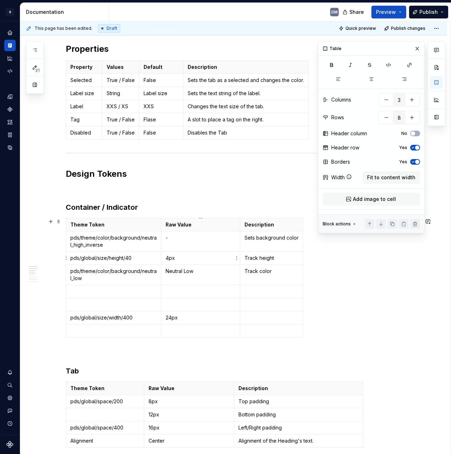
click at [167, 260] on p "4px" at bounding box center [200, 258] width 70 height 7
drag, startPoint x: 139, startPoint y: 258, endPoint x: 69, endPoint y: 260, distance: 69.6
click at [69, 260] on td "pds/global/size/height/40" at bounding box center [113, 258] width 95 height 13
click at [114, 293] on p at bounding box center [113, 291] width 86 height 7
click at [118, 291] on p at bounding box center [113, 291] width 86 height 7
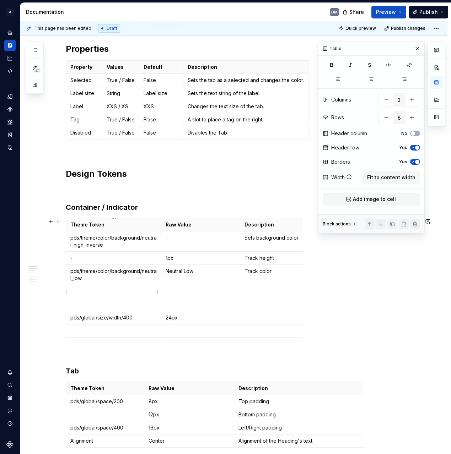
click at [118, 291] on p at bounding box center [113, 291] width 86 height 7
click at [120, 291] on p at bounding box center [113, 291] width 86 height 7
click at [123, 291] on p at bounding box center [113, 291] width 86 height 7
click at [122, 299] on td at bounding box center [113, 304] width 95 height 13
click at [114, 292] on p at bounding box center [113, 291] width 86 height 7
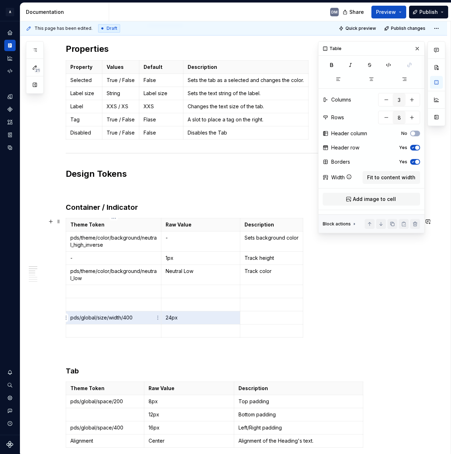
drag, startPoint x: 192, startPoint y: 318, endPoint x: 81, endPoint y: 317, distance: 110.8
click at [81, 317] on tr "pds/global/size/width/400 24px" at bounding box center [184, 317] width 237 height 13
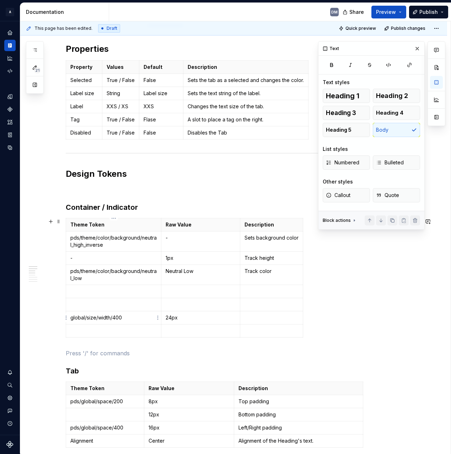
click at [71, 318] on p "global/size/width/400" at bounding box center [113, 317] width 86 height 7
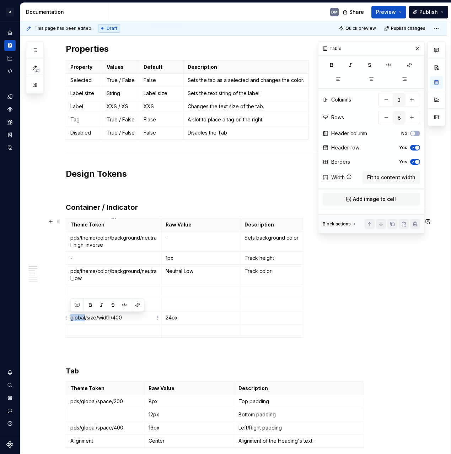
click at [71, 318] on p "global/size/width/400" at bounding box center [113, 317] width 86 height 7
click at [192, 316] on p "24px" at bounding box center [200, 317] width 70 height 7
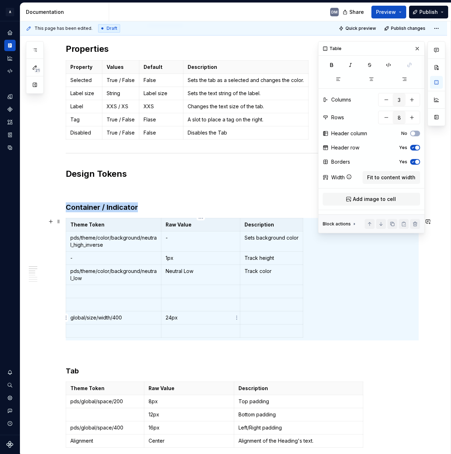
click at [181, 320] on p "24px" at bounding box center [200, 317] width 70 height 7
click at [186, 316] on p "24px" at bounding box center [200, 317] width 70 height 7
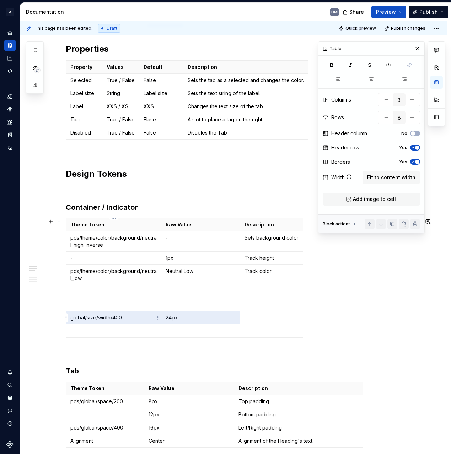
drag, startPoint x: 169, startPoint y: 317, endPoint x: 86, endPoint y: 318, distance: 83.8
click at [86, 318] on tr "global/size/width/400 24px" at bounding box center [184, 317] width 237 height 13
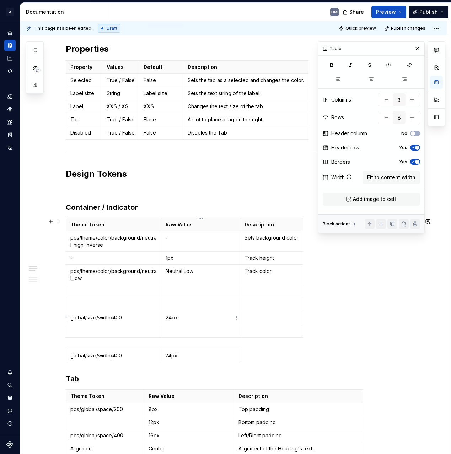
click at [186, 320] on p "24px" at bounding box center [200, 317] width 70 height 7
drag, startPoint x: 194, startPoint y: 315, endPoint x: 68, endPoint y: 318, distance: 126.4
click at [68, 318] on body "A Pantry Design System DM Dataset Pantry Design System Documentation DM Share P…" at bounding box center [225, 227] width 451 height 454
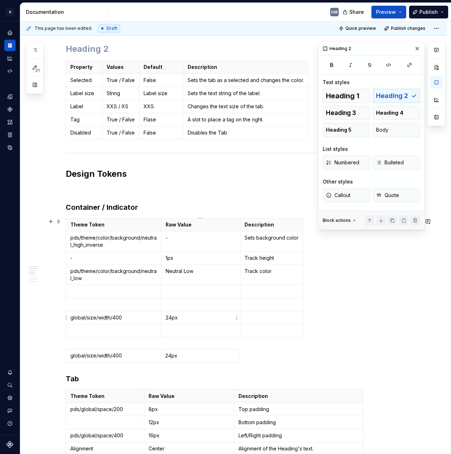
drag, startPoint x: 206, startPoint y: 312, endPoint x: 198, endPoint y: 318, distance: 9.6
click at [205, 313] on td "24px" at bounding box center [200, 317] width 79 height 13
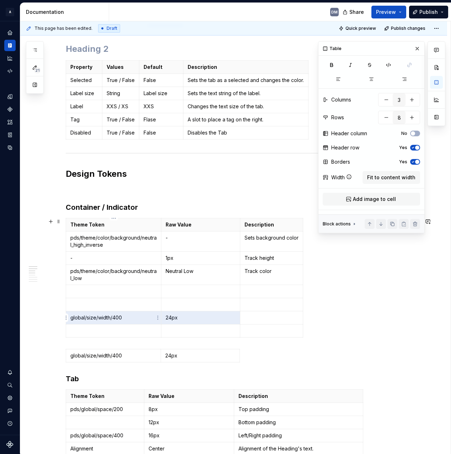
drag, startPoint x: 198, startPoint y: 318, endPoint x: 84, endPoint y: 318, distance: 114.3
click at [84, 318] on tr "global/size/width/400 24px" at bounding box center [184, 317] width 237 height 13
drag, startPoint x: 70, startPoint y: 319, endPoint x: 186, endPoint y: 320, distance: 116.4
click at [186, 320] on tr "/size/width/400 24px" at bounding box center [184, 317] width 237 height 13
click at [103, 282] on td "pds/theme/color/background/neutral_low" at bounding box center [113, 275] width 95 height 20
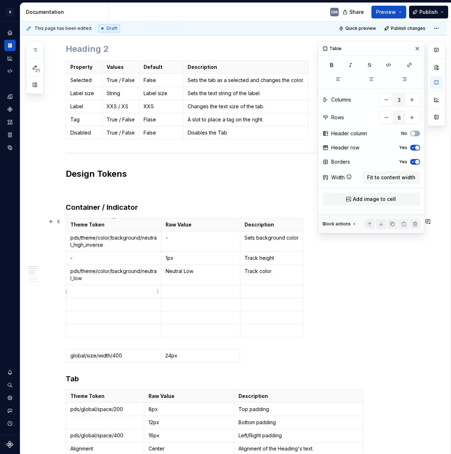
click at [107, 290] on p at bounding box center [113, 291] width 86 height 7
click at [186, 291] on p at bounding box center [200, 291] width 70 height 7
click at [195, 294] on p at bounding box center [200, 291] width 70 height 7
click at [267, 294] on p at bounding box center [271, 291] width 54 height 7
click at [248, 292] on p at bounding box center [271, 291] width 54 height 7
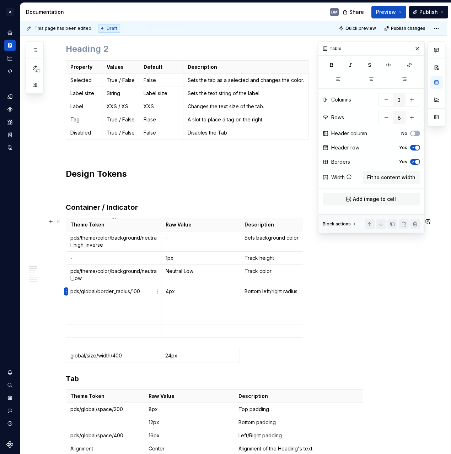
click at [67, 289] on html "A Pantry Design System DM Dataset Pantry Design System Documentation DM Share P…" at bounding box center [225, 227] width 451 height 454
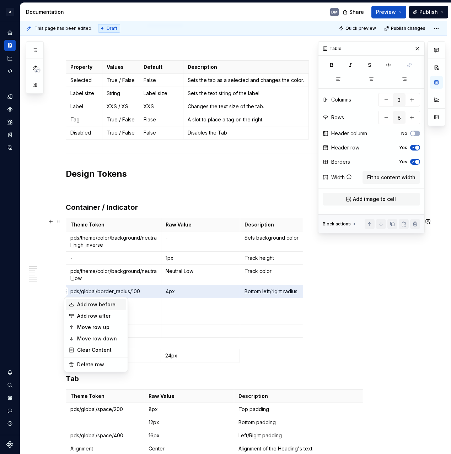
click at [107, 304] on div "Add row before" at bounding box center [100, 304] width 46 height 7
type input "9"
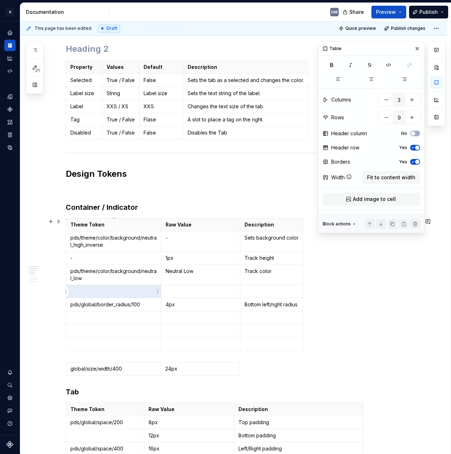
click at [127, 286] on td at bounding box center [113, 291] width 95 height 13
click at [186, 292] on p at bounding box center [200, 291] width 70 height 7
click at [115, 290] on p at bounding box center [113, 291] width 86 height 7
click at [172, 289] on p at bounding box center [200, 291] width 70 height 7
click at [201, 304] on p "4px" at bounding box center [200, 304] width 70 height 7
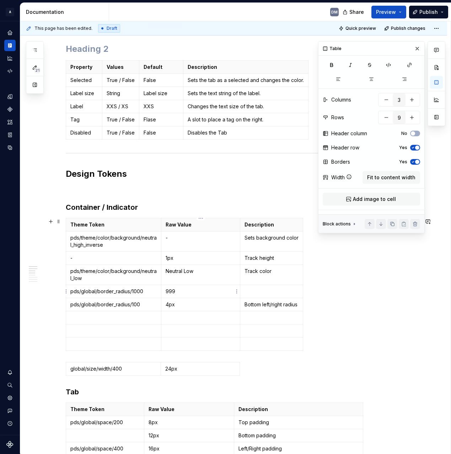
click at [199, 293] on p "999" at bounding box center [200, 291] width 70 height 7
click at [257, 300] on td "Bottom left/right radius" at bounding box center [271, 304] width 63 height 13
click at [269, 293] on p at bounding box center [271, 291] width 54 height 7
click at [128, 317] on p at bounding box center [113, 317] width 86 height 7
type input "2"
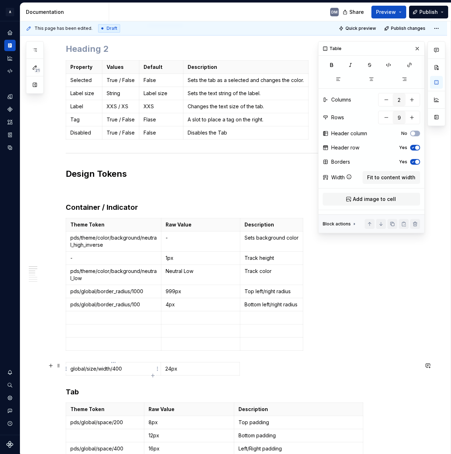
type input "1"
click at [127, 367] on p "global/size/width/400" at bounding box center [113, 368] width 86 height 7
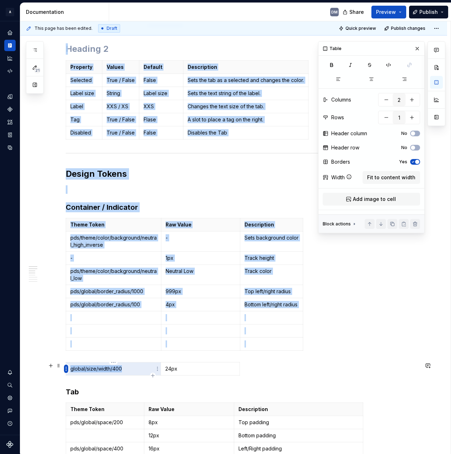
drag, startPoint x: 133, startPoint y: 368, endPoint x: 68, endPoint y: 370, distance: 65.3
click at [68, 370] on body "A Pantry Design System DM Dataset Pantry Design System Documentation DM Share P…" at bounding box center [225, 227] width 451 height 454
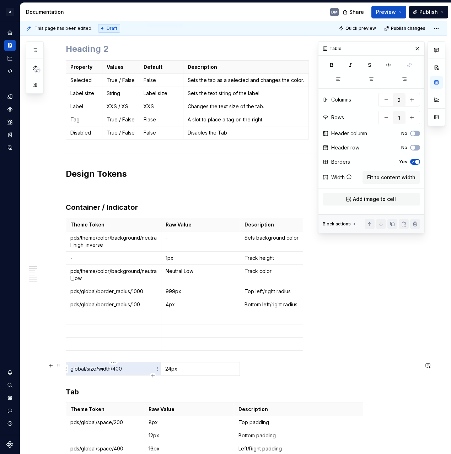
click at [81, 367] on p "global/size/width/400" at bounding box center [113, 368] width 86 height 7
type input "3"
type input "9"
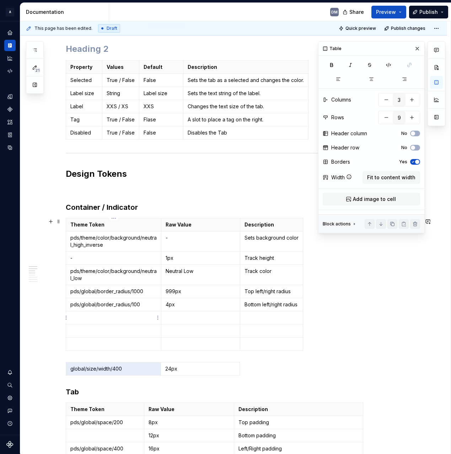
click at [133, 317] on p at bounding box center [113, 317] width 86 height 7
type input "2"
type input "1"
click at [175, 372] on p "24px" at bounding box center [200, 368] width 70 height 7
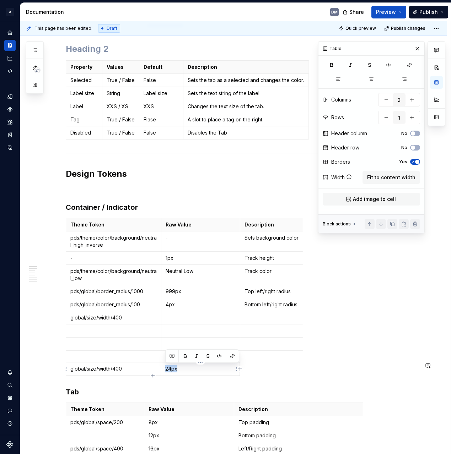
copy p "24px"
type input "3"
type input "9"
click at [184, 323] on td at bounding box center [200, 317] width 79 height 13
click at [290, 318] on p at bounding box center [271, 317] width 54 height 7
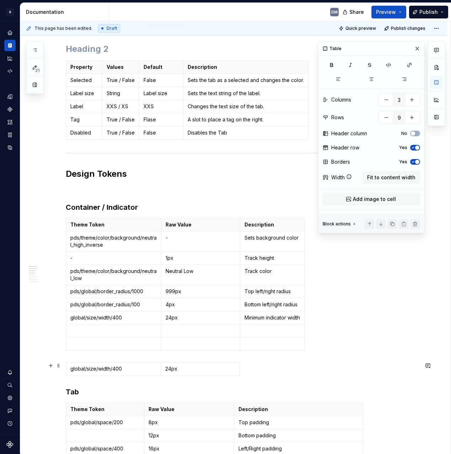
drag, startPoint x: 86, startPoint y: 356, endPoint x: 255, endPoint y: 365, distance: 169.2
click at [56, 366] on span at bounding box center [59, 366] width 6 height 10
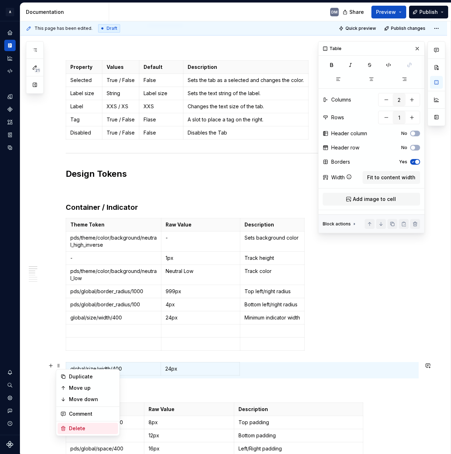
click at [94, 426] on div "Delete" at bounding box center [92, 428] width 46 height 7
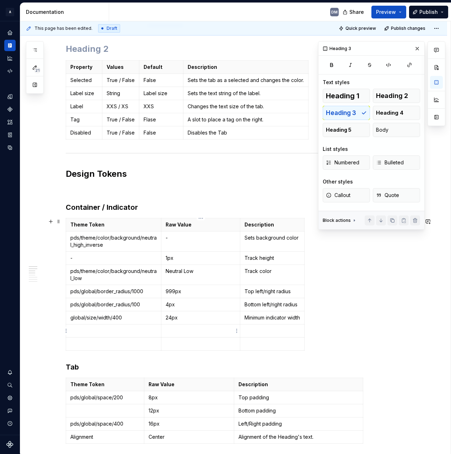
click at [163, 331] on td at bounding box center [200, 330] width 79 height 13
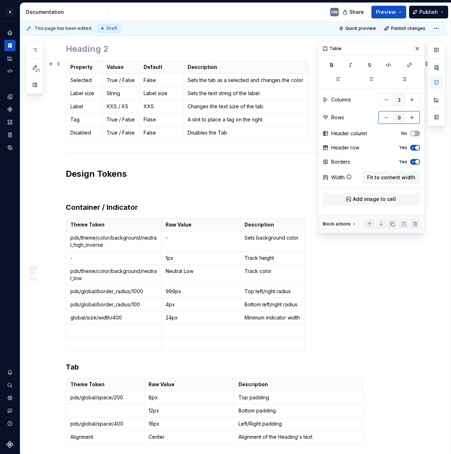
click at [388, 119] on button "button" at bounding box center [386, 117] width 13 height 13
type input "8"
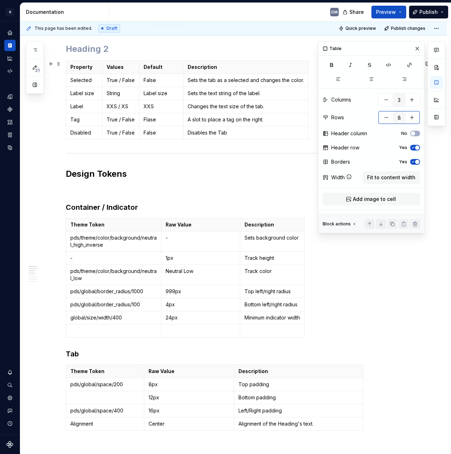
click at [388, 119] on button "button" at bounding box center [386, 117] width 13 height 13
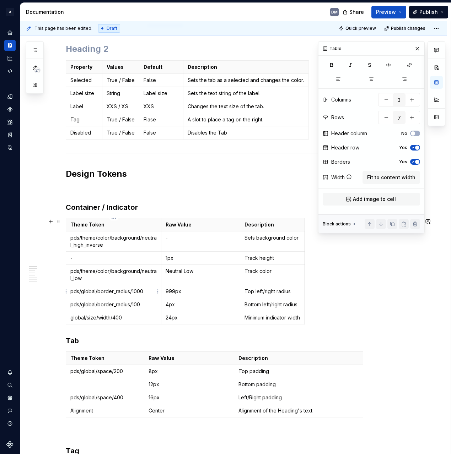
click at [71, 292] on p "pds/global/border_radius/1000" at bounding box center [113, 291] width 86 height 7
click at [66, 289] on html "A Pantry Design System DM Dataset Pantry Design System Documentation DM Share P…" at bounding box center [225, 227] width 451 height 454
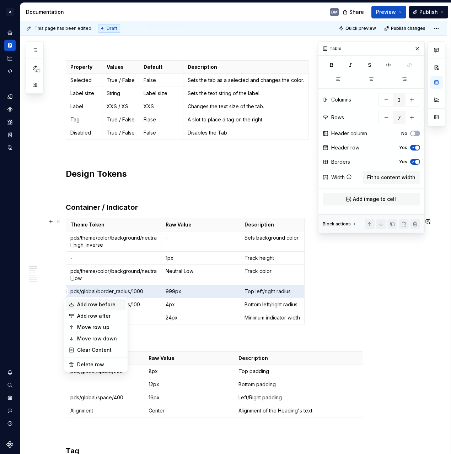
click at [113, 305] on div "Add row before" at bounding box center [100, 304] width 46 height 7
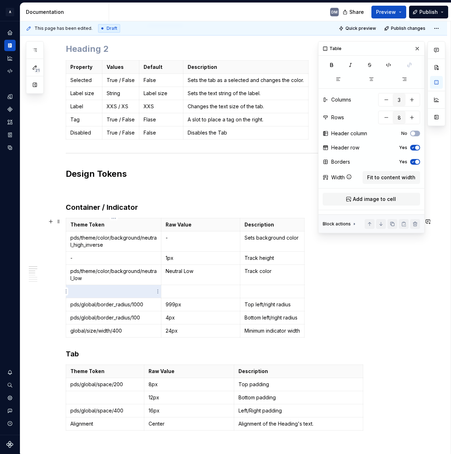
click at [99, 292] on p at bounding box center [113, 291] width 86 height 7
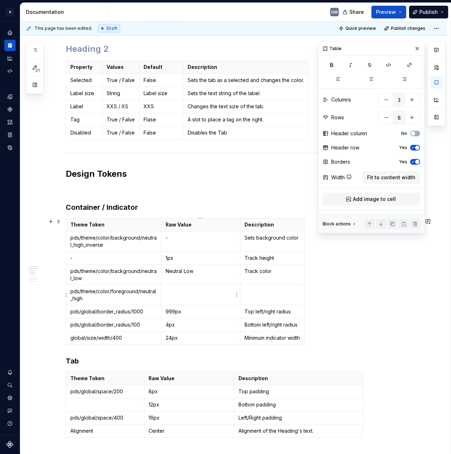
click at [221, 289] on p at bounding box center [200, 291] width 70 height 7
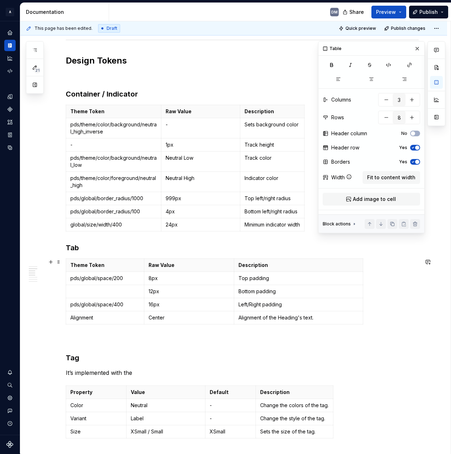
scroll to position [202, 0]
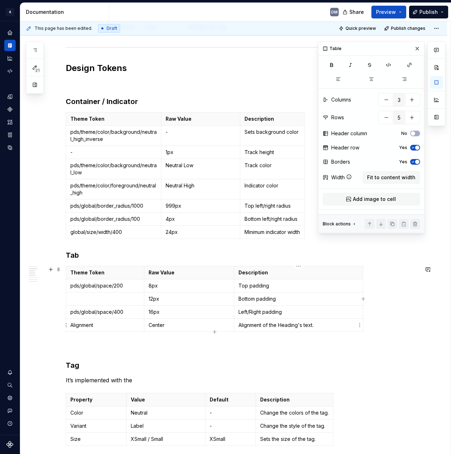
click at [326, 327] on p "Alignment of the Heading's text." at bounding box center [298, 325] width 120 height 7
click at [289, 236] on td "Minimum indicator width" at bounding box center [272, 232] width 64 height 13
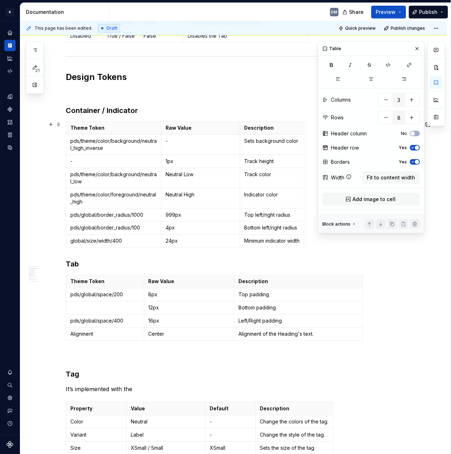
scroll to position [179, 0]
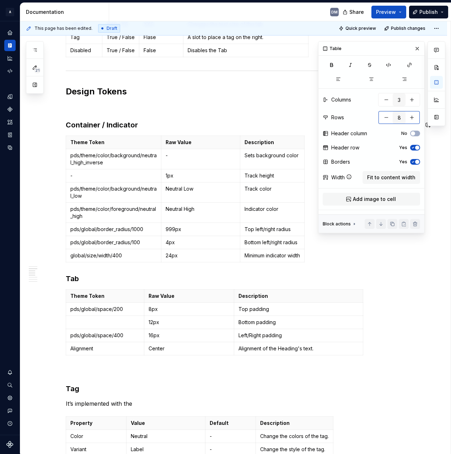
click at [416, 117] on button "button" at bounding box center [411, 117] width 13 height 13
type input "9"
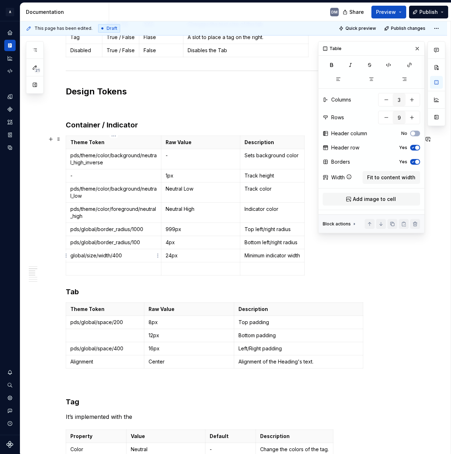
click at [82, 274] on td at bounding box center [113, 268] width 95 height 13
type textarea "*"
click at [118, 271] on p at bounding box center [113, 268] width 86 height 7
click at [200, 267] on p at bounding box center [200, 268] width 70 height 7
click at [258, 265] on td at bounding box center [272, 268] width 64 height 13
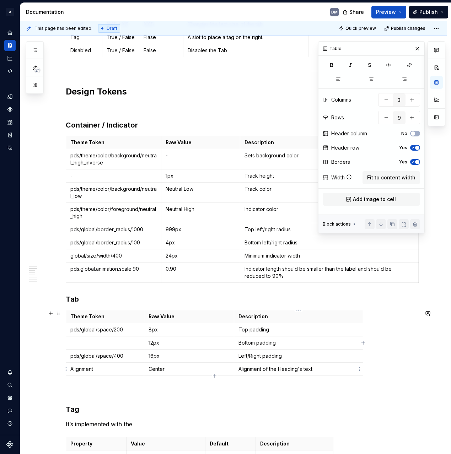
type input "5"
click at [327, 373] on td "Alignment of the Heading's text." at bounding box center [298, 368] width 129 height 13
click at [286, 371] on p "Alignment of the Heading's text" at bounding box center [298, 368] width 120 height 7
click at [283, 371] on p "Alignment of the label text" at bounding box center [298, 368] width 120 height 7
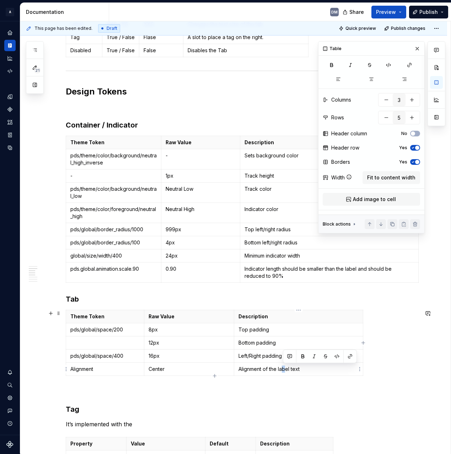
click at [283, 371] on p "Alignment of the label text" at bounding box center [298, 368] width 120 height 7
click at [337, 320] on p "Description" at bounding box center [298, 316] width 120 height 7
click at [324, 329] on p "Top padding" at bounding box center [298, 329] width 120 height 7
click at [315, 346] on td "Bottom padding" at bounding box center [298, 342] width 129 height 13
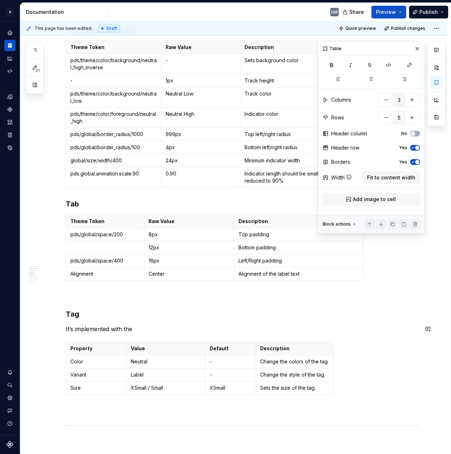
scroll to position [279, 0]
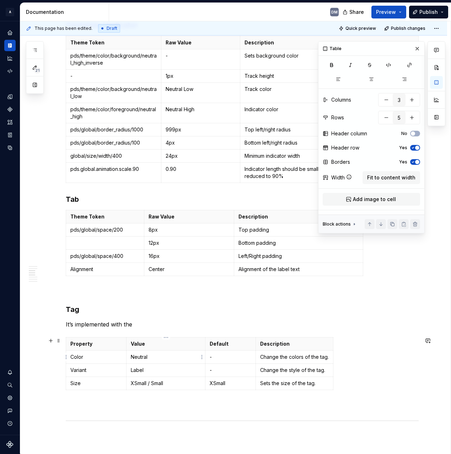
type input "4"
click at [144, 356] on p "Neutral" at bounding box center [166, 356] width 70 height 7
click at [142, 359] on p "Neutral" at bounding box center [166, 356] width 70 height 7
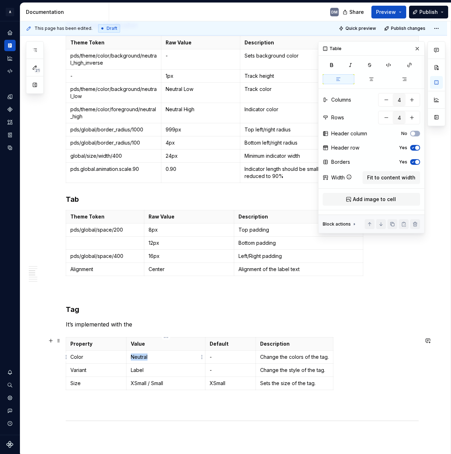
click at [142, 359] on p "Neutral" at bounding box center [166, 356] width 70 height 7
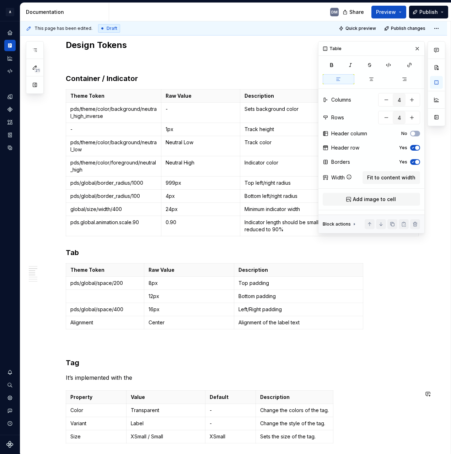
scroll to position [226, 0]
type textarea "*"
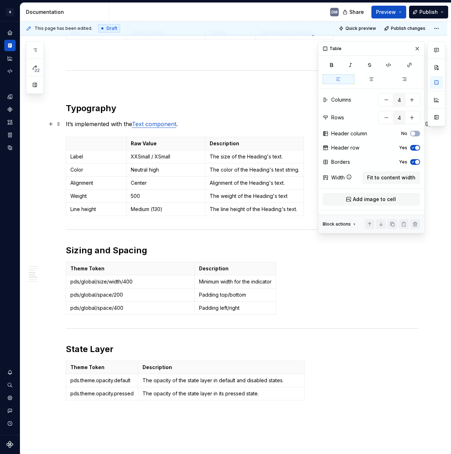
scroll to position [646, 0]
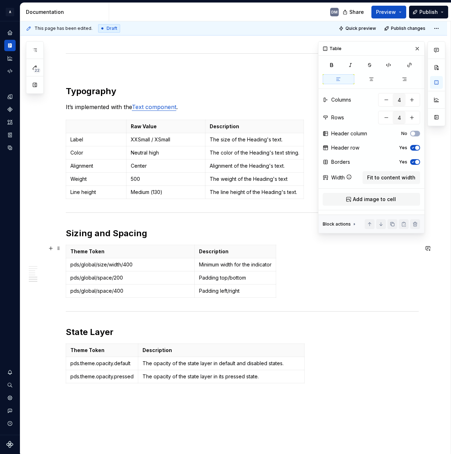
type input "2"
click at [312, 291] on div "Theme Token Description pds/global/size/width/400 Minimum width for the indicat…" at bounding box center [242, 273] width 353 height 56
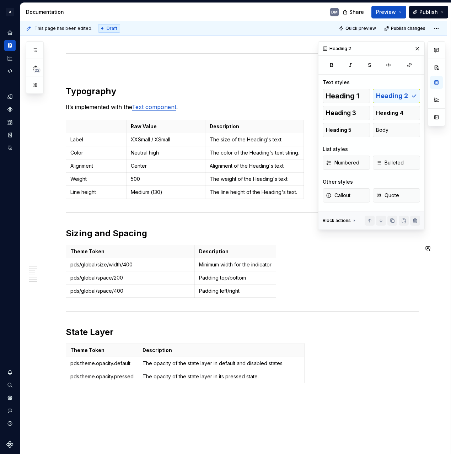
drag, startPoint x: 310, startPoint y: 293, endPoint x: 63, endPoint y: 230, distance: 255.0
click at [64, 229] on div "Property Values Default Description Selected True / False False Sets the tab as…" at bounding box center [233, 3] width 426 height 1053
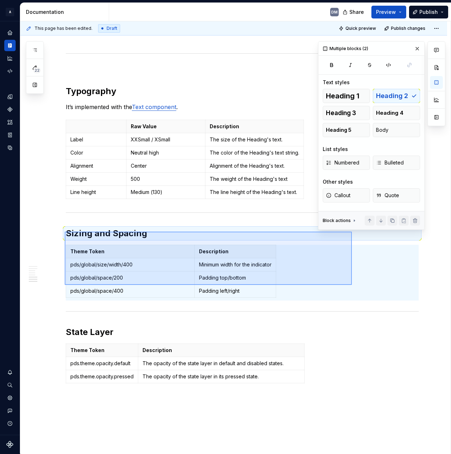
drag, startPoint x: 65, startPoint y: 231, endPoint x: 360, endPoint y: 286, distance: 300.4
click at [360, 286] on div "This page has been edited. Draft Quick preview Publish changes Tabs Edit header…" at bounding box center [235, 237] width 430 height 432
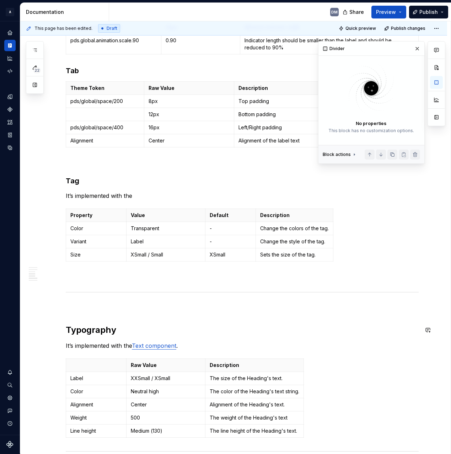
scroll to position [398, 0]
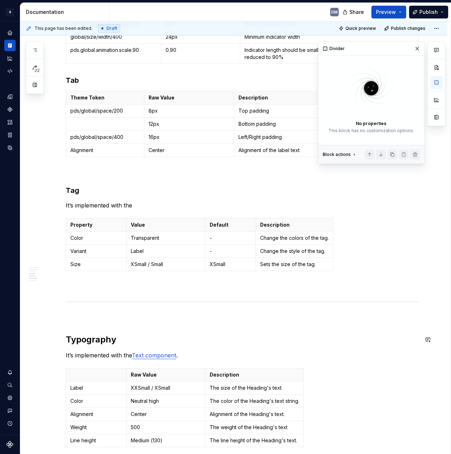
click at [178, 315] on p at bounding box center [242, 316] width 353 height 9
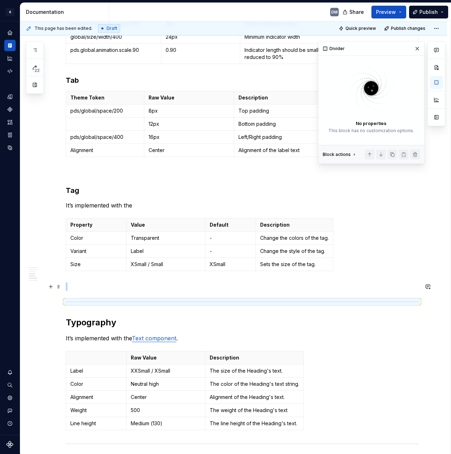
click at [176, 284] on p at bounding box center [242, 286] width 353 height 9
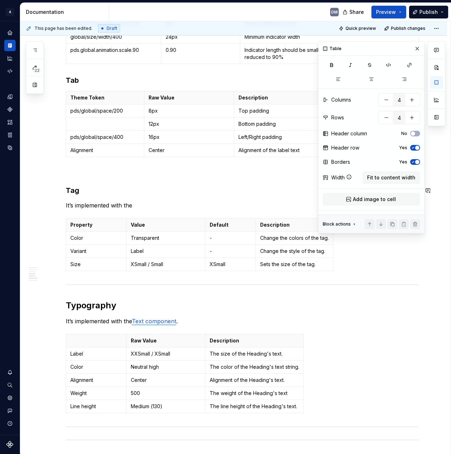
click at [135, 165] on div "Property Values Default Description Selected True / False False Sets the tab as…" at bounding box center [242, 128] width 353 height 772
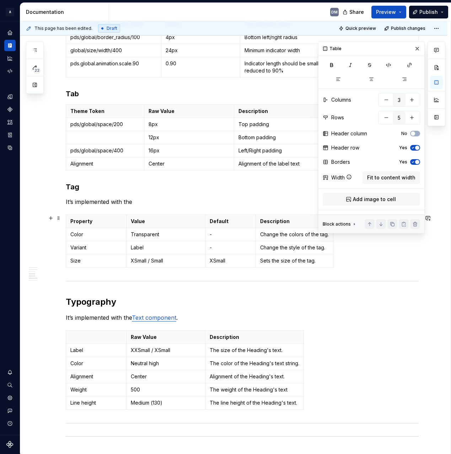
scroll to position [365, 0]
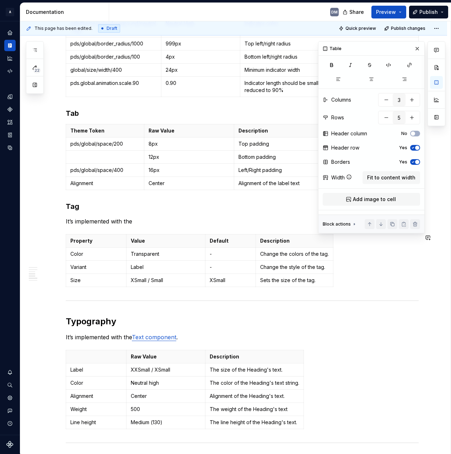
drag, startPoint x: 217, startPoint y: 220, endPoint x: 221, endPoint y: 220, distance: 4.3
click at [217, 220] on p "It’s implemented with the" at bounding box center [242, 221] width 353 height 9
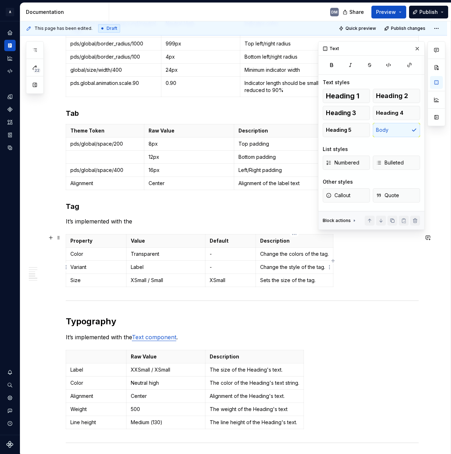
click at [315, 272] on td "Change the style of the tag." at bounding box center [294, 267] width 77 height 13
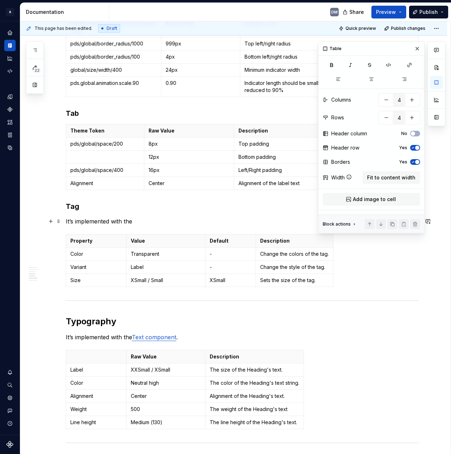
click at [168, 220] on p "It’s implemented with the" at bounding box center [242, 221] width 353 height 9
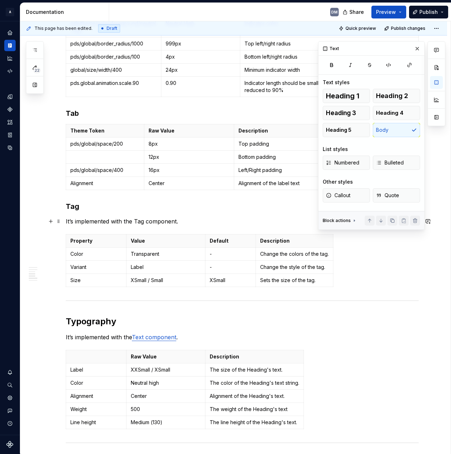
click at [140, 222] on p "It’s implemented with the Tag component." at bounding box center [242, 221] width 353 height 9
click at [163, 223] on p "It’s implemented with the Tag component." at bounding box center [242, 221] width 353 height 9
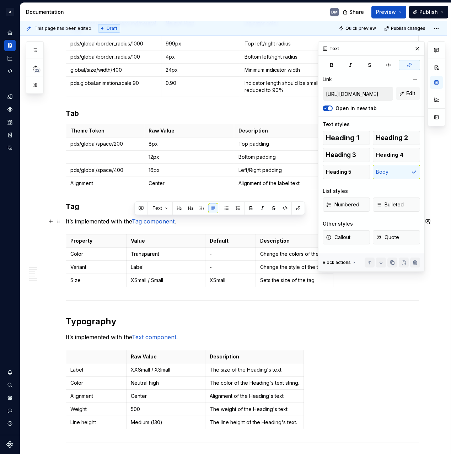
click at [219, 224] on p "It’s implemented with the Tag component ." at bounding box center [242, 221] width 353 height 9
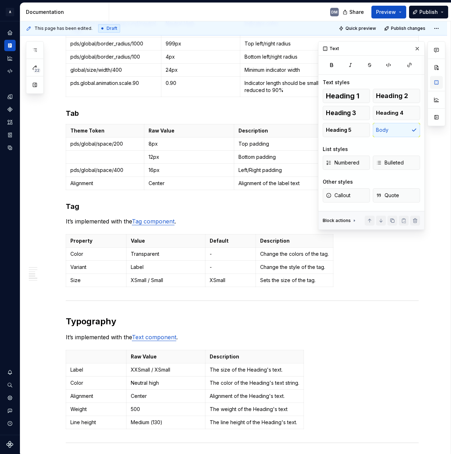
click at [432, 82] on button "button" at bounding box center [436, 82] width 13 height 13
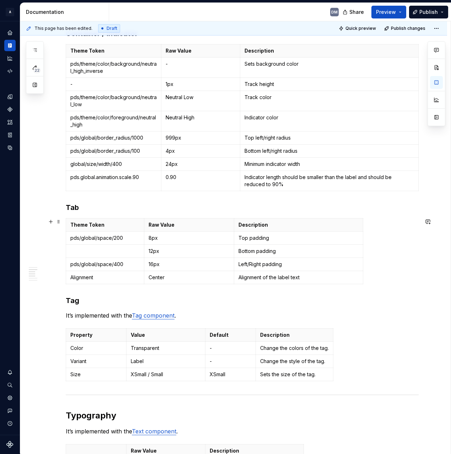
scroll to position [292, 0]
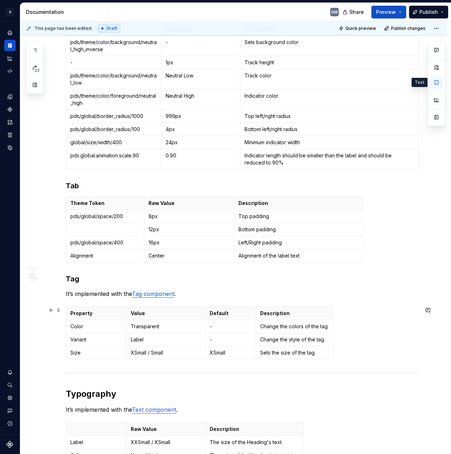
click at [319, 354] on p "Sets the size of the tag." at bounding box center [294, 352] width 69 height 7
type textarea "*"
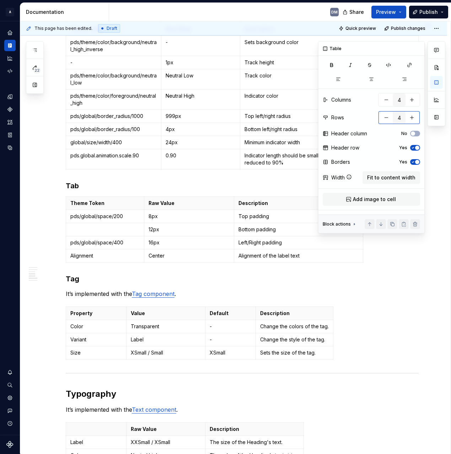
click at [414, 117] on button "button" at bounding box center [411, 117] width 13 height 13
type input "5"
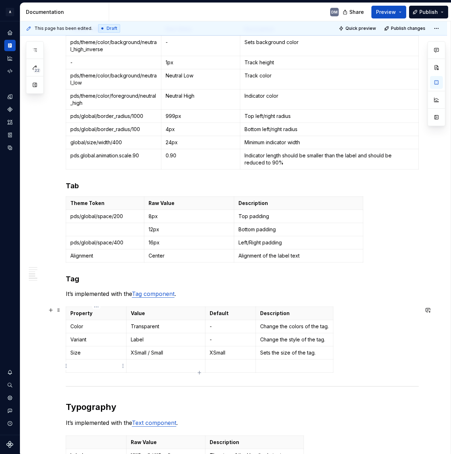
click at [105, 359] on td "Size" at bounding box center [96, 352] width 60 height 13
click at [97, 363] on p at bounding box center [95, 365] width 51 height 7
click at [67, 364] on html "A Pantry Design System DM Dataset Pantry Design System Documentation DM Share P…" at bounding box center [225, 227] width 451 height 454
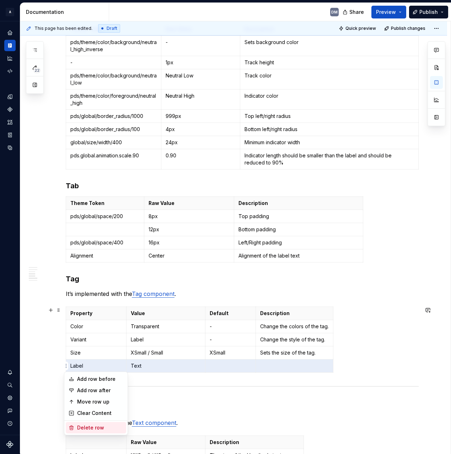
click at [93, 428] on div "Delete row" at bounding box center [100, 427] width 46 height 7
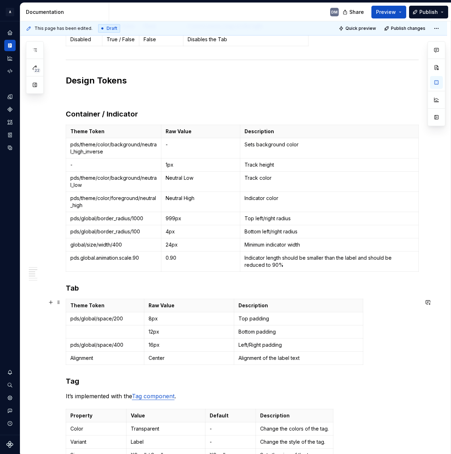
scroll to position [178, 0]
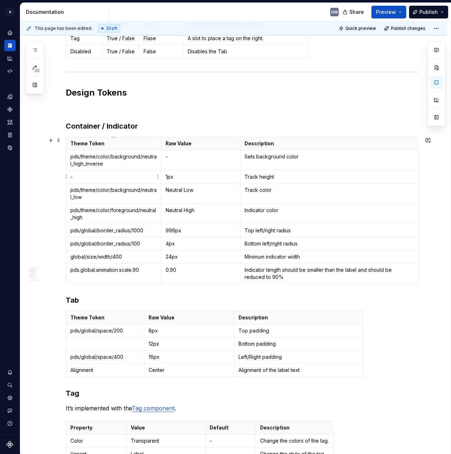
click at [85, 180] on td "-" at bounding box center [113, 176] width 95 height 13
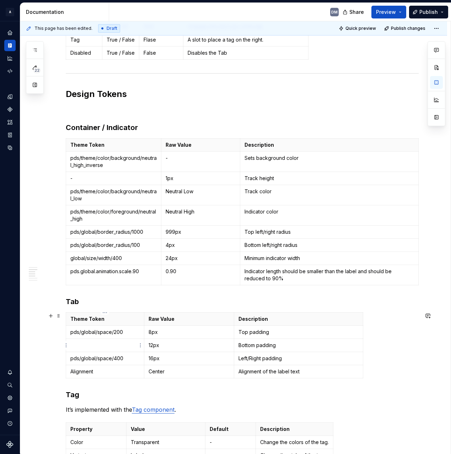
click at [108, 346] on p at bounding box center [104, 345] width 69 height 7
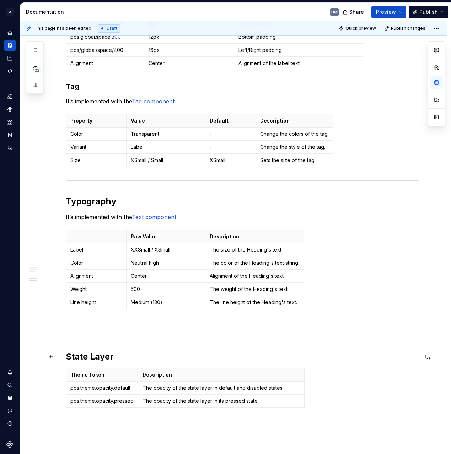
scroll to position [488, 0]
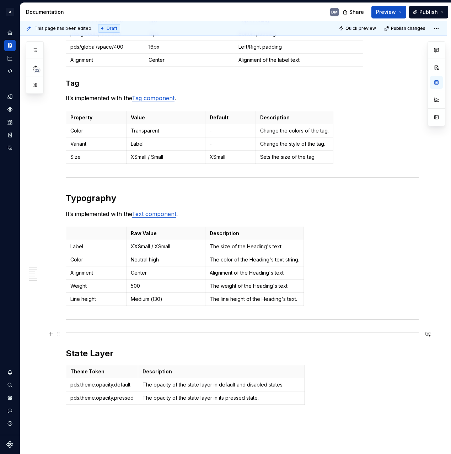
click at [60, 332] on span at bounding box center [59, 334] width 6 height 10
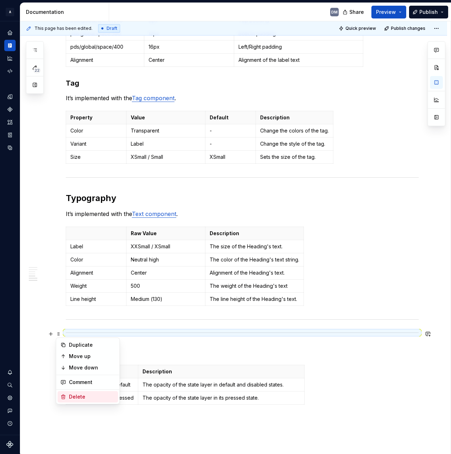
click at [87, 394] on div "Delete" at bounding box center [92, 396] width 46 height 7
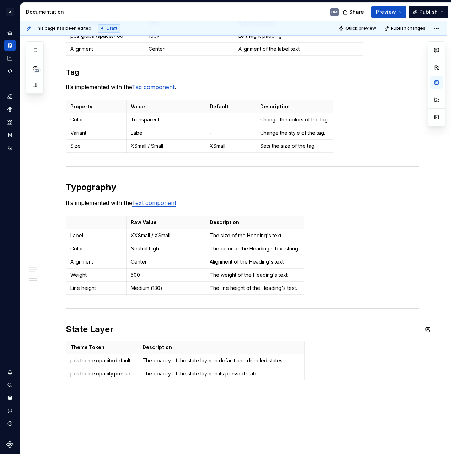
scroll to position [484, 0]
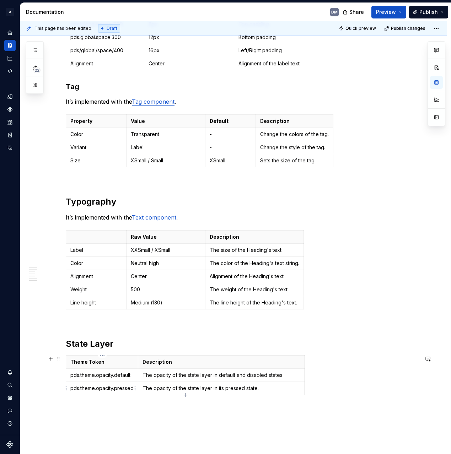
click at [99, 382] on td "pds.theme.opacity.pressed" at bounding box center [102, 388] width 72 height 13
click at [236, 373] on p "The opacity of the state layer in default and disabled states." at bounding box center [220, 374] width 157 height 7
click at [214, 388] on p "The opacity of the state layer in its pressed state." at bounding box center [220, 387] width 157 height 7
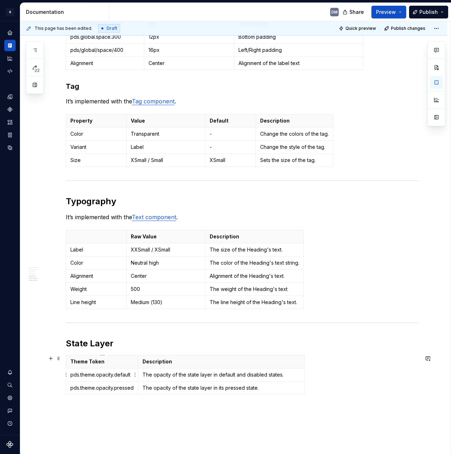
click at [137, 376] on td "pds.theme.opacity.default" at bounding box center [102, 374] width 72 height 13
drag, startPoint x: 131, startPoint y: 376, endPoint x: 102, endPoint y: 373, distance: 29.2
click at [102, 373] on p "pds.theme.opacity.default" at bounding box center [101, 374] width 63 height 7
click at [76, 375] on p "pds.theme.opacity.default" at bounding box center [101, 374] width 63 height 7
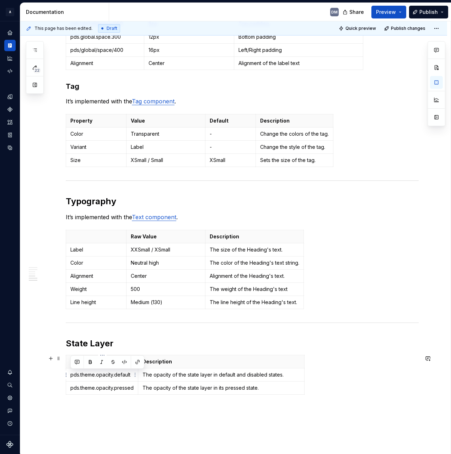
click at [76, 375] on p "pds.theme.opacity.default" at bounding box center [101, 374] width 63 height 7
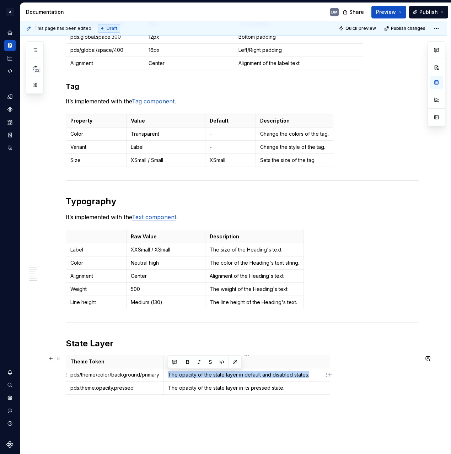
drag, startPoint x: 168, startPoint y: 374, endPoint x: 313, endPoint y: 372, distance: 144.9
click at [313, 372] on p "The opacity of the state layer in default and disabled states." at bounding box center [246, 374] width 157 height 7
click at [244, 354] on html "A Pantry Design System DM Dataset Pantry Design System Documentation DM Share P…" at bounding box center [225, 227] width 451 height 454
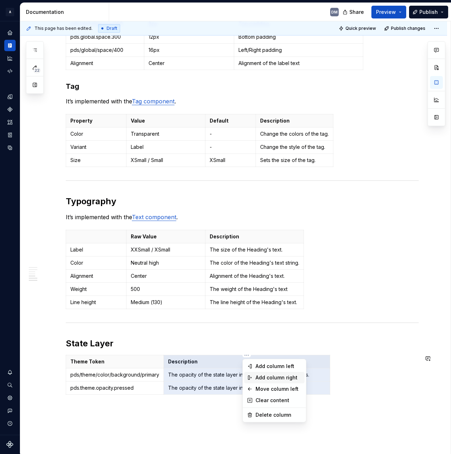
click at [270, 376] on div "Add column right" at bounding box center [278, 377] width 46 height 7
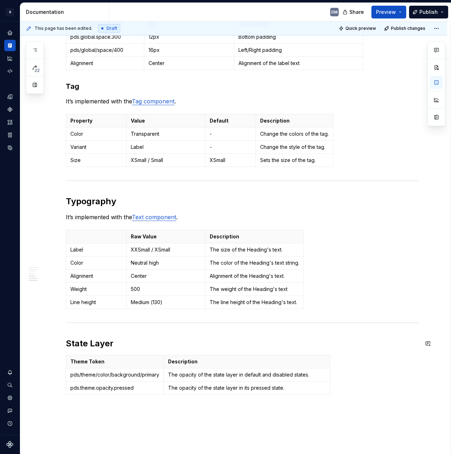
click at [246, 354] on div "Property Values Default Description Selected True / False False Sets the tab as…" at bounding box center [242, 26] width 353 height 742
click at [245, 357] on html "A Pantry Design System DM Dataset Pantry Design System Documentation DM Share P…" at bounding box center [225, 227] width 451 height 454
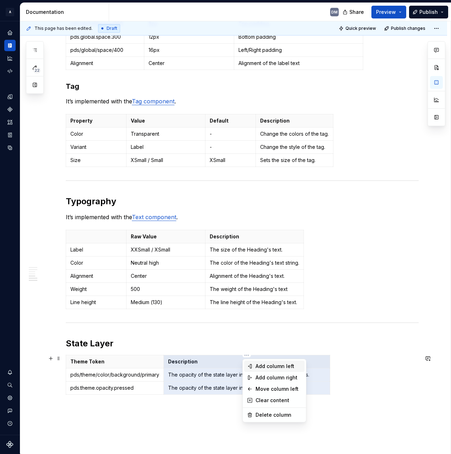
click at [268, 366] on div "Add column left" at bounding box center [278, 365] width 46 height 7
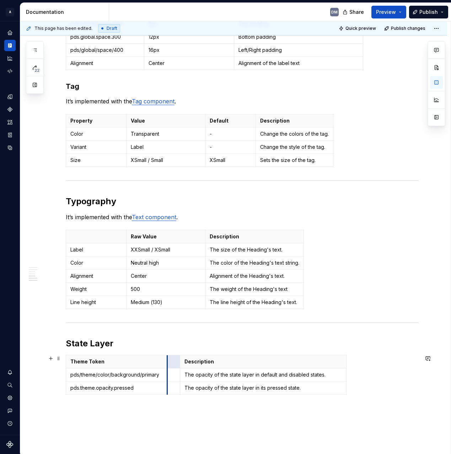
drag, startPoint x: 86, startPoint y: 366, endPoint x: 164, endPoint y: 370, distance: 78.2
click at [164, 370] on tbody "Theme Token Description pds/theme/color/background/primary The opacity of the s…" at bounding box center [206, 374] width 280 height 39
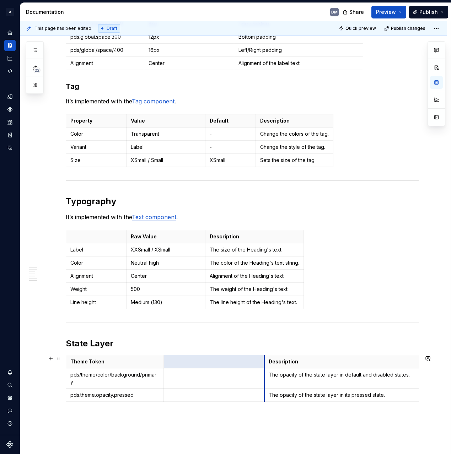
drag, startPoint x: 177, startPoint y: 368, endPoint x: 265, endPoint y: 368, distance: 88.0
click at [265, 368] on td "The opacity of the state layer in default and disabled states." at bounding box center [347, 378] width 166 height 20
click at [219, 364] on p at bounding box center [214, 361] width 92 height 7
click at [178, 364] on p "Value" at bounding box center [214, 361] width 92 height 7
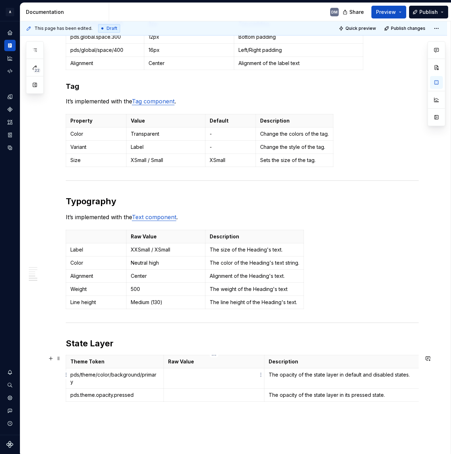
click at [217, 376] on p at bounding box center [214, 374] width 92 height 7
click at [66, 372] on html "A Pantry Design System DM Dataset Pantry Design System Documentation DM Share P…" at bounding box center [225, 227] width 451 height 454
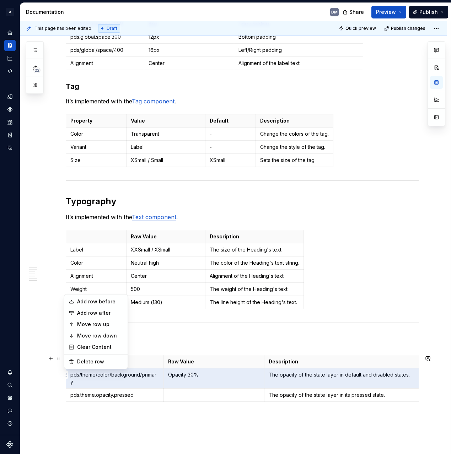
click at [73, 376] on html "A Pantry Design System DM Dataset Pantry Design System Documentation DM Share P…" at bounding box center [225, 227] width 451 height 454
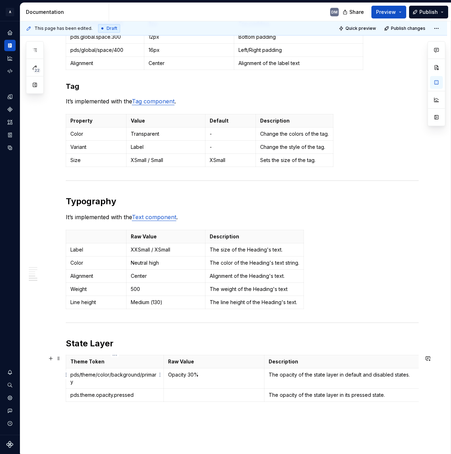
click at [71, 376] on p "pds/theme/color/background/primary" at bounding box center [114, 378] width 89 height 14
click at [67, 376] on html "A Pantry Design System DM Dataset Pantry Design System Documentation DM Share P…" at bounding box center [225, 227] width 451 height 454
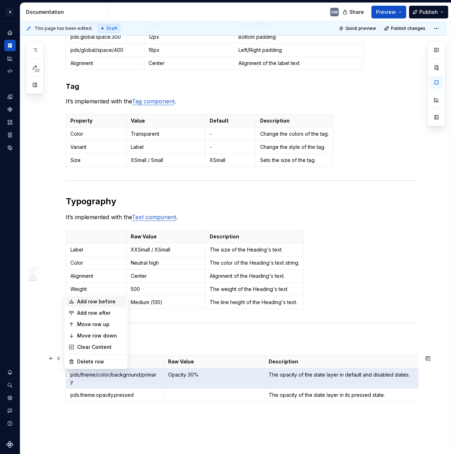
click at [107, 301] on div "Add row before" at bounding box center [100, 301] width 46 height 7
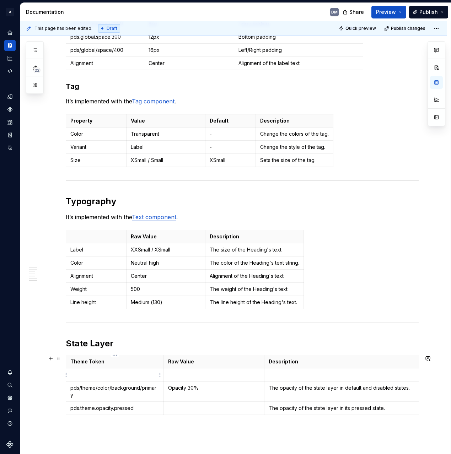
click at [95, 378] on p at bounding box center [114, 374] width 89 height 7
click at [196, 378] on p at bounding box center [214, 374] width 92 height 7
click at [196, 404] on p at bounding box center [214, 407] width 92 height 7
click at [144, 404] on p "pds.theme.opacity.pressed" at bounding box center [114, 407] width 89 height 7
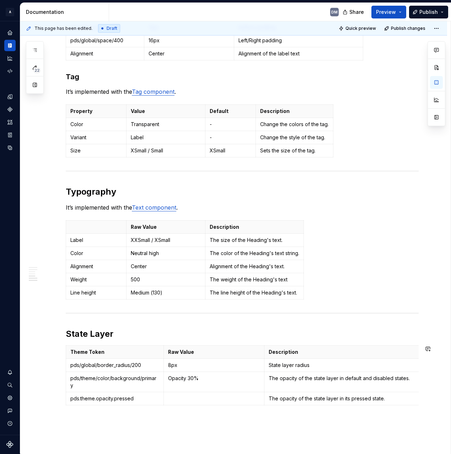
scroll to position [498, 0]
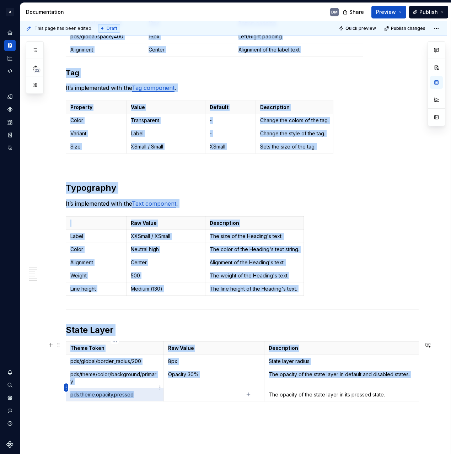
drag, startPoint x: 138, startPoint y: 389, endPoint x: 68, endPoint y: 387, distance: 70.3
click at [68, 387] on body "A Pantry Design System DM Dataset Pantry Design System Documentation DM Share P…" at bounding box center [225, 227] width 451 height 454
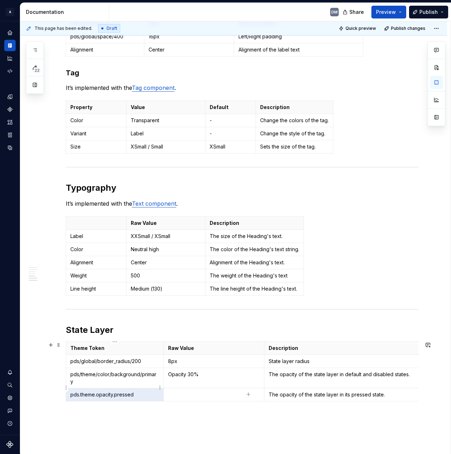
click at [86, 391] on p "pds.theme.opacity.pressed" at bounding box center [114, 394] width 89 height 7
drag, startPoint x: 137, startPoint y: 388, endPoint x: 70, endPoint y: 386, distance: 67.5
click at [70, 391] on p "pds.theme.opacity.pressed" at bounding box center [114, 394] width 89 height 7
click at [213, 391] on p at bounding box center [214, 394] width 92 height 7
click at [294, 391] on p "Sets the focus state border color" at bounding box center [346, 394] width 157 height 7
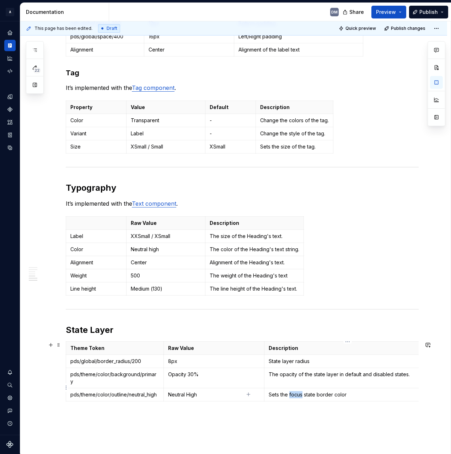
click at [294, 391] on p "Sets the focus state border color" at bounding box center [346, 394] width 157 height 7
click at [296, 373] on p "The opacity of the state layer in default and disabled states." at bounding box center [346, 374] width 157 height 7
click at [268, 372] on p "The opacity of the state layer in default and disabled states." at bounding box center [346, 374] width 157 height 7
drag, startPoint x: 269, startPoint y: 375, endPoint x: 409, endPoint y: 372, distance: 139.9
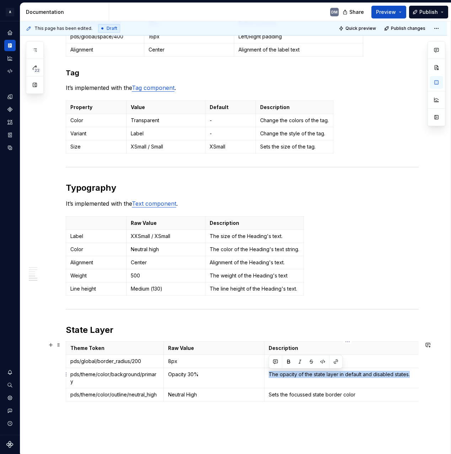
click at [409, 372] on p "The opacity of the state layer in default and disabled states." at bounding box center [346, 374] width 157 height 7
click at [385, 391] on p "Sets the focussed state border color" at bounding box center [346, 394] width 157 height 7
click at [66, 386] on html "A Pantry Design System DM Dataset Pantry Design System Documentation DM Share P…" at bounding box center [225, 227] width 451 height 454
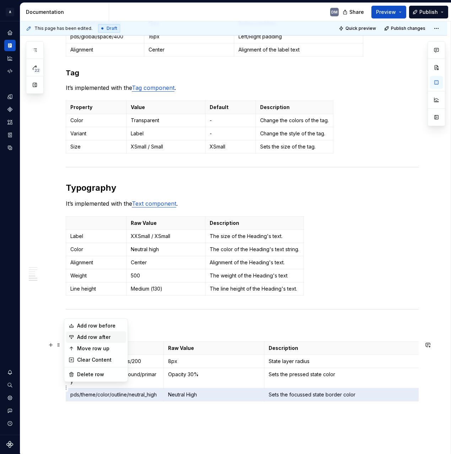
click at [113, 342] on div "Add row after" at bounding box center [96, 336] width 60 height 11
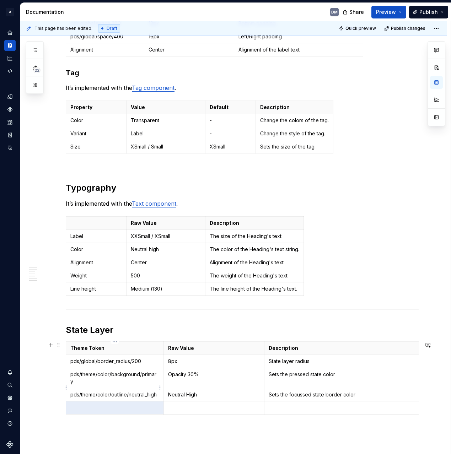
click at [107, 391] on td "pds/theme/color/outline/neutral_high" at bounding box center [115, 394] width 98 height 13
click at [96, 404] on p at bounding box center [114, 407] width 89 height 7
click at [129, 374] on p "pds/theme/color/background/primary" at bounding box center [114, 378] width 89 height 14
click at [125, 374] on p "pds/theme/color/background/primary" at bounding box center [114, 378] width 89 height 14
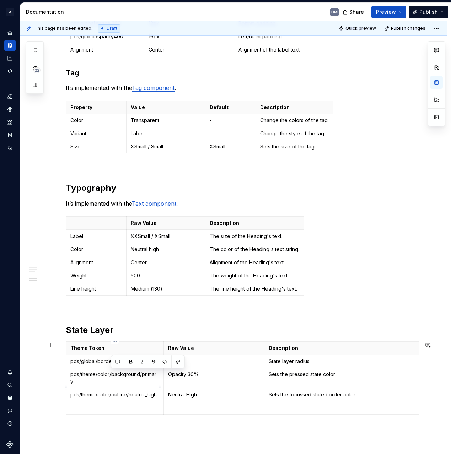
click at [110, 391] on p "pds/theme/color/outline/neutral_high" at bounding box center [114, 394] width 89 height 7
click at [212, 404] on p at bounding box center [214, 407] width 92 height 7
click at [331, 404] on p at bounding box center [346, 407] width 157 height 7
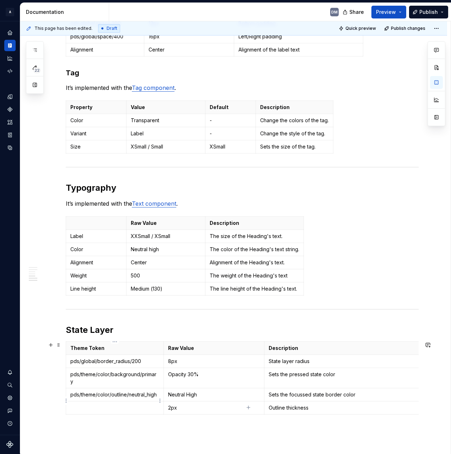
click at [82, 404] on td at bounding box center [115, 407] width 98 height 13
click at [212, 363] on p "8px" at bounding box center [214, 360] width 92 height 7
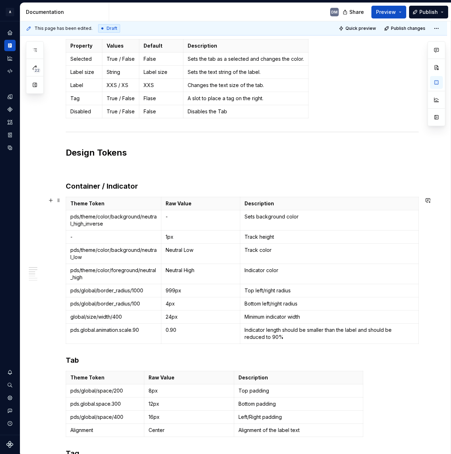
scroll to position [120, 0]
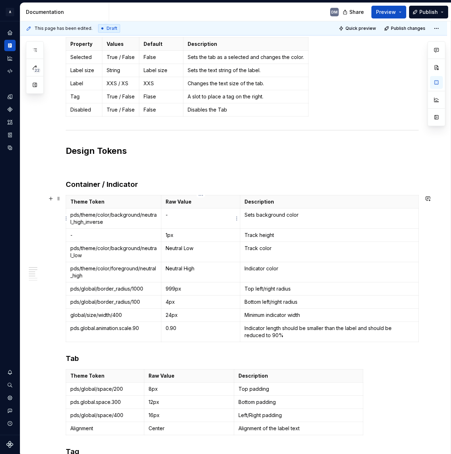
click at [186, 215] on p "-" at bounding box center [200, 214] width 70 height 7
click at [209, 250] on p "Neutral Low" at bounding box center [200, 248] width 70 height 7
click at [211, 267] on p "Neutral High" at bounding box center [200, 268] width 70 height 7
click at [203, 288] on p "999px" at bounding box center [200, 288] width 70 height 7
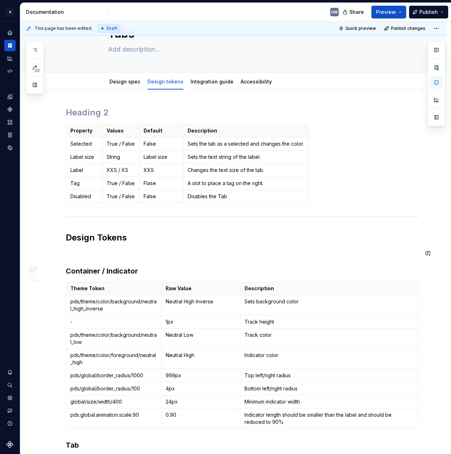
scroll to position [53, 0]
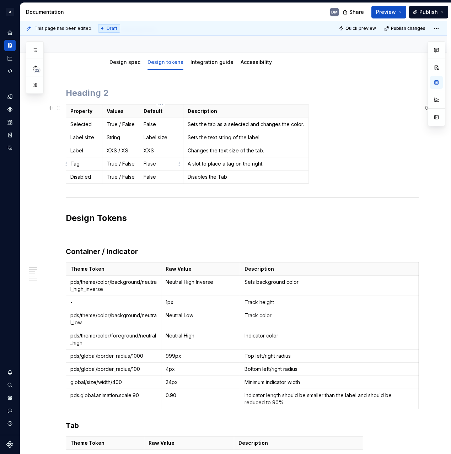
click at [147, 168] on td "Flase" at bounding box center [161, 163] width 44 height 13
click at [151, 164] on p "Flase" at bounding box center [160, 163] width 35 height 7
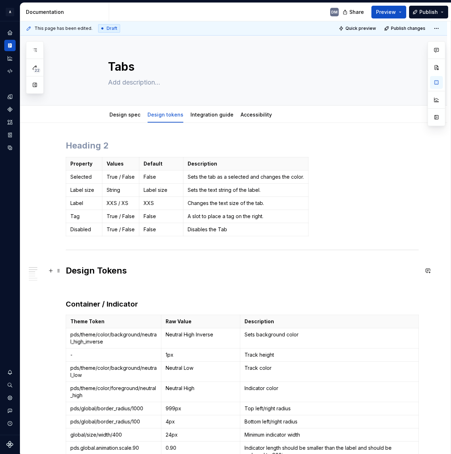
scroll to position [1, 0]
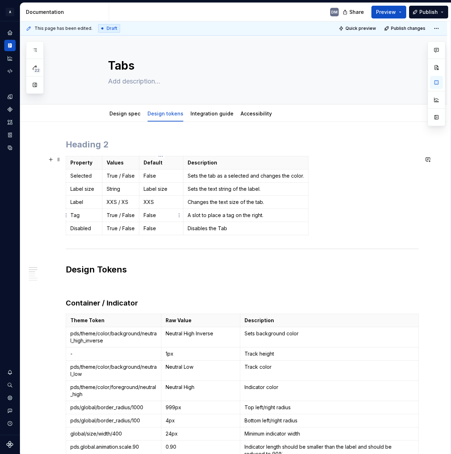
click at [169, 213] on p "False" at bounding box center [160, 215] width 35 height 7
click at [64, 215] on html "A Pantry Design System DM Dataset Pantry Design System Documentation DM Share P…" at bounding box center [225, 227] width 451 height 454
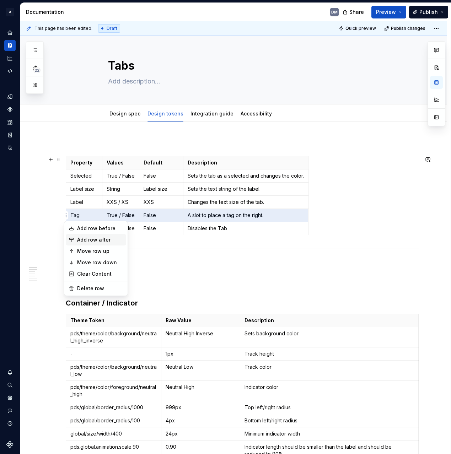
click at [95, 236] on div "Add row after" at bounding box center [100, 239] width 46 height 7
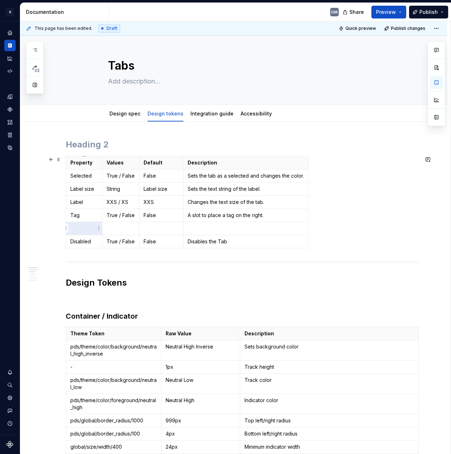
click at [88, 229] on p at bounding box center [83, 228] width 27 height 7
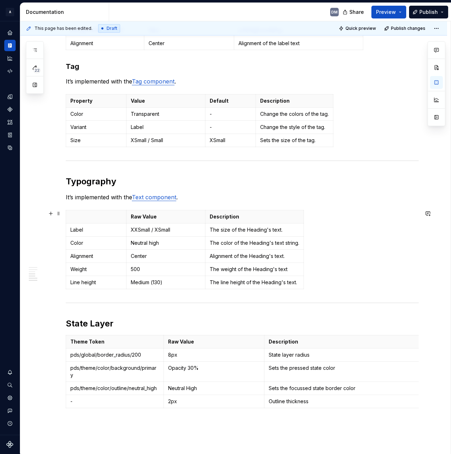
scroll to position [528, 0]
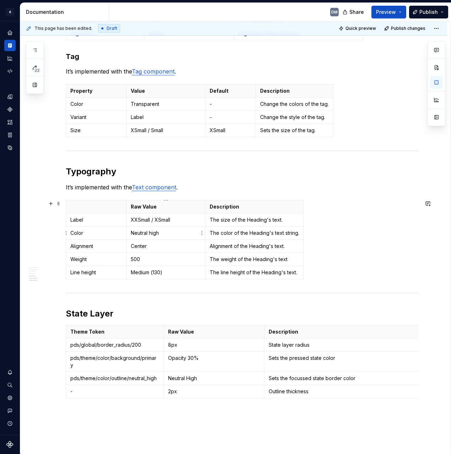
click at [179, 231] on p "Neutral high" at bounding box center [166, 232] width 70 height 7
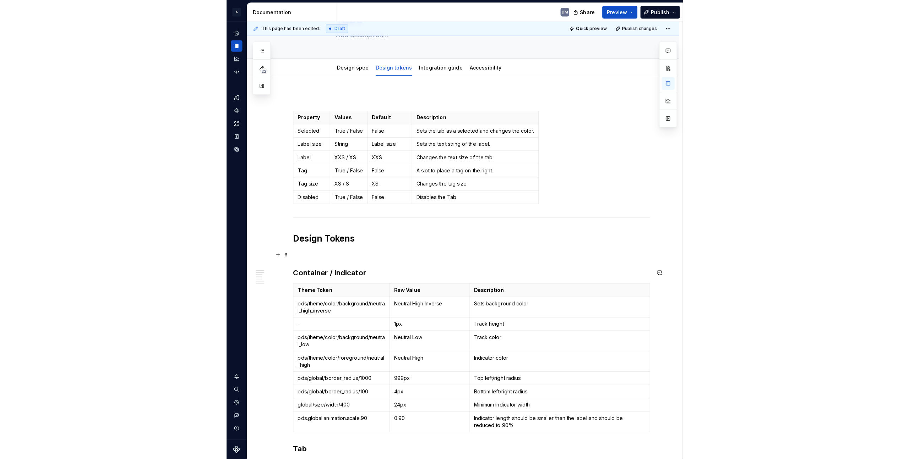
scroll to position [0, 0]
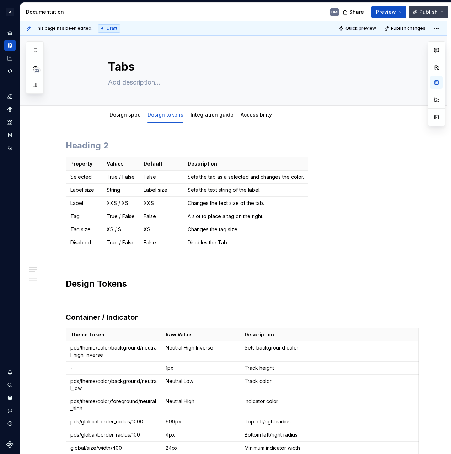
click at [441, 11] on button "Publish" at bounding box center [428, 12] width 39 height 13
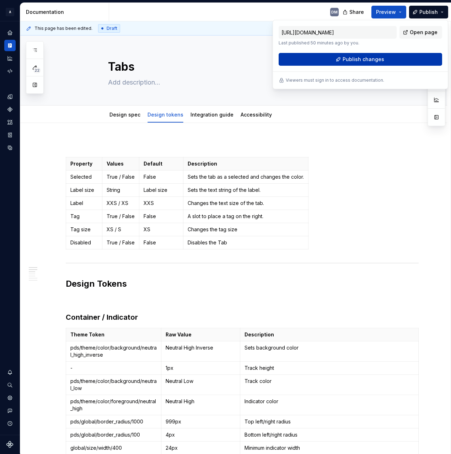
click at [398, 56] on button "Publish changes" at bounding box center [359, 59] width 163 height 13
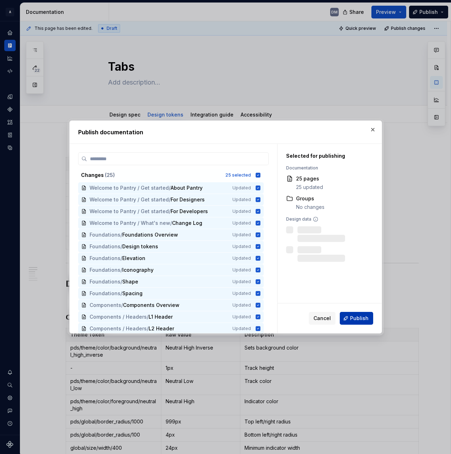
click at [361, 317] on span "Publish" at bounding box center [359, 318] width 18 height 7
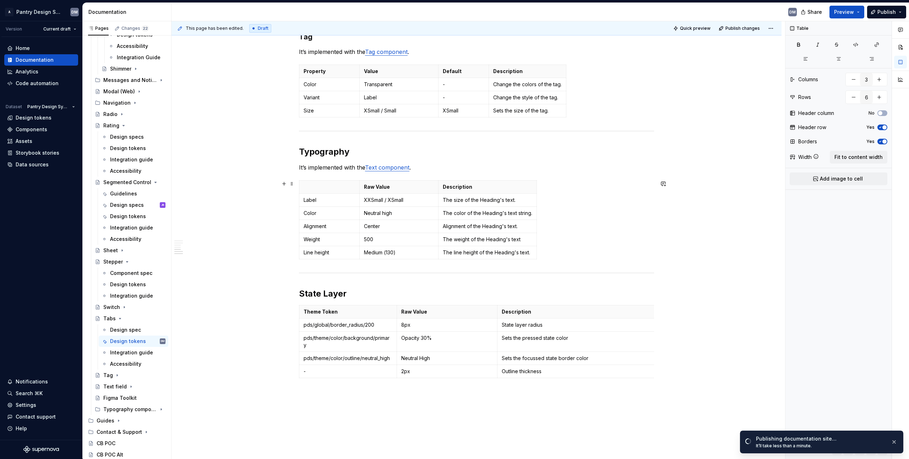
scroll to position [567, 0]
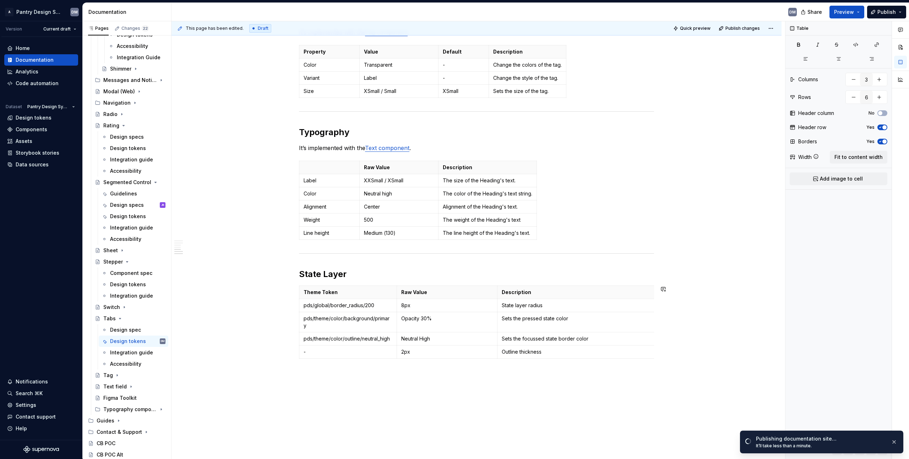
click at [462, 384] on div "Property Values Default Description Selected True / False False Sets the tab as…" at bounding box center [476, 32] width 610 height 952
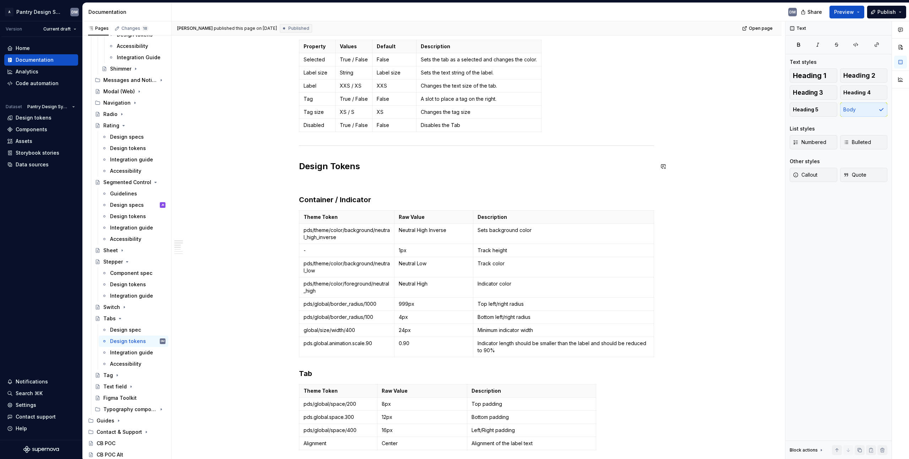
scroll to position [0, 0]
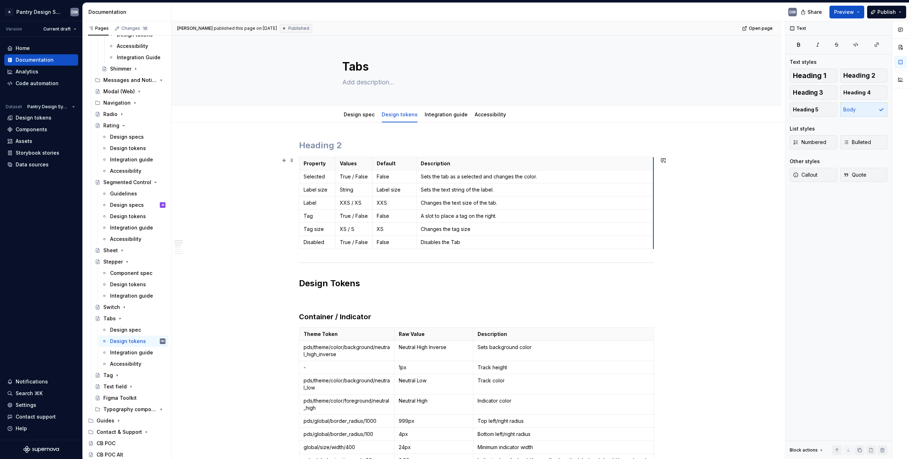
drag, startPoint x: 539, startPoint y: 194, endPoint x: 652, endPoint y: 196, distance: 112.9
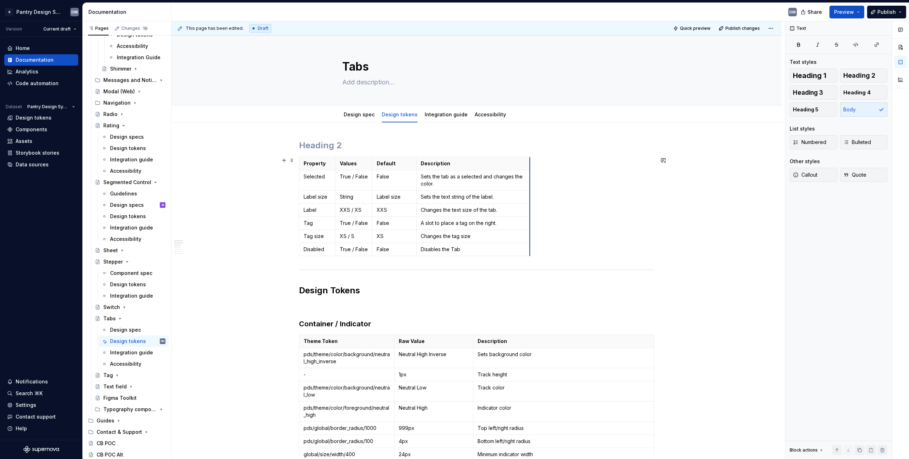
drag, startPoint x: 652, startPoint y: 188, endPoint x: 529, endPoint y: 192, distance: 123.6
drag, startPoint x: 416, startPoint y: 182, endPoint x: 436, endPoint y: 185, distance: 20.1
click at [436, 185] on td "Sets the tab as a selected and changes the color." at bounding box center [493, 180] width 114 height 20
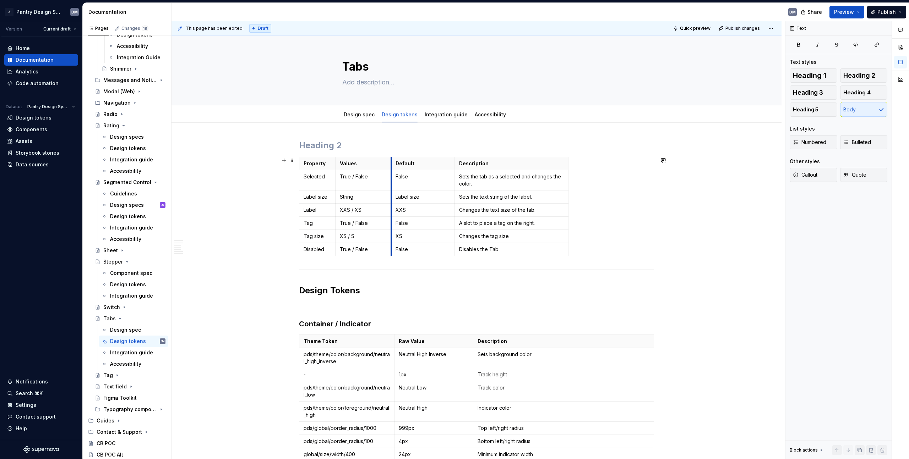
drag, startPoint x: 372, startPoint y: 184, endPoint x: 392, endPoint y: 190, distance: 20.2
click at [392, 190] on tbody "Property Values Default Description Selected True / False False Sets the tab as…" at bounding box center [433, 206] width 269 height 99
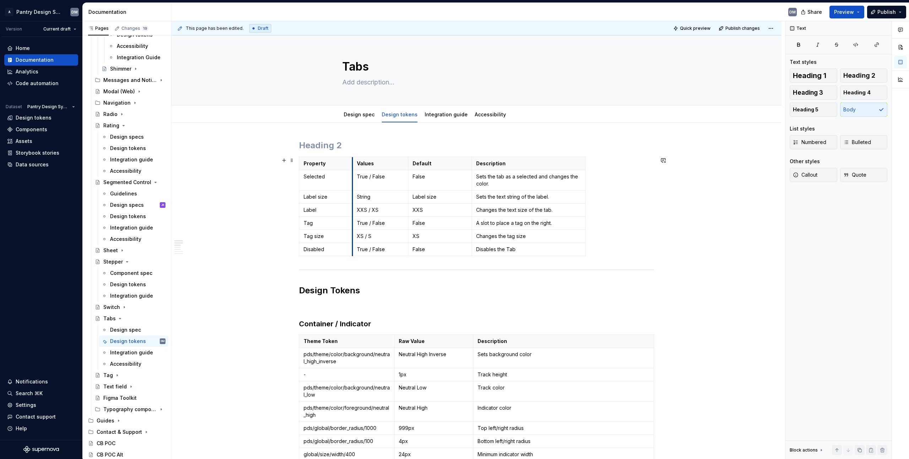
drag, startPoint x: 335, startPoint y: 187, endPoint x: 353, endPoint y: 187, distance: 17.0
click at [353, 187] on td "True / False" at bounding box center [380, 180] width 56 height 20
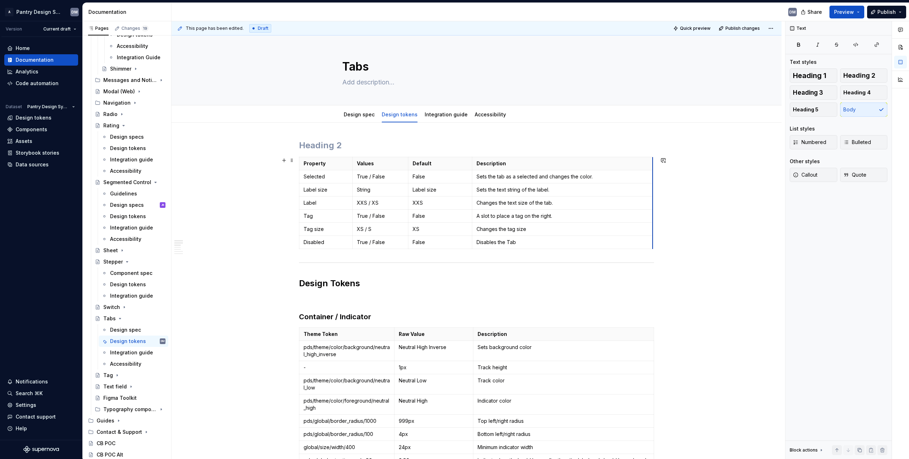
drag, startPoint x: 584, startPoint y: 182, endPoint x: 651, endPoint y: 186, distance: 67.6
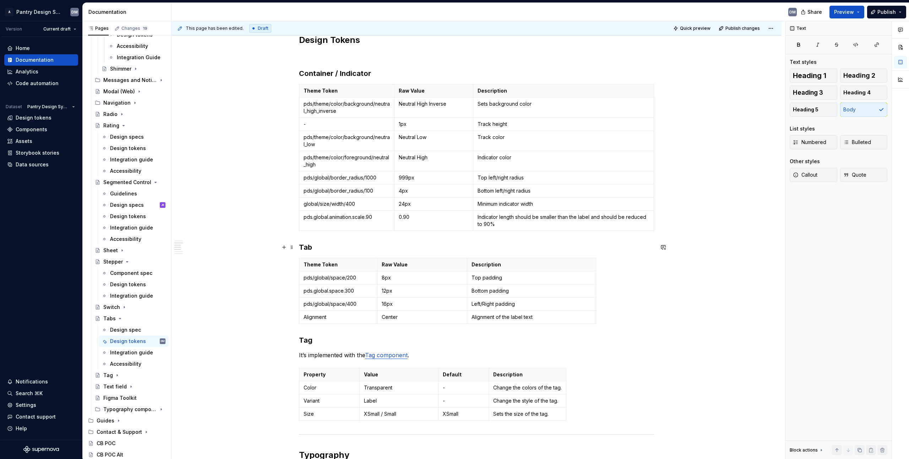
scroll to position [256, 0]
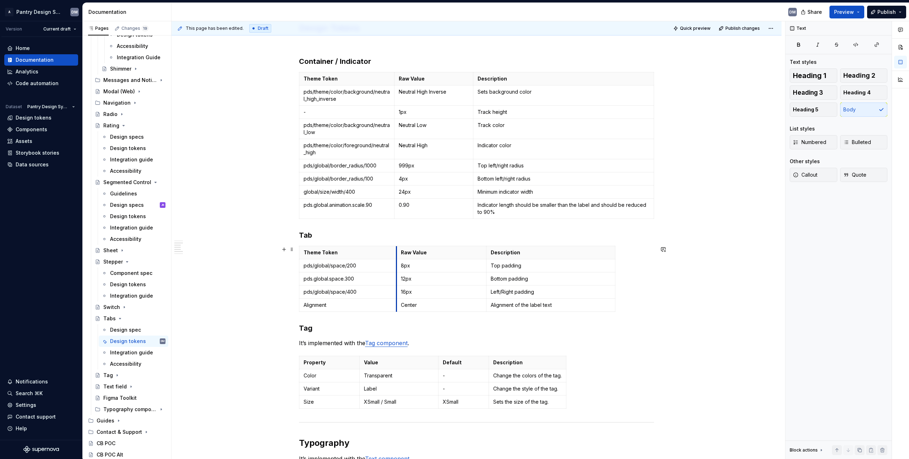
drag, startPoint x: 377, startPoint y: 265, endPoint x: 397, endPoint y: 263, distance: 19.3
click at [397, 263] on td "8px" at bounding box center [441, 266] width 90 height 13
drag, startPoint x: 487, startPoint y: 263, endPoint x: 470, endPoint y: 263, distance: 17.0
click at [470, 263] on td "Top padding" at bounding box center [533, 266] width 129 height 13
drag, startPoint x: 597, startPoint y: 261, endPoint x: 651, endPoint y: 258, distance: 54.0
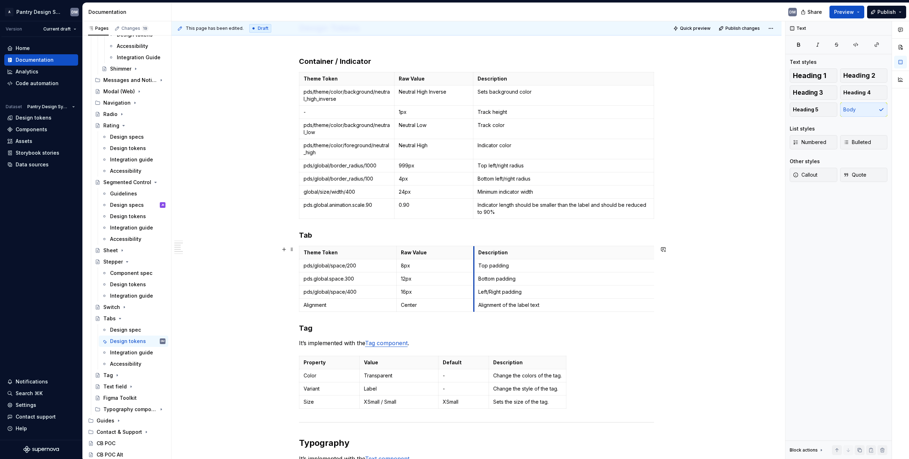
drag, startPoint x: 470, startPoint y: 264, endPoint x: 475, endPoint y: 263, distance: 4.3
click at [475, 263] on td "Top padding" at bounding box center [565, 266] width 182 height 13
drag, startPoint x: 652, startPoint y: 252, endPoint x: 649, endPoint y: 255, distance: 4.5
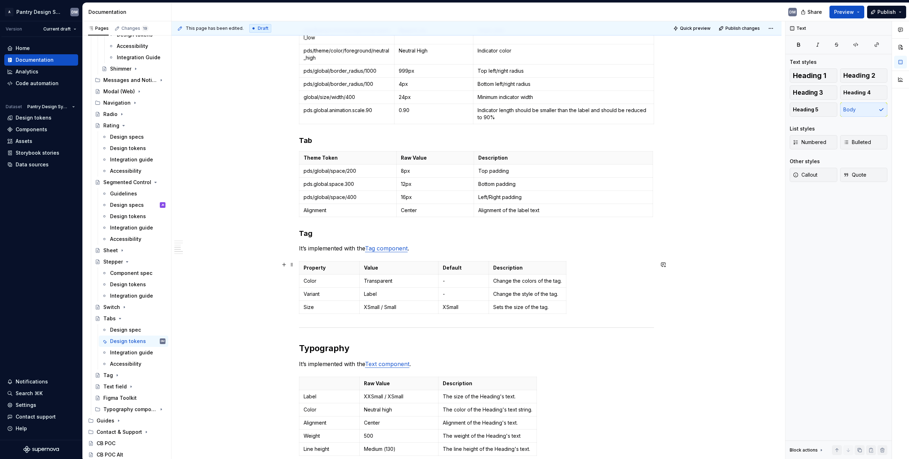
scroll to position [367, 0]
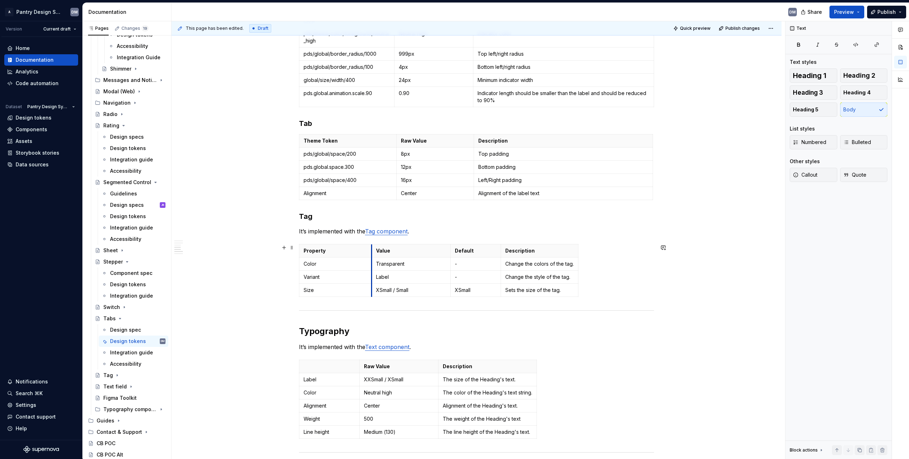
drag, startPoint x: 358, startPoint y: 264, endPoint x: 370, endPoint y: 264, distance: 12.1
drag, startPoint x: 499, startPoint y: 261, endPoint x: 522, endPoint y: 262, distance: 22.7
drag, startPoint x: 600, startPoint y: 258, endPoint x: 653, endPoint y: 255, distance: 53.3
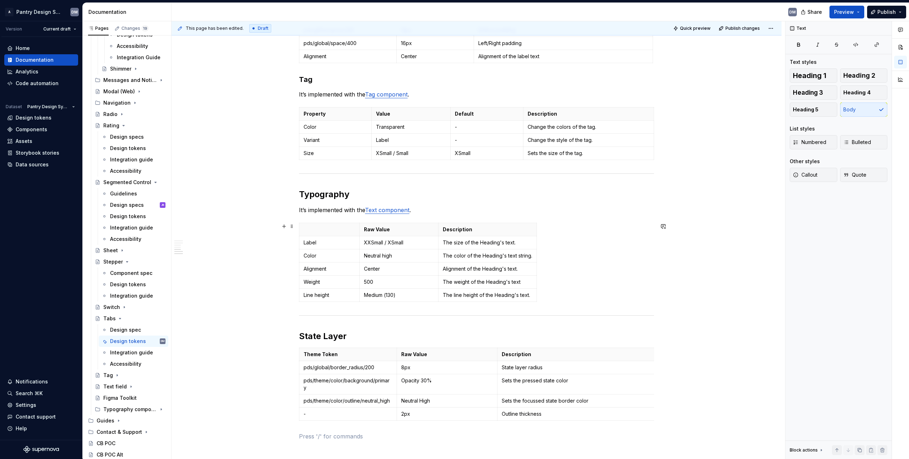
scroll to position [509, 0]
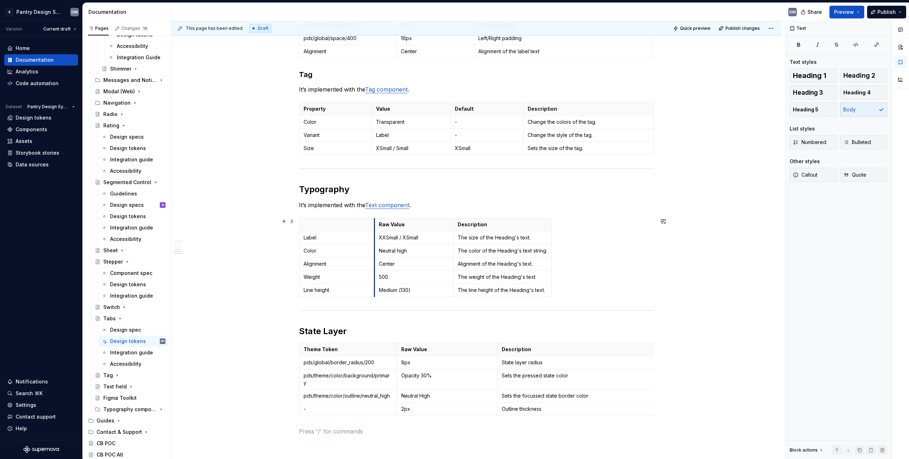
drag, startPoint x: 360, startPoint y: 238, endPoint x: 375, endPoint y: 239, distance: 14.9
click at [375, 239] on td "XXSmall / XSmall" at bounding box center [414, 237] width 79 height 13
click at [452, 238] on td "The size of the Heading's text." at bounding box center [501, 237] width 98 height 13
drag, startPoint x: 548, startPoint y: 235, endPoint x: 653, endPoint y: 230, distance: 104.5
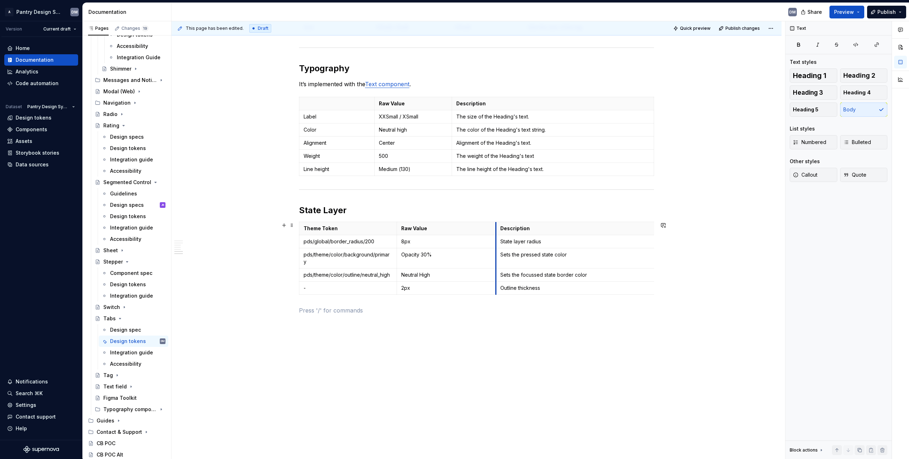
scroll to position [3, 0]
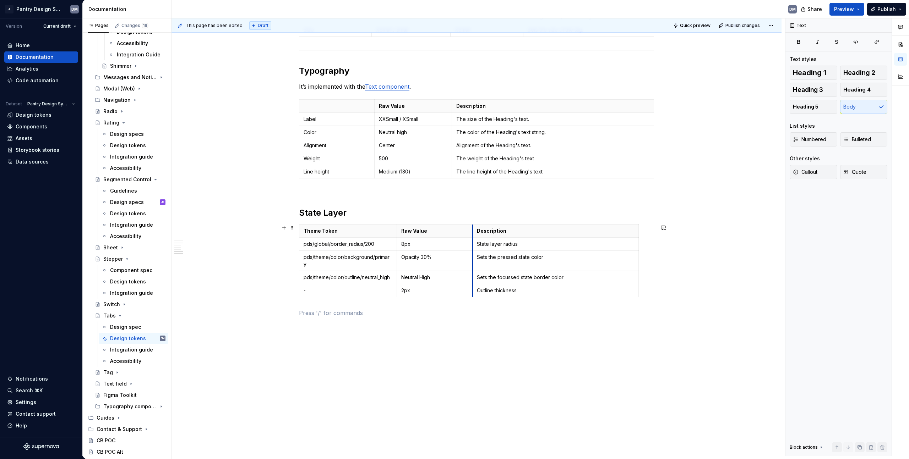
drag, startPoint x: 497, startPoint y: 245, endPoint x: 473, endPoint y: 249, distance: 25.2
click at [473, 249] on td "State layer radius" at bounding box center [556, 244] width 166 height 13
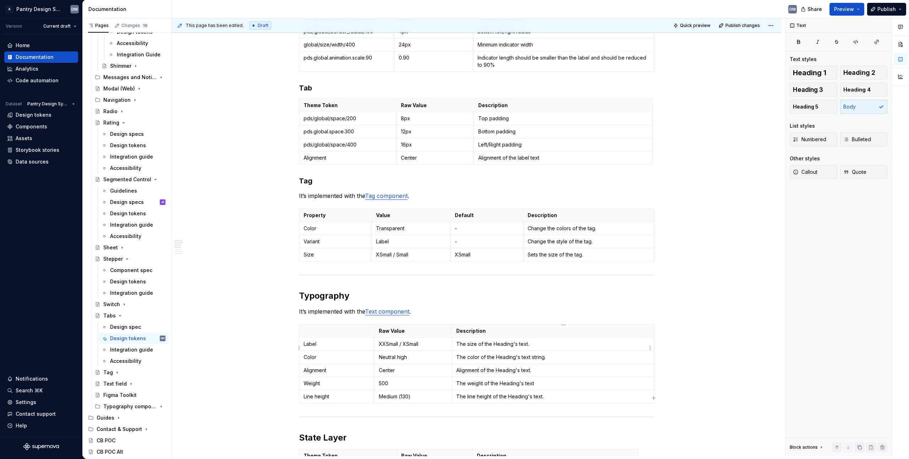
scroll to position [0, 0]
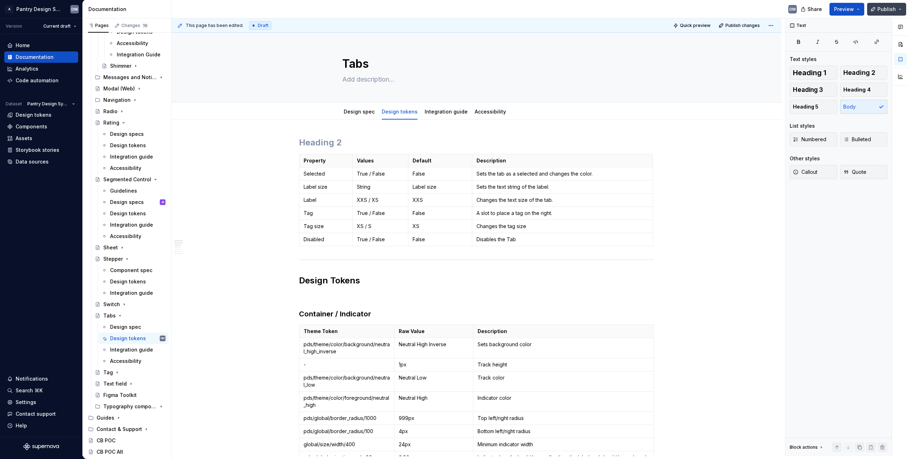
click at [881, 3] on button "Publish" at bounding box center [886, 9] width 39 height 13
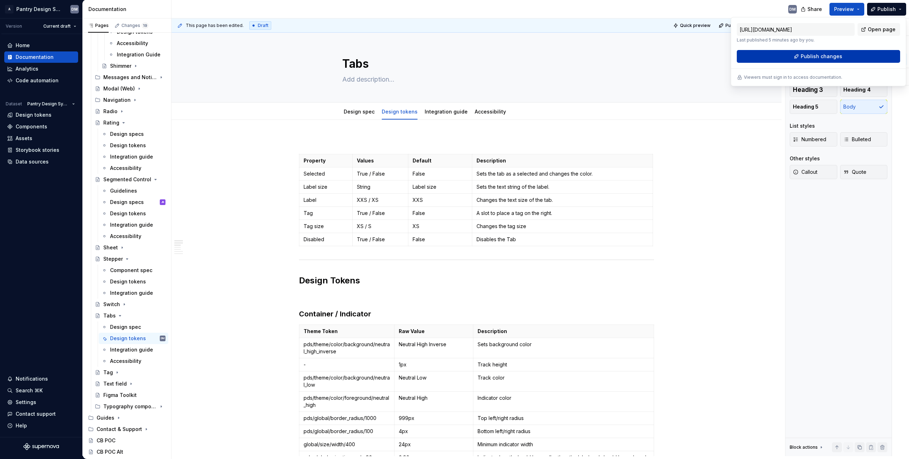
click at [798, 55] on button "Publish changes" at bounding box center [818, 56] width 163 height 13
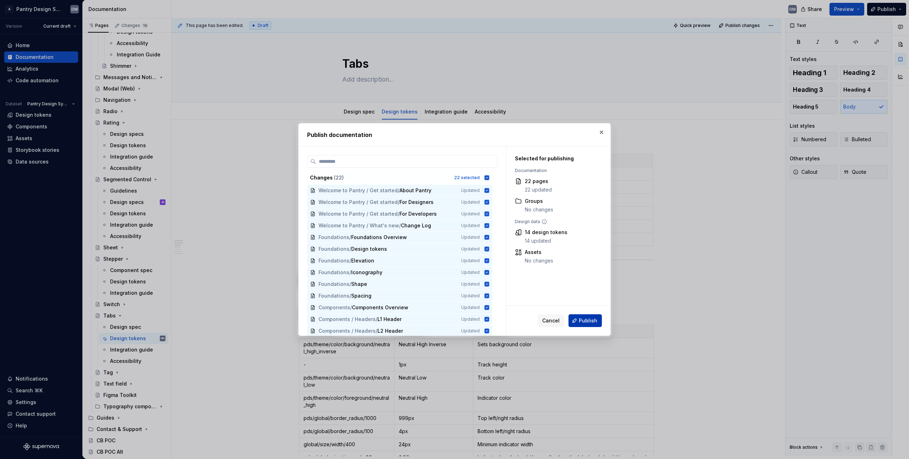
click at [586, 322] on span "Publish" at bounding box center [588, 320] width 18 height 7
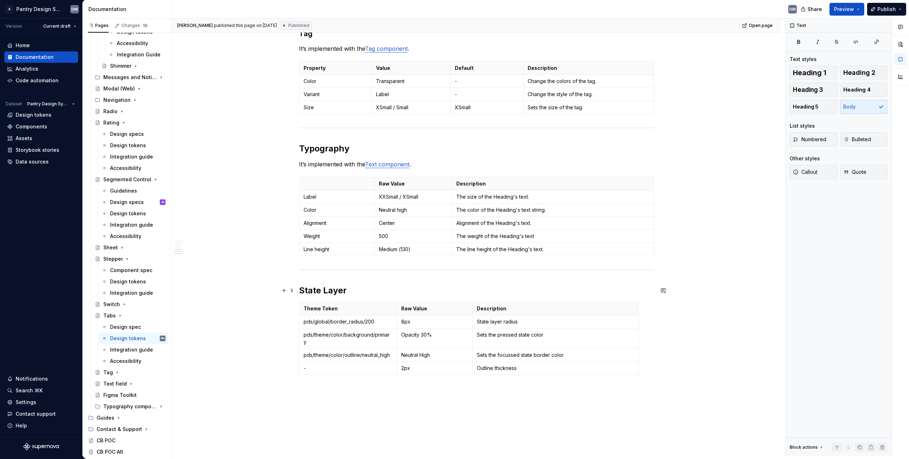
scroll to position [557, 0]
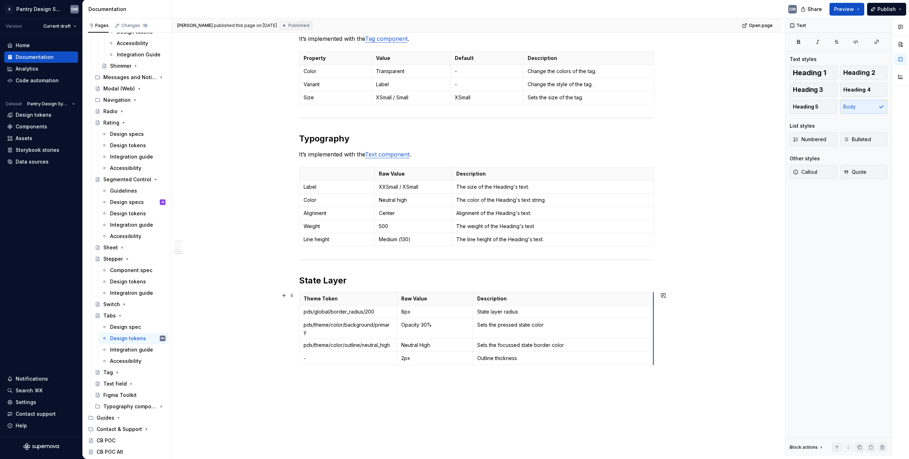
drag, startPoint x: 638, startPoint y: 297, endPoint x: 653, endPoint y: 293, distance: 15.5
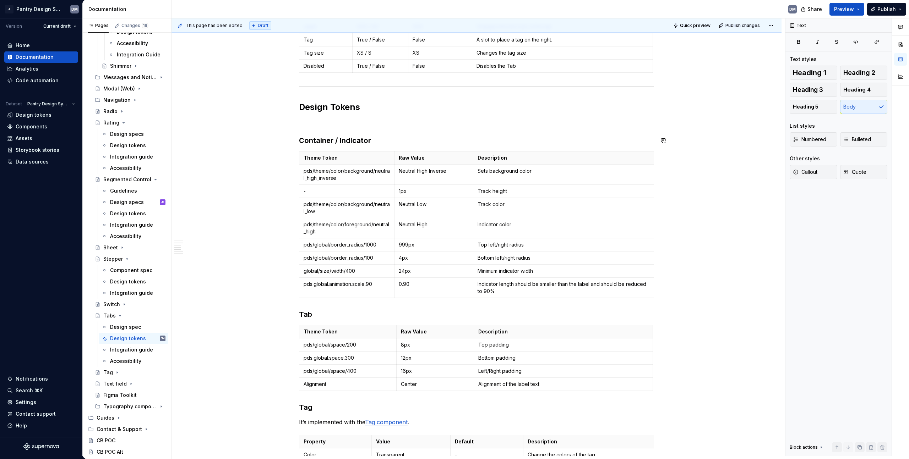
scroll to position [0, 0]
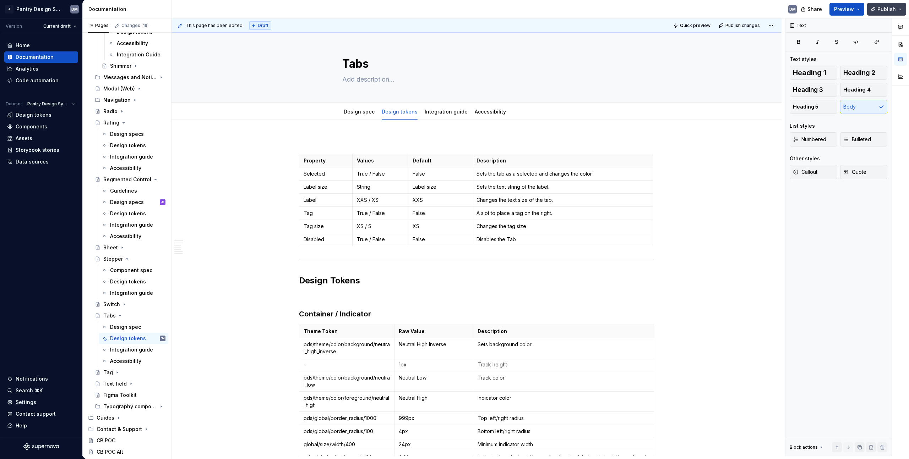
click at [898, 9] on button "Publish" at bounding box center [886, 9] width 39 height 13
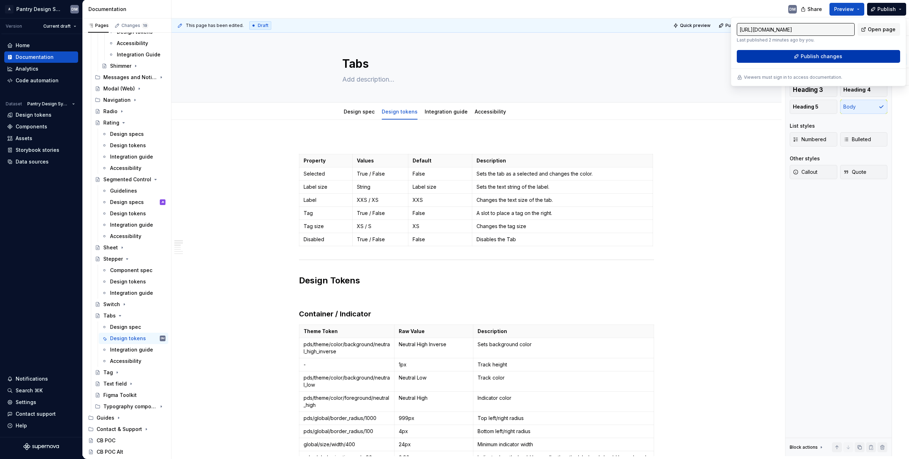
click at [839, 58] on span "Publish changes" at bounding box center [822, 56] width 42 height 7
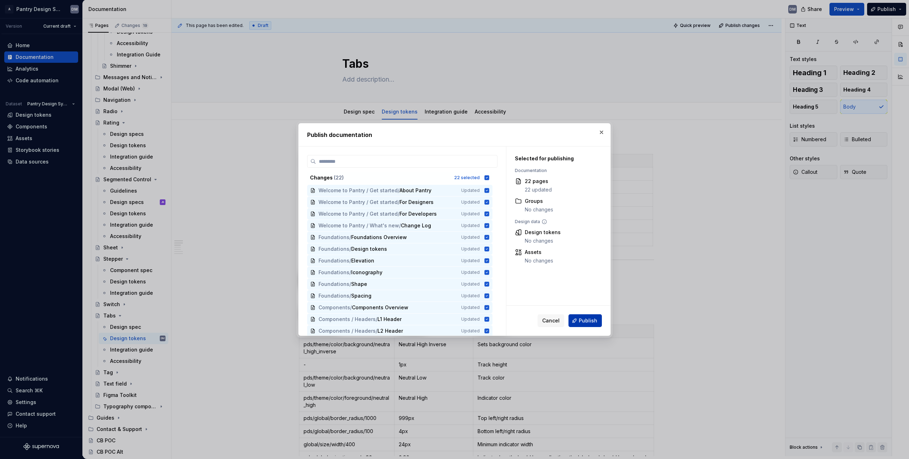
click at [585, 319] on span "Publish" at bounding box center [588, 320] width 18 height 7
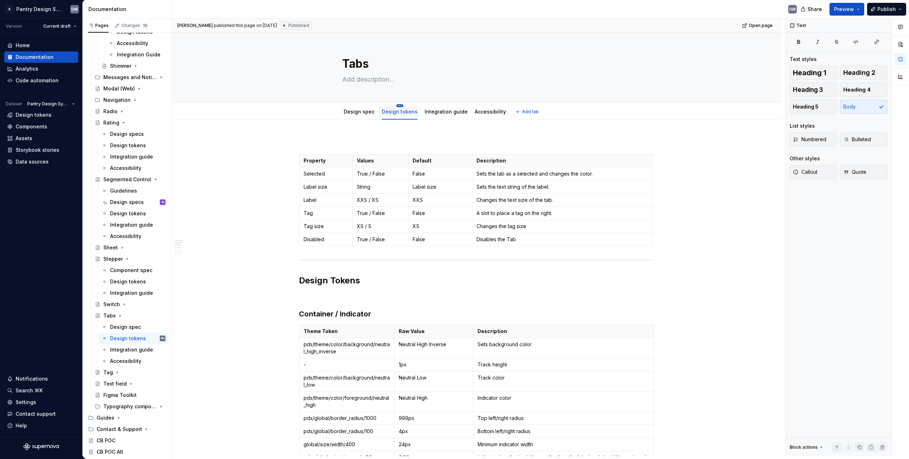
type textarea "*"
click at [376, 78] on textarea at bounding box center [475, 79] width 268 height 11
paste textarea "Tabs organize groups of related content that are at the same level of hierarchy."
type textarea "Tabs organize groups of related content that are at the same level of hierarchy."
type textarea "*"
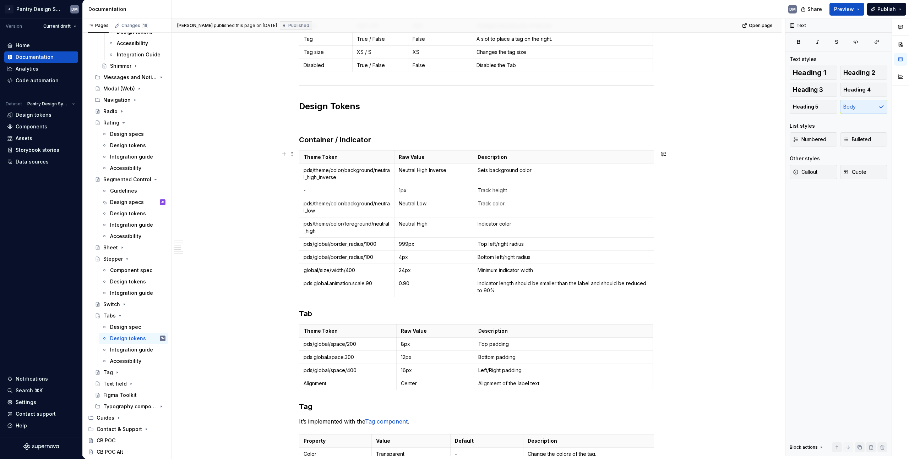
scroll to position [140, 0]
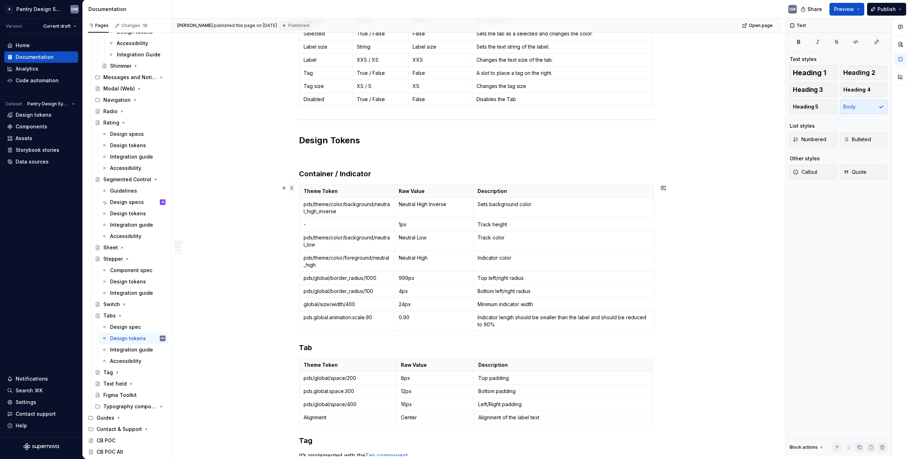
type textarea "Tabs organize groups of related content that are at the same level of hierarchy."
click at [294, 187] on span at bounding box center [292, 188] width 6 height 10
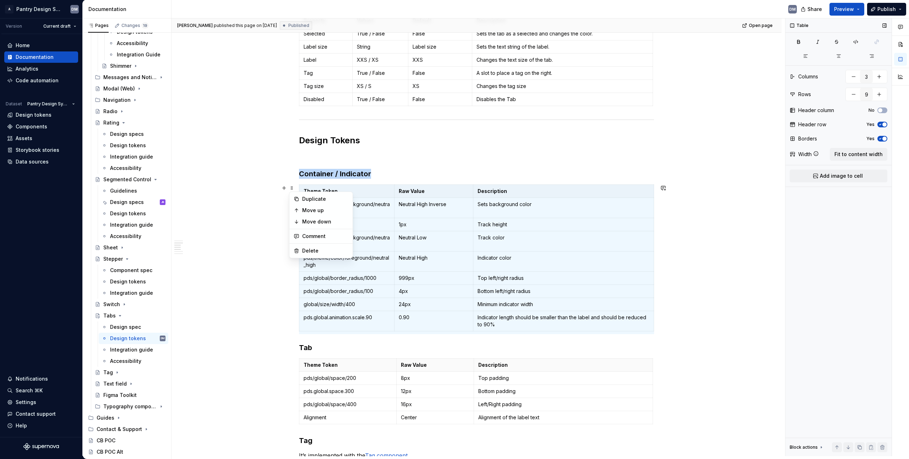
click at [854, 223] on div "Table Columns 3 Rows 9 Header column No Header row Yes Borders Yes Width Fit to…" at bounding box center [838, 237] width 106 height 438
click at [855, 201] on div "Table Columns 3 Rows 9 Header column No Header row Yes Borders Yes Width Fit to…" at bounding box center [838, 237] width 106 height 438
click at [865, 153] on span "Fit to content width" at bounding box center [858, 154] width 48 height 7
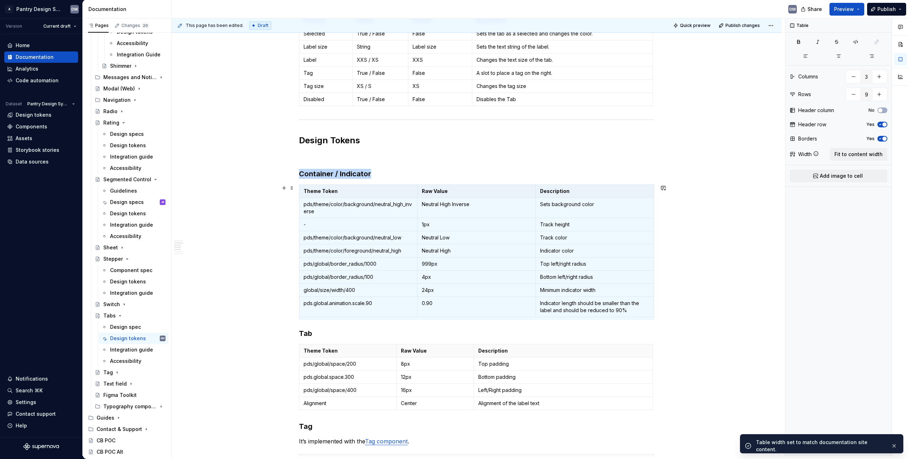
click at [749, 244] on div "Property Values Default Description Selected True / False False Sets the tab as…" at bounding box center [476, 457] width 610 height 955
click at [644, 257] on td "Indicator color" at bounding box center [594, 251] width 118 height 13
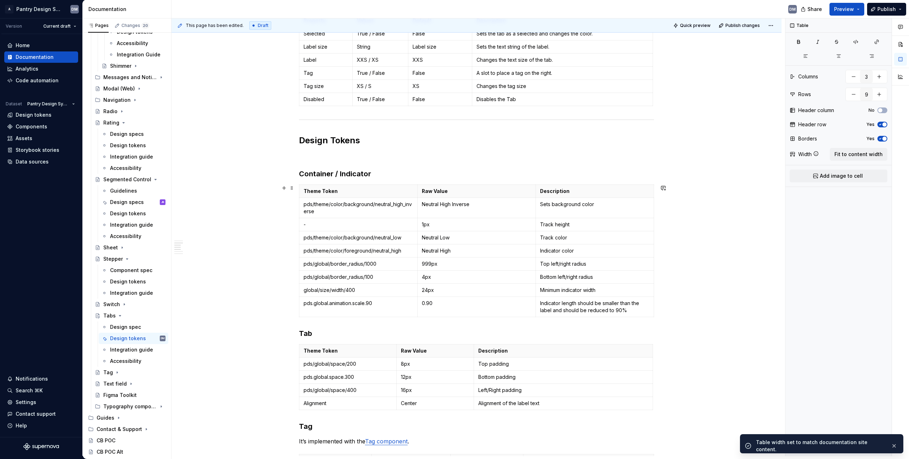
scroll to position [198, 0]
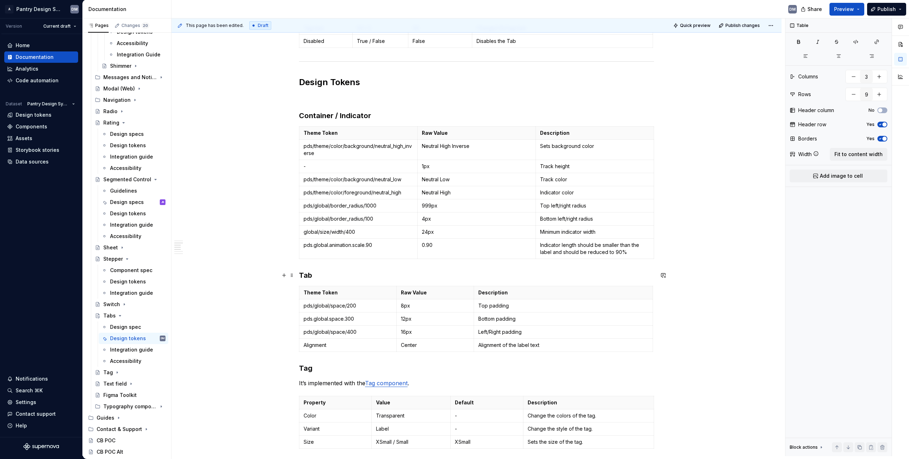
type textarea "*"
type input "5"
click at [507, 313] on td "Bottom padding" at bounding box center [563, 319] width 179 height 13
click at [860, 155] on span "Fit to content width" at bounding box center [858, 154] width 48 height 7
type textarea "*"
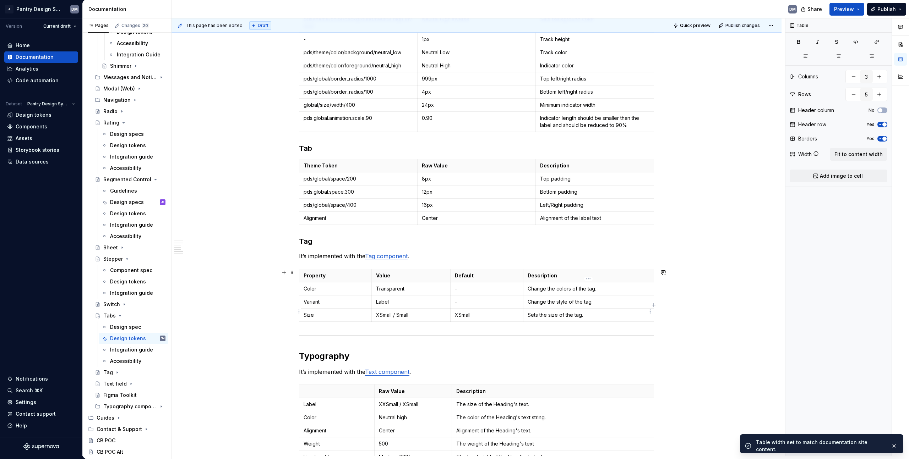
scroll to position [316, 0]
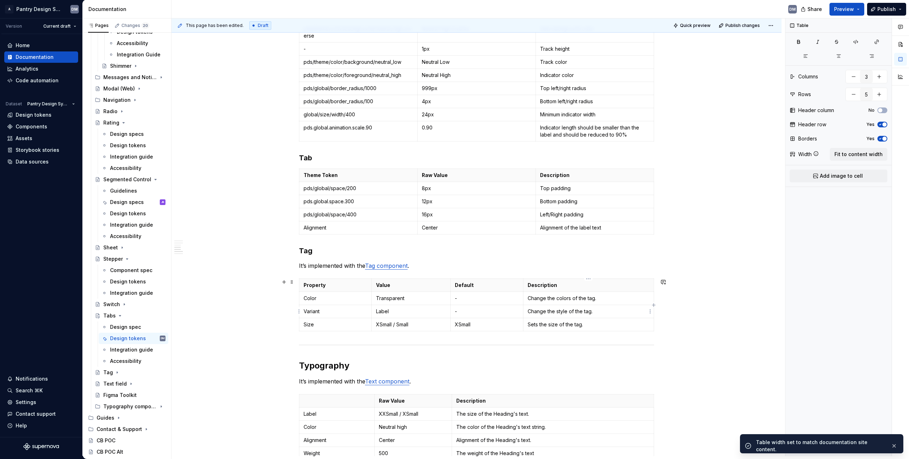
type input "4"
click at [583, 290] on th "Description" at bounding box center [588, 285] width 131 height 13
click at [855, 151] on span "Fit to content width" at bounding box center [858, 154] width 48 height 7
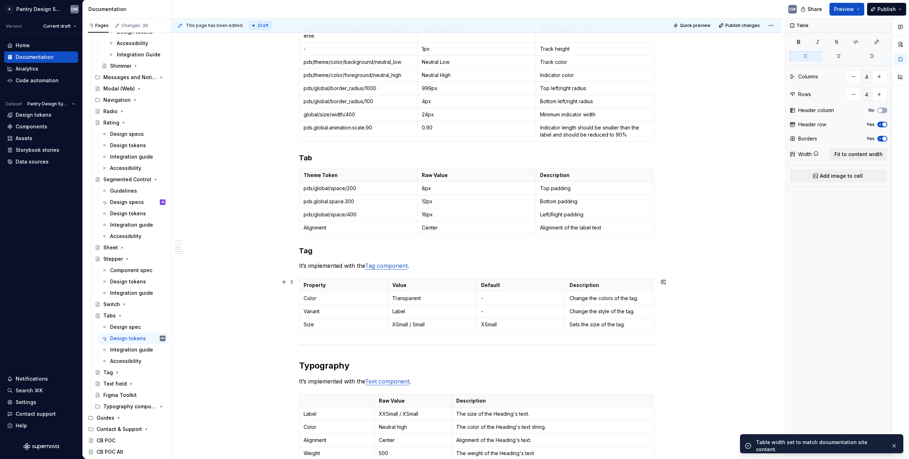
type textarea "*"
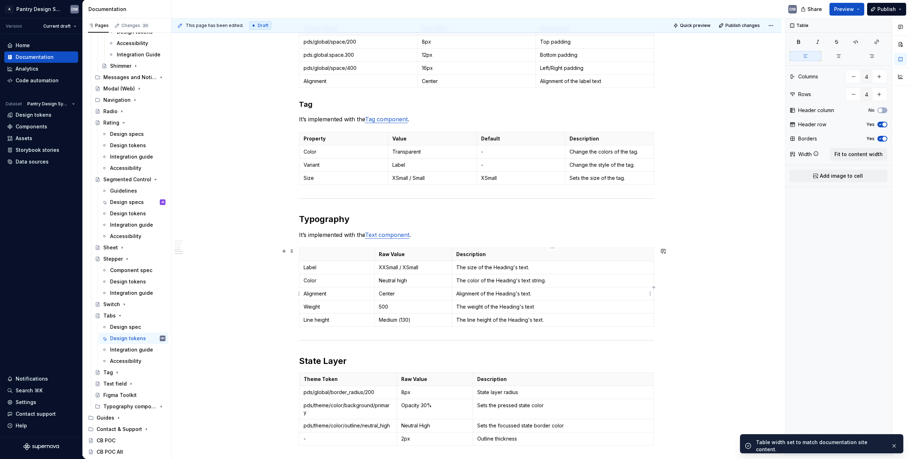
type input "3"
type input "6"
click at [588, 288] on td "Alignment of the Heading's text." at bounding box center [553, 294] width 202 height 13
click at [841, 151] on span "Fit to content width" at bounding box center [858, 154] width 48 height 7
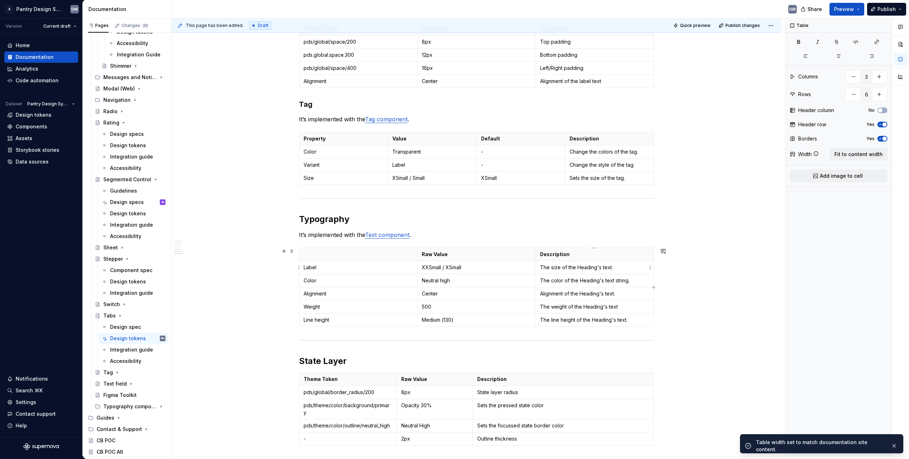
type textarea "*"
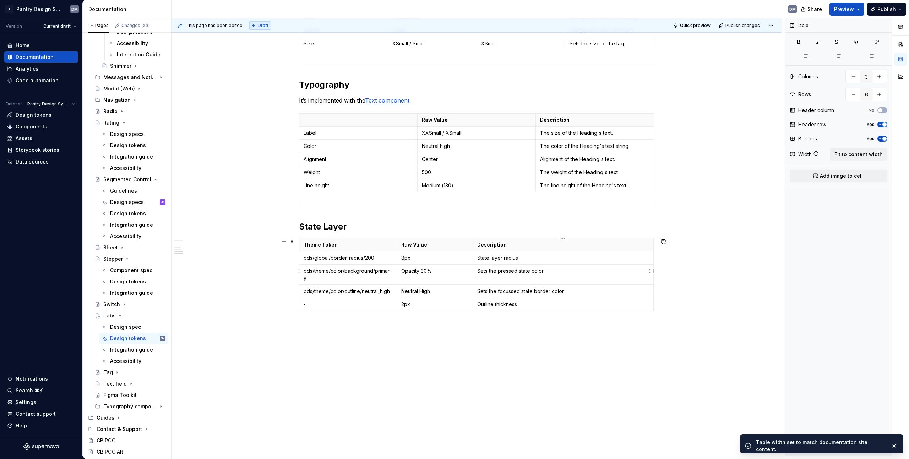
type input "5"
click at [567, 271] on p "Sets the pressed state color" at bounding box center [563, 271] width 172 height 7
click at [845, 151] on span "Fit to content width" at bounding box center [858, 154] width 48 height 7
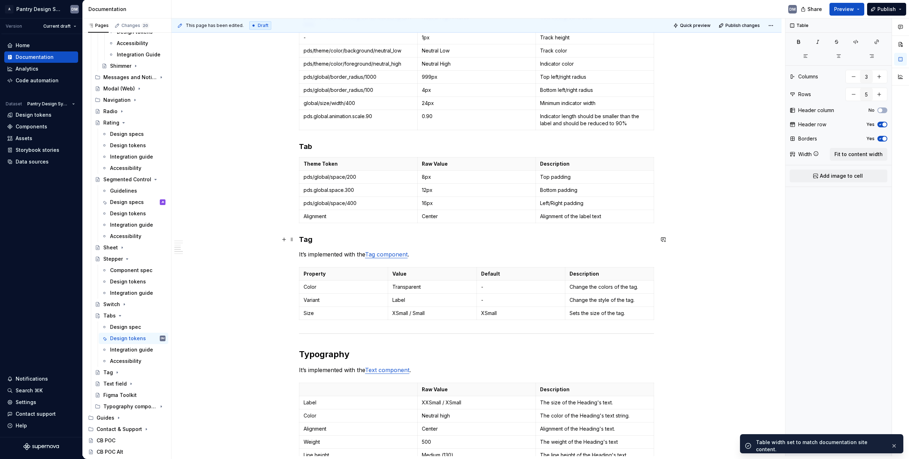
type textarea "*"
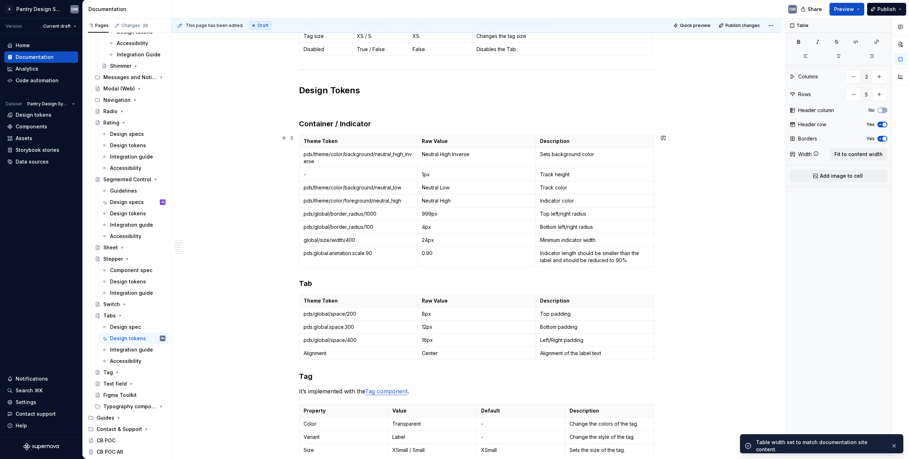
scroll to position [191, 0]
type input "9"
click at [575, 235] on td "Minimum indicator width" at bounding box center [594, 239] width 118 height 13
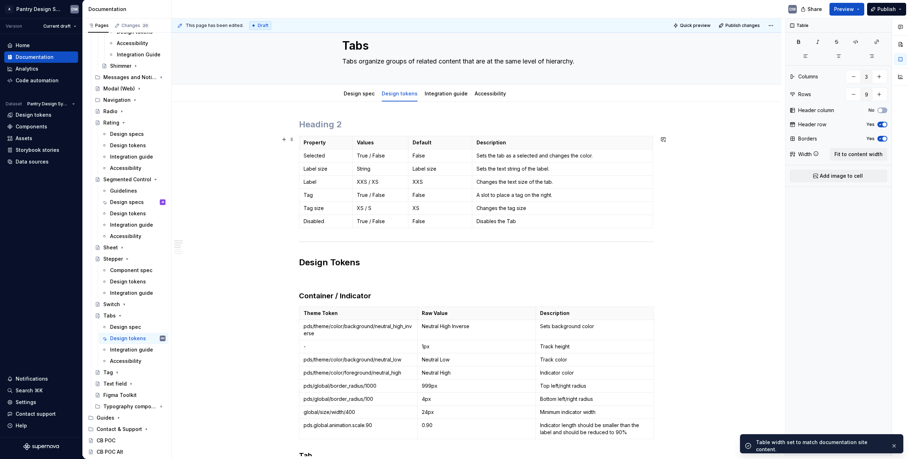
type textarea "*"
type input "4"
type input "7"
click at [546, 219] on p "Disables the Tab" at bounding box center [562, 221] width 172 height 7
click at [870, 151] on button "Fit to content width" at bounding box center [859, 154] width 58 height 13
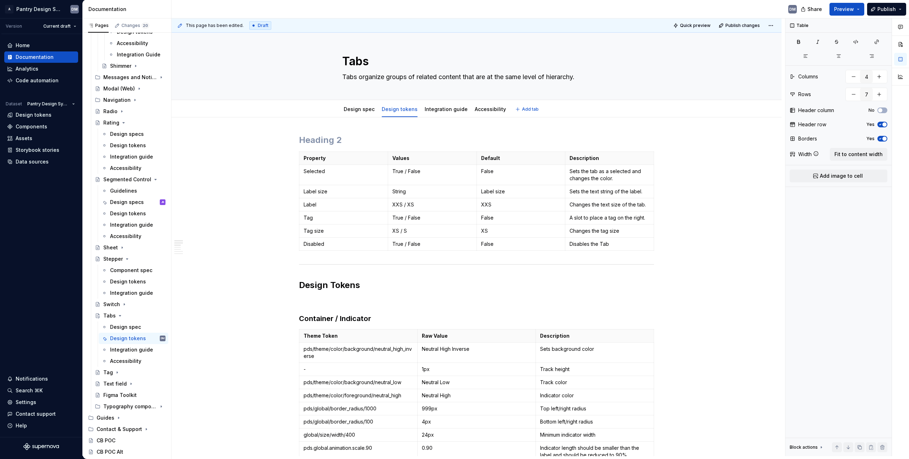
scroll to position [4, 0]
click at [888, 9] on span "Publish" at bounding box center [886, 9] width 18 height 7
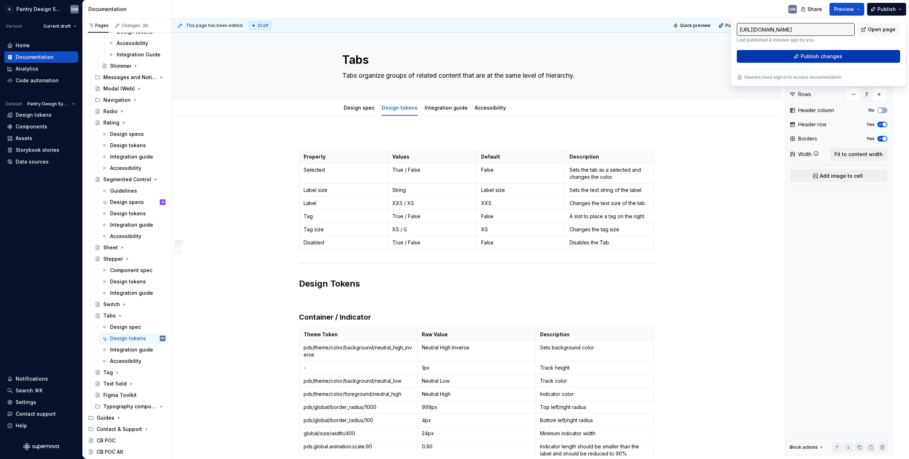
click at [828, 52] on button "Publish changes" at bounding box center [818, 56] width 163 height 13
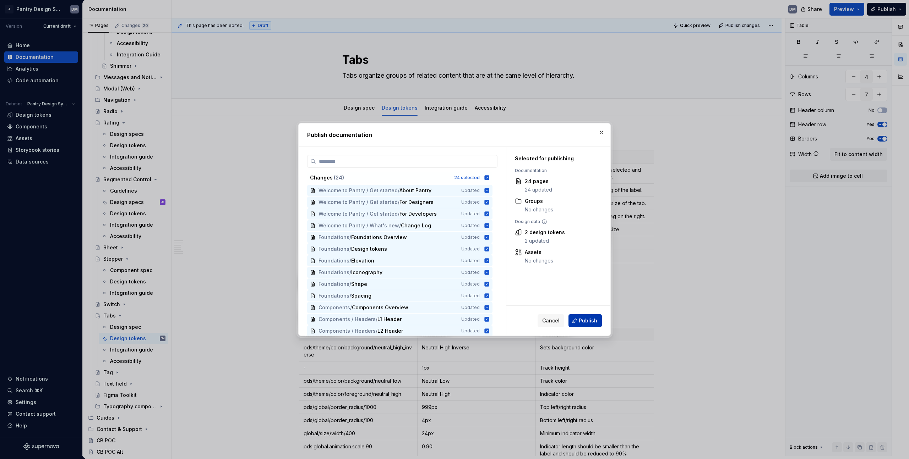
click at [590, 324] on span "Publish" at bounding box center [588, 320] width 18 height 7
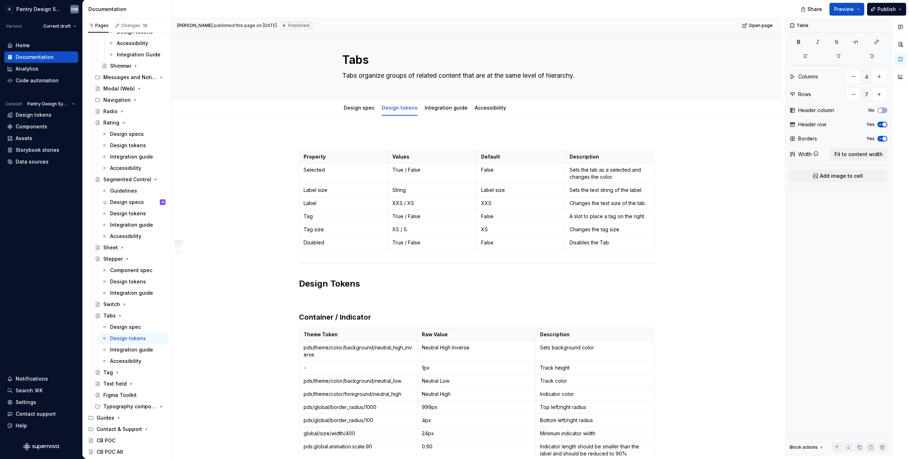
type textarea "*"
